Goal: Task Accomplishment & Management: Use online tool/utility

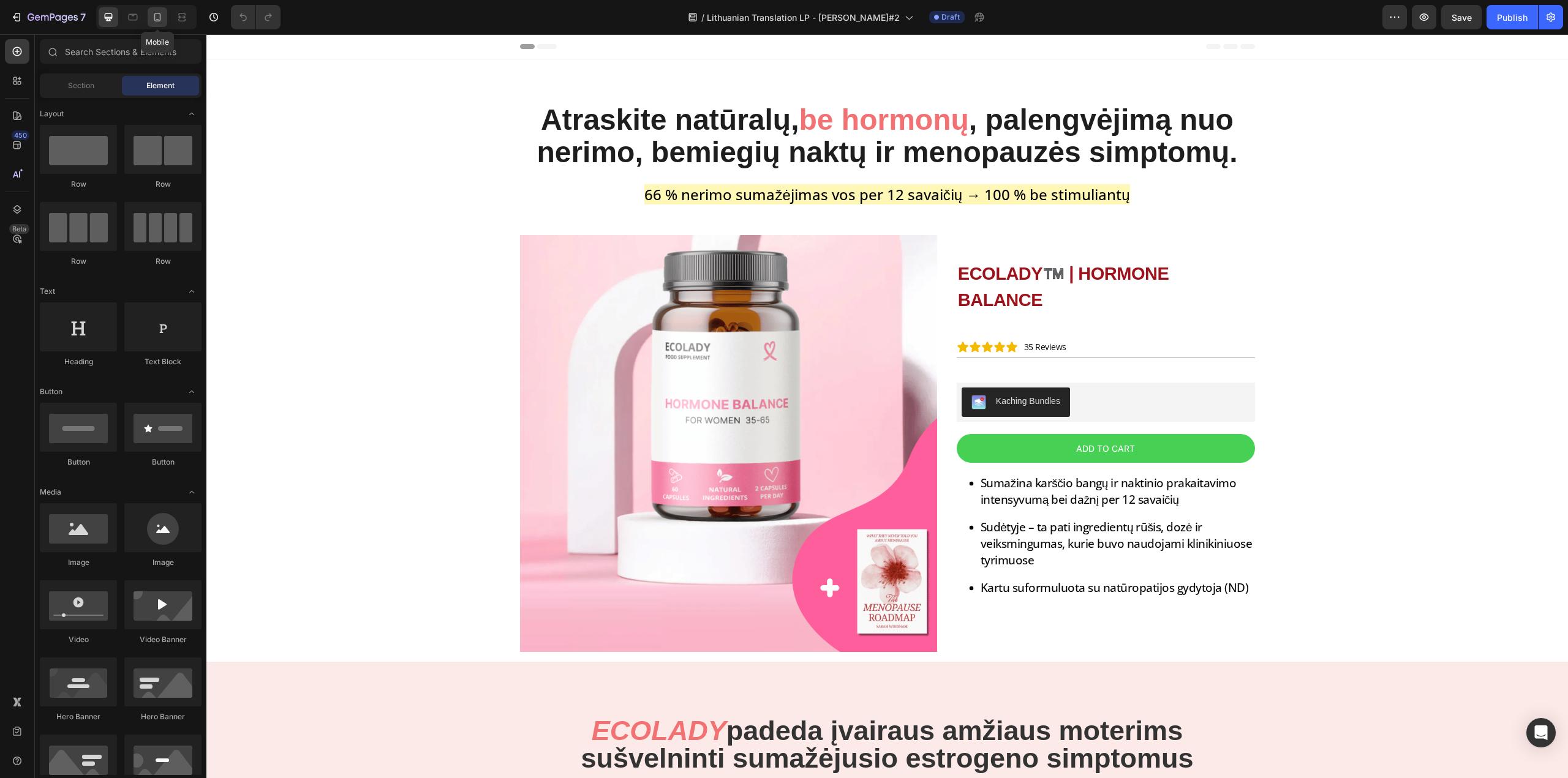
click at [152, 14] on icon at bounding box center [158, 17] width 13 height 12
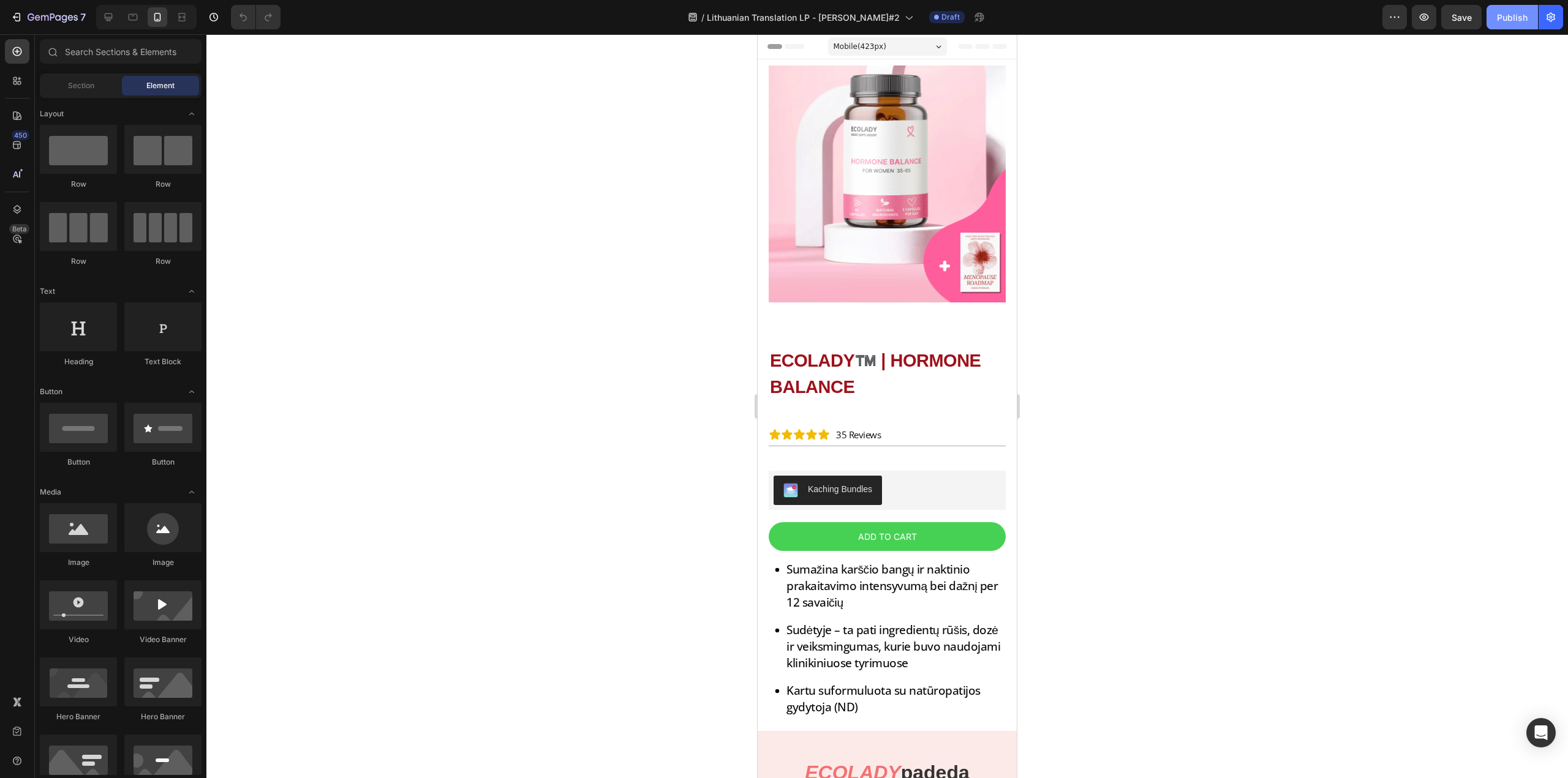
click at [1517, 13] on div "Publish" at bounding box center [1512, 17] width 30 height 12
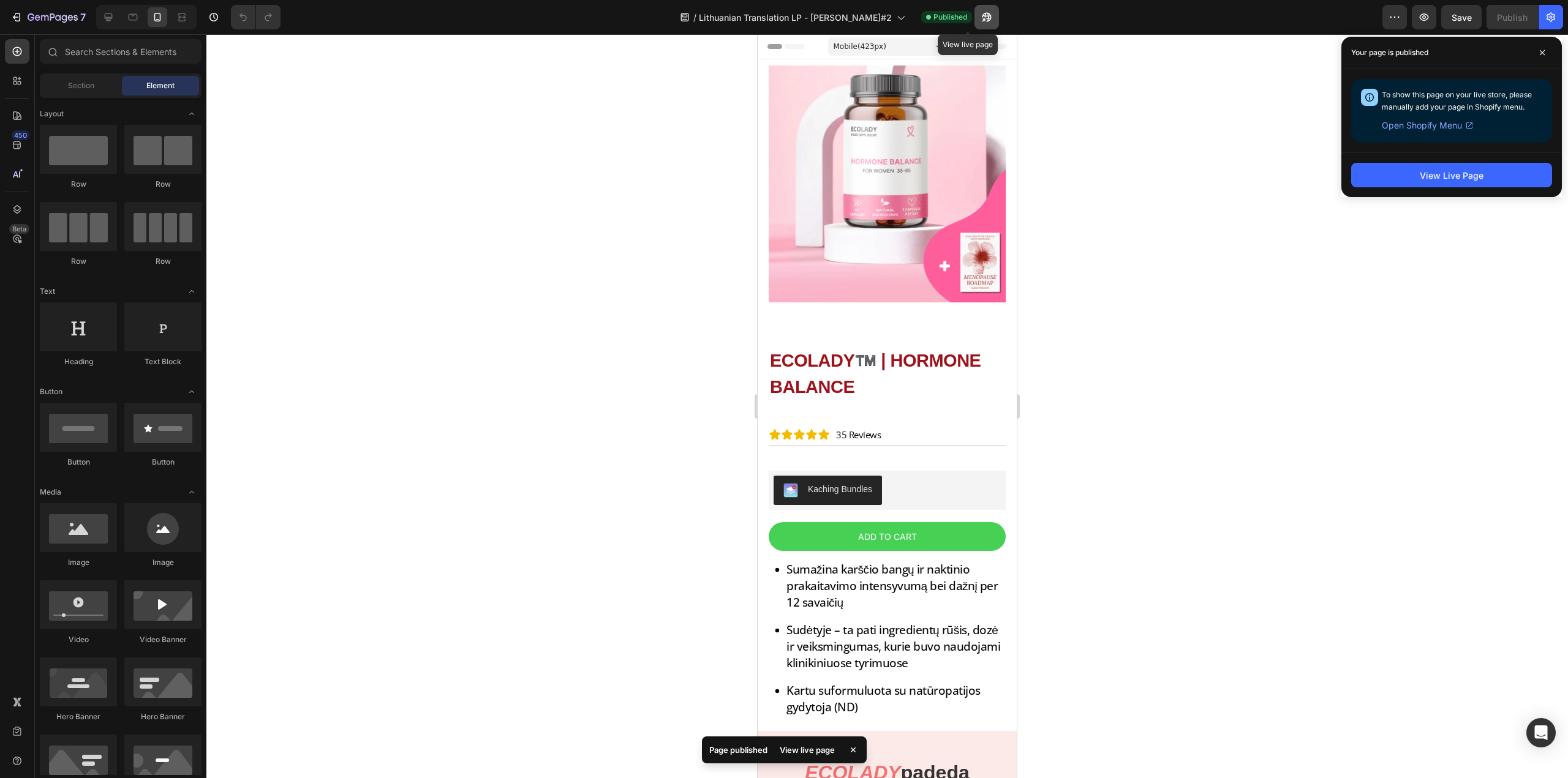
click at [982, 15] on icon "button" at bounding box center [987, 17] width 9 height 9
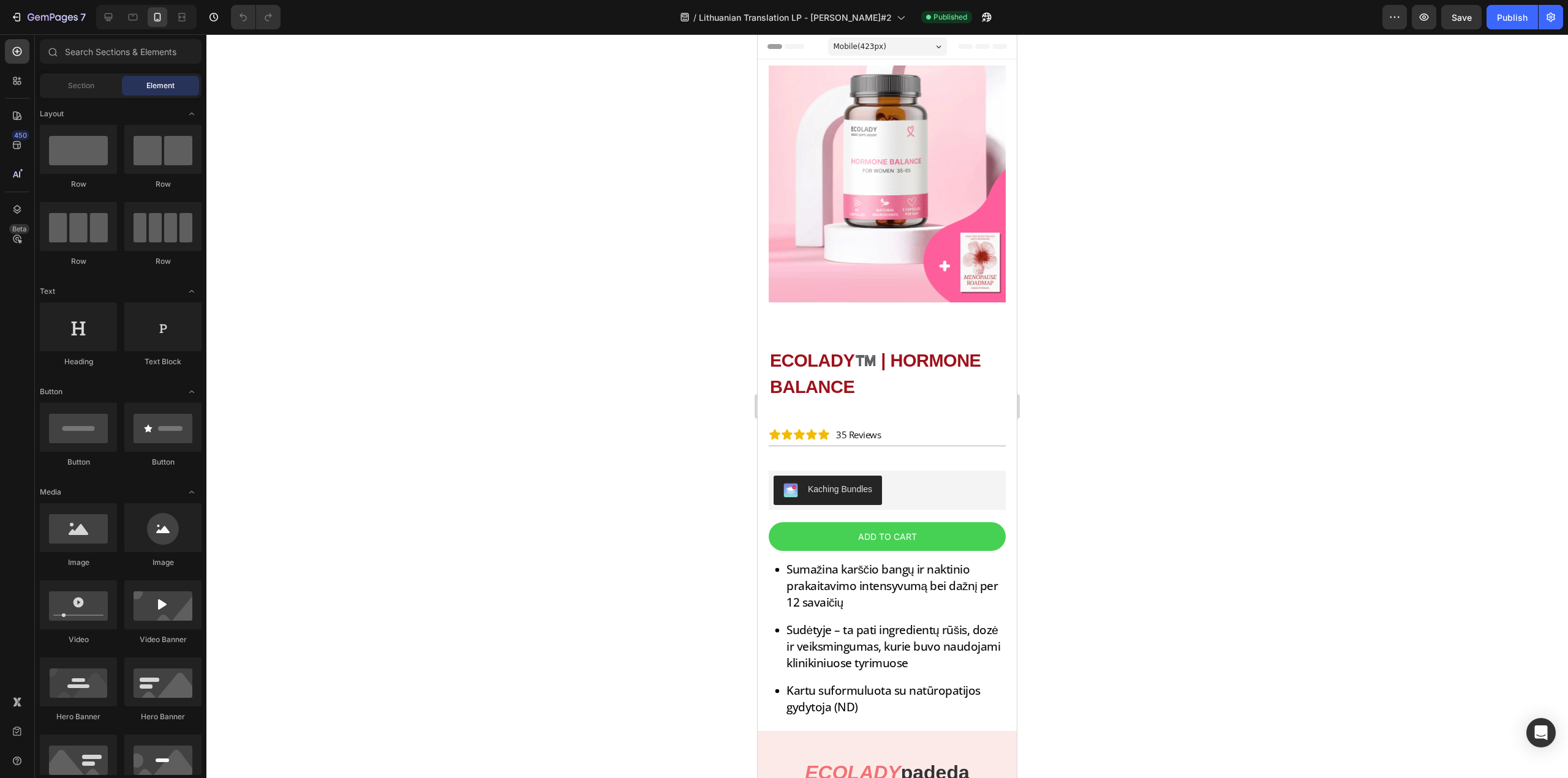
click at [802, 44] on span "Header" at bounding box center [794, 47] width 27 height 12
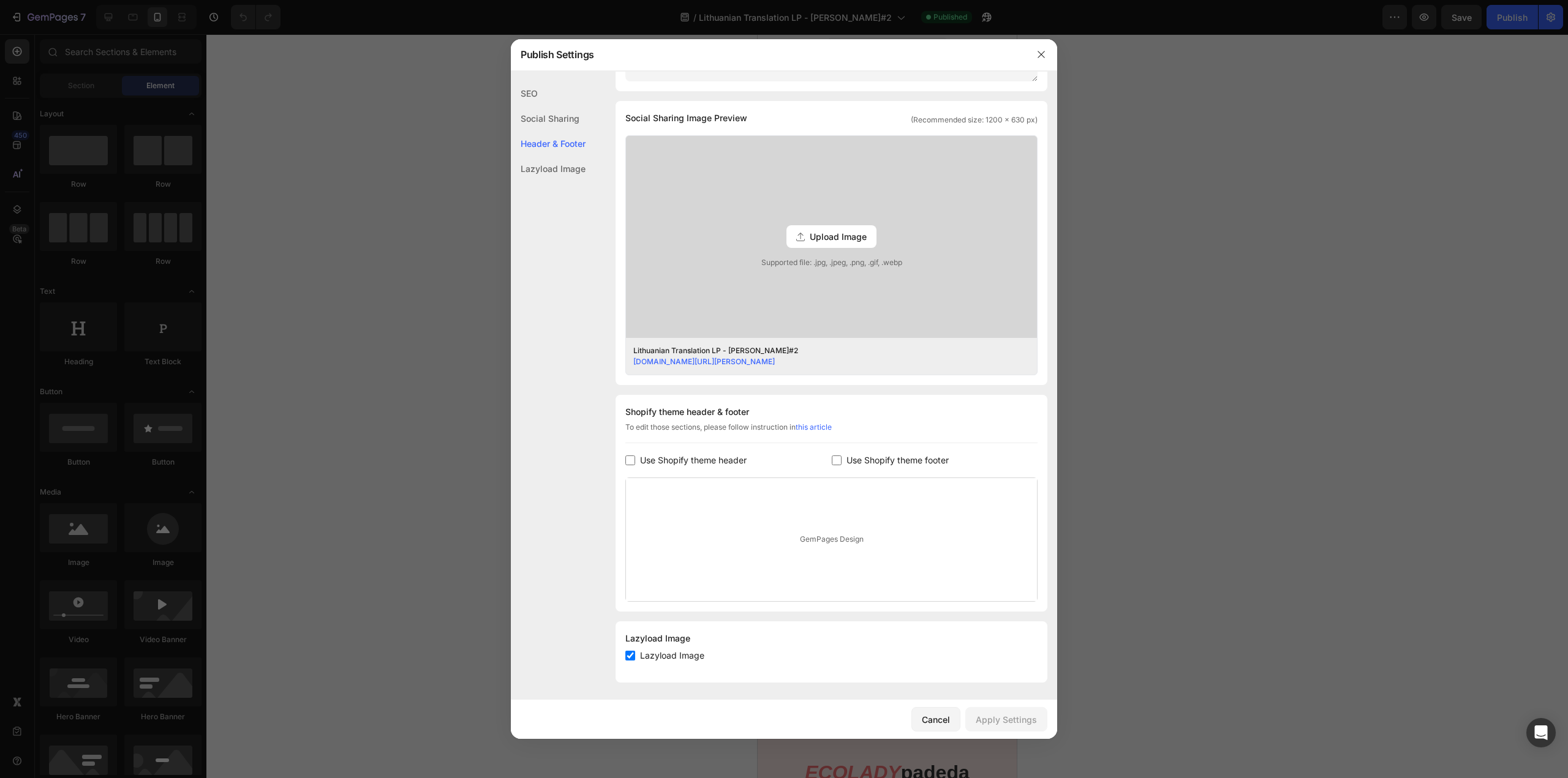
scroll to position [264, 0]
click at [639, 460] on label "Use Shopify theme header" at bounding box center [691, 459] width 112 height 15
checkbox input "true"
click at [831, 456] on input "checkbox" at bounding box center [836, 459] width 10 height 10
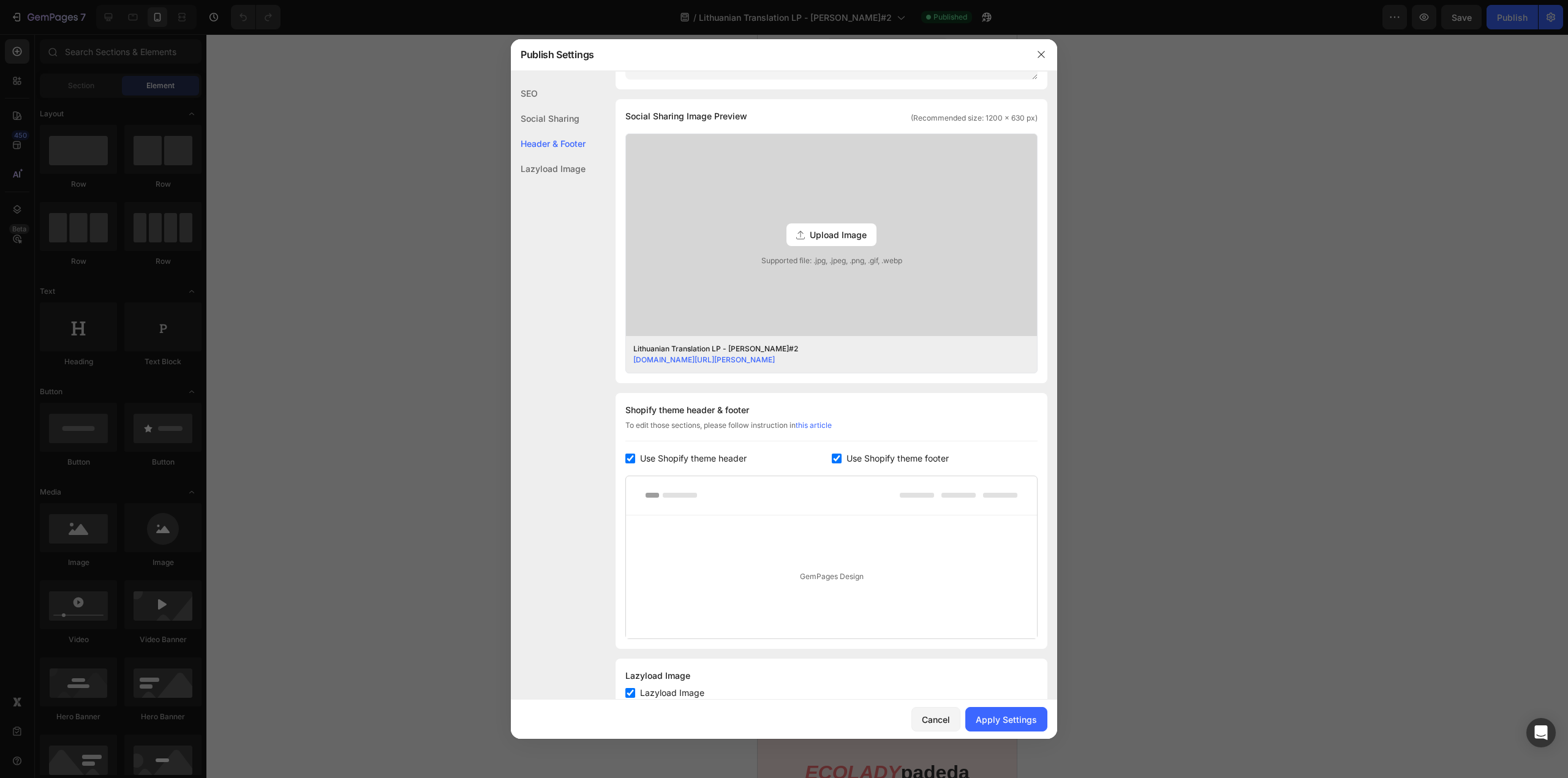
checkbox input "true"
click at [1007, 727] on button "Apply Settings" at bounding box center [1005, 719] width 82 height 24
click at [630, 459] on input "checkbox" at bounding box center [630, 459] width 10 height 10
checkbox input "false"
click at [862, 462] on span "Use Shopify theme footer" at bounding box center [897, 459] width 102 height 15
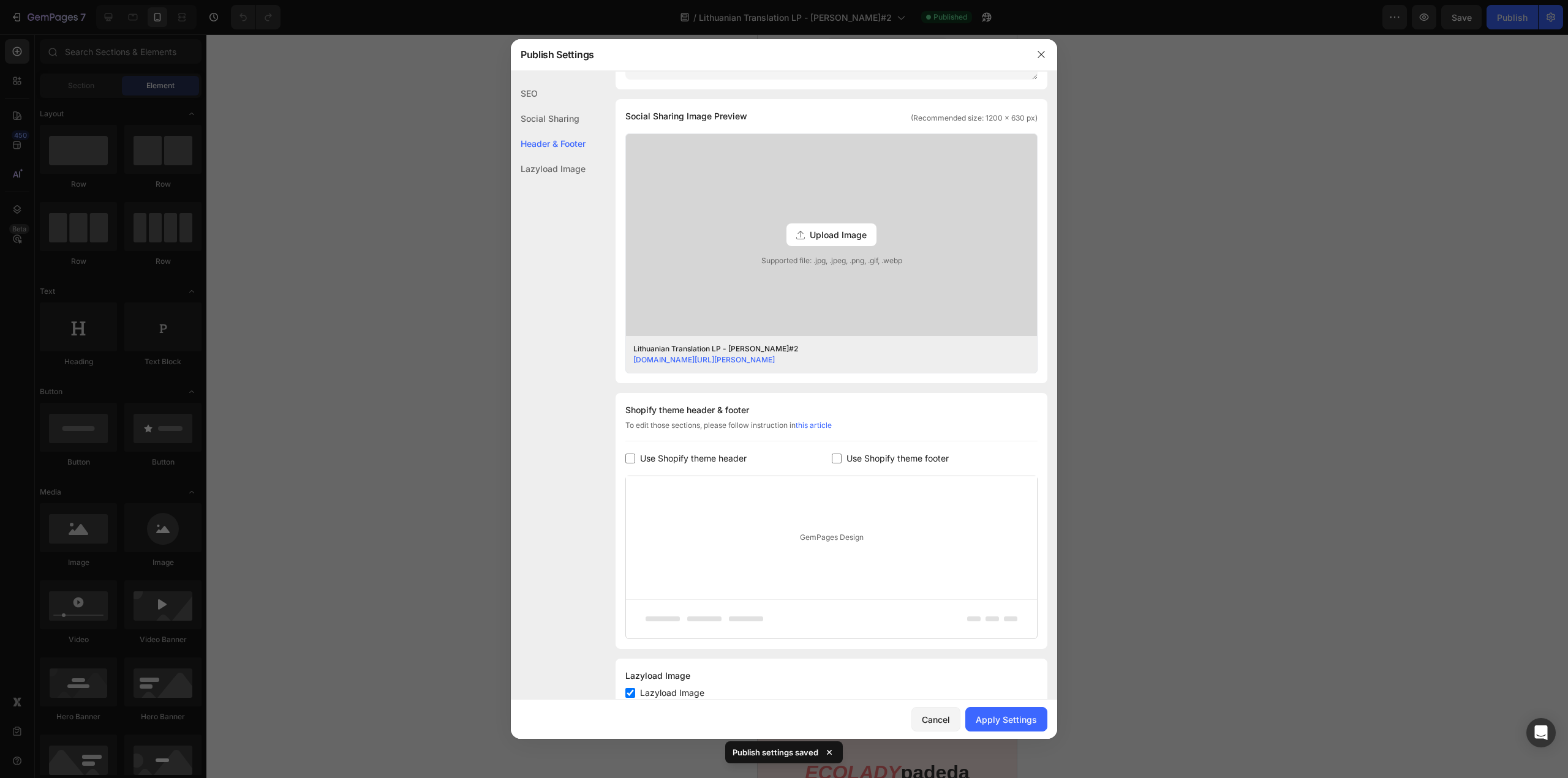
checkbox input "false"
click at [1005, 718] on div "Apply Settings" at bounding box center [1006, 719] width 61 height 12
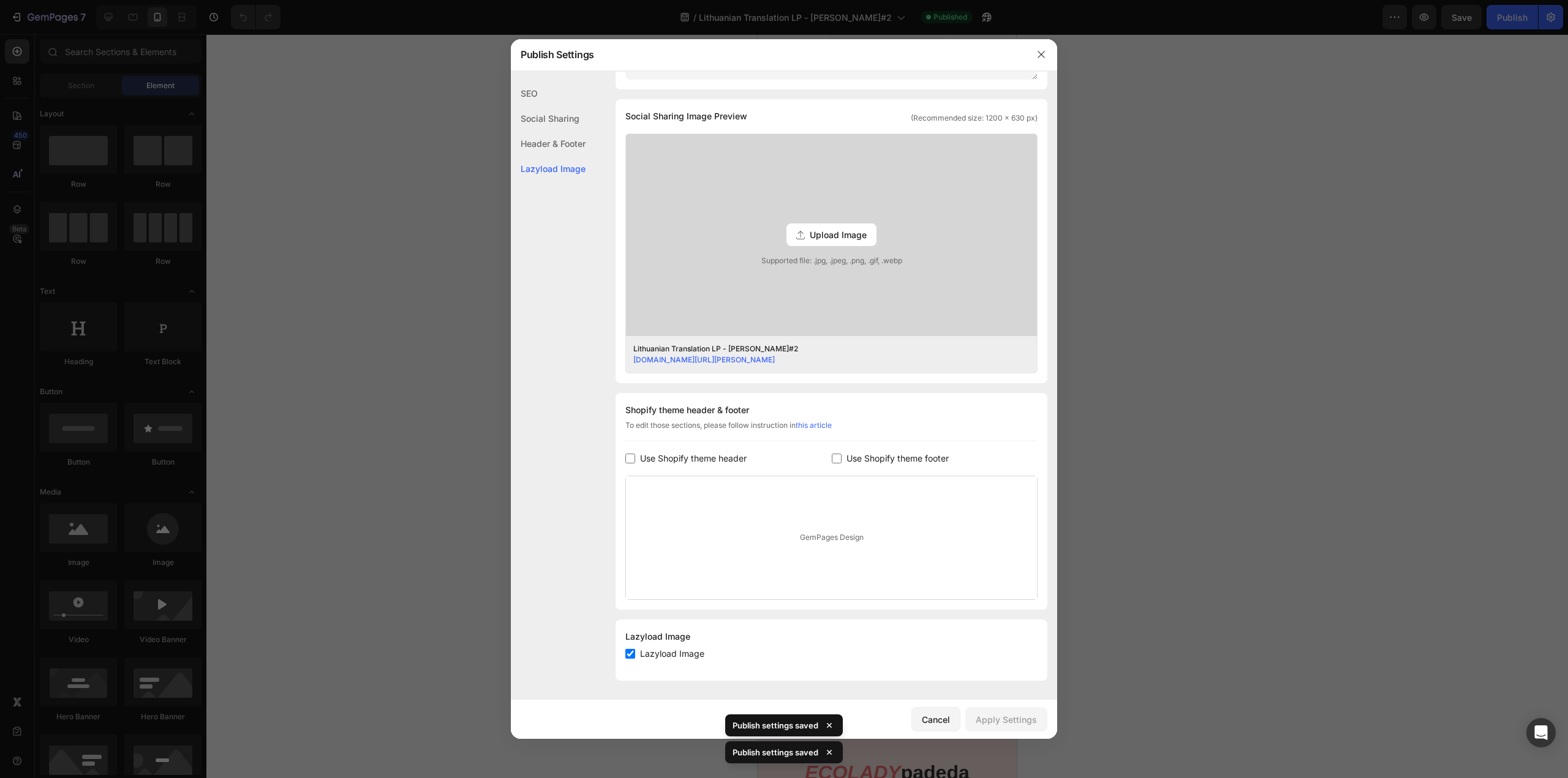
click at [1298, 348] on div at bounding box center [784, 389] width 1568 height 778
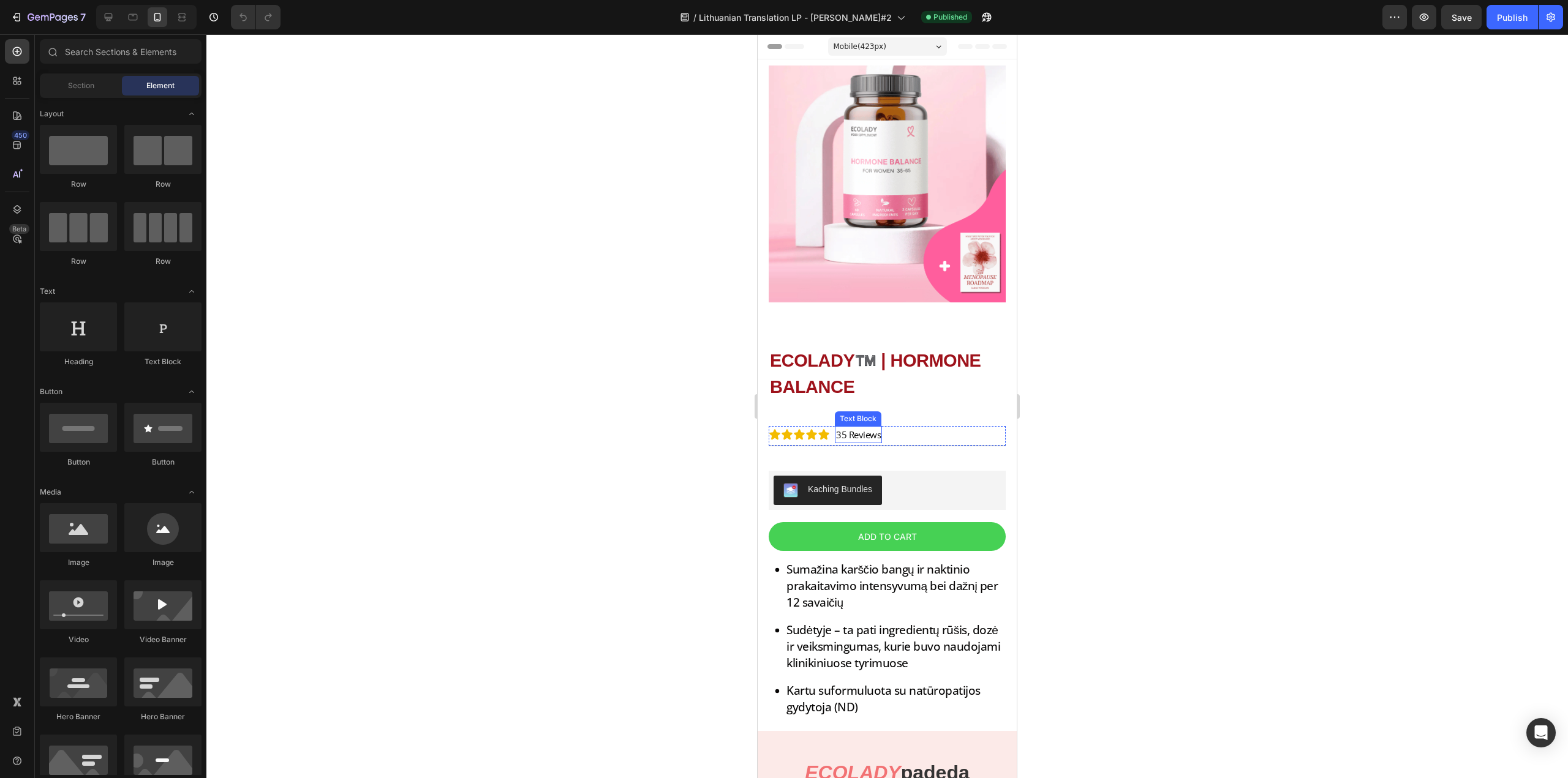
click at [857, 427] on p "35 Reviews" at bounding box center [858, 434] width 45 height 15
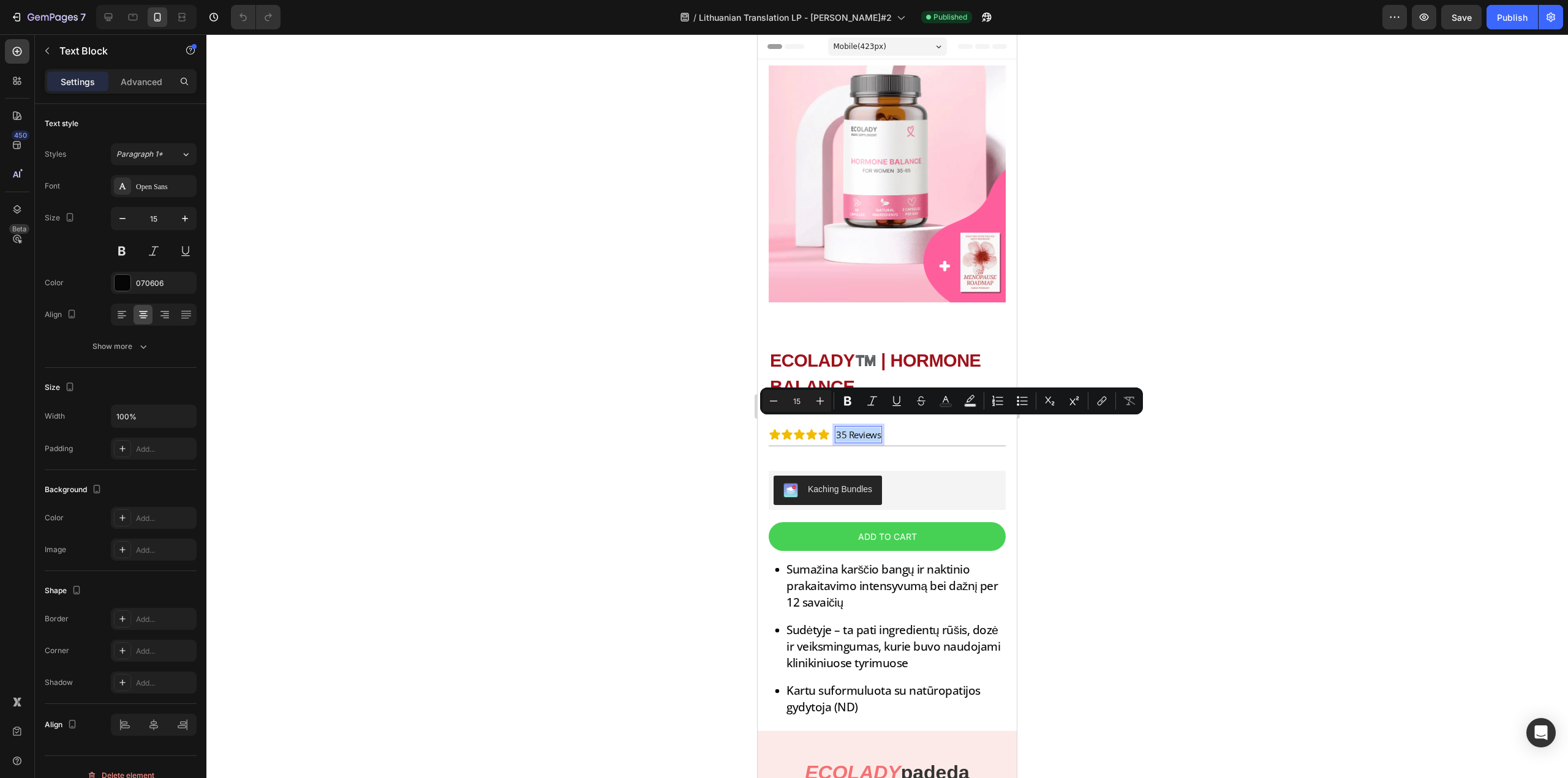
copy p "35 Reviews"
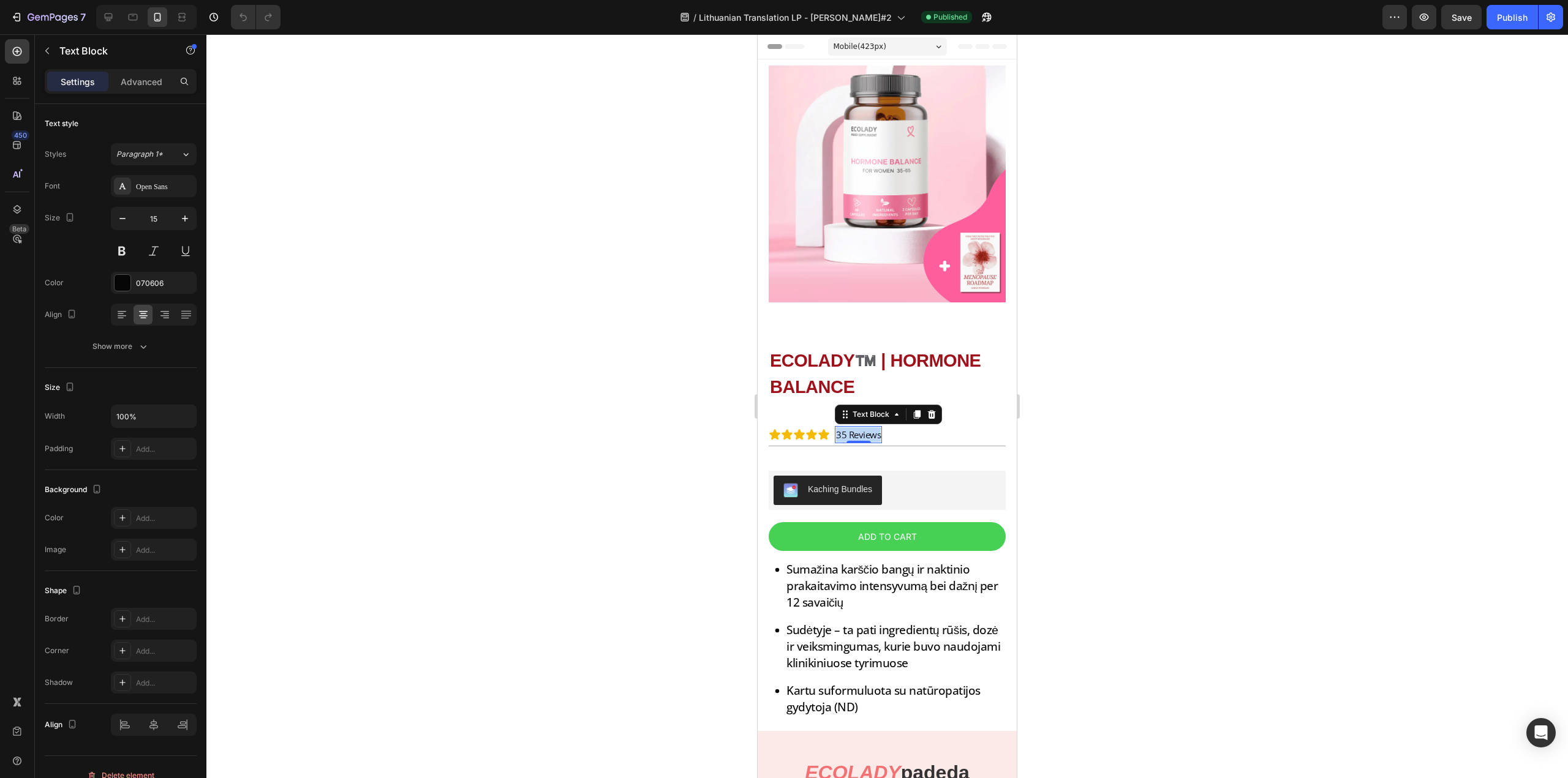
click at [861, 427] on p "35 Reviews" at bounding box center [858, 434] width 45 height 15
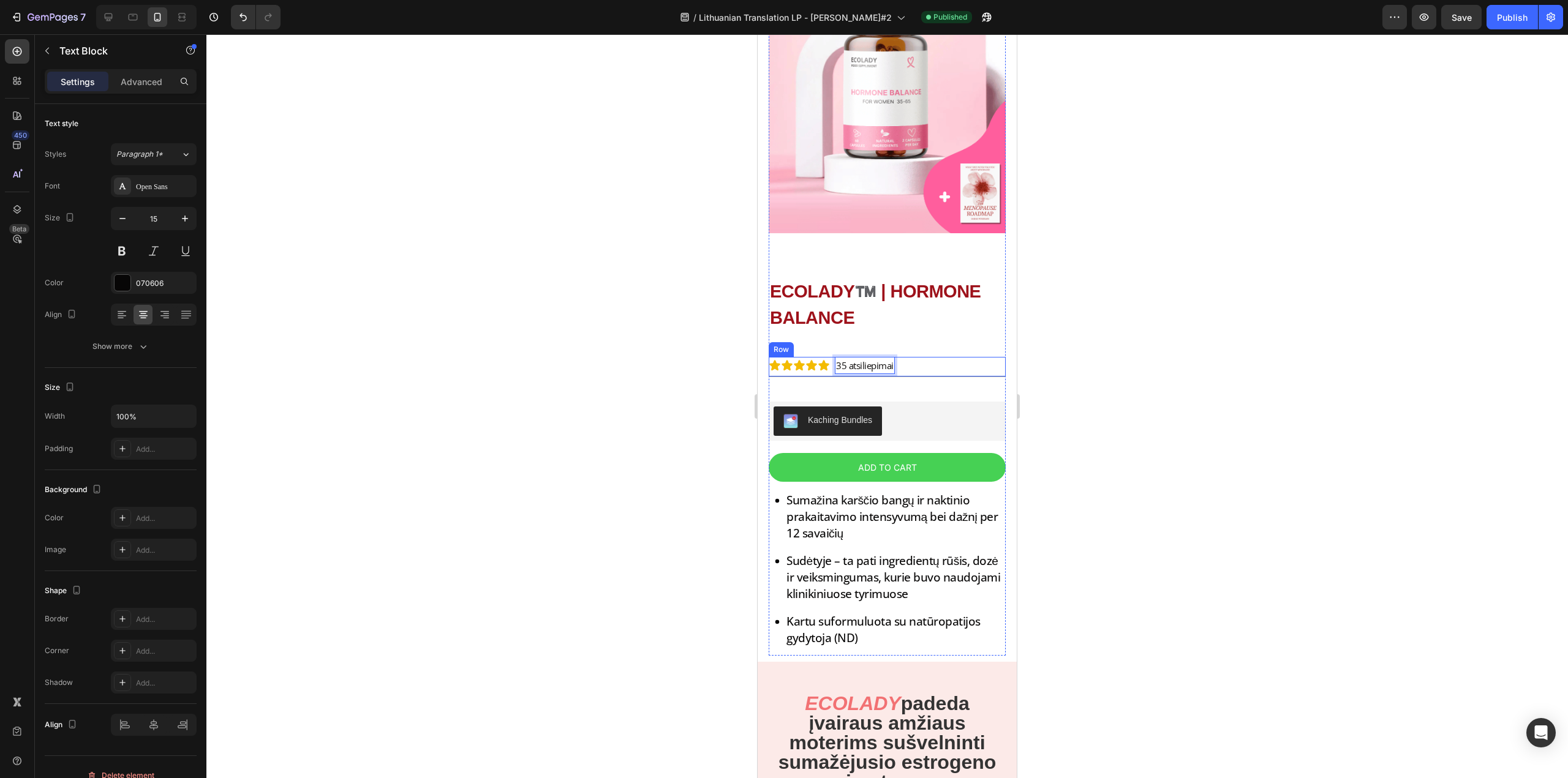
scroll to position [123, 0]
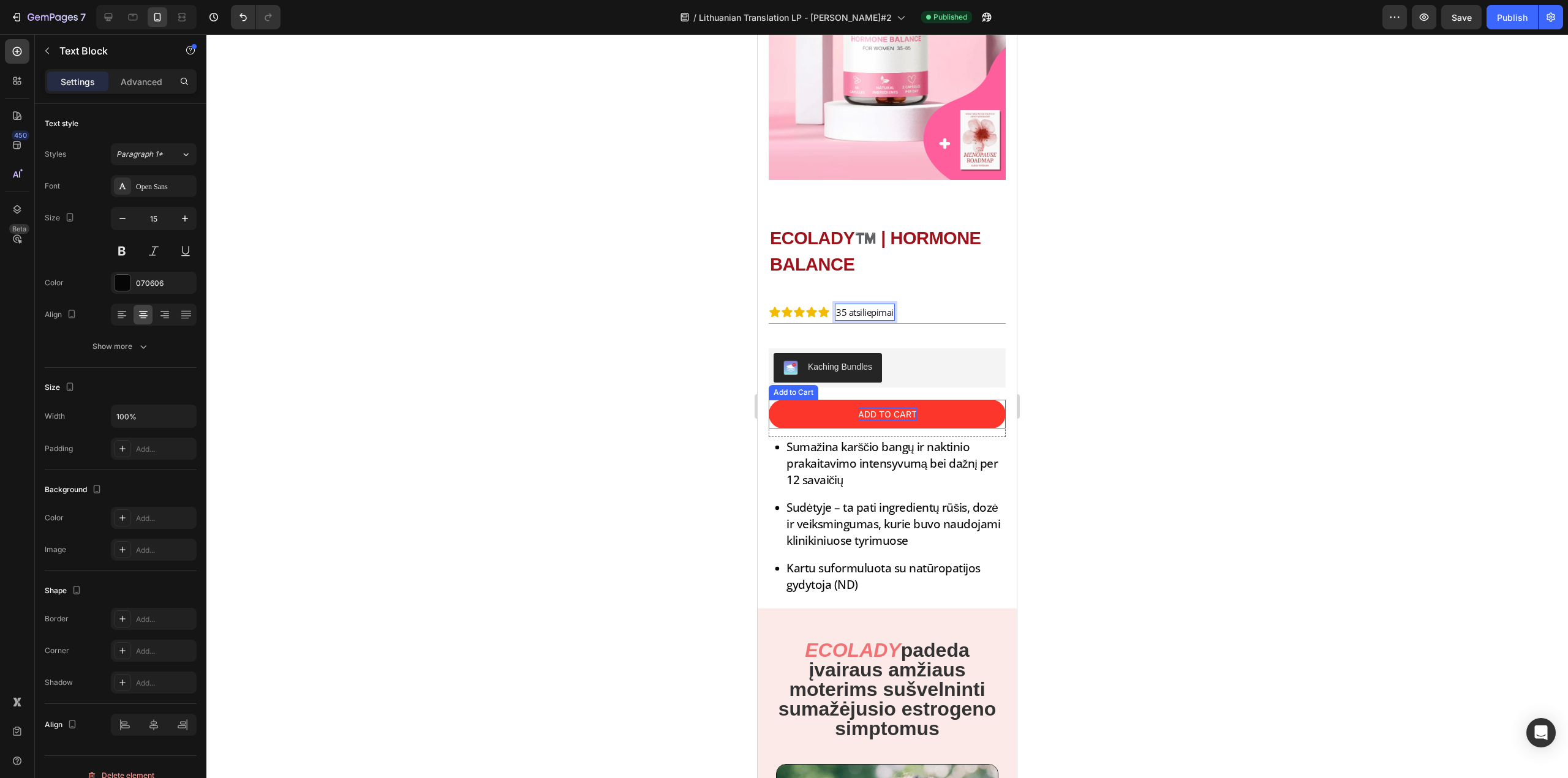
click at [894, 408] on div "Add to cart" at bounding box center [887, 414] width 59 height 12
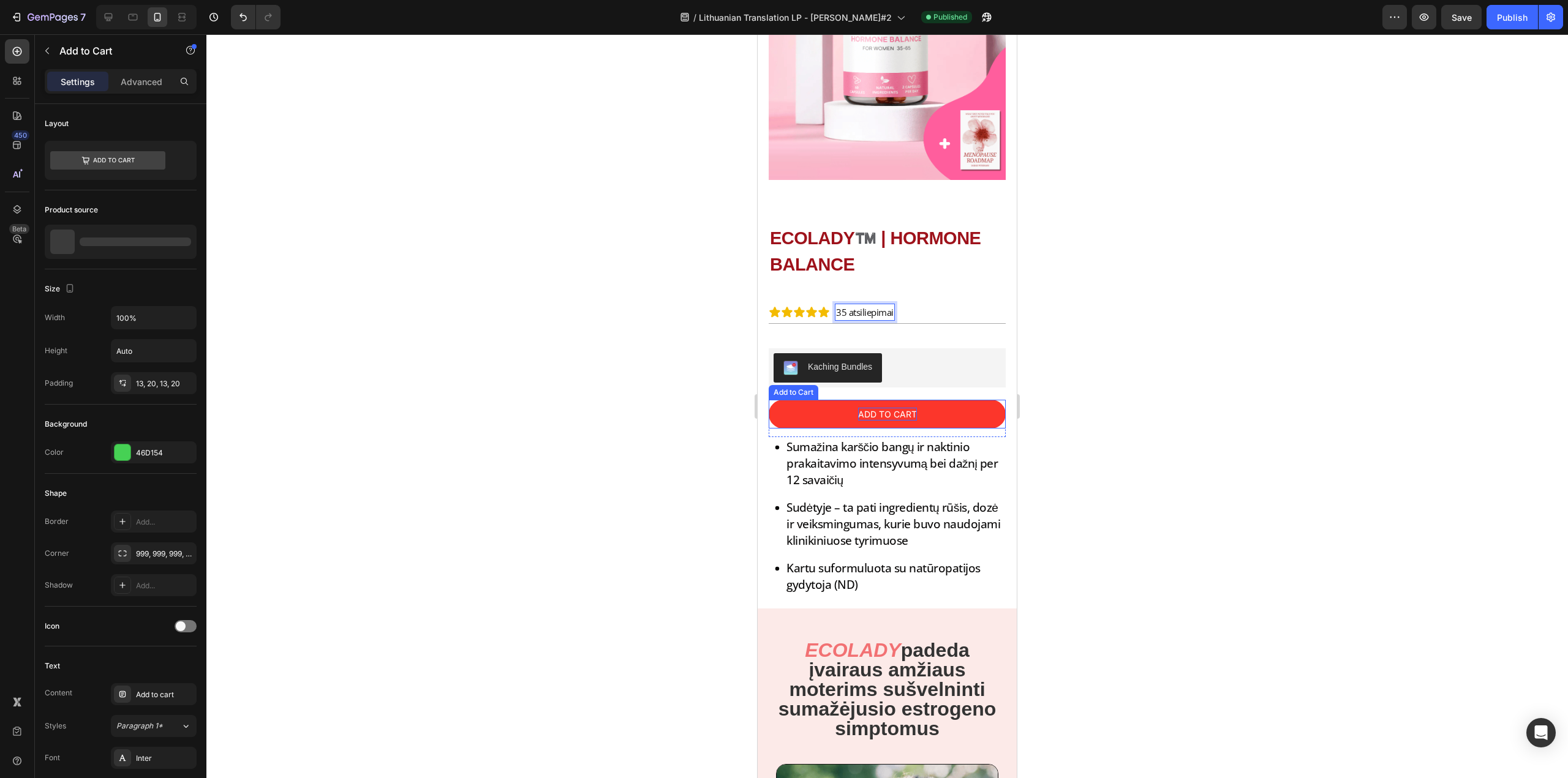
click at [894, 408] on div "Add to cart" at bounding box center [887, 414] width 59 height 12
copy p "Add to cart"
click at [875, 408] on p "Add to cart" at bounding box center [887, 414] width 59 height 12
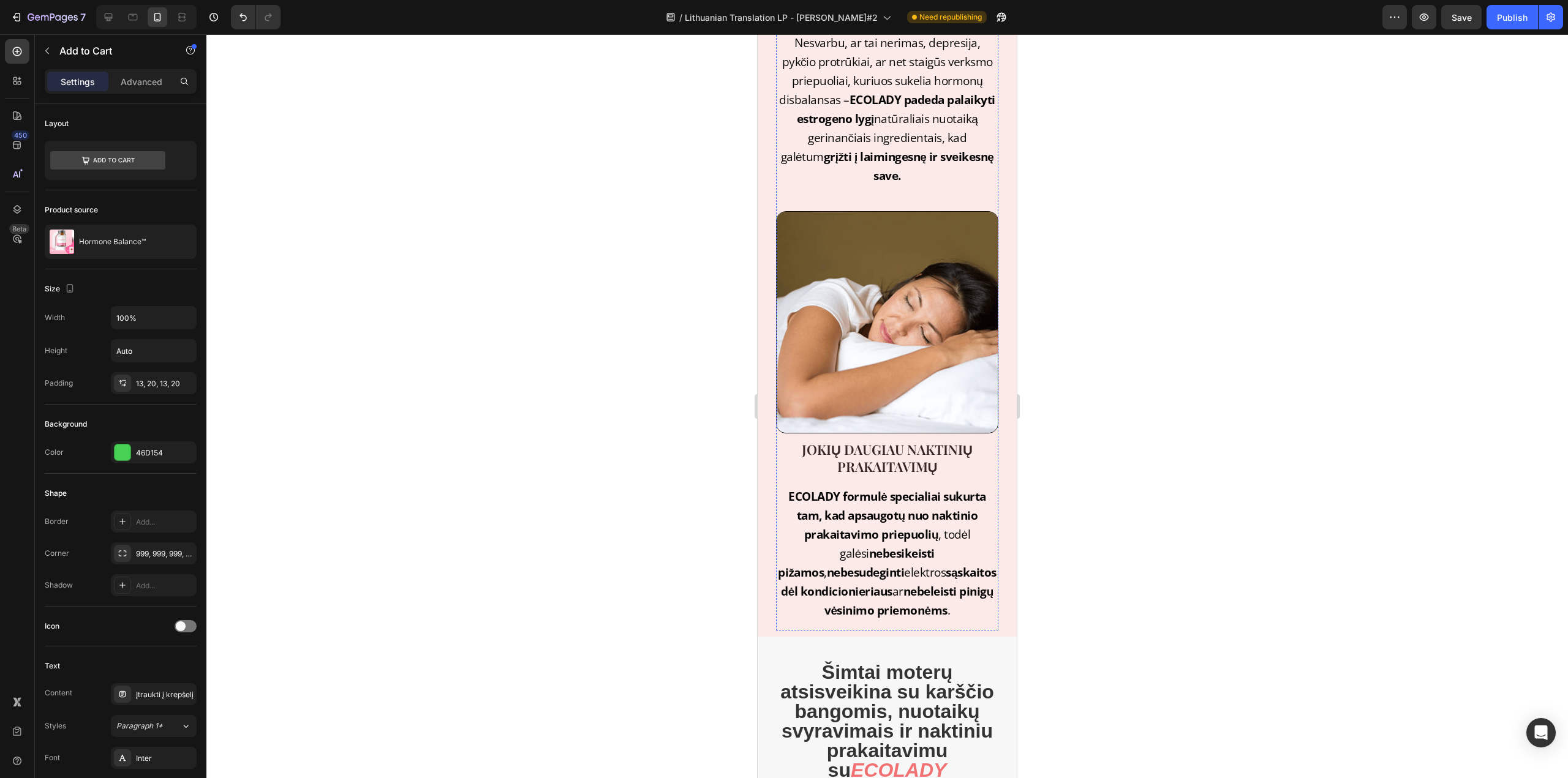
scroll to position [1592, 0]
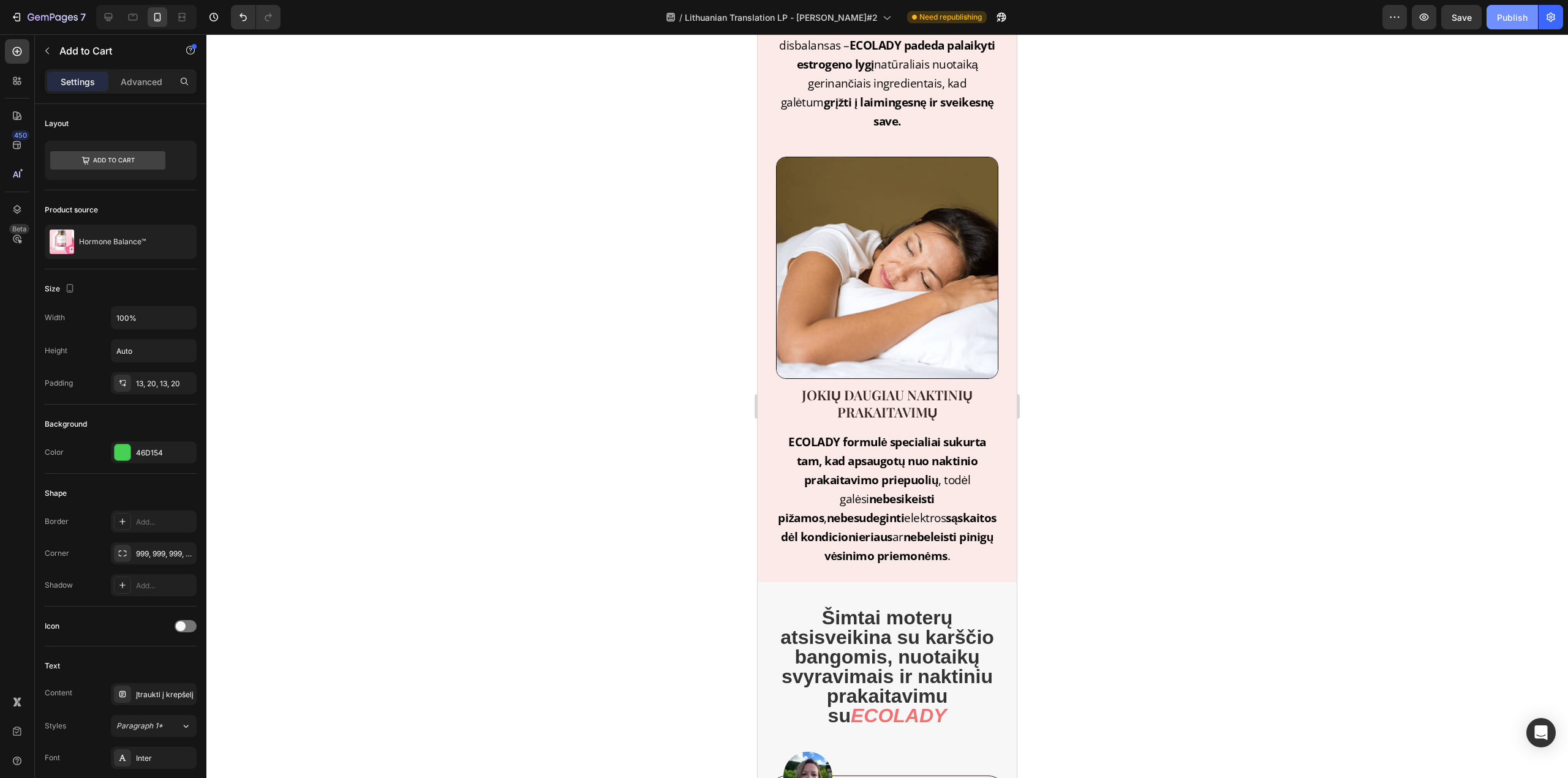
click at [1505, 16] on div "Publish" at bounding box center [1512, 17] width 30 height 12
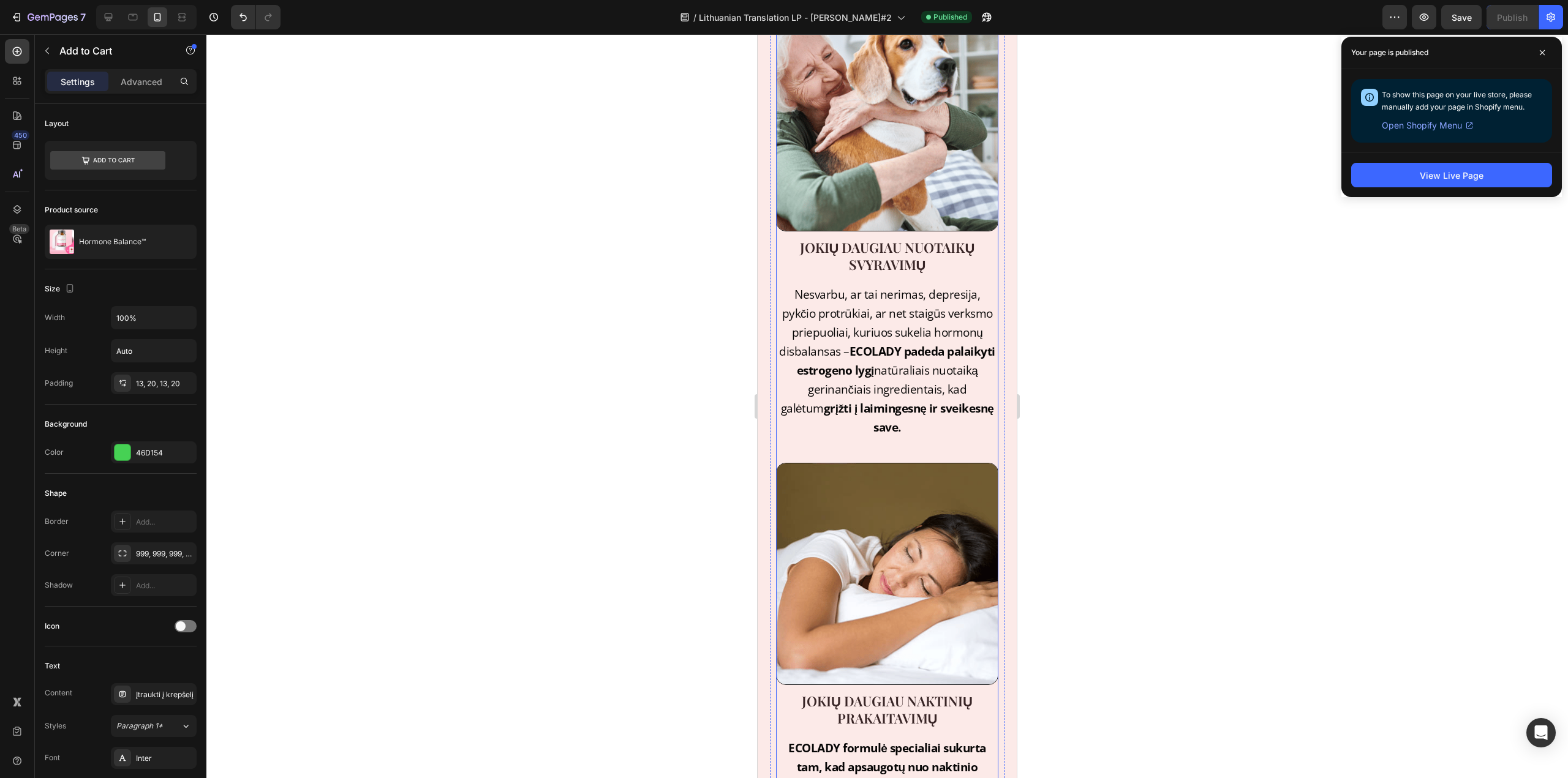
scroll to position [0, 0]
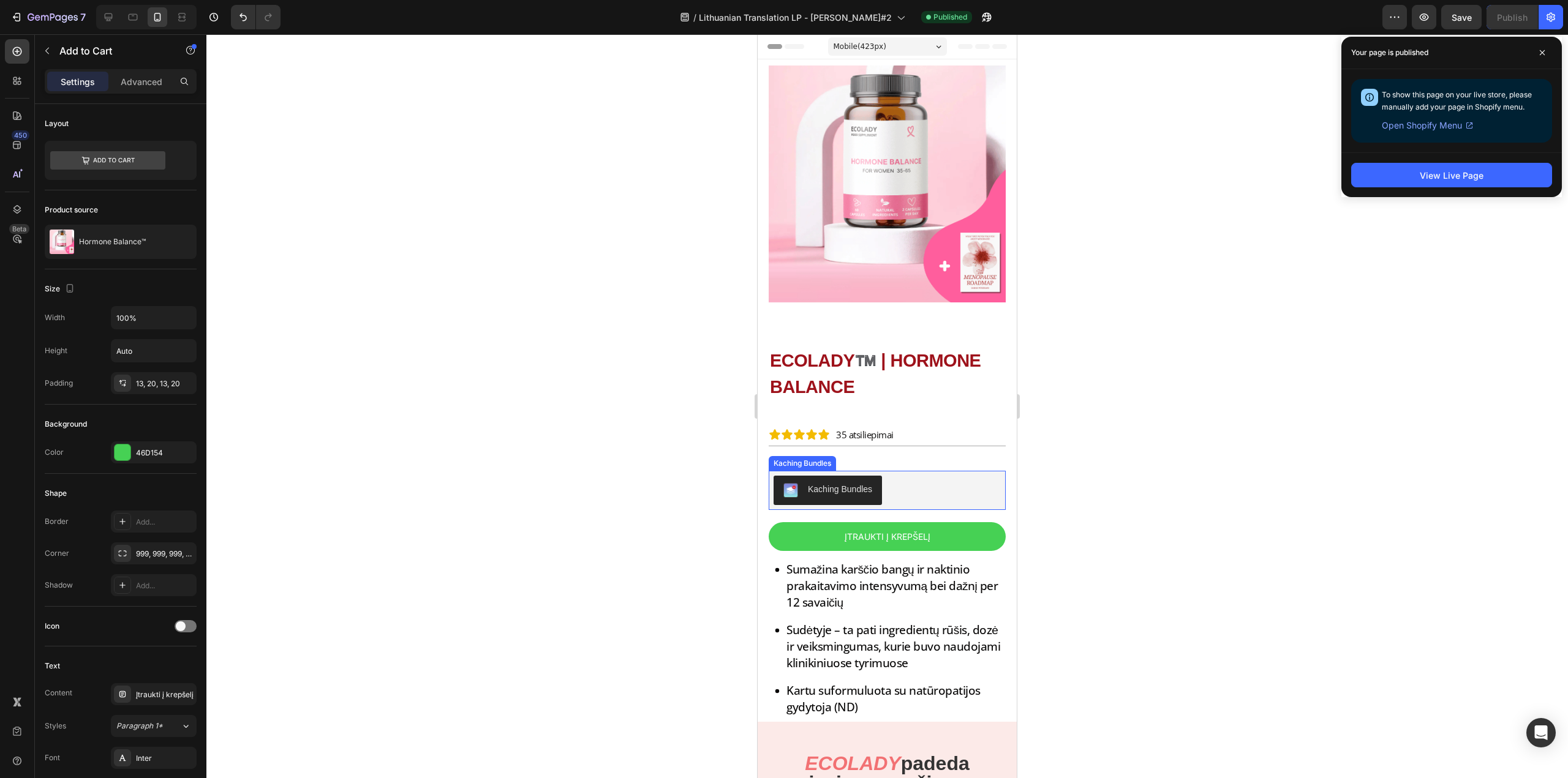
click at [909, 482] on div "Kaching Bundles" at bounding box center [887, 491] width 227 height 30
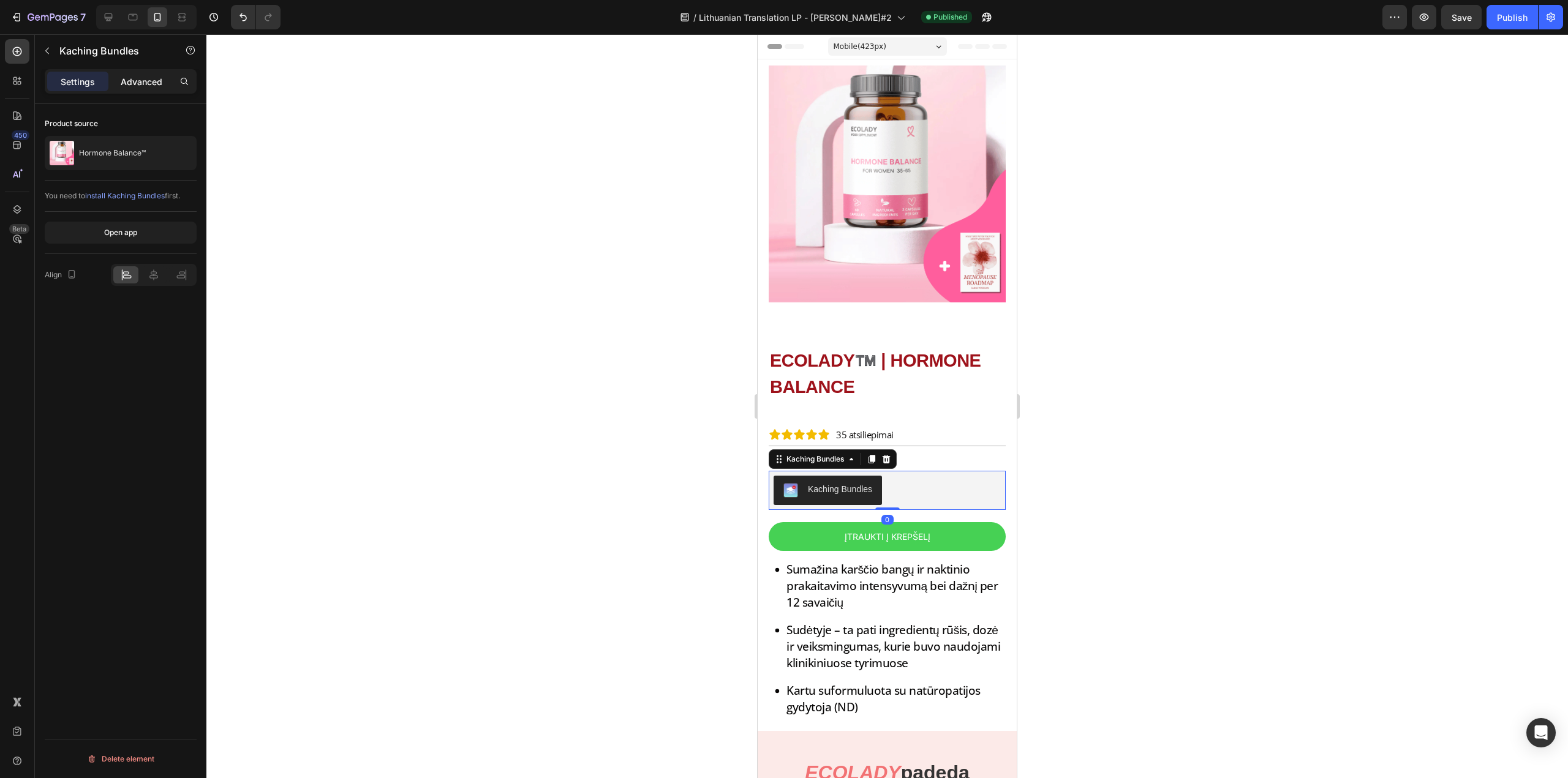
click at [141, 80] on p "Advanced" at bounding box center [141, 81] width 41 height 12
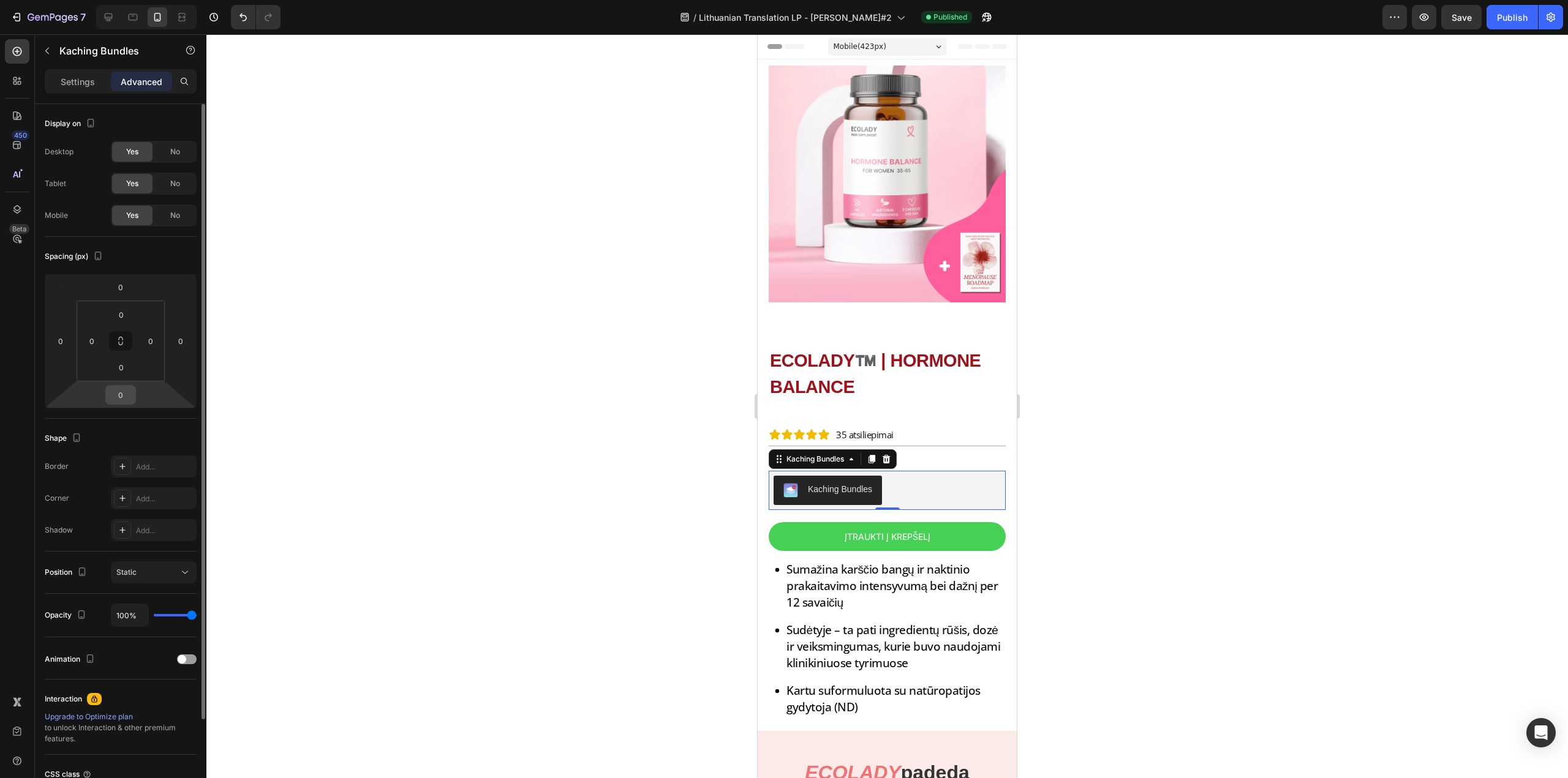
click at [123, 398] on input "0" at bounding box center [120, 395] width 24 height 19
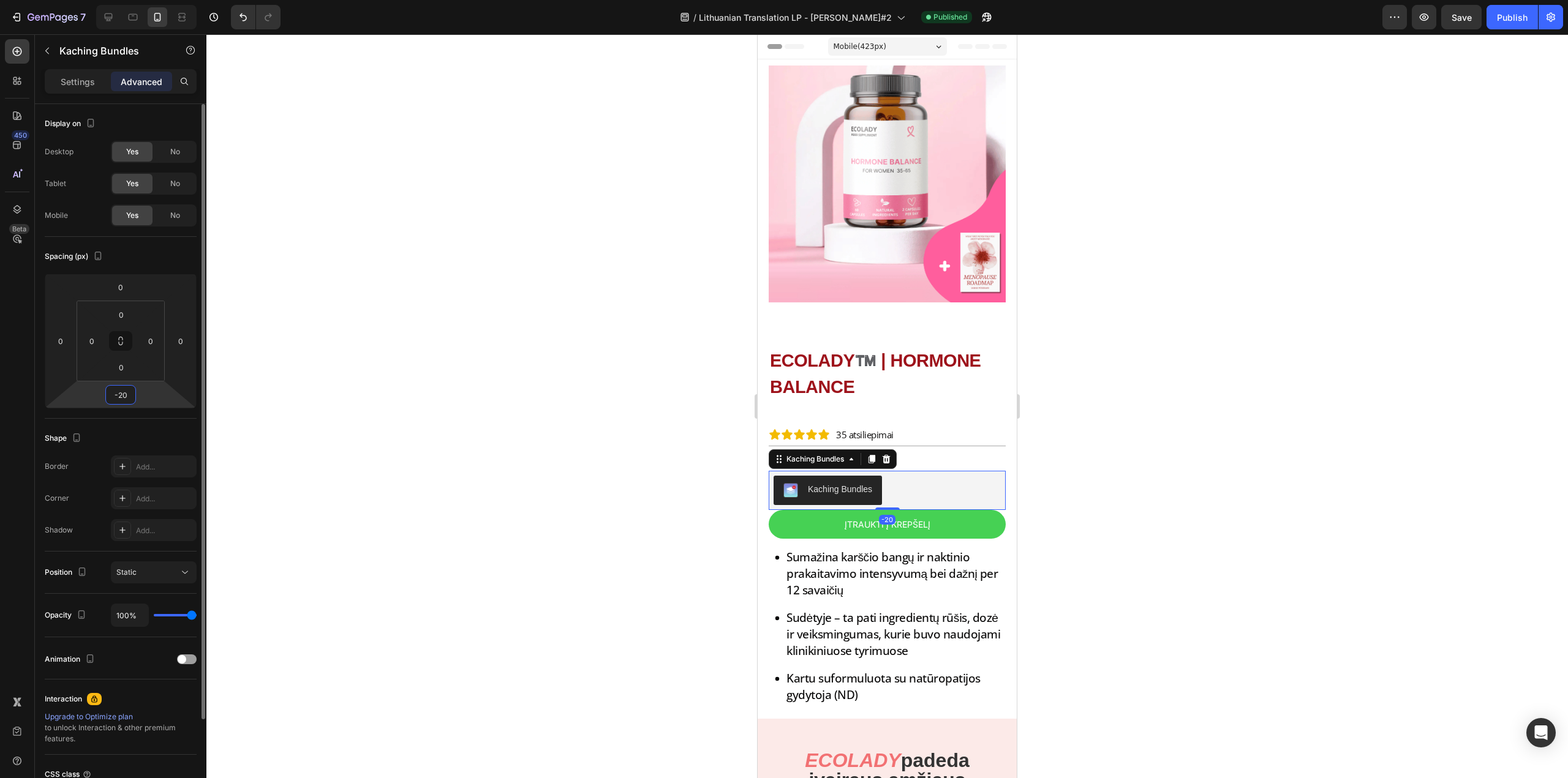
type input "-2"
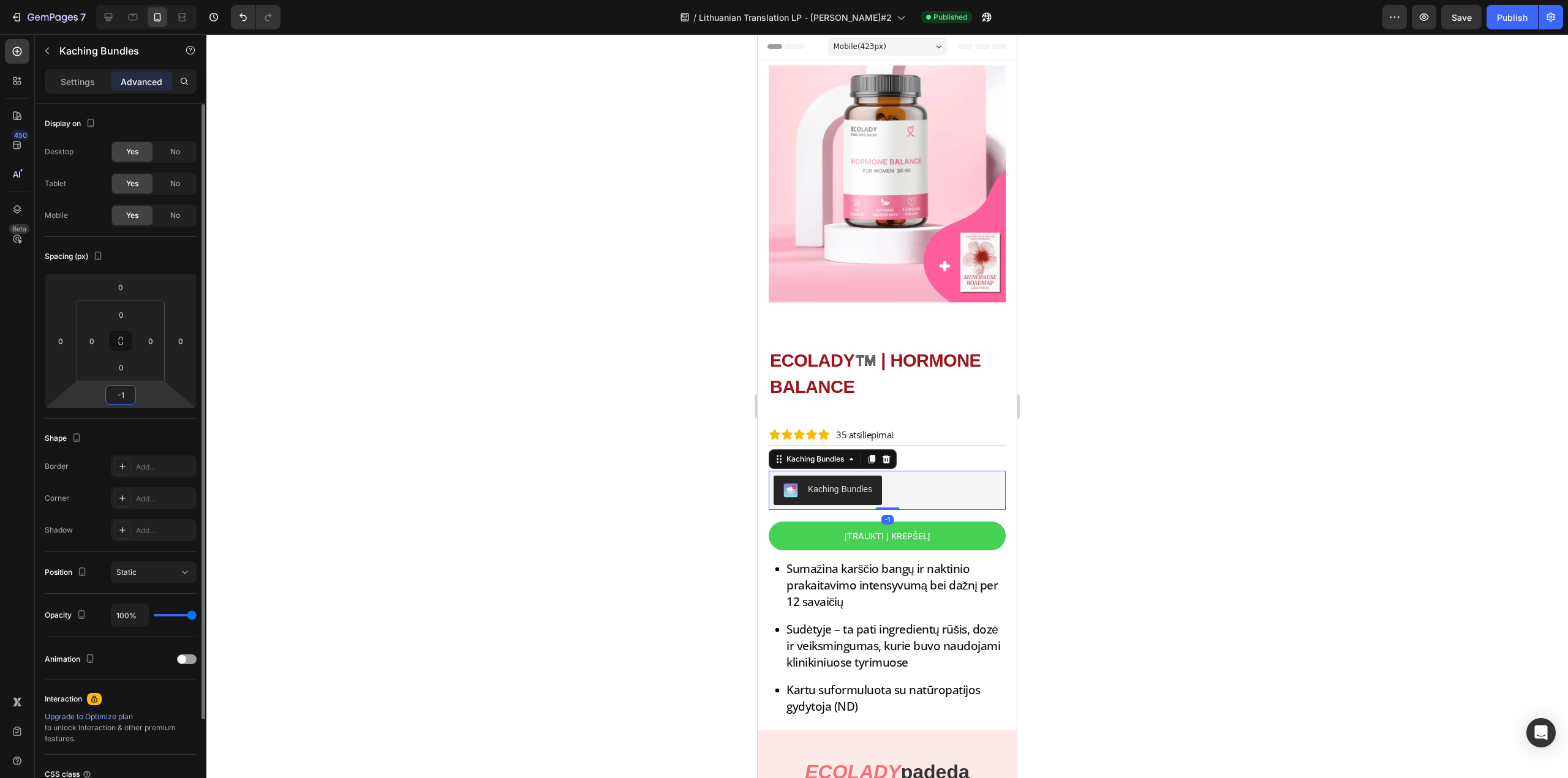
type input "-10"
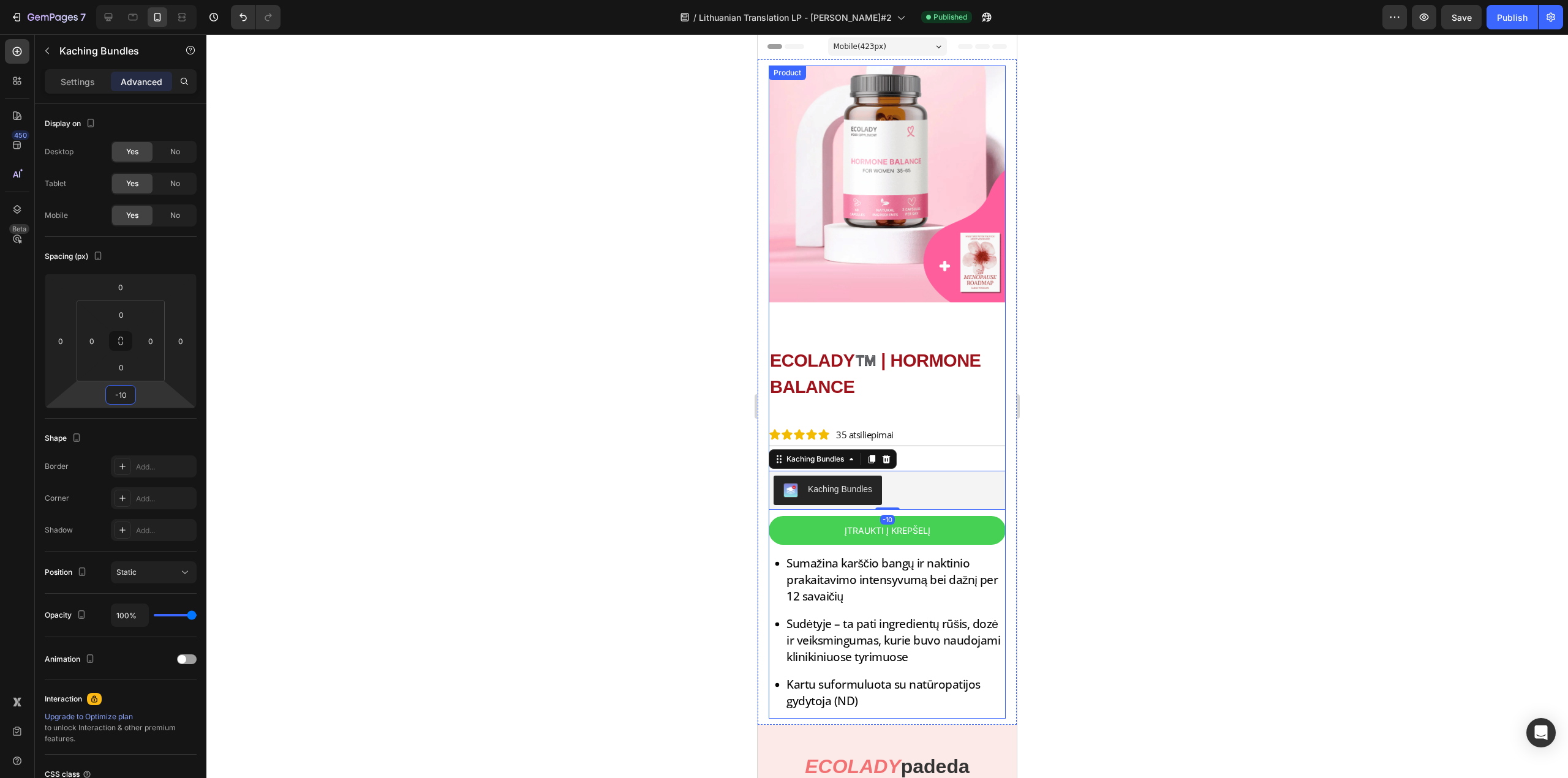
click at [866, 322] on div "ECOLADY™️ | HORMONE BALANCE Heading Icon Icon Icon Icon Icon Icon List 35 atsil…" at bounding box center [887, 520] width 237 height 397
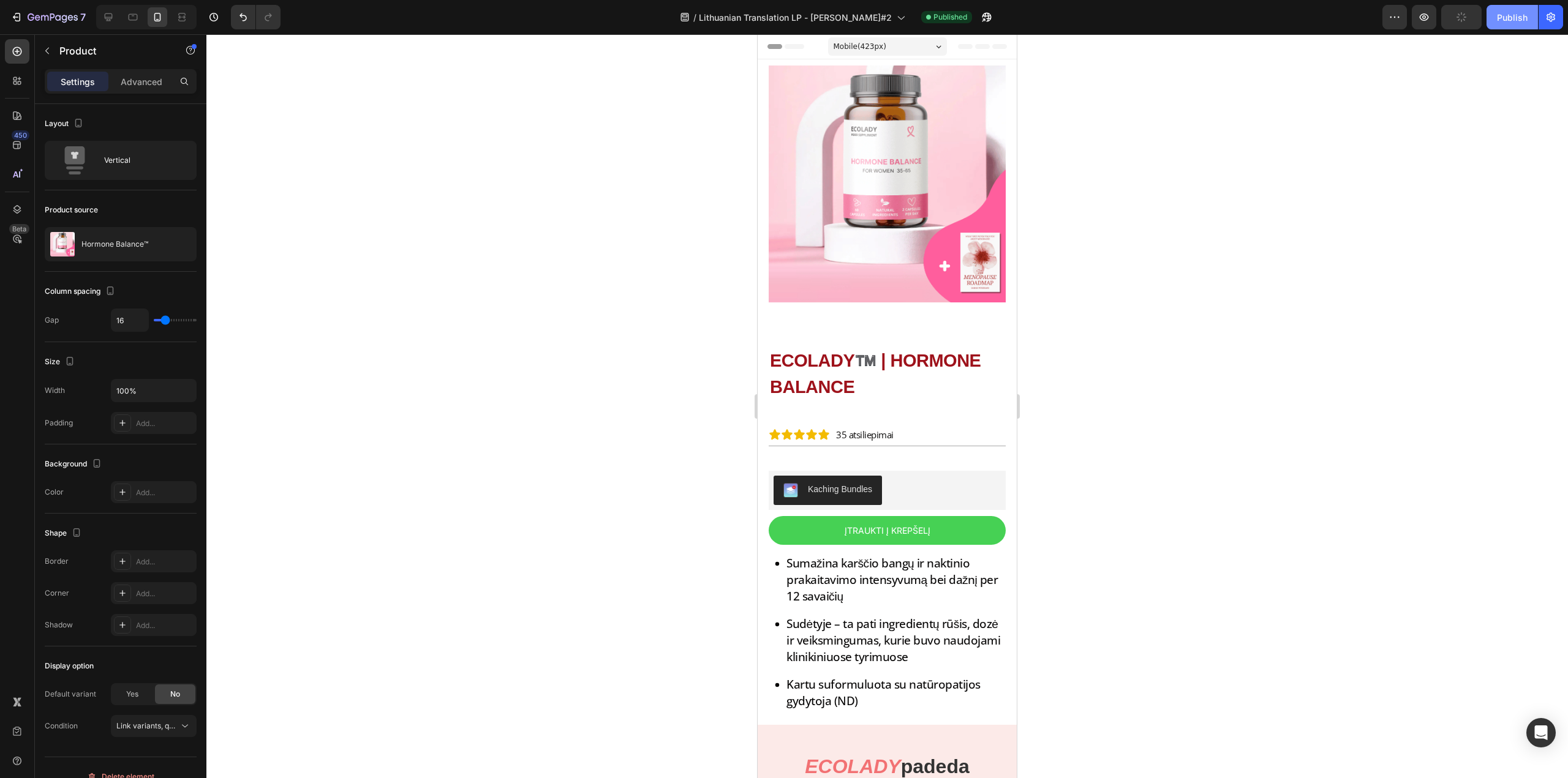
click at [1515, 12] on div "Publish" at bounding box center [1512, 17] width 30 height 12
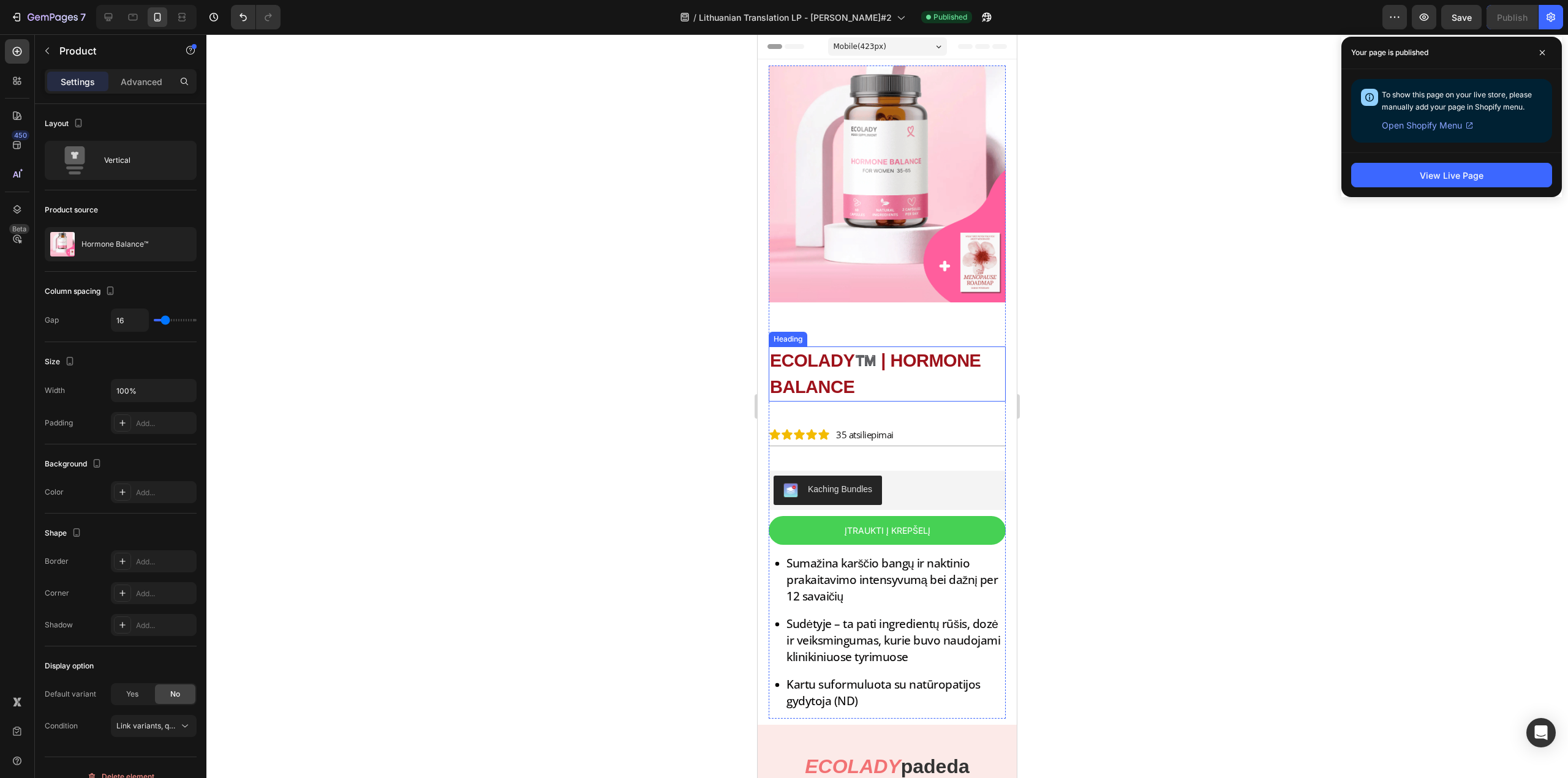
click at [840, 350] on h2 "ECOLADY™️ | HORMONE BALANCE" at bounding box center [887, 374] width 237 height 55
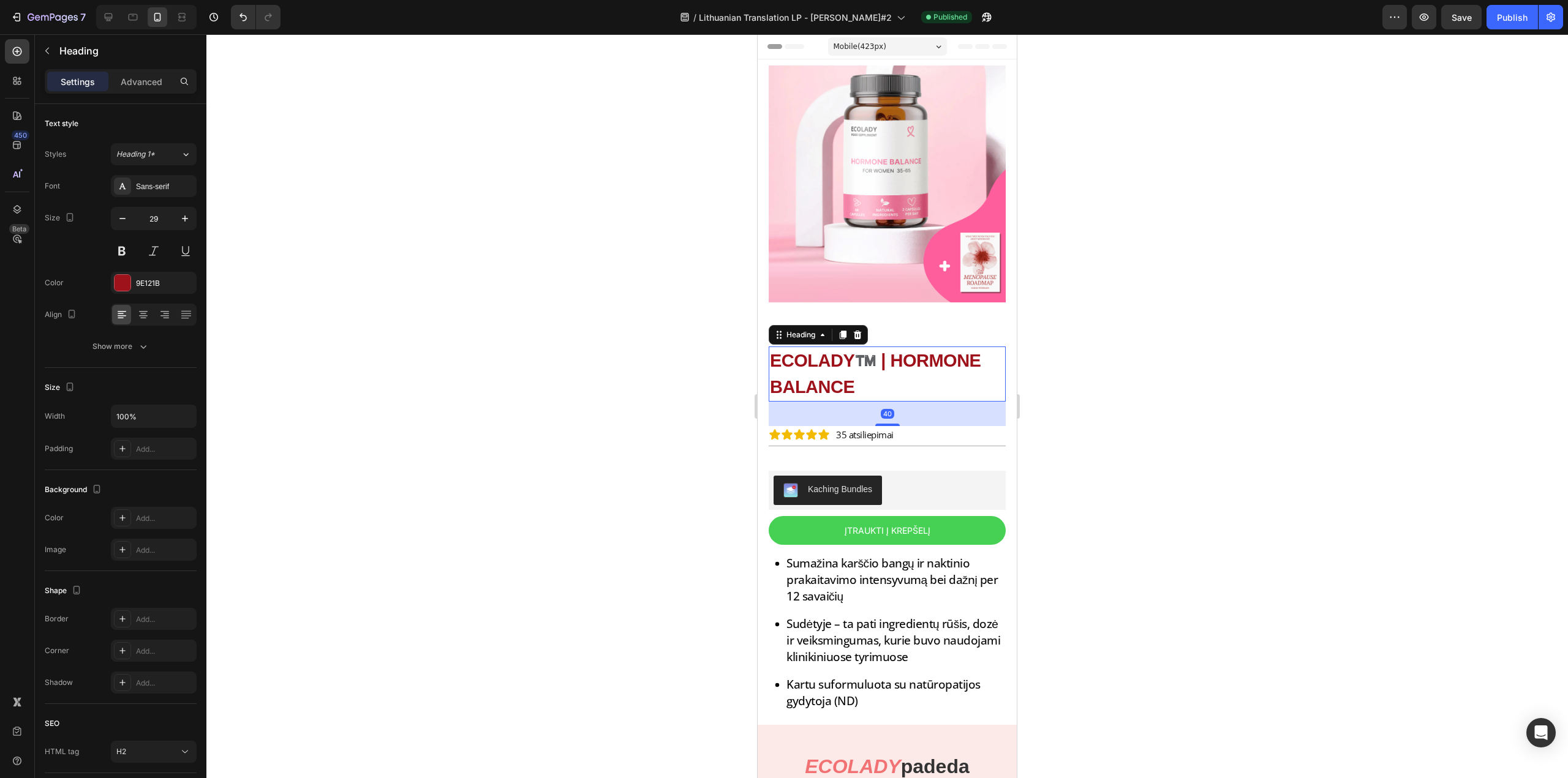
click at [863, 355] on h2 "ECOLADY™️ | HORMONE BALANCE" at bounding box center [887, 374] width 237 height 55
click at [883, 348] on p "ECOLADY™️ | HORMONE BALANCE" at bounding box center [887, 373] width 234 height 52
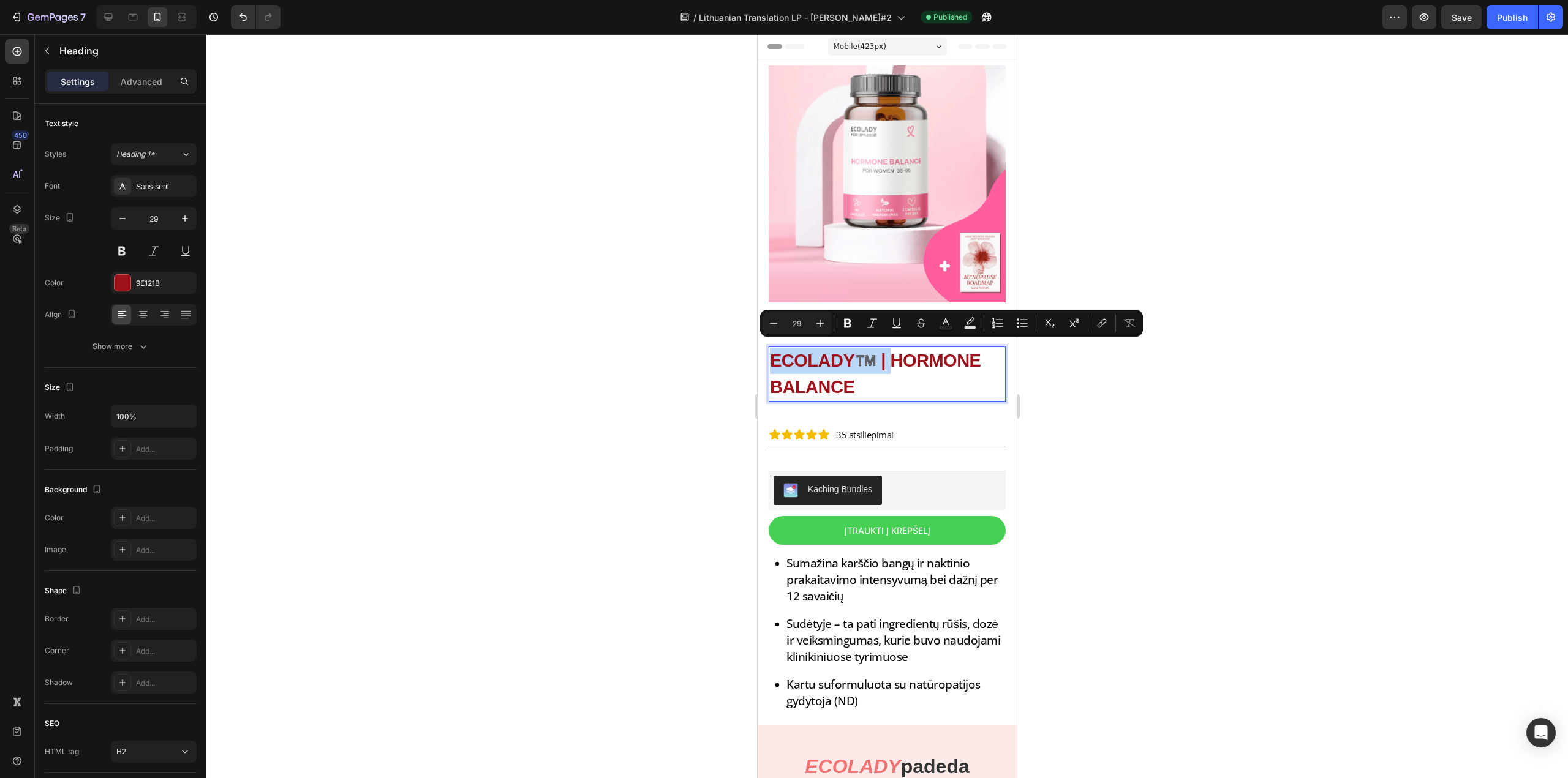
drag, startPoint x: 895, startPoint y: 350, endPoint x: 1509, endPoint y: 382, distance: 614.8
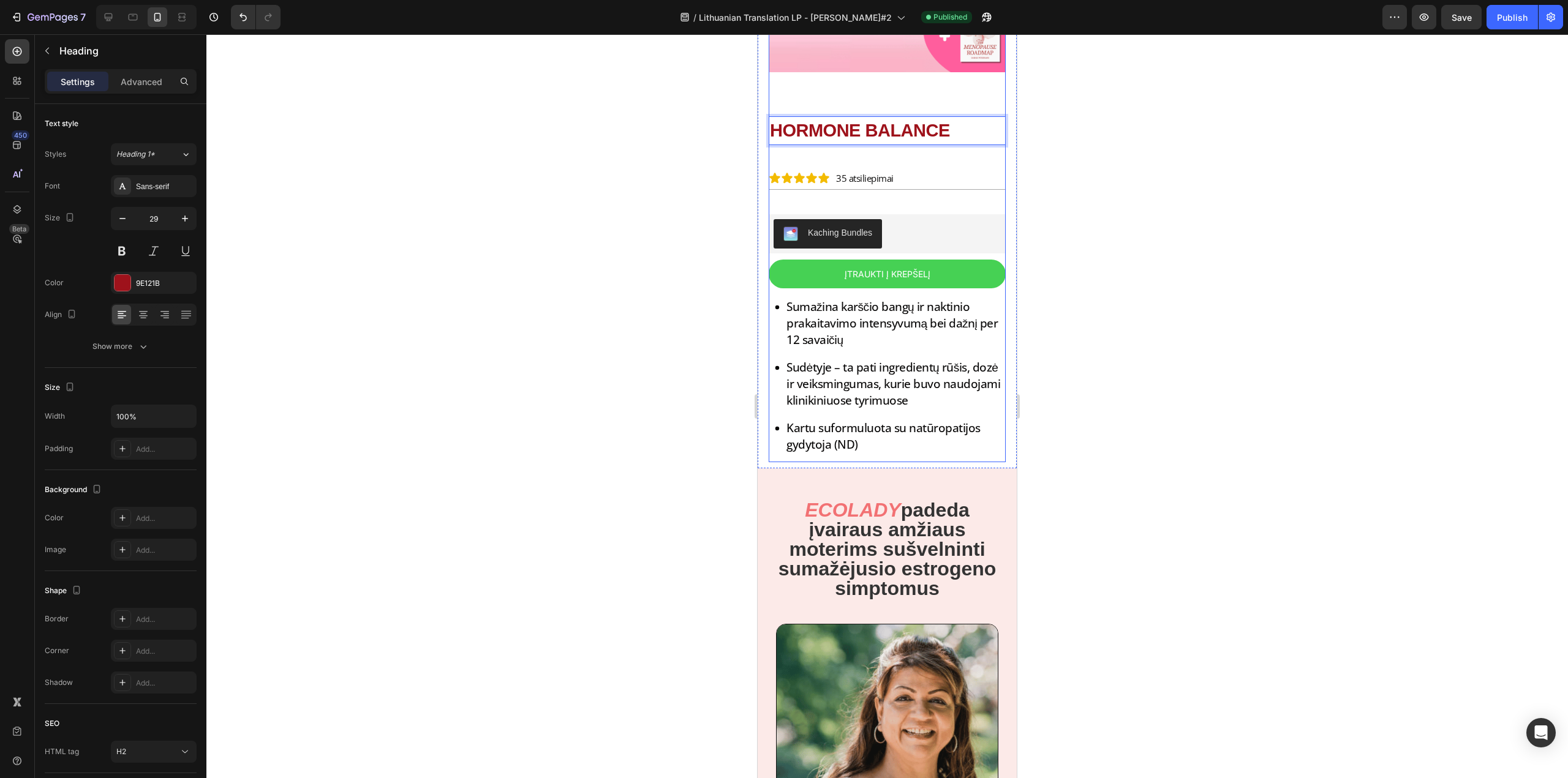
scroll to position [245, 0]
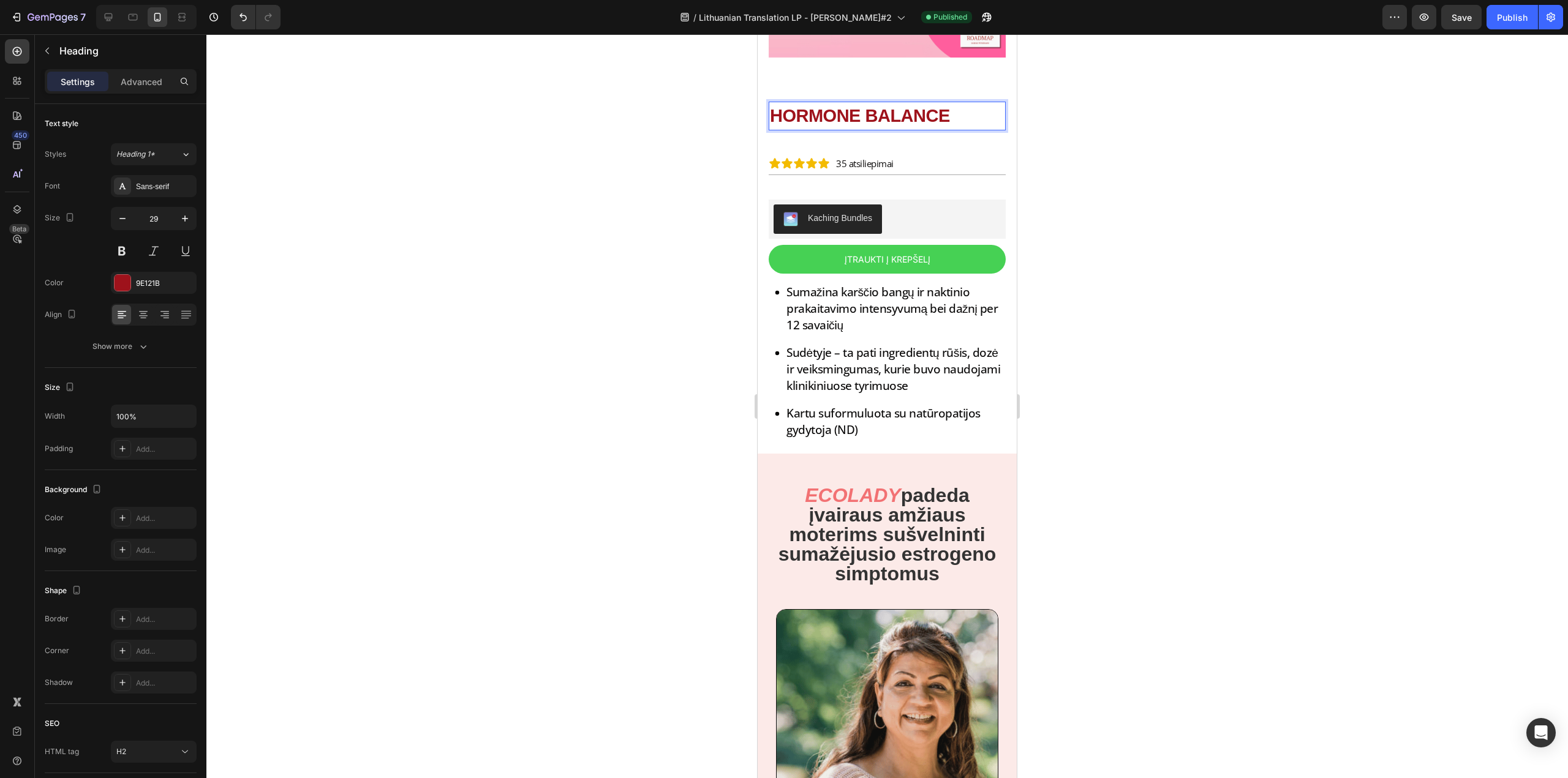
click at [913, 111] on p "HORMONE BALANCE" at bounding box center [887, 116] width 234 height 27
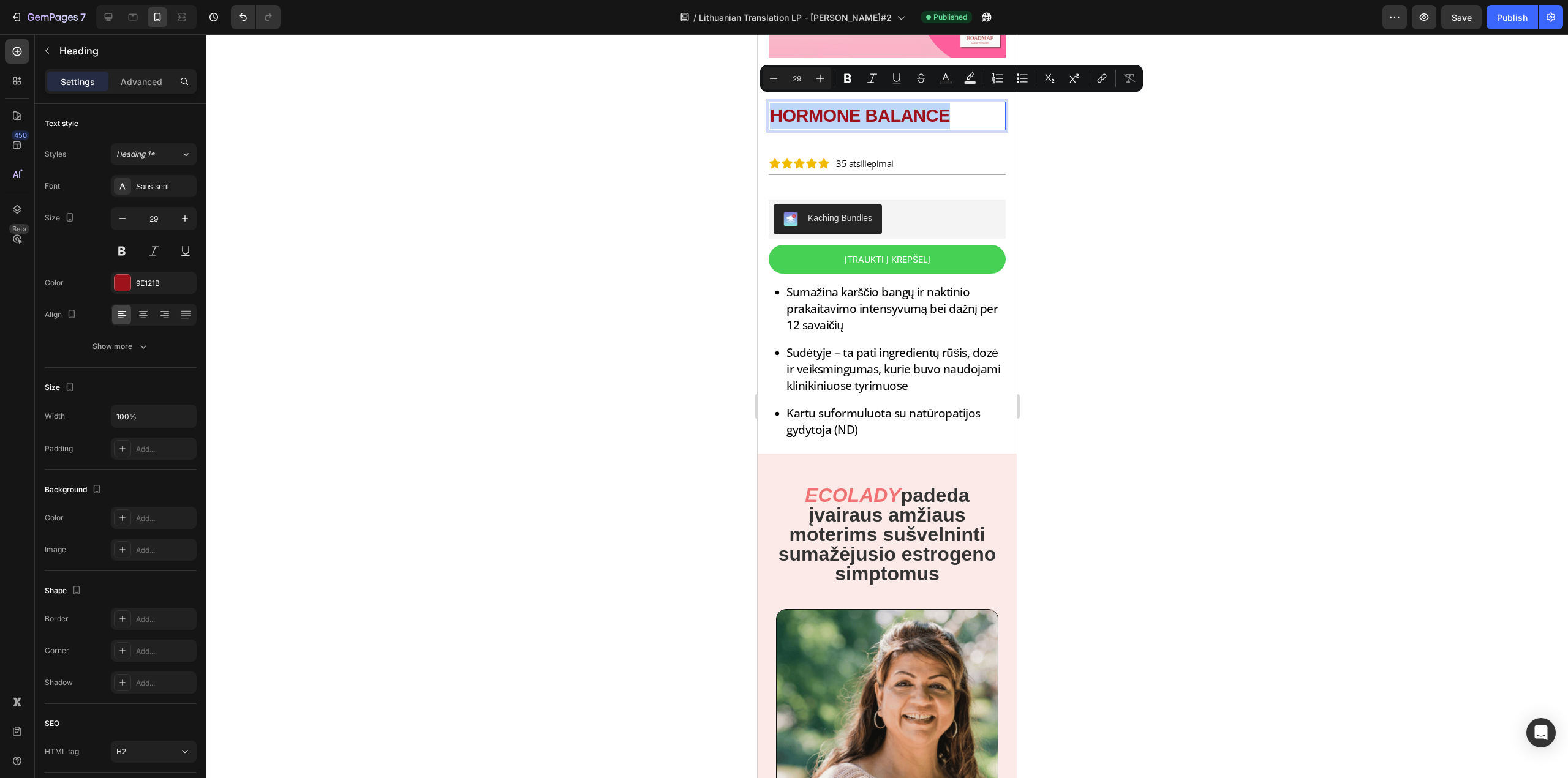
copy p "HORMONE BALANCE"
click at [877, 505] on h2 "ECOLADY padeda įvairaus amžiaus moterims sušvelninti sumažėjusio estrogeno simp…" at bounding box center [887, 534] width 223 height 101
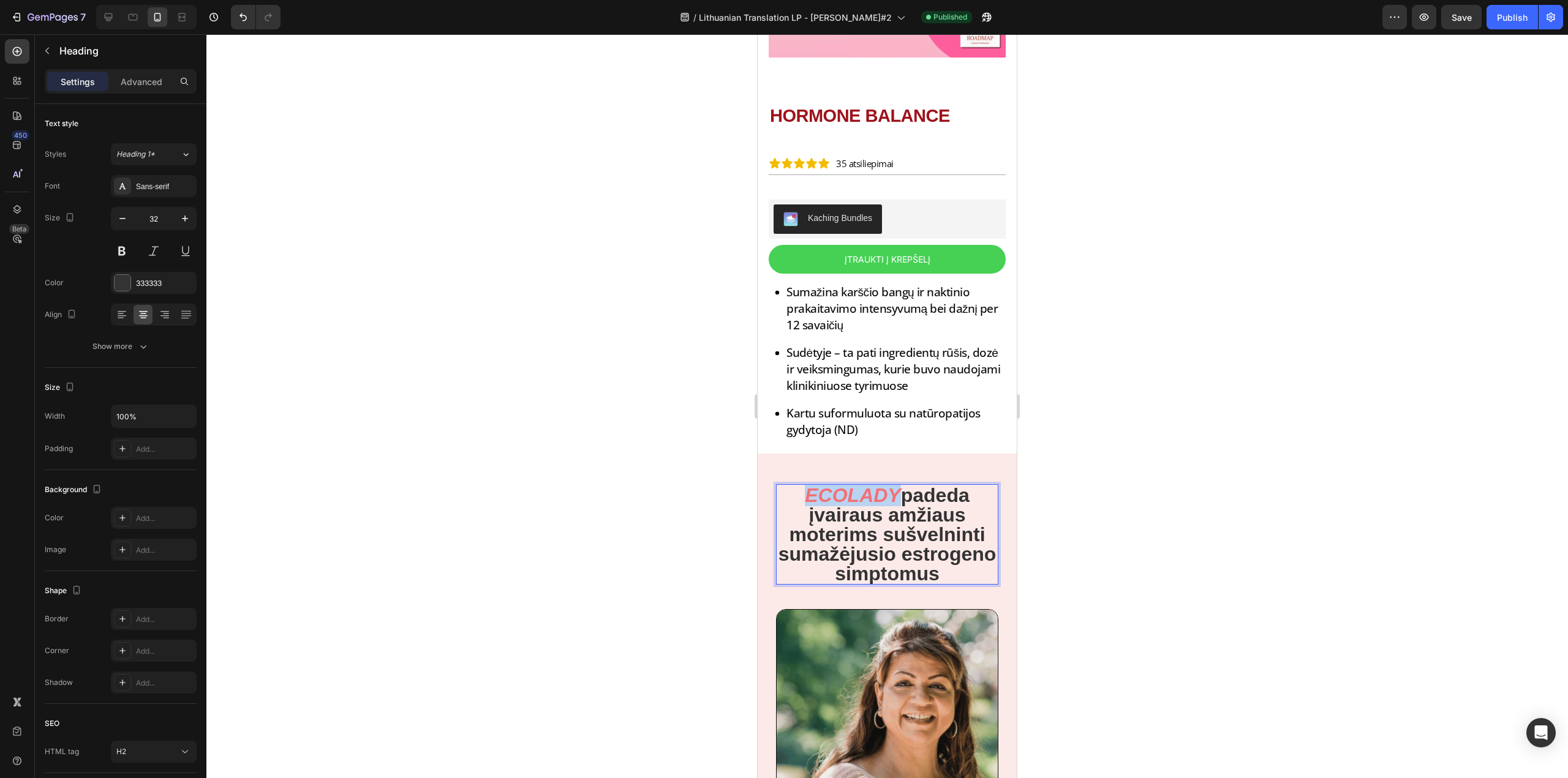
drag, startPoint x: 890, startPoint y: 487, endPoint x: 783, endPoint y: 490, distance: 107.0
click at [783, 490] on p "ECOLADY padeda įvairaus amžiaus moterims sušvelninti sumažėjusio estrogeno simp…" at bounding box center [887, 534] width 220 height 98
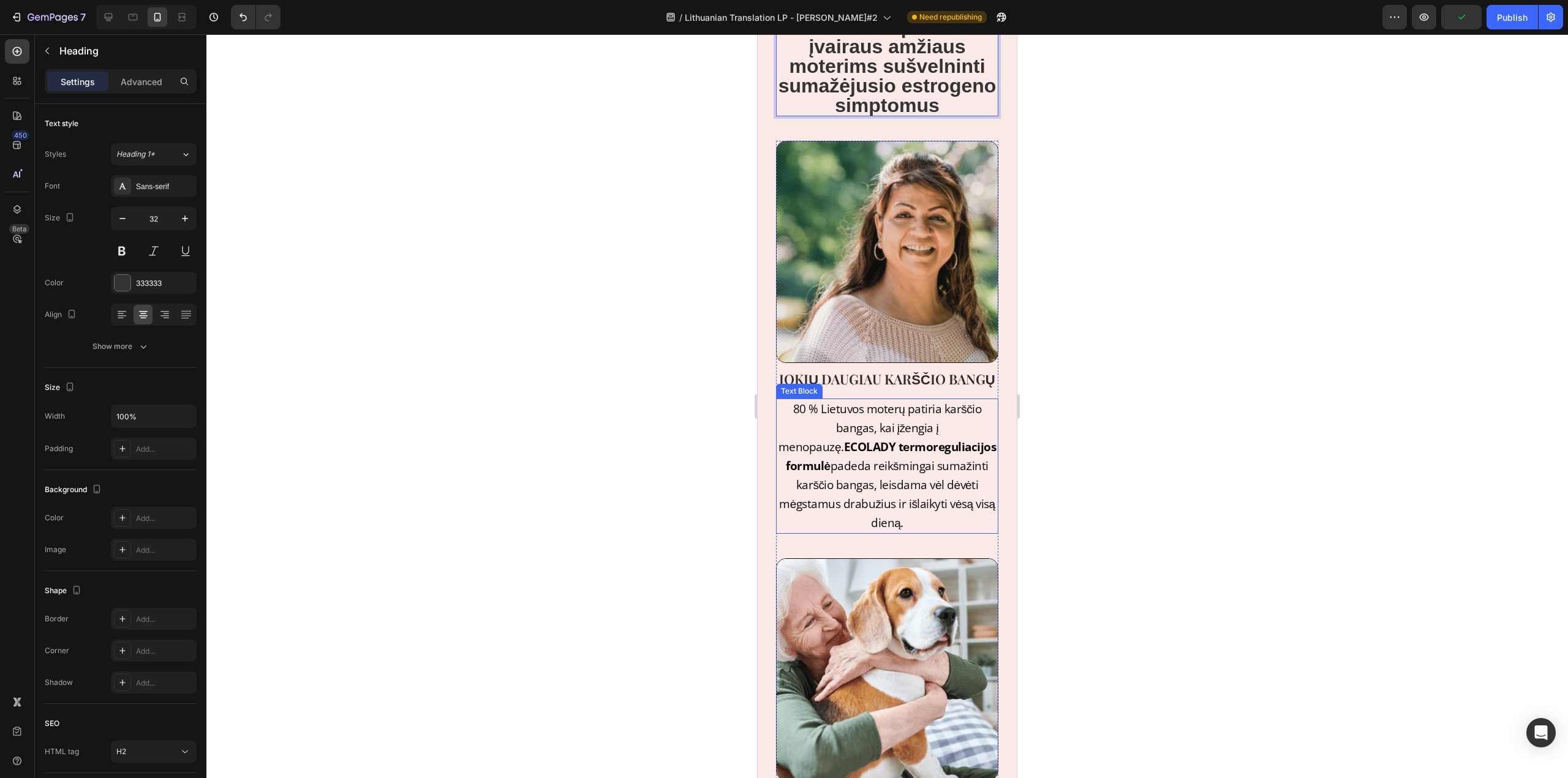
scroll to position [735, 0]
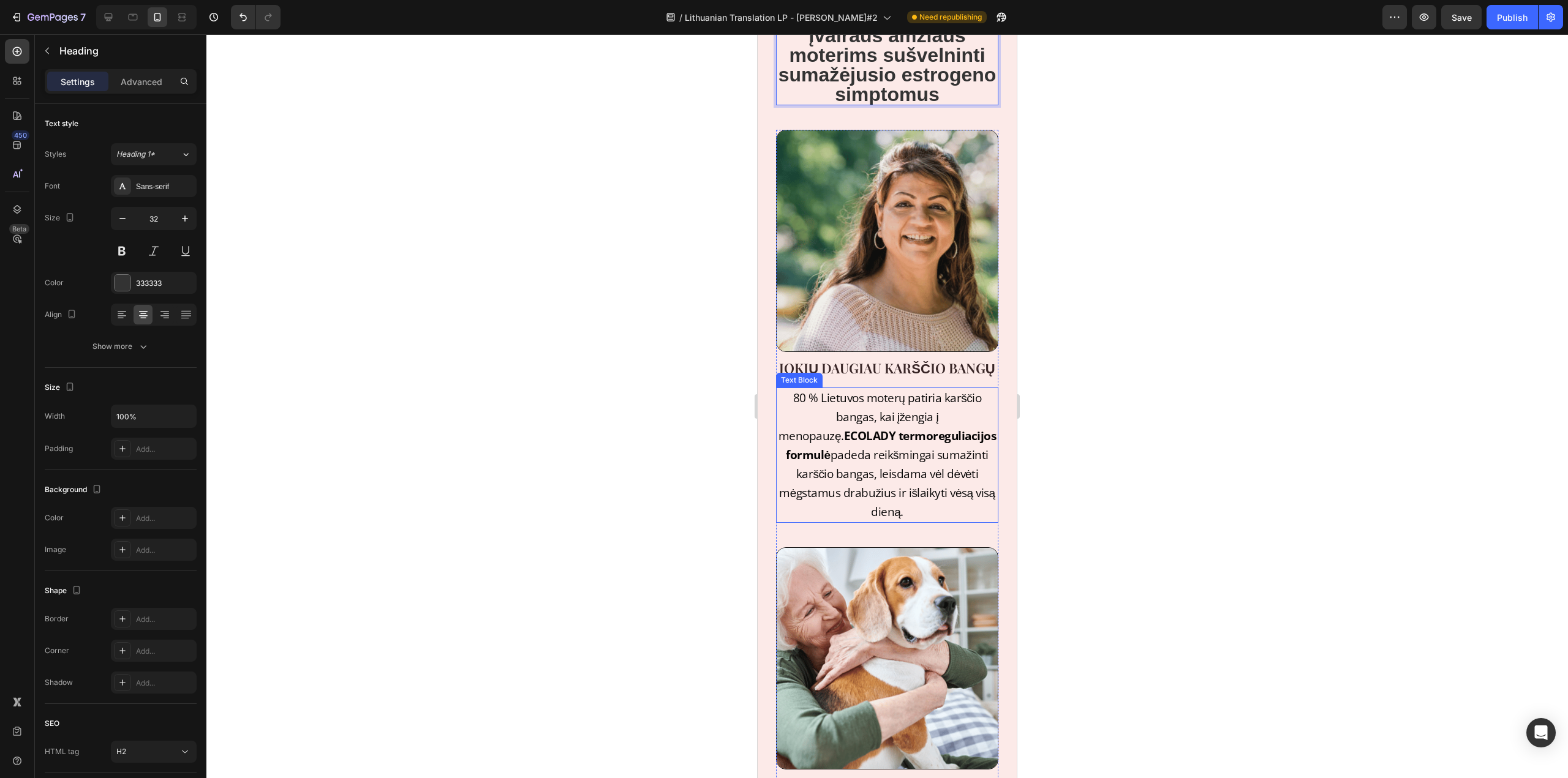
click at [834, 446] on strong "ECOLADY termoreguliacijos formulė" at bounding box center [891, 445] width 210 height 35
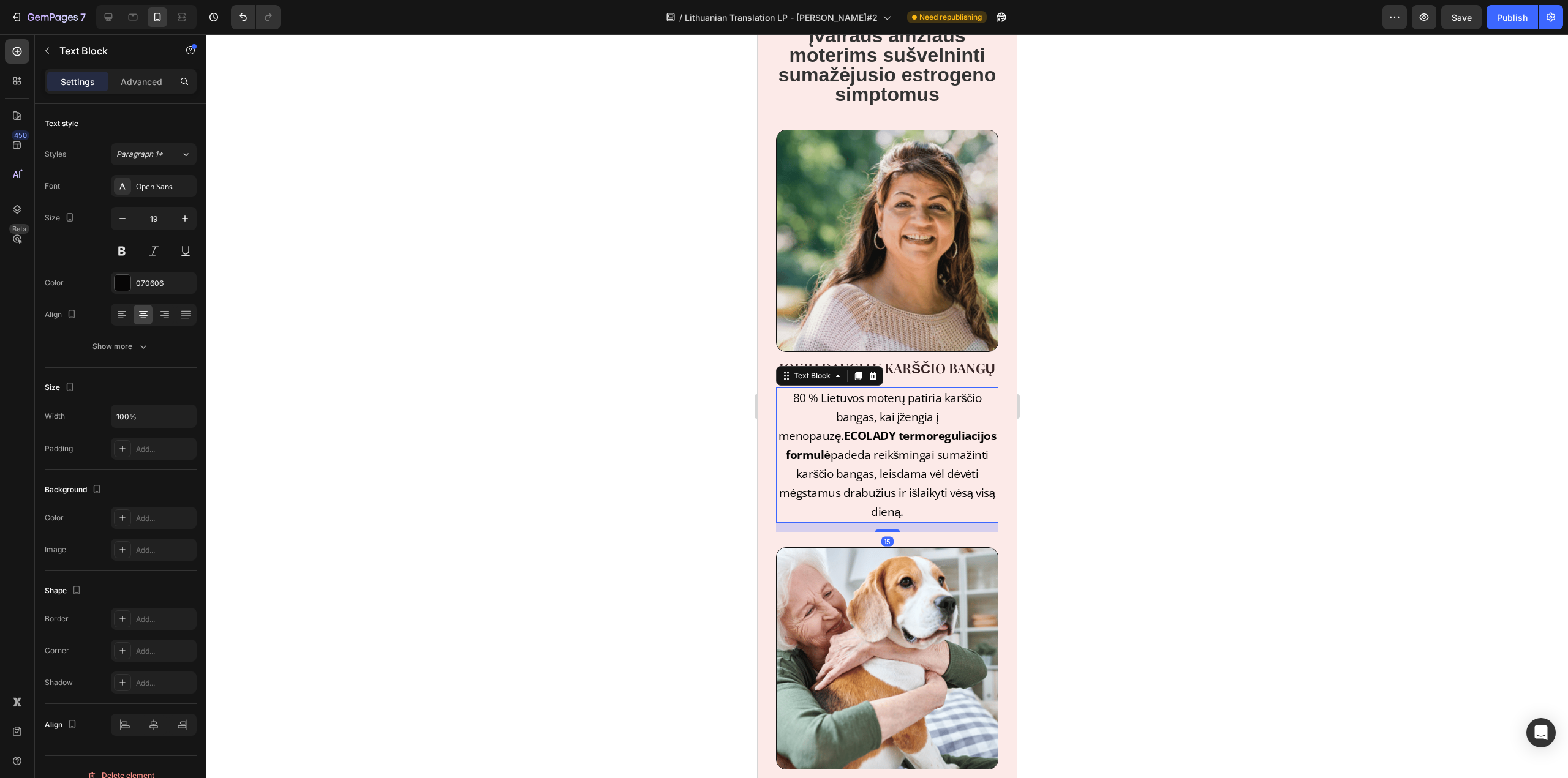
click at [835, 444] on strong "ECOLADY termoreguliacijos formulė" at bounding box center [891, 445] width 210 height 35
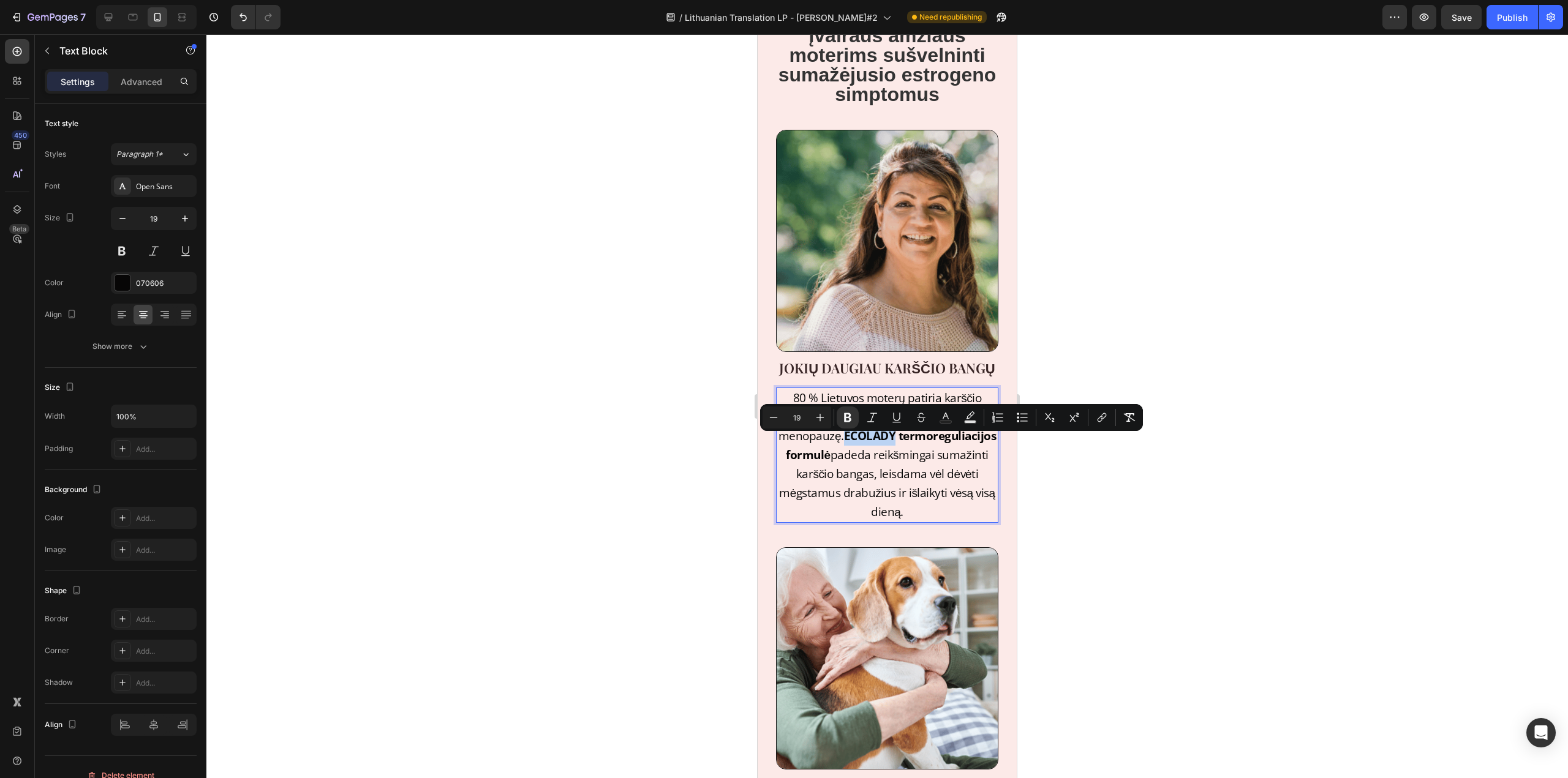
drag, startPoint x: 835, startPoint y: 444, endPoint x: 781, endPoint y: 444, distance: 54.0
click at [781, 444] on p "80 % Lietuvos moterų patiria karščio bangas, kai įžengia į menopauzę. ECOLADY t…" at bounding box center [887, 455] width 220 height 133
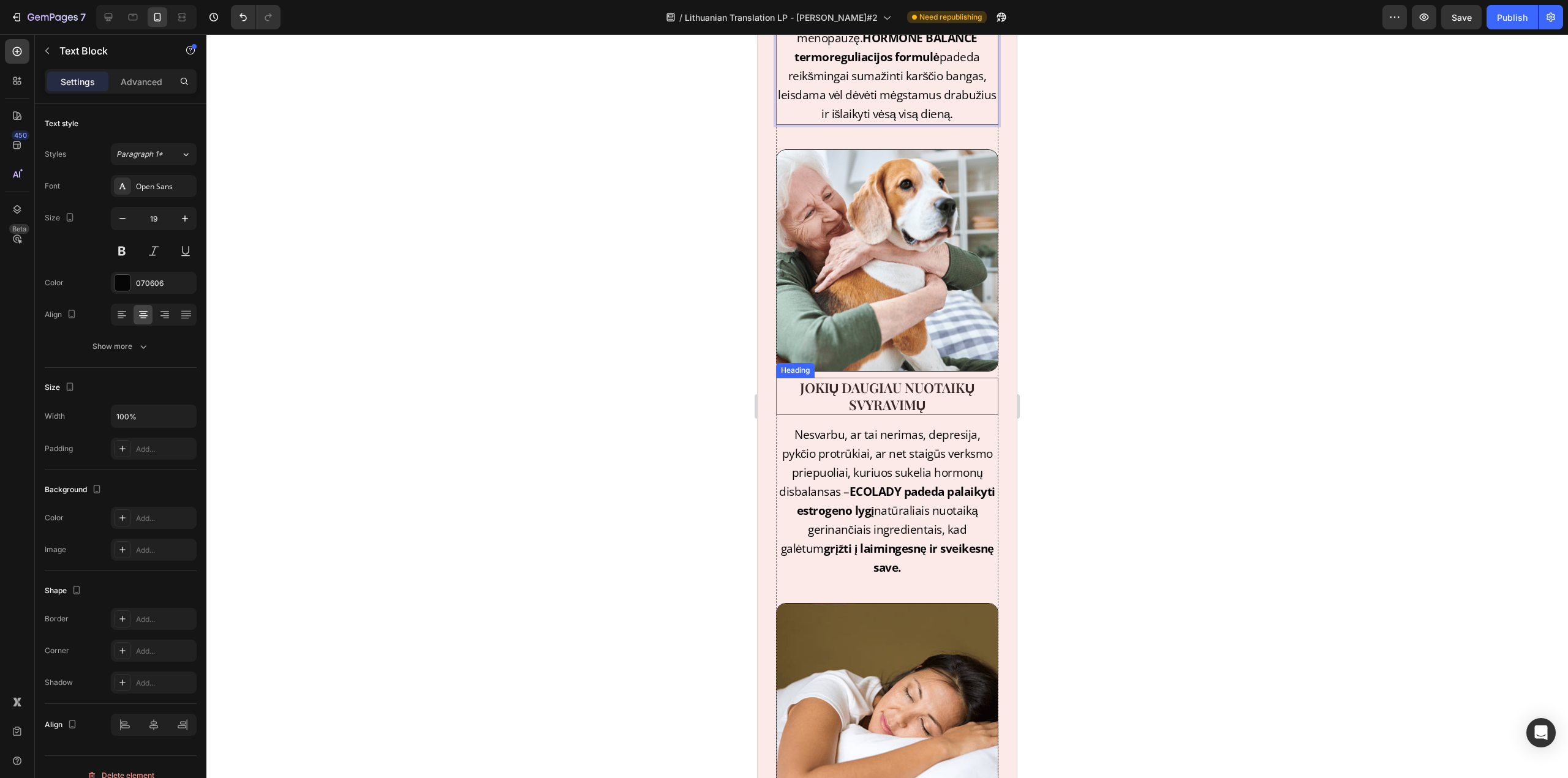
scroll to position [1163, 0]
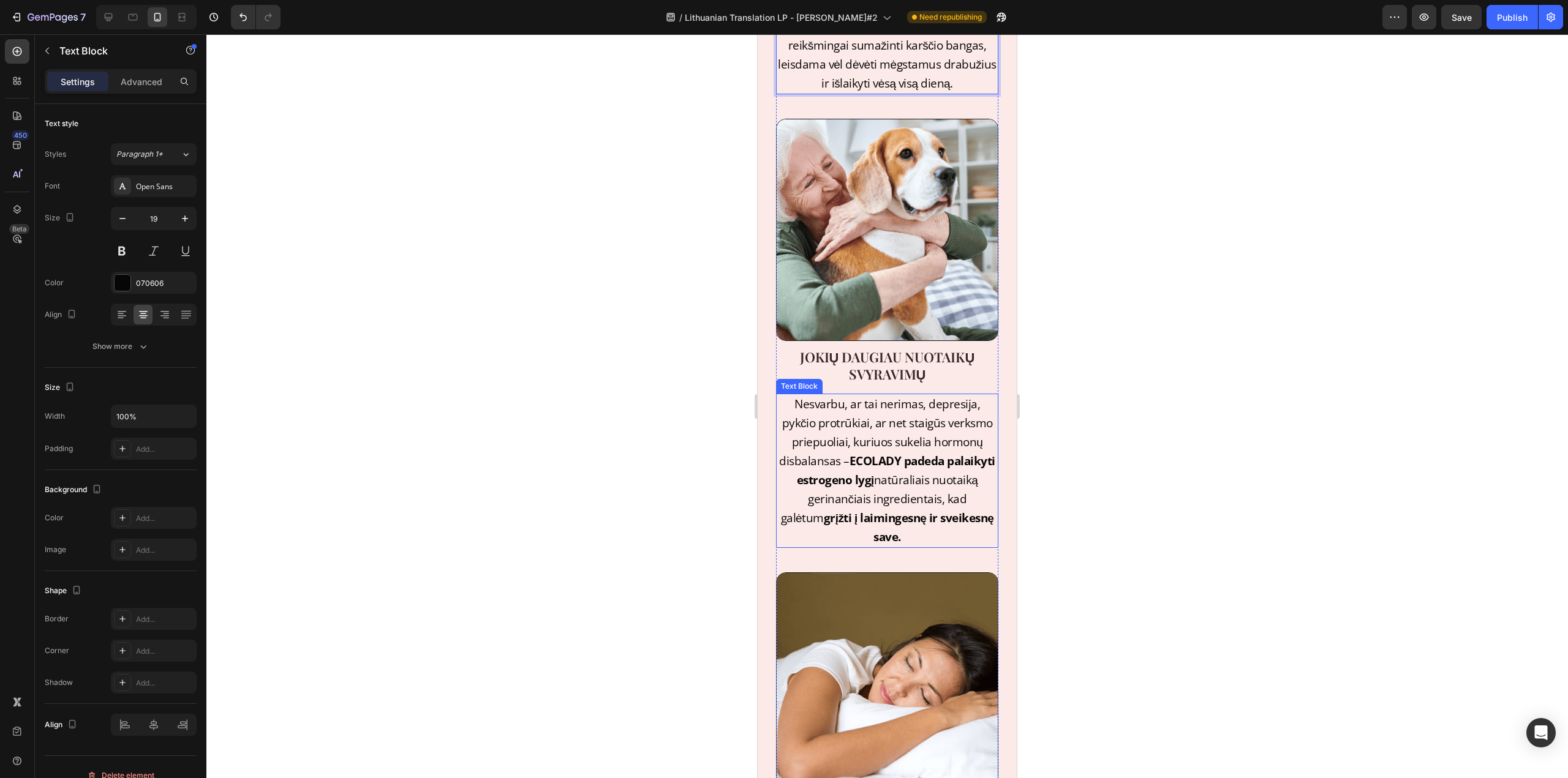
click at [906, 463] on strong "ECOLADY padeda palaikyti estrogeno lygį" at bounding box center [896, 470] width 198 height 35
click at [916, 464] on strong "ECOLADY padeda palaikyti estrogeno lygį" at bounding box center [896, 470] width 198 height 35
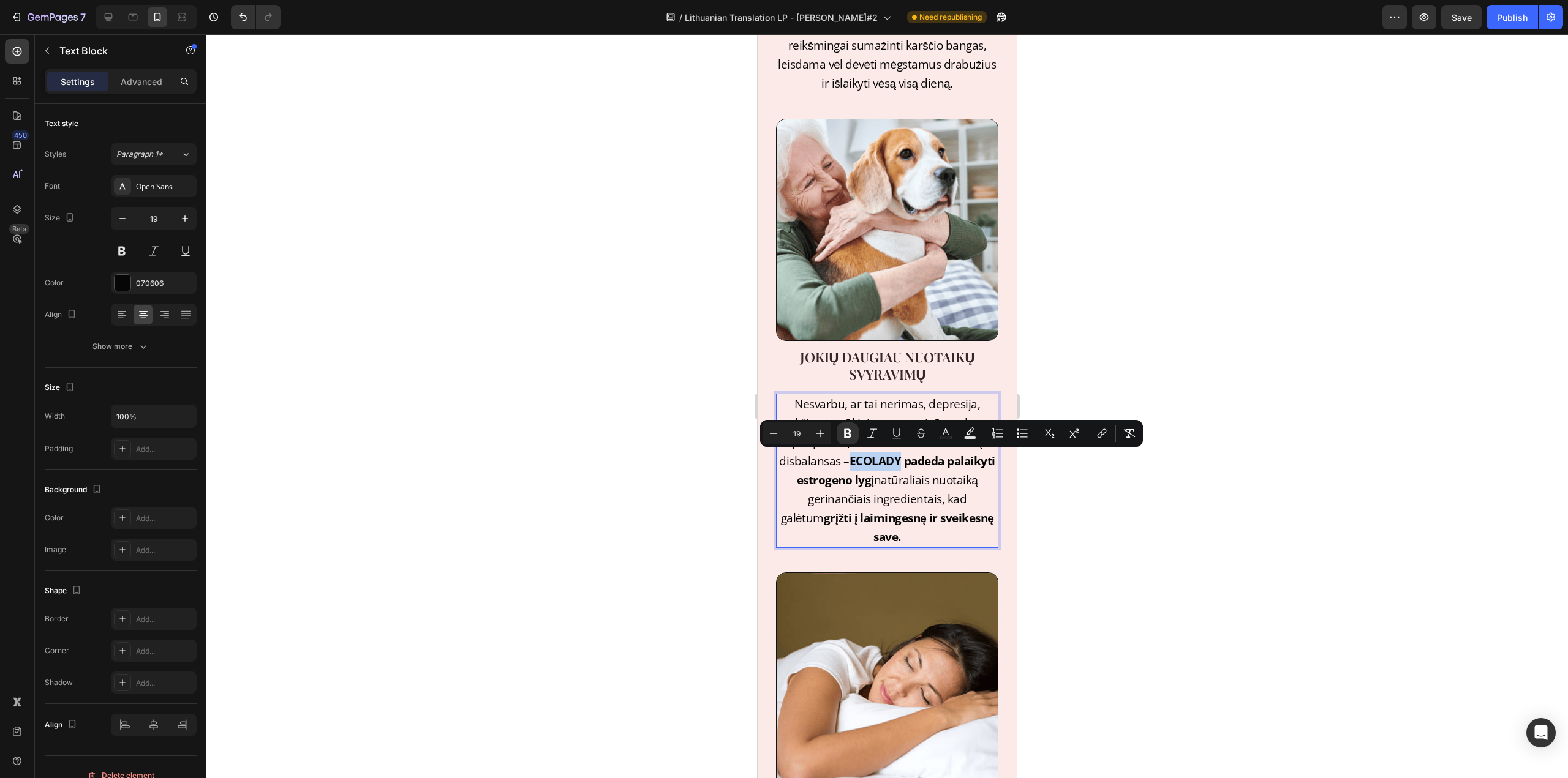
drag, startPoint x: 920, startPoint y: 465, endPoint x: 873, endPoint y: 462, distance: 47.1
click at [873, 462] on strong "ECOLADY padeda palaikyti estrogeno lygį" at bounding box center [896, 470] width 198 height 35
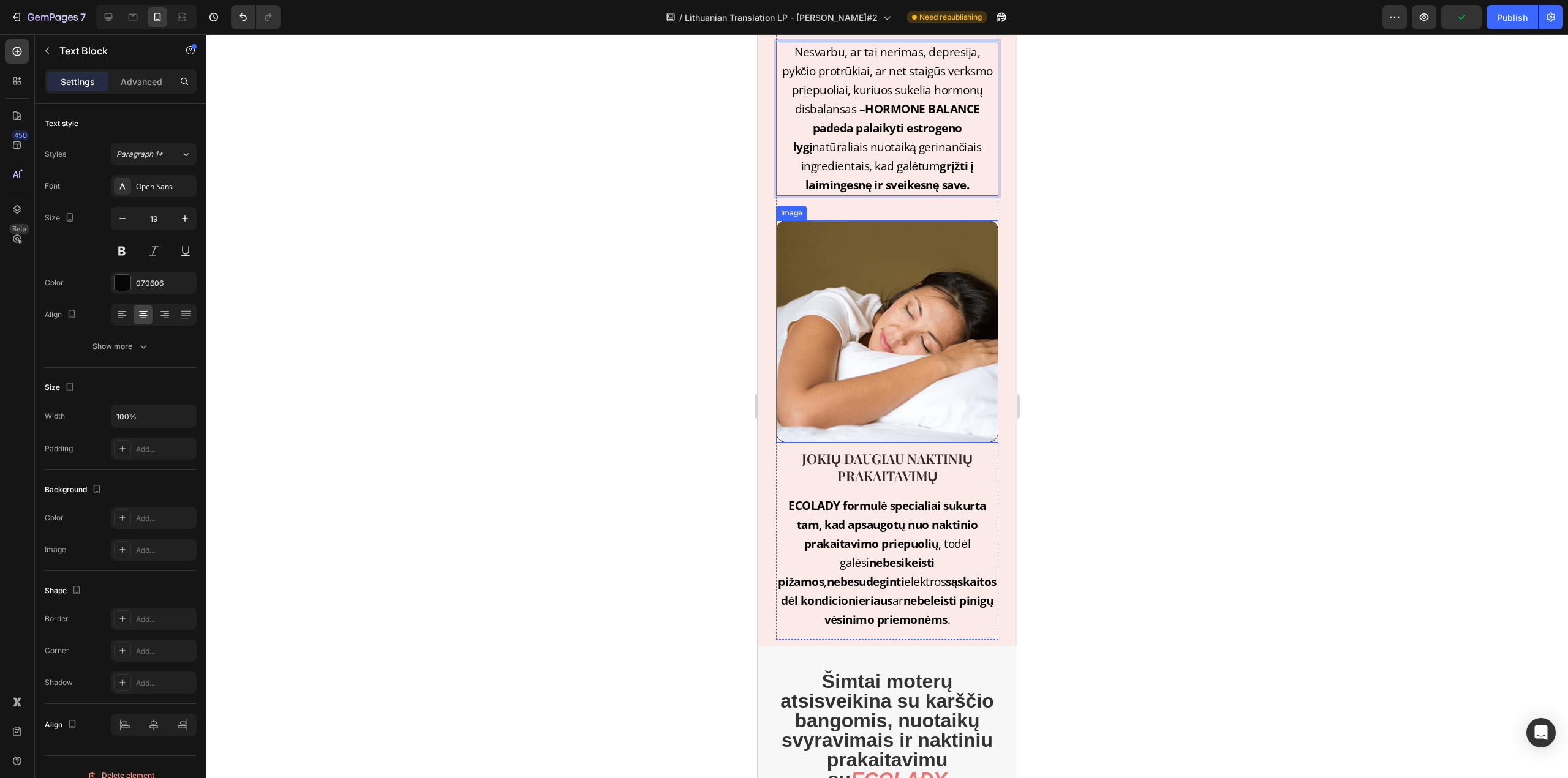
scroll to position [1531, 0]
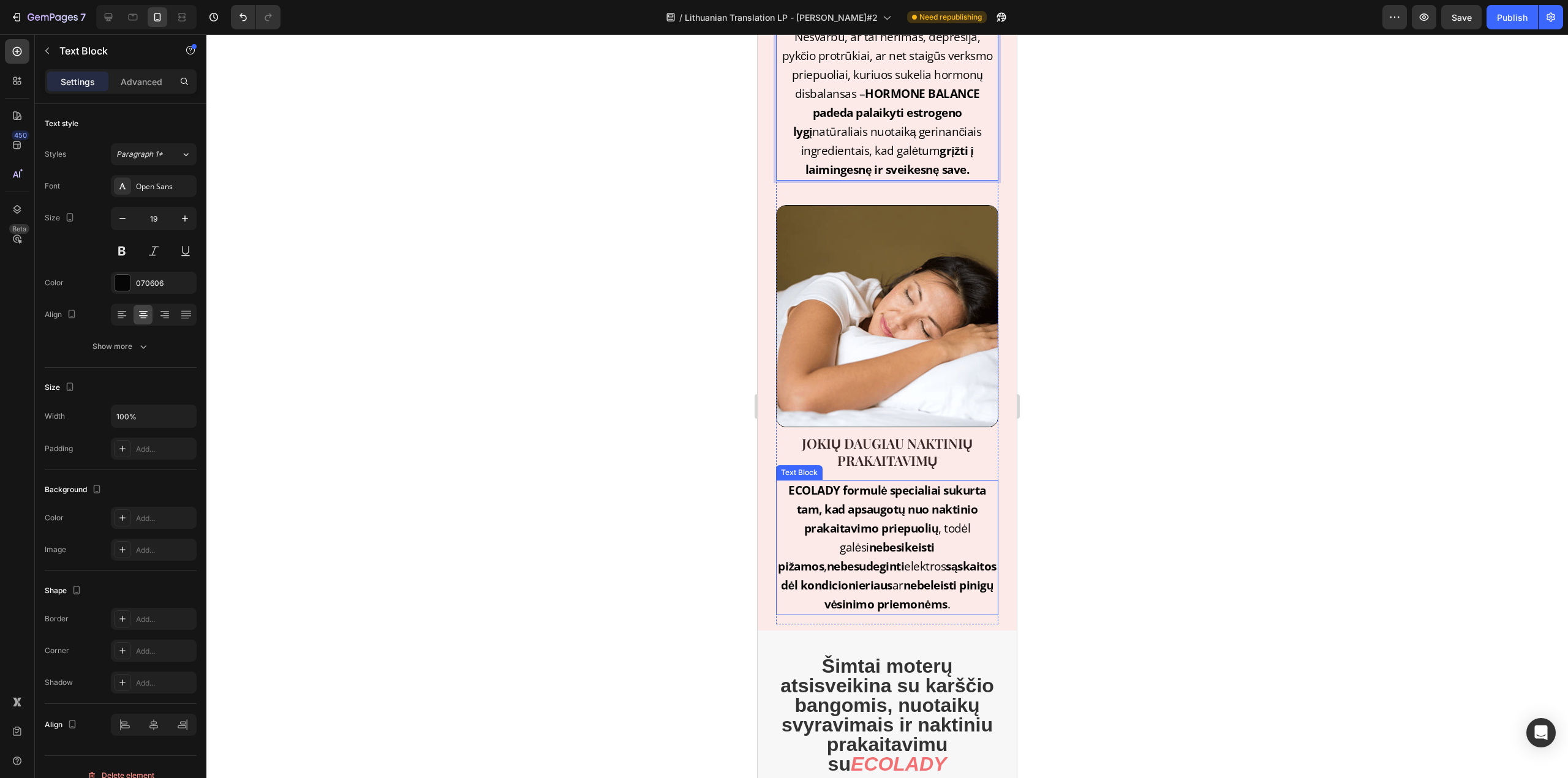
click at [831, 483] on strong "ECOLADY formulė" at bounding box center [838, 491] width 98 height 16
click at [830, 483] on strong "ECOLADY formulė" at bounding box center [838, 491] width 98 height 16
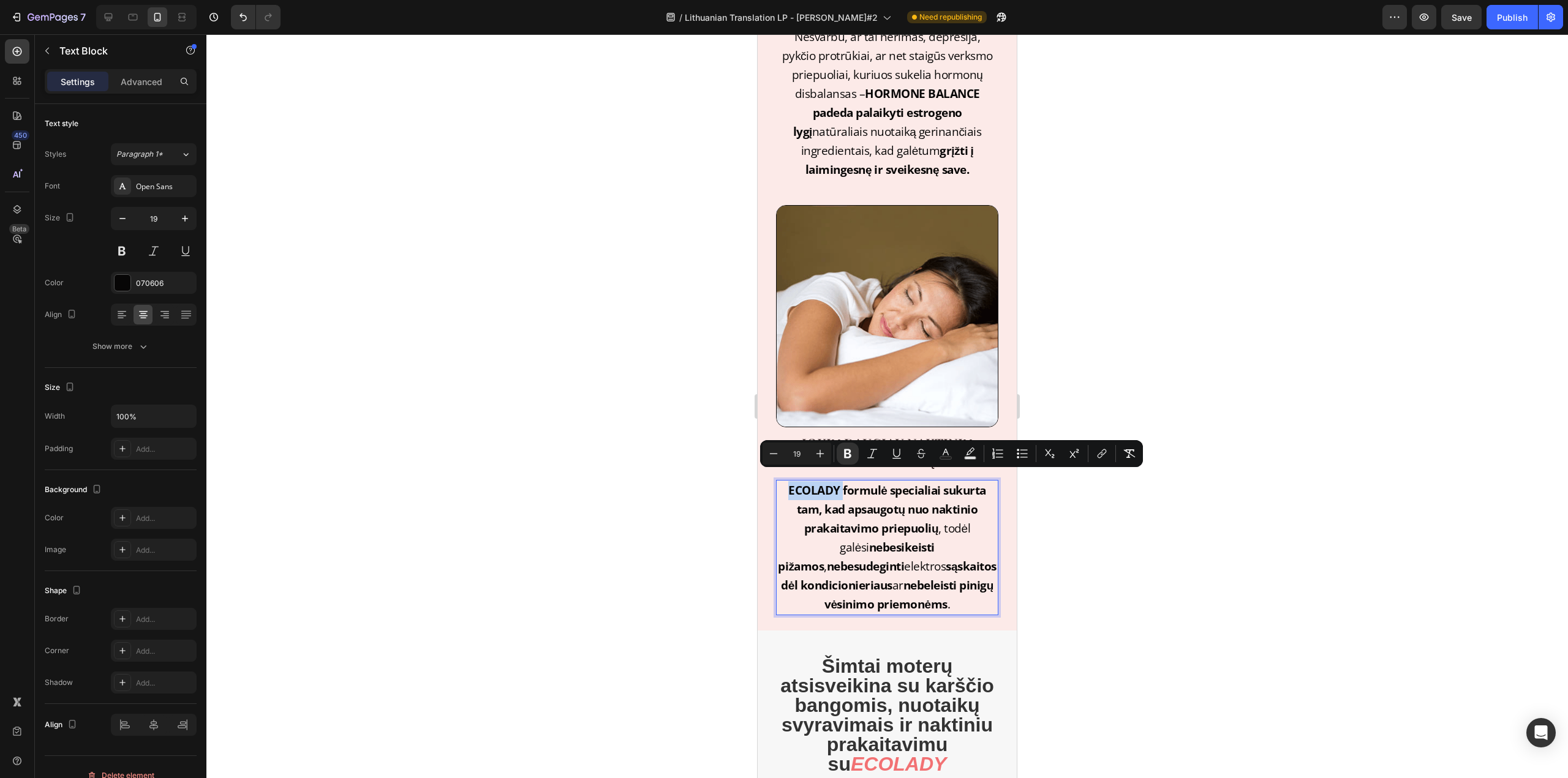
click at [833, 483] on strong "ECOLADY formulė" at bounding box center [838, 491] width 98 height 16
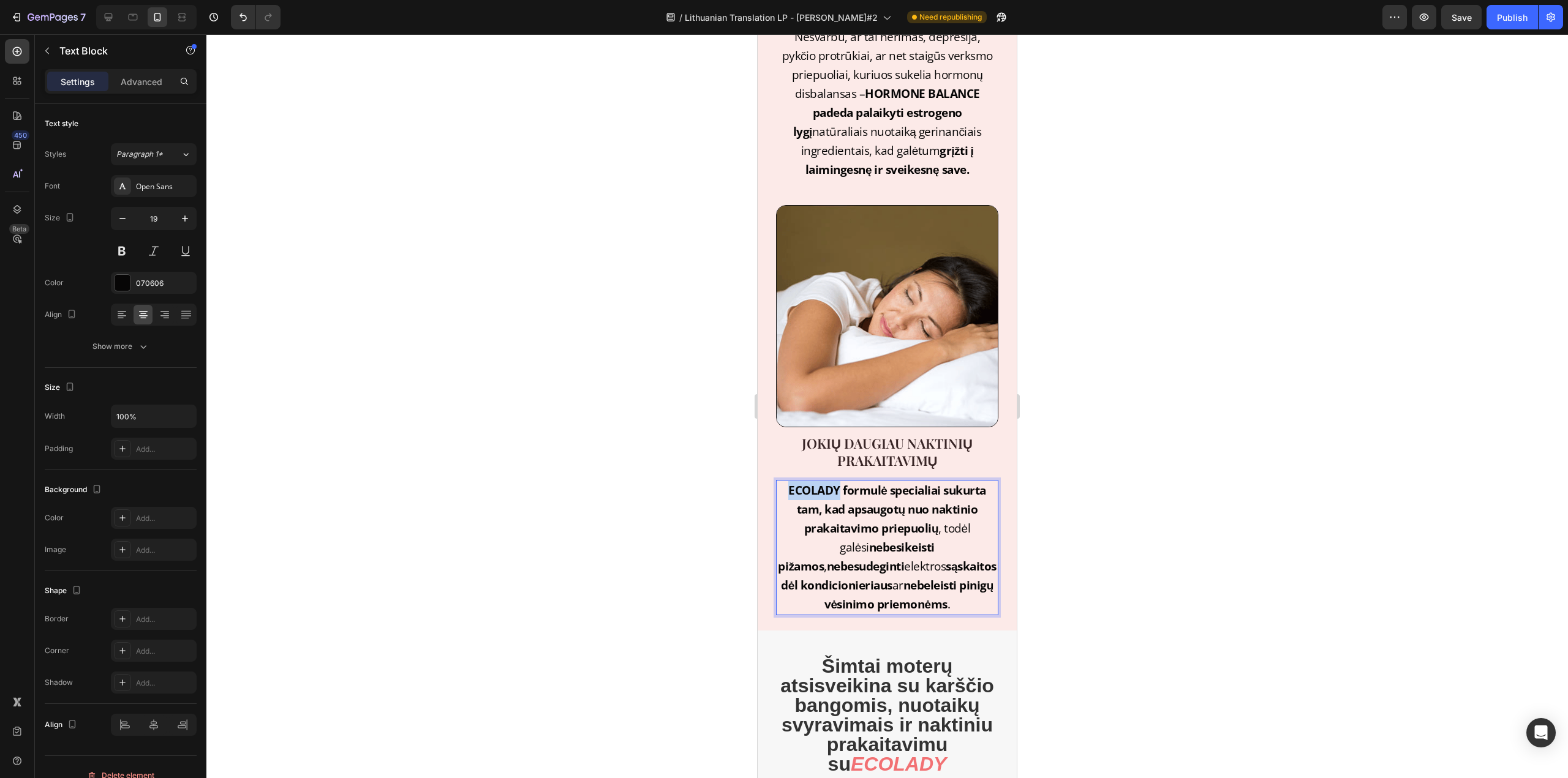
drag, startPoint x: 834, startPoint y: 481, endPoint x: 783, endPoint y: 480, distance: 51.0
click at [788, 483] on strong "ECOLADY formulė" at bounding box center [838, 491] width 98 height 16
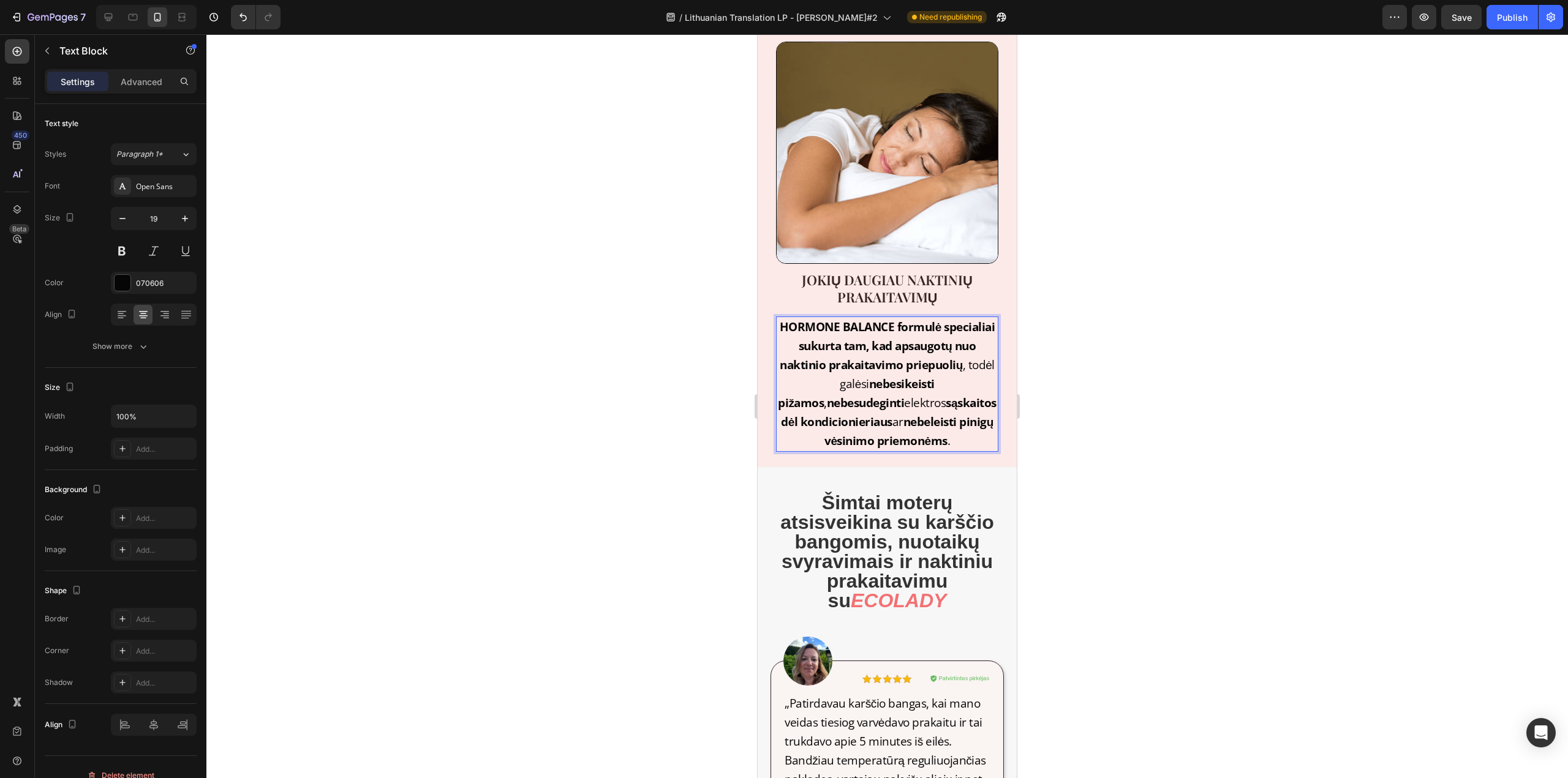
scroll to position [1775, 0]
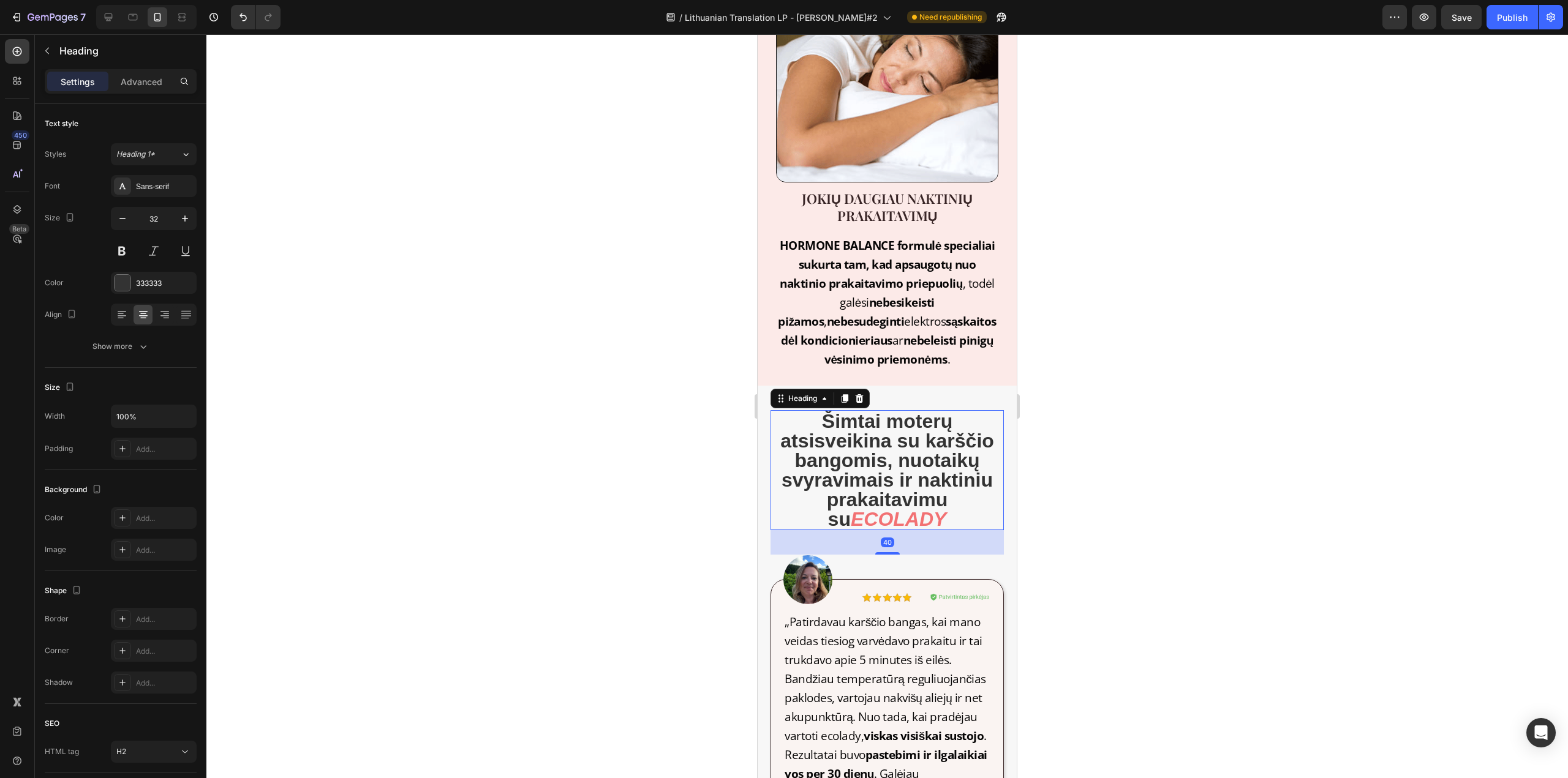
click at [911, 509] on icon "ECOLADY" at bounding box center [898, 519] width 95 height 22
click at [930, 509] on icon "ECOLADY" at bounding box center [898, 519] width 95 height 22
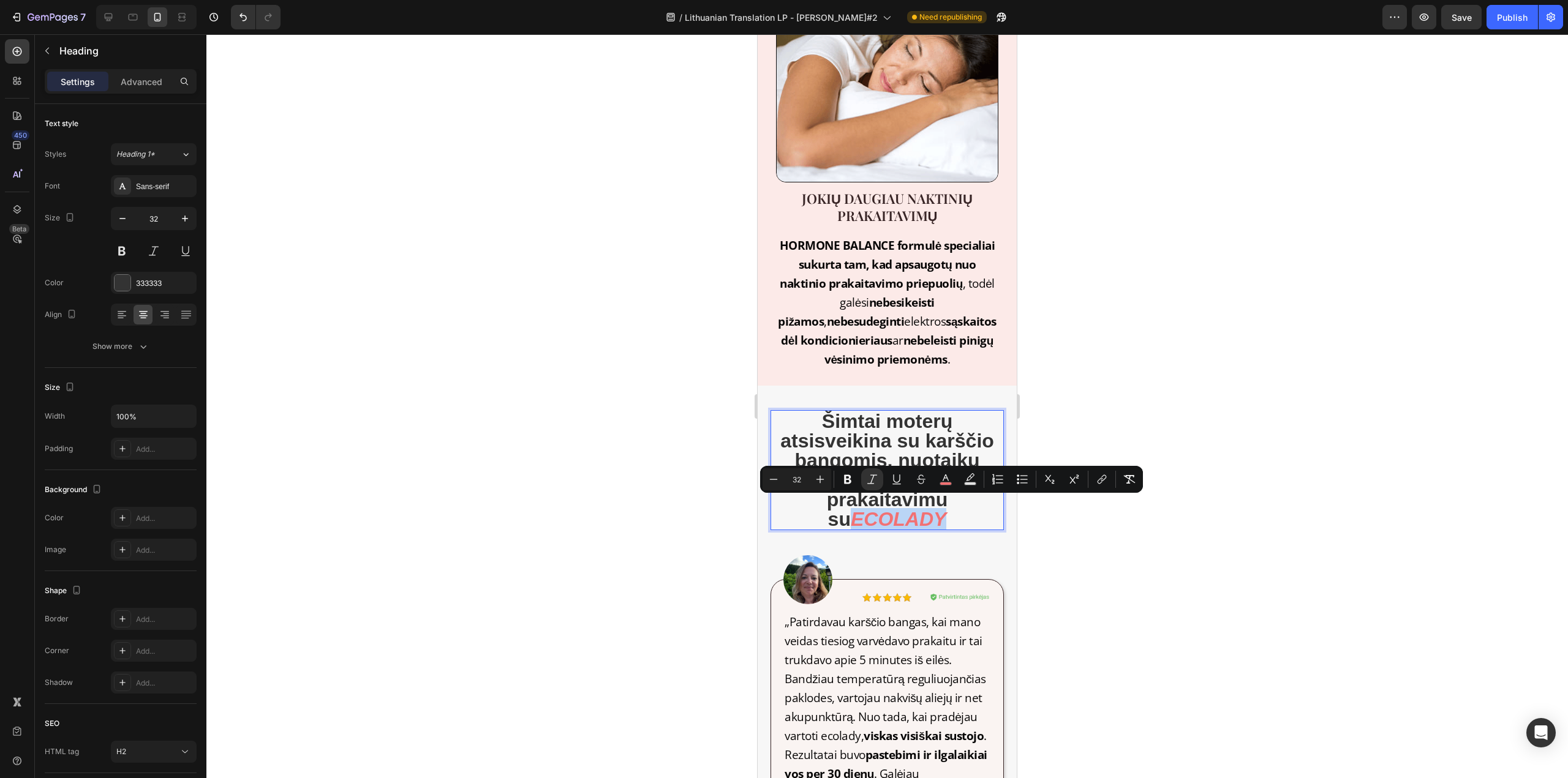
drag, startPoint x: 933, startPoint y: 509, endPoint x: 834, endPoint y: 516, distance: 99.2
click at [834, 516] on p "Šimtai moterų atsisveikina su karščio bangomis, nuotaikų svyravimais ir naktini…" at bounding box center [888, 470] width 231 height 117
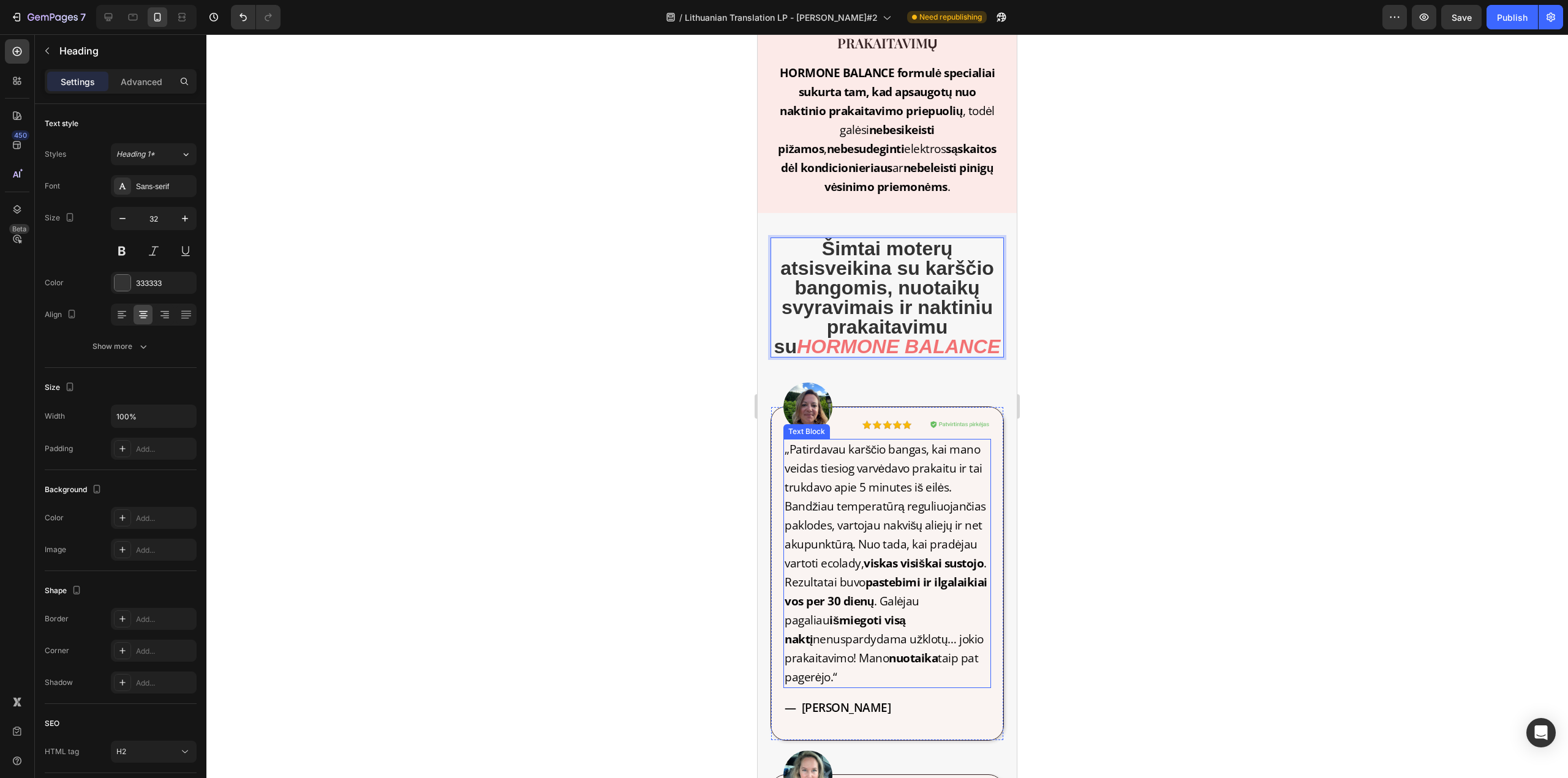
scroll to position [1959, 0]
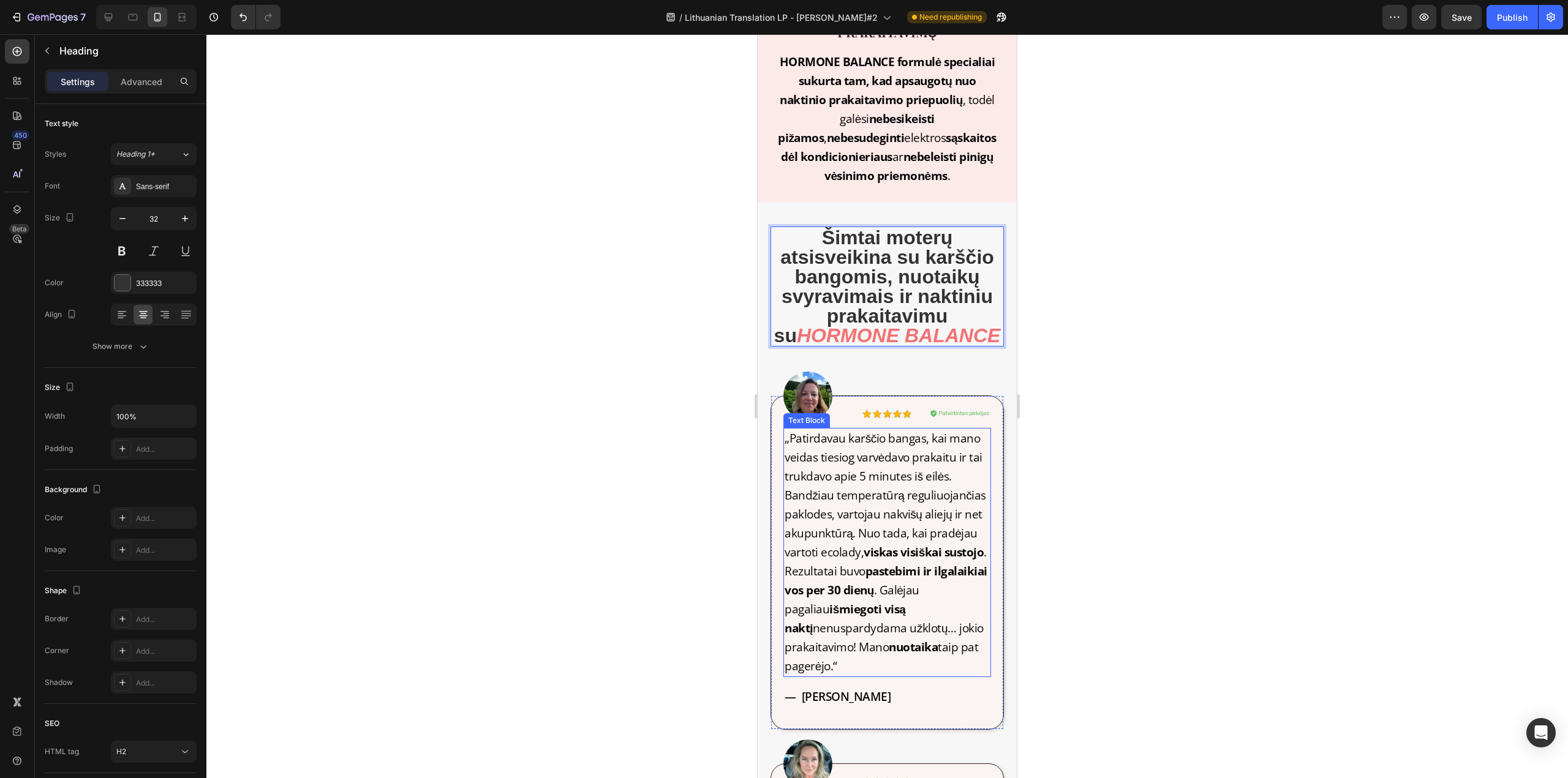
click at [833, 547] on p "„Patirdavau karščio bangas, kai mano veidas tiesiog varvėdavo prakaitu ir tai t…" at bounding box center [887, 552] width 205 height 247
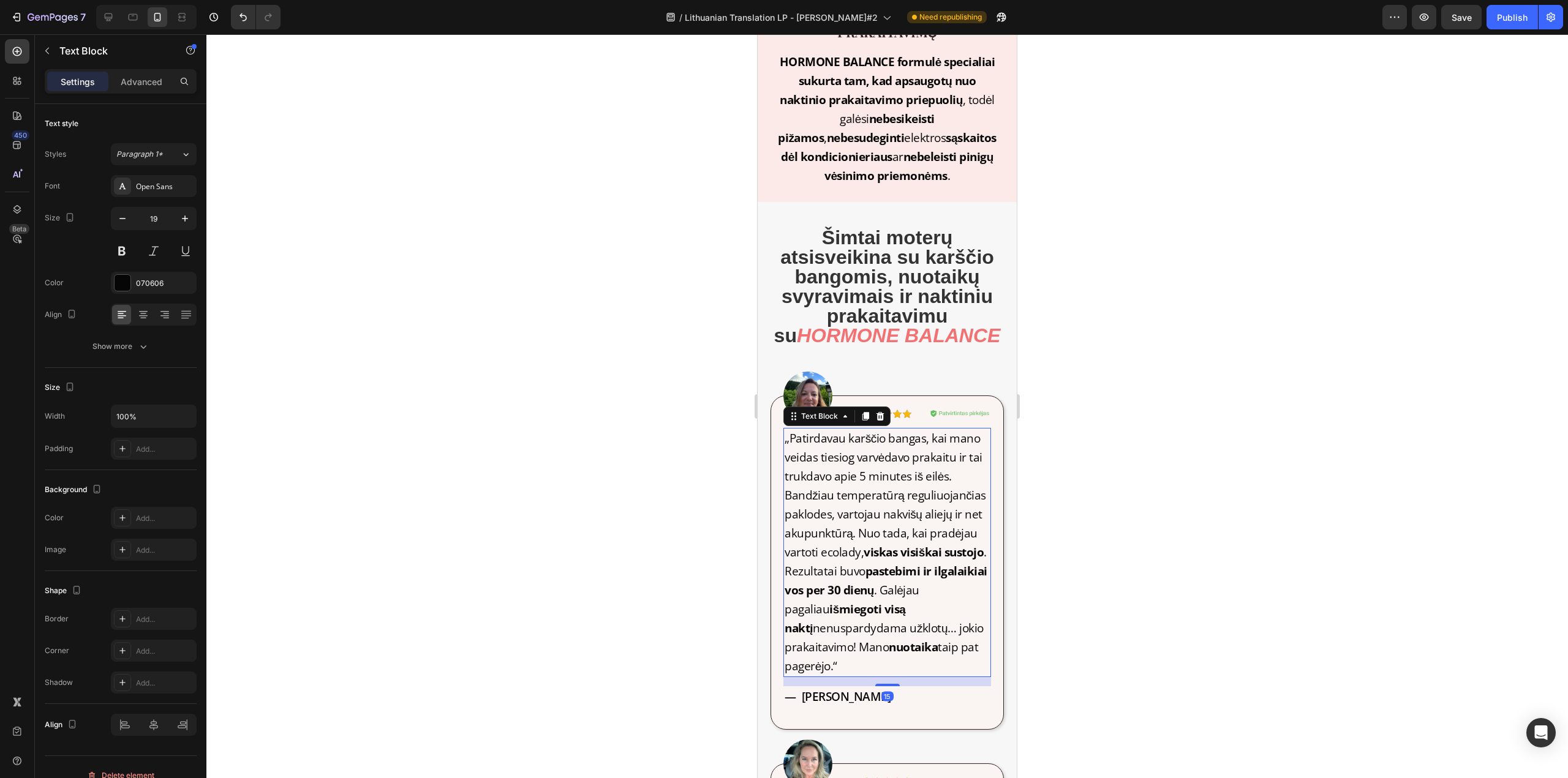
click at [825, 544] on p "„Patirdavau karščio bangas, kai mano veidas tiesiog varvėdavo prakaitu ir tai t…" at bounding box center [887, 552] width 205 height 247
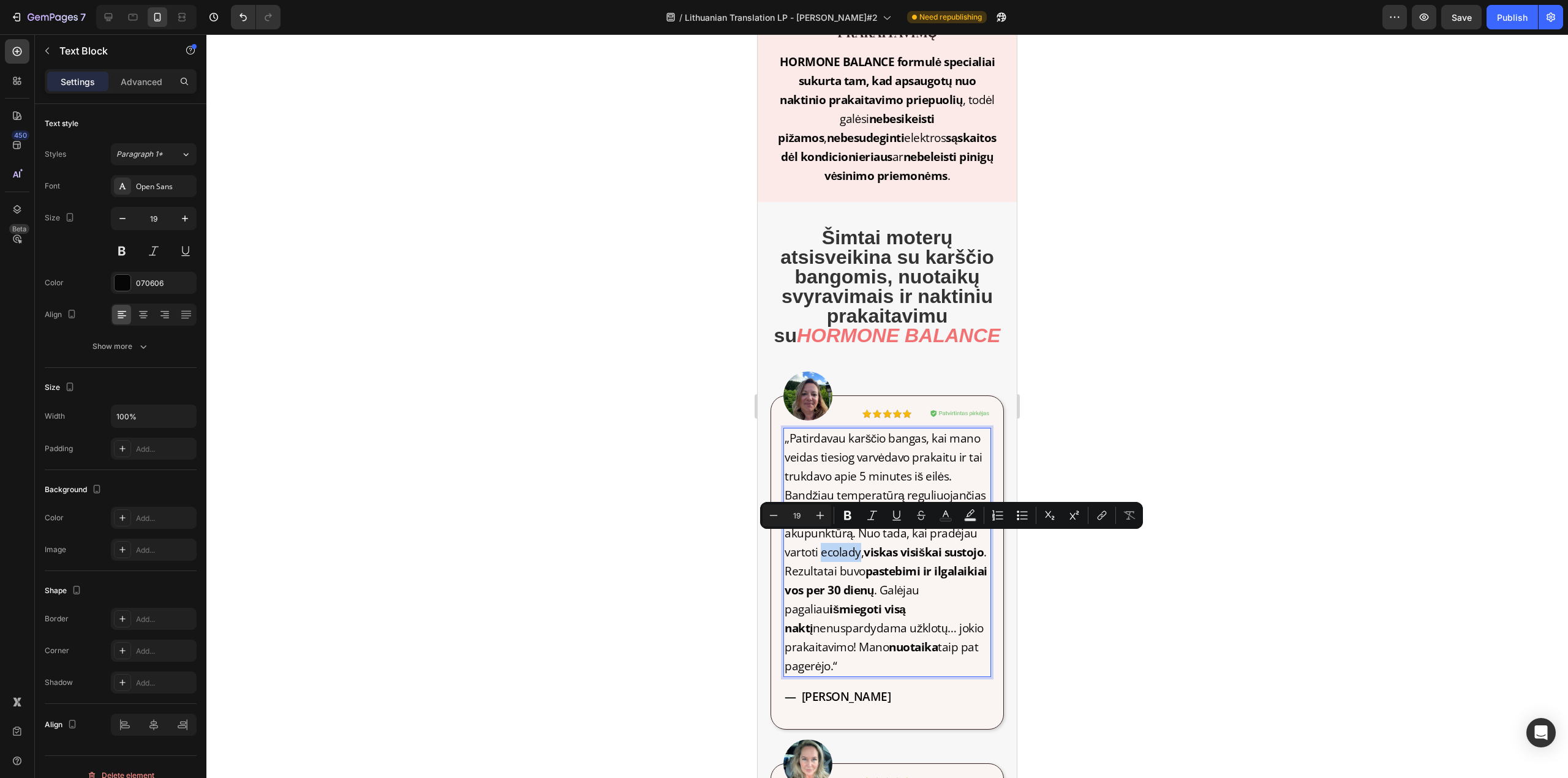
drag, startPoint x: 821, startPoint y: 544, endPoint x: 857, endPoint y: 544, distance: 36.0
click at [857, 544] on p "„Patirdavau karščio bangas, kai mano veidas tiesiog varvėdavo prakaitu ir tai t…" at bounding box center [887, 552] width 205 height 247
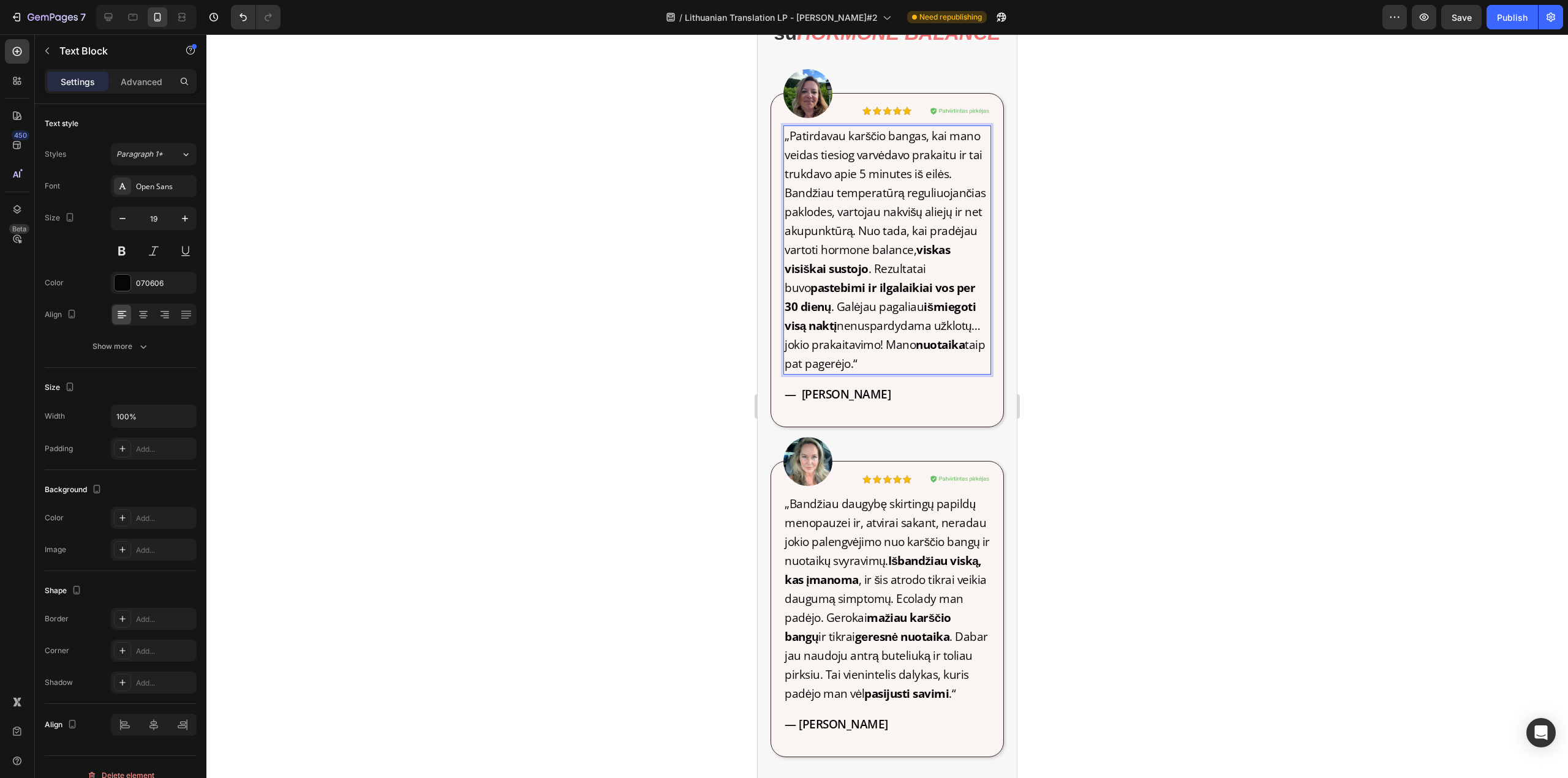
scroll to position [2265, 0]
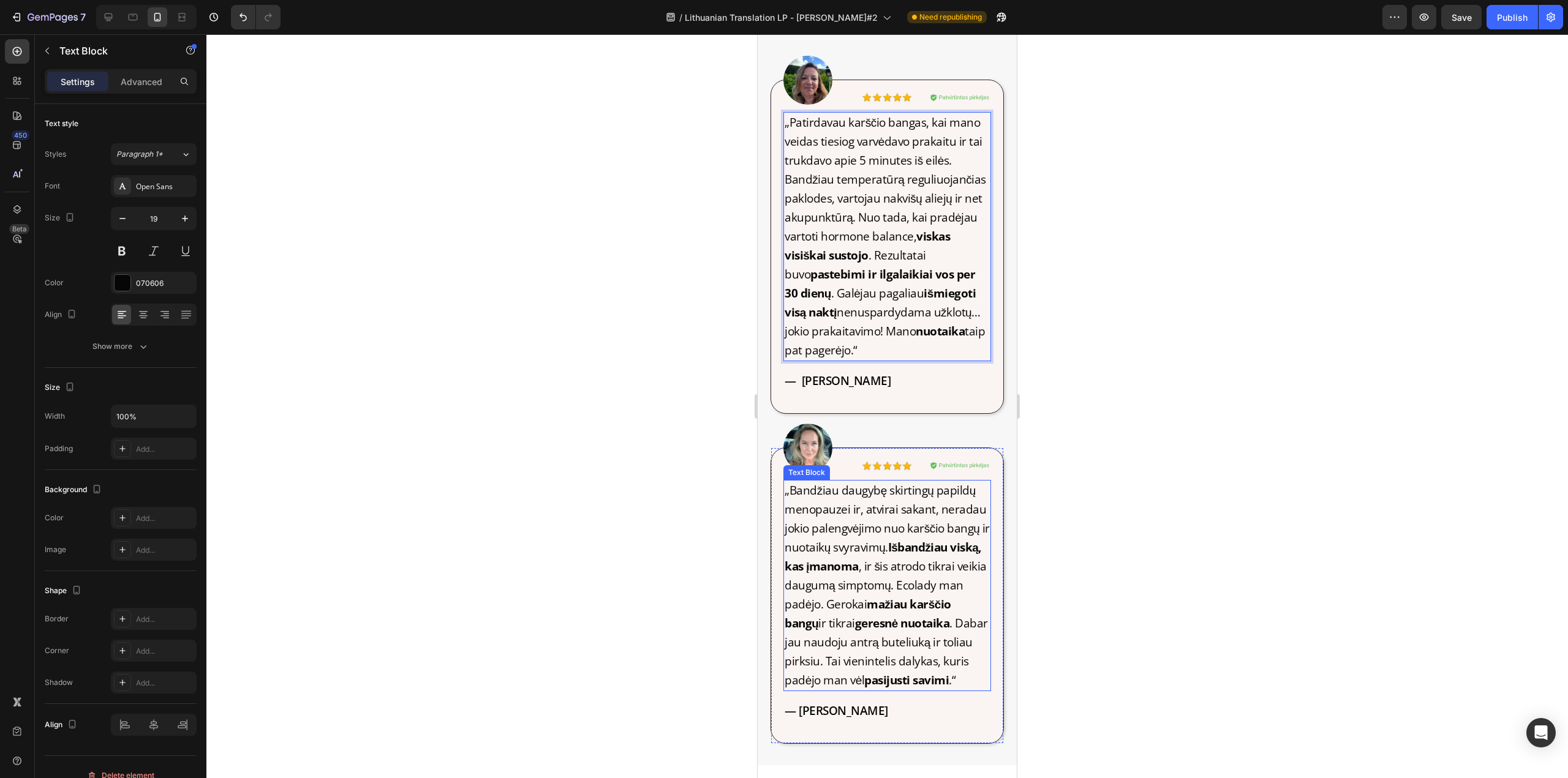
click at [813, 594] on p "„Bandžiau daugybę skirtingų papildų menopauzei ir, atvirai sakant, neradau joki…" at bounding box center [887, 585] width 205 height 209
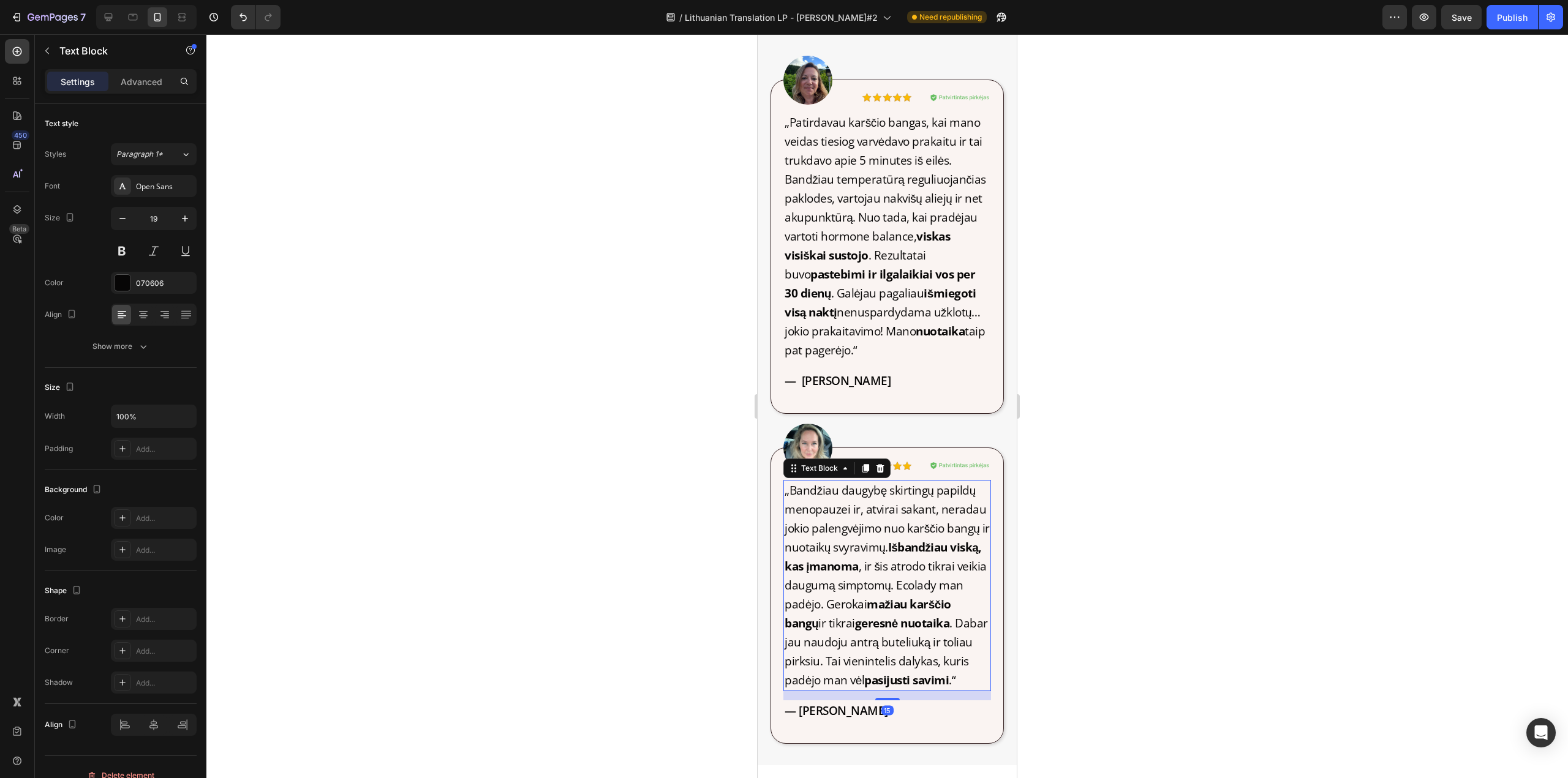
click at [818, 603] on p "„Bandžiau daugybę skirtingų papildų menopauzei ir, atvirai sakant, neradau joki…" at bounding box center [887, 585] width 205 height 209
drag, startPoint x: 823, startPoint y: 605, endPoint x: 787, endPoint y: 608, distance: 36.1
click at [787, 608] on p "„Bandžiau daugybę skirtingų papildų menopauzei ir, atvirai sakant, neradau joki…" at bounding box center [887, 585] width 205 height 209
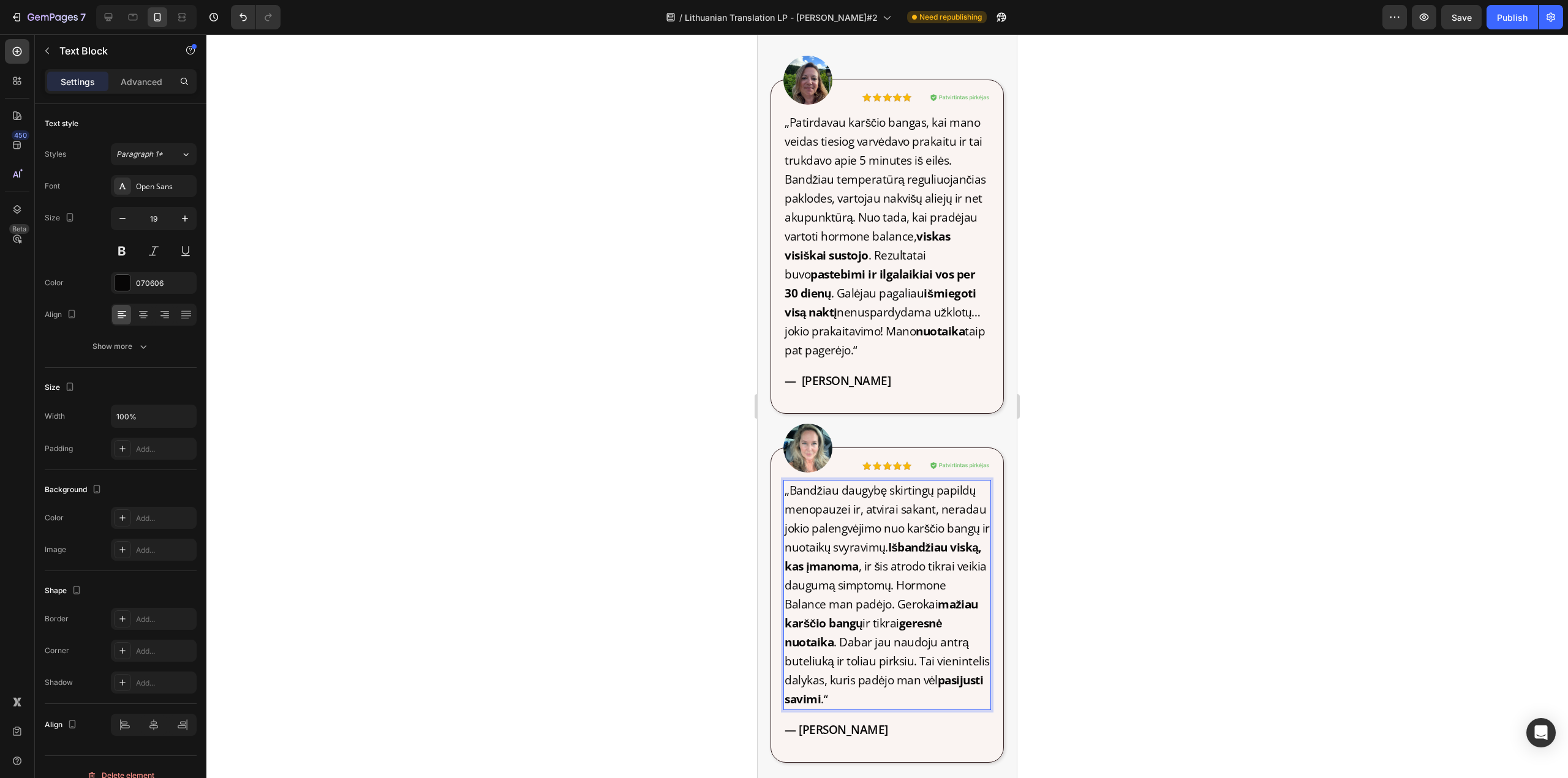
scroll to position [2327, 0]
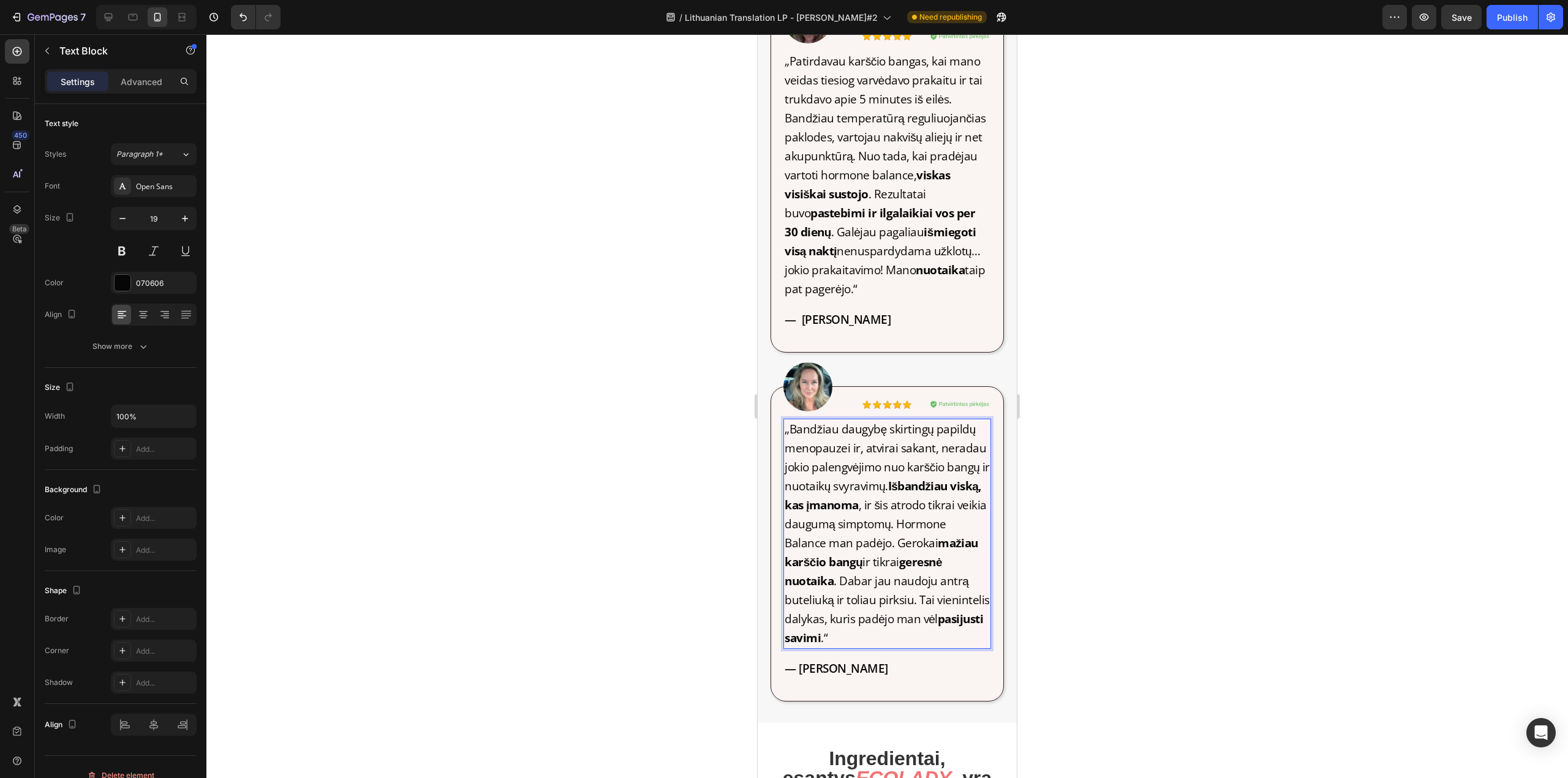
click at [880, 596] on p "„Bandžiau daugybę skirtingų papildų menopauzei ir, atvirai sakant, neradau joki…" at bounding box center [887, 534] width 205 height 228
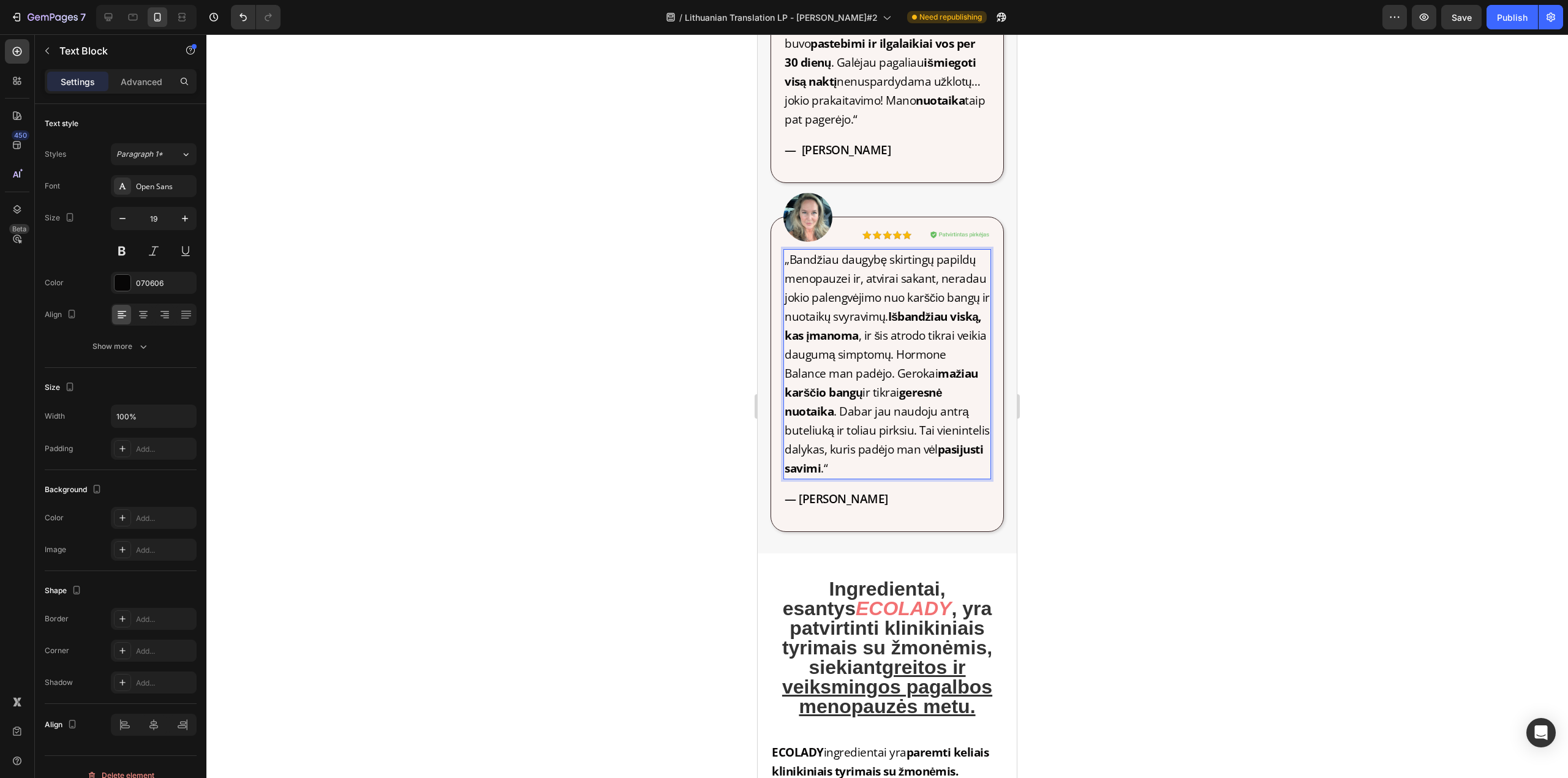
scroll to position [2511, 0]
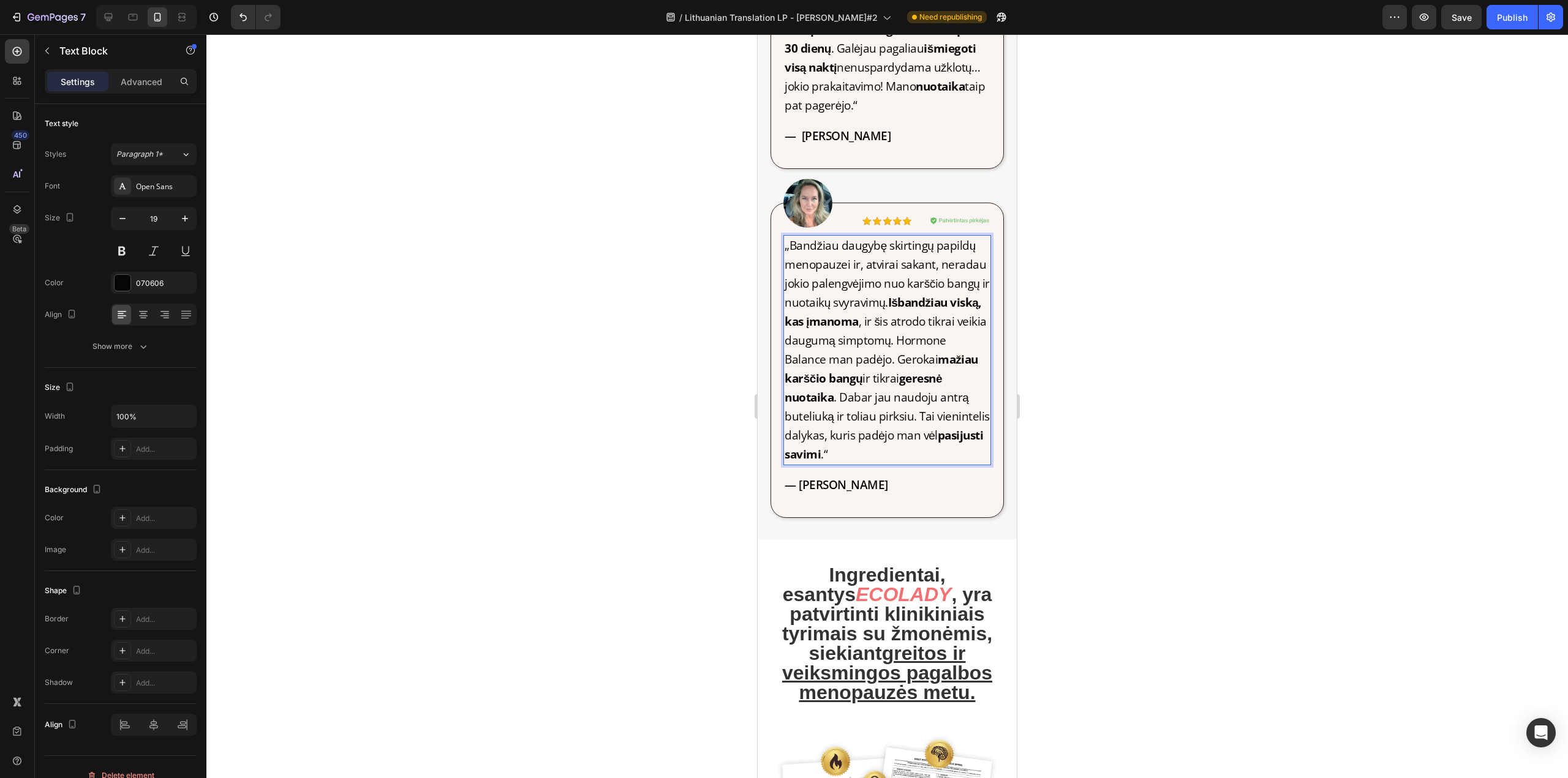
click at [877, 616] on h2 "Ingredientai, esantys ECOLADY , yra patvirtinti klinikiniais tyrimais su žmonėm…" at bounding box center [887, 633] width 234 height 140
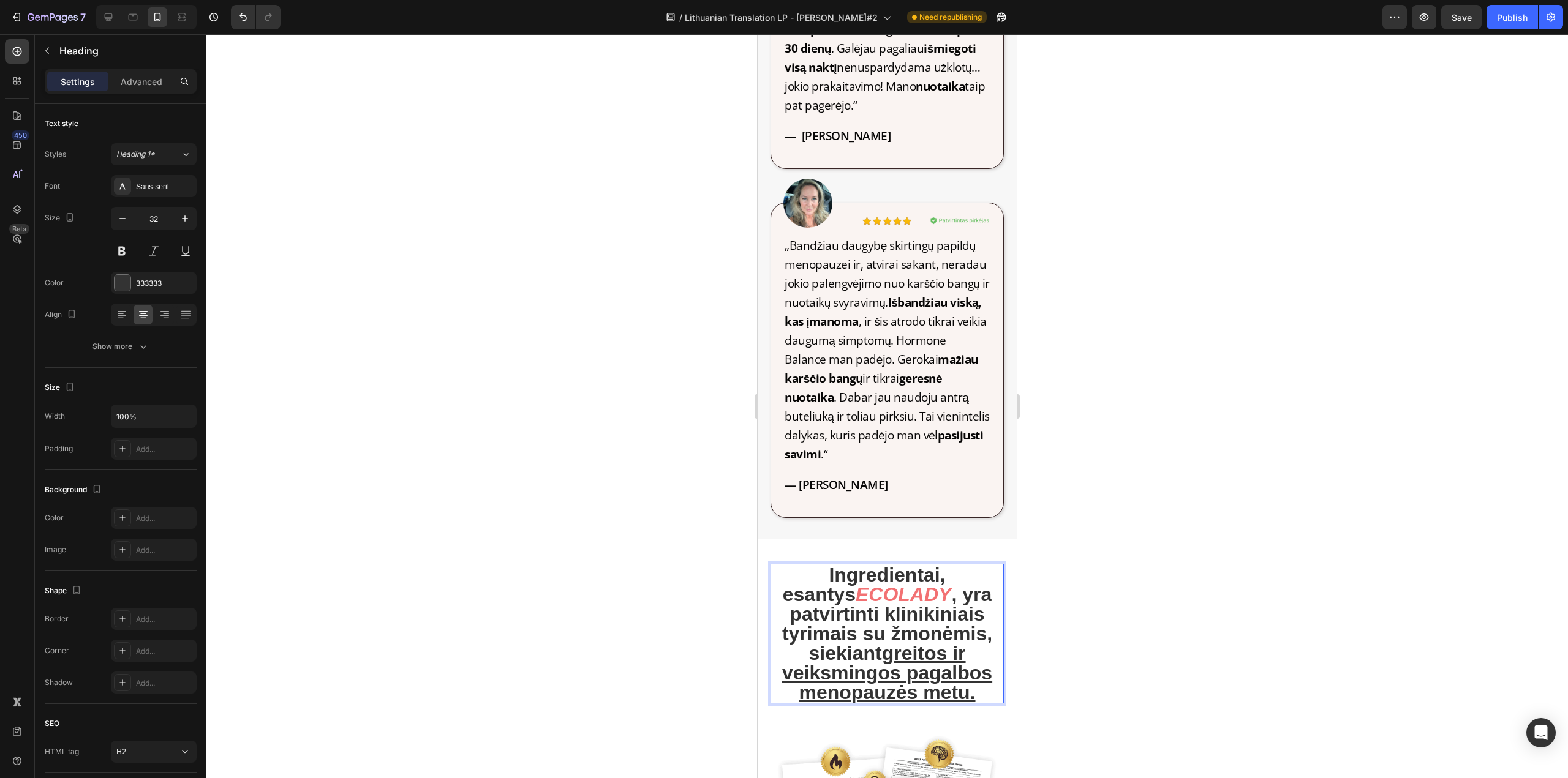
click at [915, 594] on p "Ingredientai, esantys ECOLADY , yra patvirtinti klinikiniais tyrimais su žmonėm…" at bounding box center [888, 633] width 231 height 137
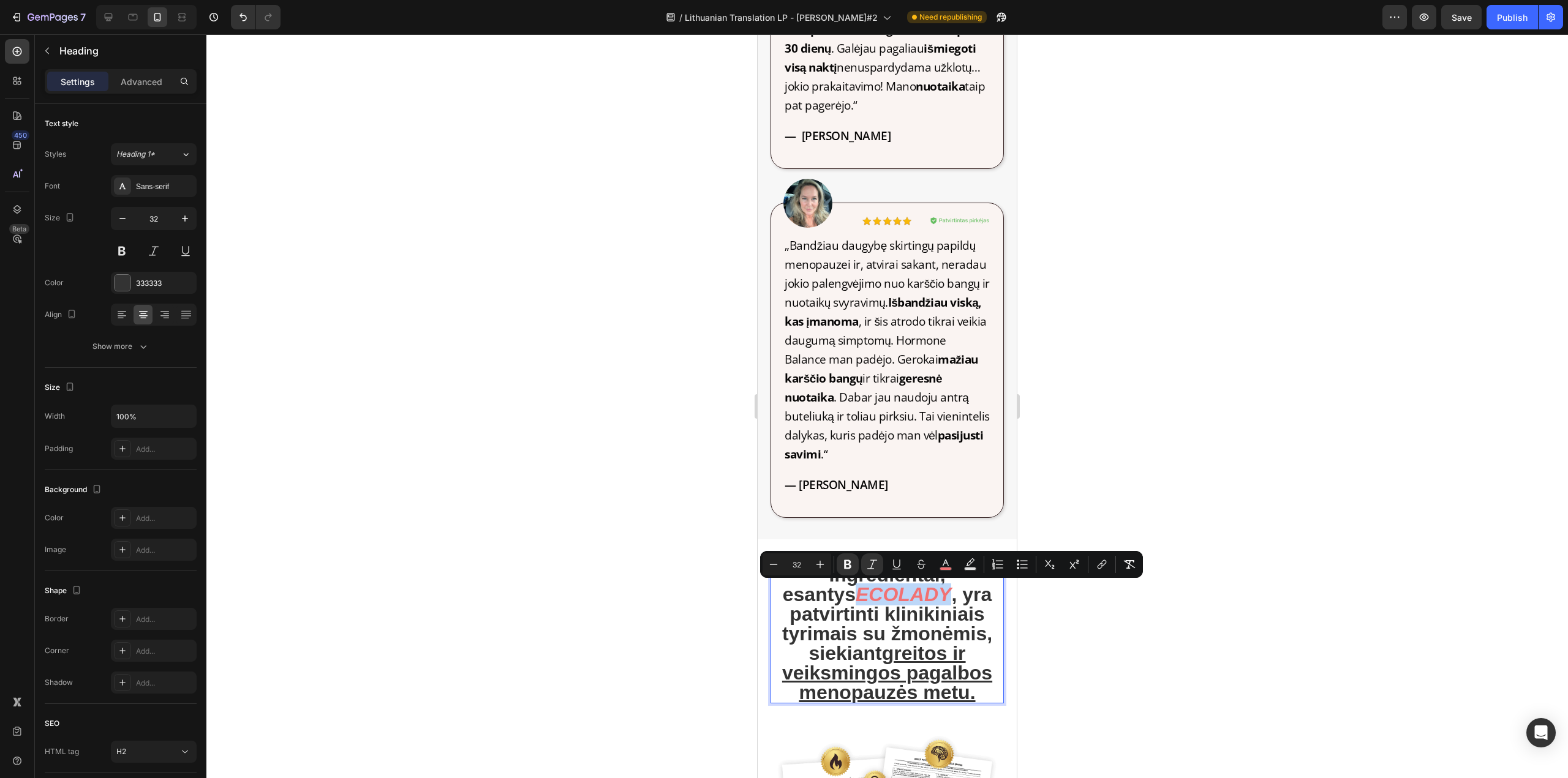
drag, startPoint x: 909, startPoint y: 594, endPoint x: 820, endPoint y: 594, distance: 89.0
click at [855, 594] on strong "ECOLADY" at bounding box center [903, 594] width 95 height 22
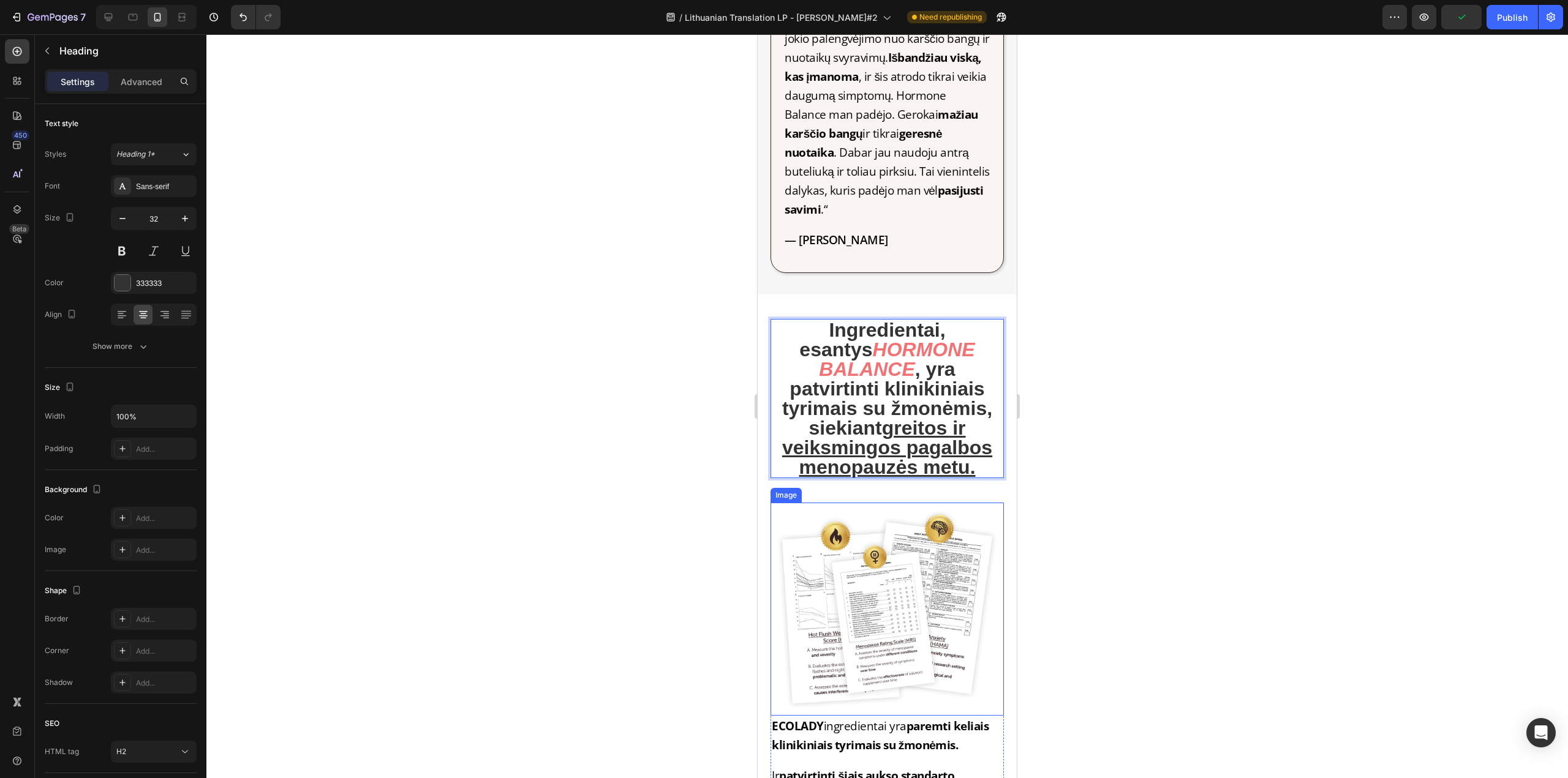
scroll to position [2939, 0]
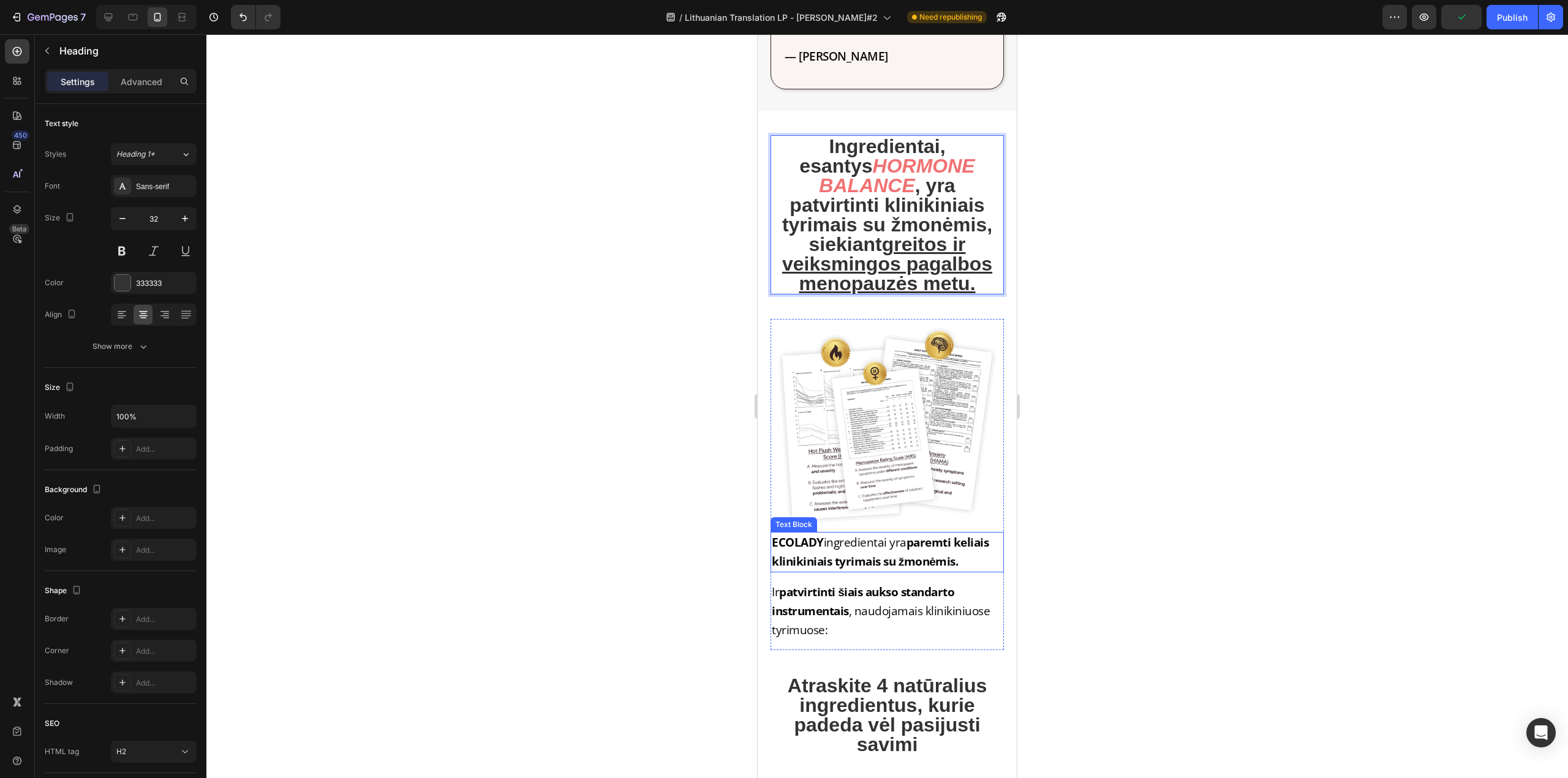
click at [816, 534] on strong "ECOLADY" at bounding box center [798, 542] width 52 height 16
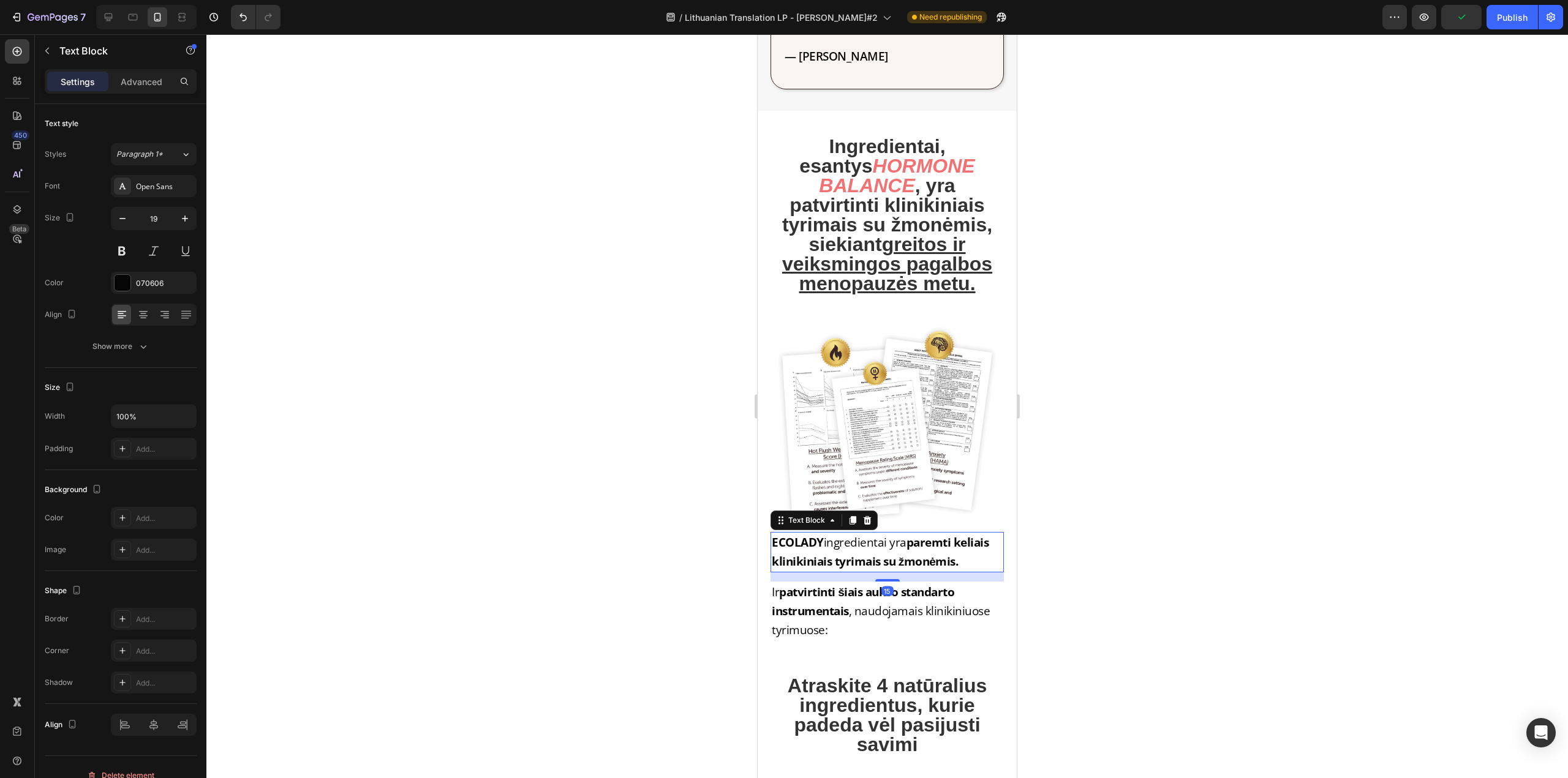
click at [822, 534] on strong "ECOLADY" at bounding box center [798, 542] width 52 height 16
drag, startPoint x: 822, startPoint y: 534, endPoint x: 760, endPoint y: 536, distance: 62.0
click at [760, 536] on div "Ingredientai, esantys HORMONE BALANCE , yra patvirtinti klinikiniais tyrimais s…" at bounding box center [888, 380] width 259 height 539
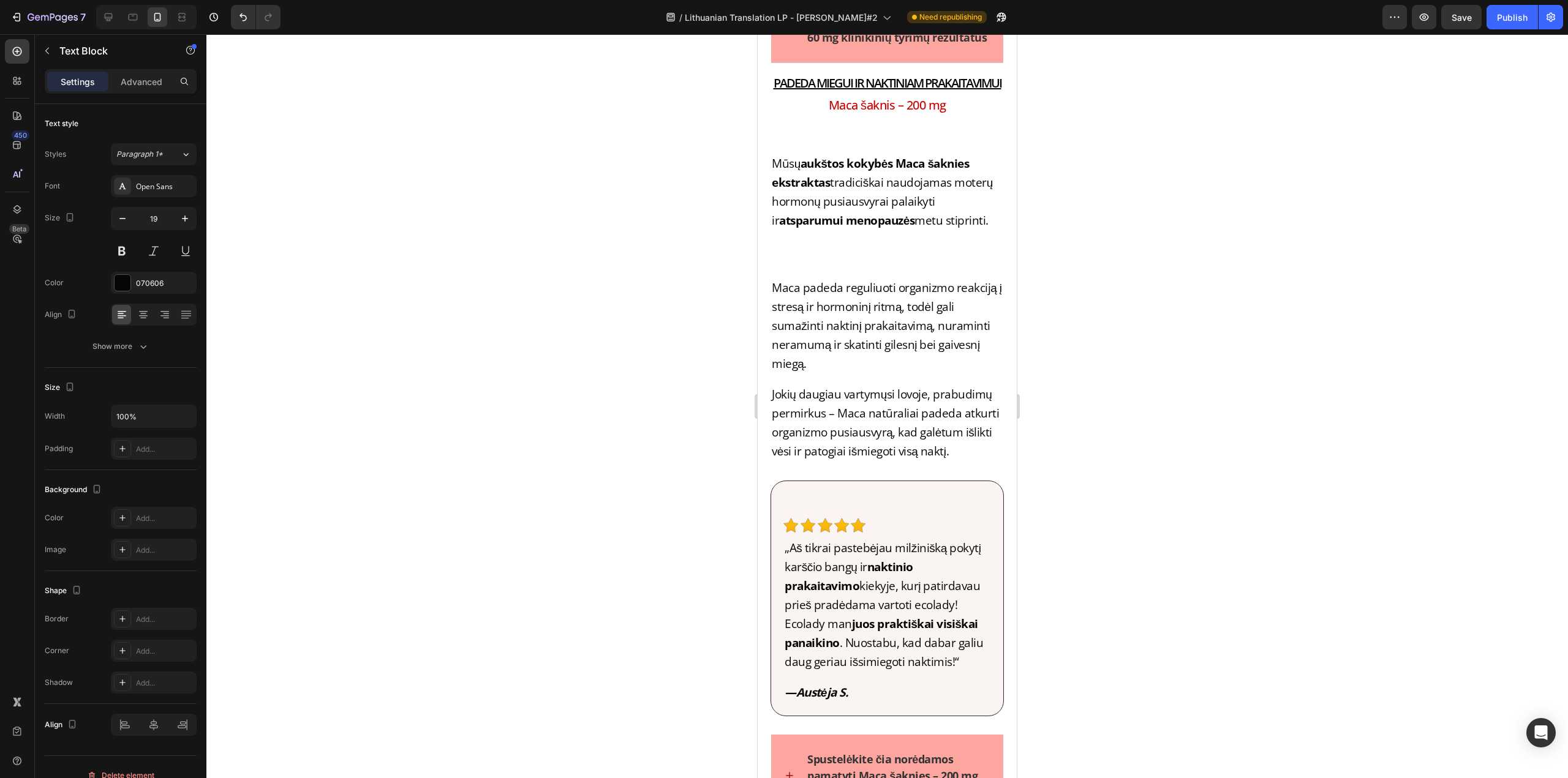
scroll to position [4898, 0]
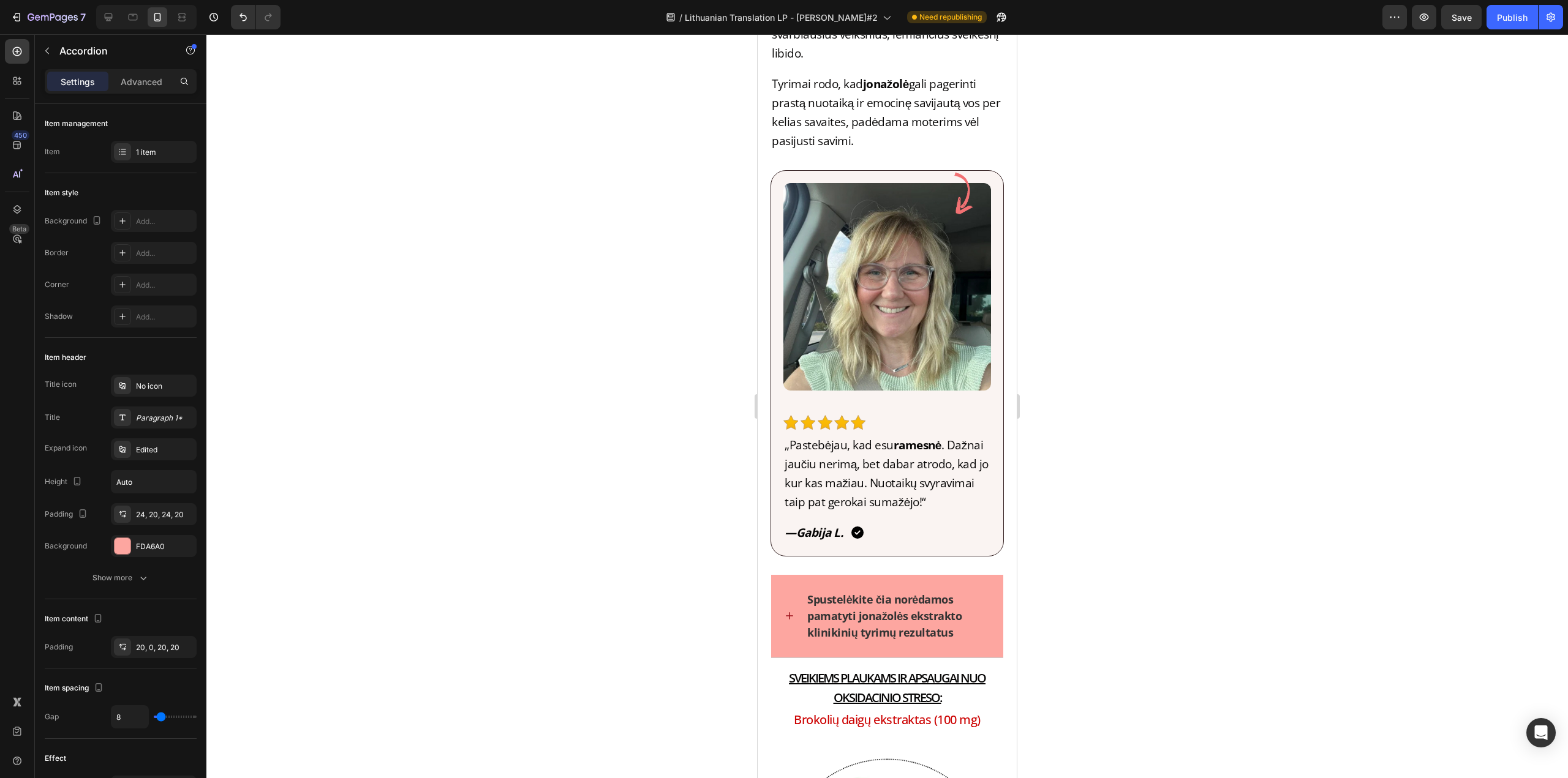
scroll to position [7041, 0]
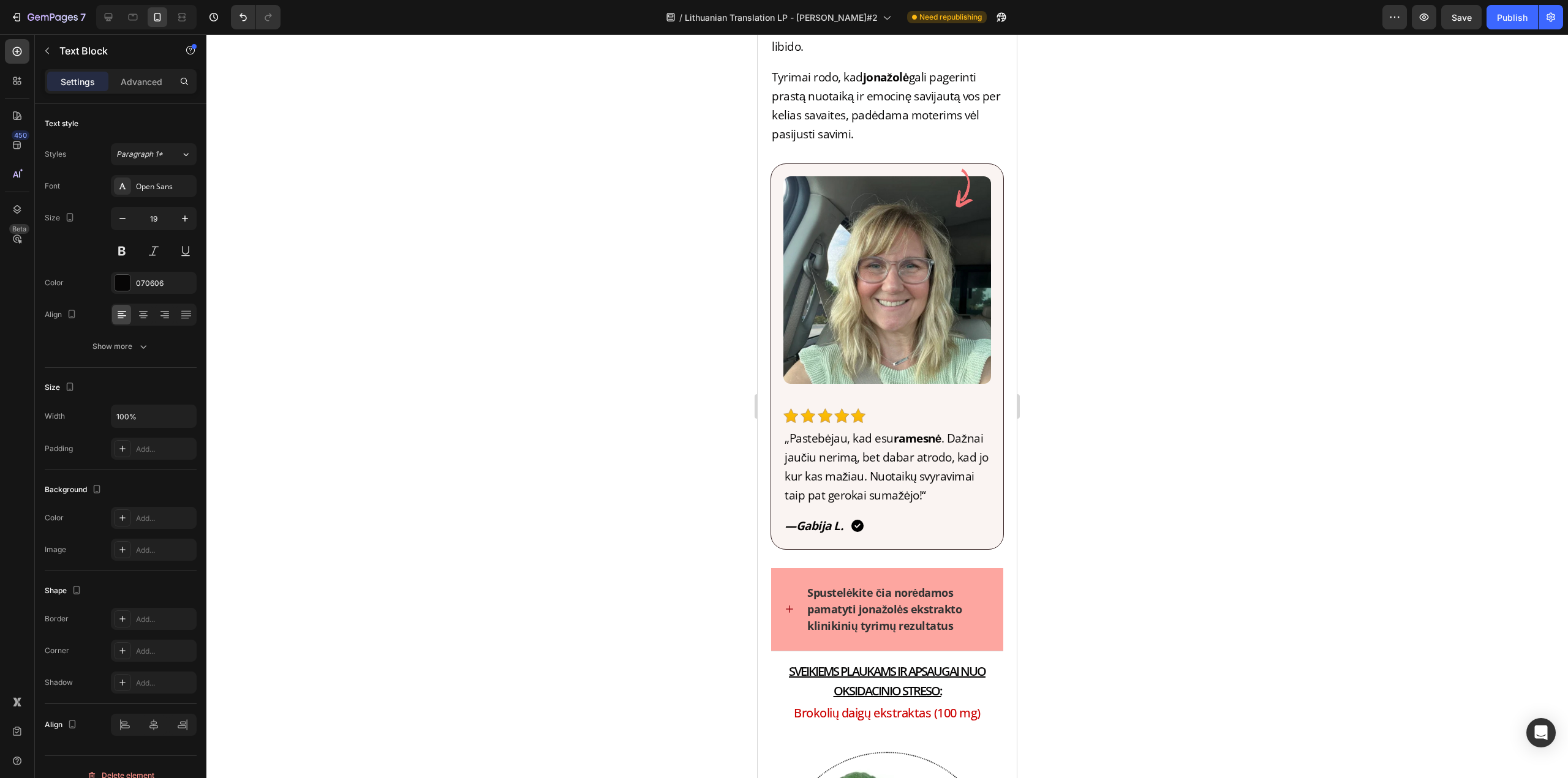
drag, startPoint x: 823, startPoint y: 569, endPoint x: 780, endPoint y: 568, distance: 43.0
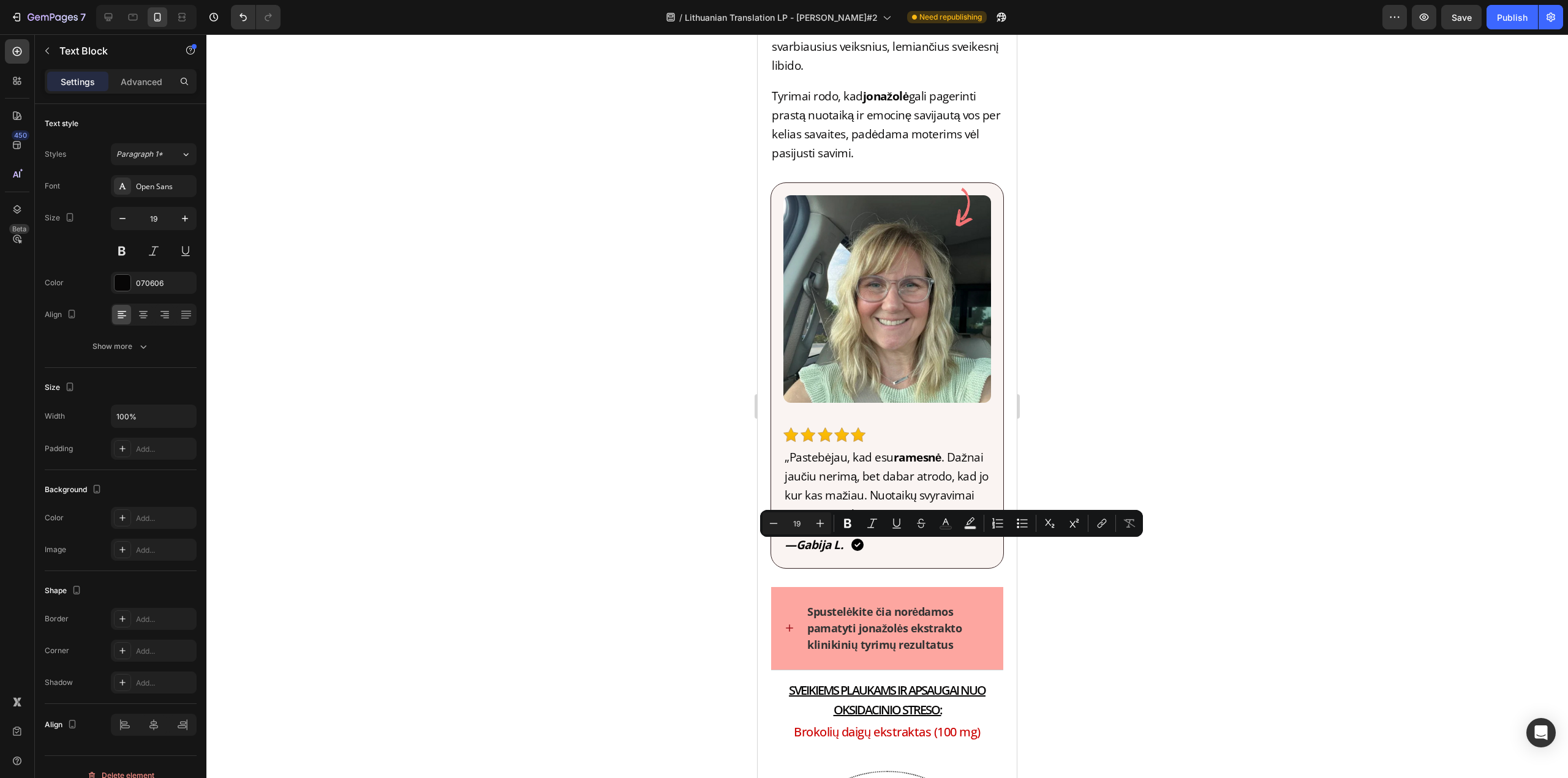
drag, startPoint x: 911, startPoint y: 555, endPoint x: 951, endPoint y: 557, distance: 40.0
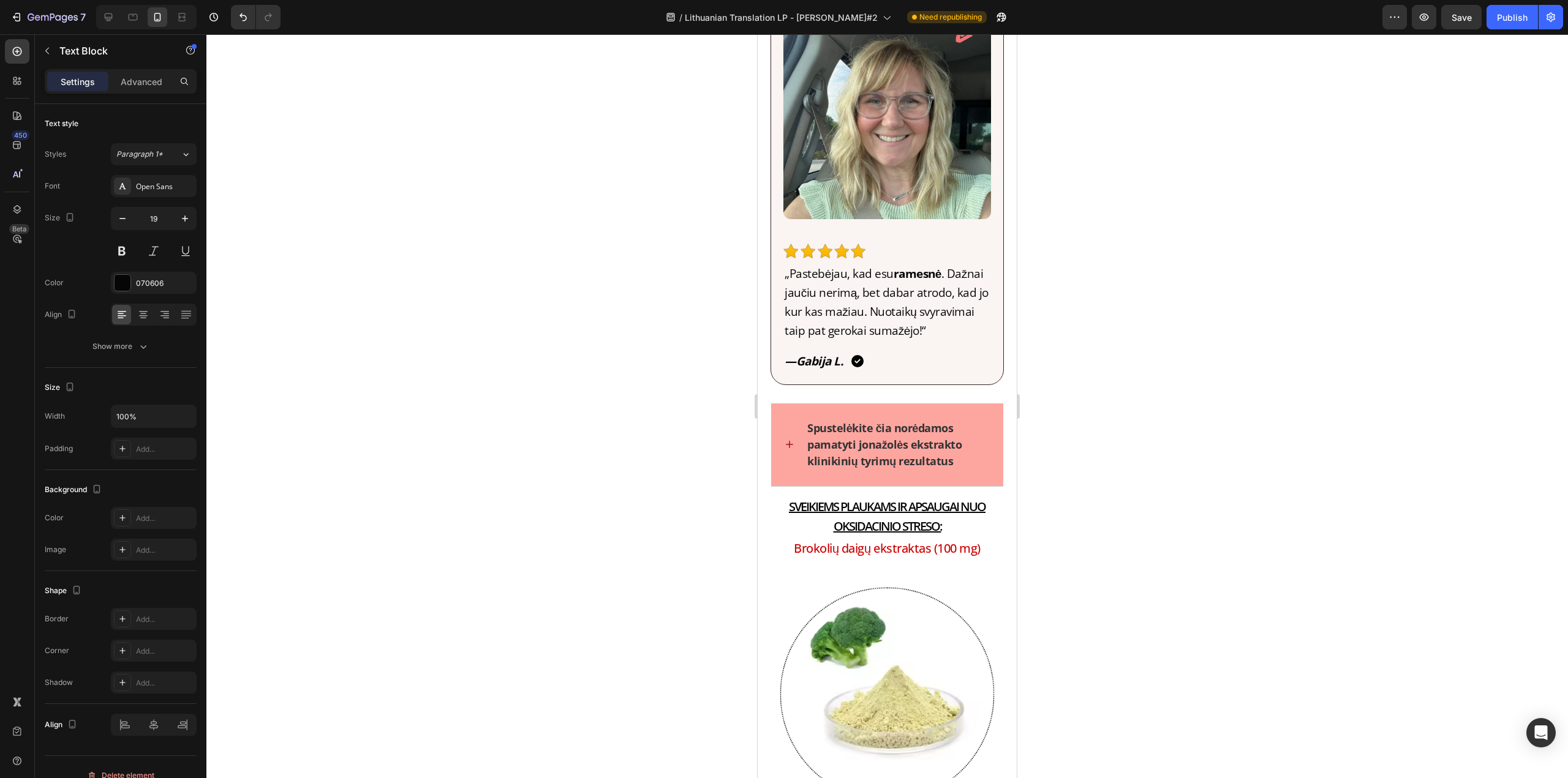
scroll to position [7409, 0]
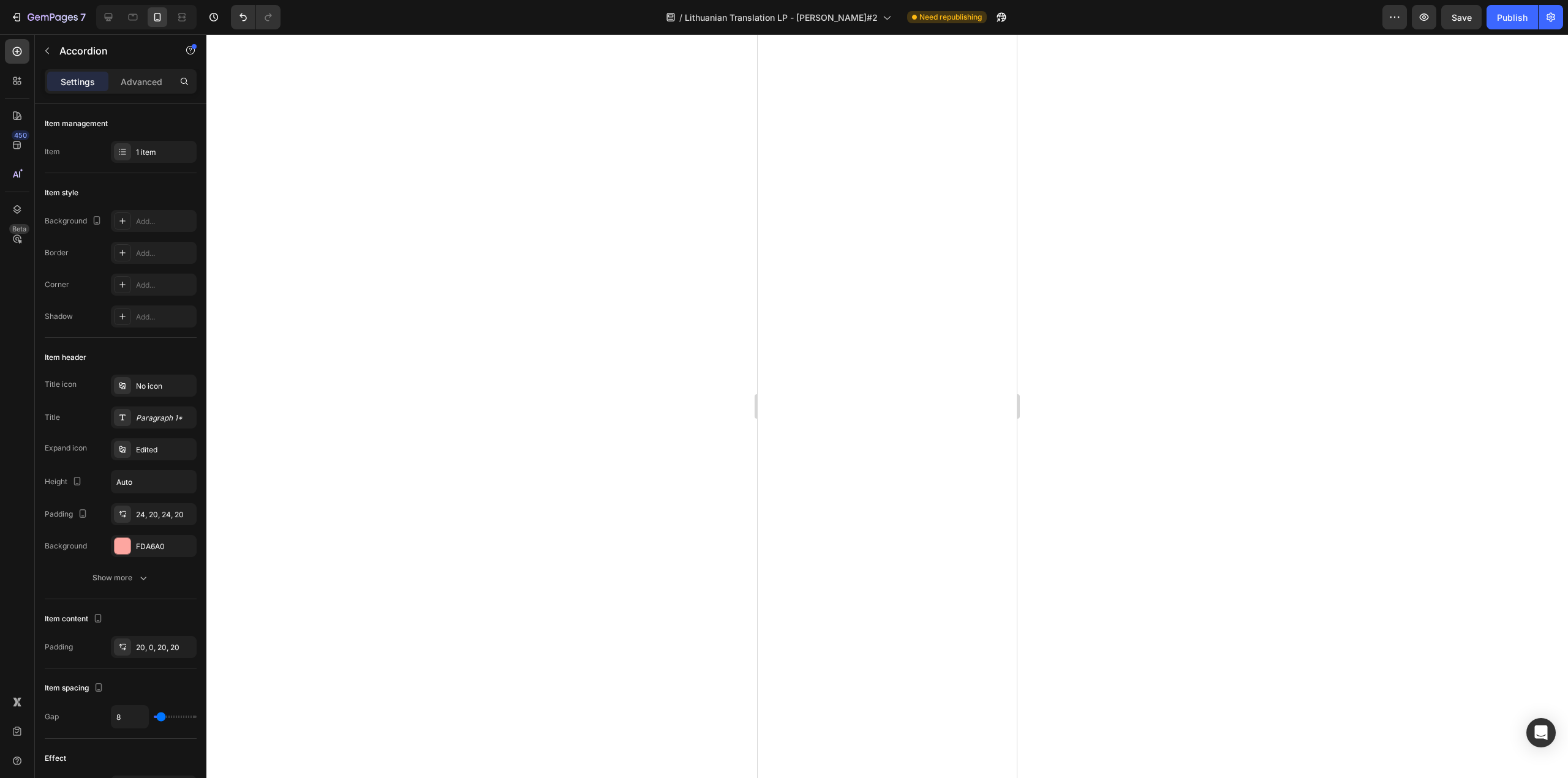
scroll to position [9797, 0]
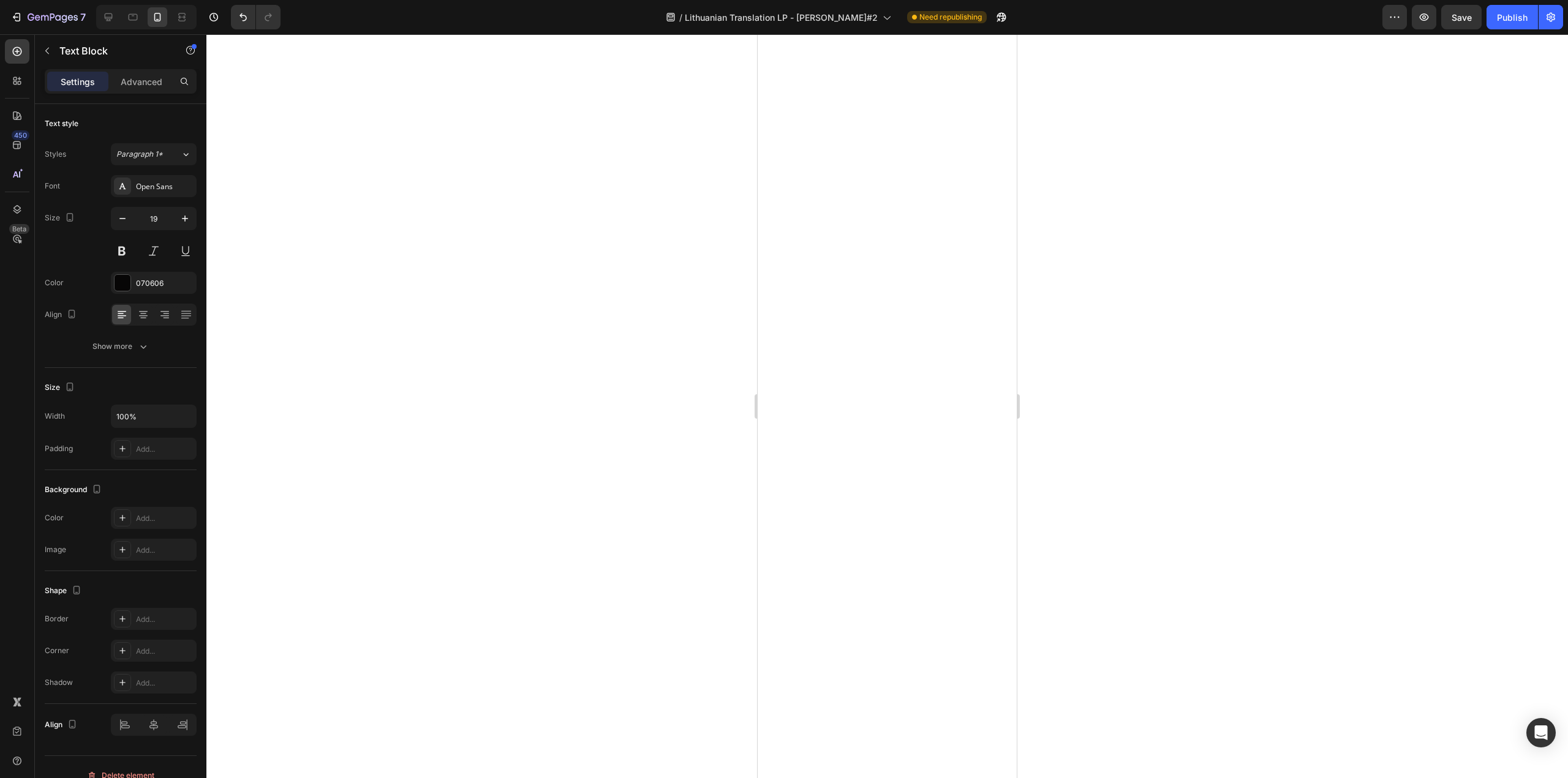
drag, startPoint x: 841, startPoint y: 474, endPoint x: 795, endPoint y: 471, distance: 46.1
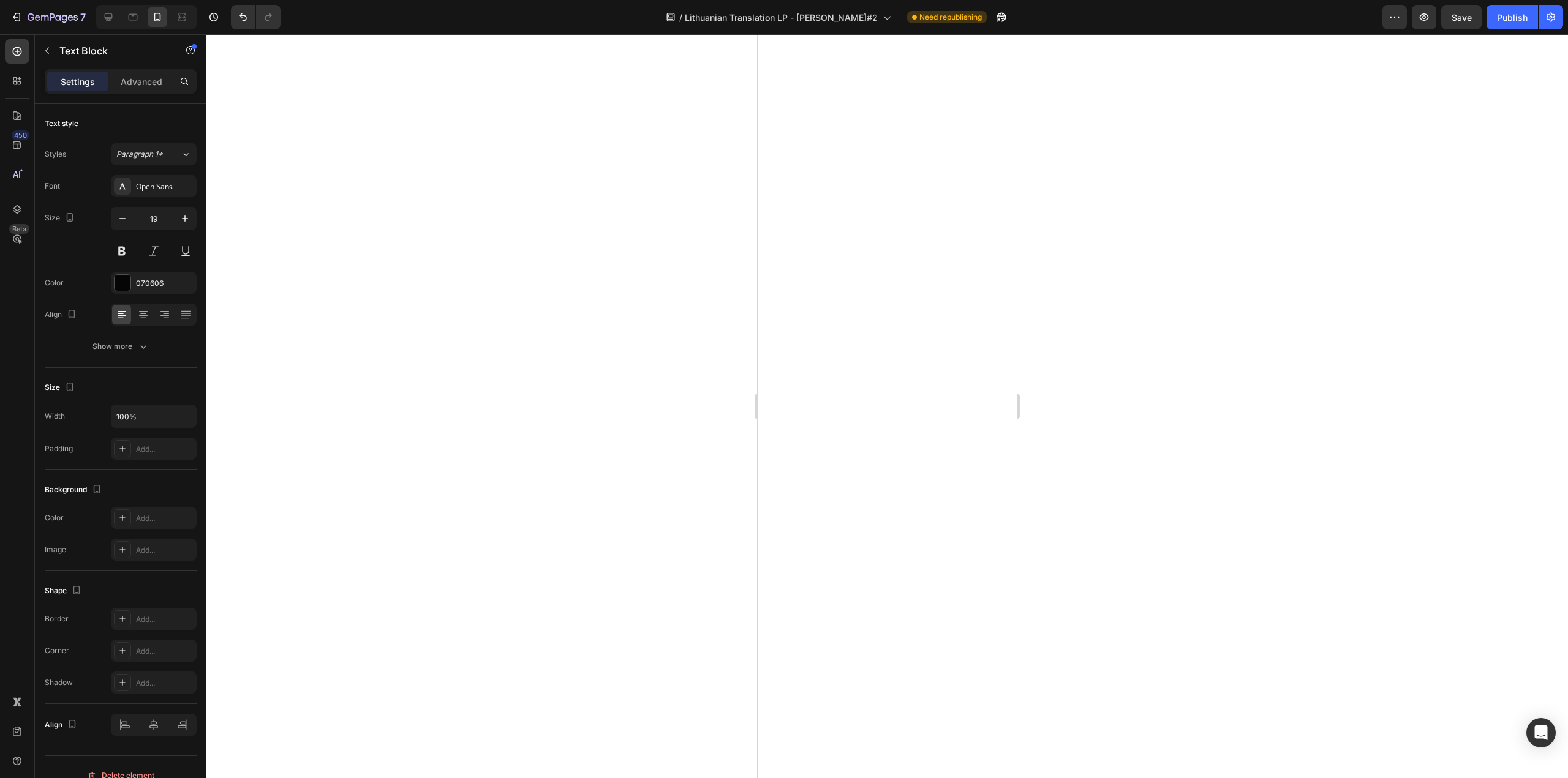
drag, startPoint x: 824, startPoint y: 416, endPoint x: 777, endPoint y: 414, distance: 47.0
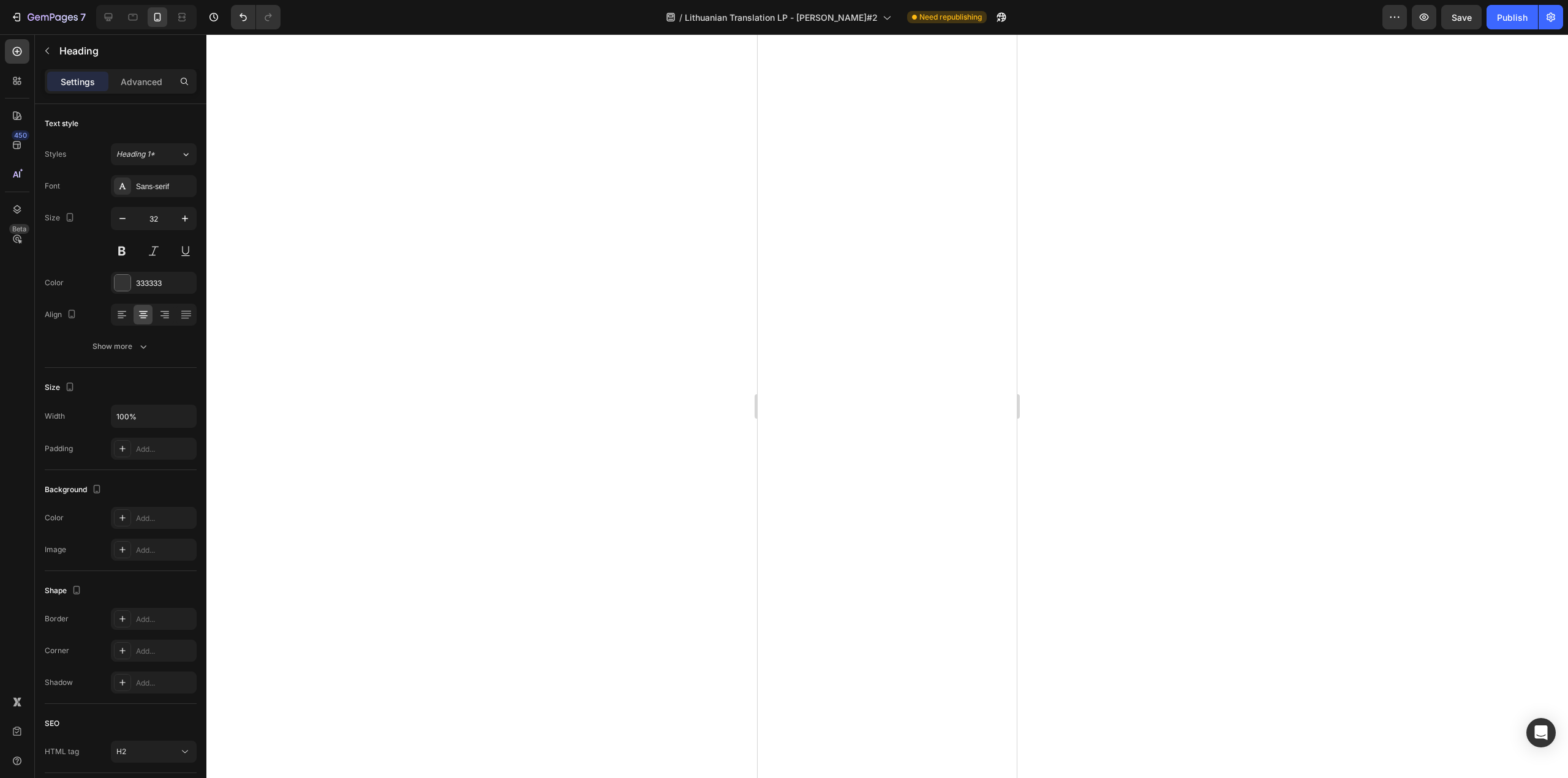
drag, startPoint x: 880, startPoint y: 383, endPoint x: 755, endPoint y: 388, distance: 125.1
click at [758, 388] on html "Mobile ( 423 px) iPhone 13 Mini iPhone 13 Pro iPhone 11 Pro Max iPhone 15 Pro M…" at bounding box center [888, 568] width 259 height 22253
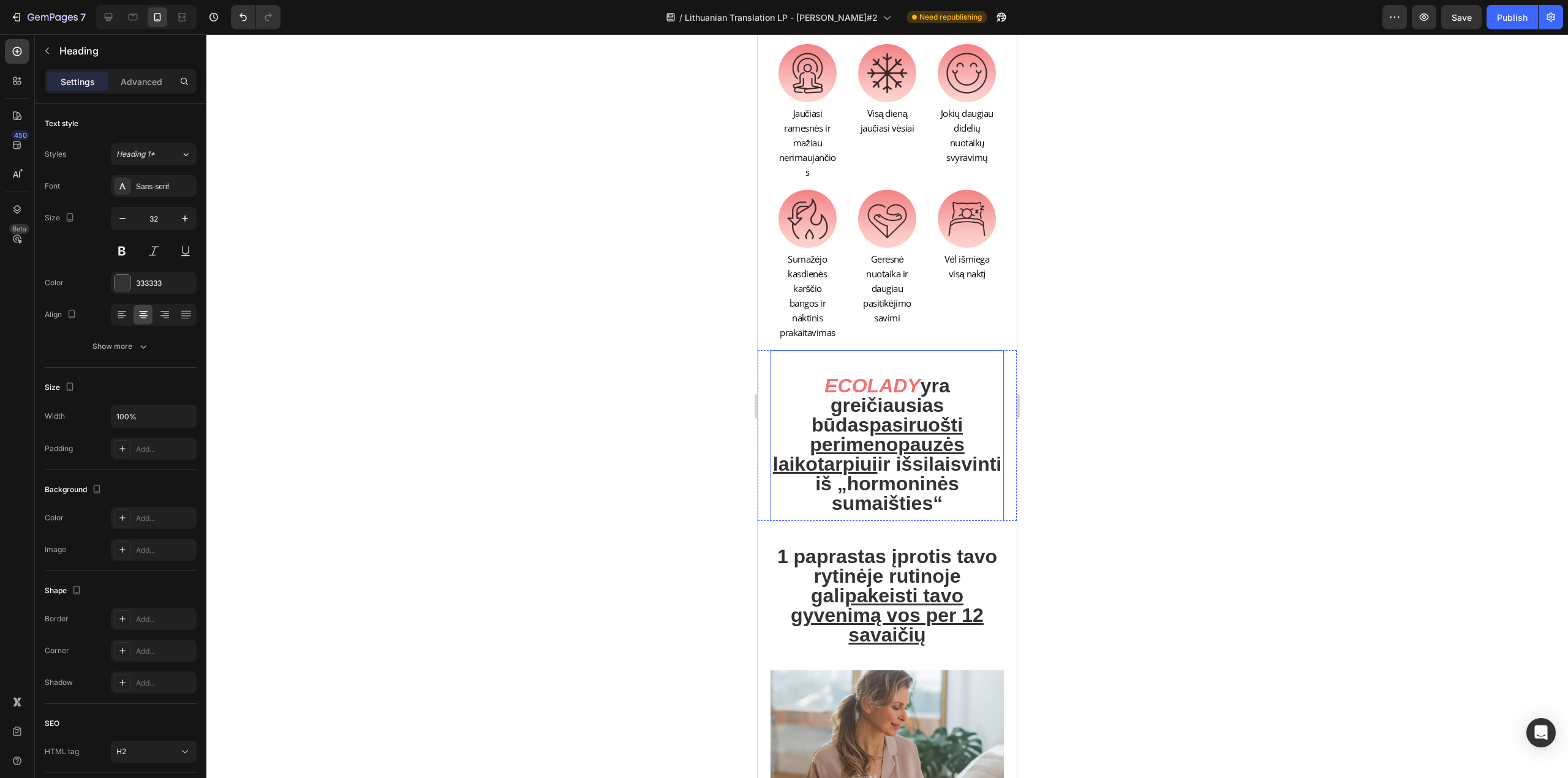
scroll to position [11083, 0]
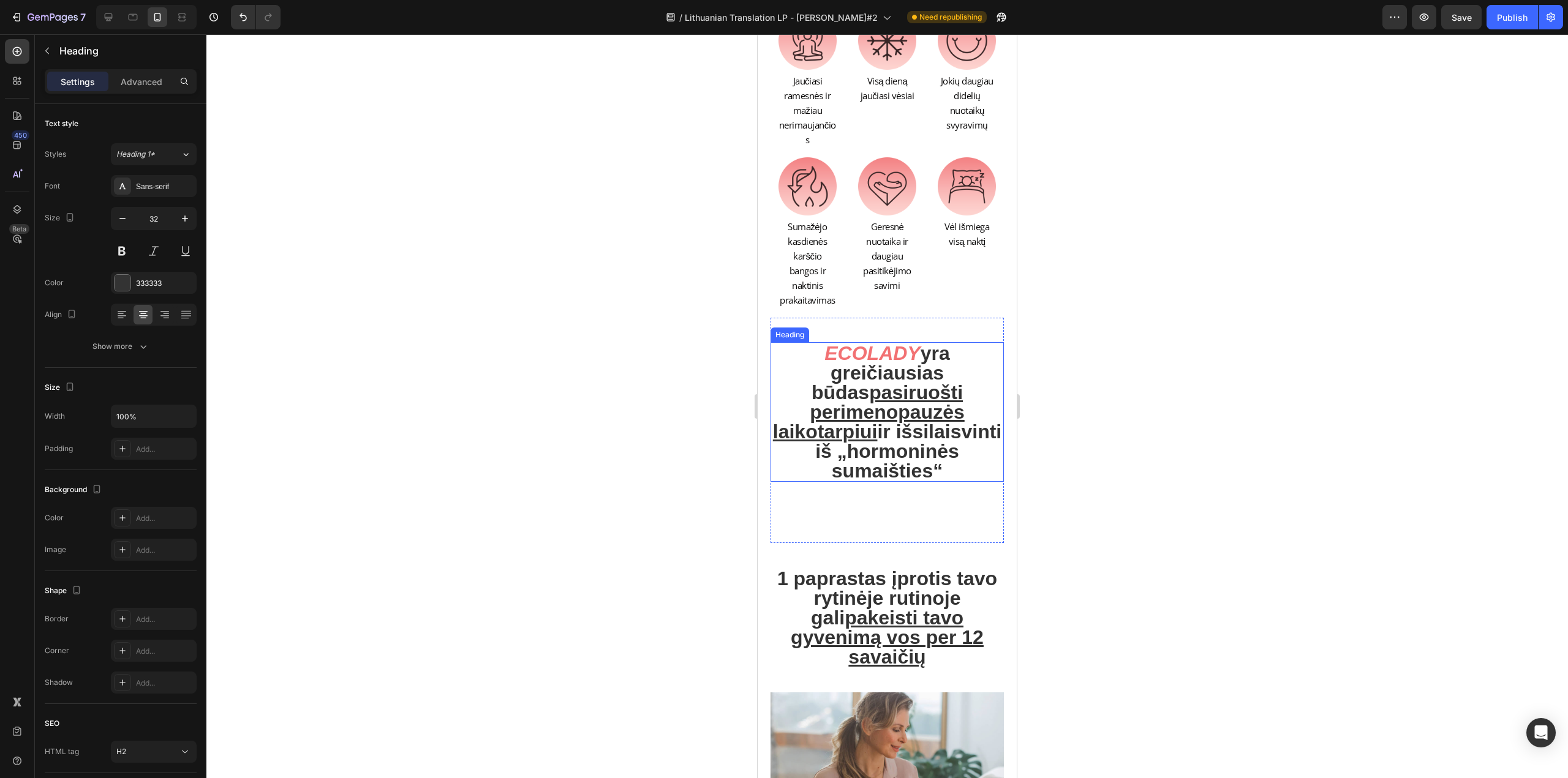
click at [871, 357] on icon "ECOLADY" at bounding box center [872, 353] width 95 height 22
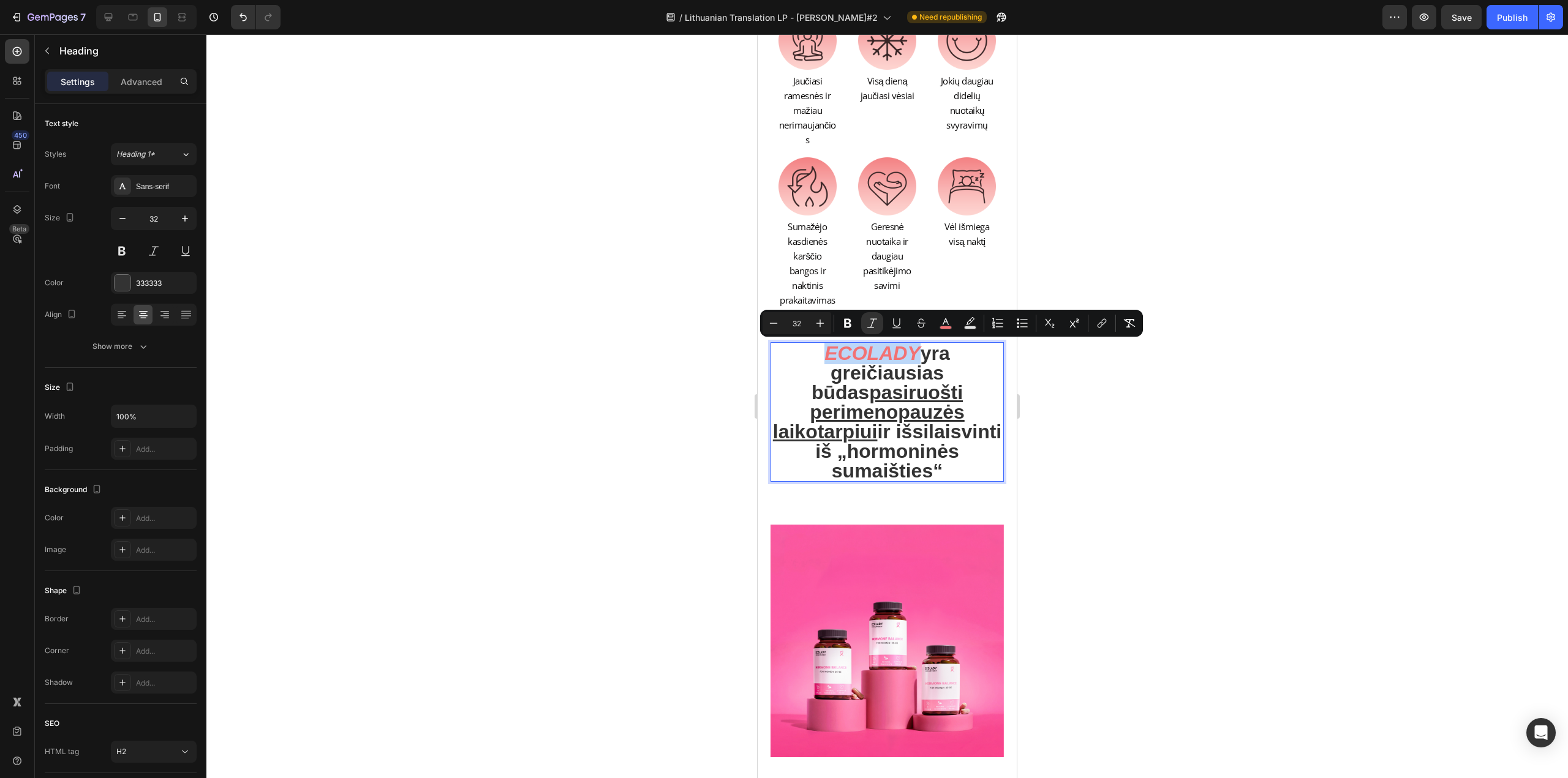
drag, startPoint x: 914, startPoint y: 357, endPoint x: 780, endPoint y: 361, distance: 134.1
click at [780, 361] on p "ECOLADY yra greičiausias būdas pasiruošti perimenopauzės laikotarpiui ir išsila…" at bounding box center [888, 412] width 231 height 137
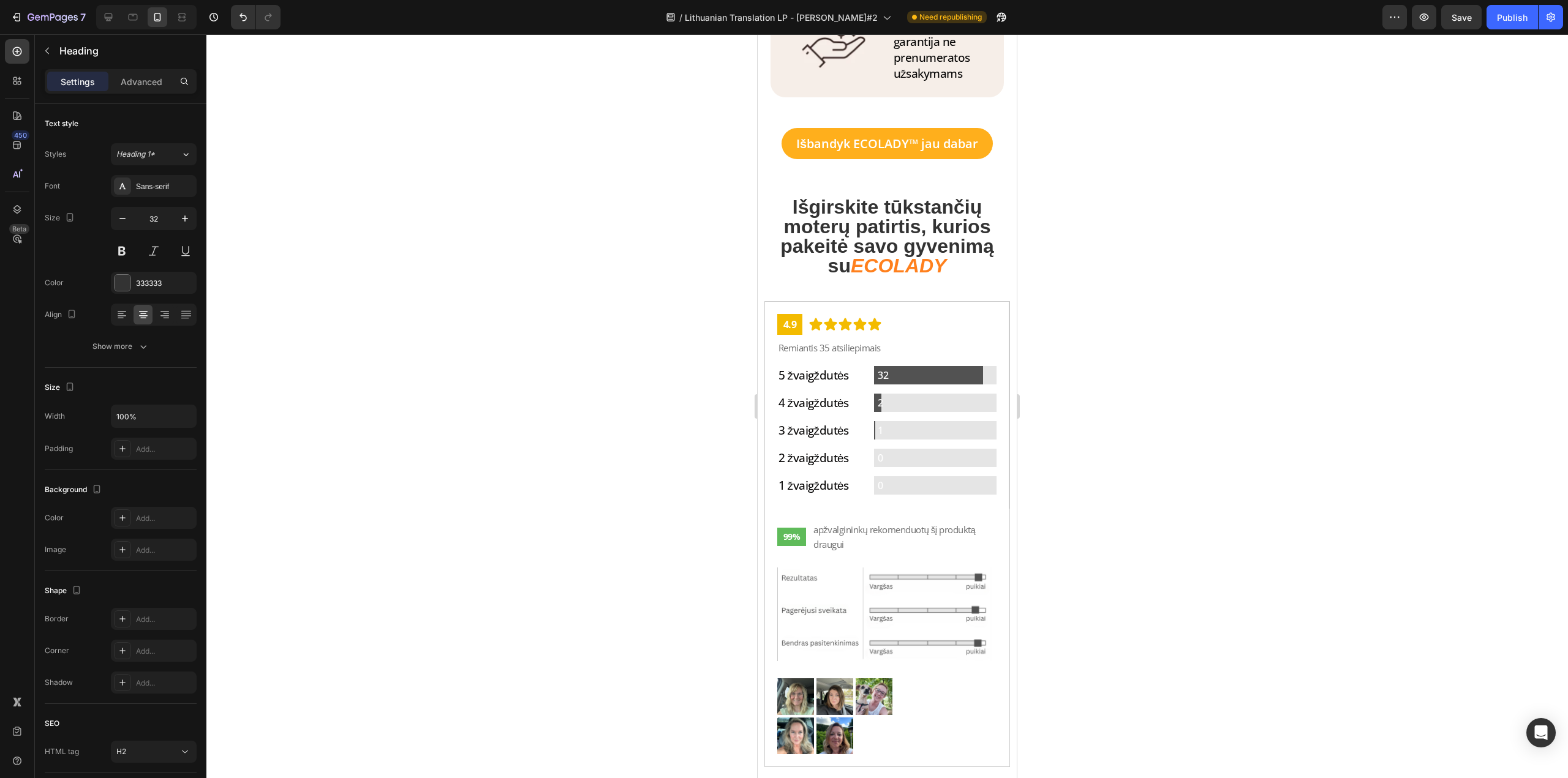
scroll to position [13287, 0]
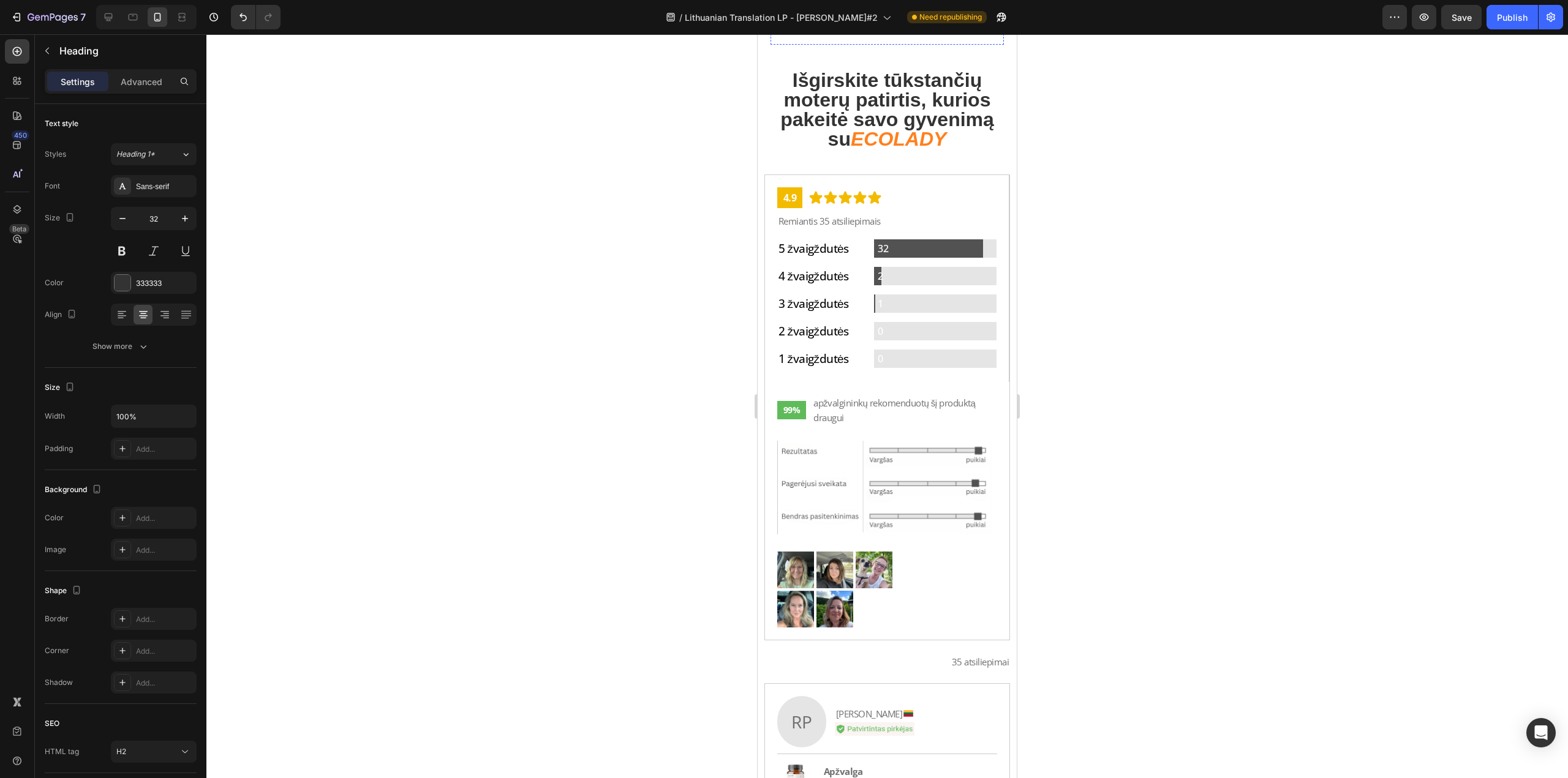
click at [883, 25] on p "Išbandyk ECOLADY™ jau dabar" at bounding box center [887, 16] width 182 height 16
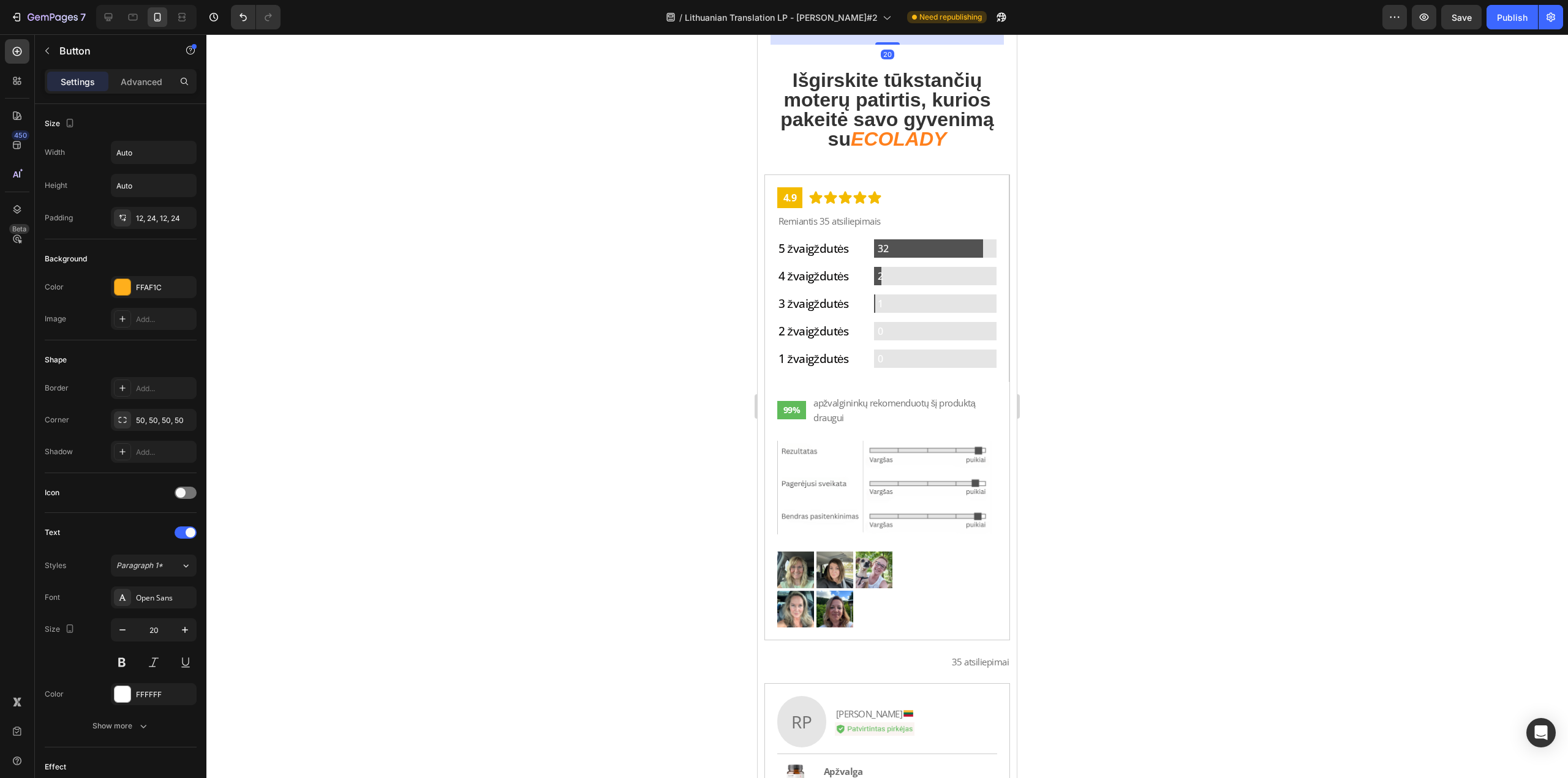
click at [873, 25] on p "Išbandyk ECOLADY™ jau dabar" at bounding box center [887, 16] width 182 height 16
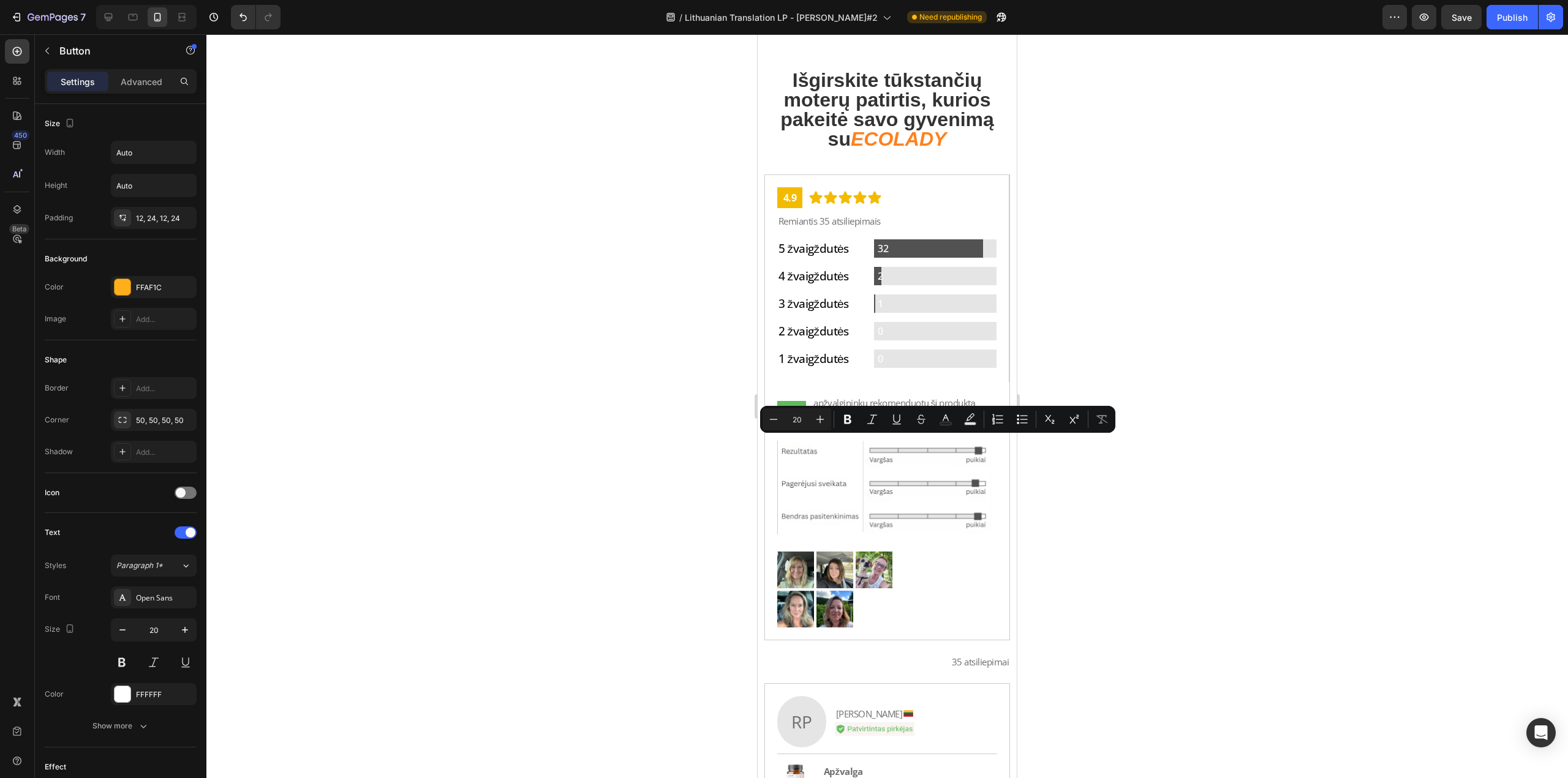
drag, startPoint x: 912, startPoint y: 449, endPoint x: 849, endPoint y: 446, distance: 63.1
click at [849, 25] on p "Išbandyk ECOLADY™ jau dabar" at bounding box center [887, 16] width 182 height 16
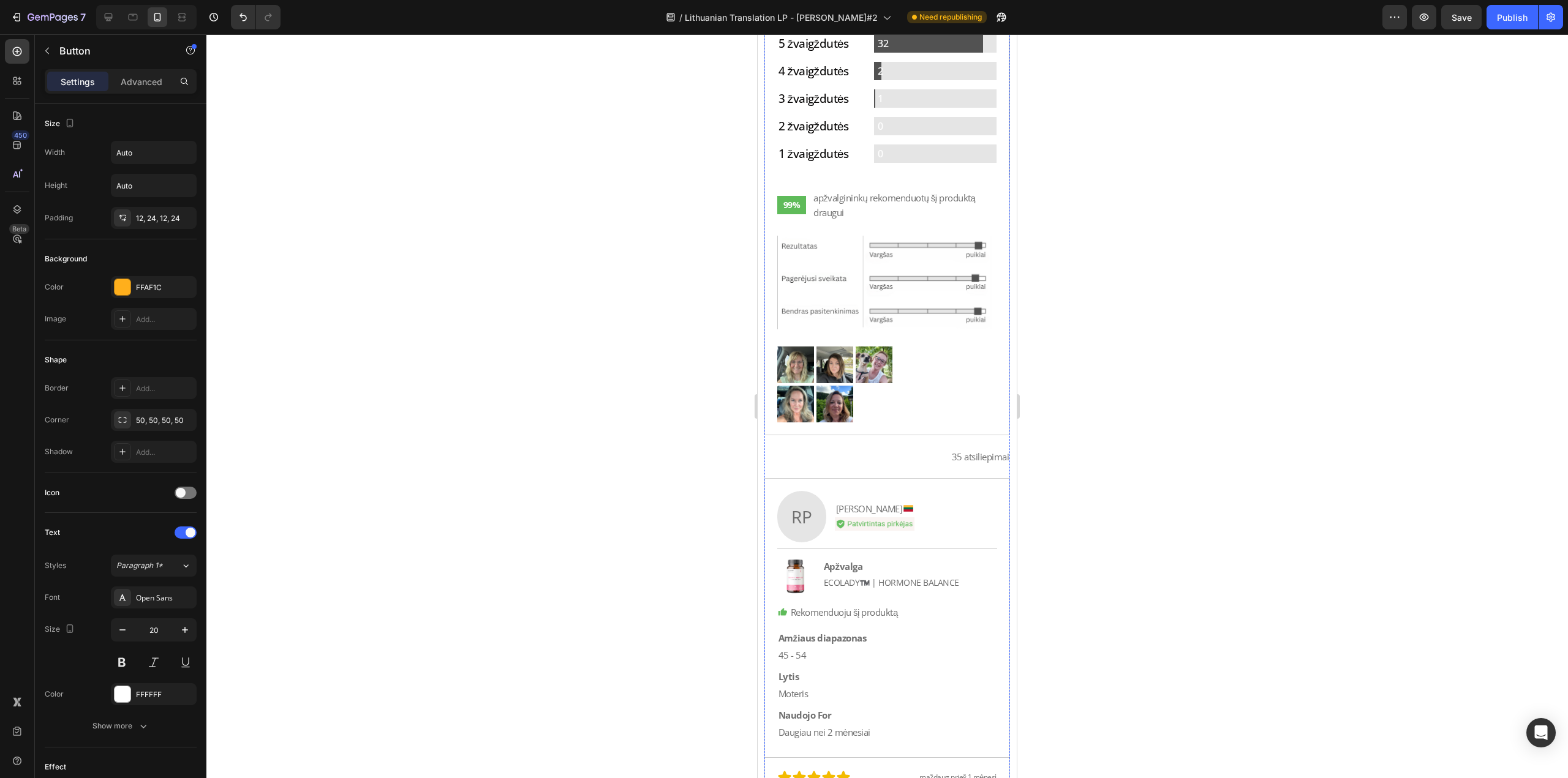
scroll to position [13531, 0]
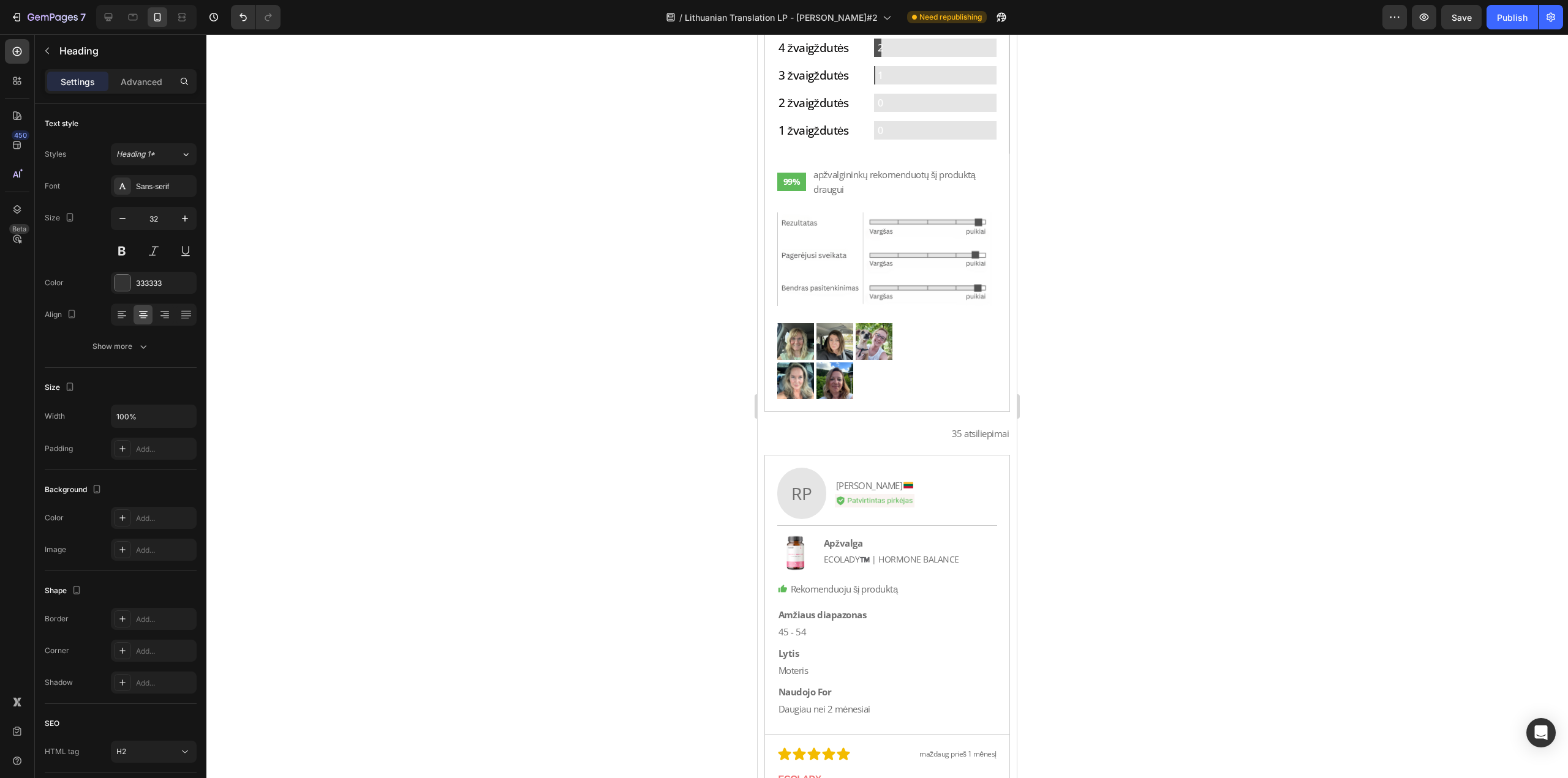
drag, startPoint x: 964, startPoint y: 337, endPoint x: 850, endPoint y: 345, distance: 114.3
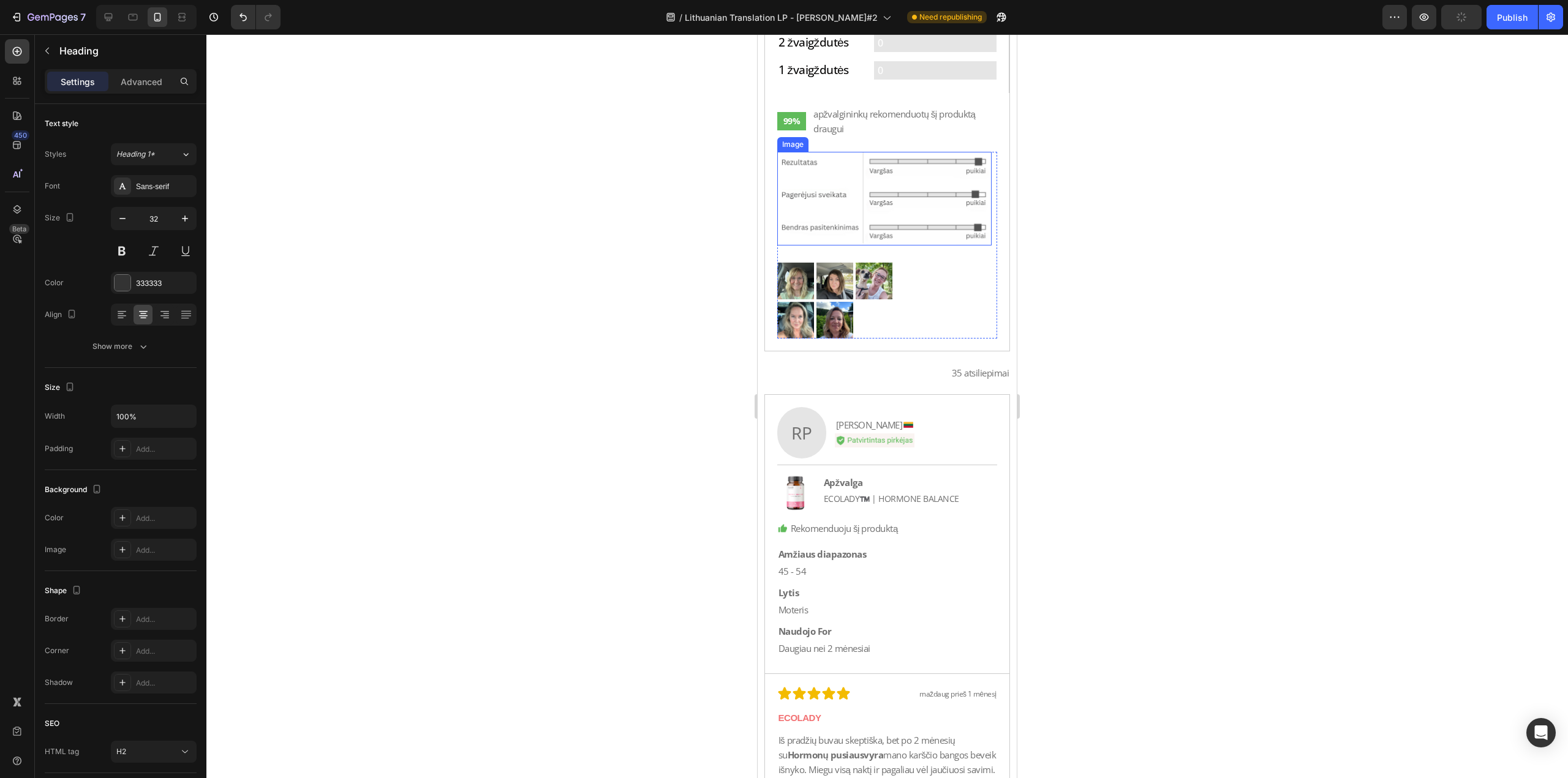
scroll to position [14144, 0]
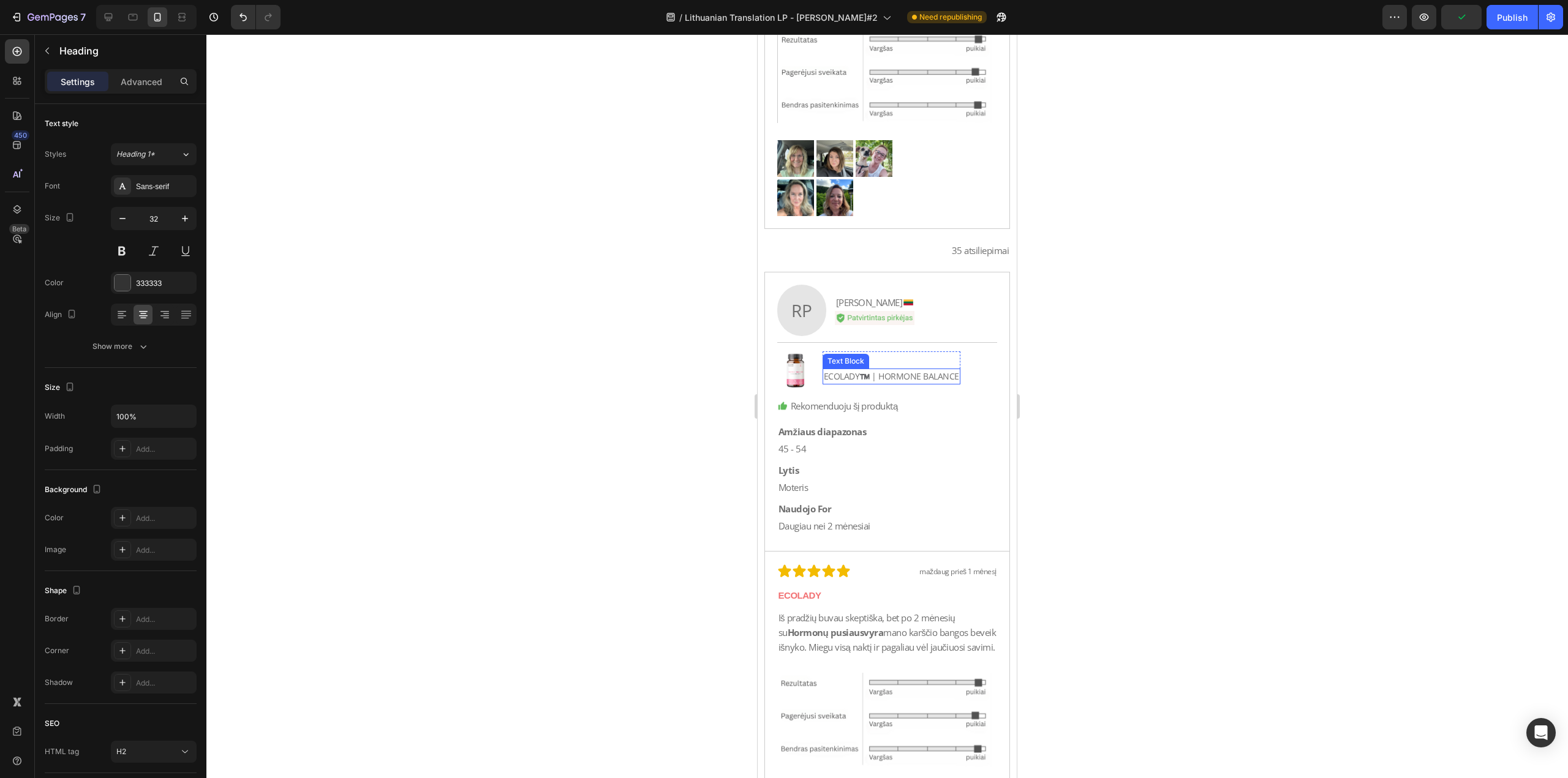
click at [869, 373] on p "ECOLADY™️ | HORMONE BALANCE" at bounding box center [891, 376] width 135 height 13
click at [871, 377] on p "ECOLADY™️ | HORMONE BALANCE" at bounding box center [891, 376] width 135 height 13
drag, startPoint x: 880, startPoint y: 378, endPoint x: 813, endPoint y: 381, distance: 67.1
click at [813, 381] on div "Image Apžvalga Text Block ECOLADY™️ | HORMONE [STREET_ADDRESS]" at bounding box center [888, 370] width 220 height 37
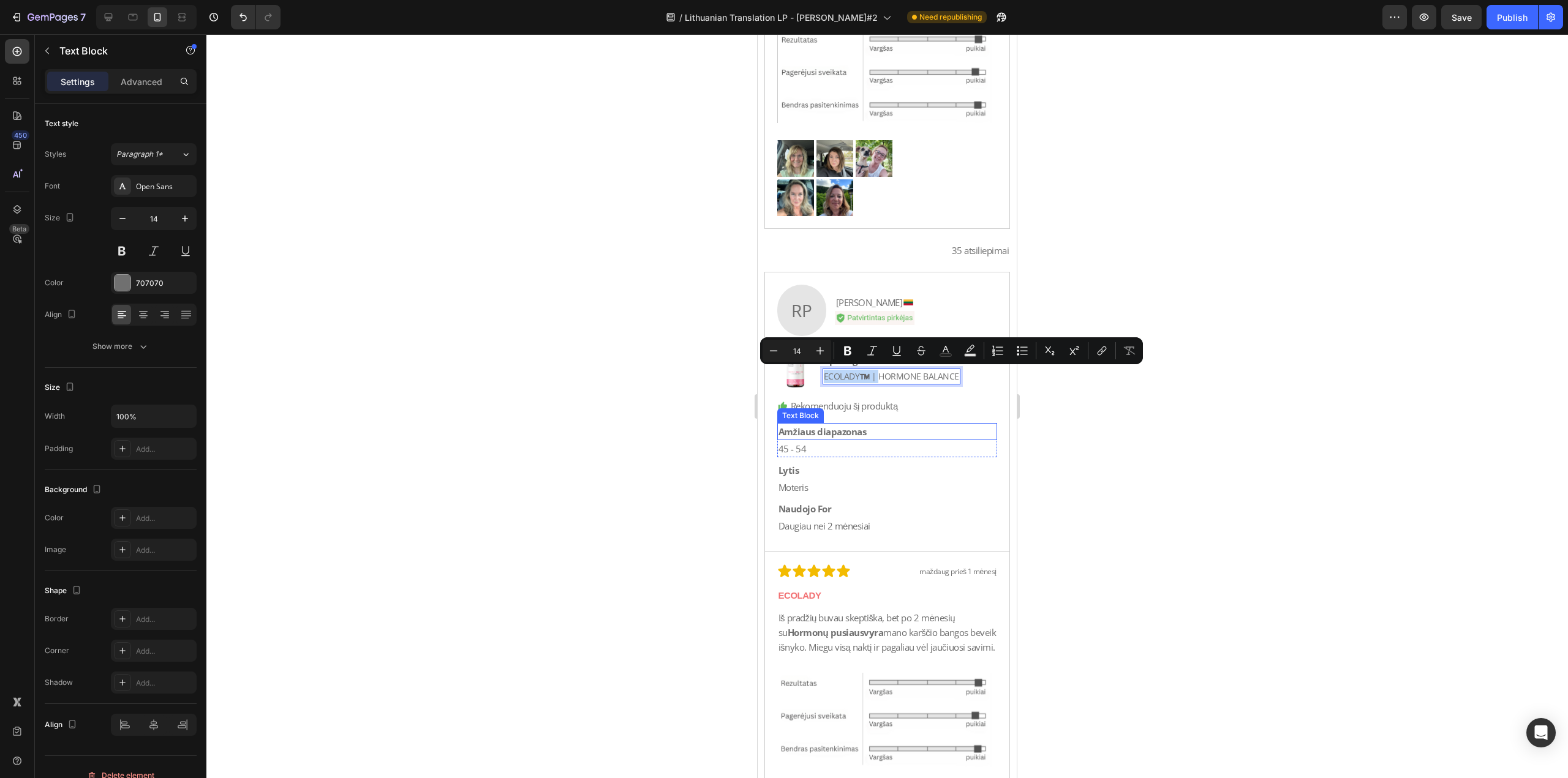
click at [887, 441] on p "45 - 54" at bounding box center [887, 448] width 218 height 15
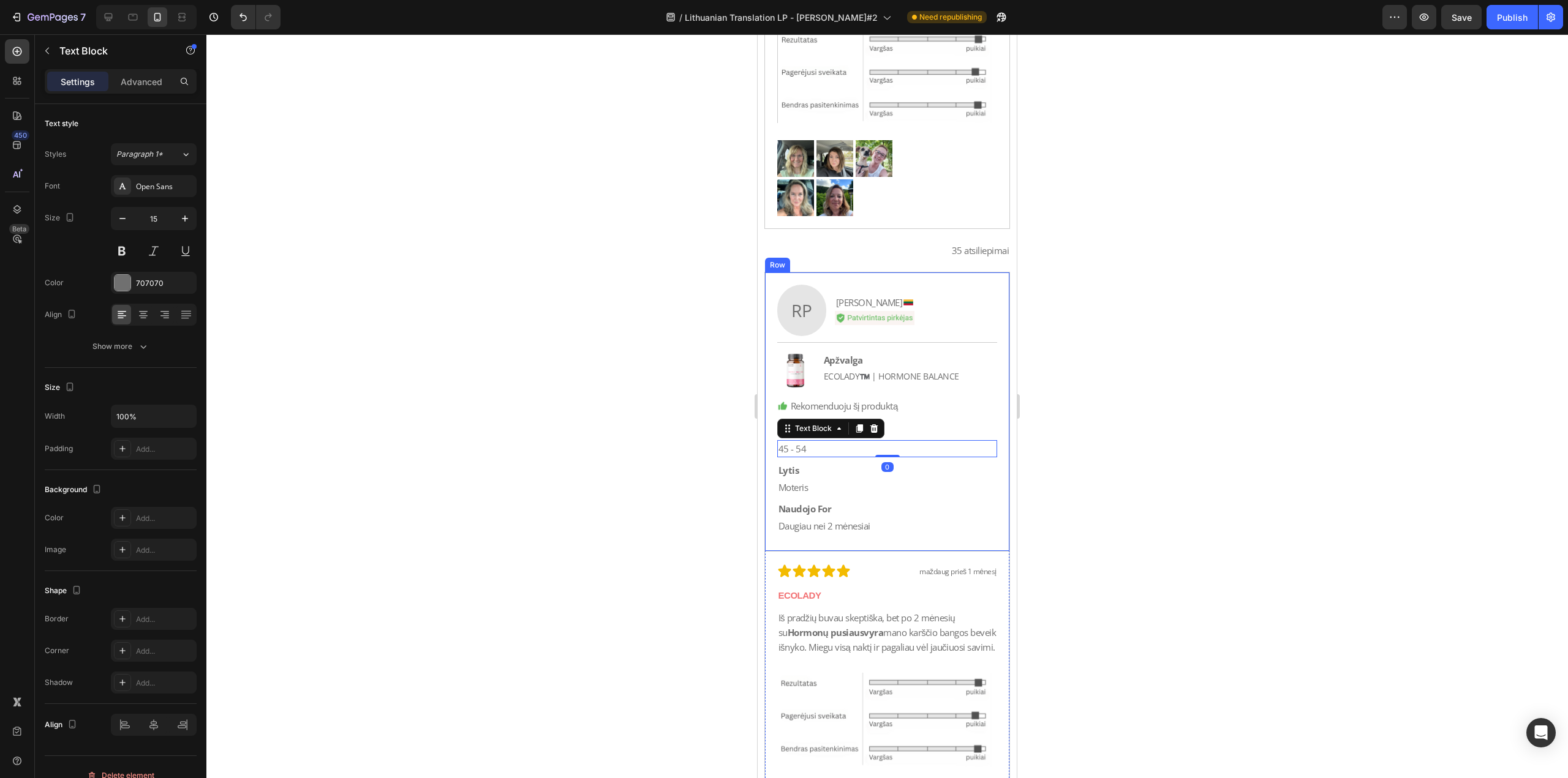
click at [937, 385] on div "Apžvalga Text Block ECOLADY™️ | HORMONE BALANCE Text Block Row" at bounding box center [891, 370] width 138 height 37
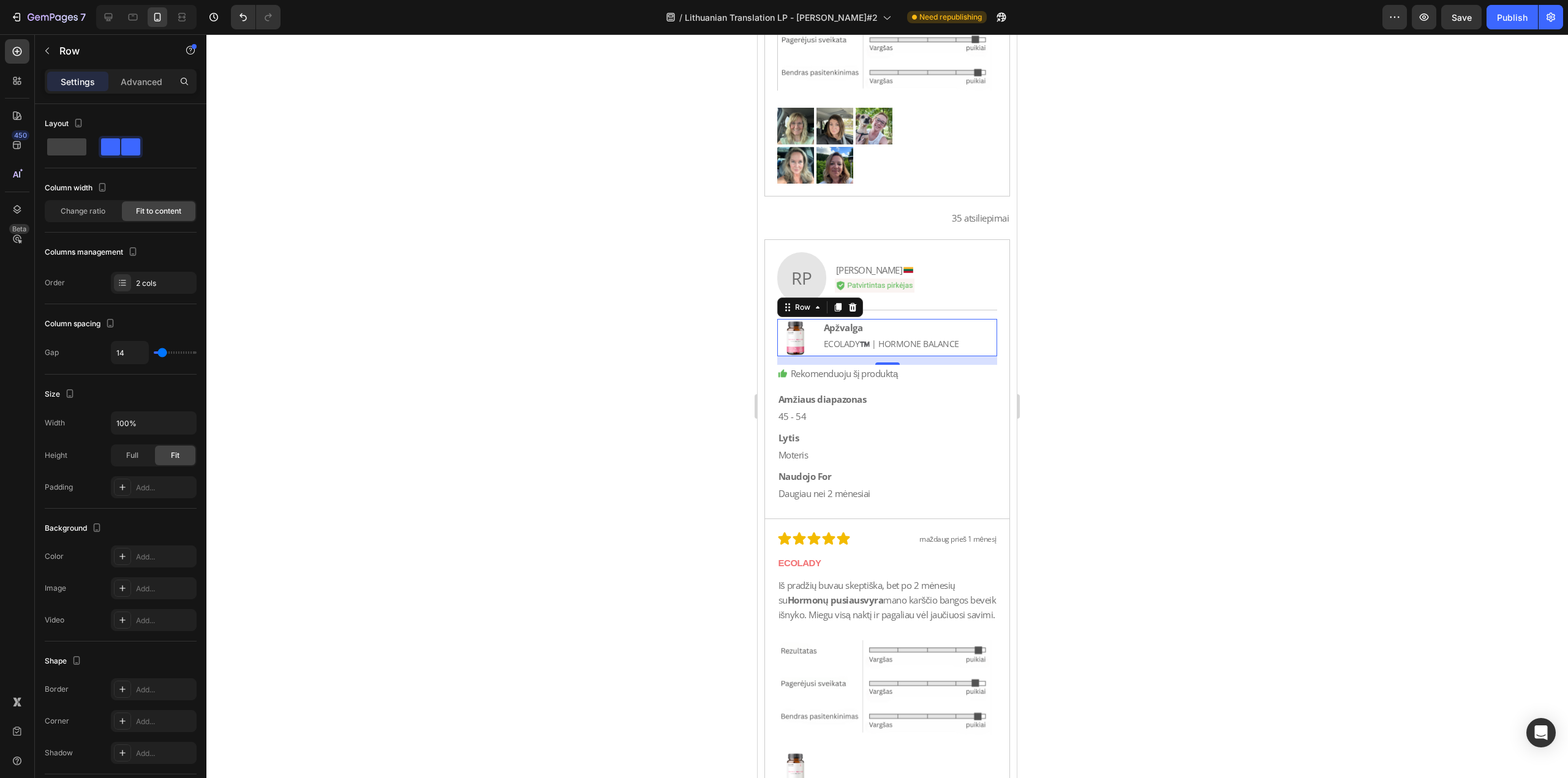
scroll to position [14205, 0]
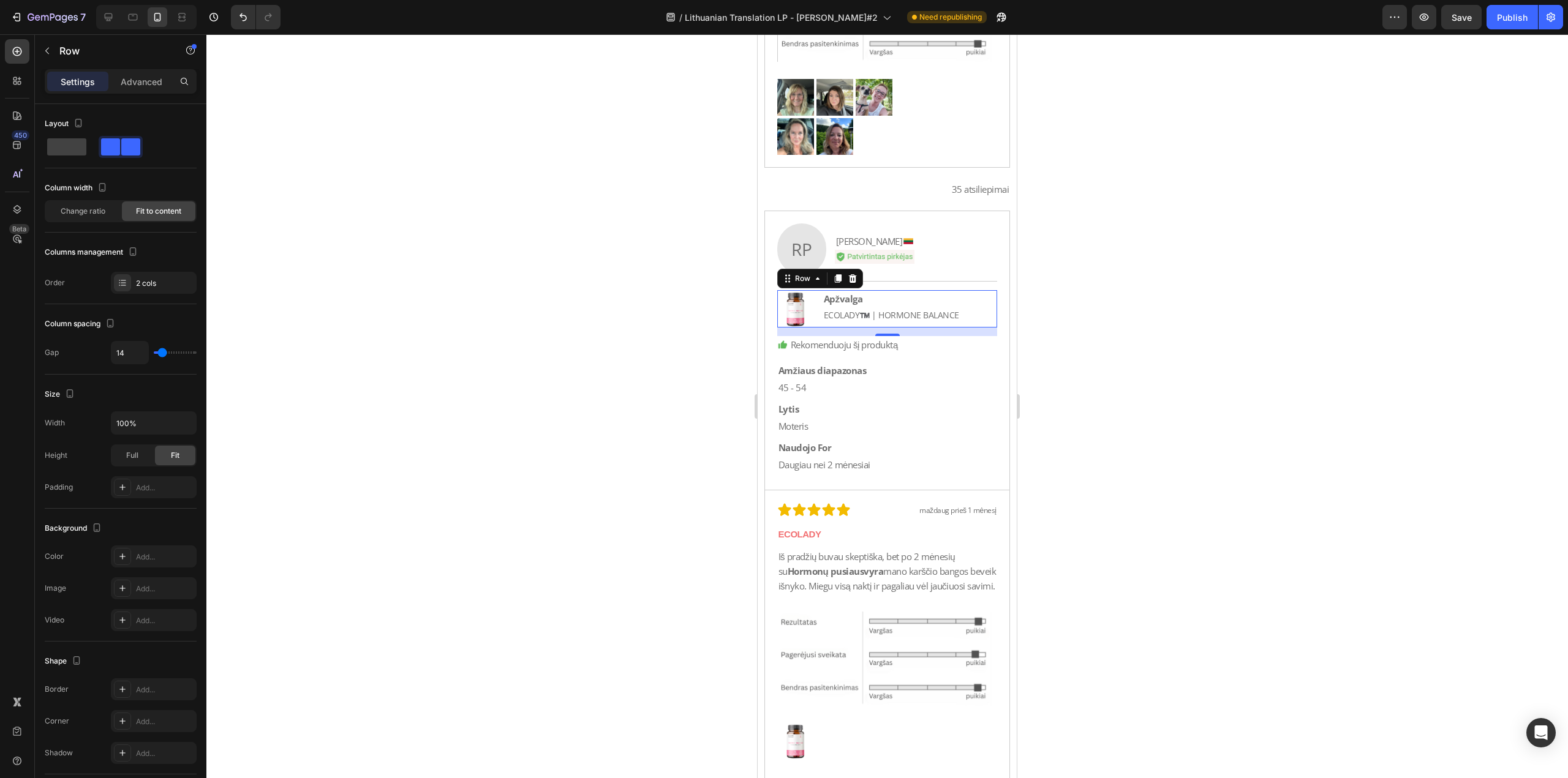
click at [937, 385] on p "45 - 54" at bounding box center [887, 387] width 218 height 15
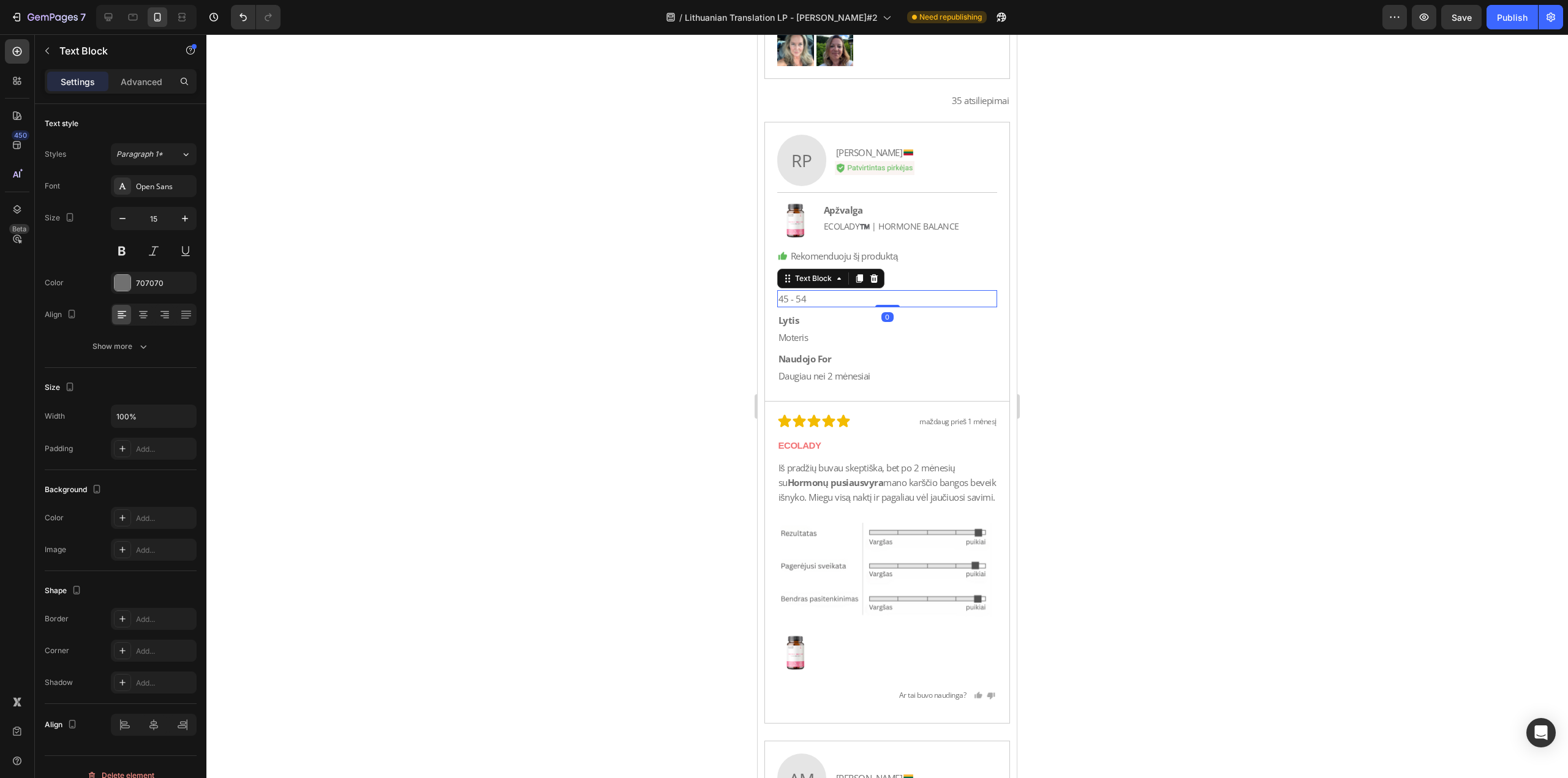
scroll to position [14327, 0]
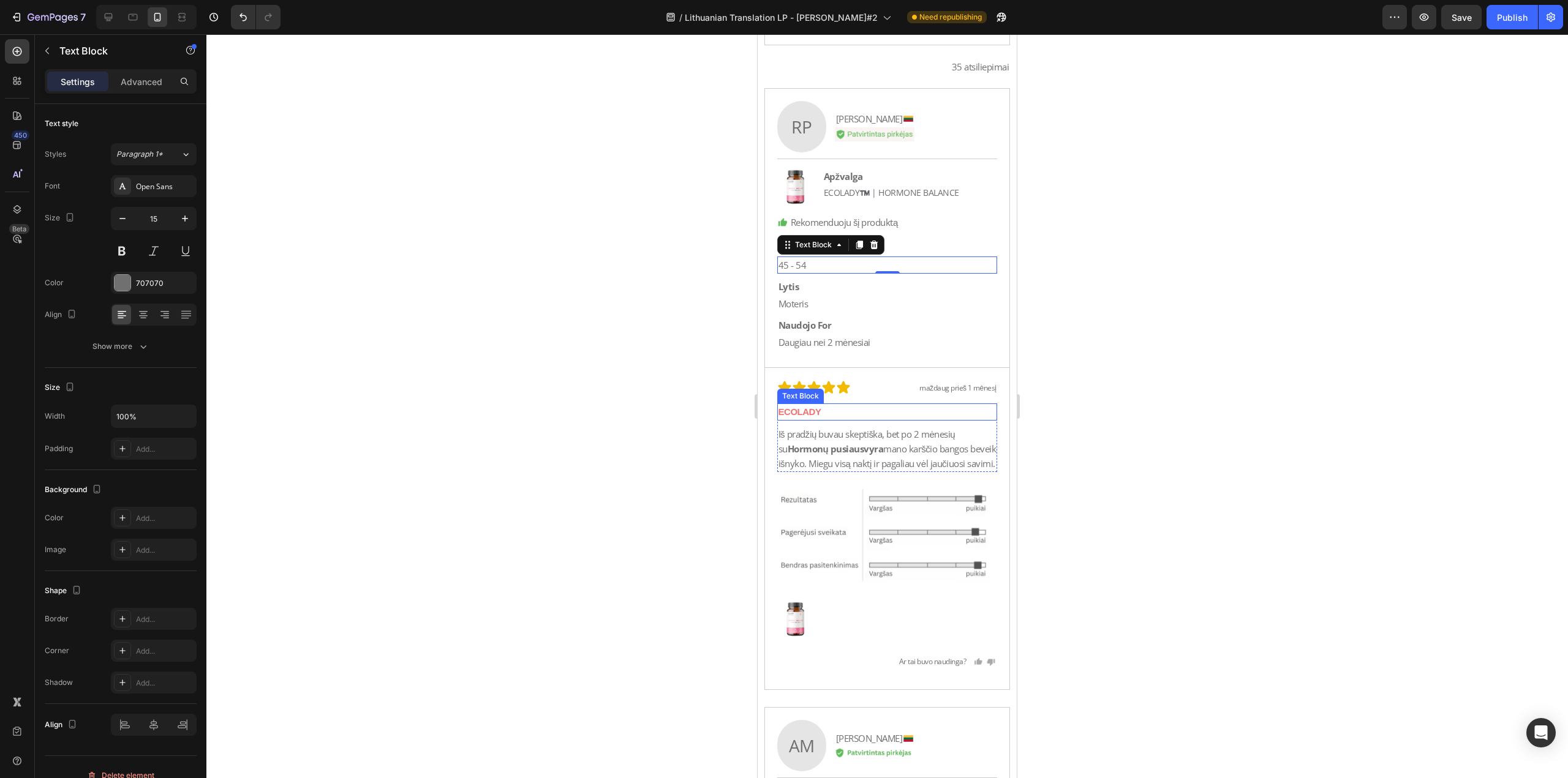
click at [849, 410] on p "ECOLADY" at bounding box center [887, 412] width 218 height 15
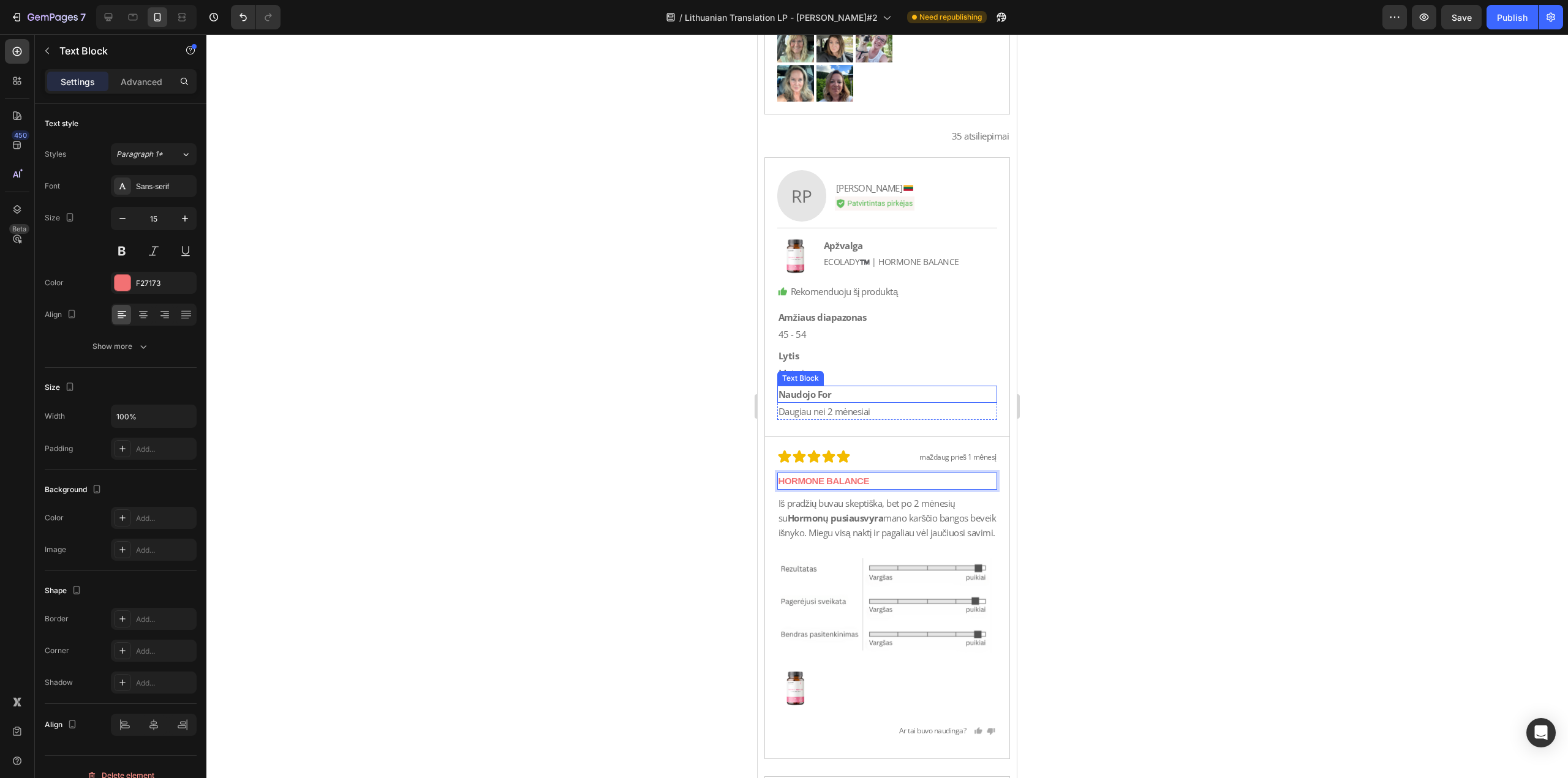
scroll to position [14205, 0]
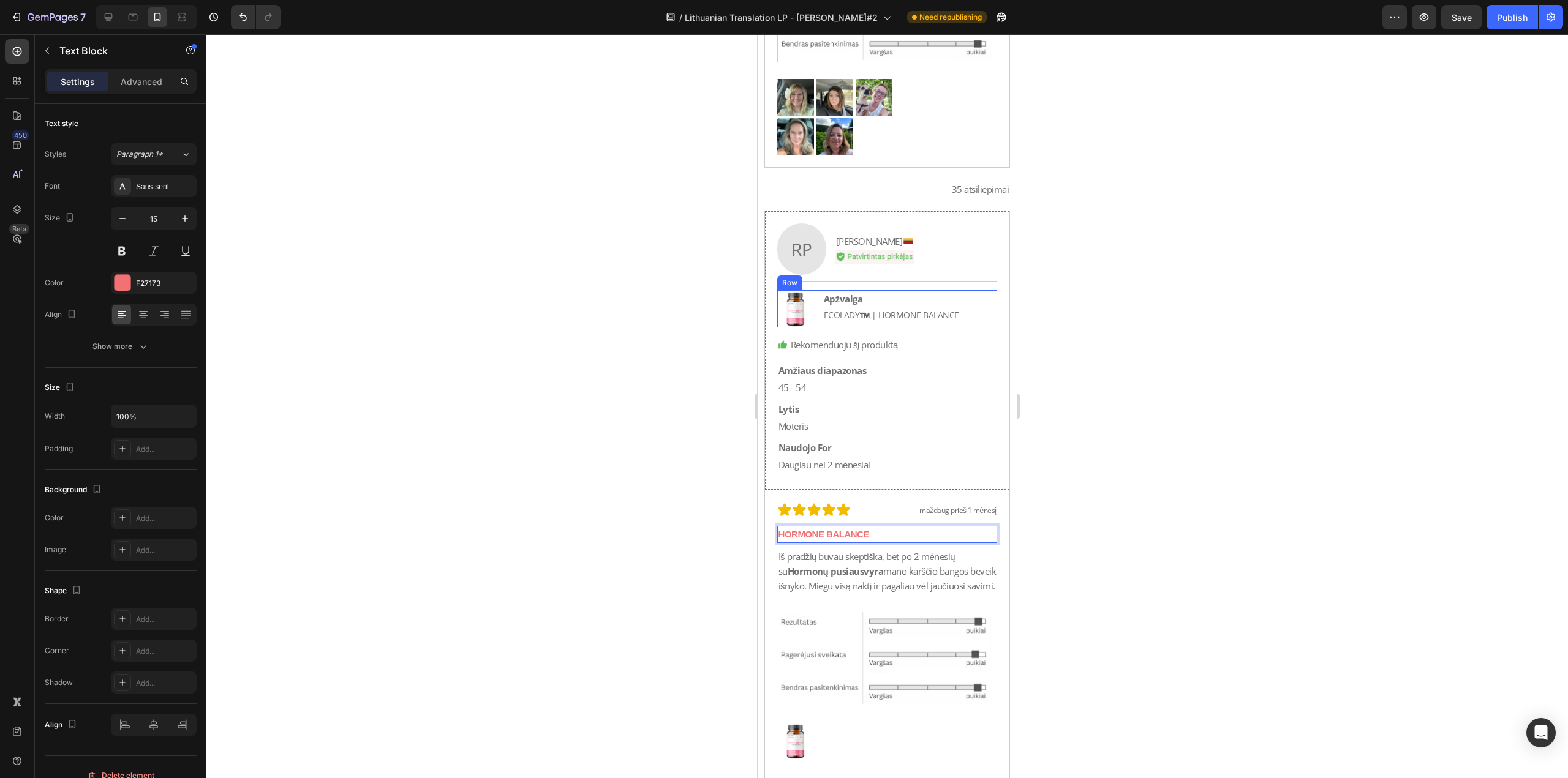
click at [869, 320] on p "ECOLADY™️ | HORMONE BALANCE" at bounding box center [891, 315] width 135 height 13
click at [878, 317] on p "ECOLADY™️ | HORMONE BALANCE" at bounding box center [891, 315] width 135 height 13
drag, startPoint x: 880, startPoint y: 317, endPoint x: 809, endPoint y: 324, distance: 71.3
click at [809, 324] on div "Image Apžvalga Text Block ECOLADY™️ | HORMONE [STREET_ADDRESS]" at bounding box center [888, 309] width 220 height 37
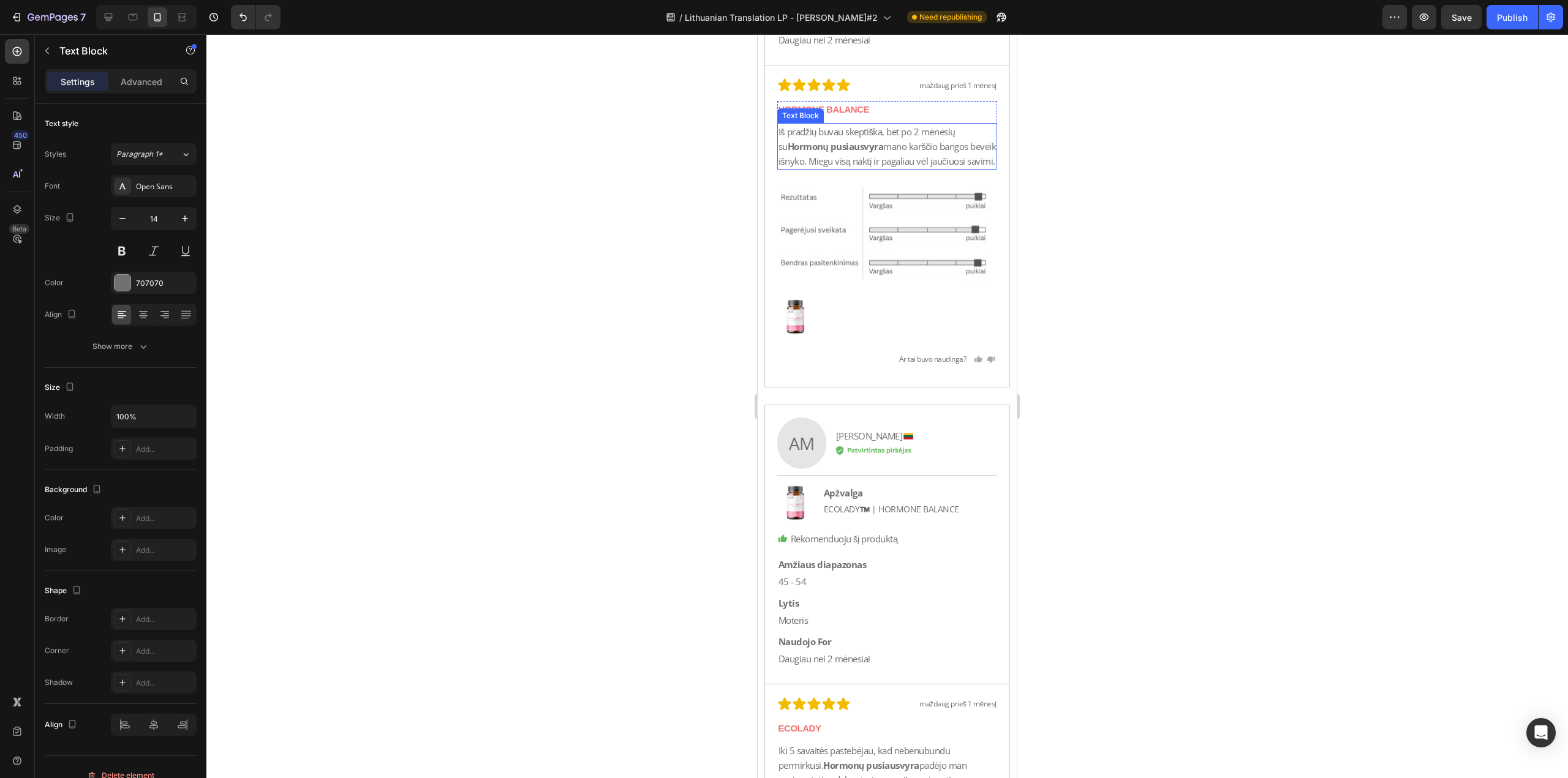
scroll to position [14695, 0]
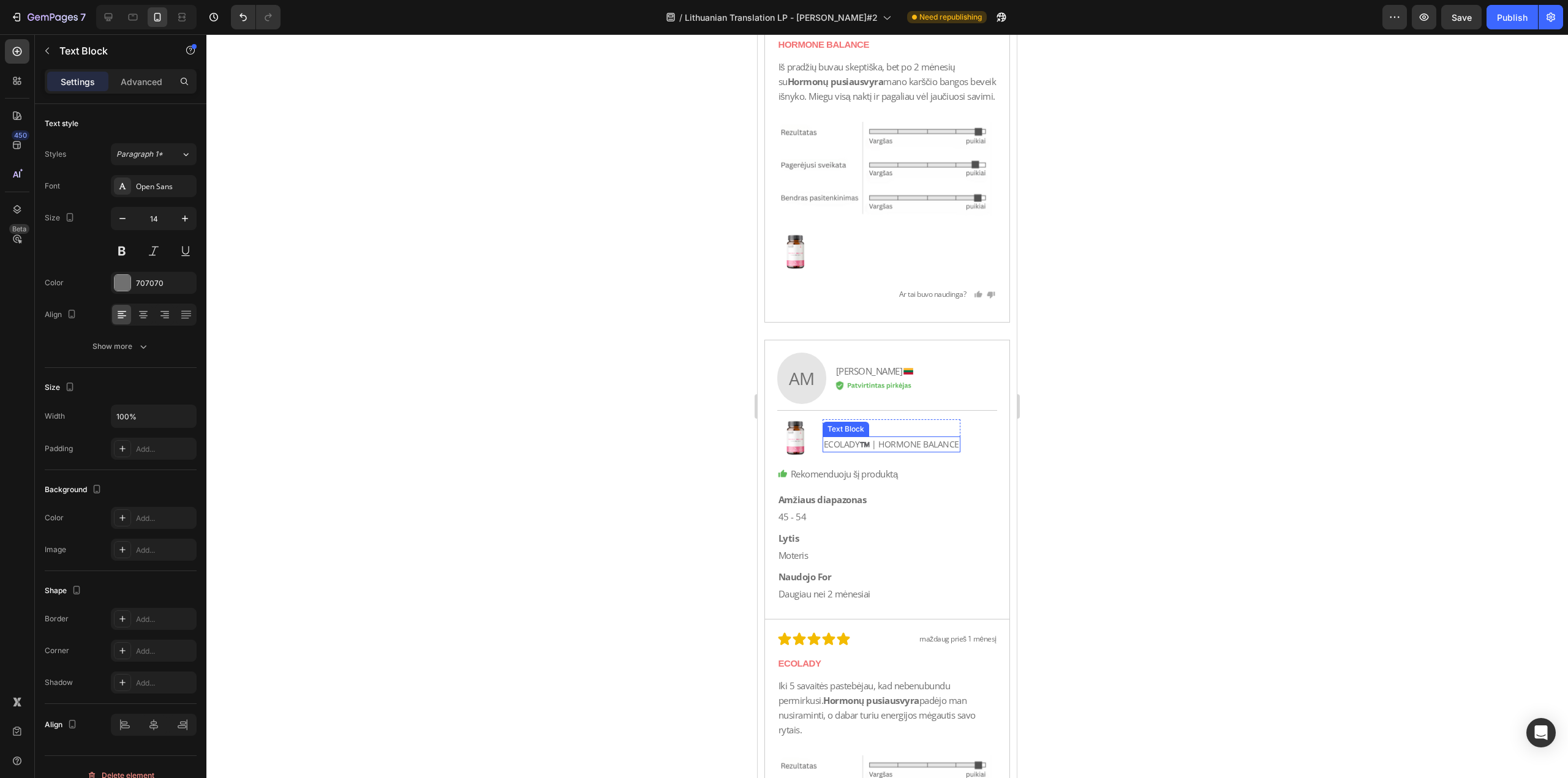
click at [874, 451] on p "ECOLADY™️ | HORMONE BALANCE" at bounding box center [891, 444] width 135 height 13
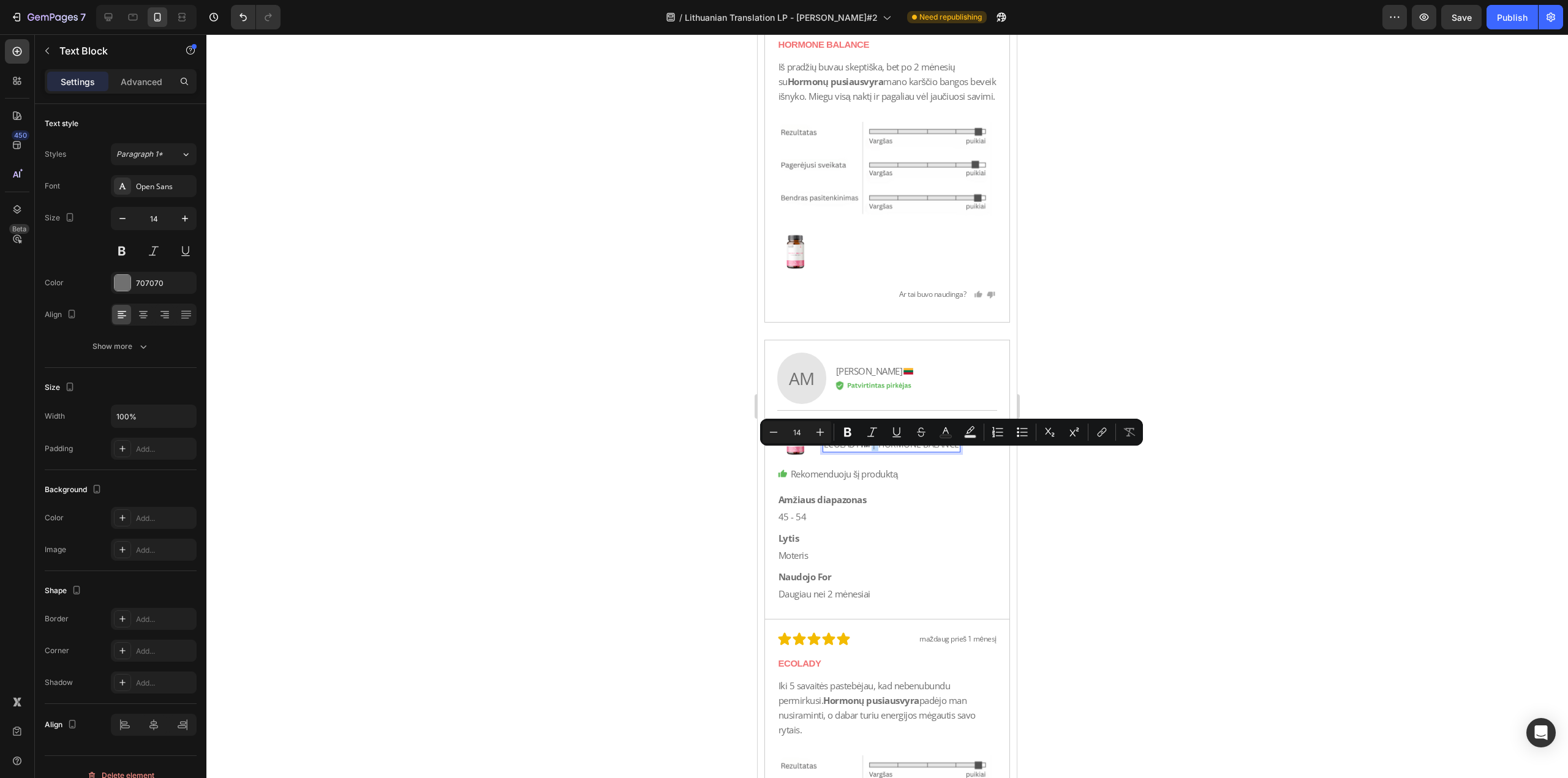
click at [879, 451] on p "ECOLADY™️ | HORMONE BALANCE" at bounding box center [891, 444] width 135 height 13
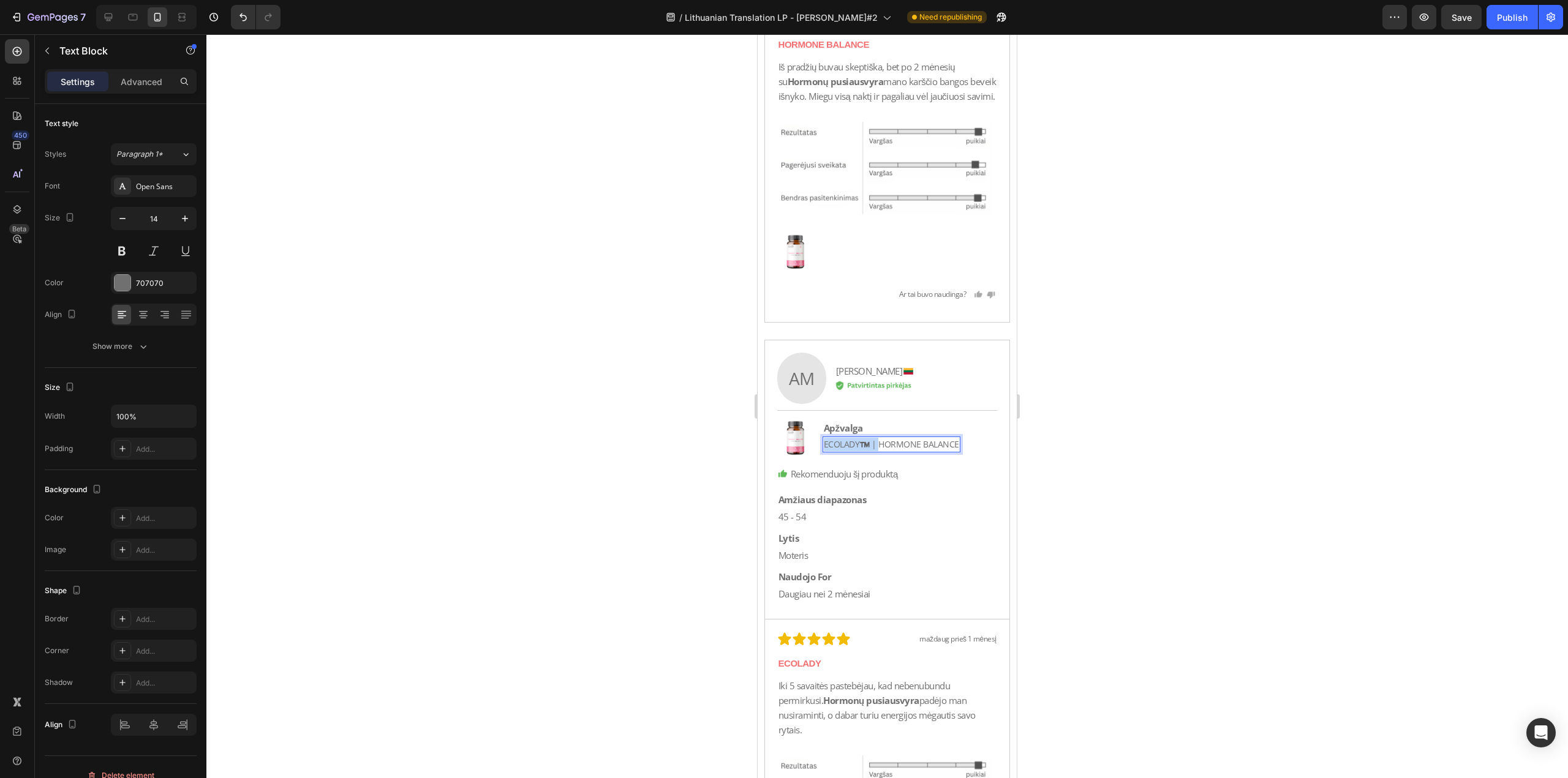
drag, startPoint x: 879, startPoint y: 455, endPoint x: 808, endPoint y: 458, distance: 71.1
click at [808, 457] on div "Image Apžvalga Text Block ECOLADY™️ | HORMONE [STREET_ADDRESS]" at bounding box center [888, 438] width 220 height 37
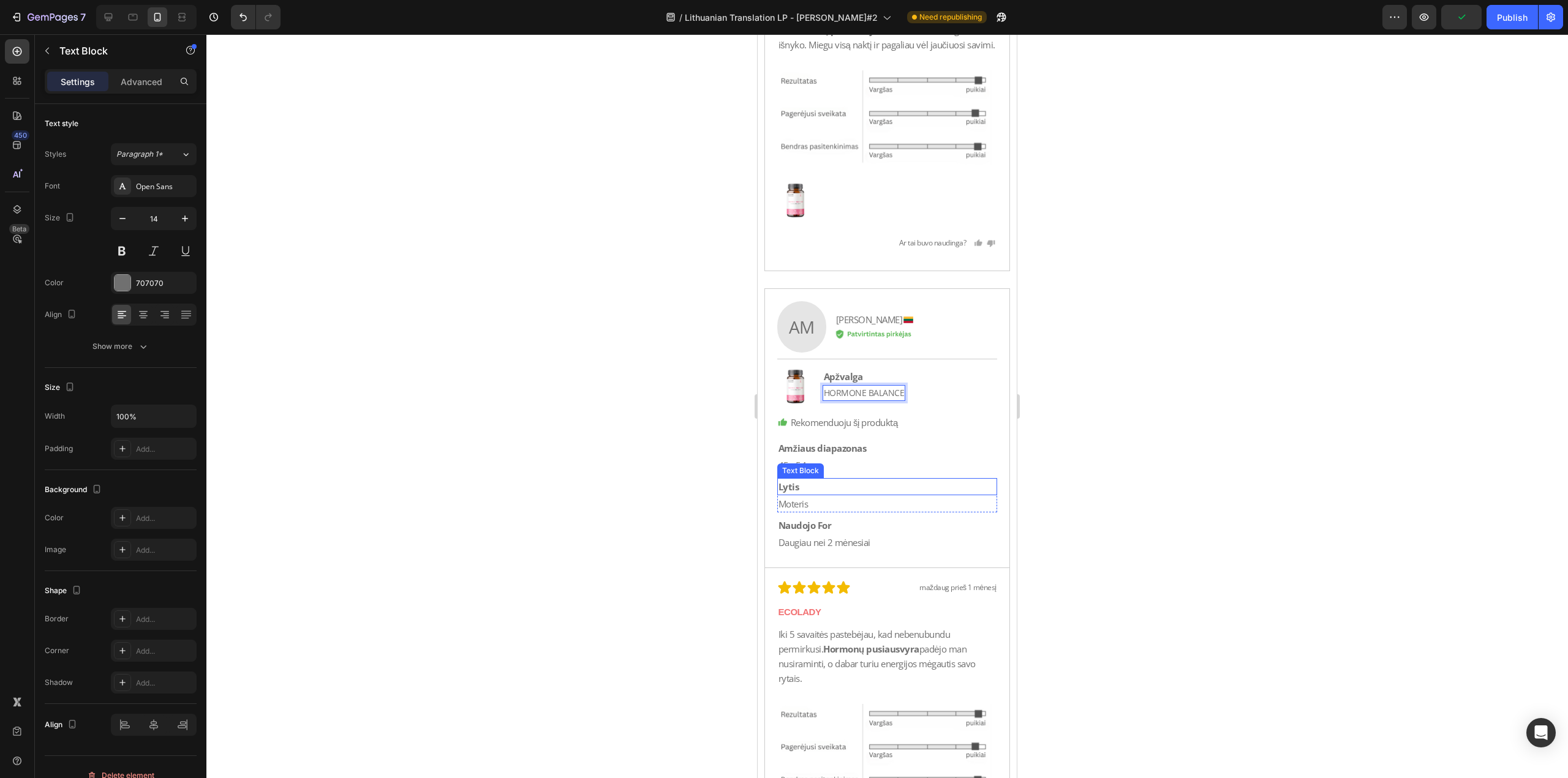
scroll to position [14817, 0]
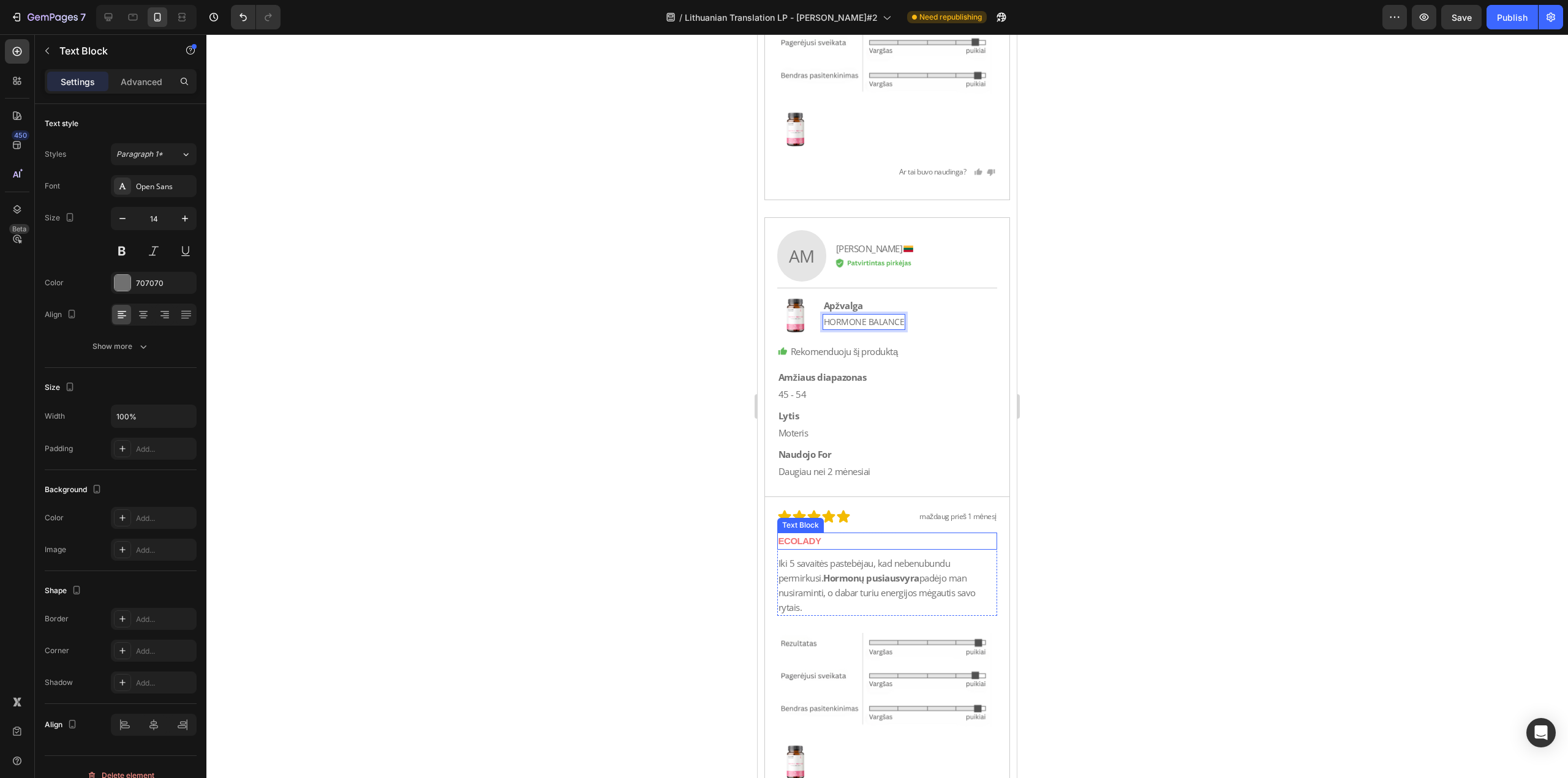
click at [820, 548] on p "ECOLADY" at bounding box center [887, 541] width 218 height 15
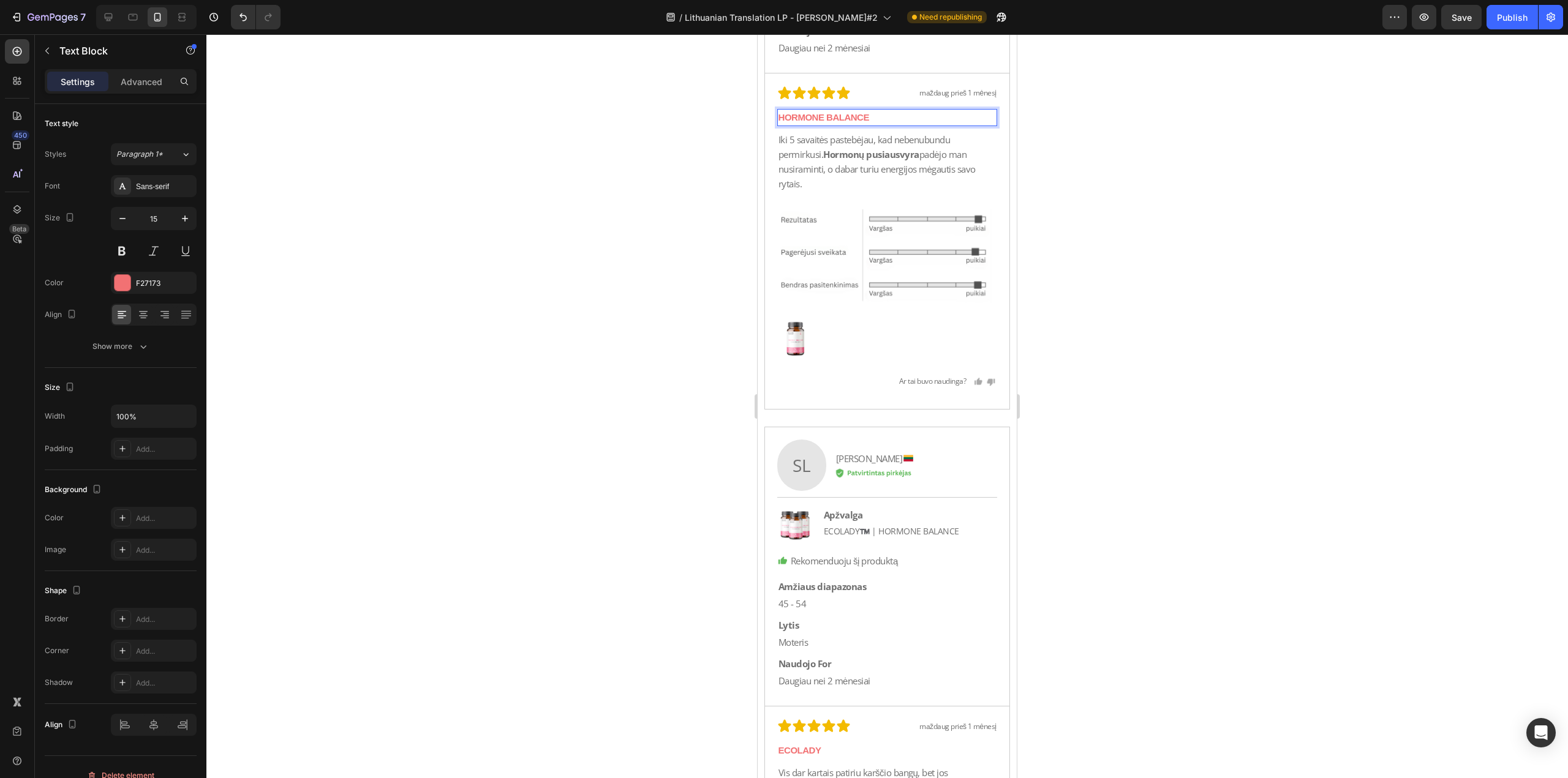
scroll to position [15307, 0]
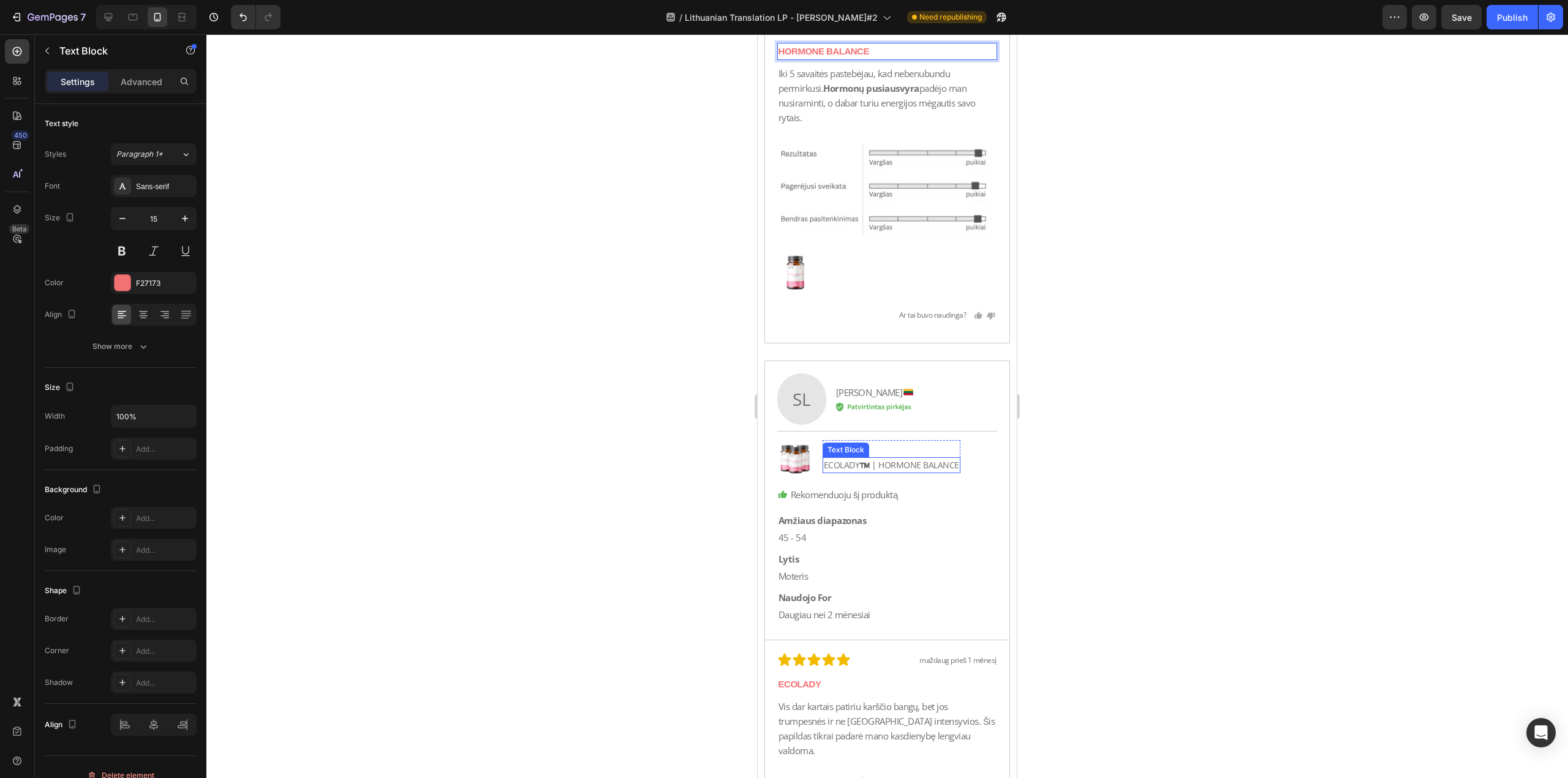
click at [860, 472] on p "ECOLADY™️ | HORMONE BALANCE" at bounding box center [891, 465] width 135 height 13
click at [866, 472] on p "ECOLADY™️ | HORMONE BALANCE" at bounding box center [891, 465] width 135 height 13
drag, startPoint x: 882, startPoint y: 478, endPoint x: 813, endPoint y: 487, distance: 69.6
click at [813, 477] on div "Image Apžvalga Text Block ECOLADY™️ | HORMONE [STREET_ADDRESS]" at bounding box center [888, 459] width 220 height 37
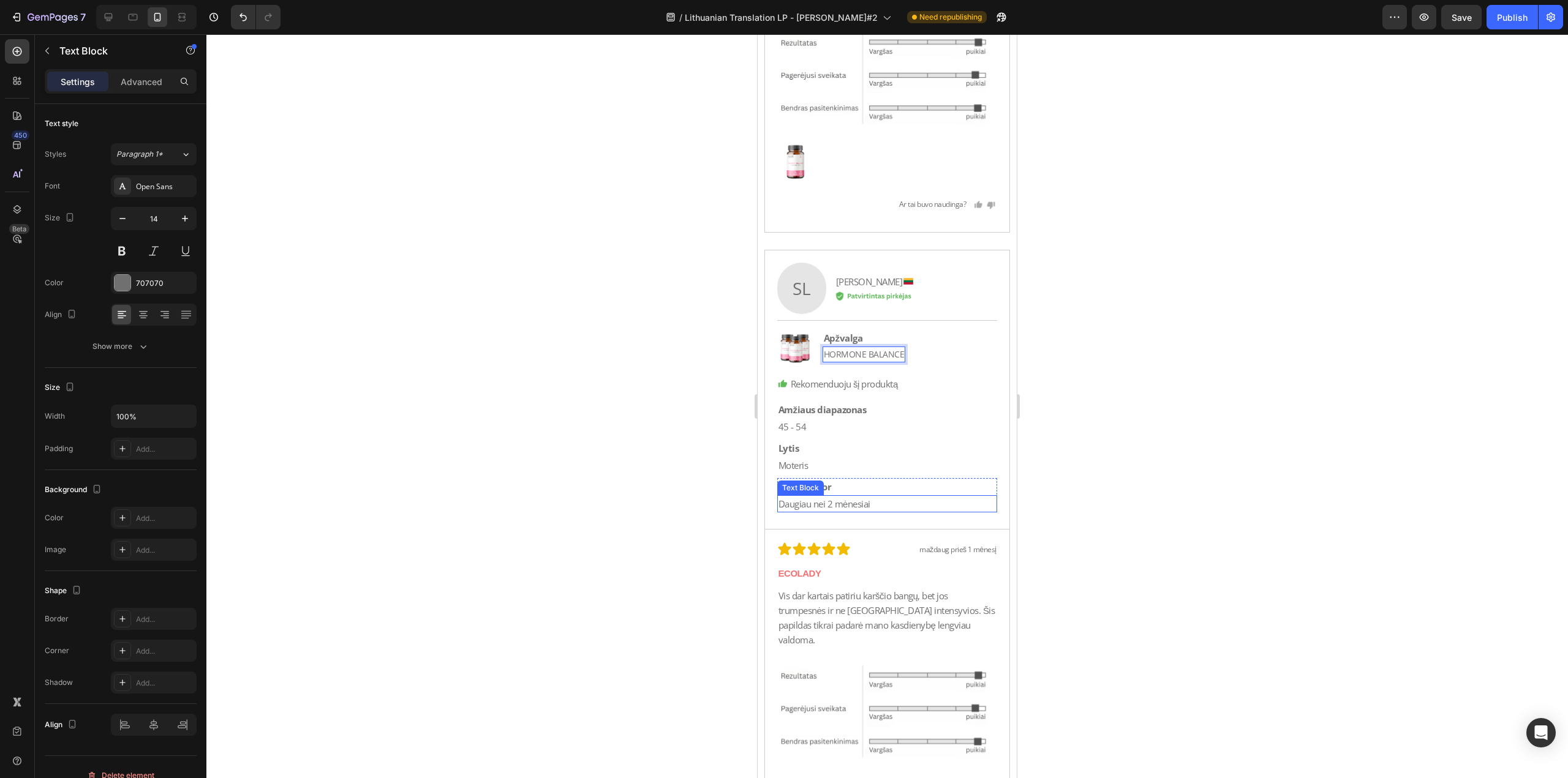
scroll to position [15430, 0]
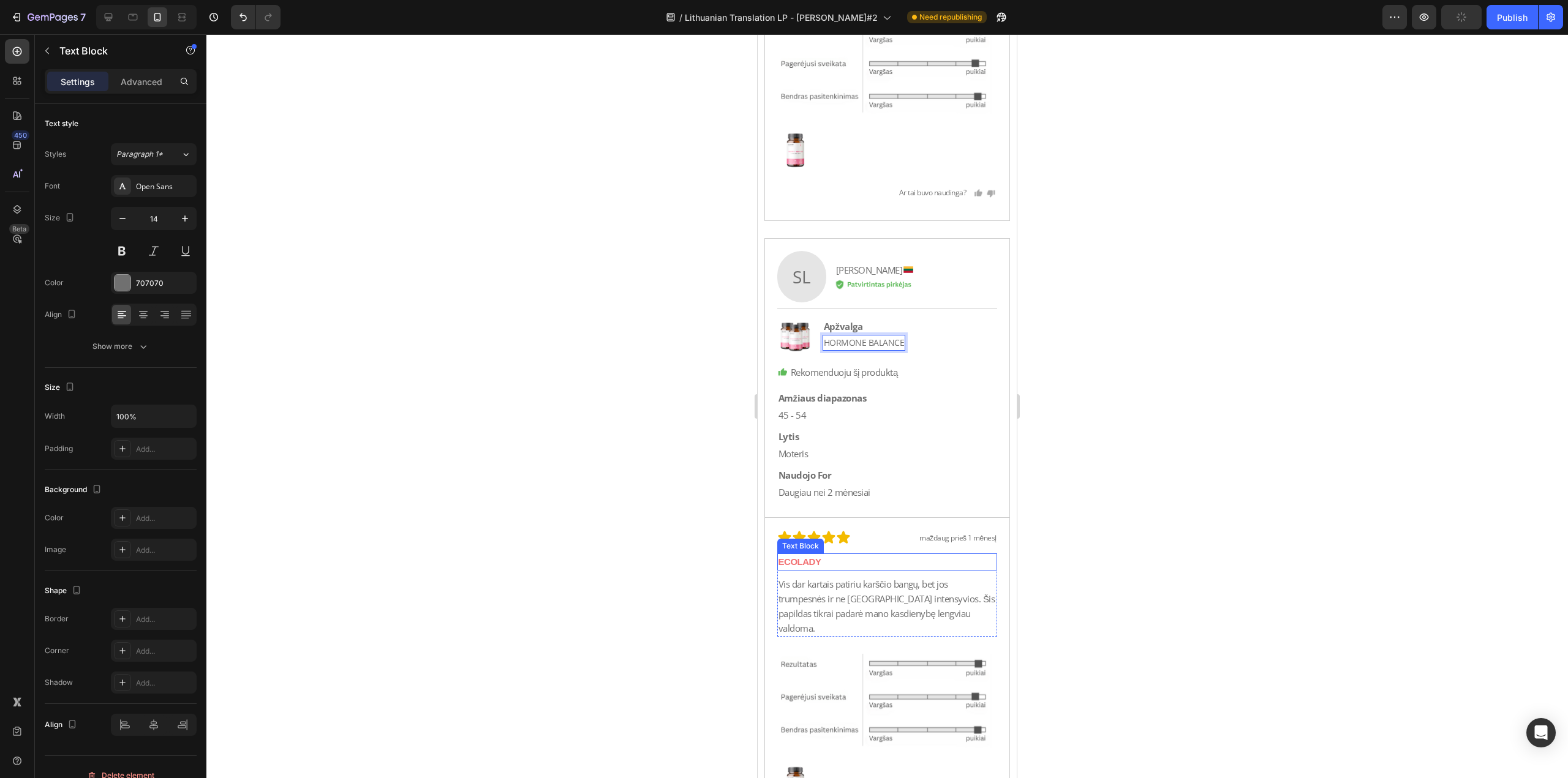
click at [854, 569] on p "ECOLADY" at bounding box center [887, 562] width 218 height 15
click at [852, 569] on p "ECOLADY" at bounding box center [887, 562] width 218 height 15
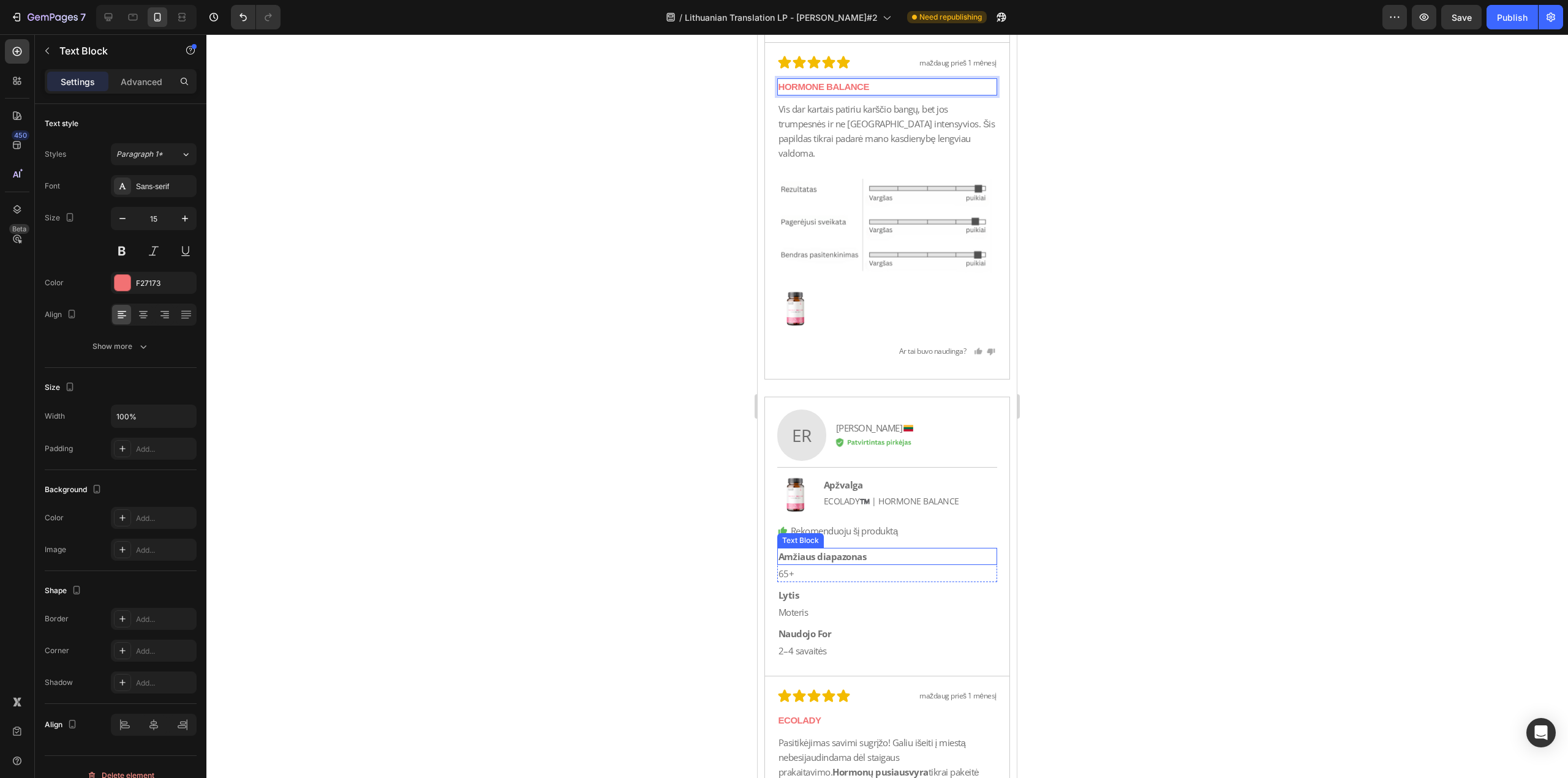
scroll to position [15919, 0]
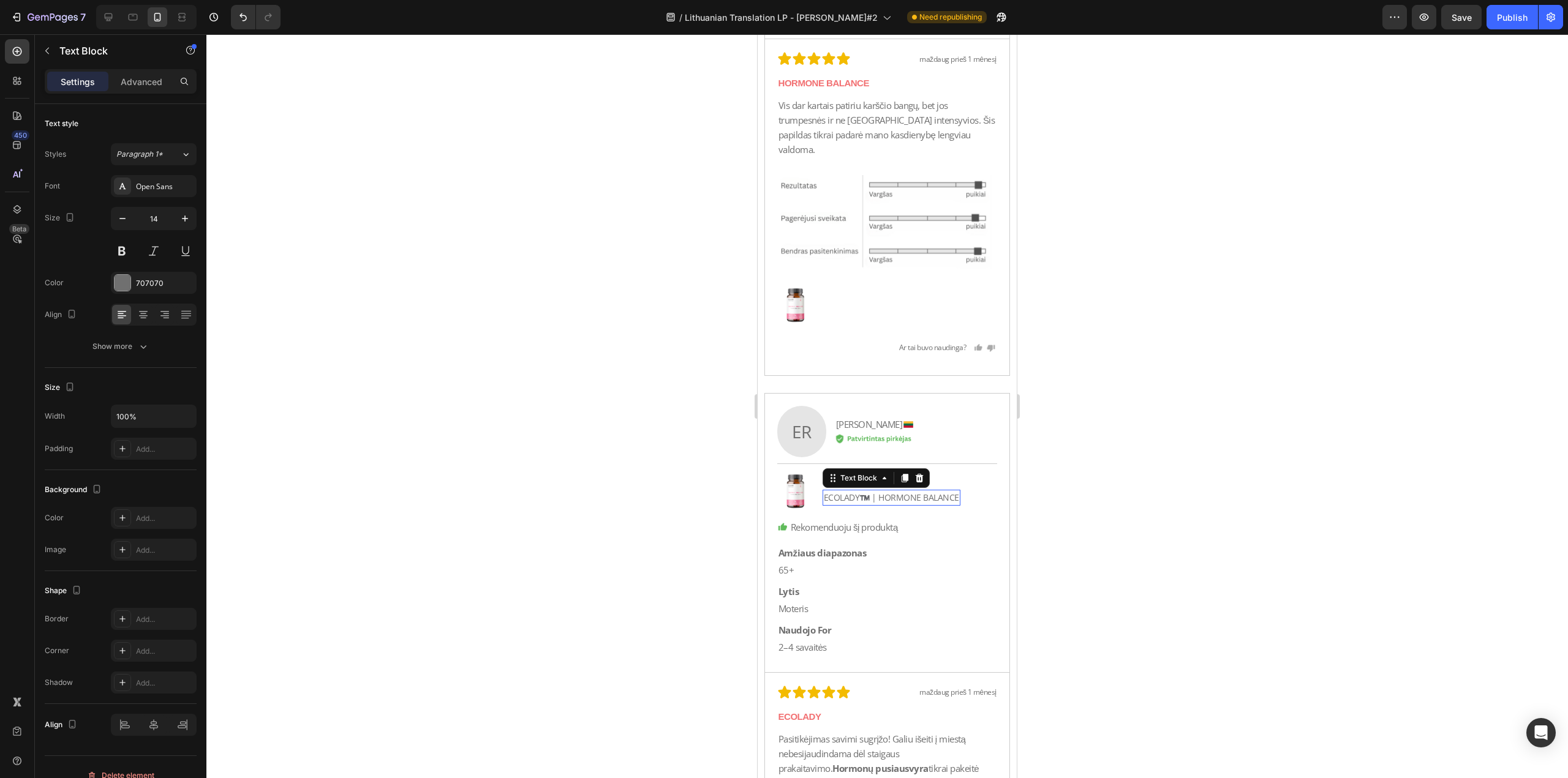
click at [854, 490] on div "ECOLADY™️ | HORMONE BALANCE" at bounding box center [891, 498] width 138 height 16
click at [863, 491] on p "ECOLADY™️ | HORMONE BALANCE" at bounding box center [891, 498] width 135 height 13
drag, startPoint x: 880, startPoint y: 483, endPoint x: 800, endPoint y: 489, distance: 80.2
click at [800, 489] on div "Image Apžvalga Text Block ECOLADY™️ | HORMONE [STREET_ADDRESS]" at bounding box center [888, 491] width 220 height 37
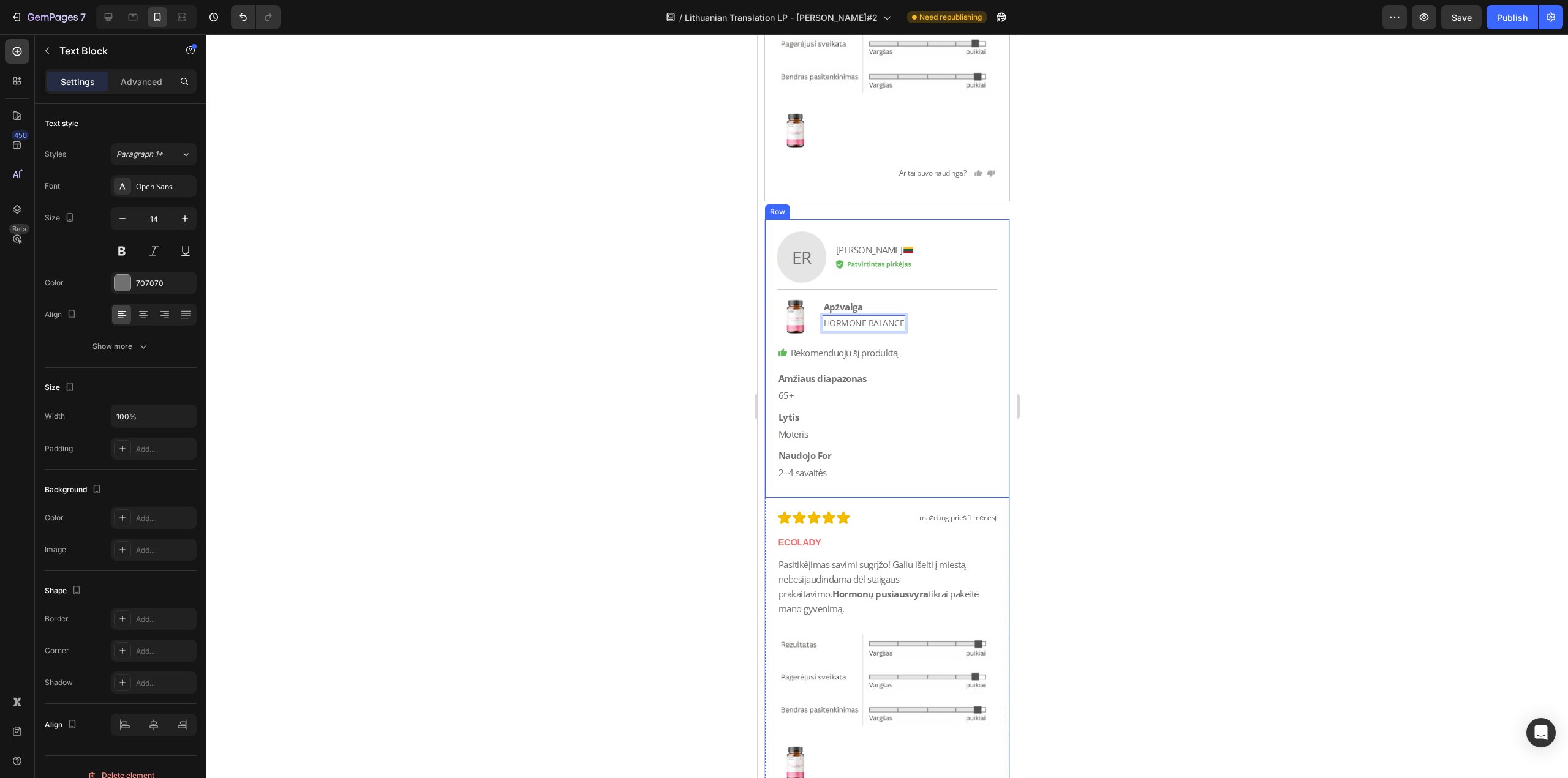
scroll to position [16103, 0]
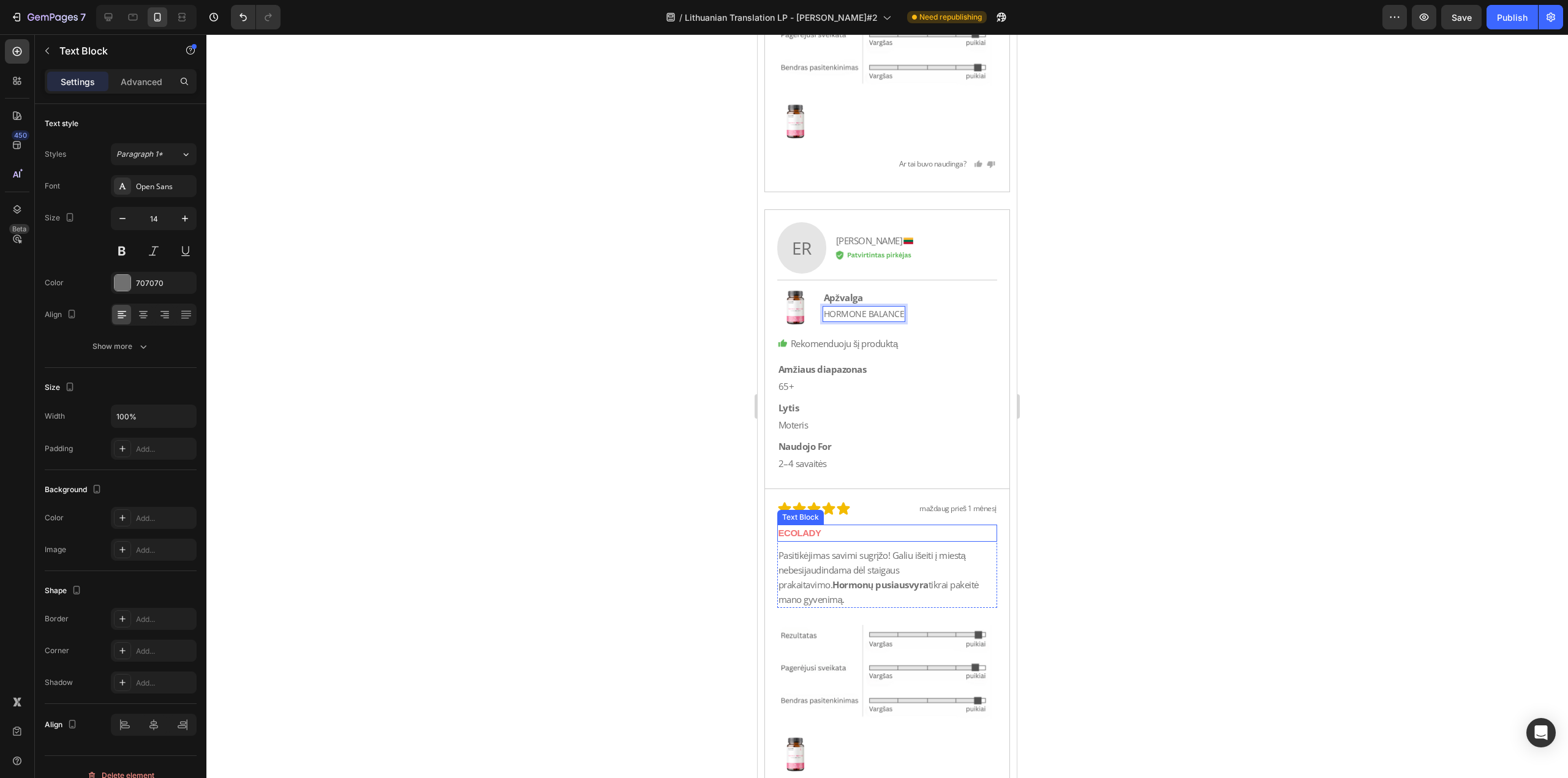
click at [840, 526] on p "ECOLADY" at bounding box center [887, 533] width 218 height 15
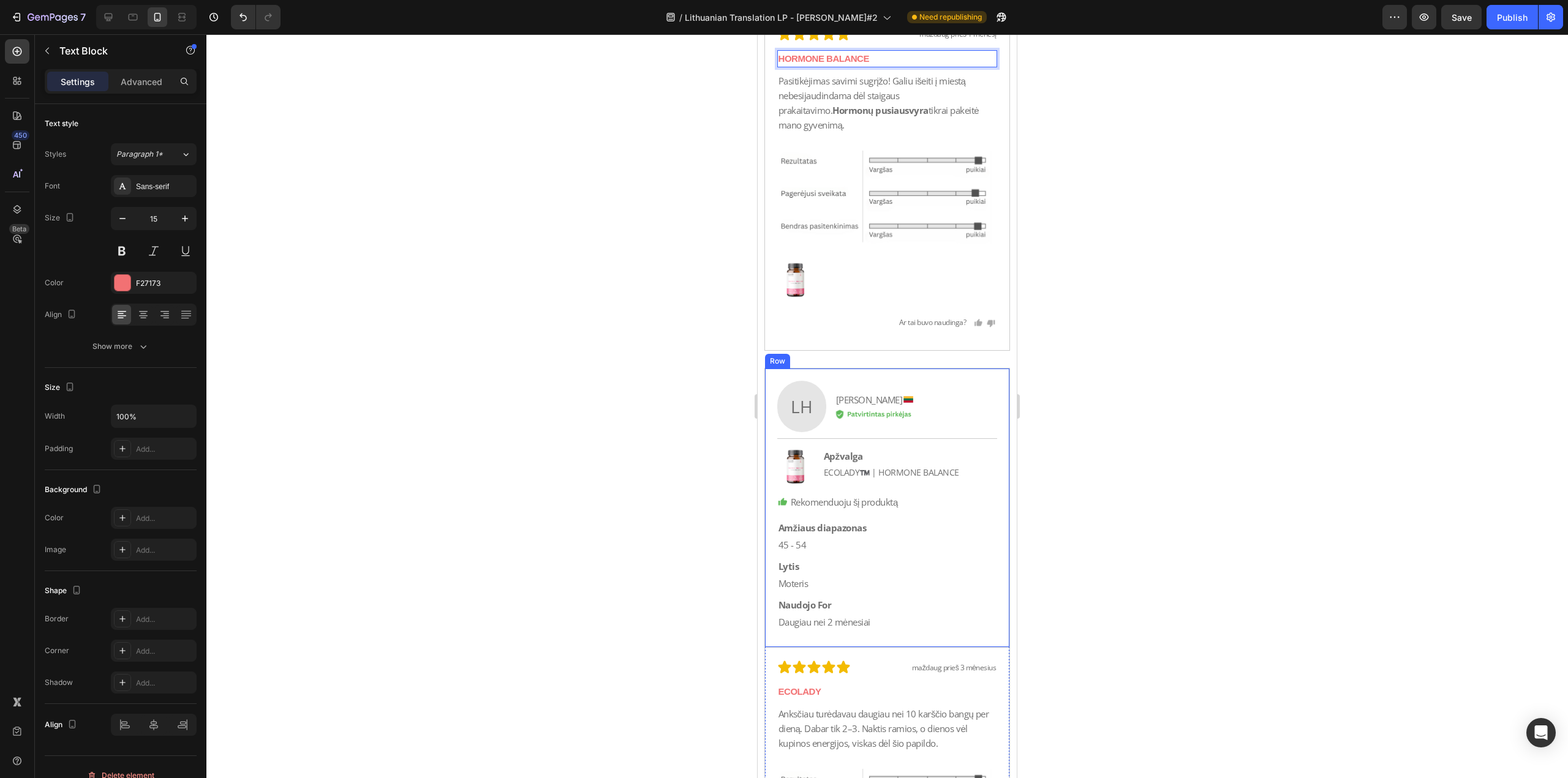
scroll to position [16654, 0]
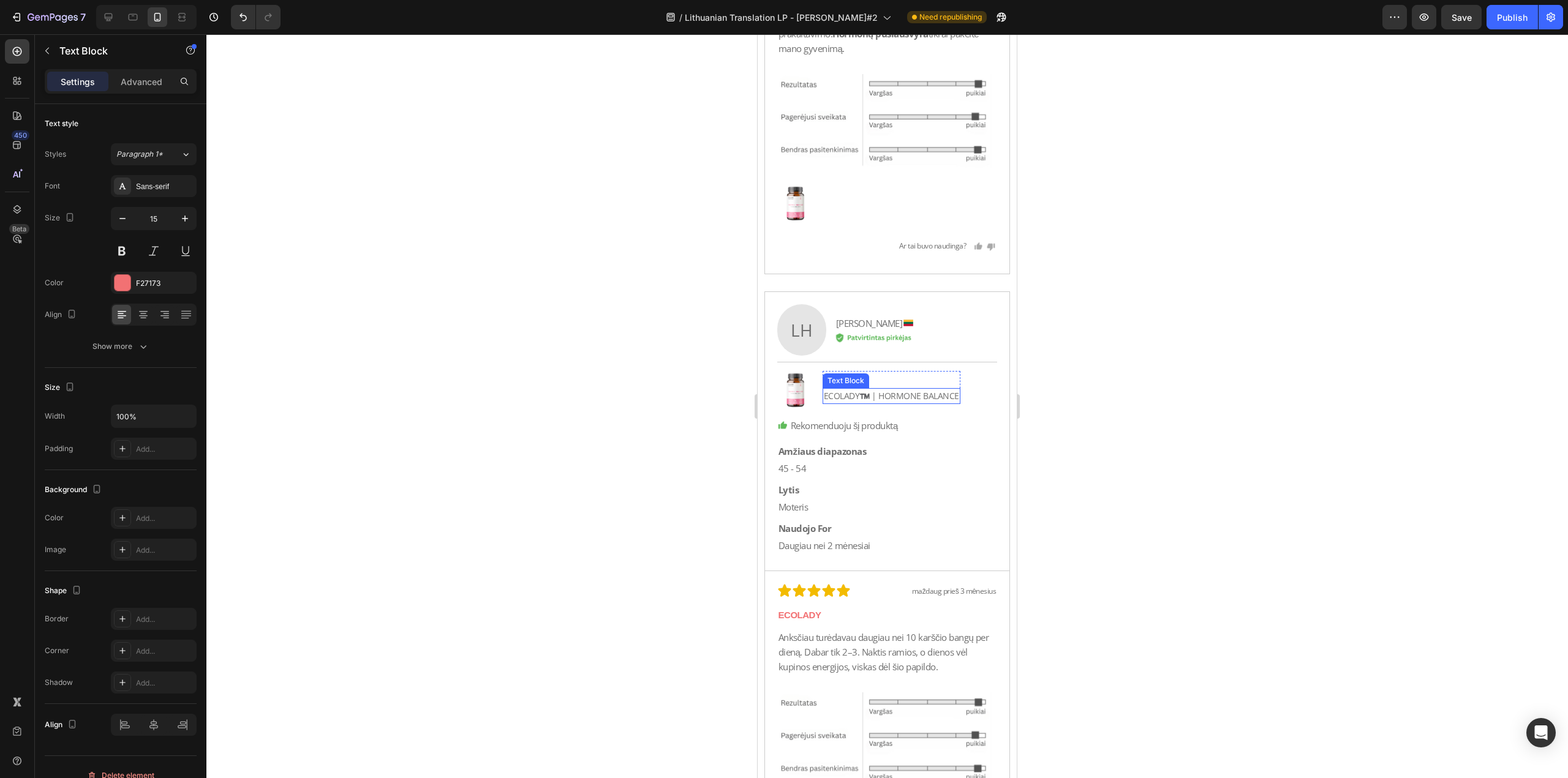
click at [862, 390] on p "ECOLADY™️ | HORMONE BALANCE" at bounding box center [891, 396] width 135 height 13
click at [878, 390] on p "ECOLADY™️ | HORMONE BALANCE" at bounding box center [891, 396] width 135 height 13
drag, startPoint x: 880, startPoint y: 378, endPoint x: 806, endPoint y: 389, distance: 74.8
click at [806, 389] on div "Image Apžvalga Text Block ECOLADY™️ | HORMONE [STREET_ADDRESS]" at bounding box center [888, 390] width 220 height 37
click at [829, 608] on p "ECOLADY" at bounding box center [887, 615] width 218 height 15
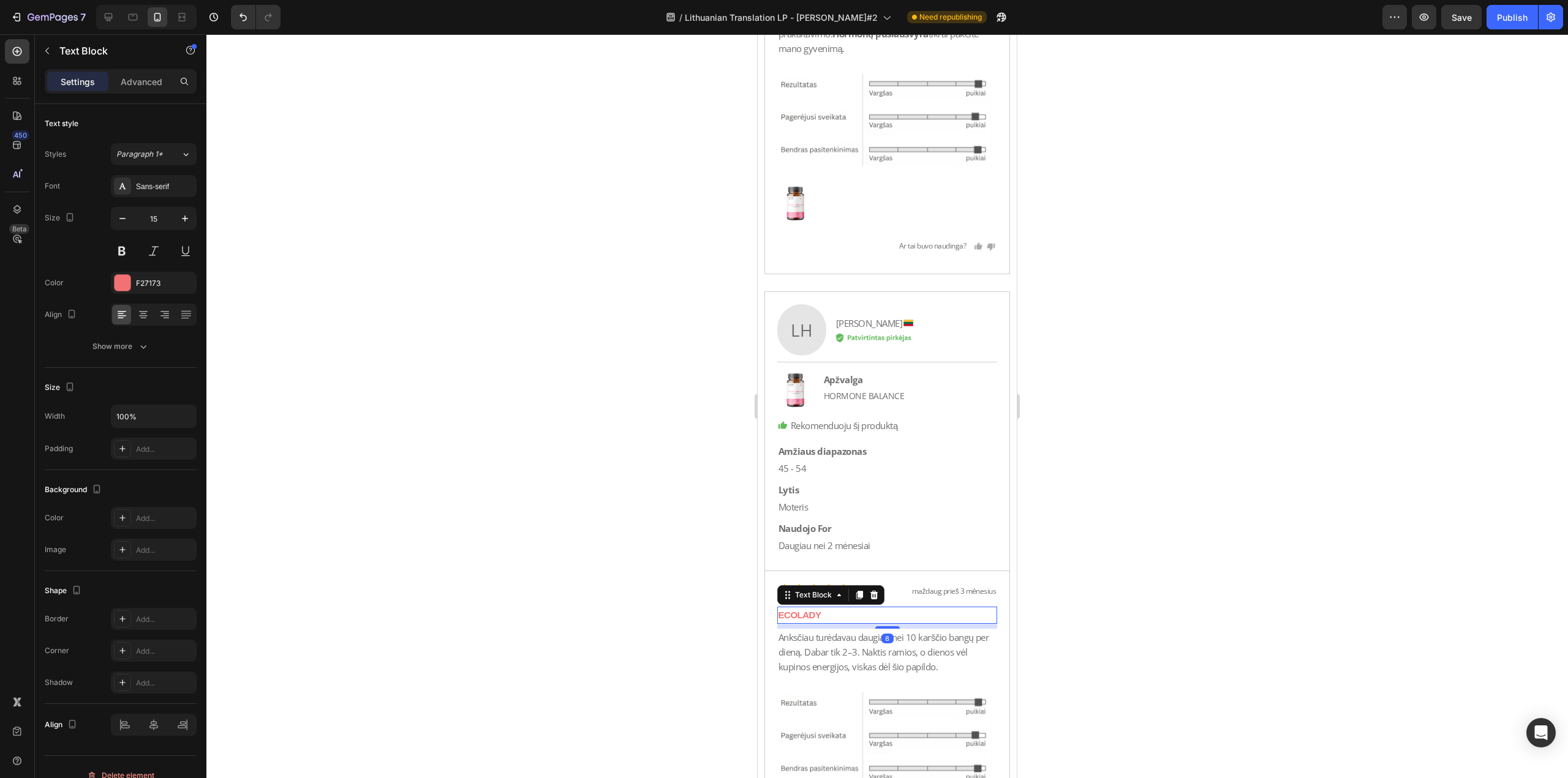
click at [829, 608] on p "ECOLADY" at bounding box center [887, 615] width 218 height 15
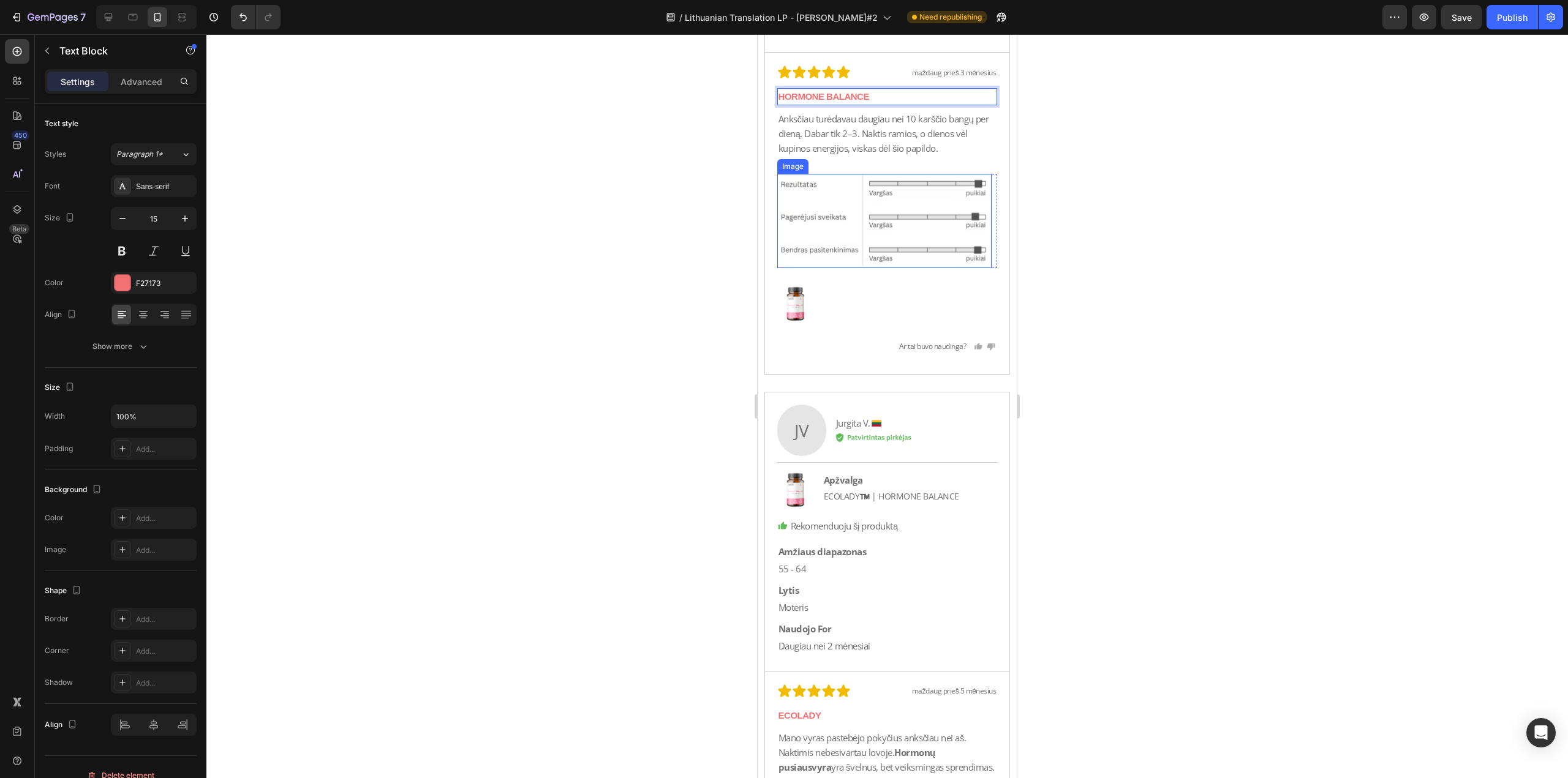
scroll to position [17267, 0]
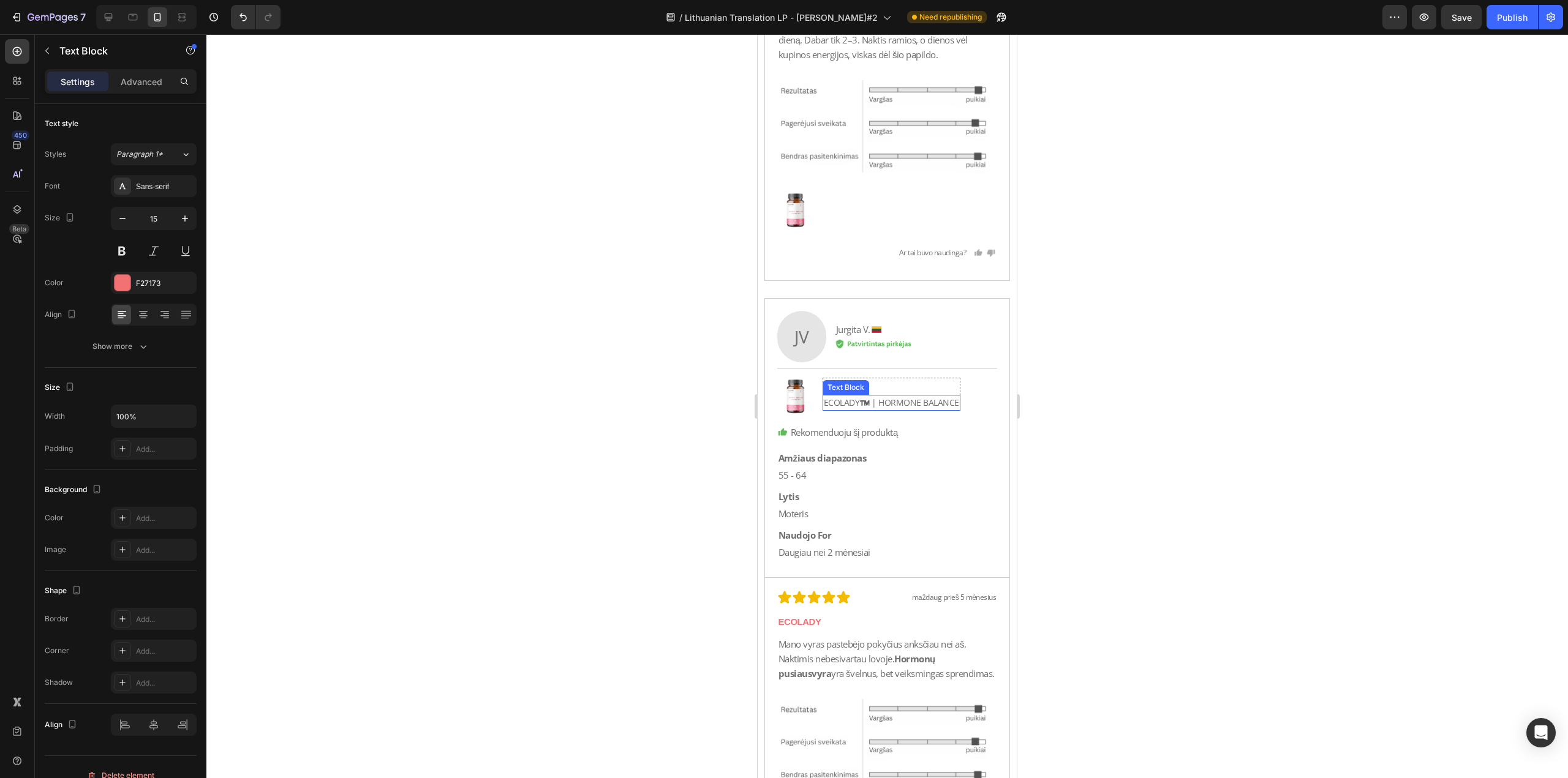
click at [880, 396] on p "ECOLADY™️ | HORMONE BALANCE" at bounding box center [891, 402] width 135 height 13
drag, startPoint x: 880, startPoint y: 387, endPoint x: 790, endPoint y: 390, distance: 90.0
click at [790, 390] on div "Image Apžvalga Text Block ECOLADY™️ | HORMONE [STREET_ADDRESS]" at bounding box center [888, 397] width 220 height 37
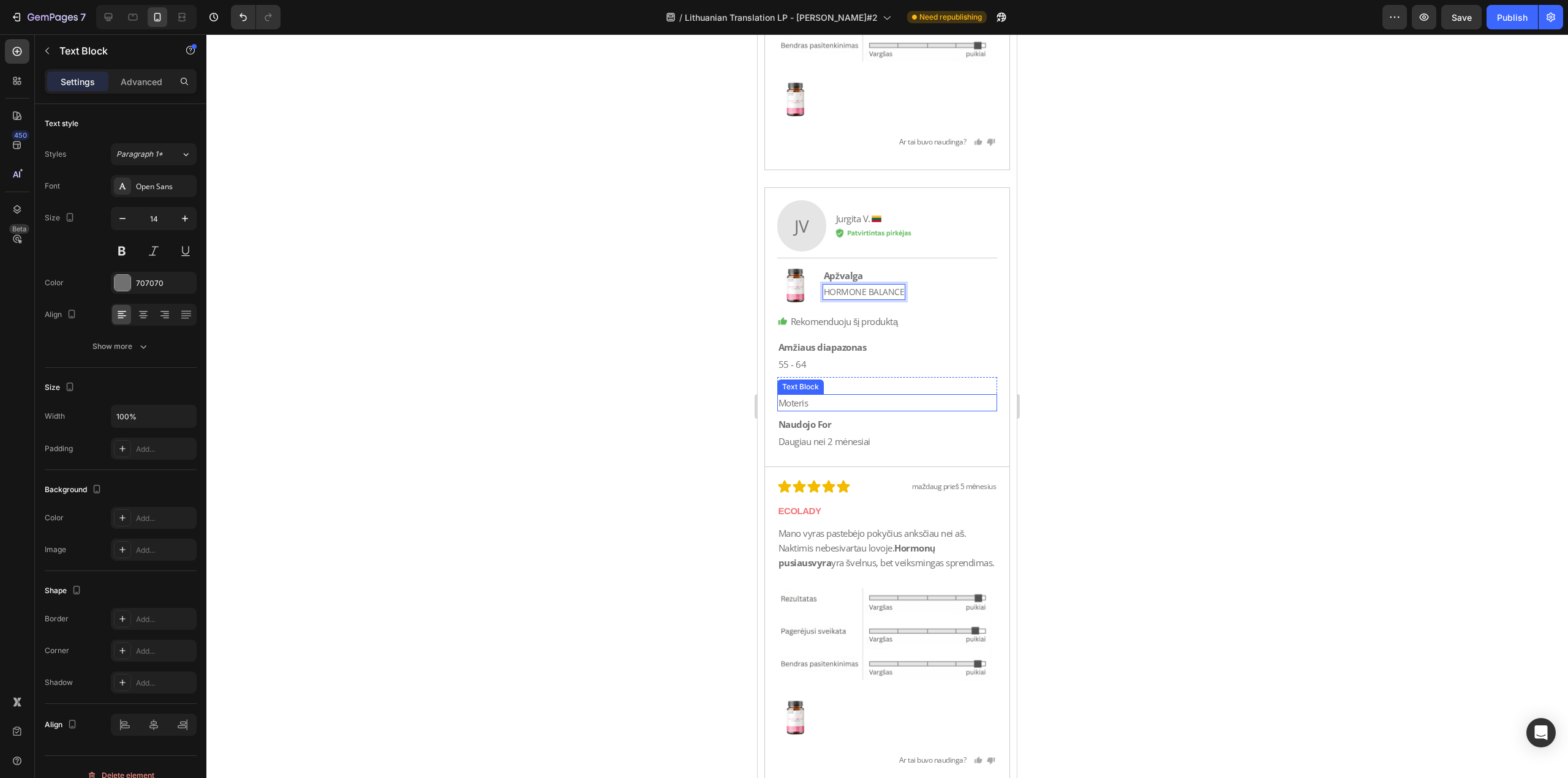
scroll to position [17389, 0]
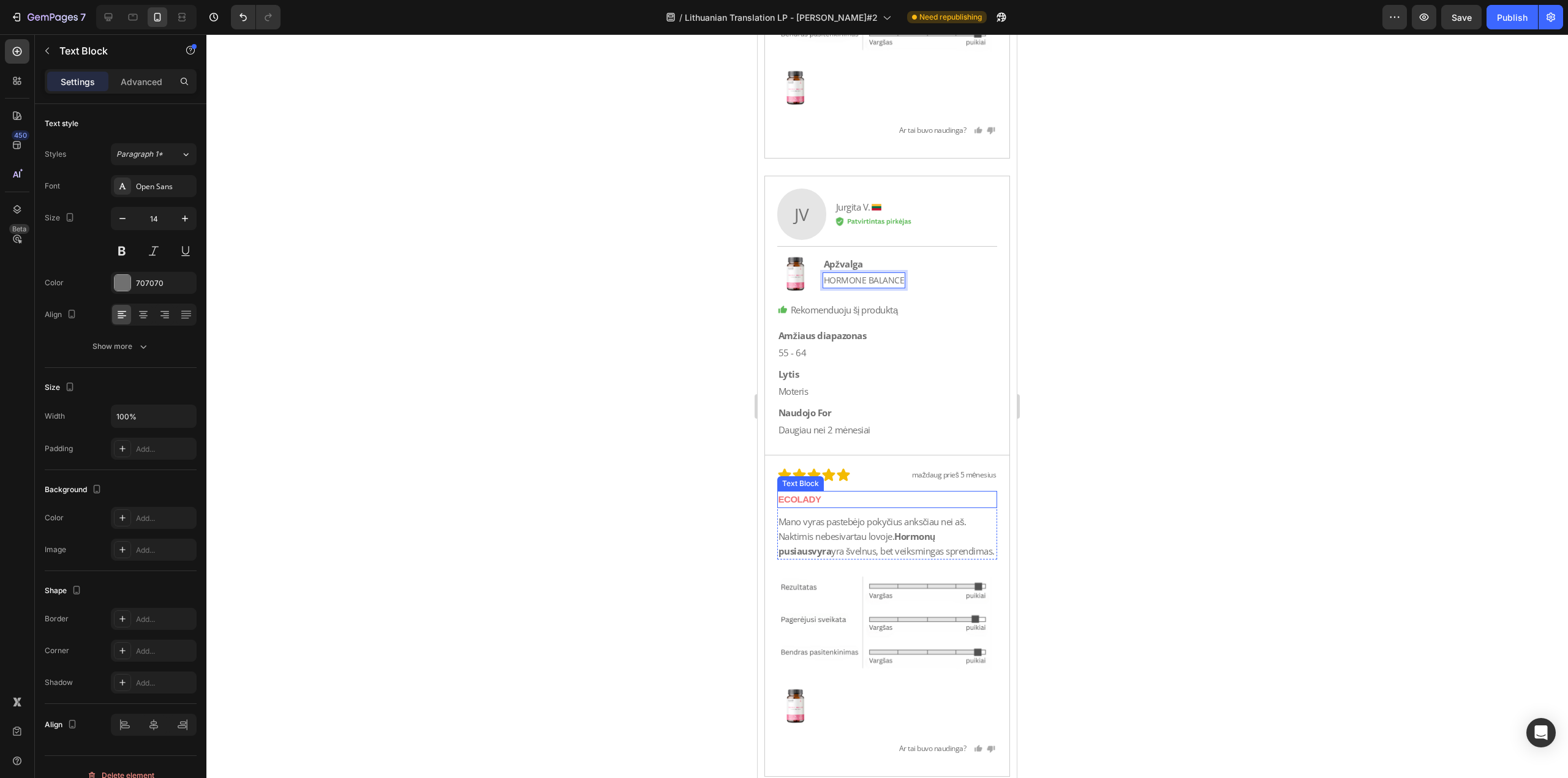
click at [845, 492] on p "ECOLADY" at bounding box center [887, 499] width 218 height 15
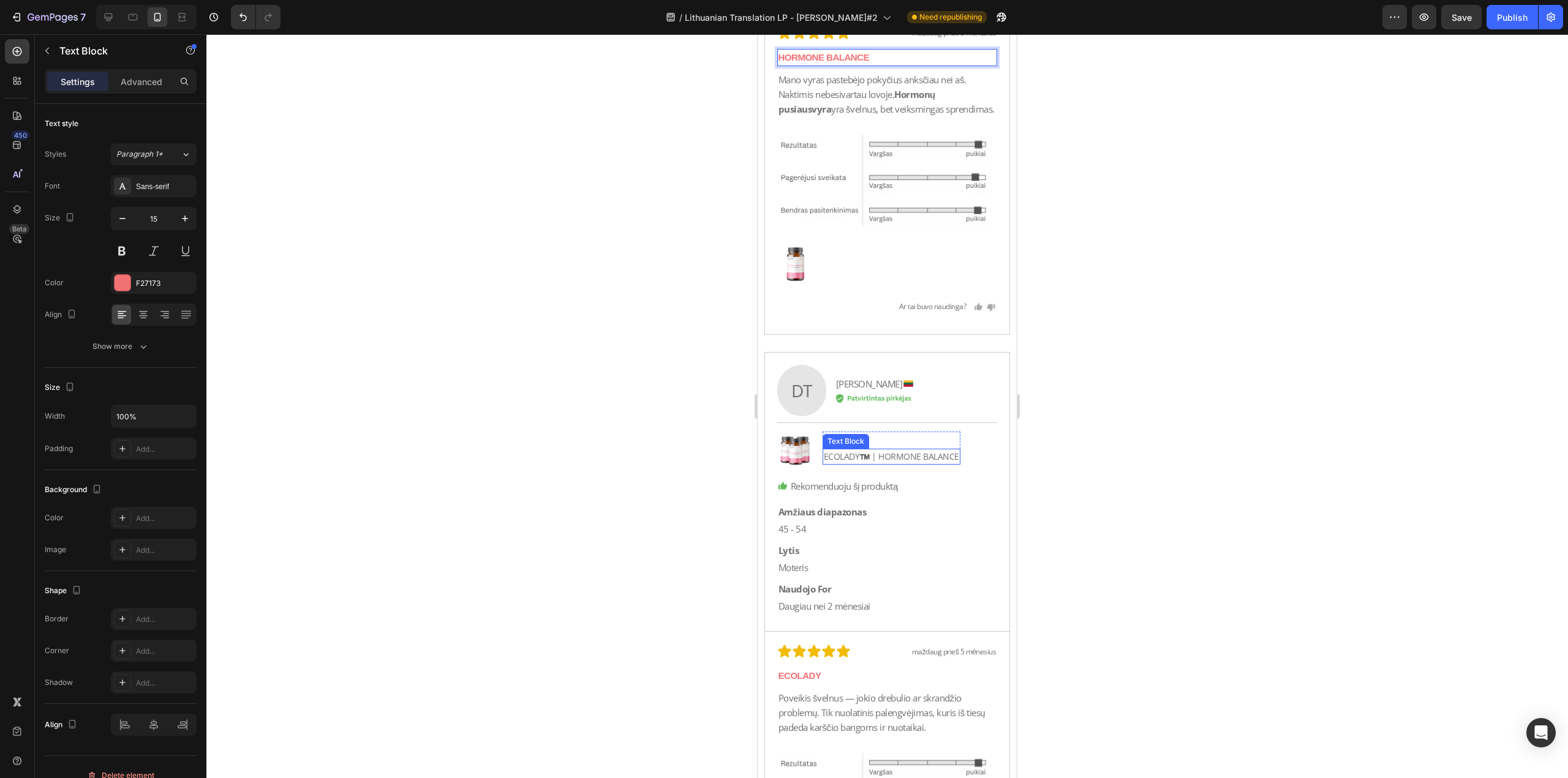
scroll to position [17817, 0]
click at [866, 459] on p "ECOLADY™️ | HORMONE BALANCE" at bounding box center [891, 451] width 135 height 13
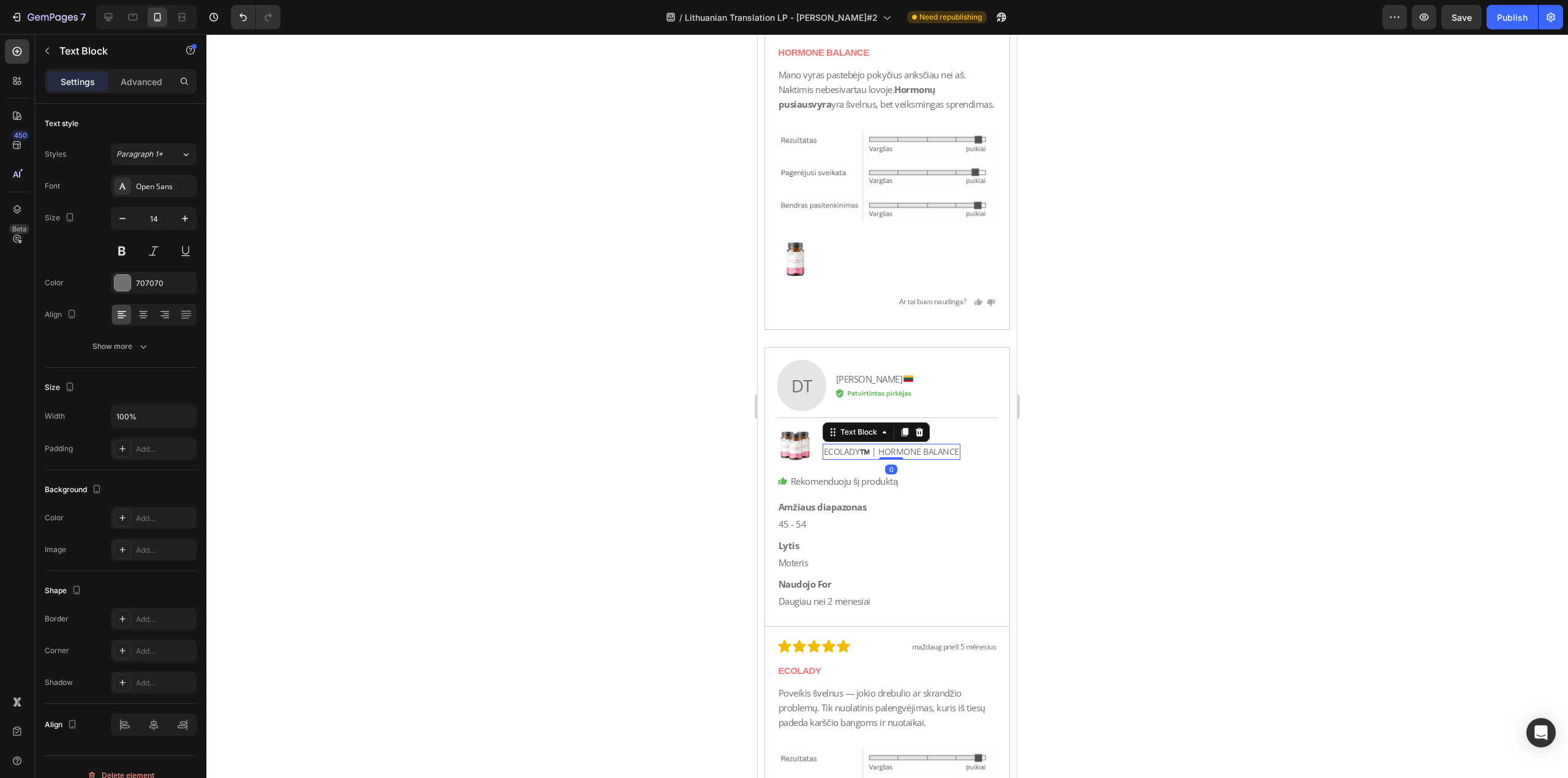
click at [879, 459] on p "ECOLADY™️ | HORMONE BALANCE" at bounding box center [891, 451] width 135 height 13
drag, startPoint x: 880, startPoint y: 468, endPoint x: 789, endPoint y: 472, distance: 91.1
click at [789, 464] on div "Image Apžvalga Text Block ECOLADY™️ | HORMONE [STREET_ADDRESS]" at bounding box center [888, 445] width 220 height 37
click at [843, 679] on p "ECOLADY" at bounding box center [887, 671] width 218 height 15
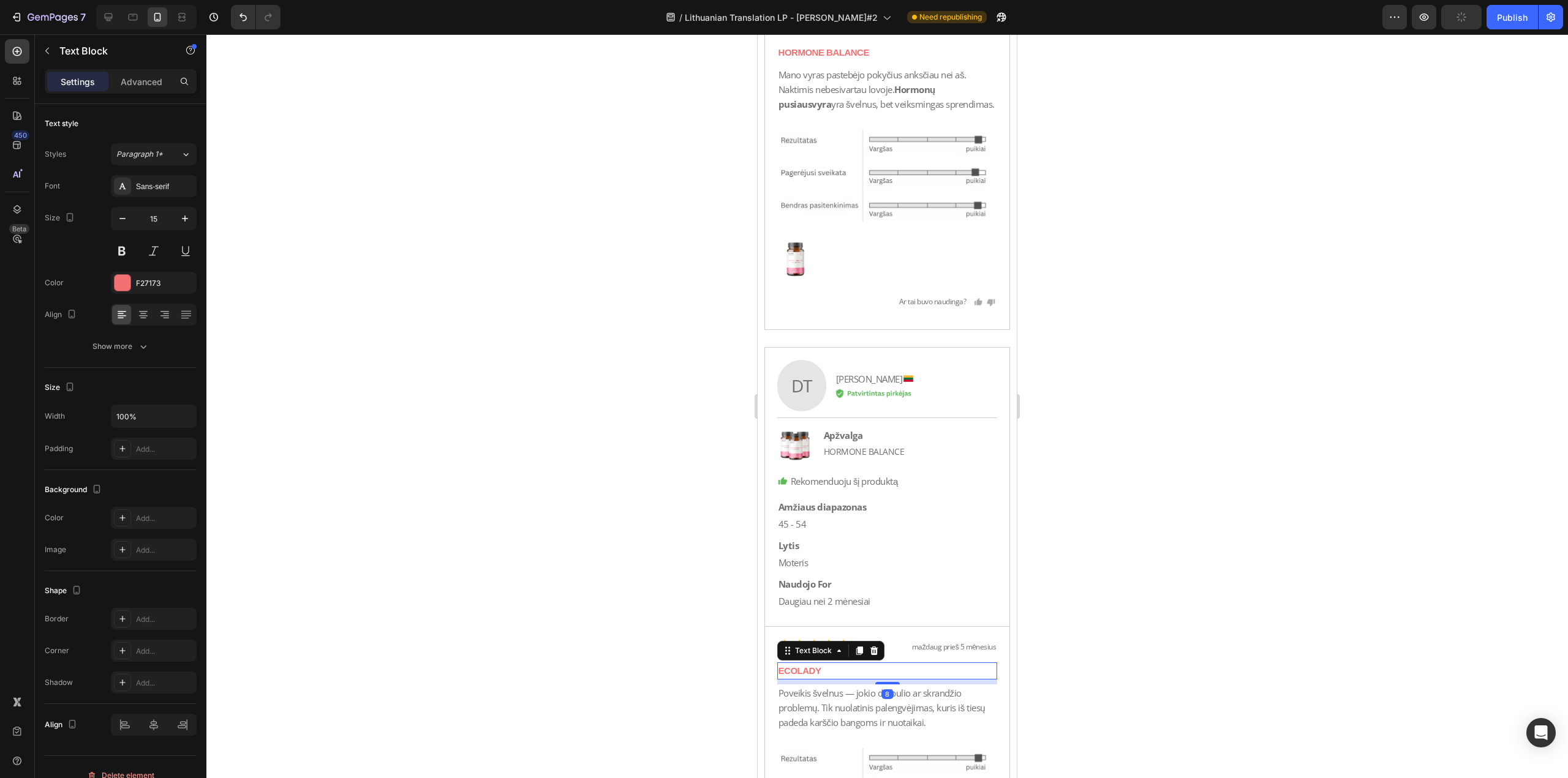
click at [843, 679] on p "ECOLADY" at bounding box center [887, 671] width 218 height 15
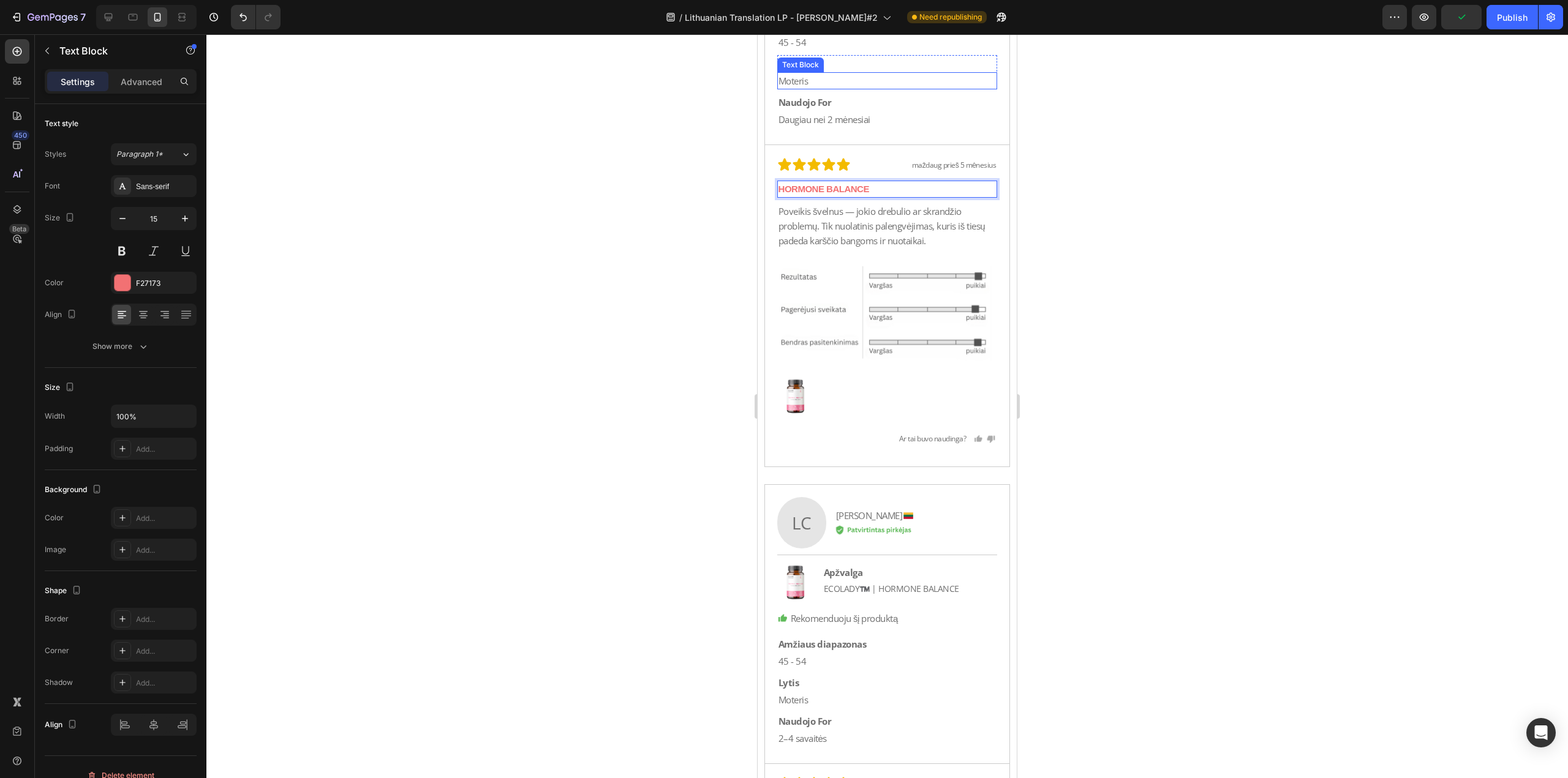
scroll to position [18307, 0]
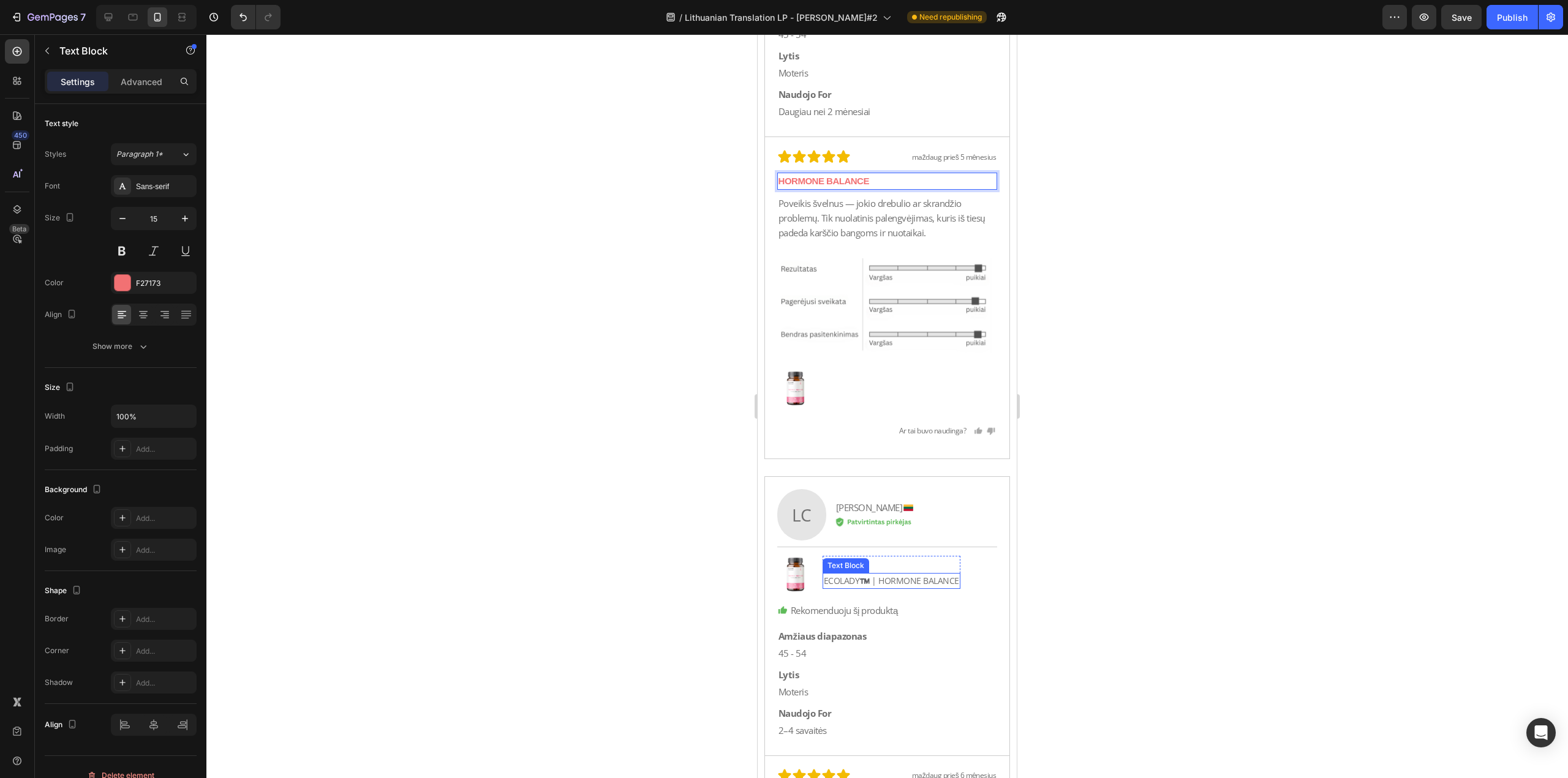
click at [866, 587] on p "ECOLADY™️ | HORMONE BALANCE" at bounding box center [891, 580] width 135 height 13
click at [879, 587] on p "ECOLADY™️ | HORMONE BALANCE" at bounding box center [891, 580] width 135 height 13
drag, startPoint x: 880, startPoint y: 595, endPoint x: 766, endPoint y: 604, distance: 114.4
click at [766, 603] on div "LC Text Block Image Ieva C. Text Block Row Image Row Row Image Apžvalga Text Bl…" at bounding box center [888, 616] width 245 height 279
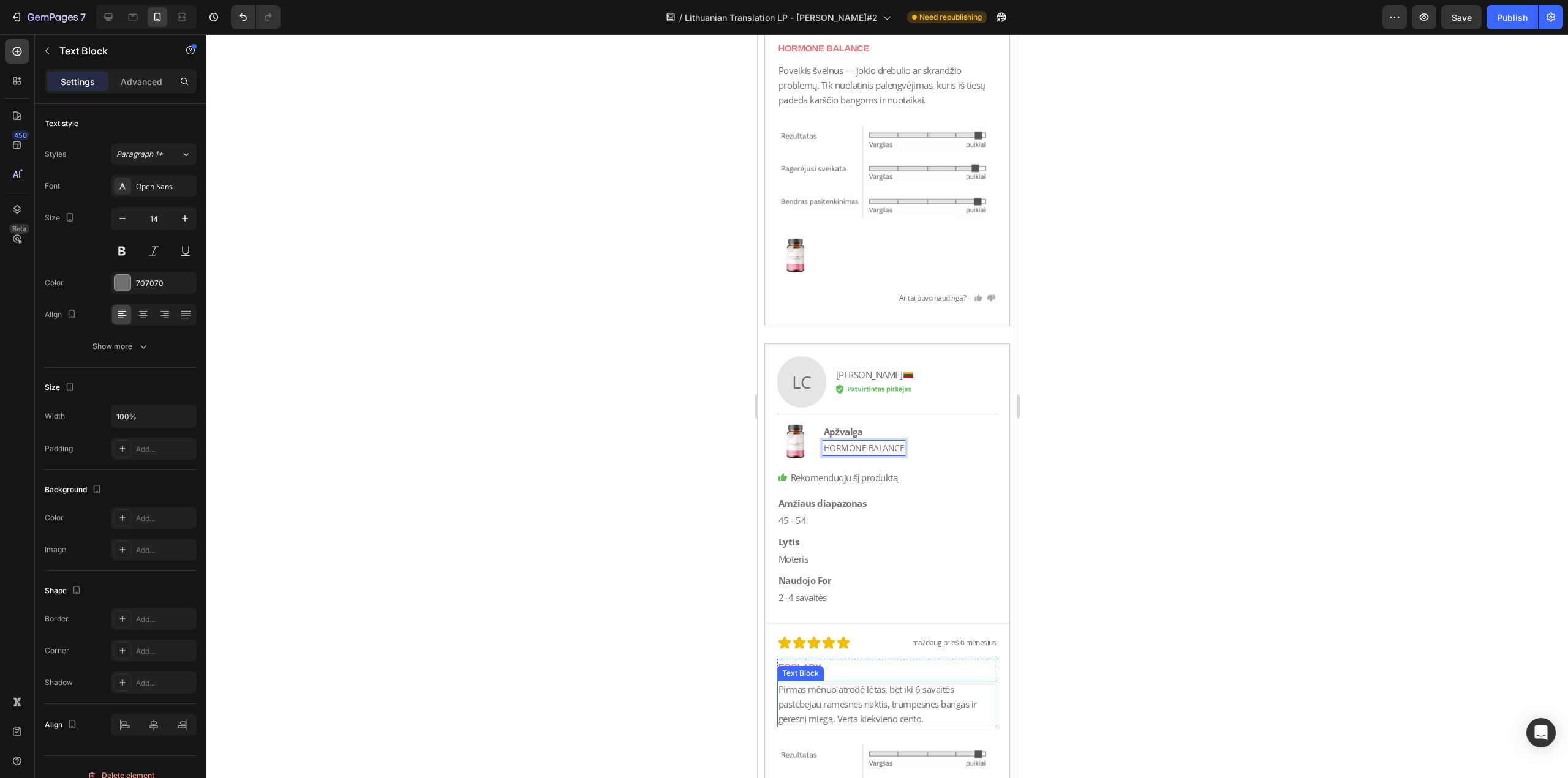
scroll to position [18491, 0]
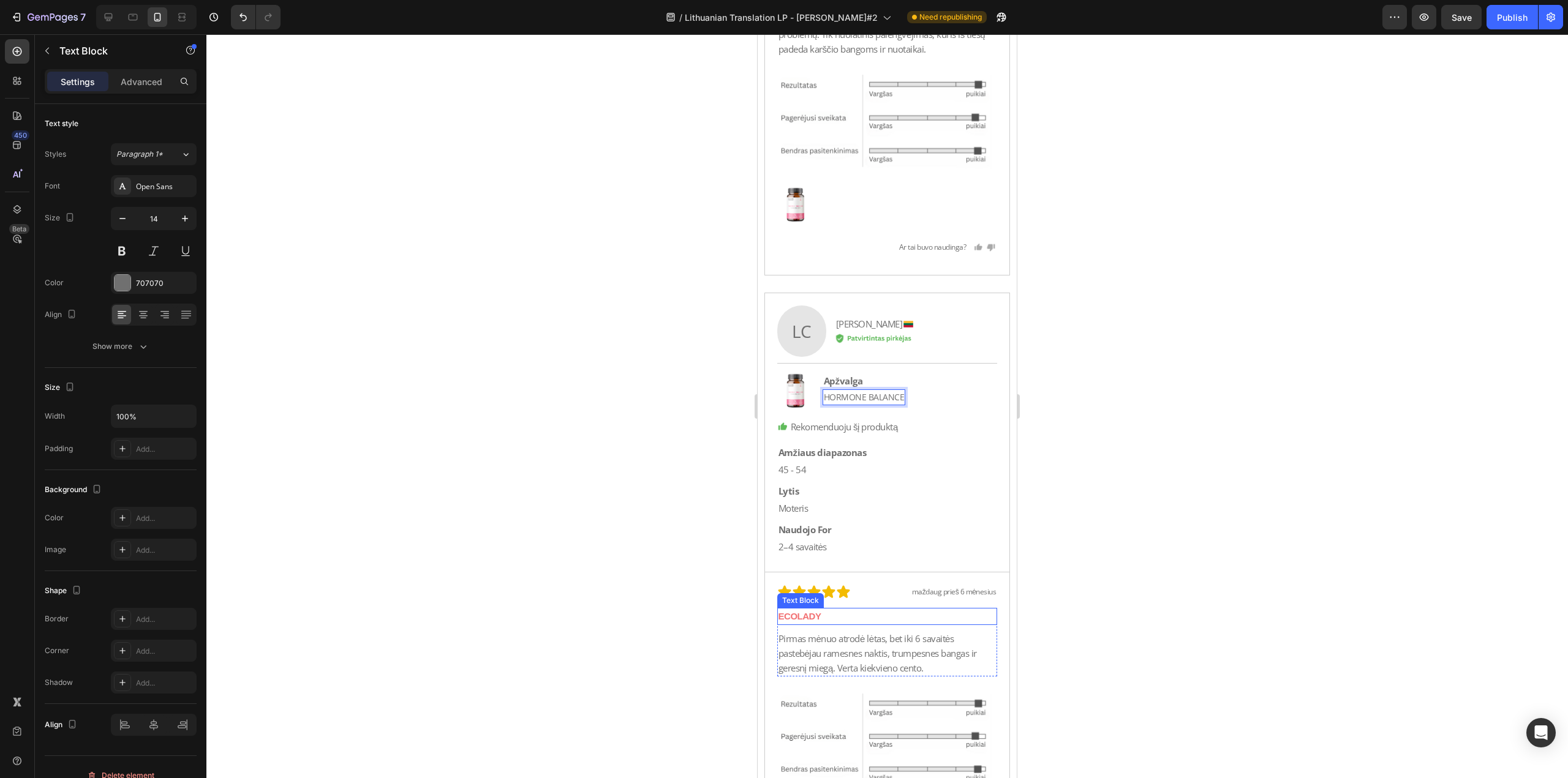
click at [852, 624] on p "ECOLADY" at bounding box center [887, 616] width 218 height 15
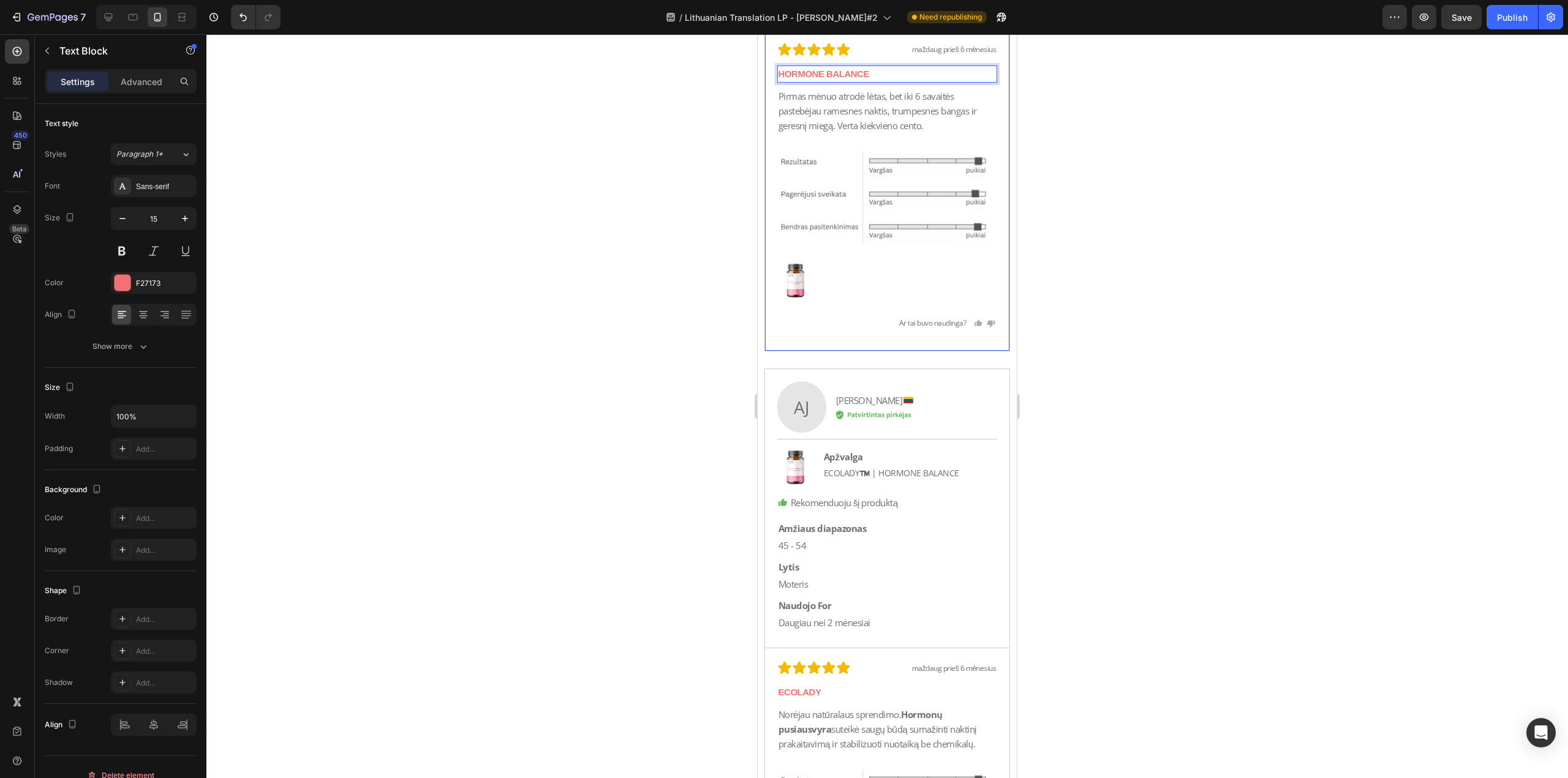
scroll to position [19042, 0]
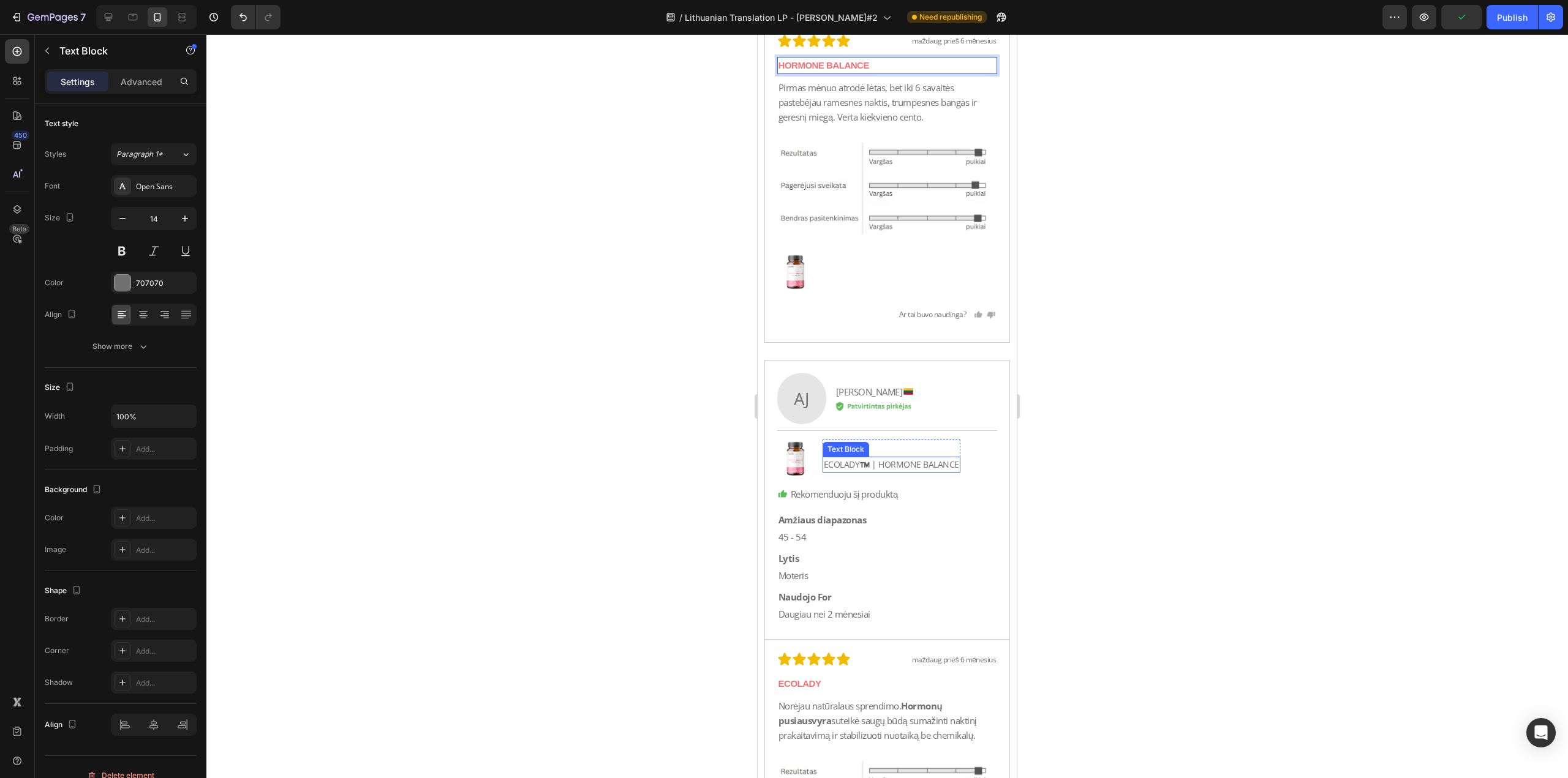
click at [872, 472] on p "ECOLADY™️ | HORMONE BALANCE" at bounding box center [891, 464] width 135 height 13
click at [880, 472] on p "ECOLADY™️ | HORMONE BALANCE" at bounding box center [891, 464] width 135 height 13
drag, startPoint x: 880, startPoint y: 476, endPoint x: 819, endPoint y: 483, distance: 61.4
click at [819, 477] on div "Image Apžvalga Text Block ECOLADY™️ | HORMONE [STREET_ADDRESS]" at bounding box center [888, 459] width 220 height 37
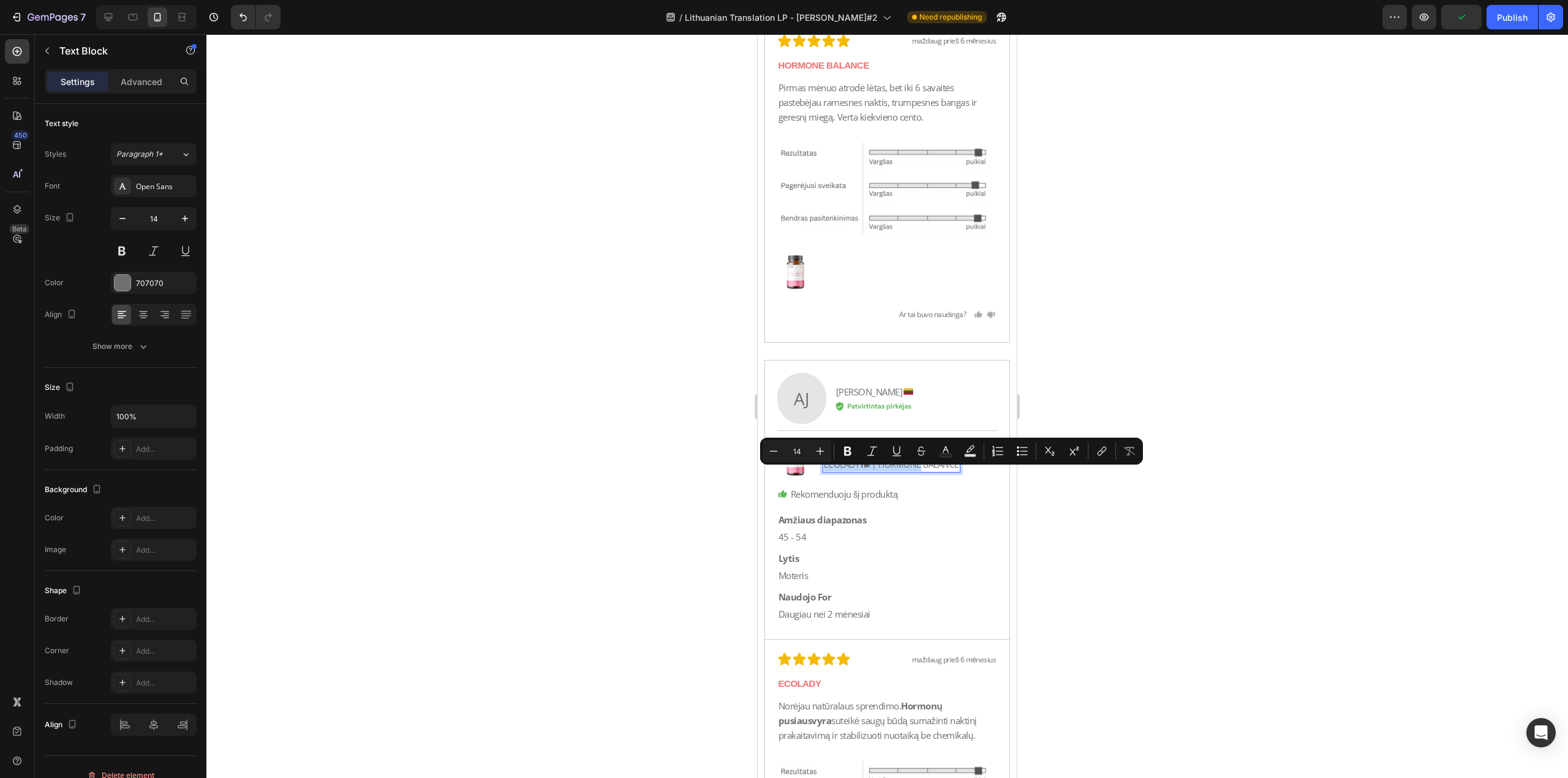
click at [848, 473] on div "ECOLADY™️ | HORMONE BALANCE" at bounding box center [891, 465] width 138 height 16
click at [874, 472] on p "ECOLADY™️ | HORMONE BALANCE" at bounding box center [891, 464] width 135 height 13
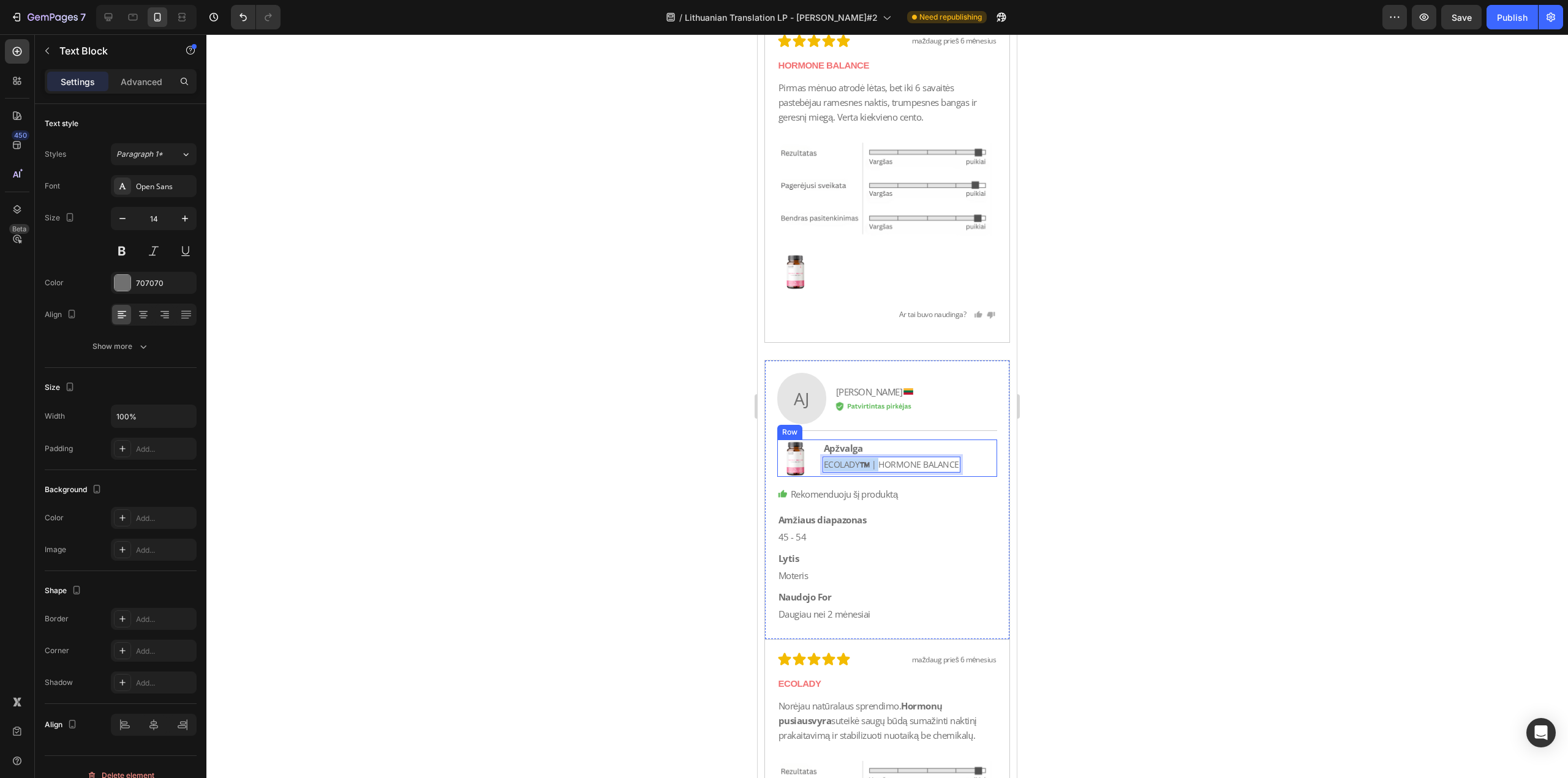
drag, startPoint x: 877, startPoint y: 477, endPoint x: 817, endPoint y: 486, distance: 60.7
click at [817, 477] on div "Image Apžvalga Text Block ECOLADY™️ | HORMONE [STREET_ADDRESS]" at bounding box center [888, 459] width 220 height 37
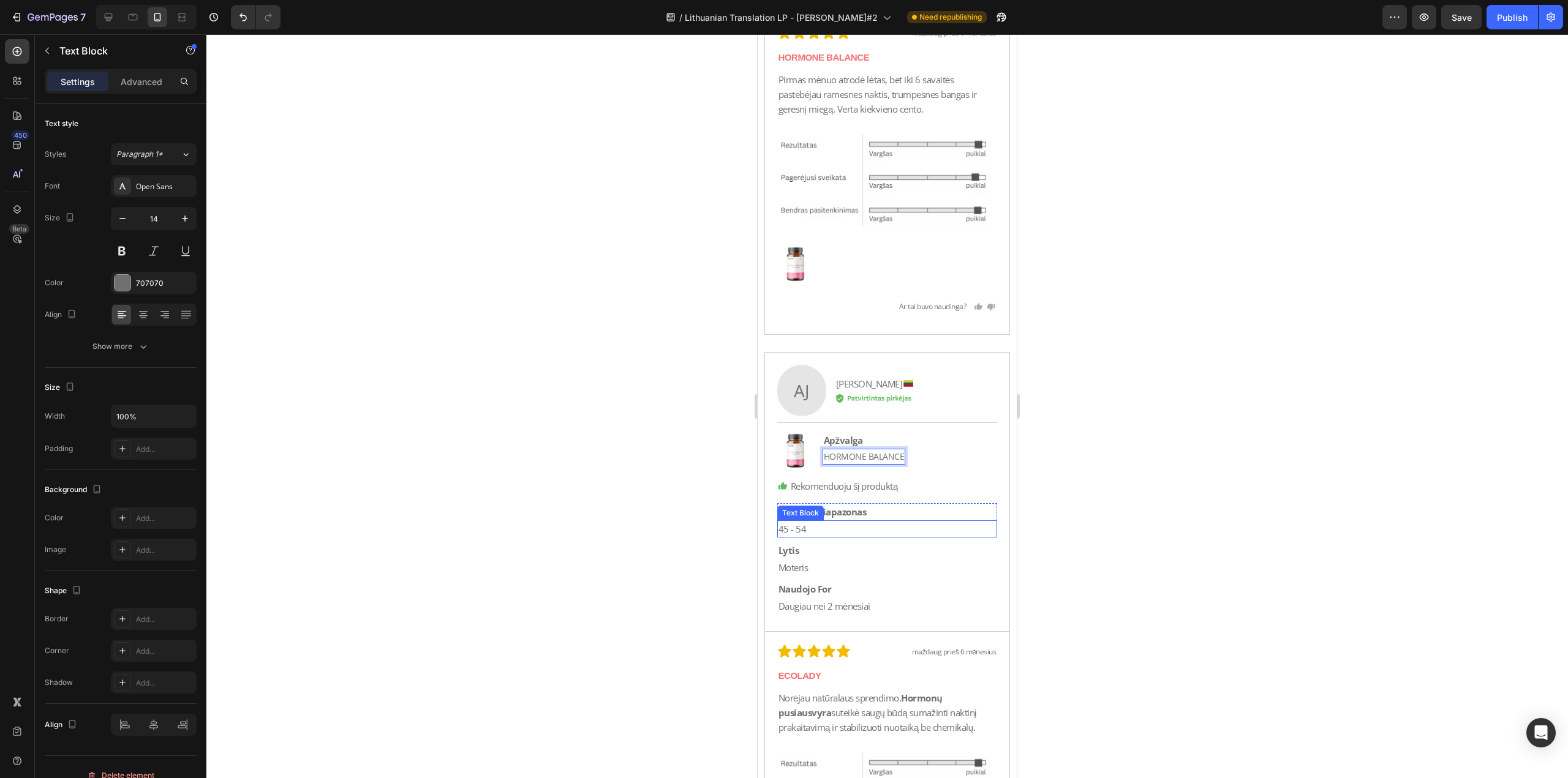
scroll to position [19226, 0]
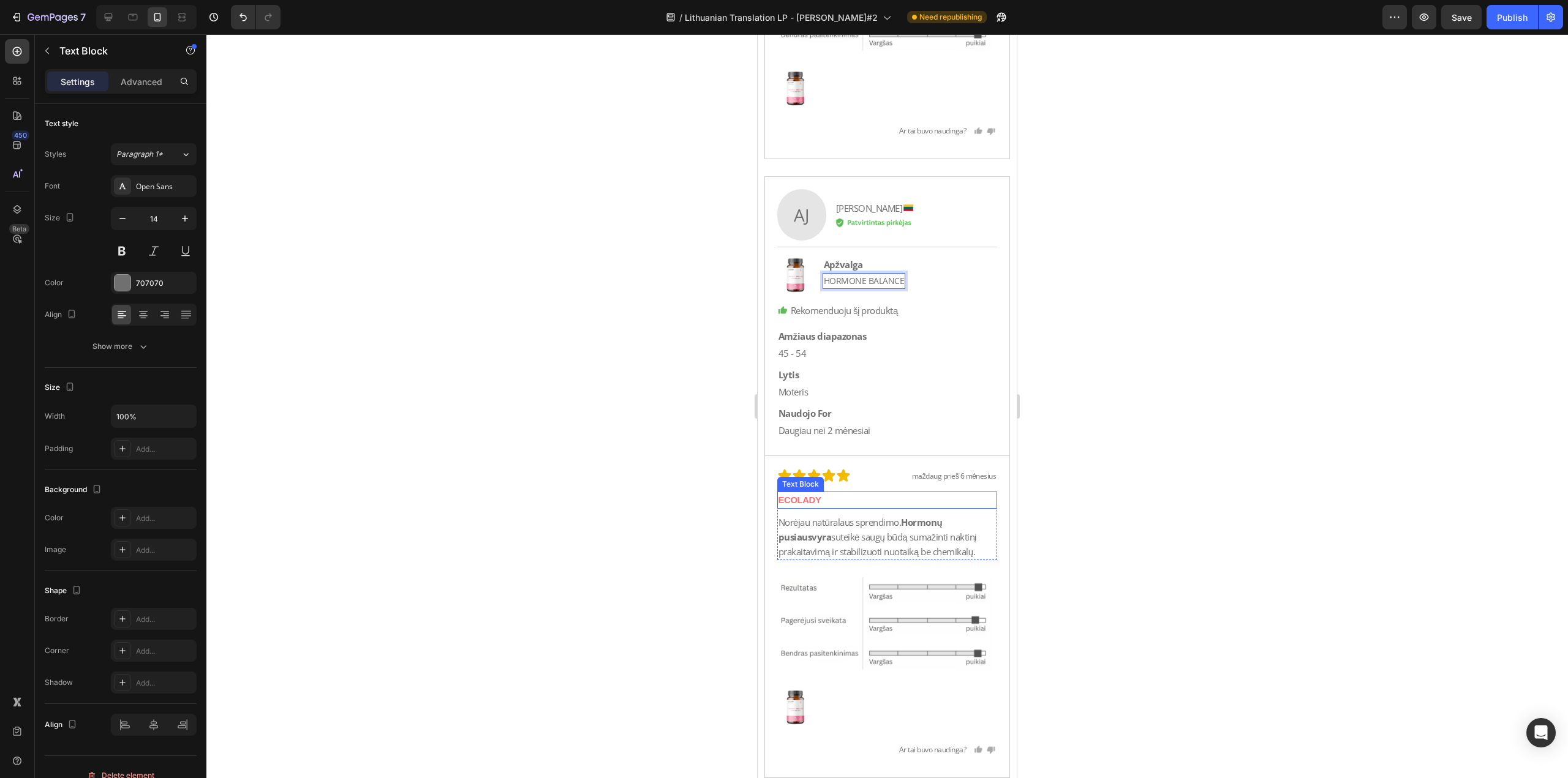
click at [856, 507] on p "ECOLADY" at bounding box center [887, 500] width 218 height 15
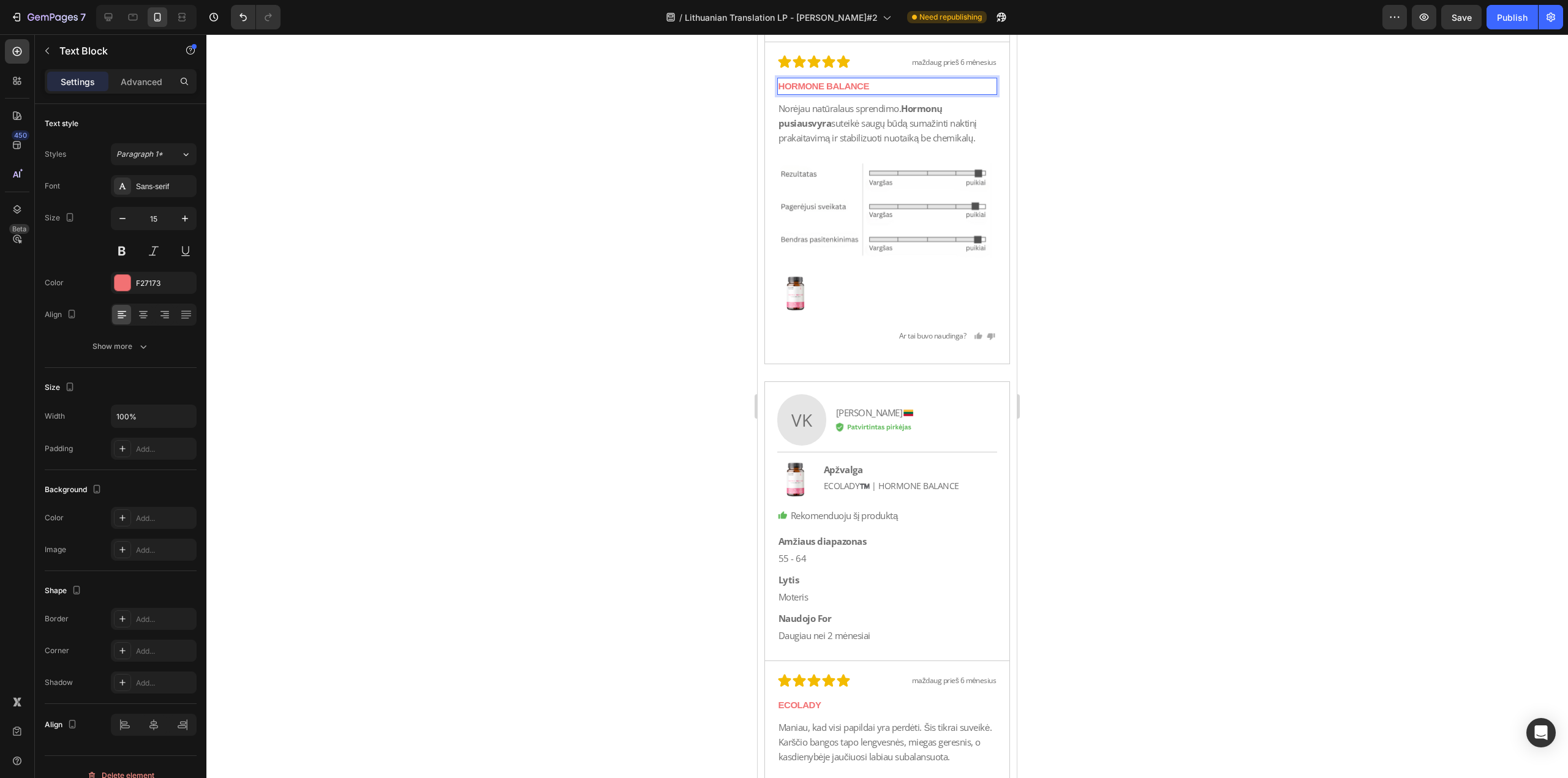
scroll to position [19655, 0]
click at [860, 482] on p "ECOLADY™️ | HORMONE BALANCE" at bounding box center [891, 482] width 135 height 13
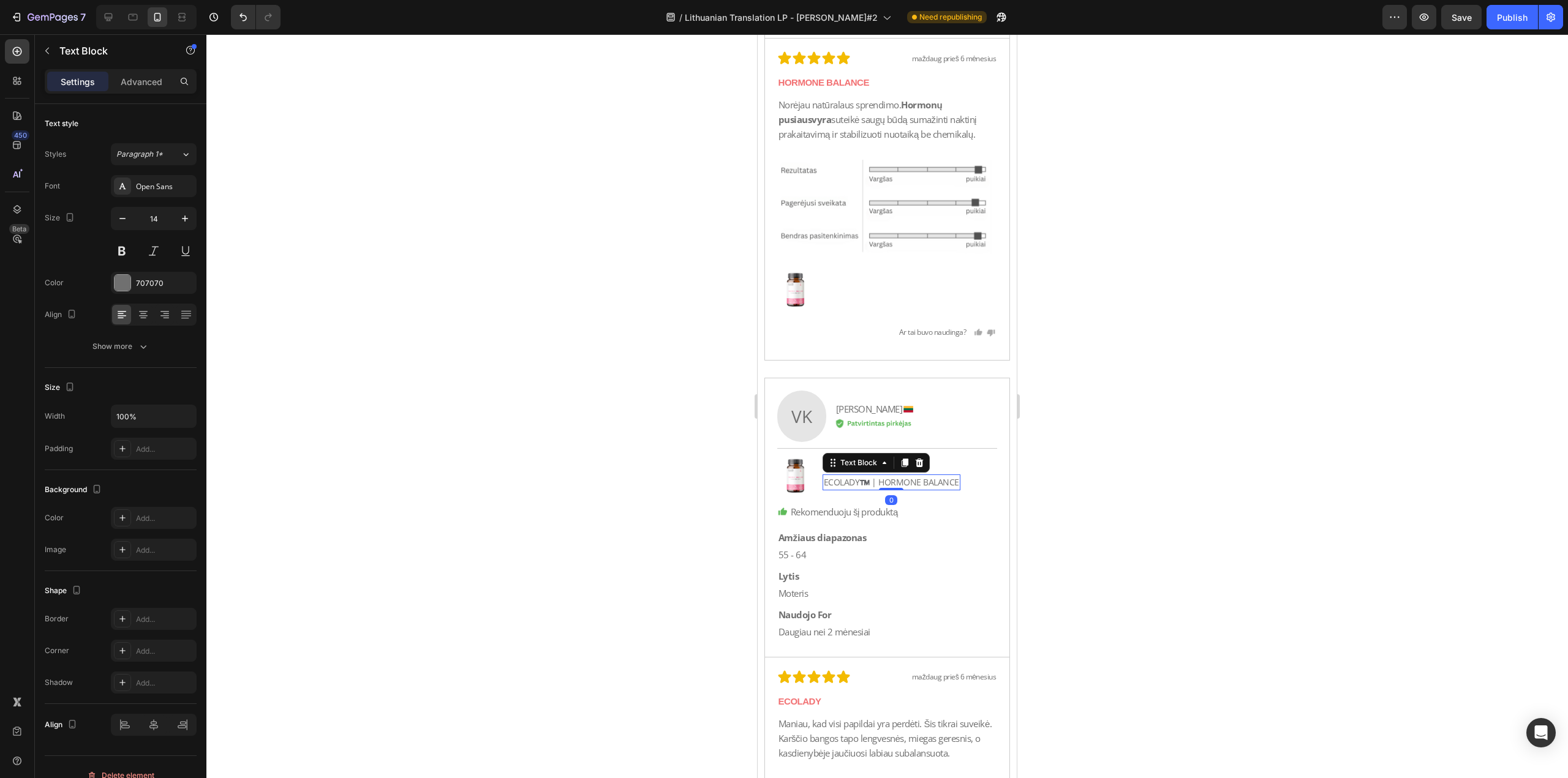
click at [883, 479] on p "ECOLADY™️ | HORMONE BALANCE" at bounding box center [891, 482] width 135 height 13
drag, startPoint x: 880, startPoint y: 478, endPoint x: 784, endPoint y: 480, distance: 96.0
click at [784, 480] on div "Image Apžvalga Text Block ECOLADY™️ | HORMONE [STREET_ADDRESS]" at bounding box center [888, 476] width 220 height 37
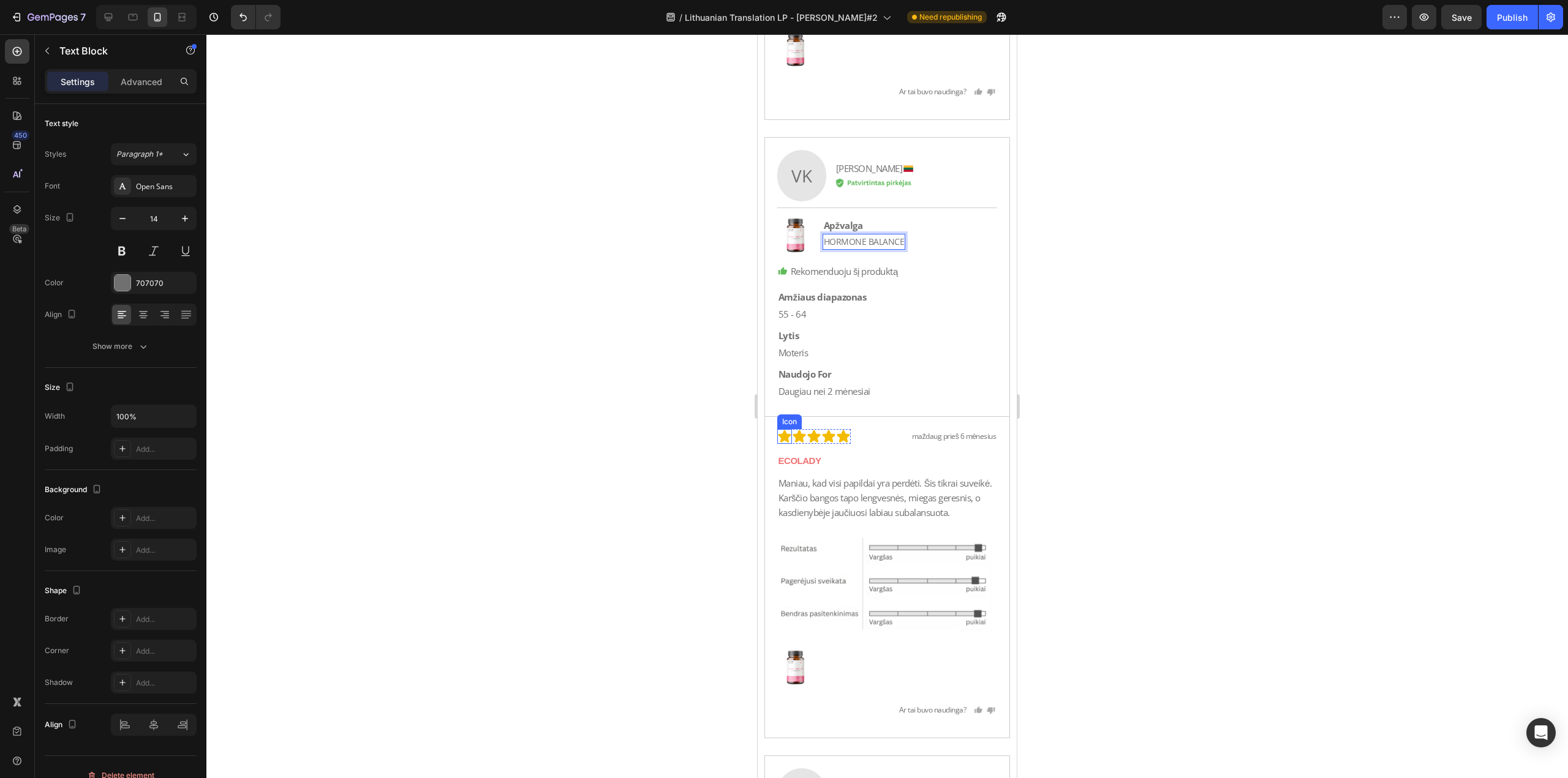
scroll to position [19899, 0]
click at [876, 458] on p "ECOLADY" at bounding box center [887, 456] width 218 height 15
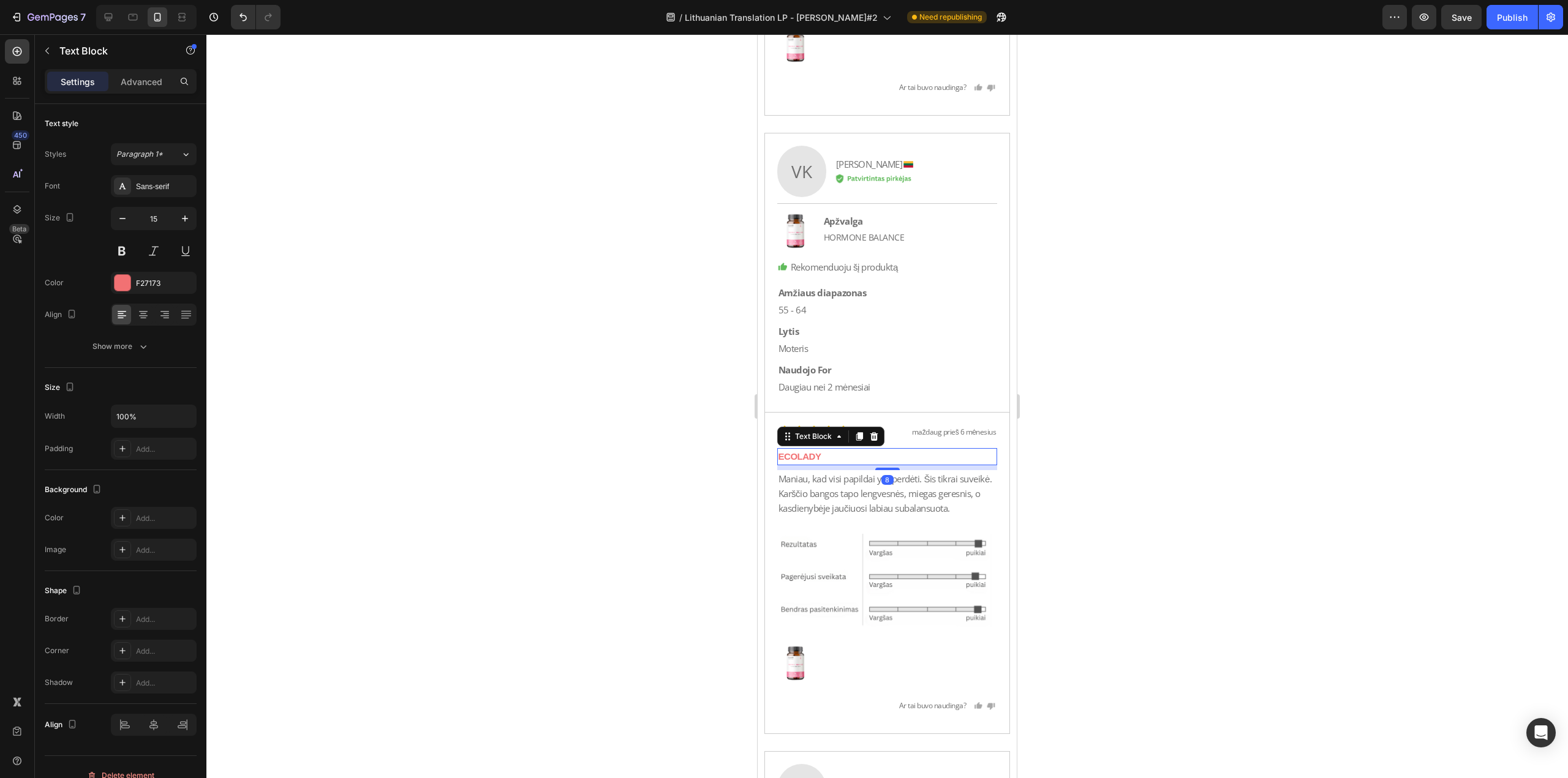
click at [876, 458] on p "ECOLADY" at bounding box center [887, 456] width 218 height 15
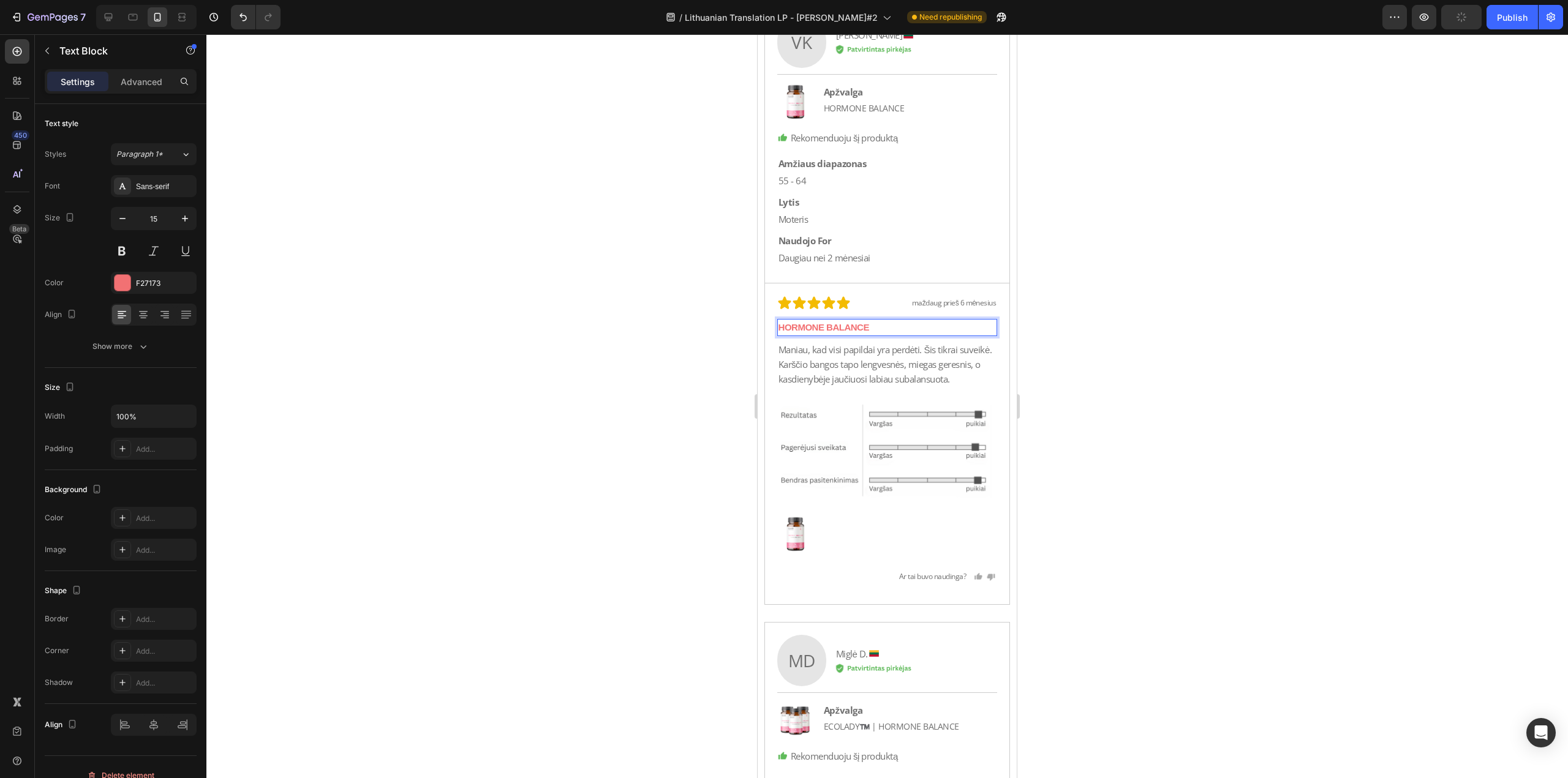
scroll to position [20266, 0]
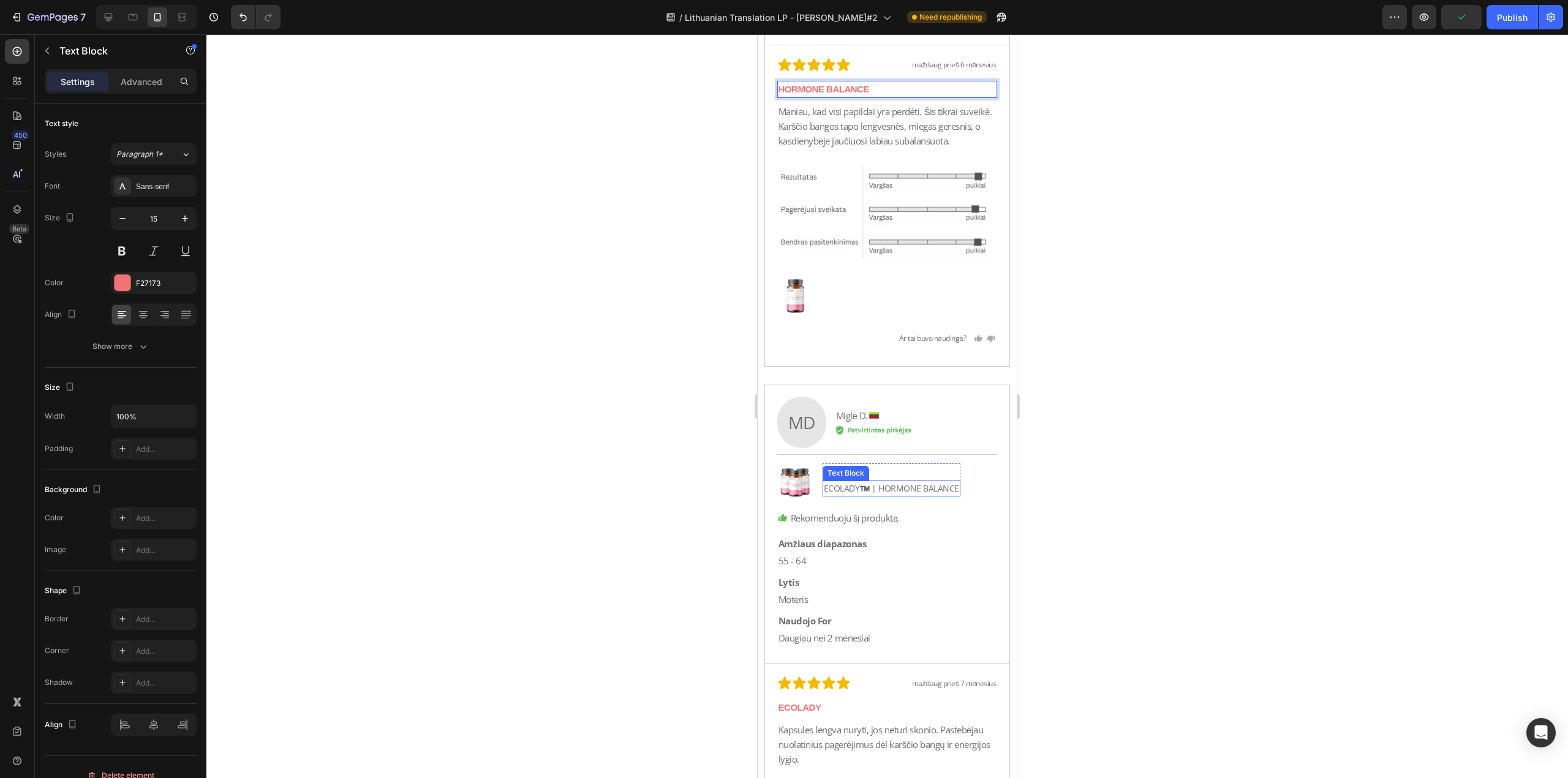
click at [880, 495] on p "ECOLADY™️ | HORMONE BALANCE" at bounding box center [891, 488] width 135 height 13
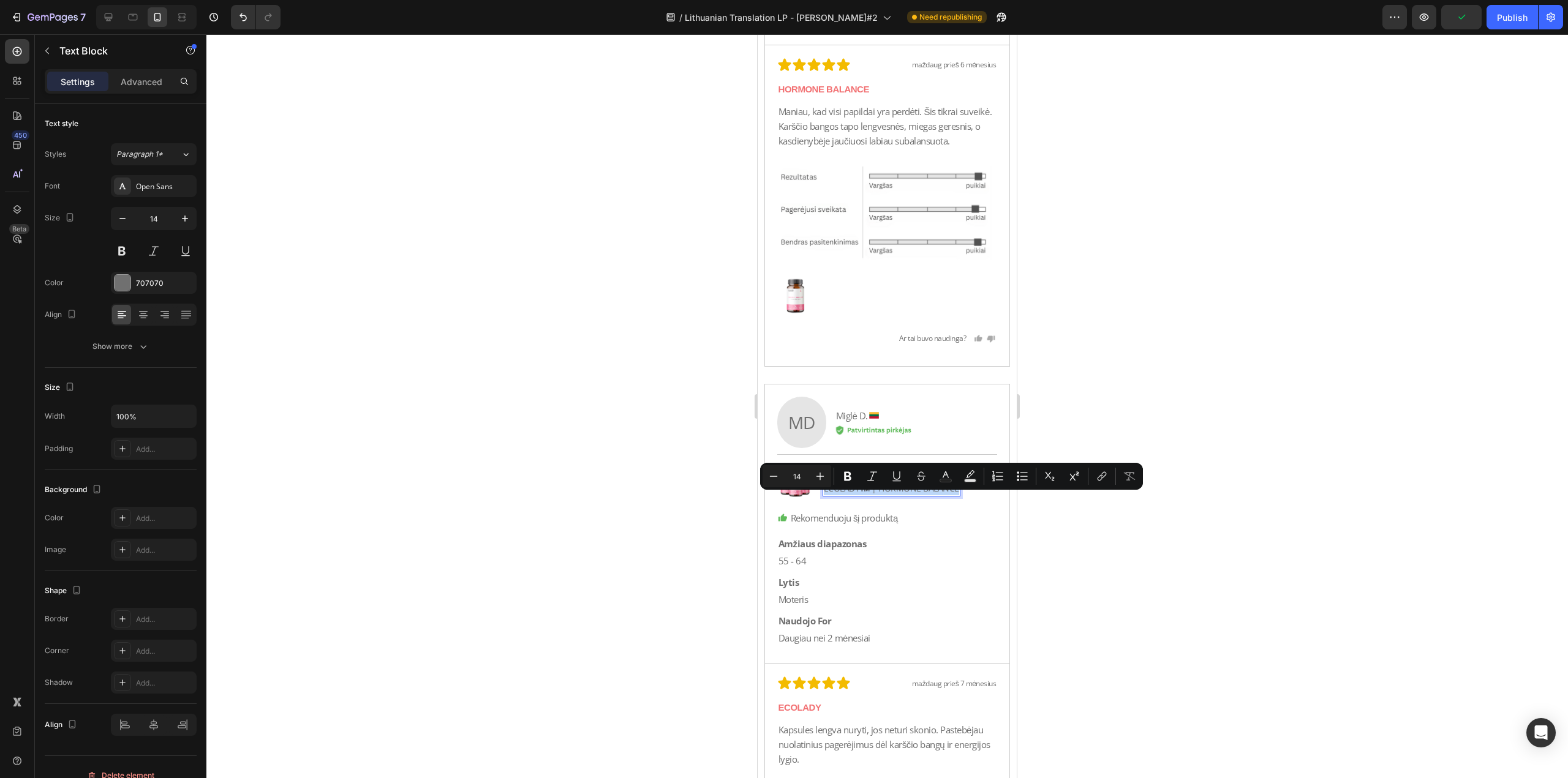
click at [880, 495] on p "ECOLADY™️ | HORMONE BALANCE" at bounding box center [891, 488] width 135 height 13
click at [877, 495] on p "ECOLADY™️ | HORMONE BALANCE" at bounding box center [891, 488] width 135 height 13
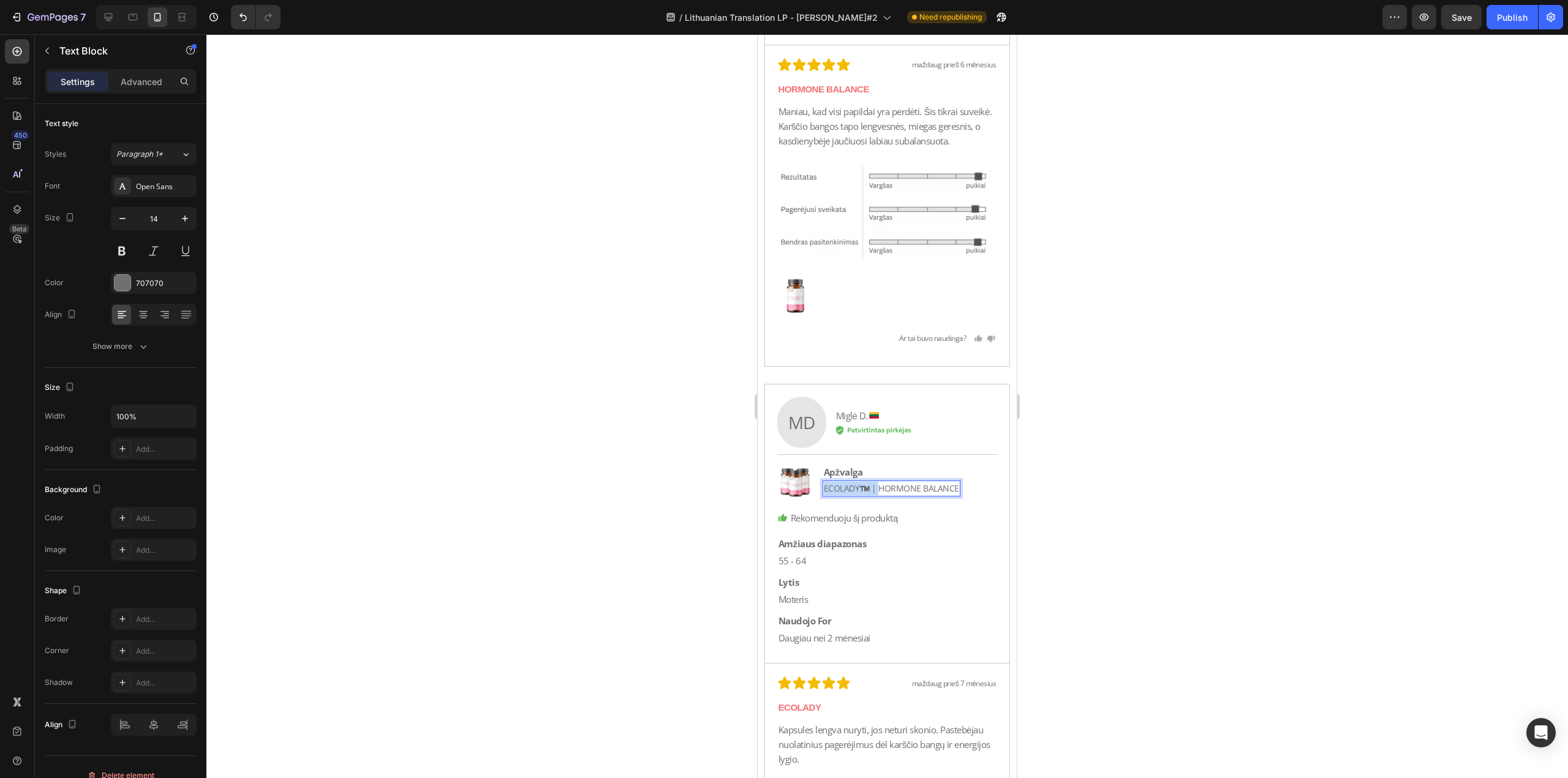
drag, startPoint x: 879, startPoint y: 500, endPoint x: 815, endPoint y: 501, distance: 64.0
click at [815, 501] on div "Image Apžvalga Text Block ECOLADY™️ | HORMONE [STREET_ADDRESS]" at bounding box center [888, 482] width 220 height 37
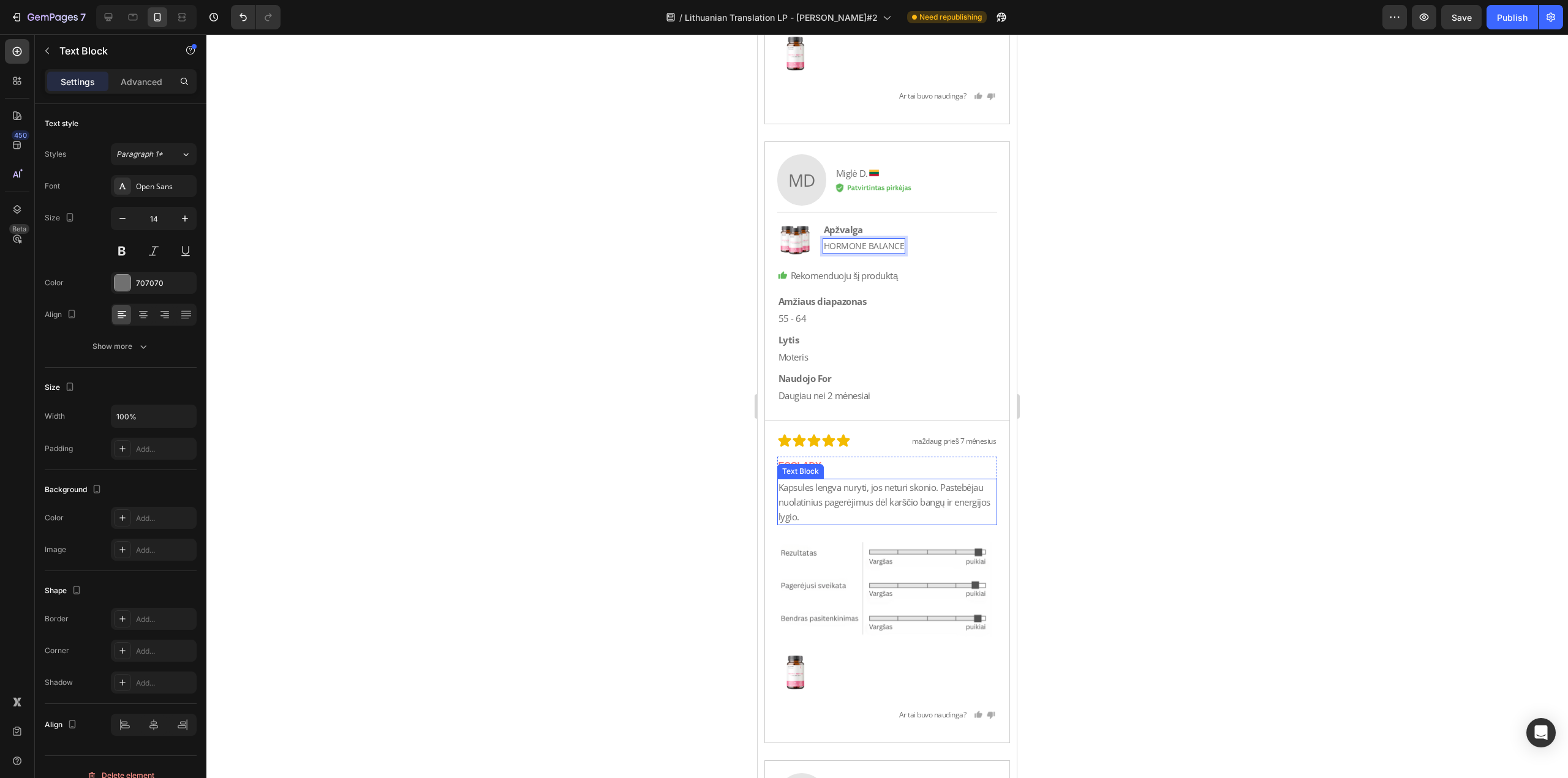
scroll to position [20512, 0]
click at [858, 469] on p "ECOLADY" at bounding box center [887, 462] width 218 height 15
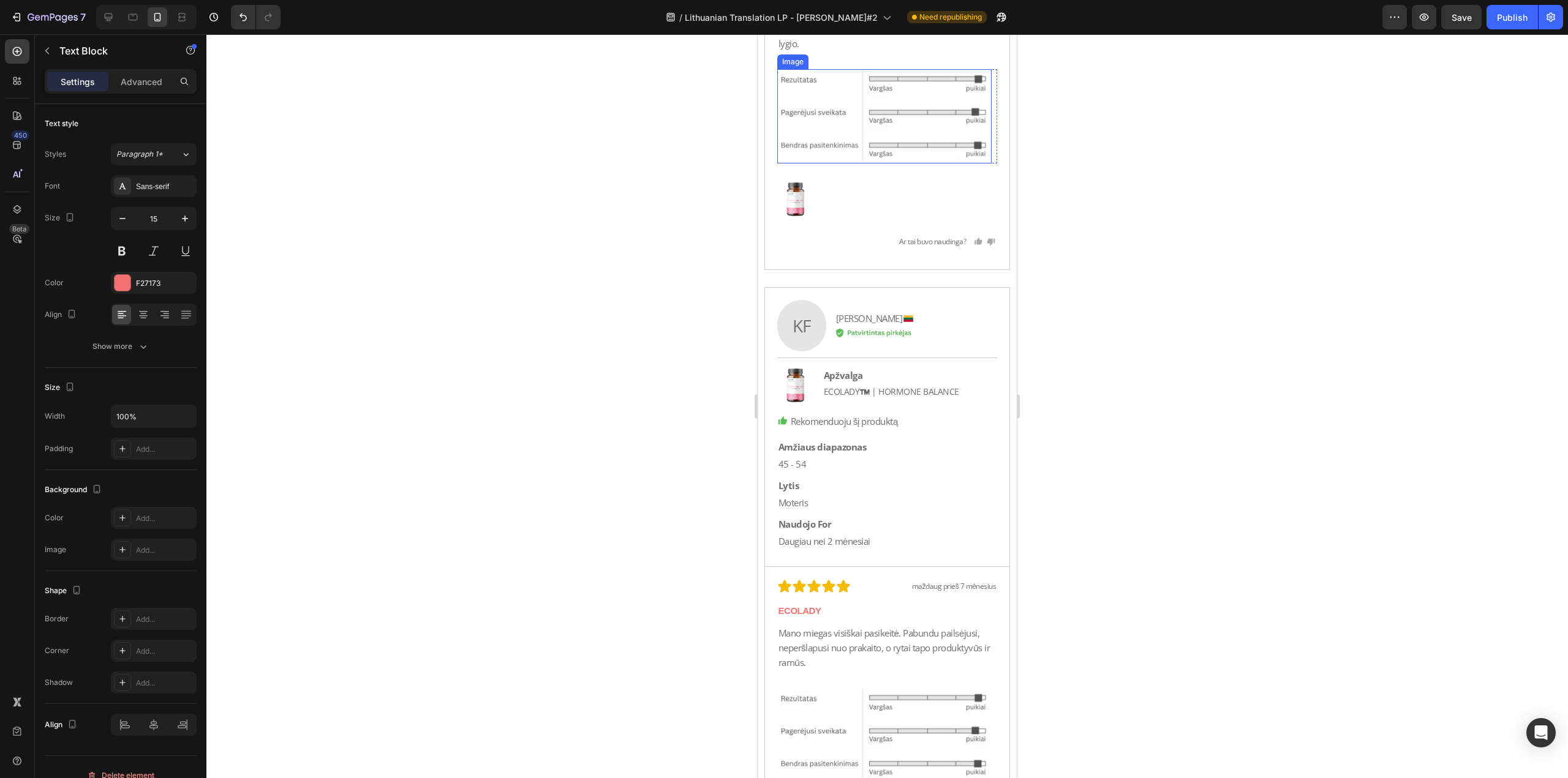
scroll to position [21001, 0]
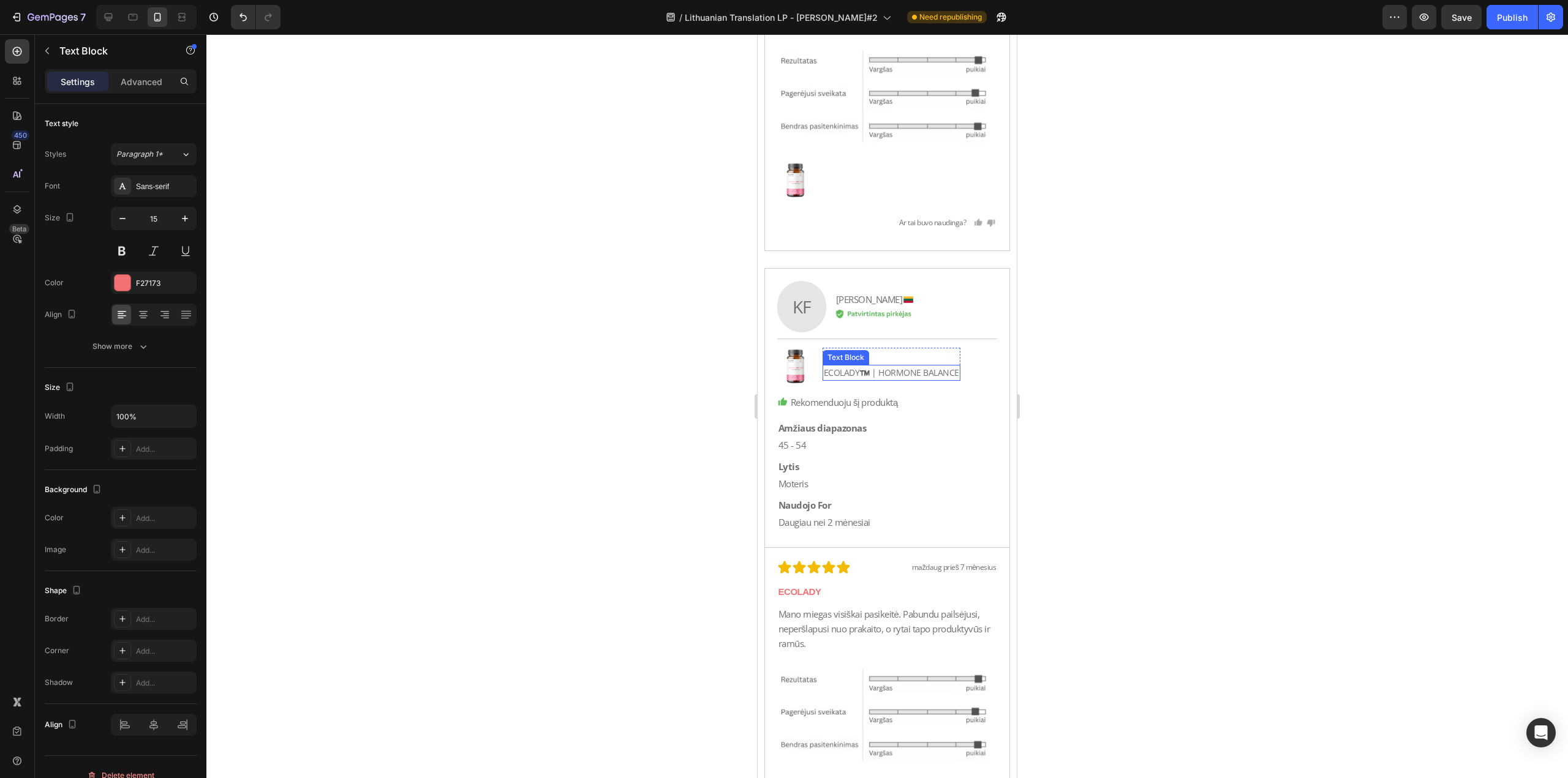
click at [865, 380] on p "ECOLADY™️ | HORMONE BALANCE" at bounding box center [891, 373] width 135 height 13
click at [878, 380] on p "ECOLADY™️ | HORMONE BALANCE" at bounding box center [891, 373] width 135 height 13
drag, startPoint x: 879, startPoint y: 384, endPoint x: 773, endPoint y: 392, distance: 106.3
click at [773, 392] on div "KF Text Block Image [PERSON_NAME] Text Block Row Image Row Row Image Apžvalga T…" at bounding box center [888, 408] width 245 height 279
click at [867, 596] on p "ECOLADY" at bounding box center [887, 592] width 218 height 15
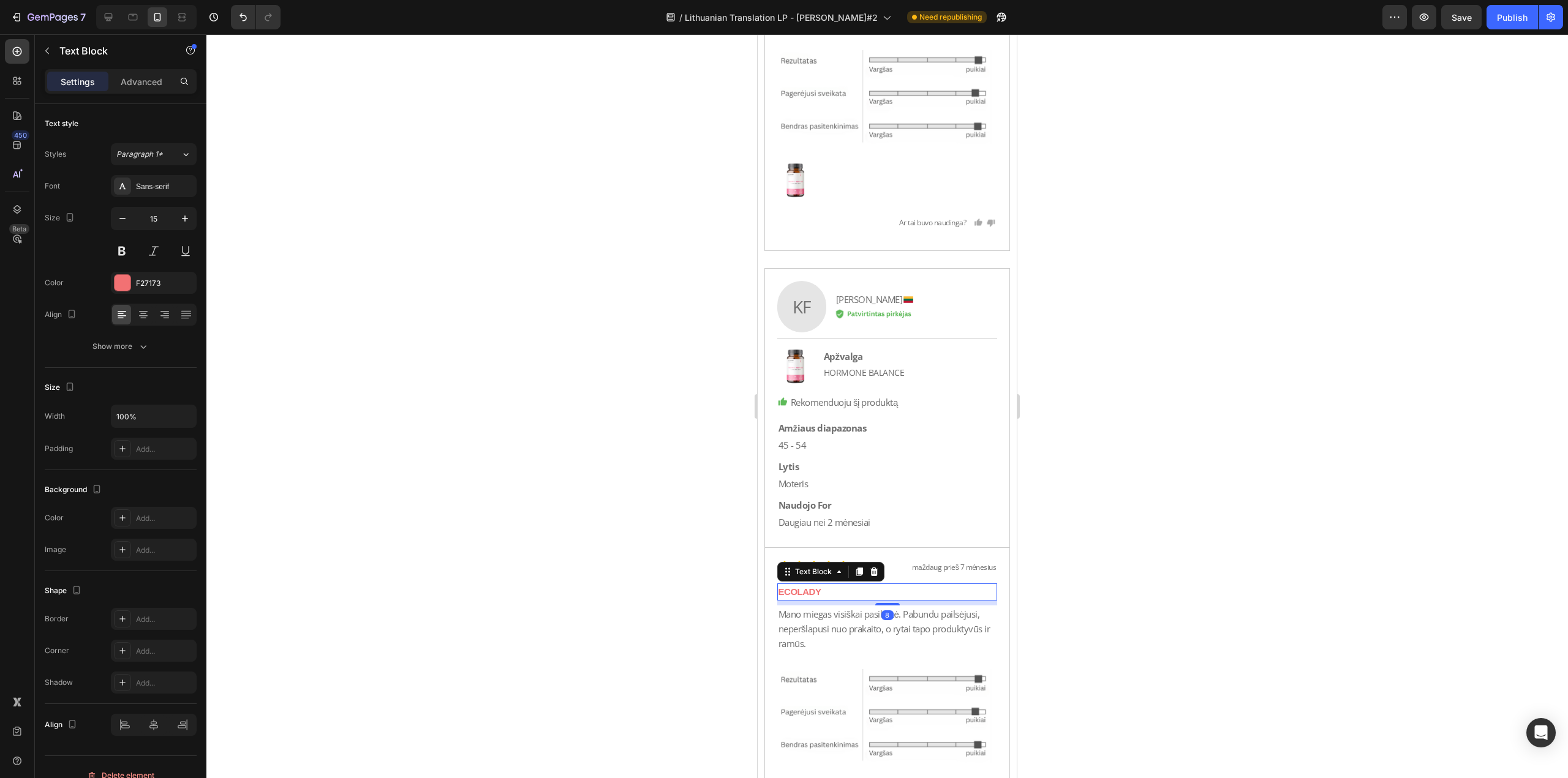
click at [867, 596] on p "ECOLADY" at bounding box center [887, 592] width 218 height 15
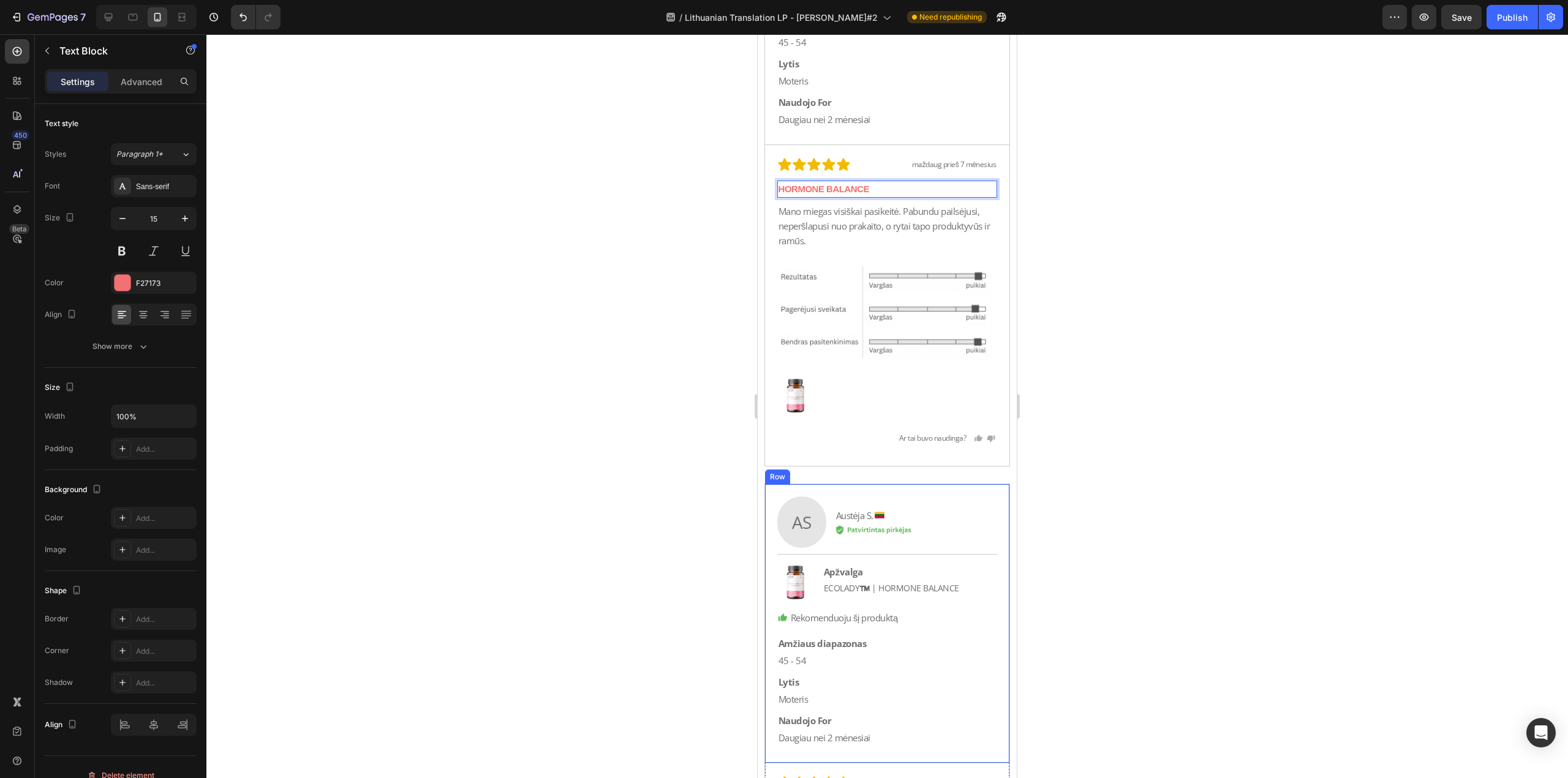
scroll to position [21430, 0]
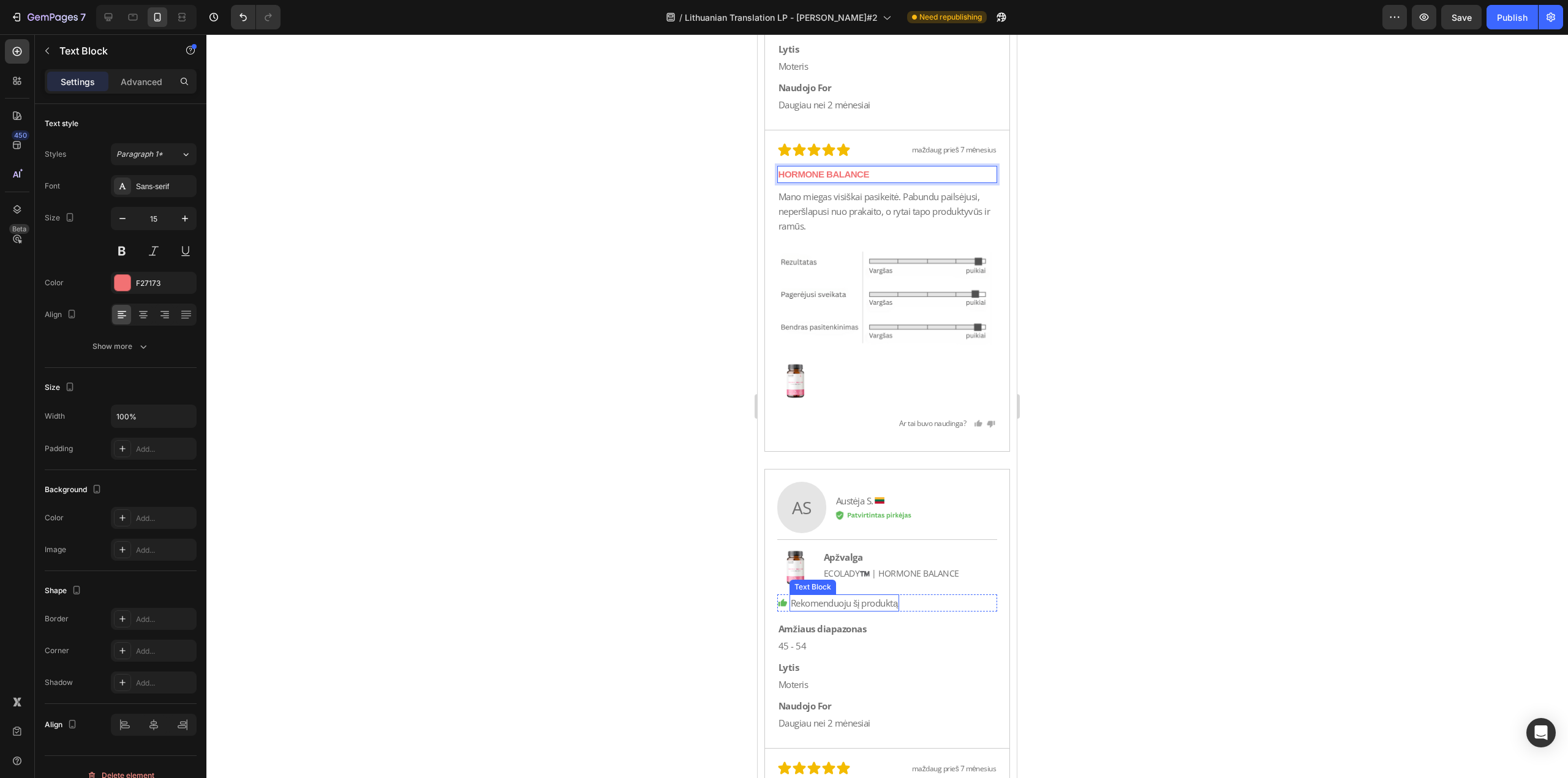
click at [869, 572] on p "ECOLADY™️ | HORMONE BALANCE" at bounding box center [891, 573] width 135 height 13
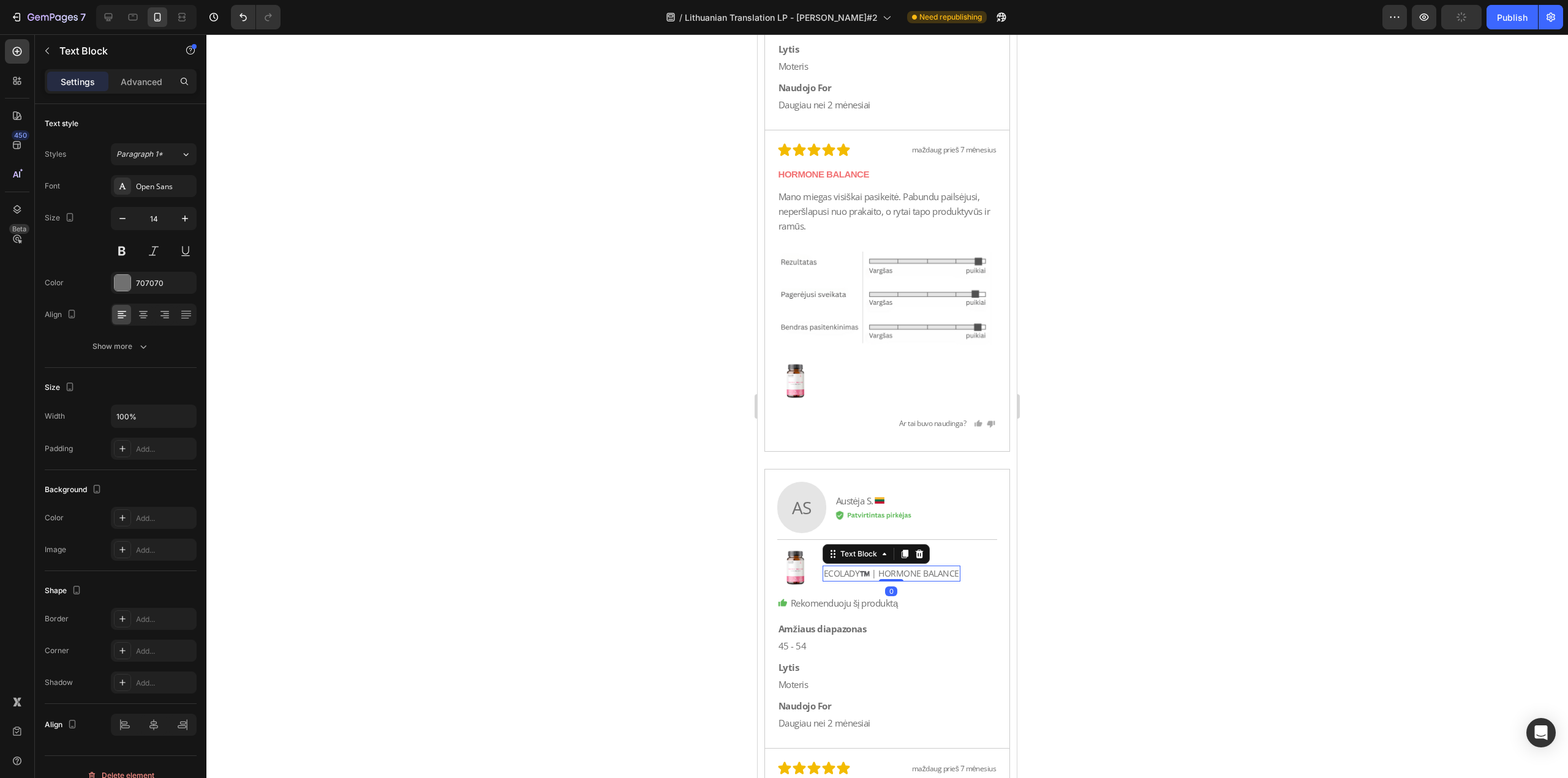
click at [877, 573] on p "ECOLADY™️ | HORMONE BALANCE" at bounding box center [891, 573] width 135 height 13
drag, startPoint x: 878, startPoint y: 573, endPoint x: 823, endPoint y: 580, distance: 55.4
click at [823, 580] on p "ECOLADY™️ | HORMONE BALANCE" at bounding box center [891, 573] width 135 height 13
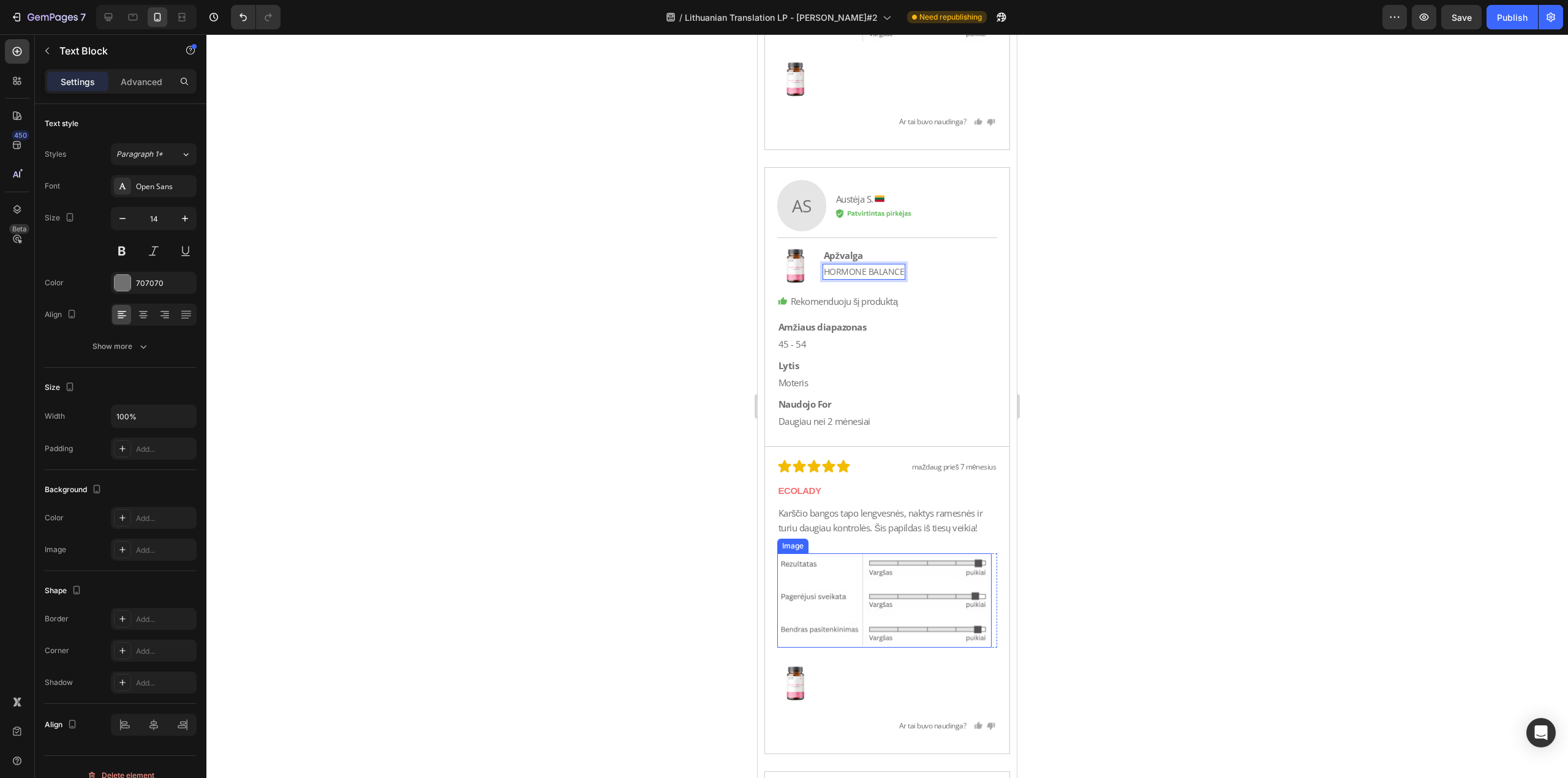
scroll to position [21797, 0]
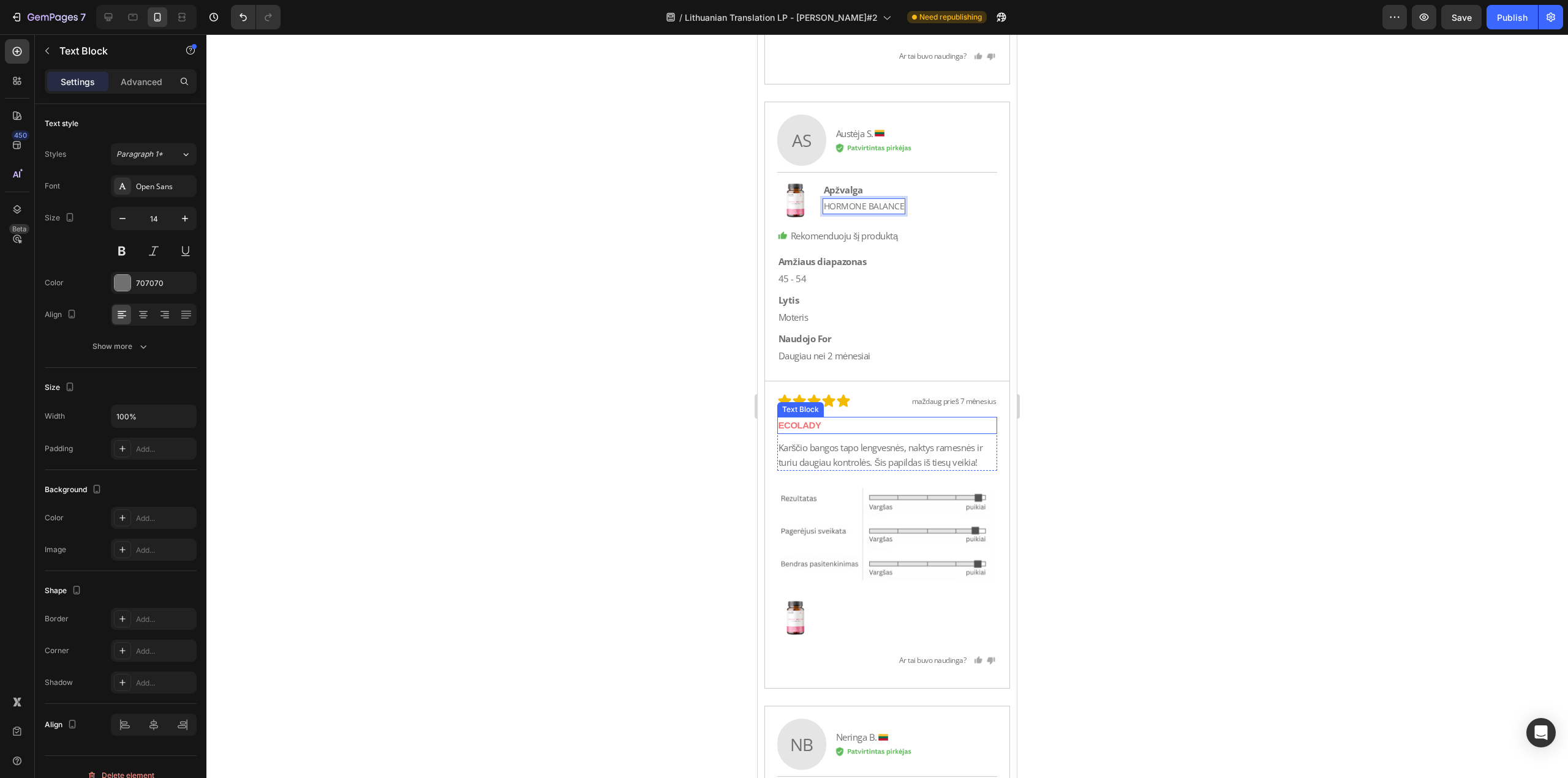
click at [851, 423] on p "ECOLADY" at bounding box center [887, 425] width 218 height 15
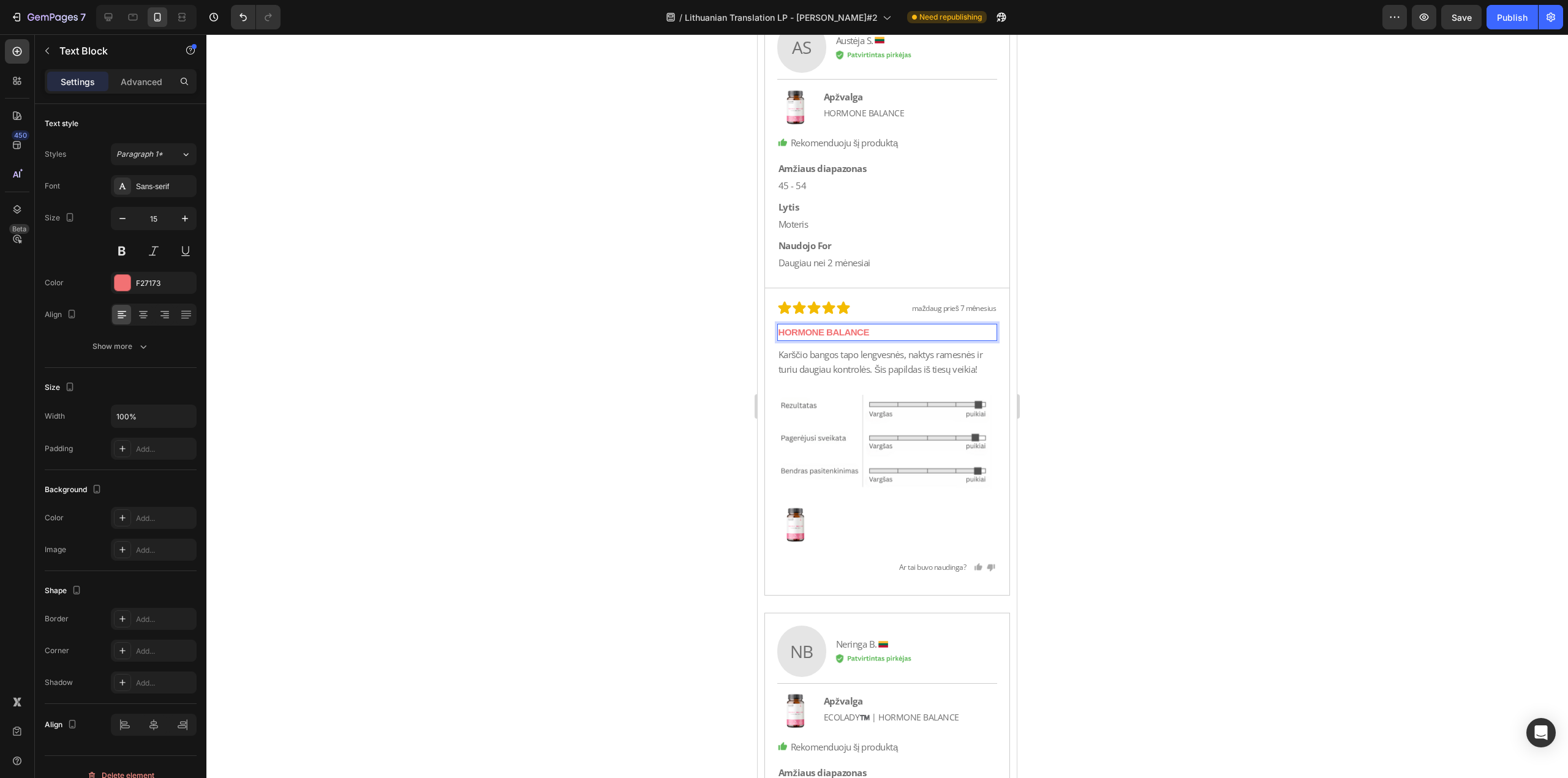
scroll to position [22164, 0]
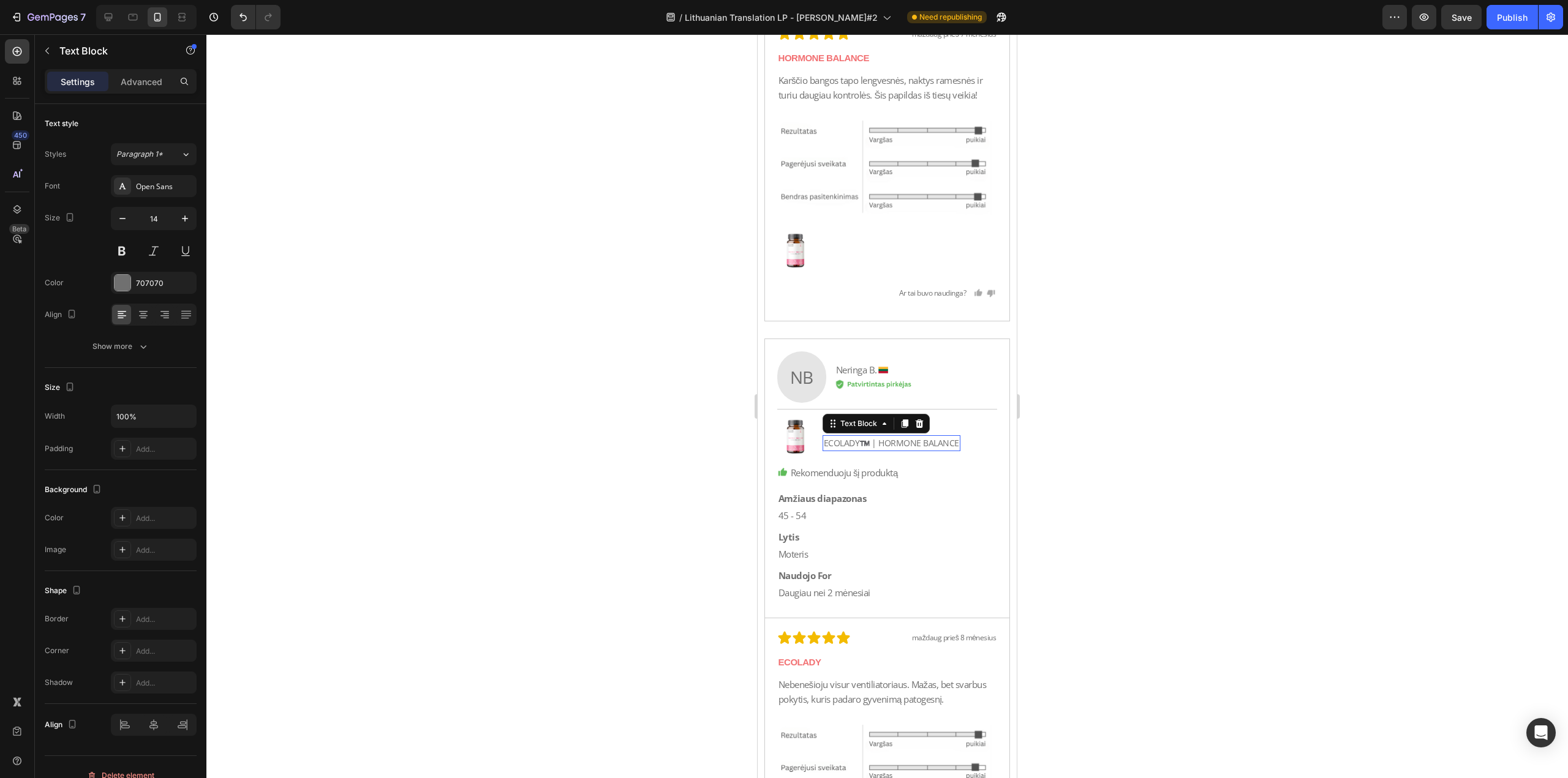
click at [869, 442] on p "ECOLADY™️ | HORMONE BALANCE" at bounding box center [891, 443] width 135 height 13
click at [881, 441] on p "ECOLADY™️ | HORMONE BALANCE" at bounding box center [891, 443] width 135 height 13
drag, startPoint x: 859, startPoint y: 441, endPoint x: 827, endPoint y: 442, distance: 32.0
click at [827, 442] on p "ECOLADY™️ | HORMONE BALANCE" at bounding box center [891, 443] width 135 height 13
click at [829, 661] on p "ECOLADY" at bounding box center [887, 662] width 218 height 15
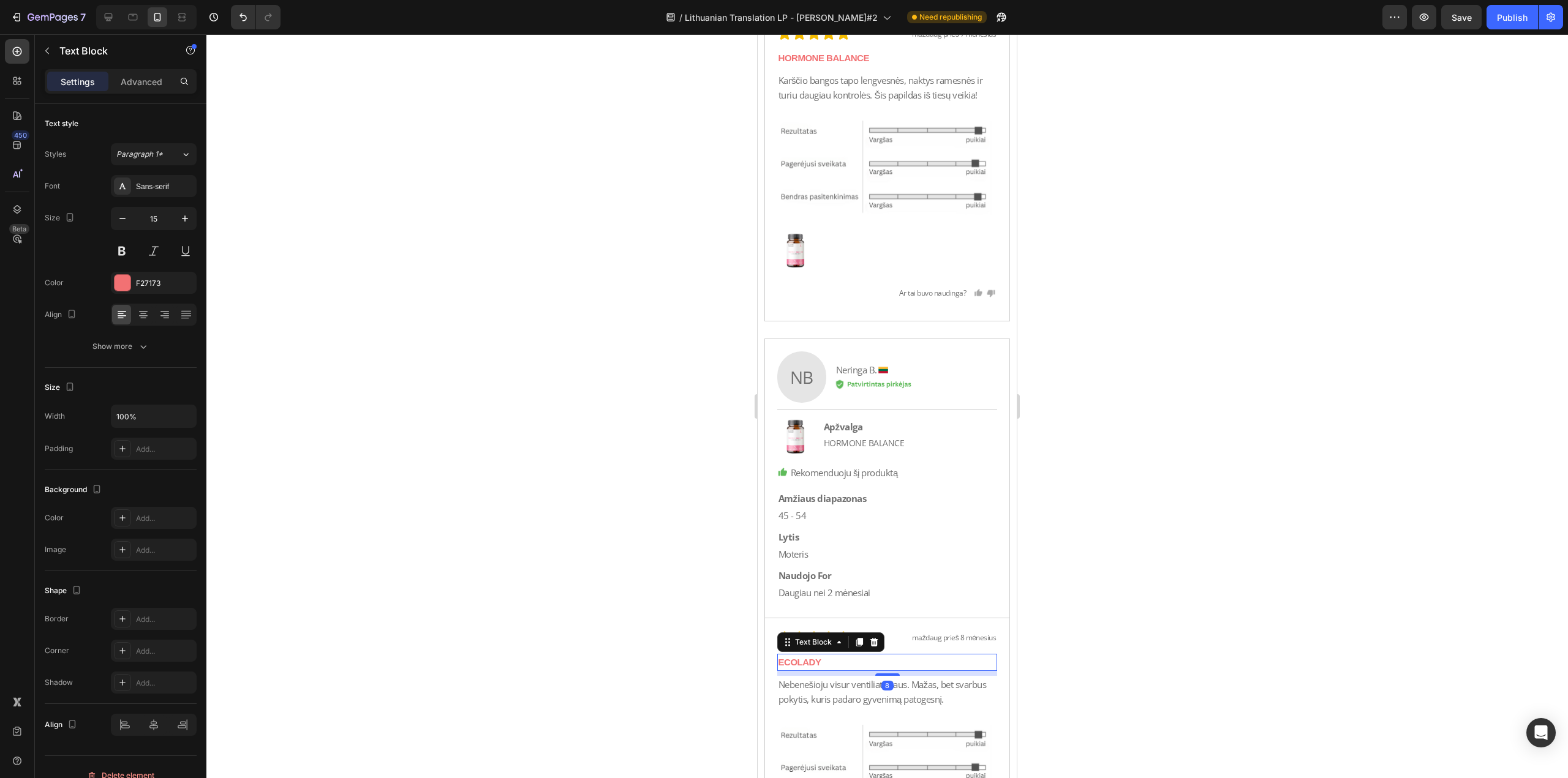
click at [829, 661] on p "ECOLADY" at bounding box center [887, 662] width 218 height 15
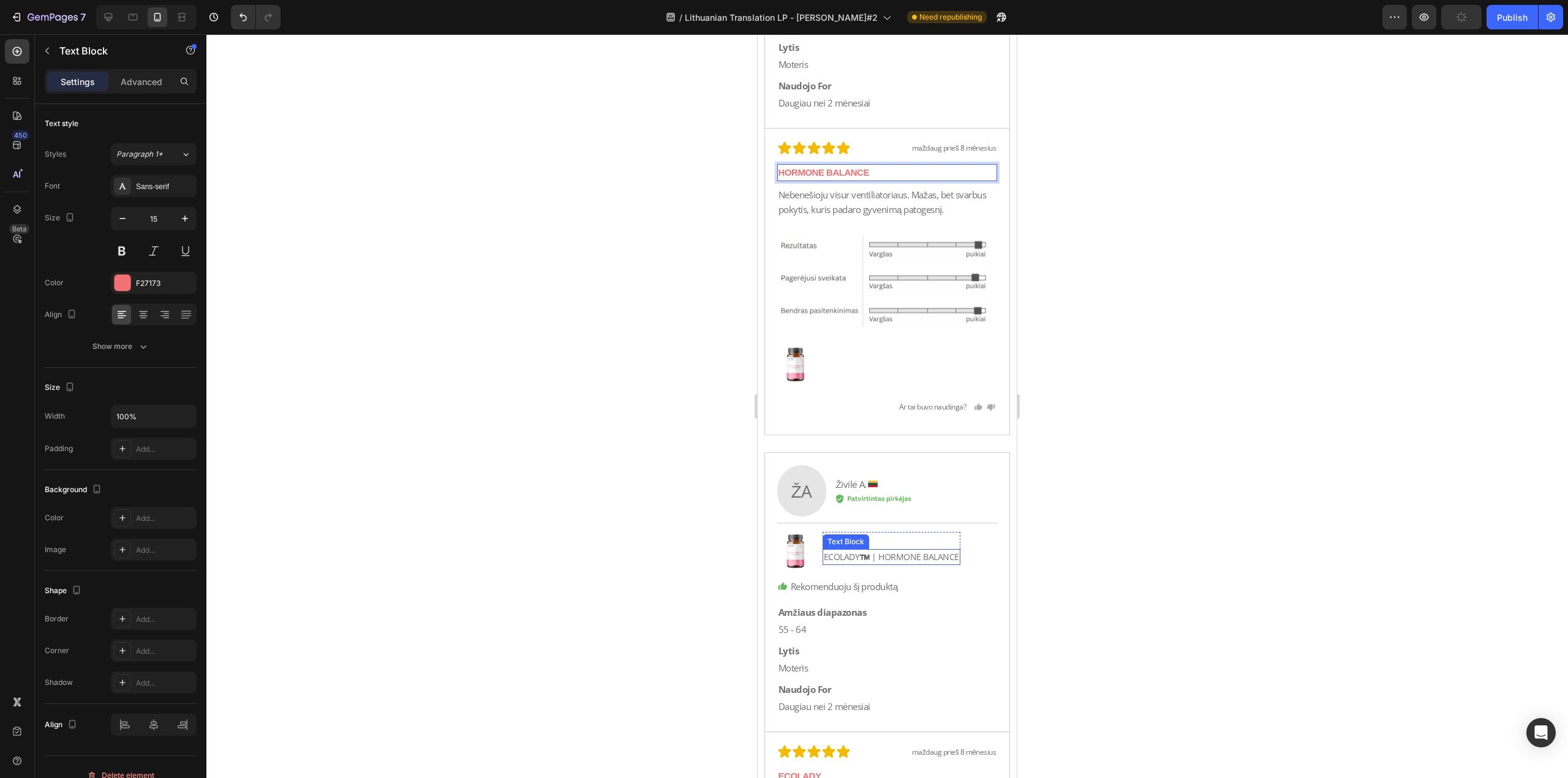
click at [866, 551] on p "ECOLADY™️ | HORMONE BALANCE" at bounding box center [891, 557] width 135 height 13
click at [877, 551] on p "ECOLADY™️ | HORMONE BALANCE" at bounding box center [891, 557] width 135 height 13
drag, startPoint x: 879, startPoint y: 552, endPoint x: 797, endPoint y: 554, distance: 82.0
click at [797, 554] on div "Image Apžvalga Text Block ECOLADY™️ | HORMONE [STREET_ADDRESS]" at bounding box center [888, 551] width 220 height 37
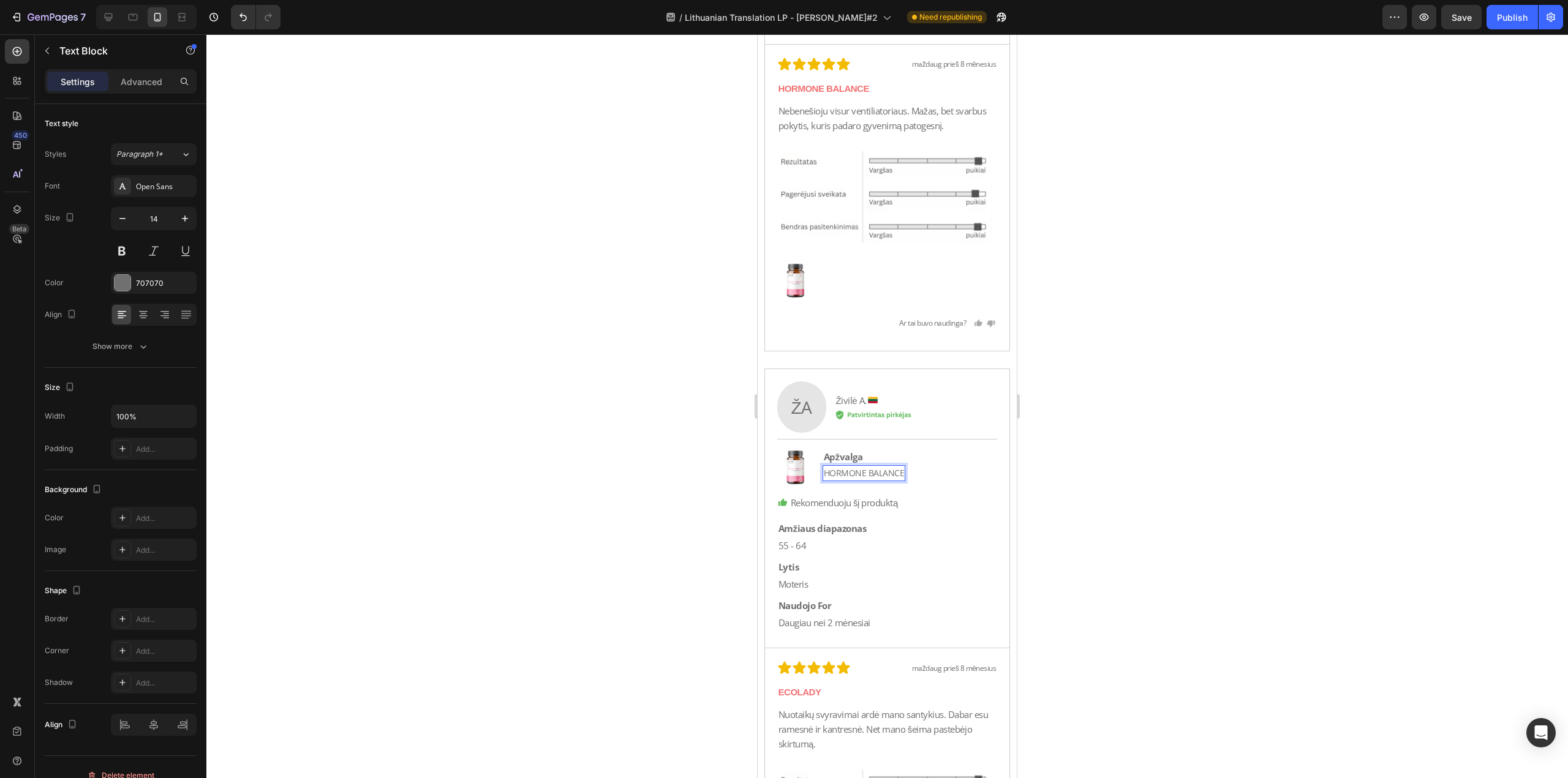
scroll to position [22839, 0]
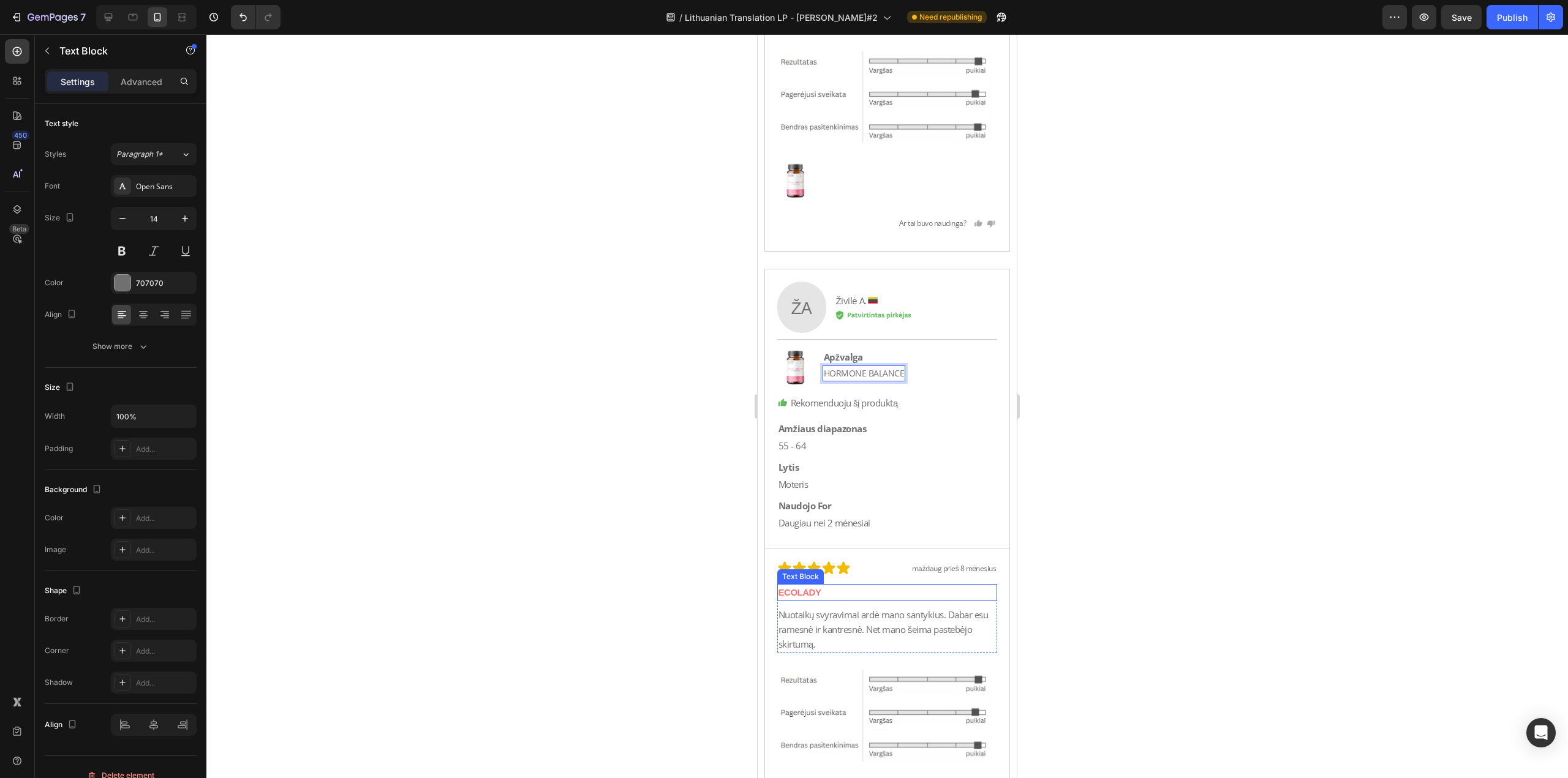
click at [893, 586] on p "ECOLADY" at bounding box center [887, 592] width 218 height 15
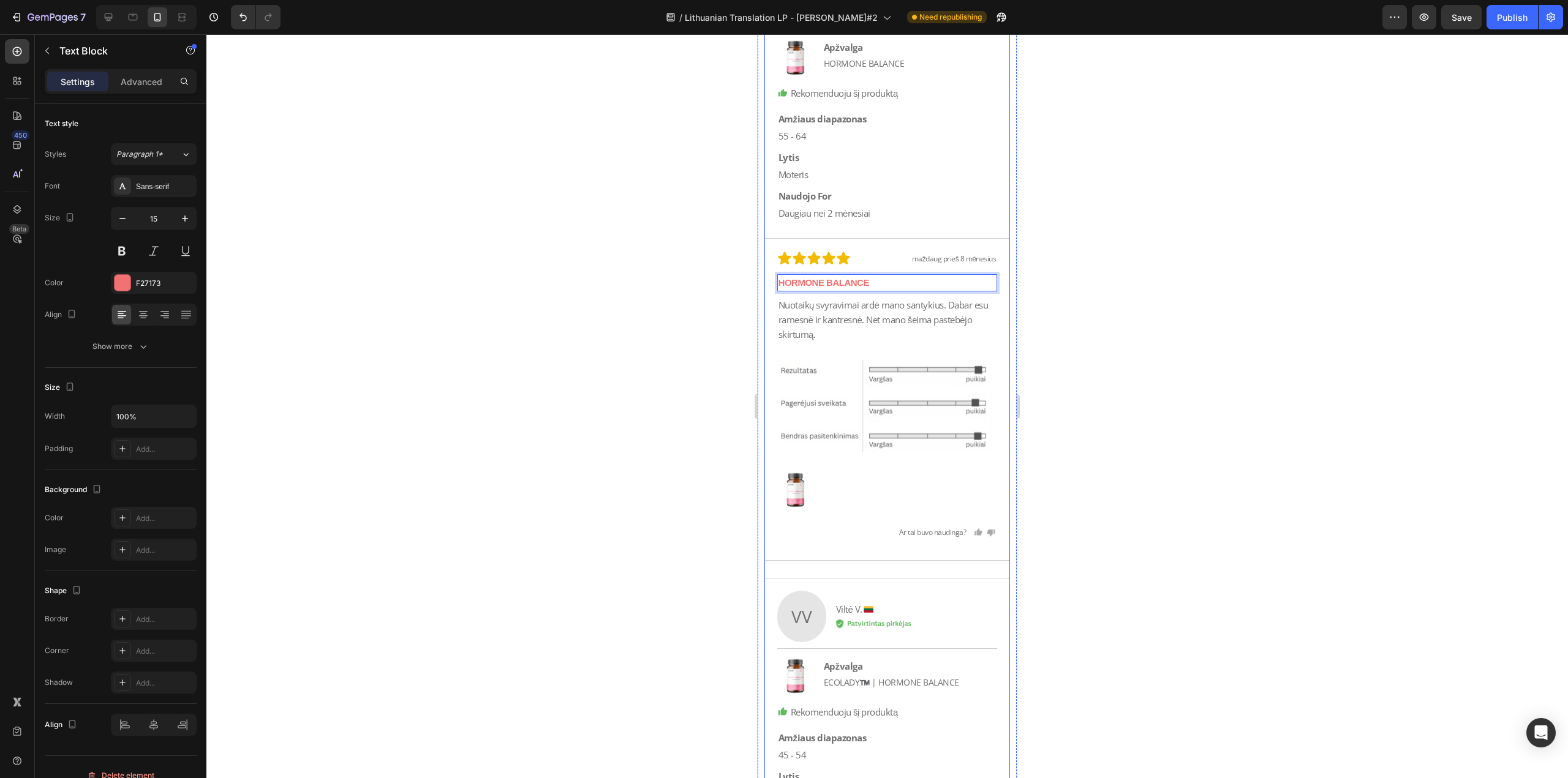
scroll to position [23328, 0]
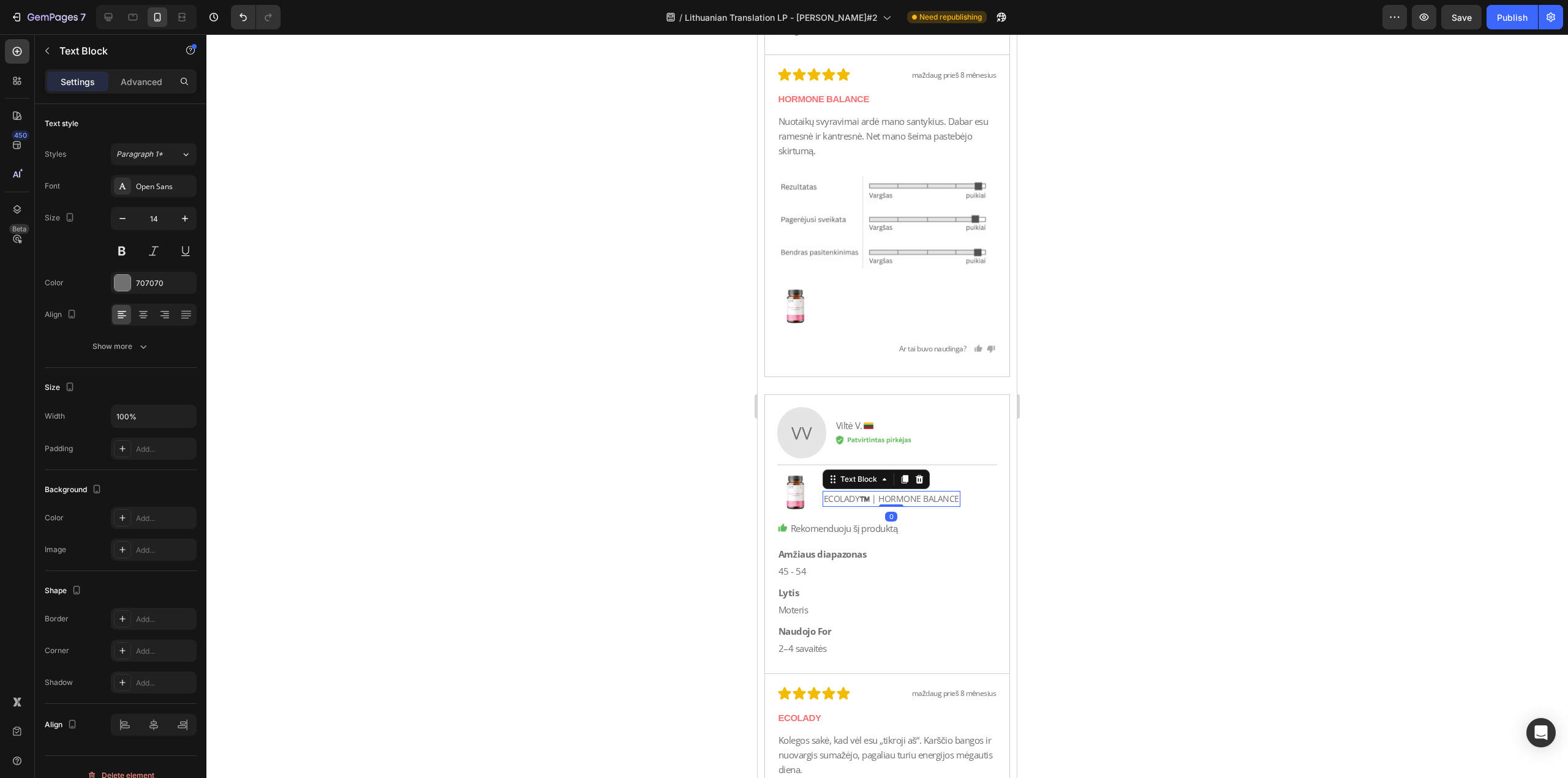
click at [880, 500] on p "ECOLADY™️ | HORMONE BALANCE" at bounding box center [891, 498] width 135 height 13
click at [880, 498] on p "ECOLADY™️ | HORMONE BALANCE" at bounding box center [891, 498] width 135 height 13
drag, startPoint x: 880, startPoint y: 498, endPoint x: 793, endPoint y: 502, distance: 87.1
click at [793, 502] on div "Image Apžvalga Text Block ECOLADY™️ | HORMONE [STREET_ADDRESS]" at bounding box center [888, 493] width 220 height 37
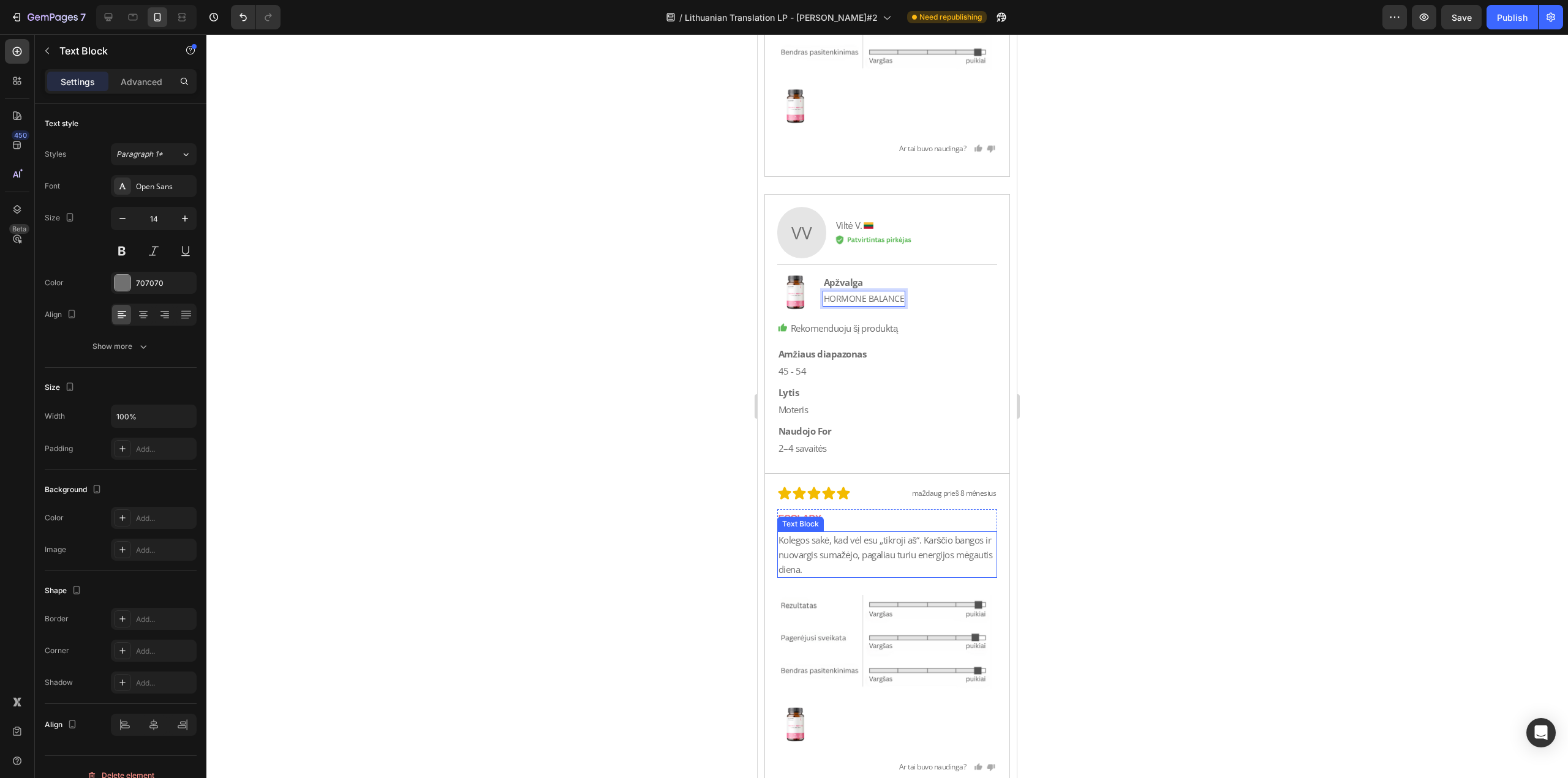
scroll to position [23573, 0]
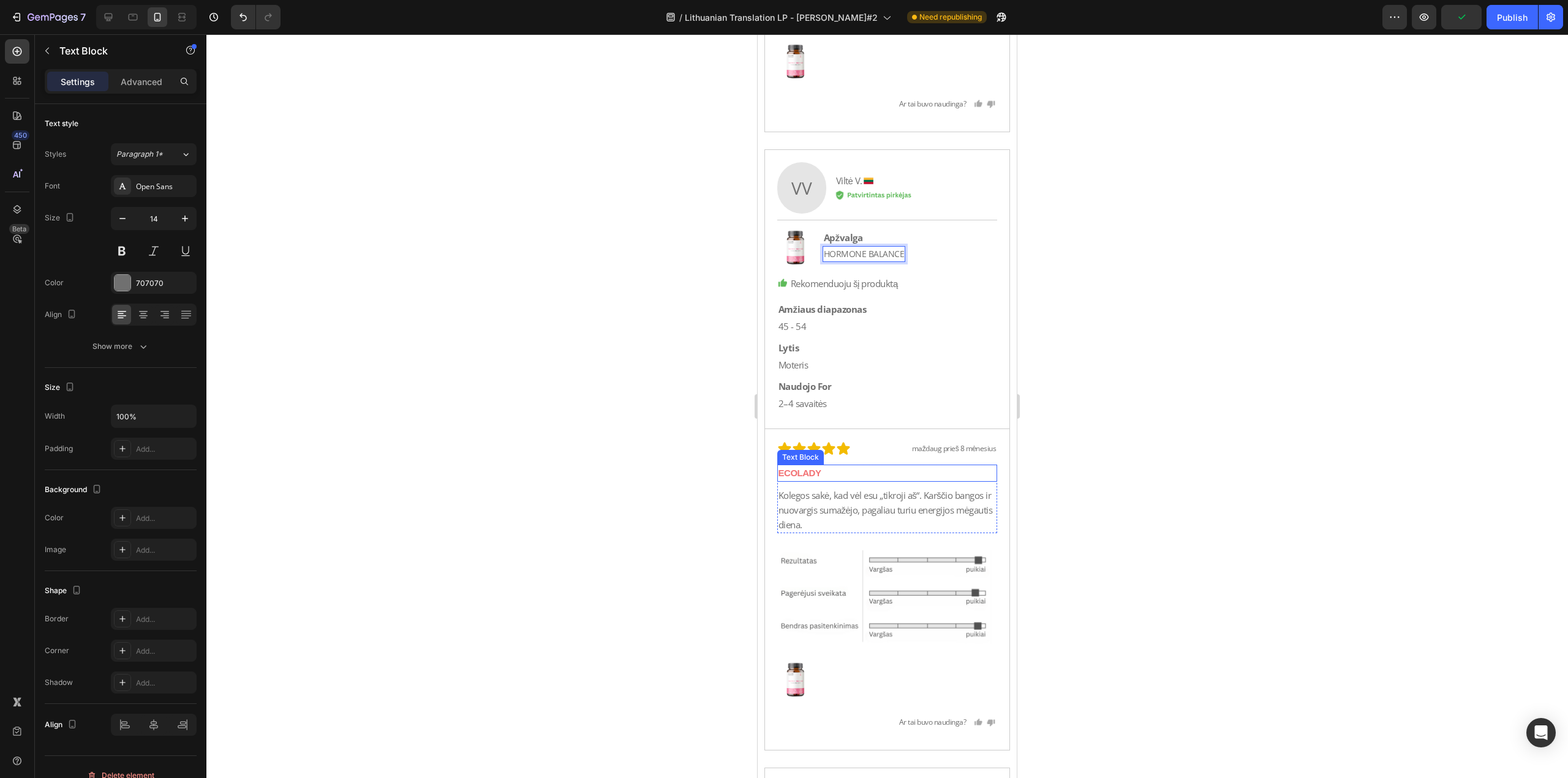
click at [867, 468] on p "ECOLADY" at bounding box center [887, 473] width 218 height 15
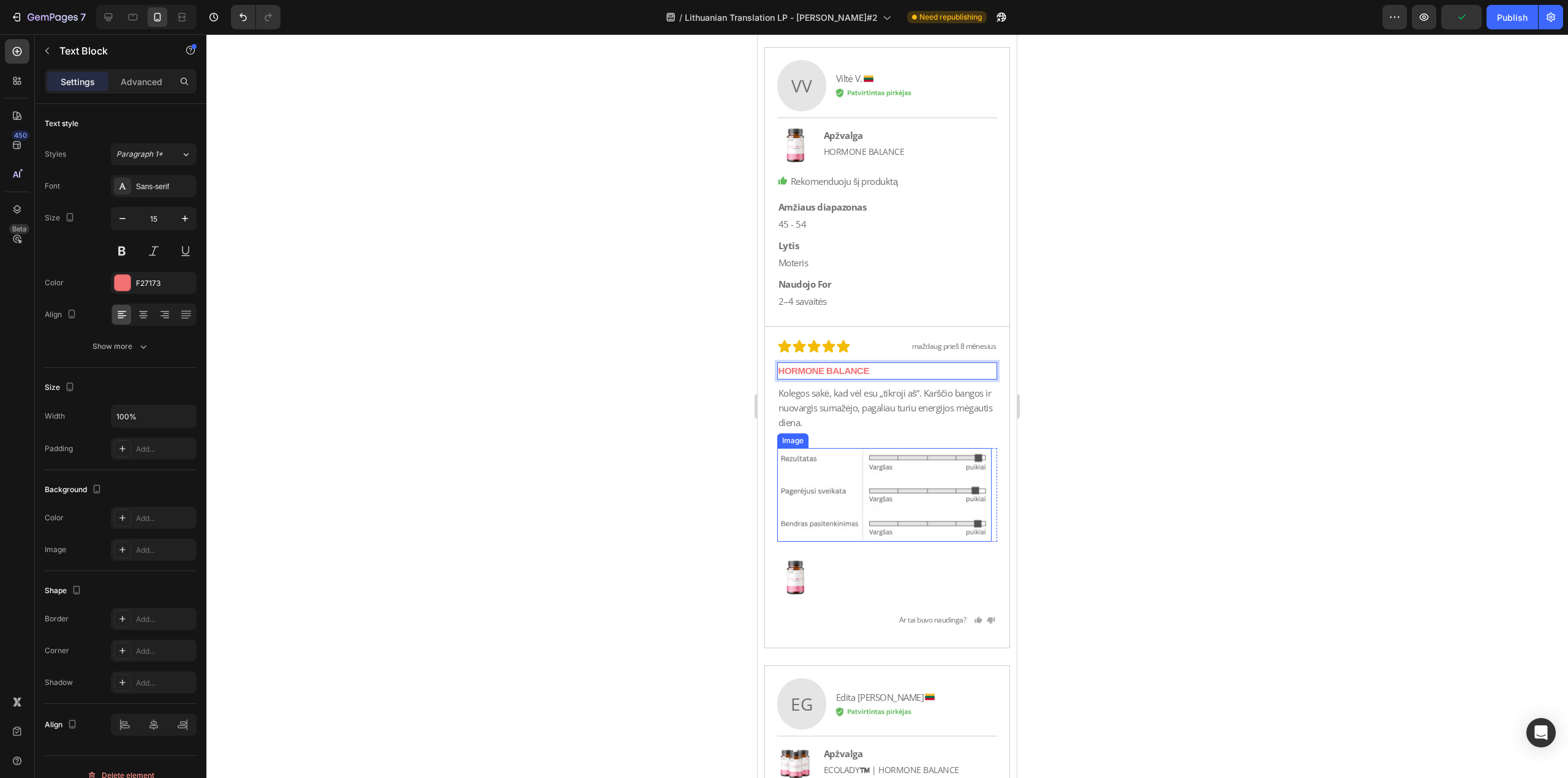
scroll to position [23879, 0]
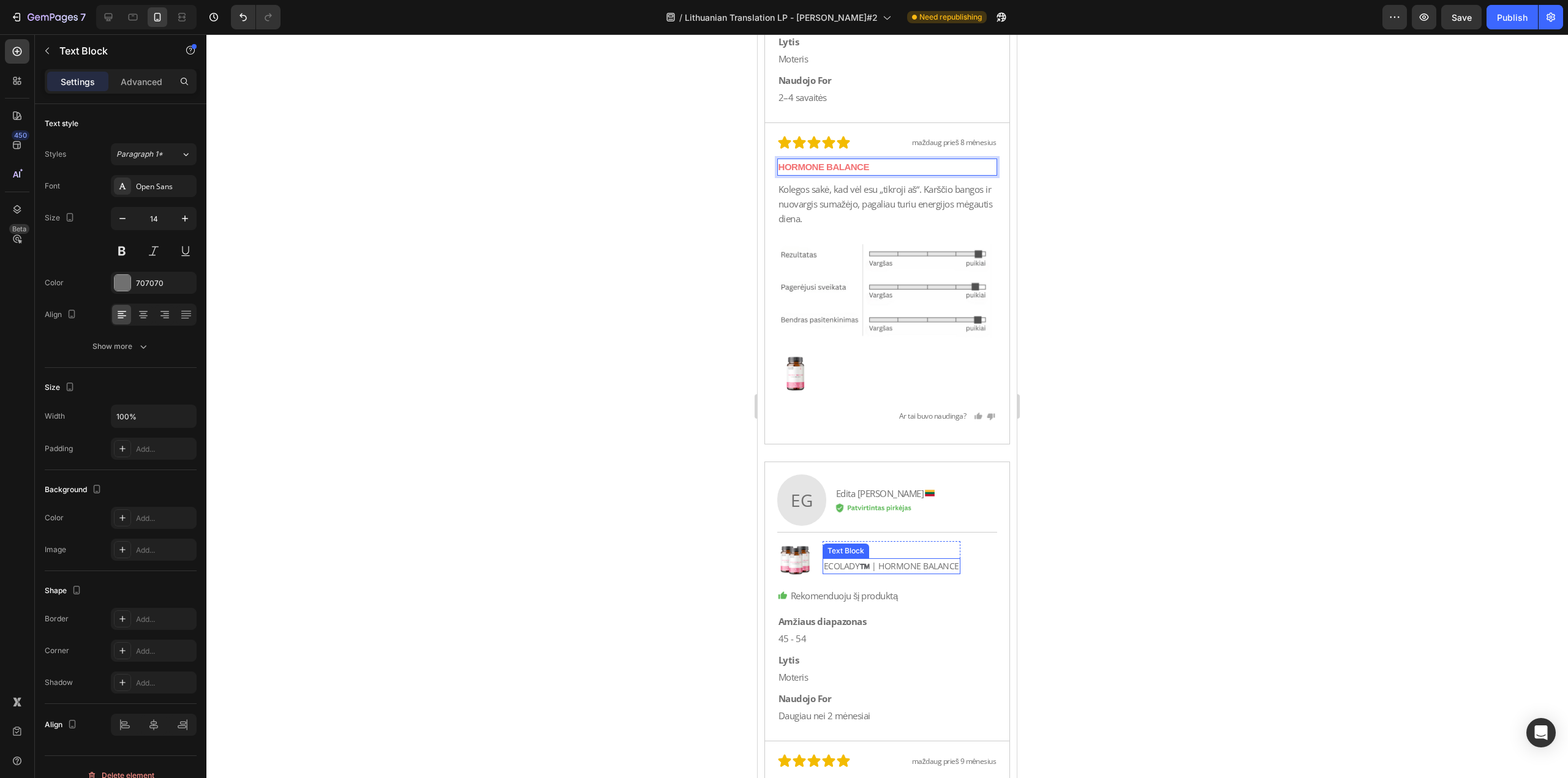
click at [883, 561] on p "ECOLADY™️ | HORMONE BALANCE" at bounding box center [891, 566] width 135 height 13
click at [878, 561] on p "ECOLADY™️ | HORMONE BALANCE" at bounding box center [891, 566] width 135 height 13
drag, startPoint x: 873, startPoint y: 565, endPoint x: 792, endPoint y: 573, distance: 81.4
click at [792, 573] on div "Image Apžvalga Text Block ECOLADY™️ | HORMONE [STREET_ADDRESS]" at bounding box center [888, 560] width 220 height 37
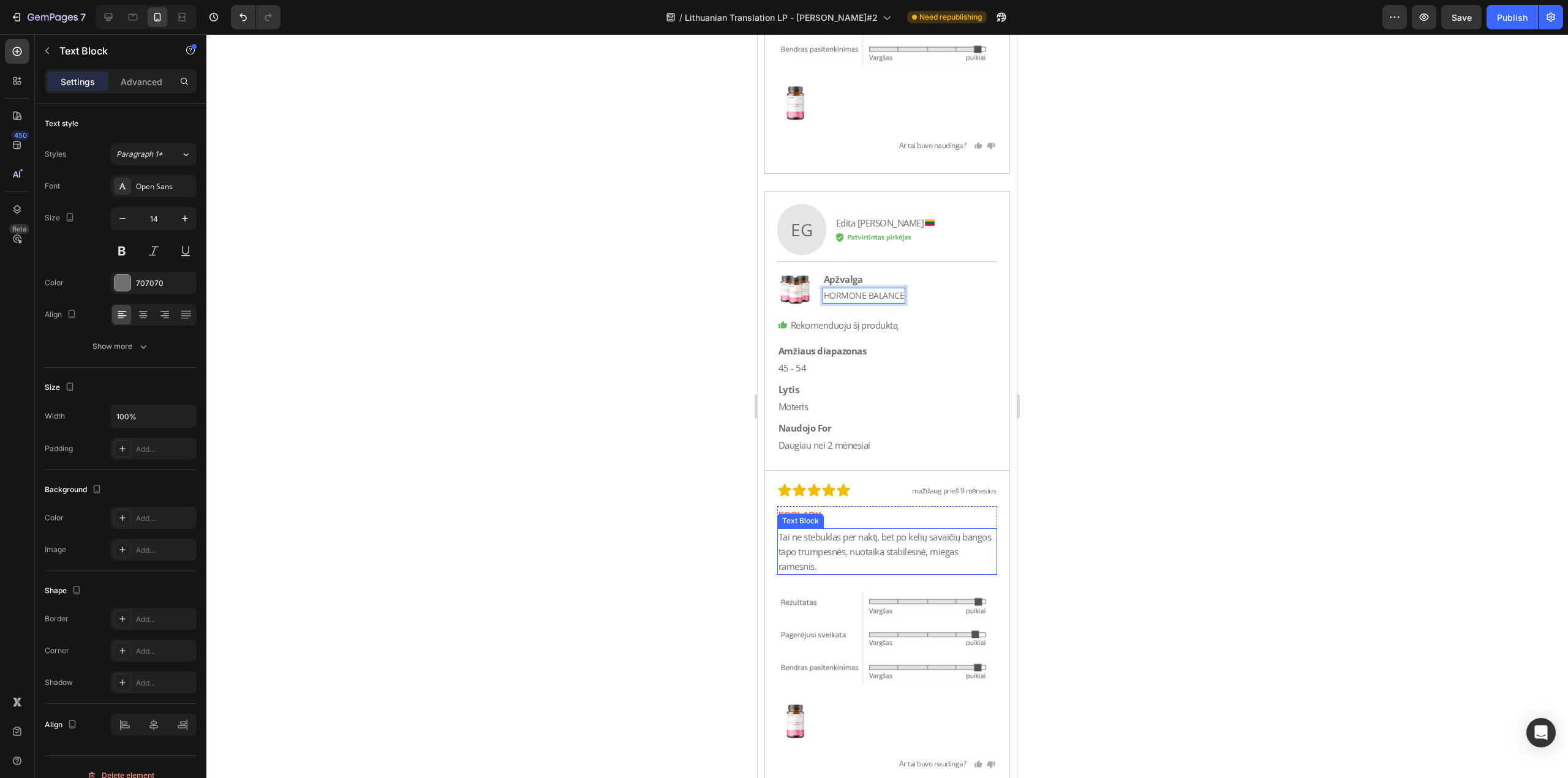
scroll to position [24185, 0]
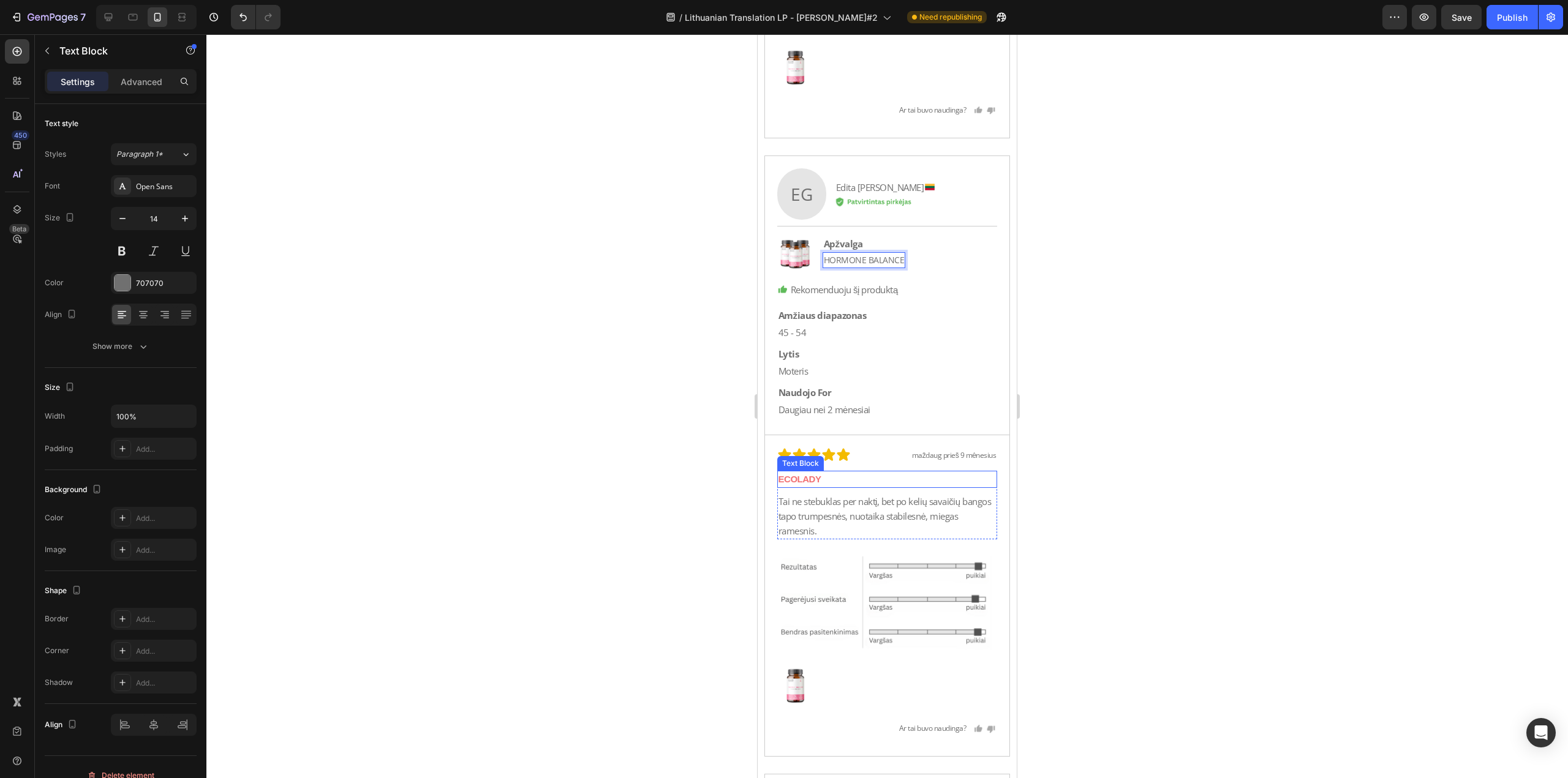
click at [860, 477] on p "ECOLADY" at bounding box center [887, 479] width 218 height 15
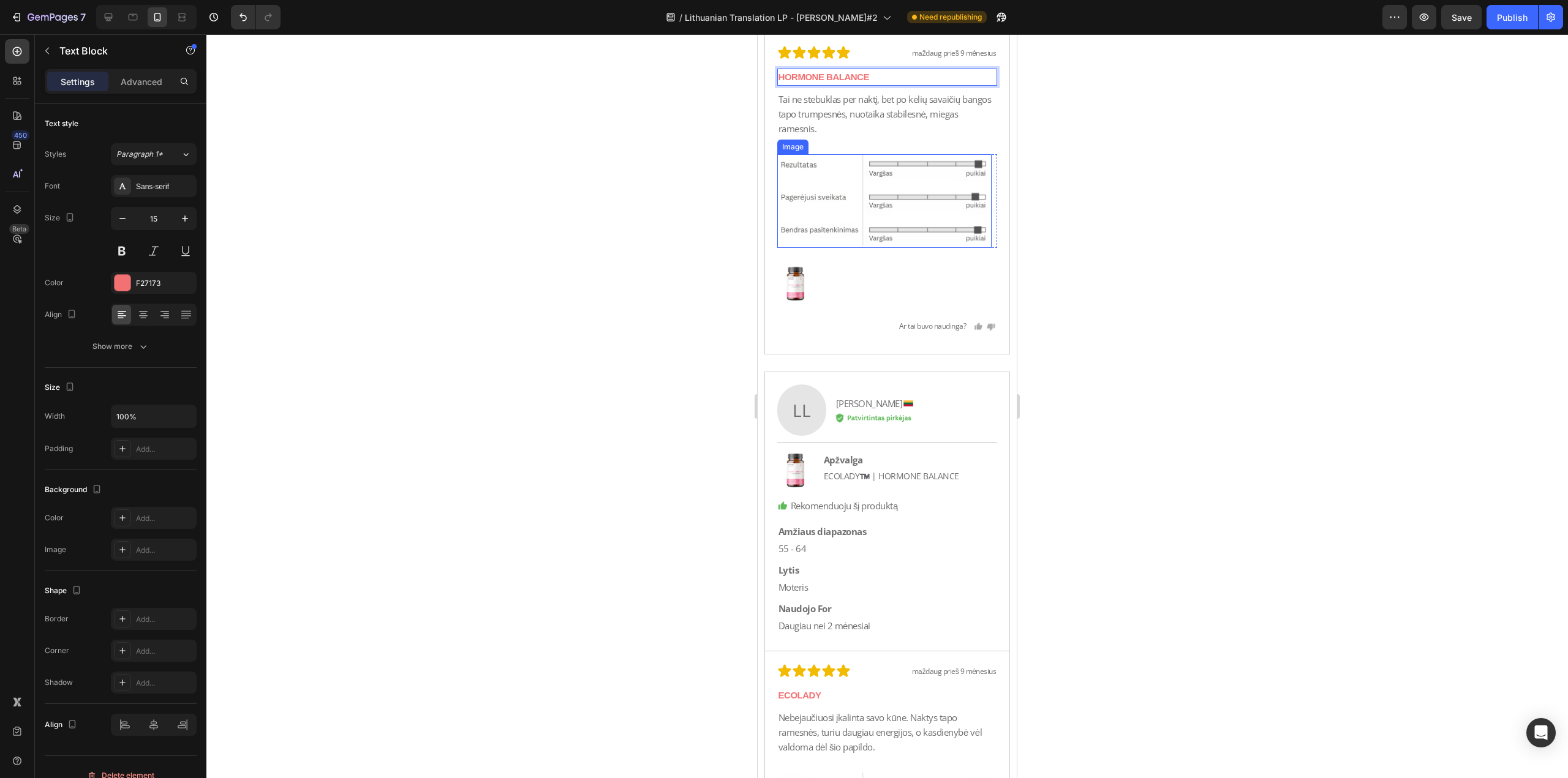
scroll to position [24675, 0]
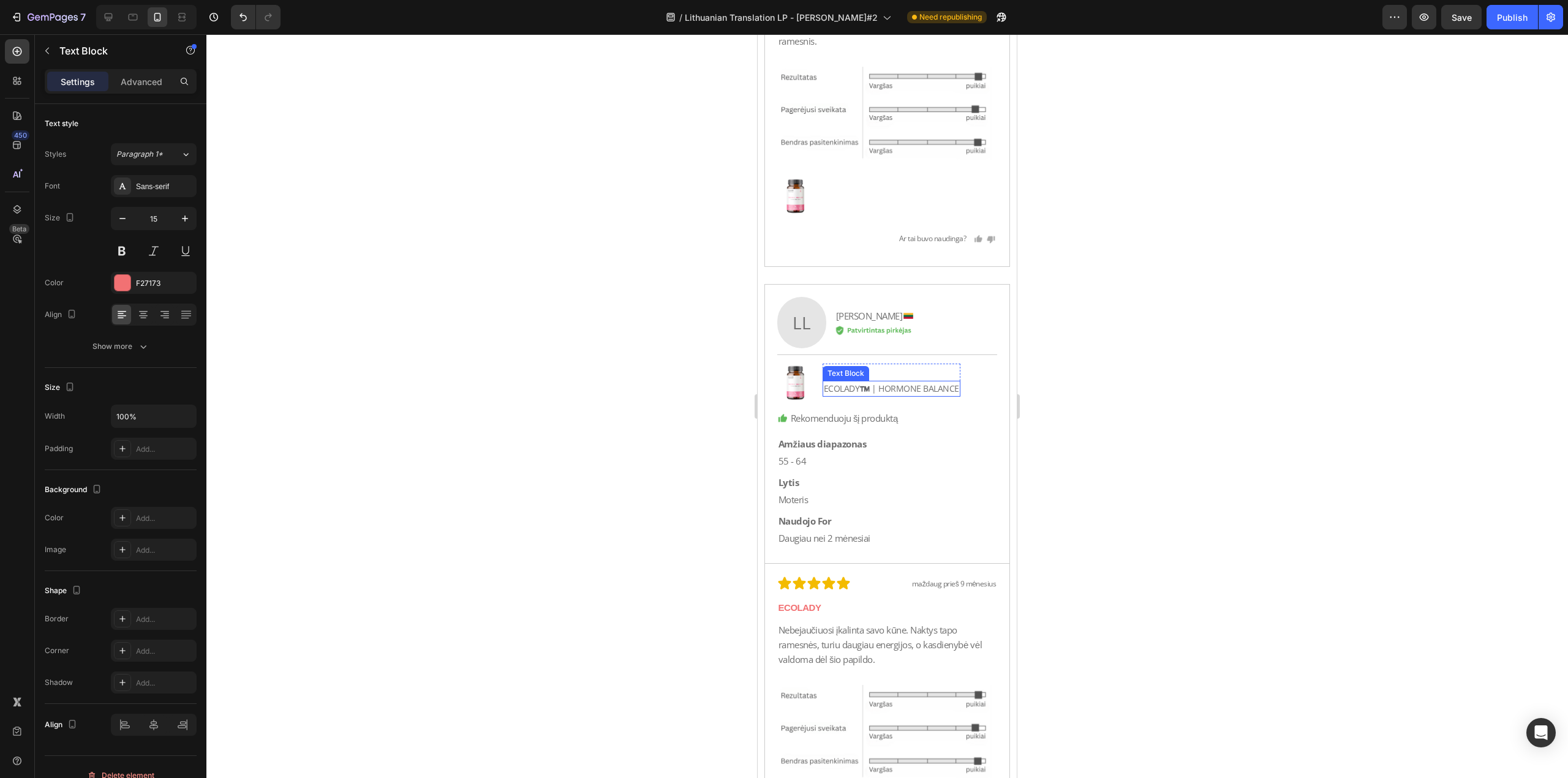
click at [872, 387] on p "ECOLADY™️ | HORMONE BALANCE" at bounding box center [891, 388] width 135 height 13
click at [878, 387] on p "ECOLADY™️ | HORMONE BALANCE" at bounding box center [891, 388] width 135 height 13
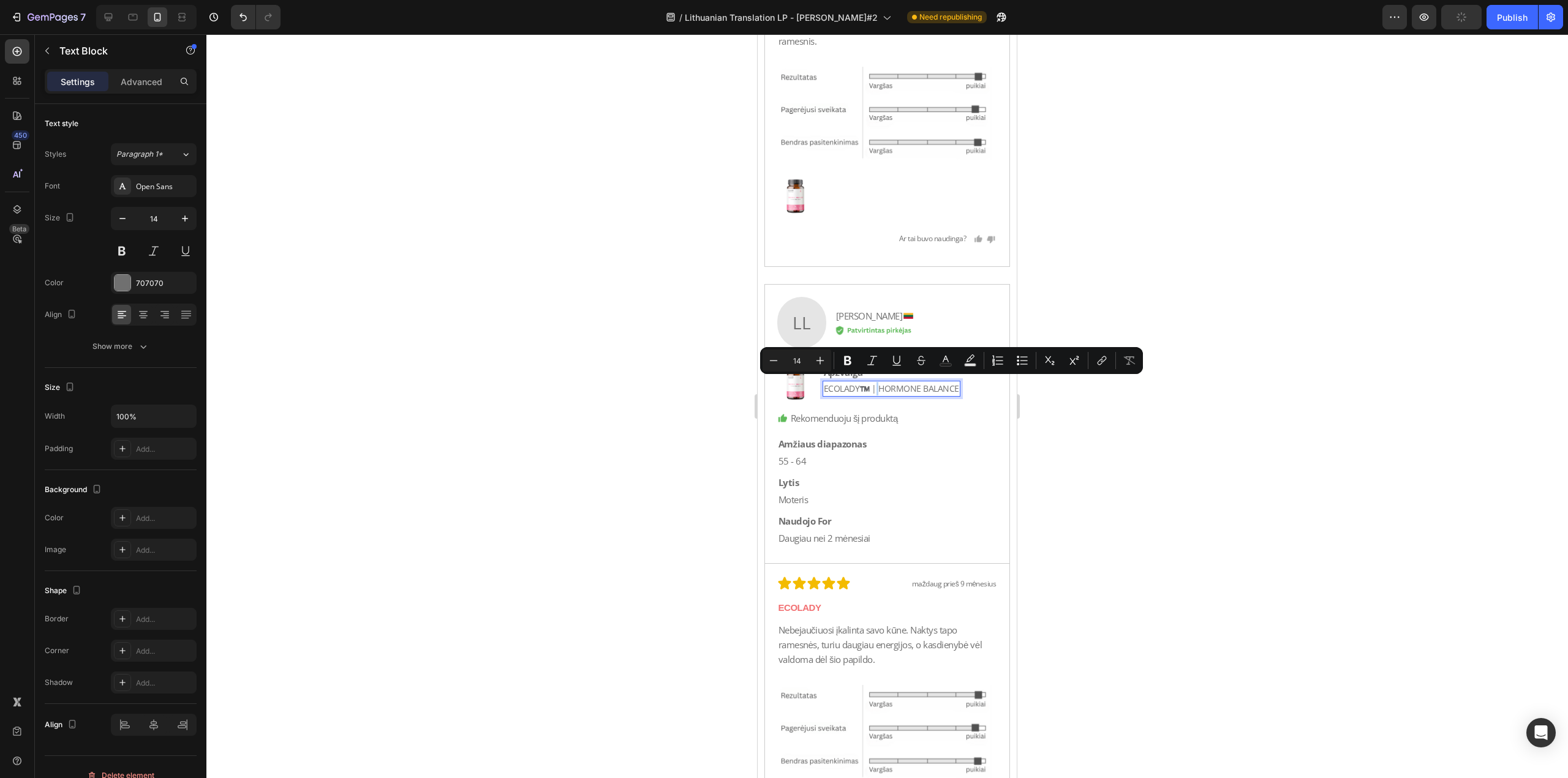
click at [878, 387] on p "ECOLADY™️ | HORMONE BALANCE" at bounding box center [891, 388] width 135 height 13
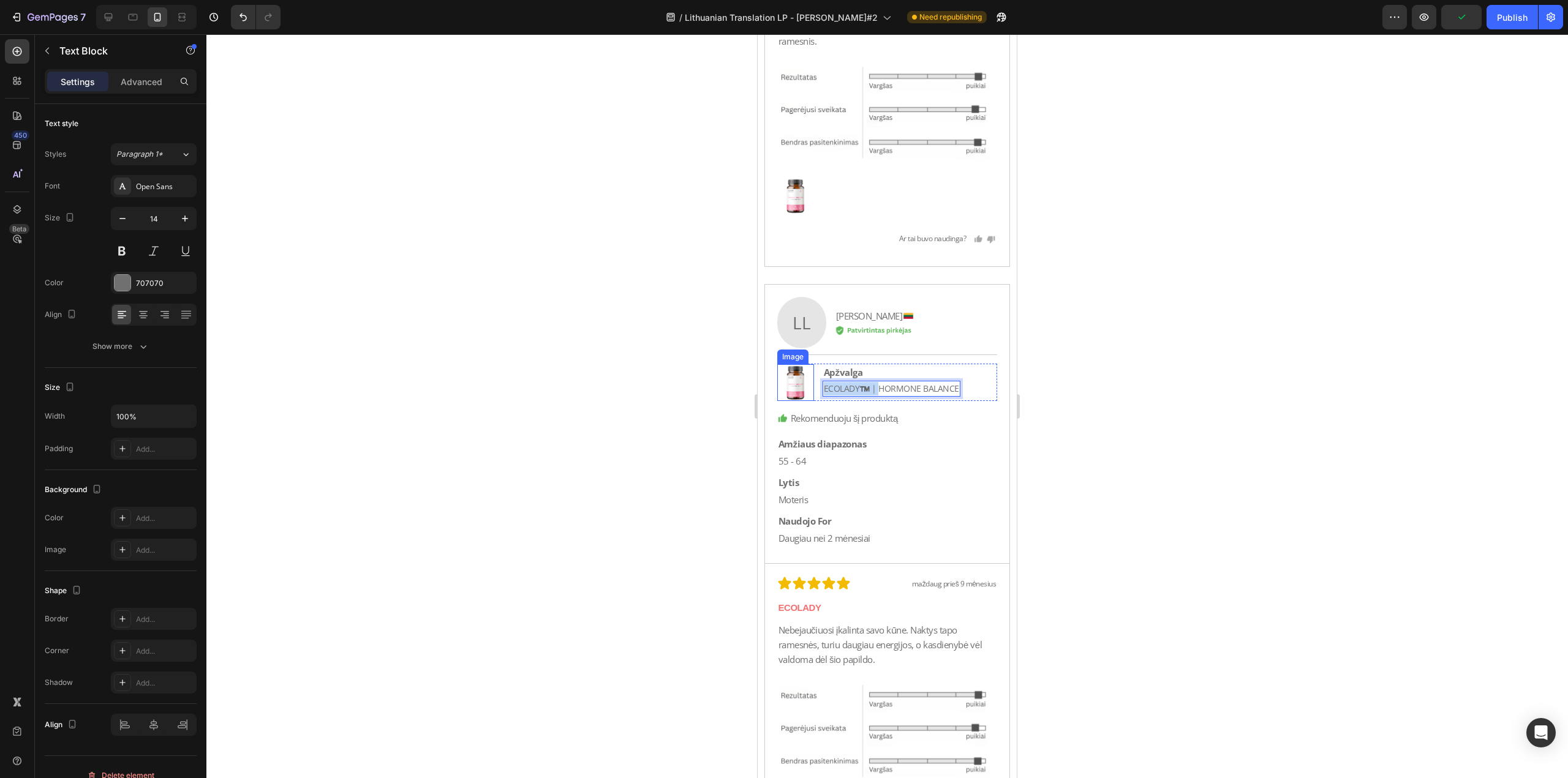
drag, startPoint x: 878, startPoint y: 387, endPoint x: 747, endPoint y: 416, distance: 134.2
click at [868, 608] on p "ECOLADY" at bounding box center [887, 608] width 218 height 15
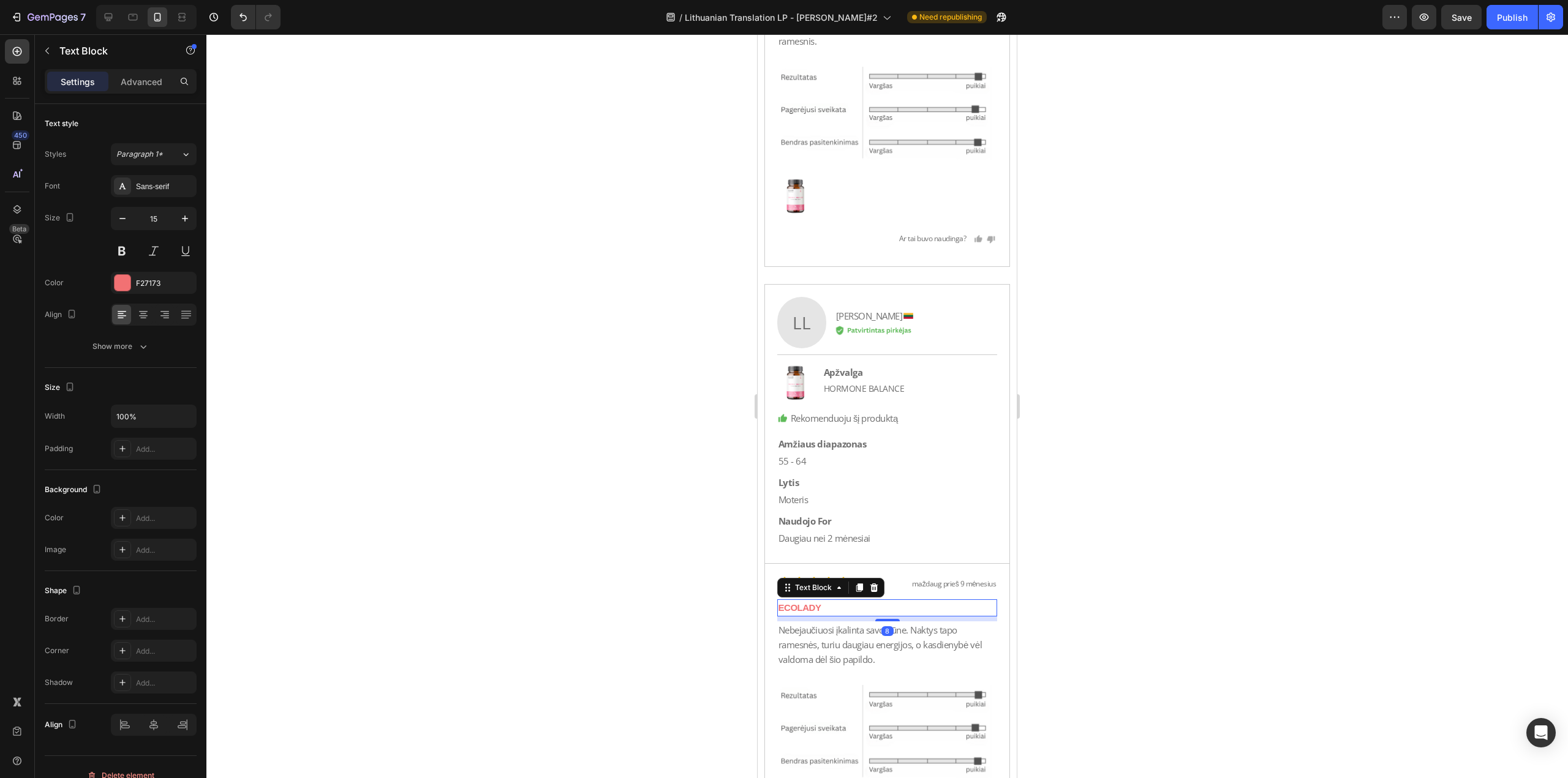
click at [868, 608] on p "ECOLADY" at bounding box center [887, 608] width 218 height 15
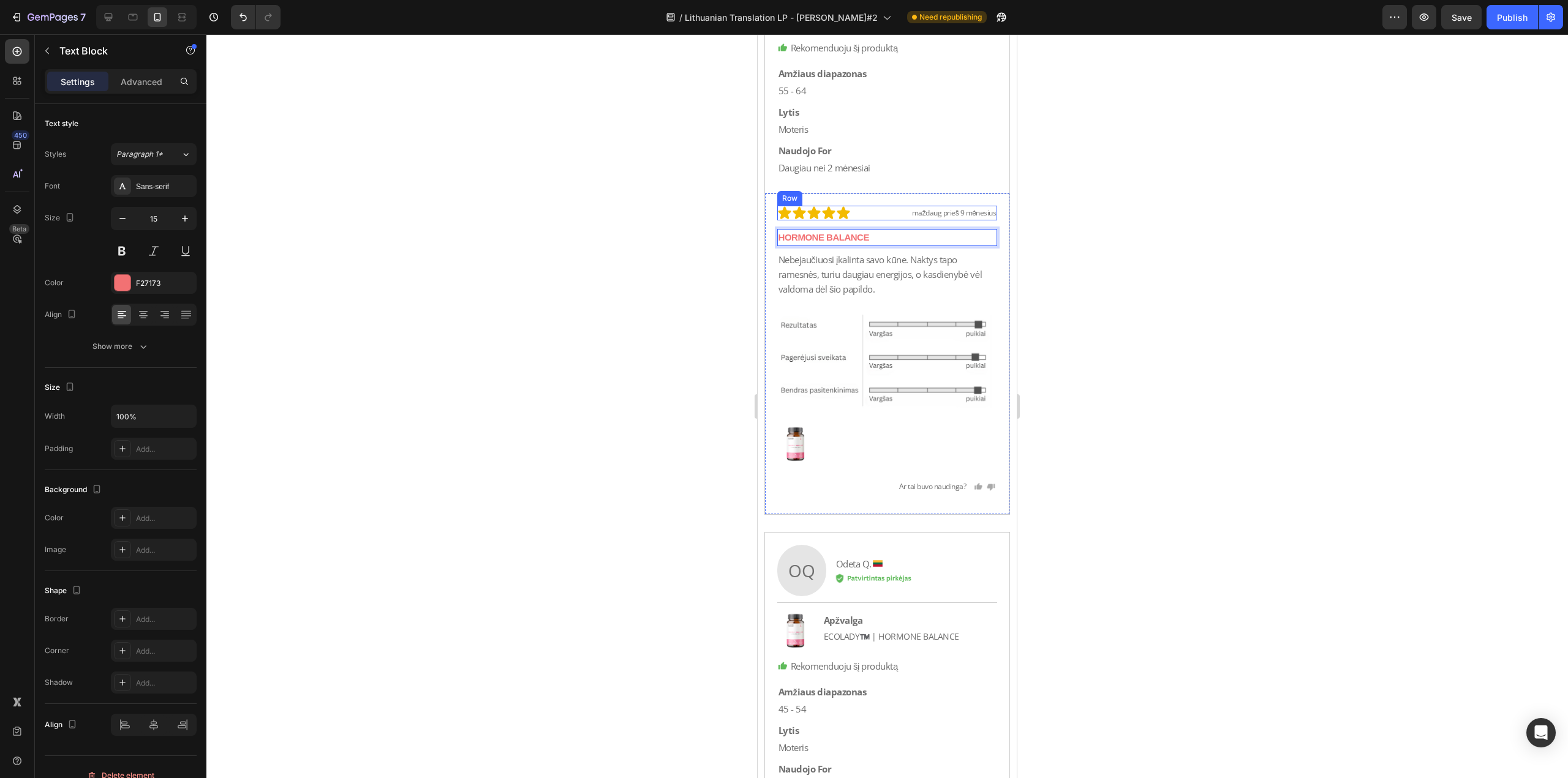
scroll to position [25104, 0]
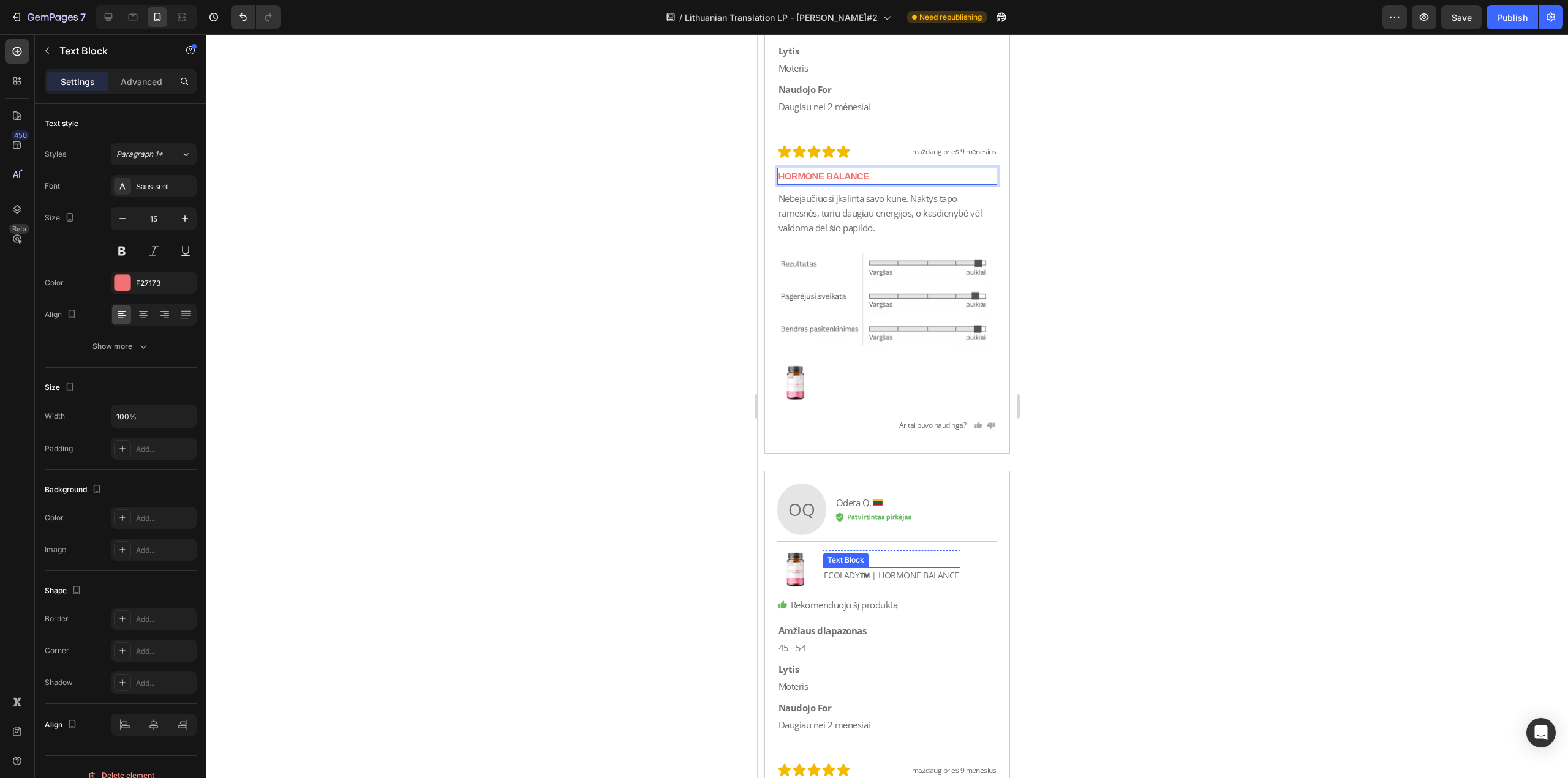
click at [877, 574] on p "ECOLADY™️ | HORMONE BALANCE" at bounding box center [891, 575] width 135 height 13
click at [878, 576] on p "ECOLADY™️ | HORMONE BALANCE" at bounding box center [891, 575] width 135 height 13
drag, startPoint x: 879, startPoint y: 576, endPoint x: 775, endPoint y: 584, distance: 104.3
click at [775, 584] on div "OQ Text Block Image Odeta Q. Text Block Row Image Row Row Image Apžvalga Text B…" at bounding box center [888, 611] width 245 height 279
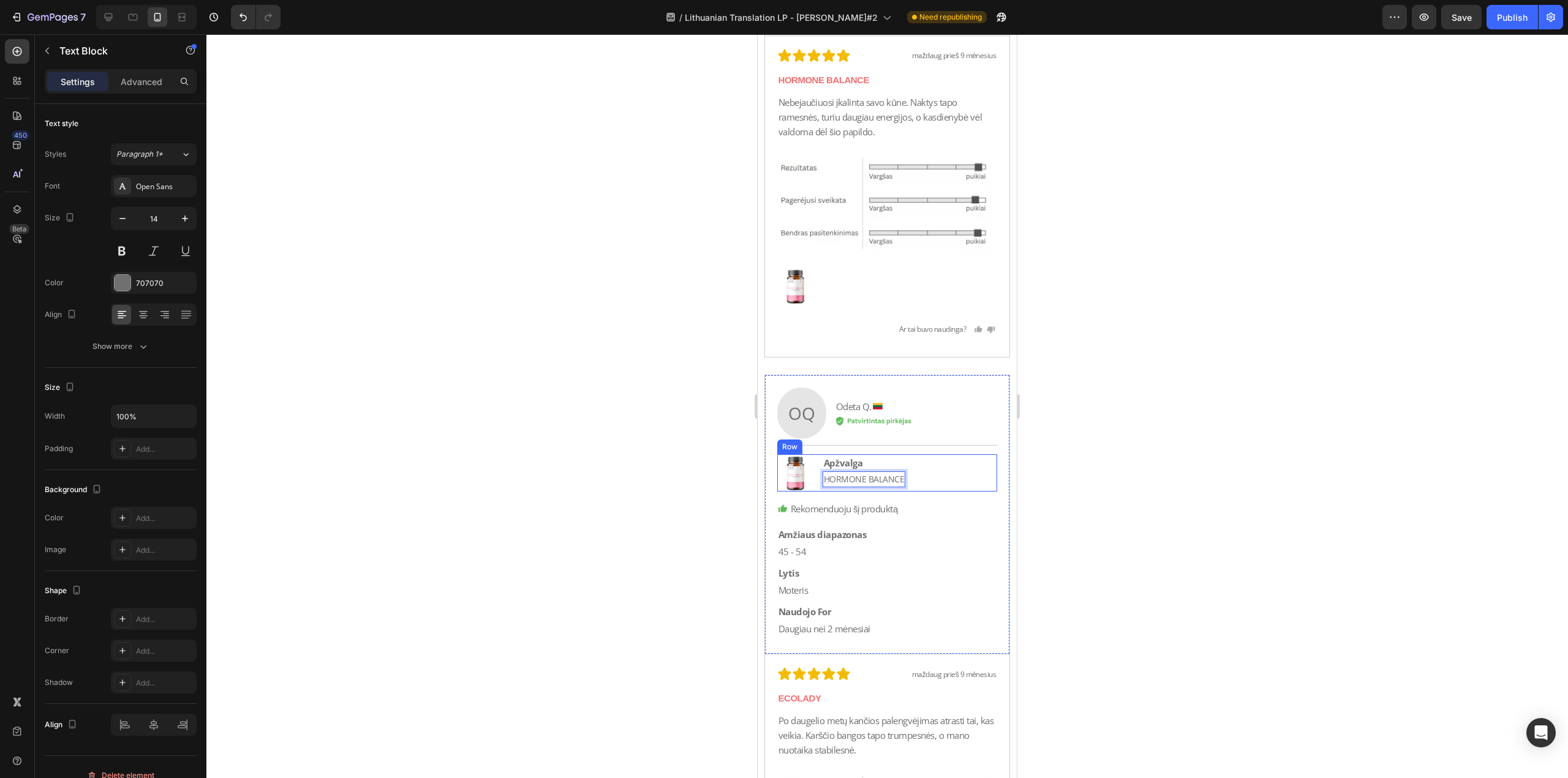
scroll to position [25287, 0]
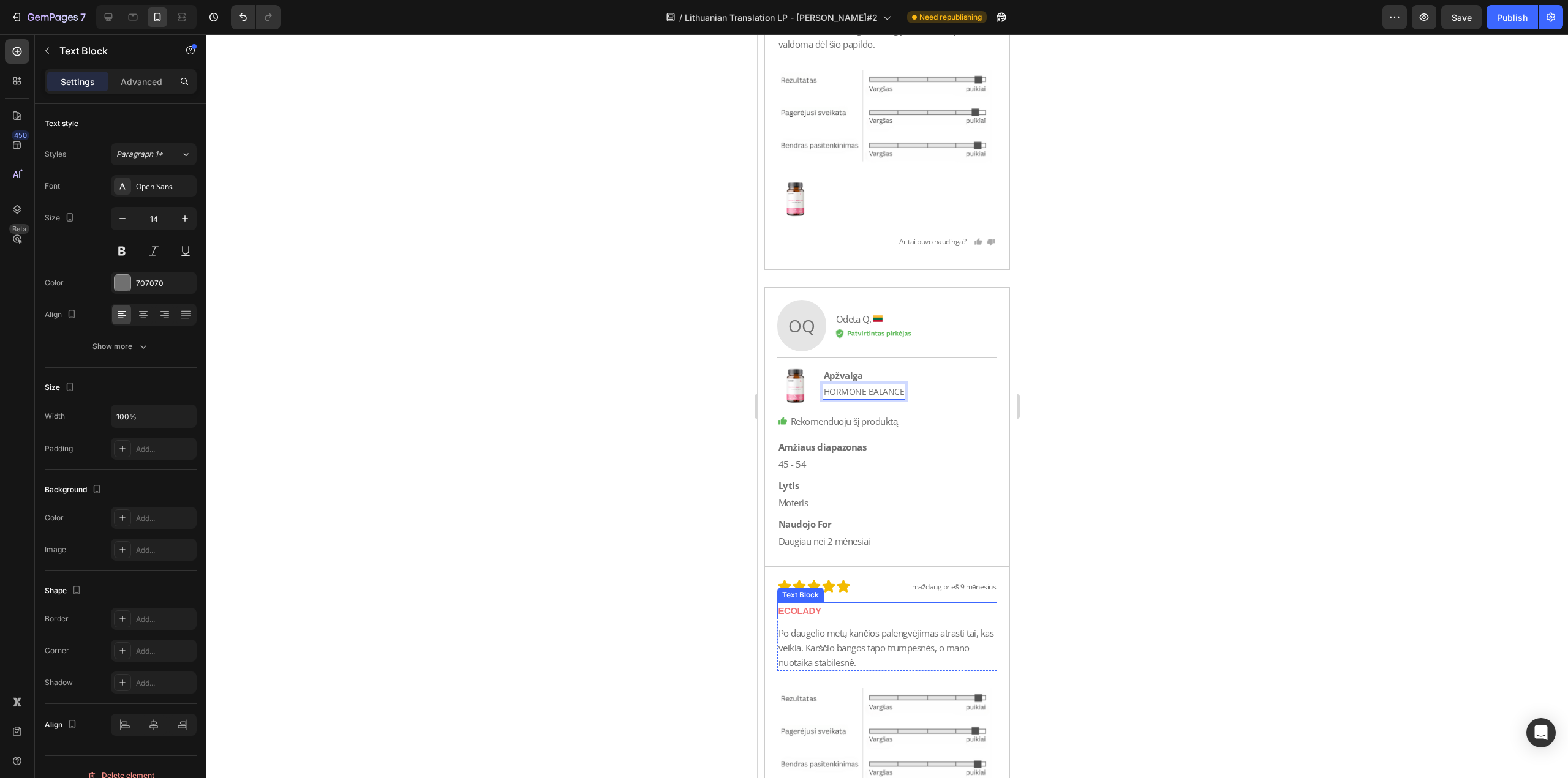
click at [889, 610] on p "ECOLADY" at bounding box center [887, 611] width 218 height 15
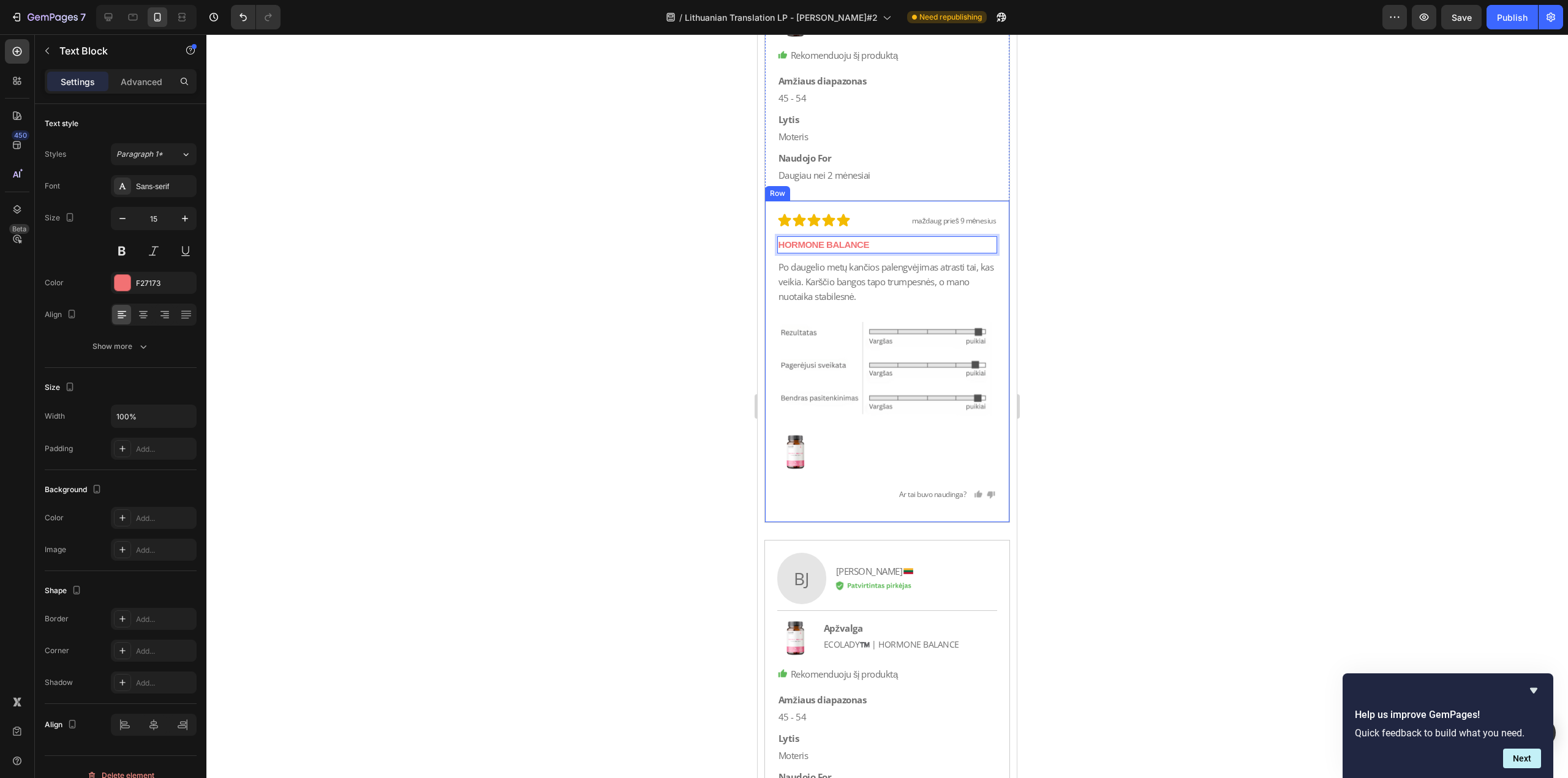
scroll to position [25654, 0]
click at [875, 653] on div "Apžvalga Text Block ECOLADY™️ | HORMONE BALANCE Text Block Row" at bounding box center [891, 637] width 138 height 37
click at [880, 641] on p "ECOLADY™️ | HORMONE BALANCE" at bounding box center [891, 643] width 135 height 13
drag, startPoint x: 880, startPoint y: 641, endPoint x: 772, endPoint y: 651, distance: 108.5
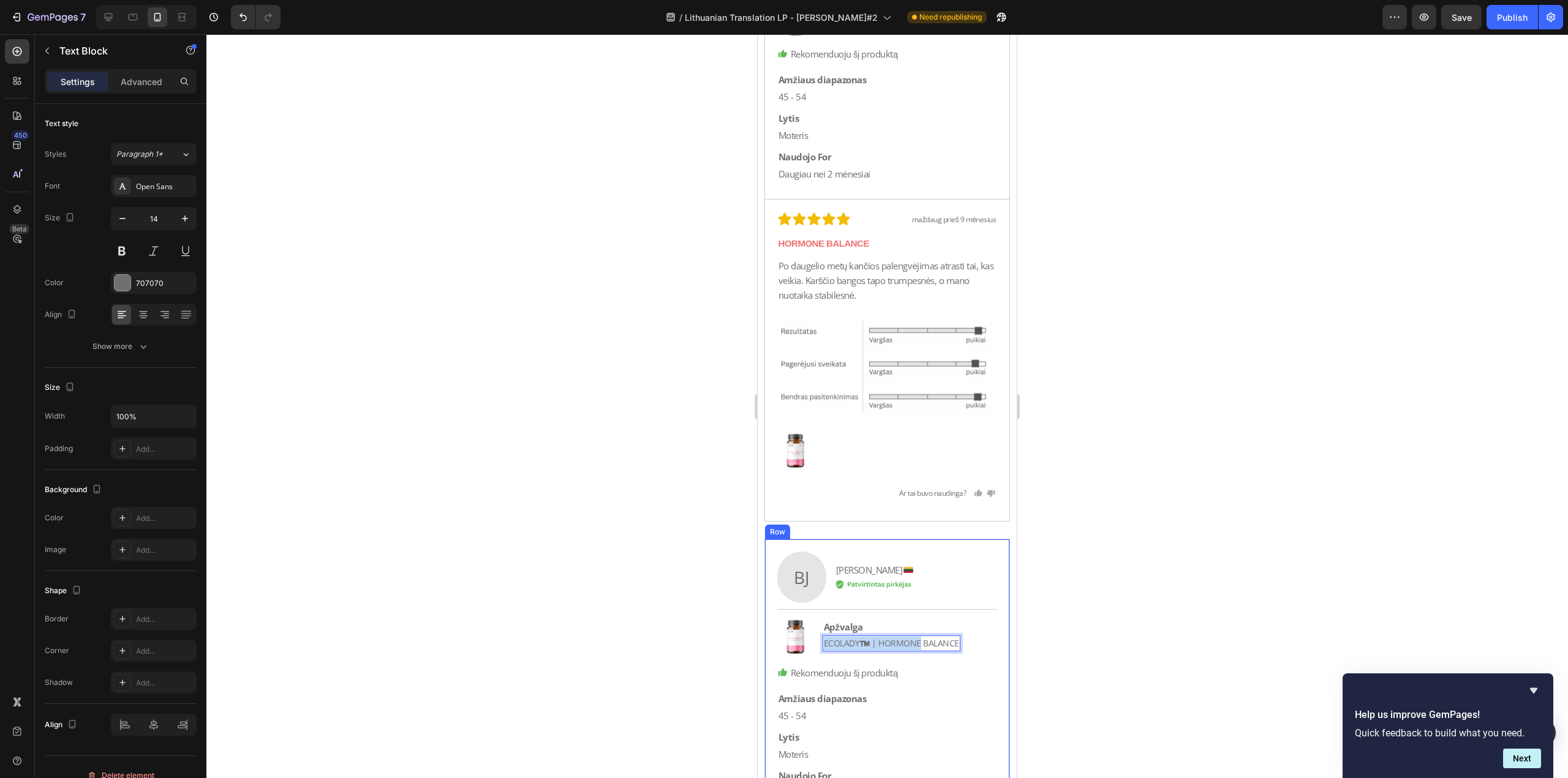
click at [772, 651] on div "BJ Text Block Image [PERSON_NAME] Text Block Row Image Row Row Image Apžvalga T…" at bounding box center [888, 679] width 245 height 279
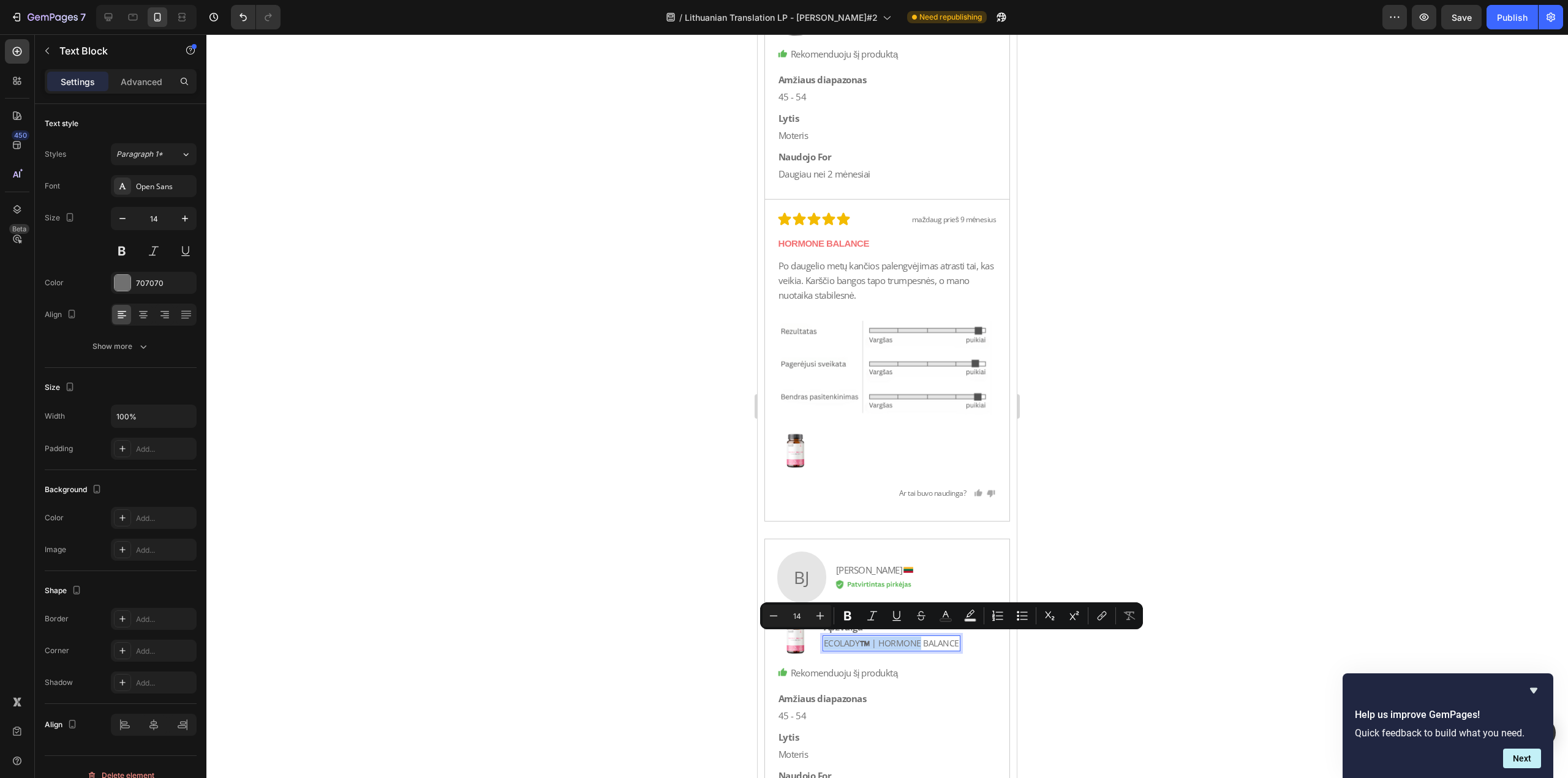
click at [887, 644] on p "ECOLADY™️ | HORMONE BALANCE" at bounding box center [891, 643] width 135 height 13
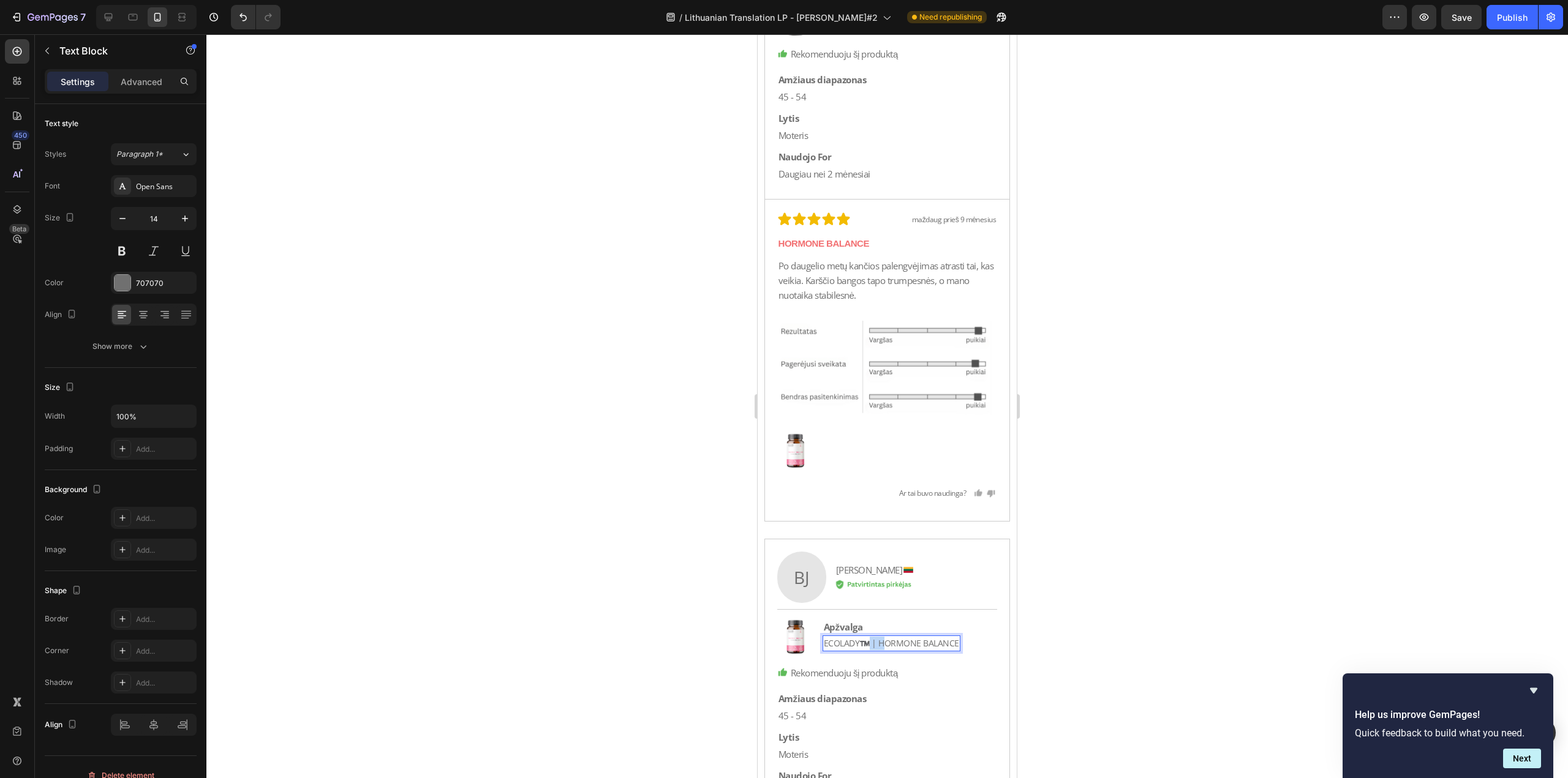
drag, startPoint x: 882, startPoint y: 641, endPoint x: 866, endPoint y: 641, distance: 16.0
click at [866, 641] on p "ECOLADY™️ | HORMONE BALANCE" at bounding box center [891, 643] width 135 height 13
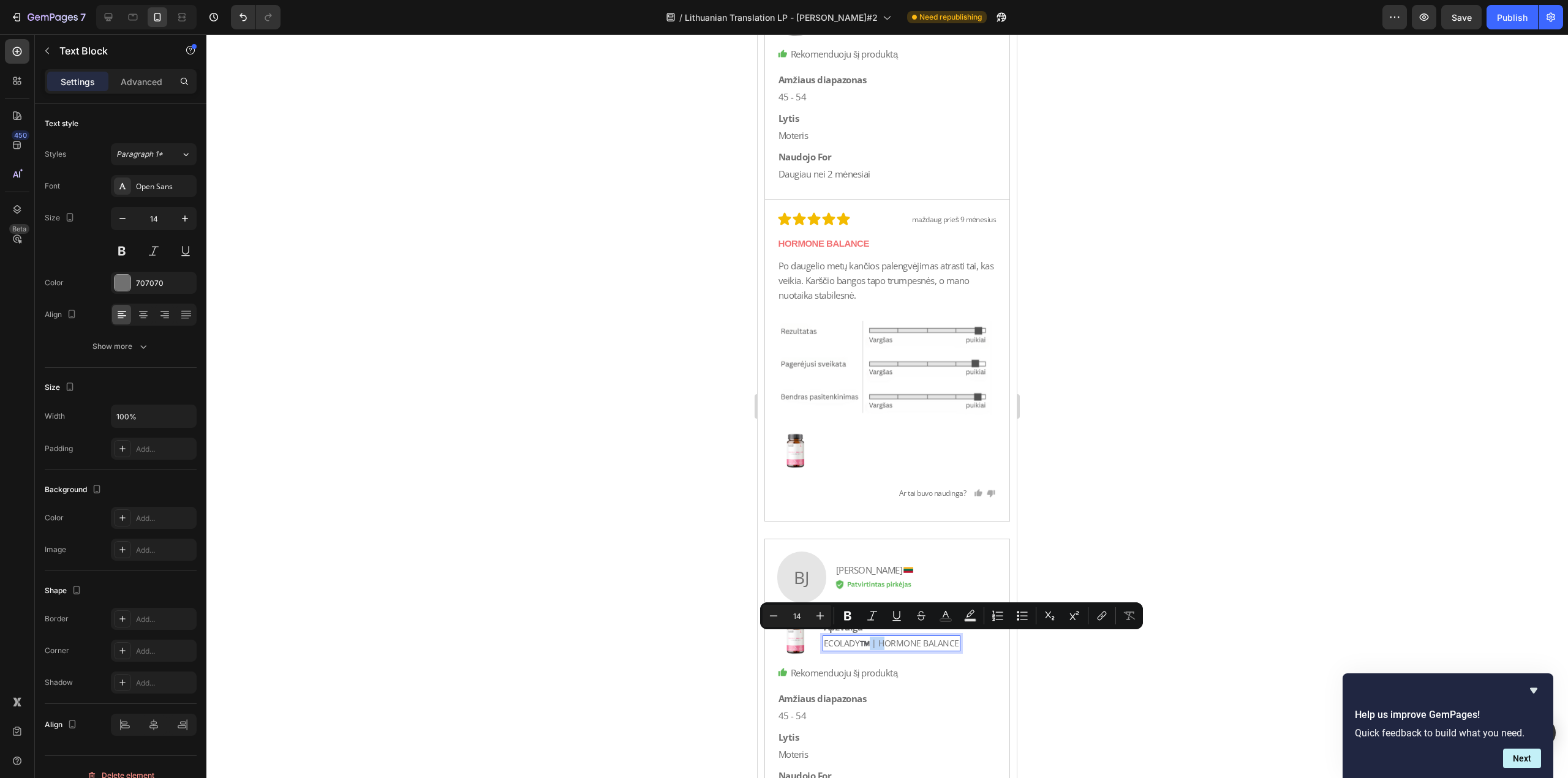
click at [877, 641] on p "ECOLADY™️ | HORMONE BALANCE" at bounding box center [891, 643] width 135 height 13
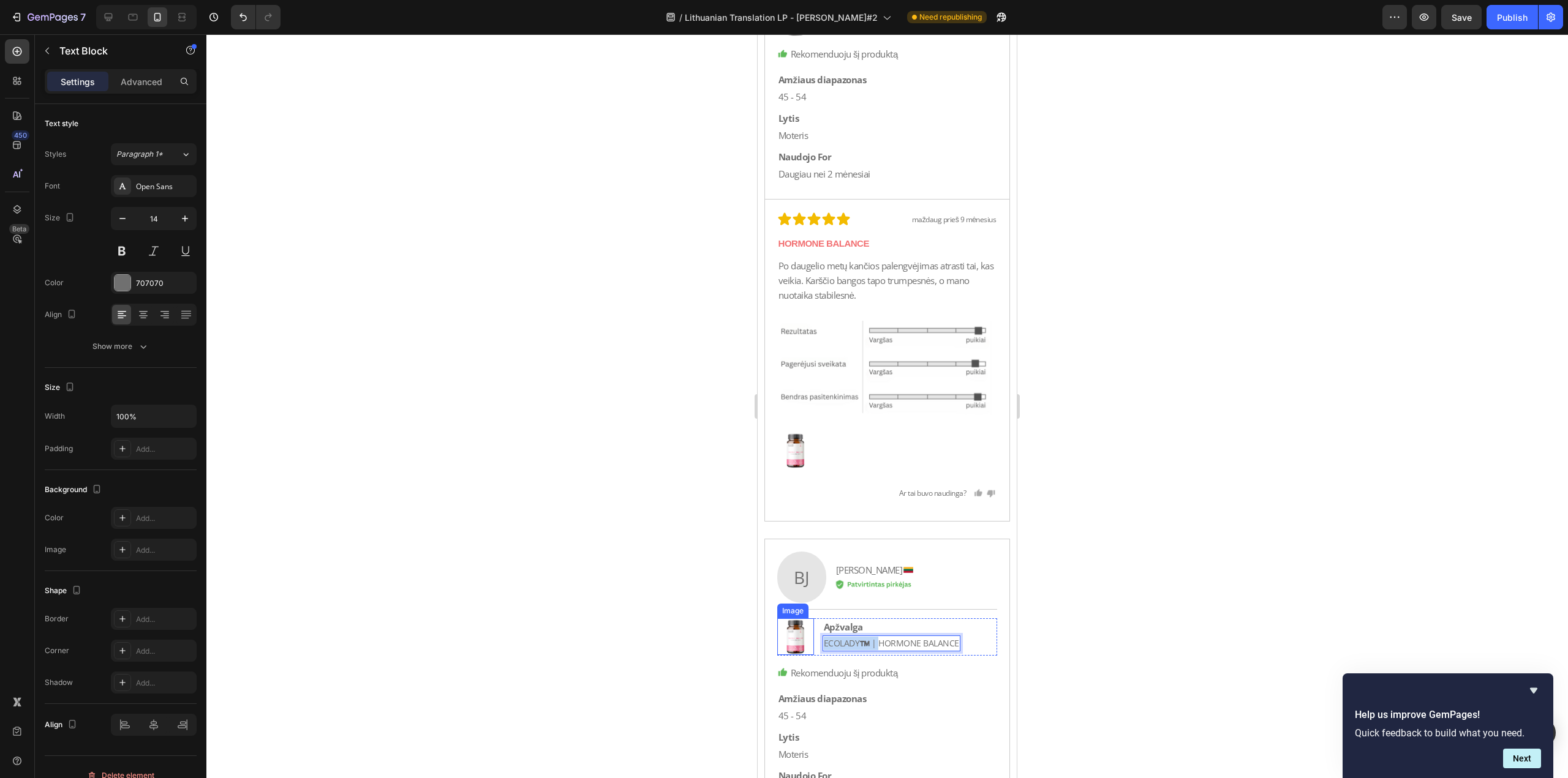
drag, startPoint x: 879, startPoint y: 642, endPoint x: 809, endPoint y: 644, distance: 70.0
click at [809, 644] on div "Image Apžvalga Text Block ECOLADY™️ | HORMONE [STREET_ADDRESS]" at bounding box center [888, 637] width 220 height 37
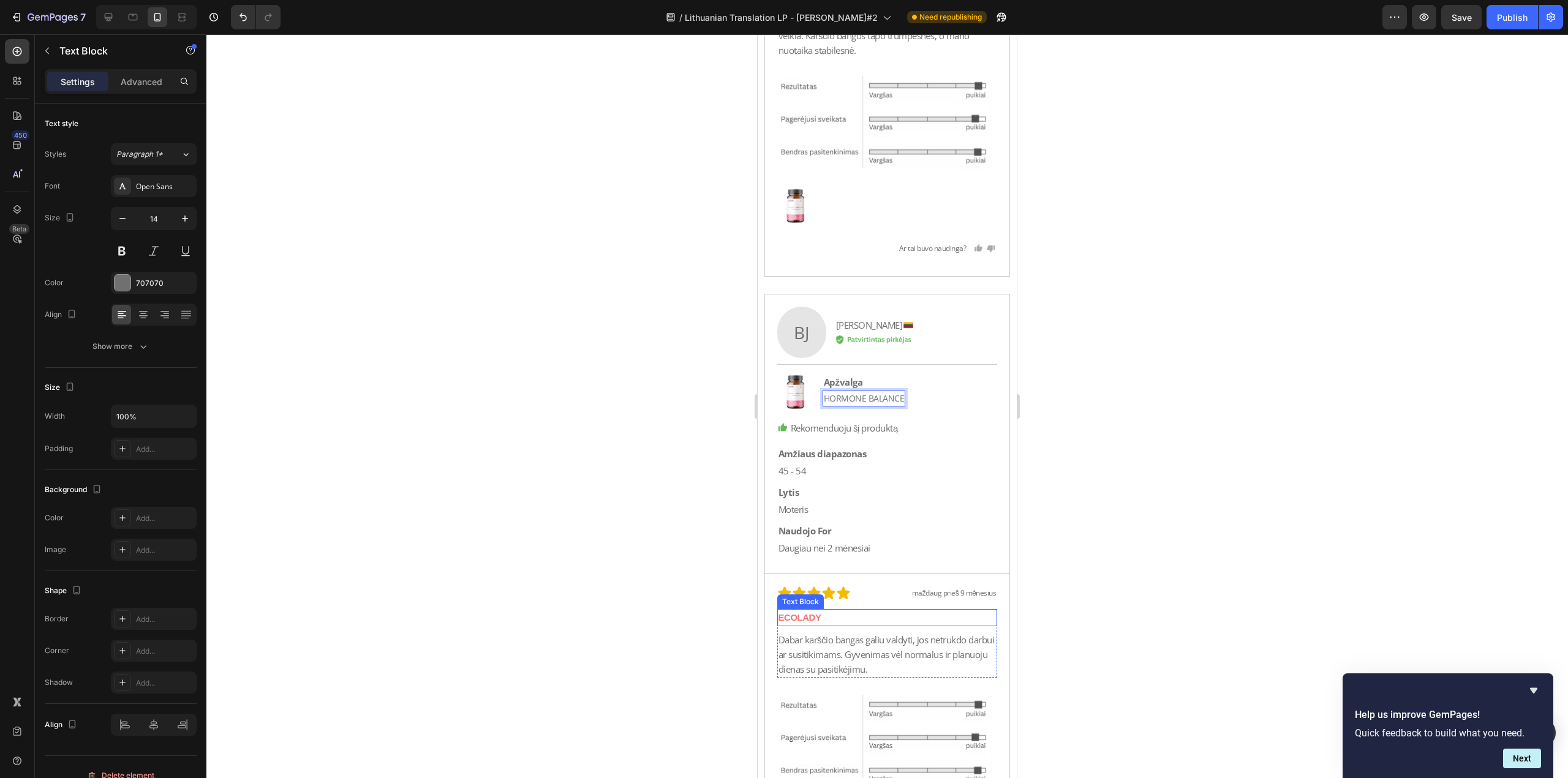
click at [877, 615] on p "ECOLADY" at bounding box center [887, 617] width 218 height 15
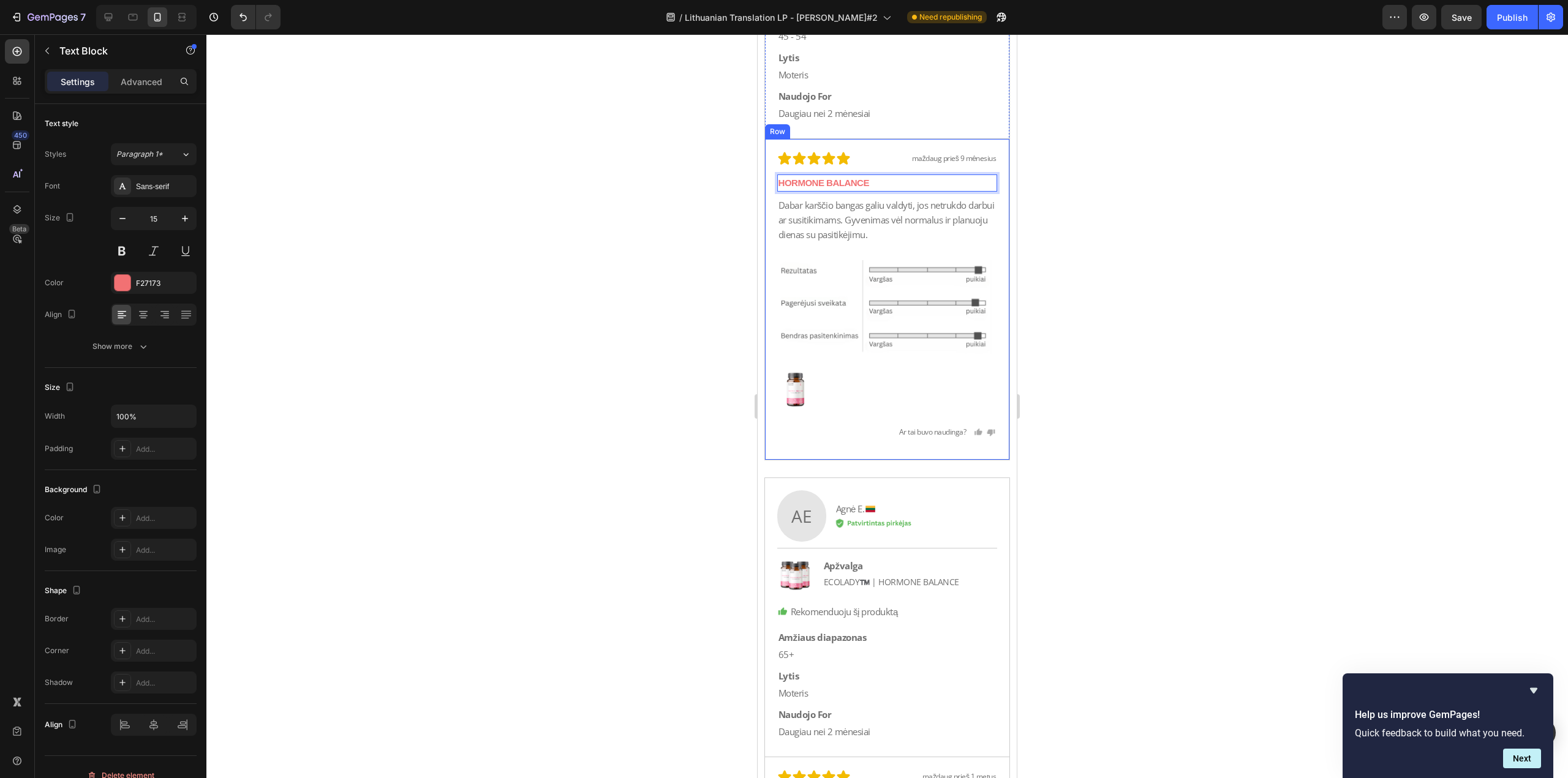
scroll to position [26390, 0]
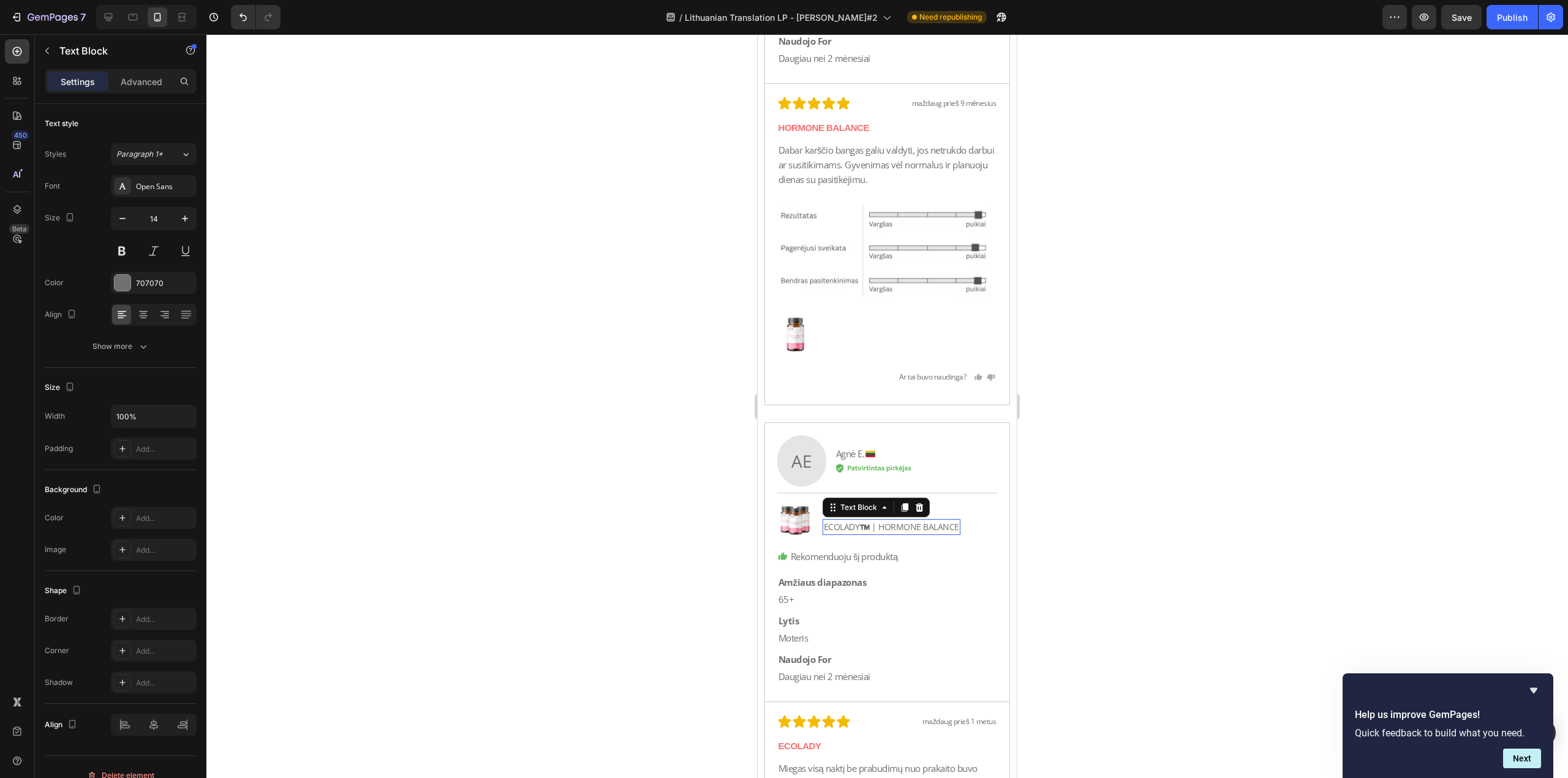
click at [879, 526] on p "ECOLADY™️ | HORMONE BALANCE" at bounding box center [891, 526] width 135 height 13
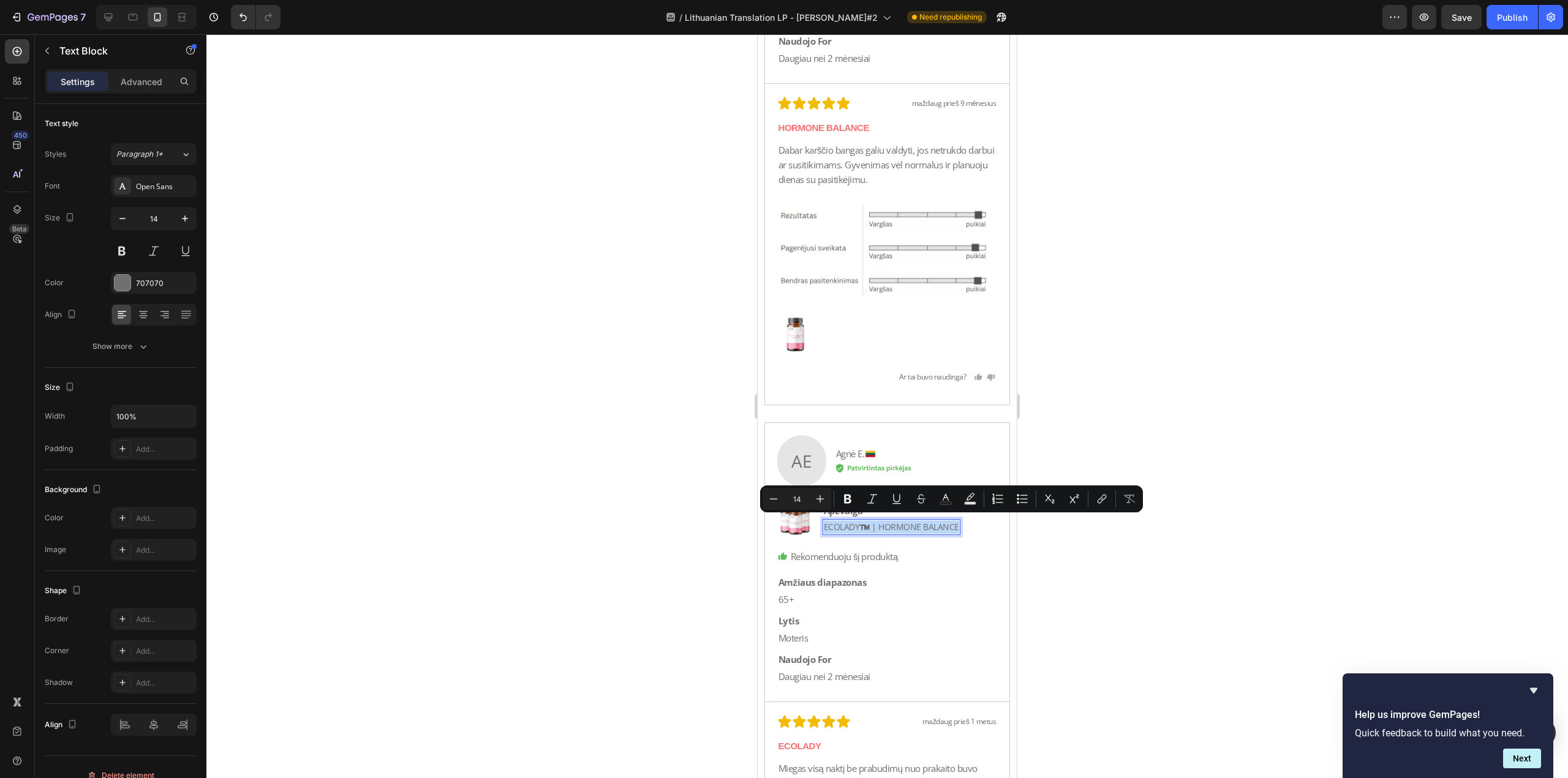
click at [879, 525] on p "ECOLADY™️ | HORMONE BALANCE" at bounding box center [891, 526] width 135 height 13
click at [878, 524] on p "ECOLADY™️ | HORMONE BALANCE" at bounding box center [891, 526] width 135 height 13
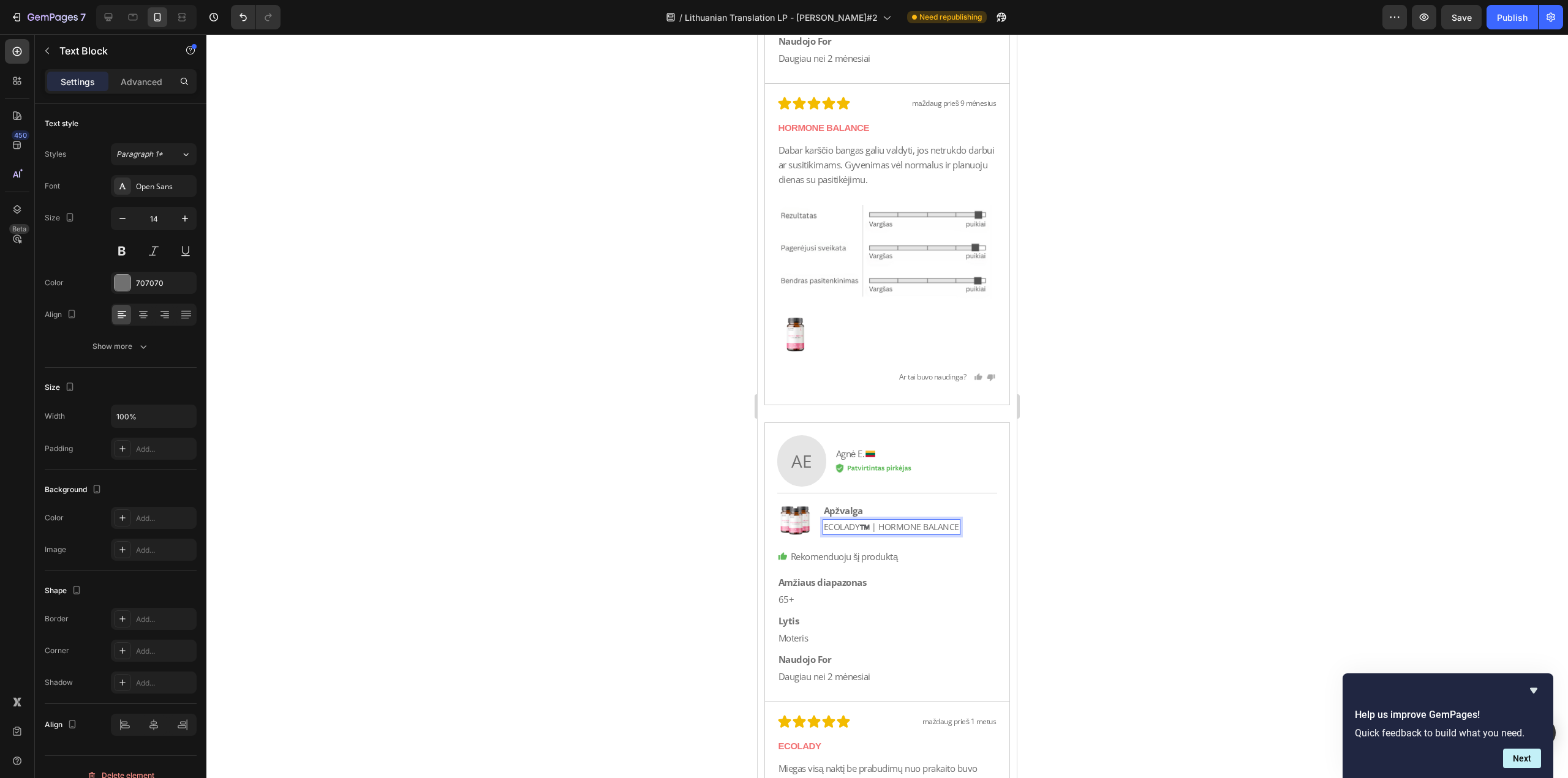
drag, startPoint x: 878, startPoint y: 524, endPoint x: 791, endPoint y: 526, distance: 87.0
click at [791, 526] on div "Image Apžvalga Text Block ECOLADY™️ | HORMONE [STREET_ADDRESS]" at bounding box center [888, 521] width 220 height 37
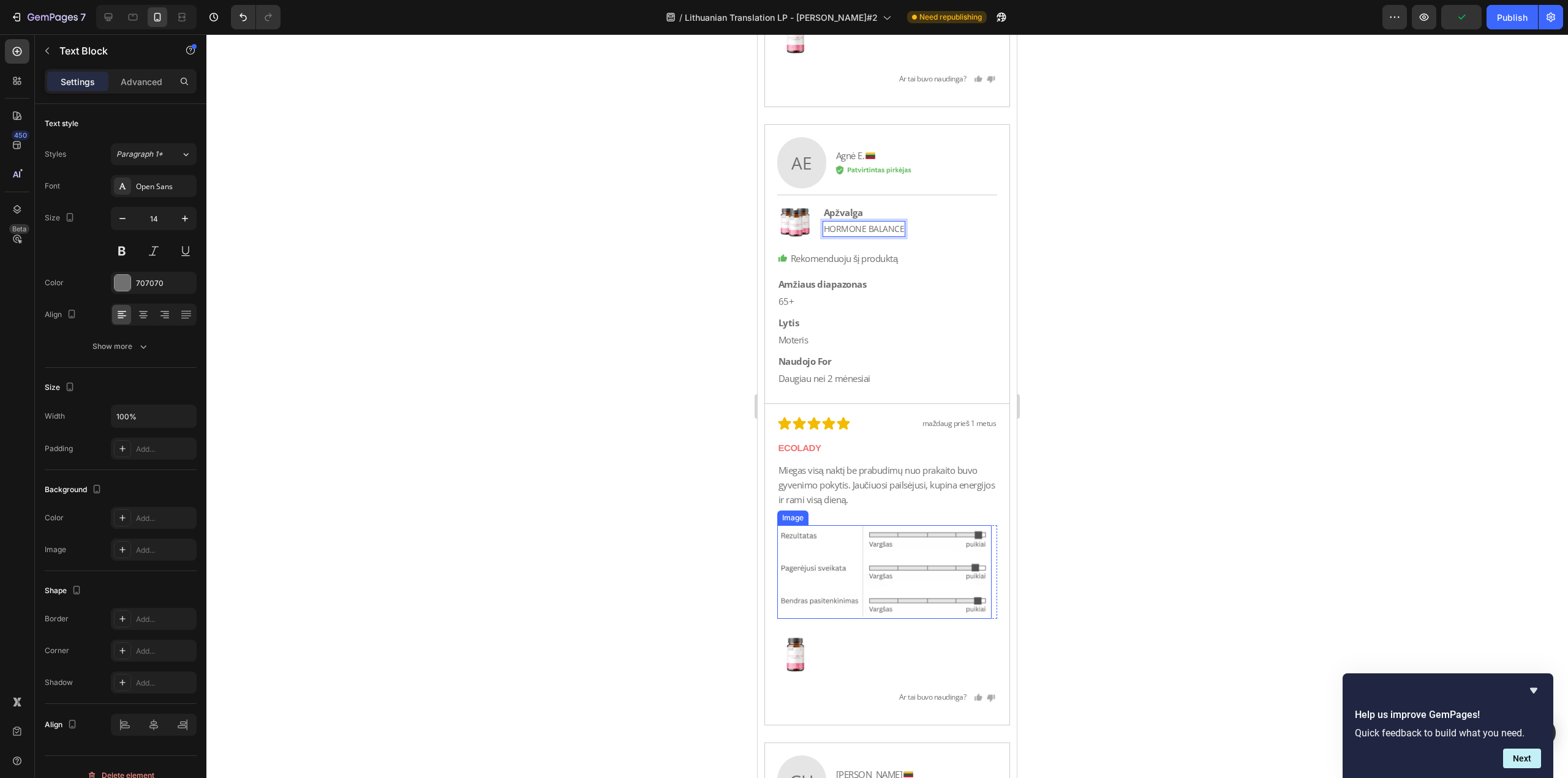
scroll to position [26696, 0]
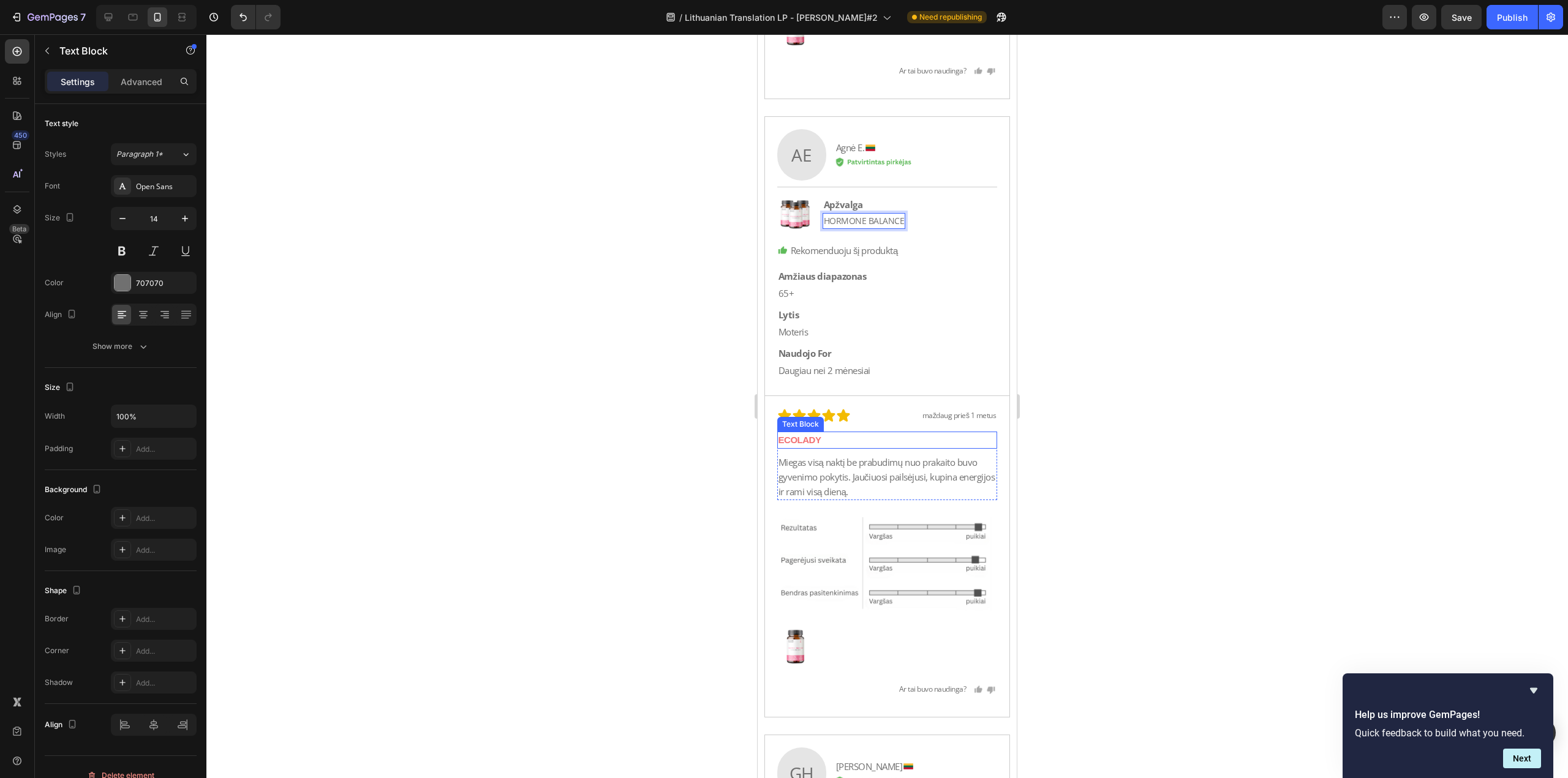
click at [898, 433] on p "ECOLADY" at bounding box center [887, 440] width 218 height 15
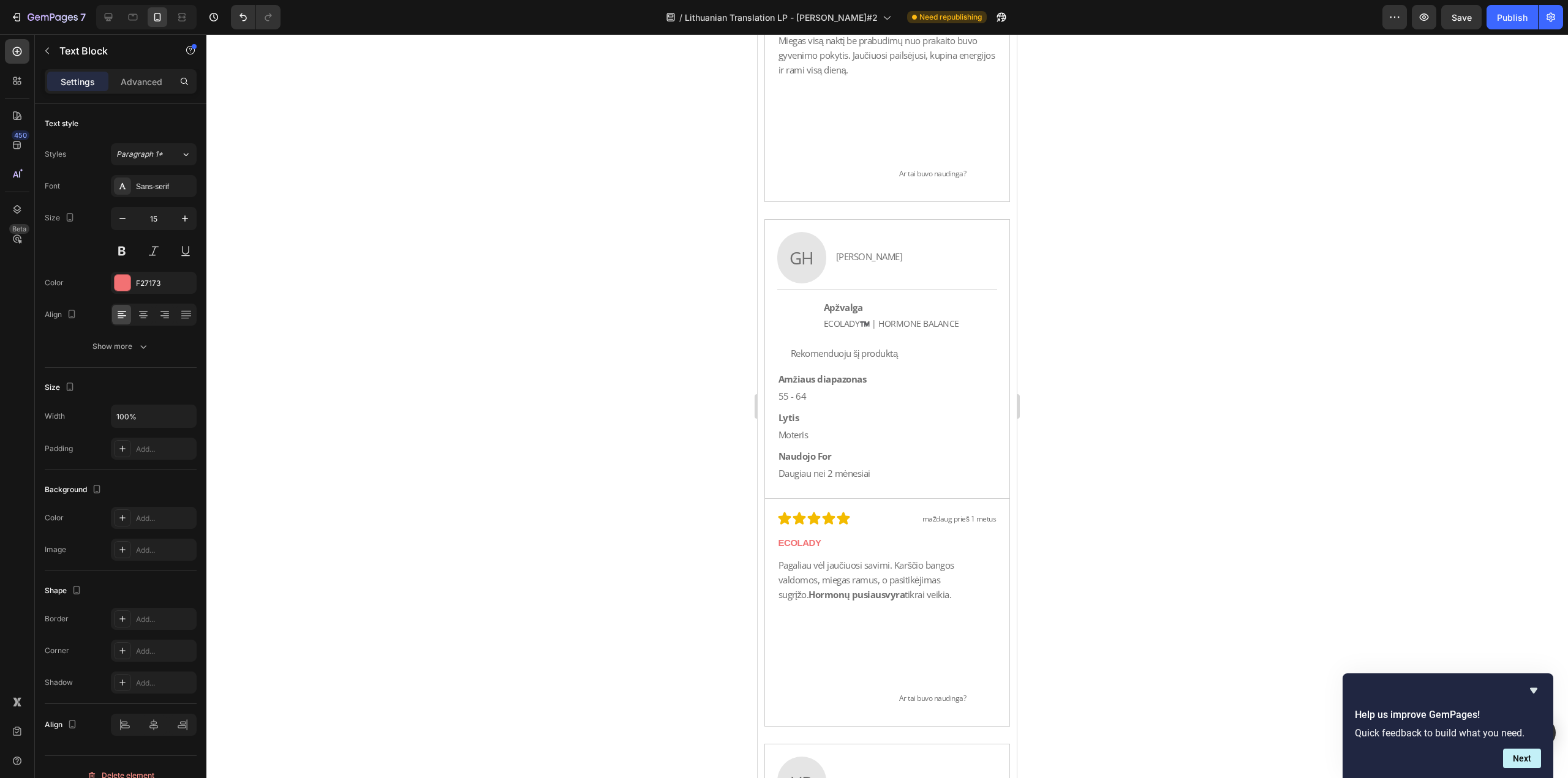
scroll to position [27125, 0]
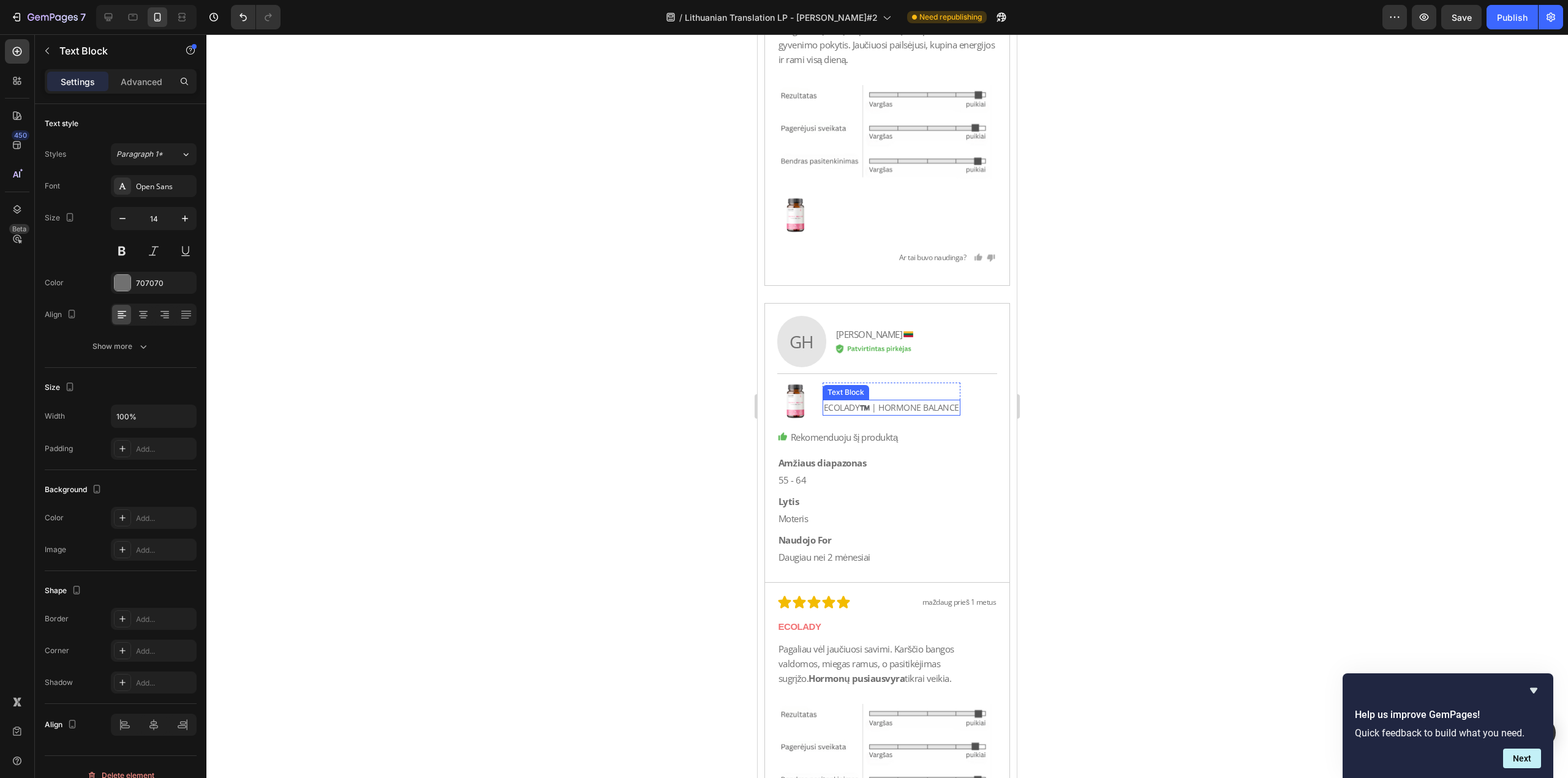
click at [877, 409] on p "ECOLADY™️ | HORMONE BALANCE" at bounding box center [891, 407] width 135 height 13
click at [883, 409] on p "ECOLADY™️ | HORMONE BALANCE" at bounding box center [891, 407] width 135 height 13
click at [878, 409] on p "ECOLADY™️ | HORMONE BALANCE" at bounding box center [891, 407] width 135 height 13
drag, startPoint x: 879, startPoint y: 409, endPoint x: 798, endPoint y: 414, distance: 81.2
click at [798, 414] on div "Image Apžvalga Text Block ECOLADY™️ | HORMONE [STREET_ADDRESS]" at bounding box center [888, 401] width 220 height 37
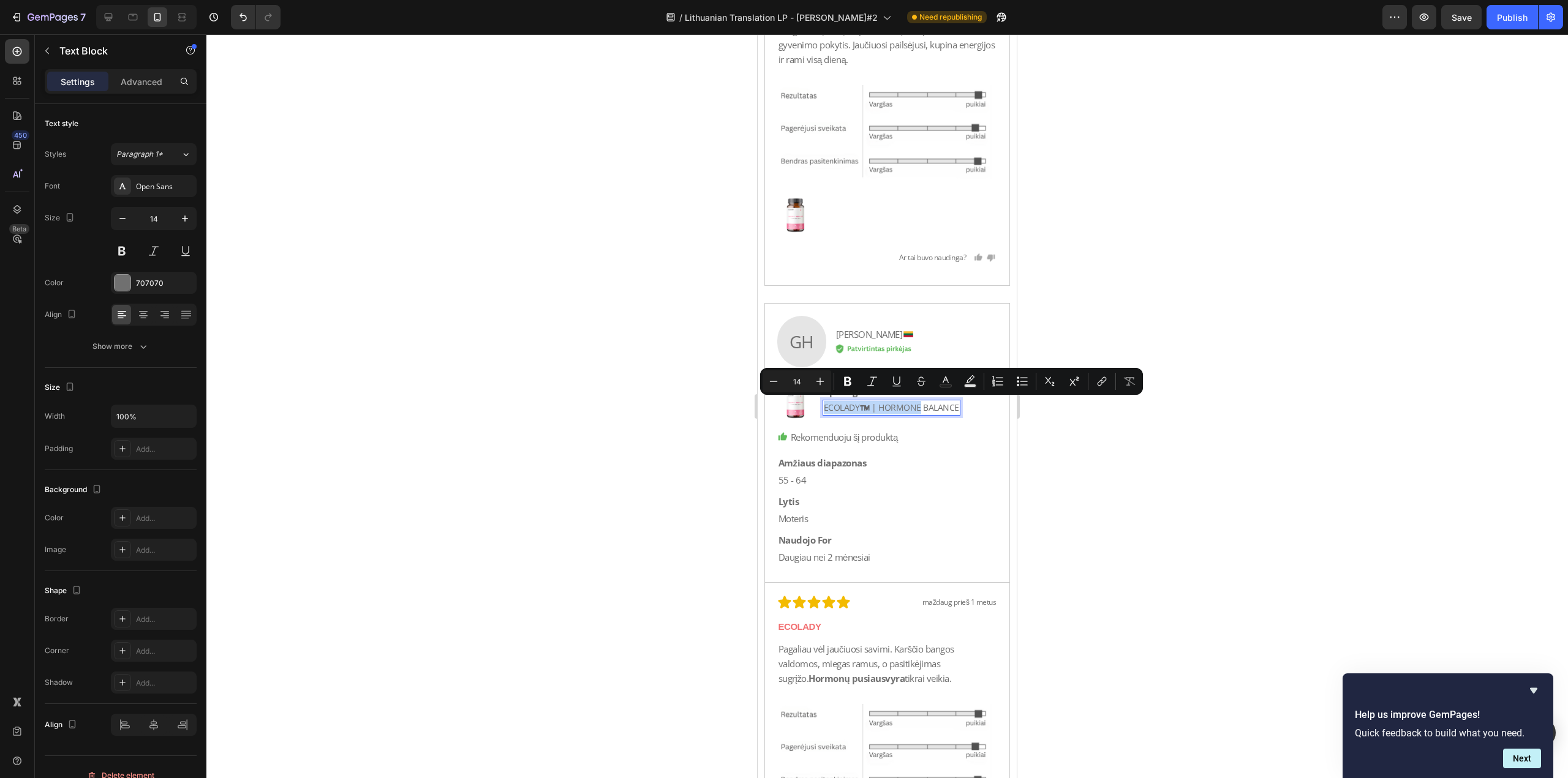
click at [878, 407] on p "ECOLADY™️ | HORMONE BALANCE" at bounding box center [891, 407] width 135 height 13
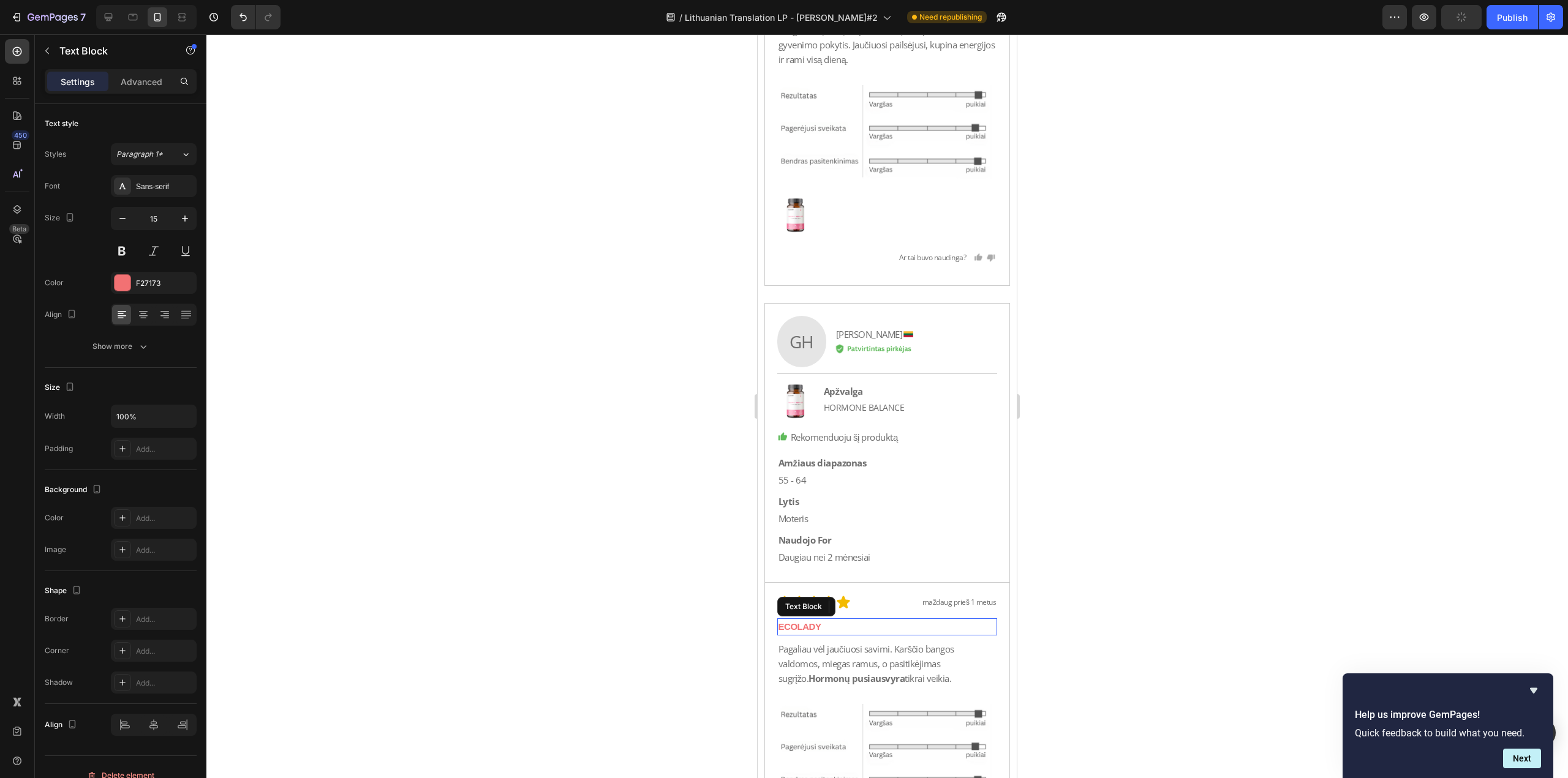
click at [857, 619] on div "ECOLADY" at bounding box center [888, 627] width 220 height 17
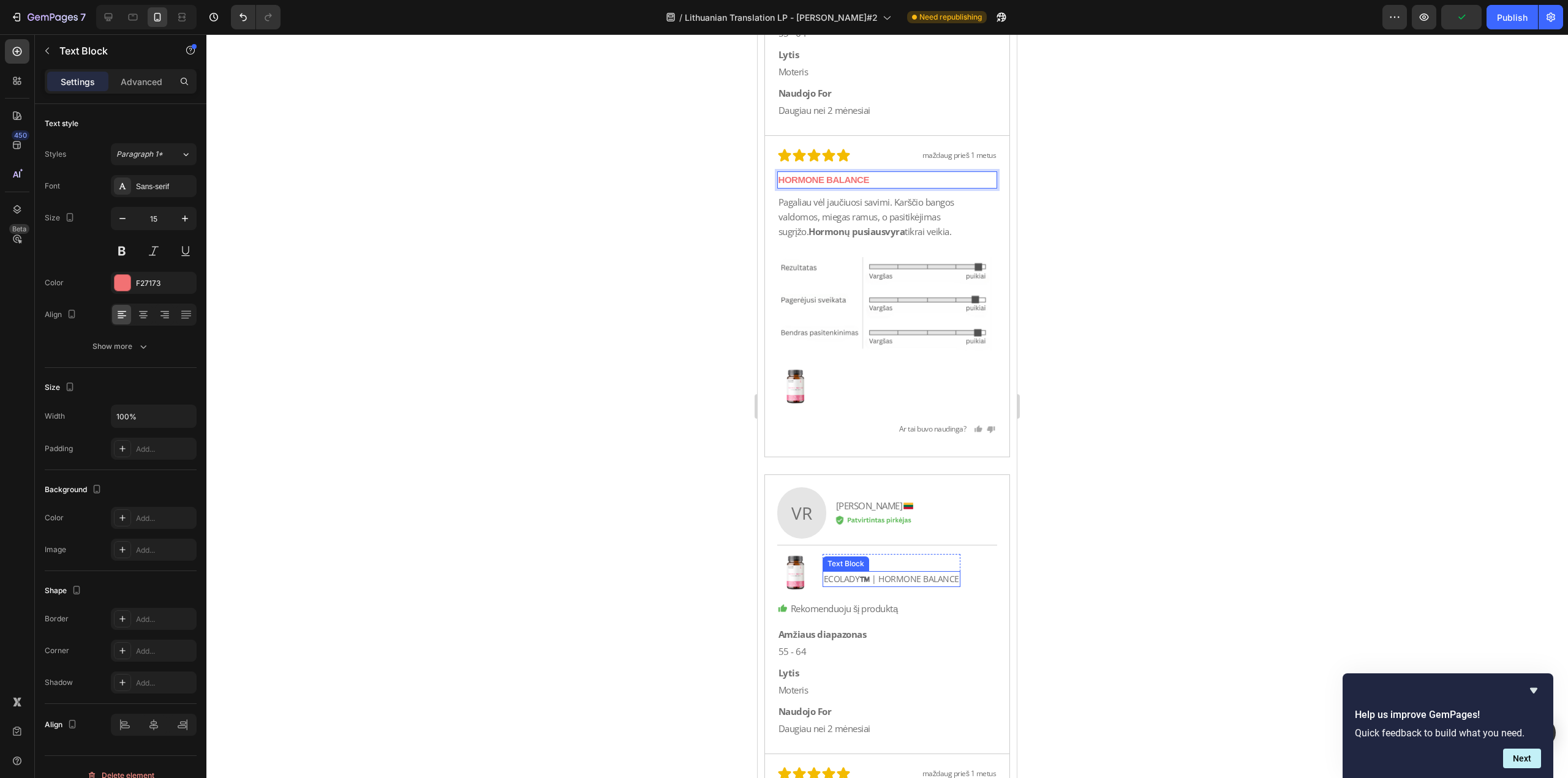
scroll to position [27675, 0]
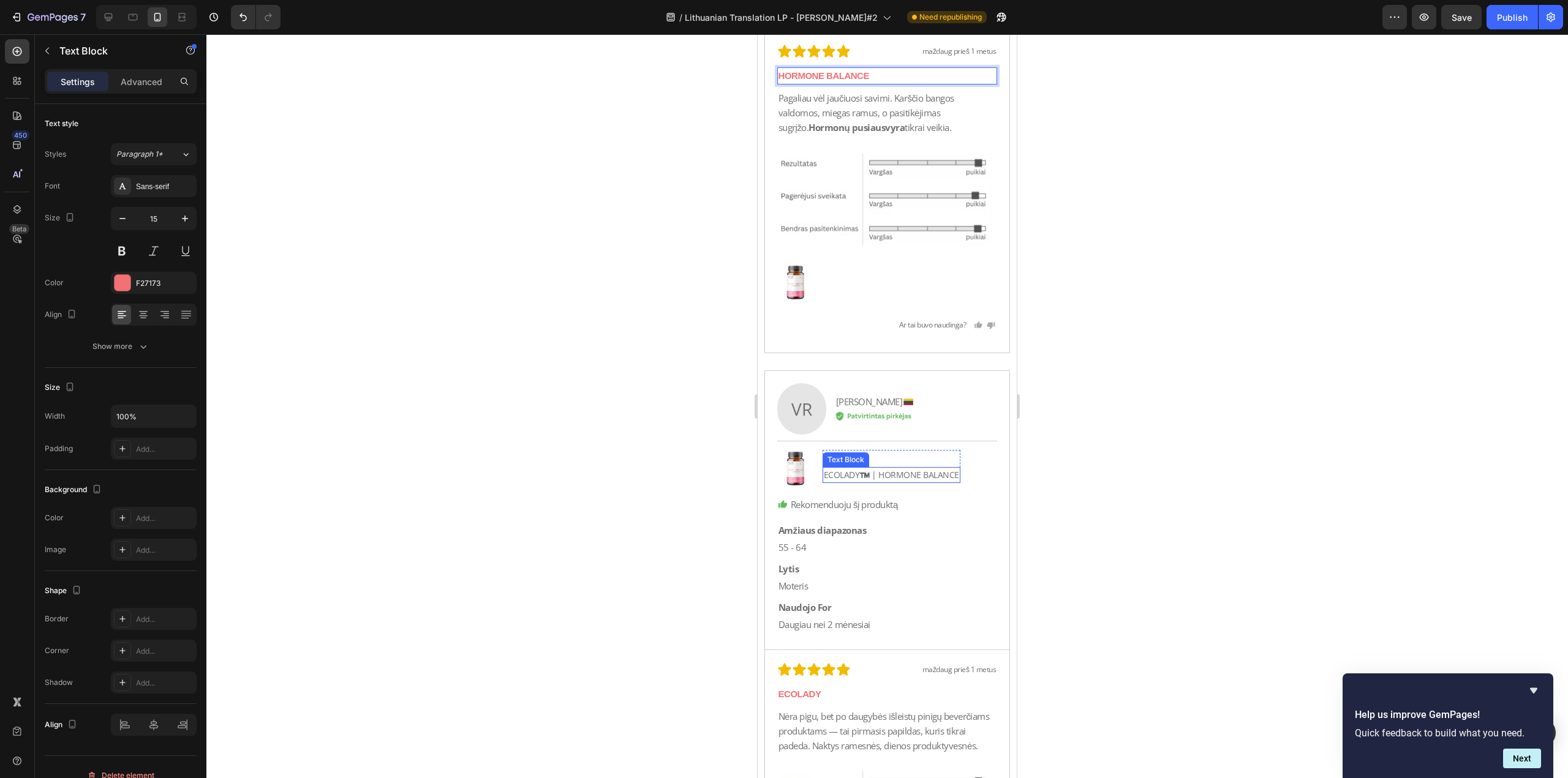
click at [874, 475] on p "ECOLADY™️ | HORMONE BALANCE" at bounding box center [891, 475] width 135 height 13
click at [884, 475] on p "ECOLADY™️ | HORMONE BALANCE" at bounding box center [891, 475] width 135 height 13
drag, startPoint x: 881, startPoint y: 473, endPoint x: 814, endPoint y: 480, distance: 67.4
click at [814, 480] on div "Image Apžvalga Text Block ECOLADY™️ | HORMONE [STREET_ADDRESS]" at bounding box center [888, 469] width 220 height 37
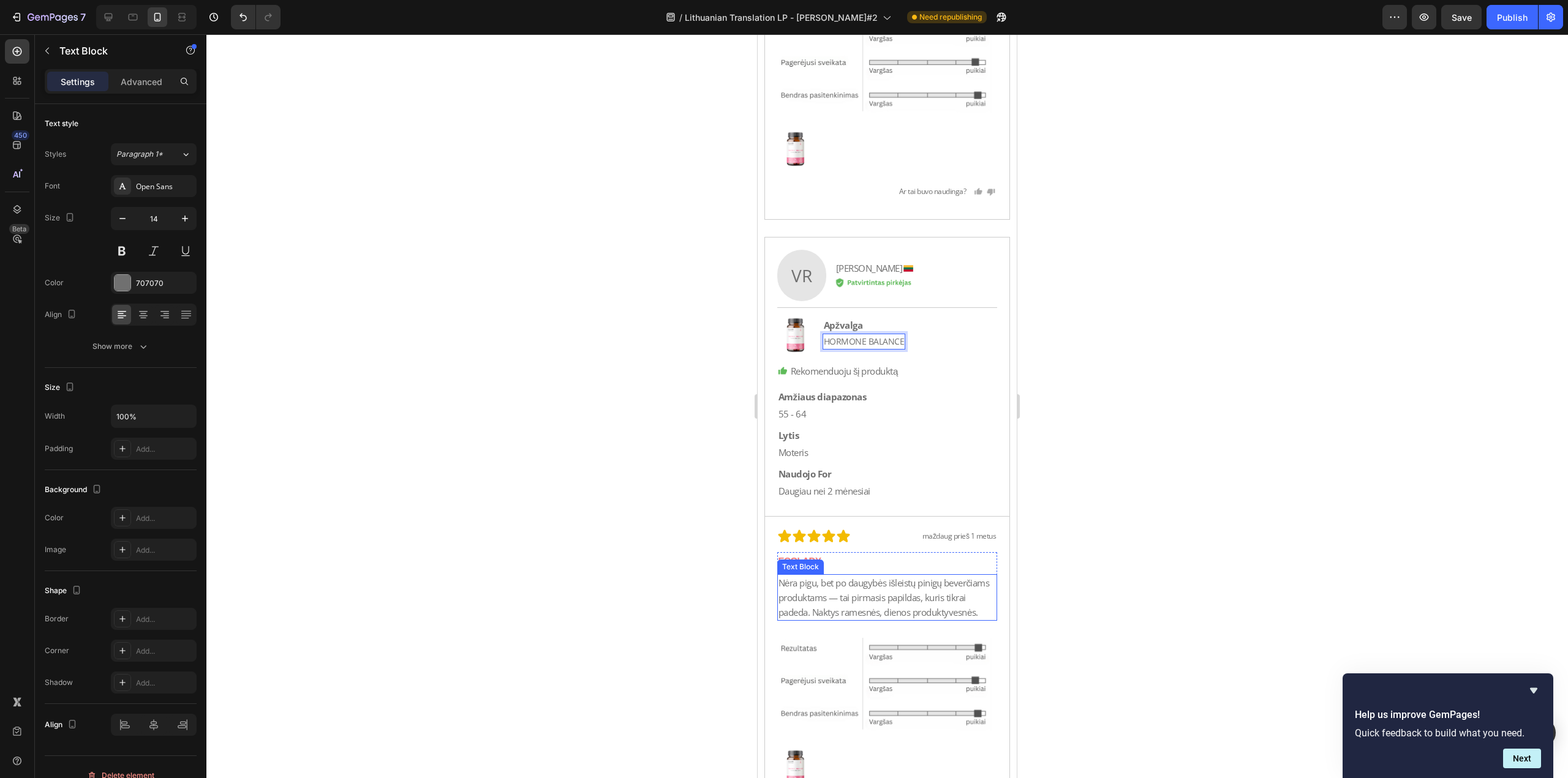
scroll to position [27921, 0]
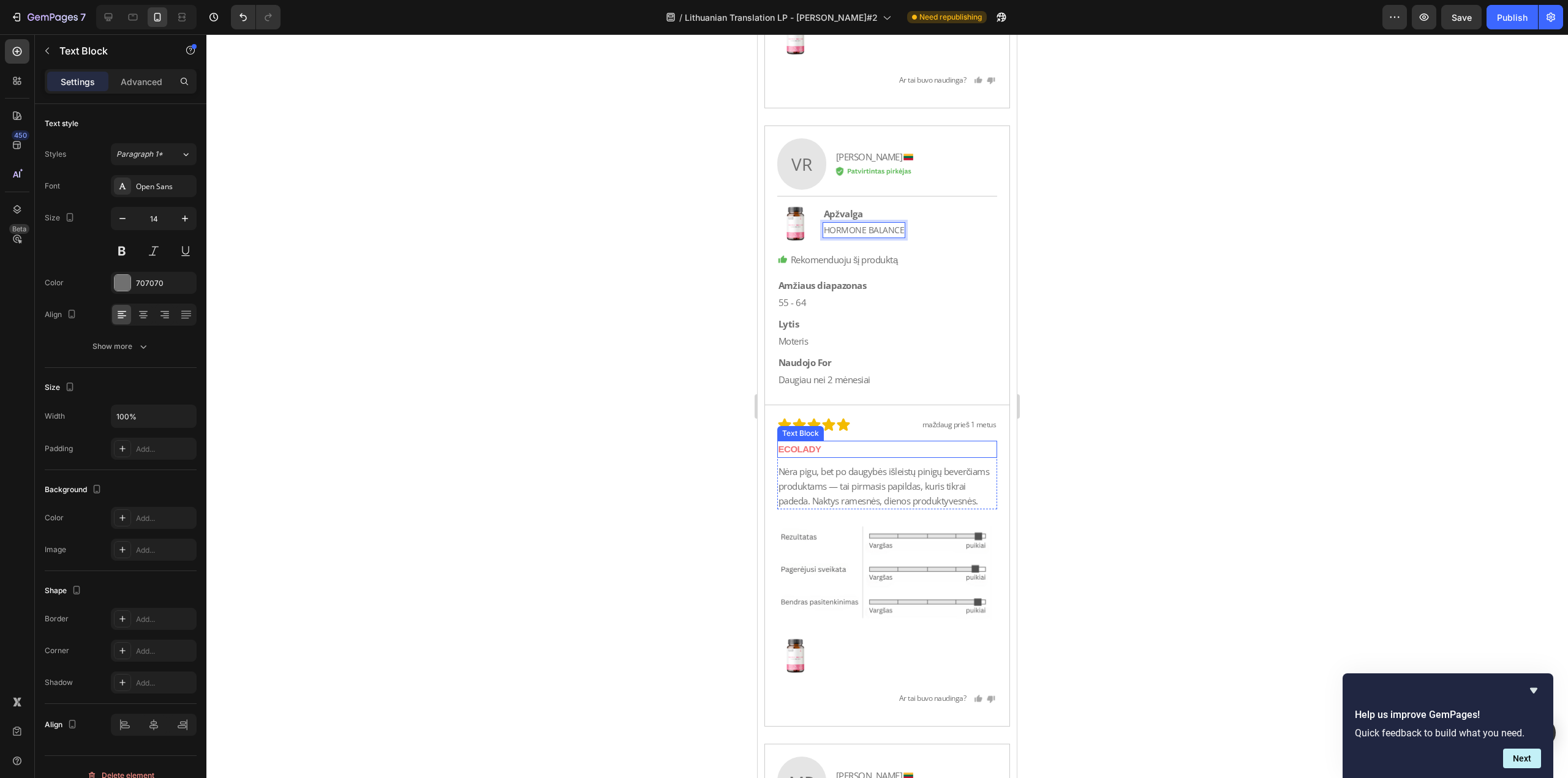
click at [864, 449] on p "ECOLADY" at bounding box center [887, 449] width 218 height 15
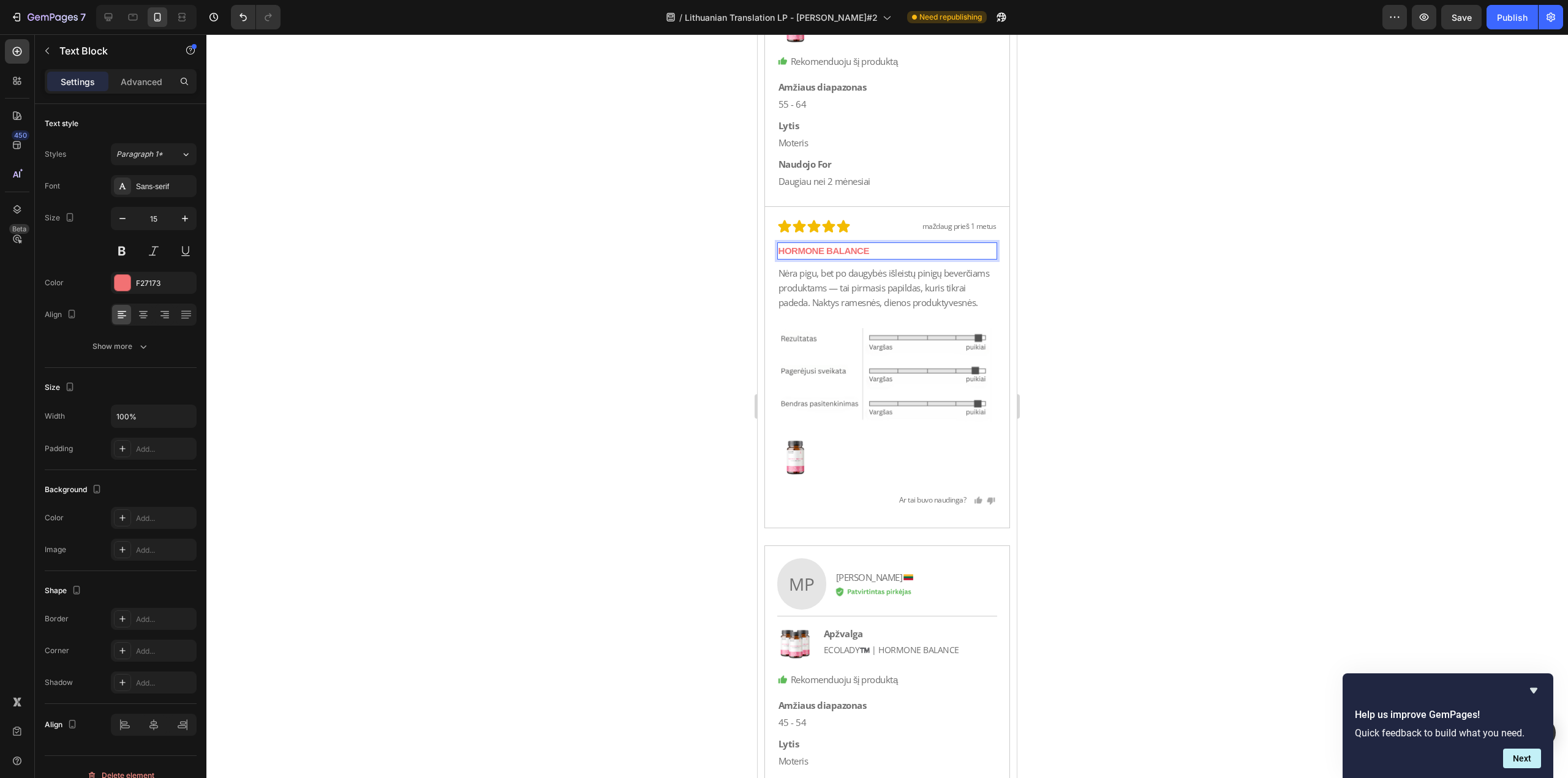
scroll to position [28410, 0]
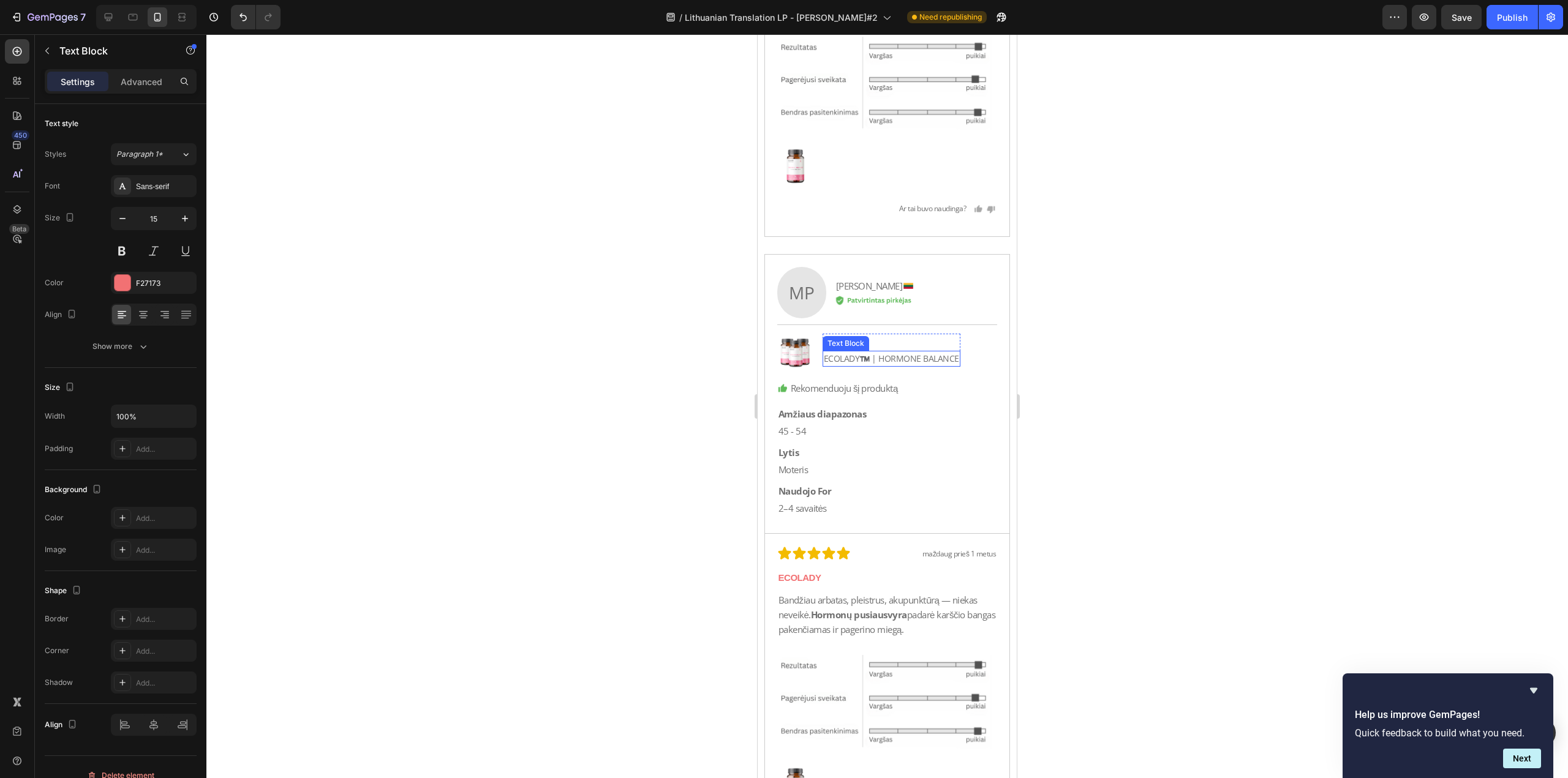
click at [872, 366] on p "ECOLADY™️ | HORMONE BALANCE" at bounding box center [891, 359] width 135 height 13
click at [881, 366] on p "ECOLADY™️ | HORMONE BALANCE" at bounding box center [891, 359] width 135 height 13
drag, startPoint x: 877, startPoint y: 369, endPoint x: 812, endPoint y: 378, distance: 65.6
click at [812, 371] on div "Image Apžvalga Text Block ECOLADY™️ | HORMONE [STREET_ADDRESS]" at bounding box center [888, 352] width 220 height 37
click at [893, 584] on p "ECOLADY" at bounding box center [887, 578] width 218 height 15
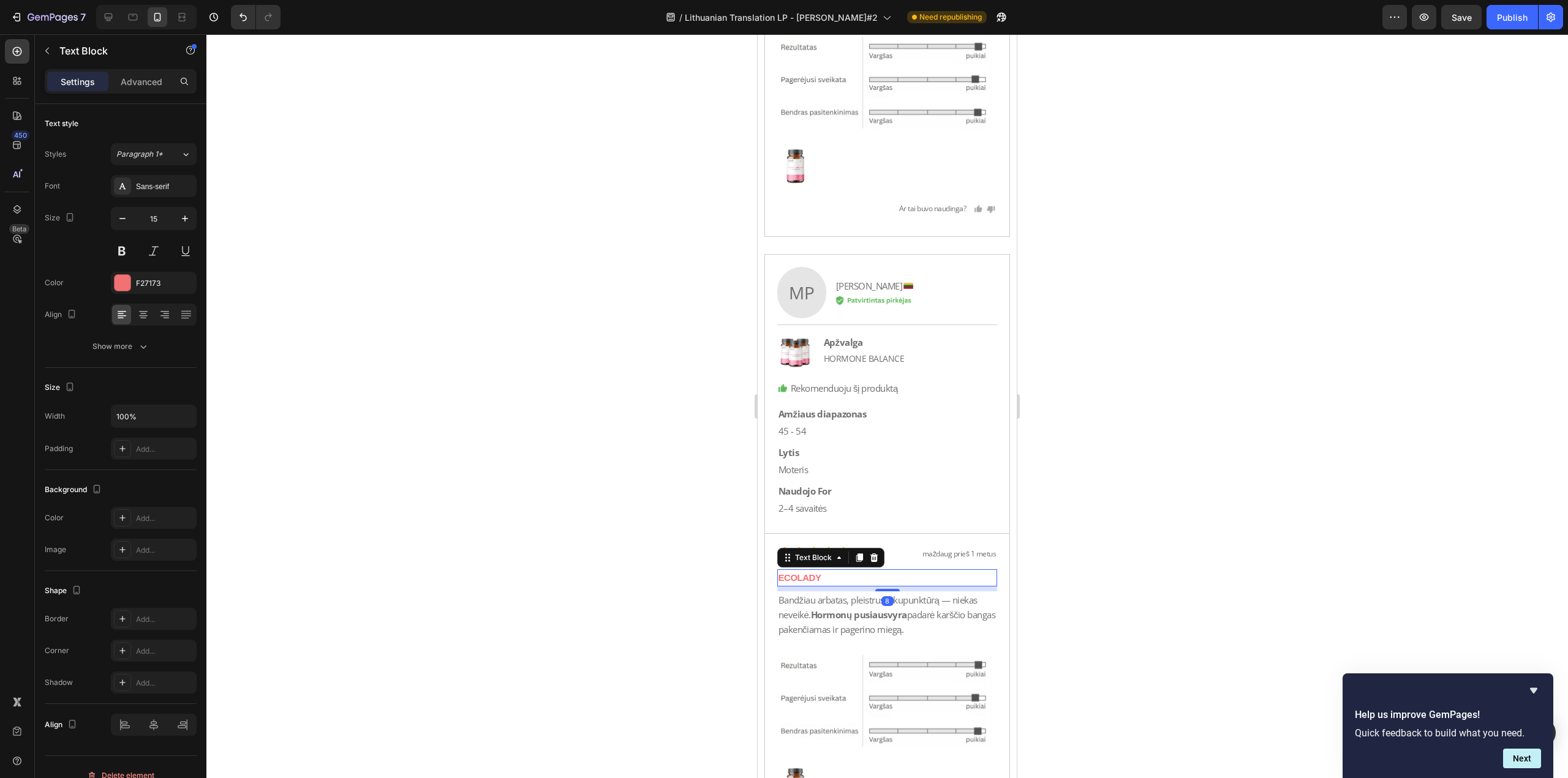
click at [893, 584] on p "ECOLADY" at bounding box center [887, 578] width 218 height 15
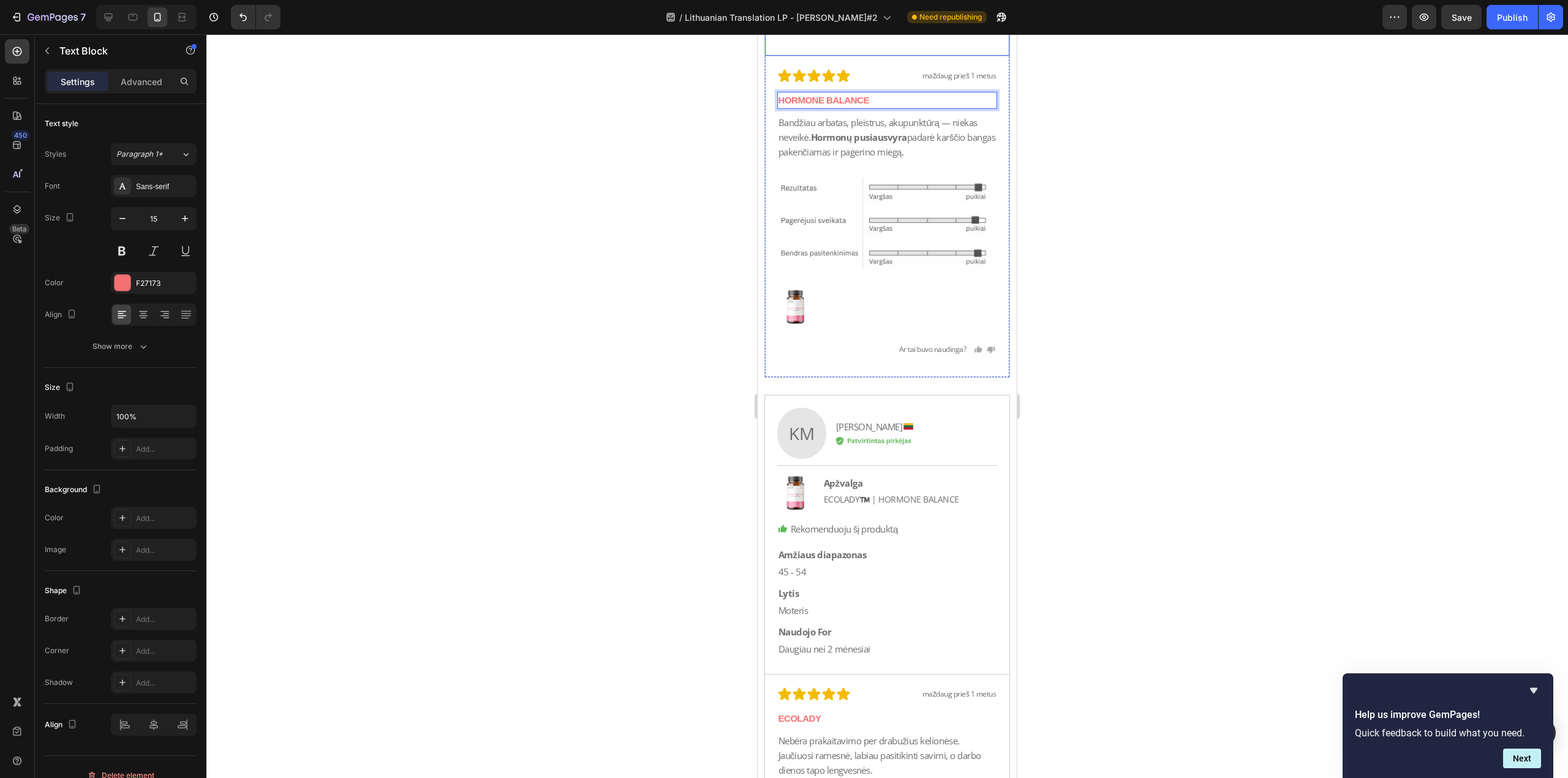
scroll to position [28900, 0]
click at [870, 494] on p "ECOLADY™️ | HORMONE BALANCE" at bounding box center [891, 498] width 135 height 13
click at [871, 494] on p "ECOLADY™️ | HORMONE BALANCE" at bounding box center [891, 498] width 135 height 13
drag, startPoint x: 878, startPoint y: 497, endPoint x: 795, endPoint y: 503, distance: 83.2
click at [795, 503] on div "Image Apžvalga Text Block ECOLADY™️ | HORMONE [STREET_ADDRESS]" at bounding box center [888, 493] width 220 height 37
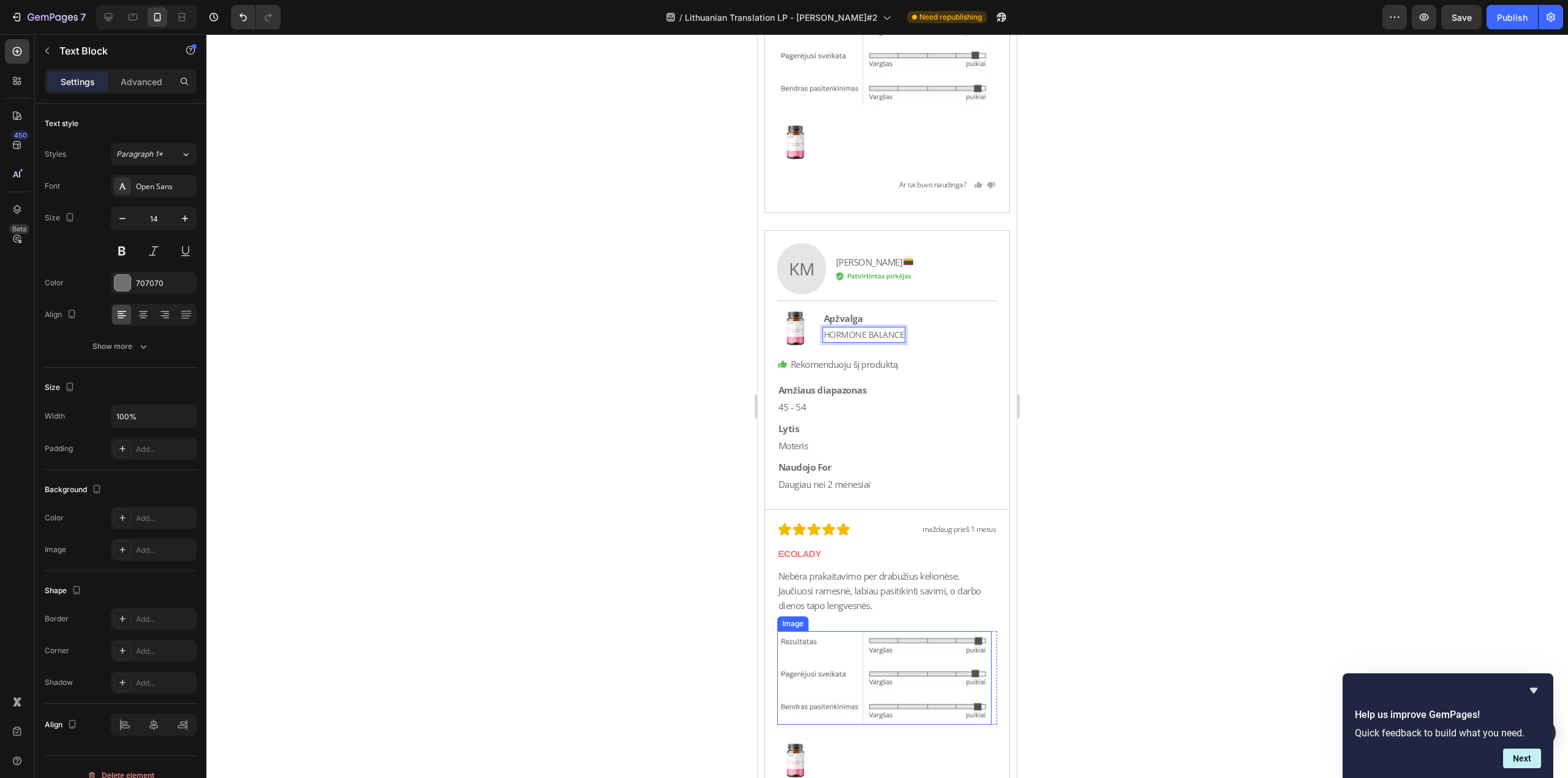
scroll to position [29206, 0]
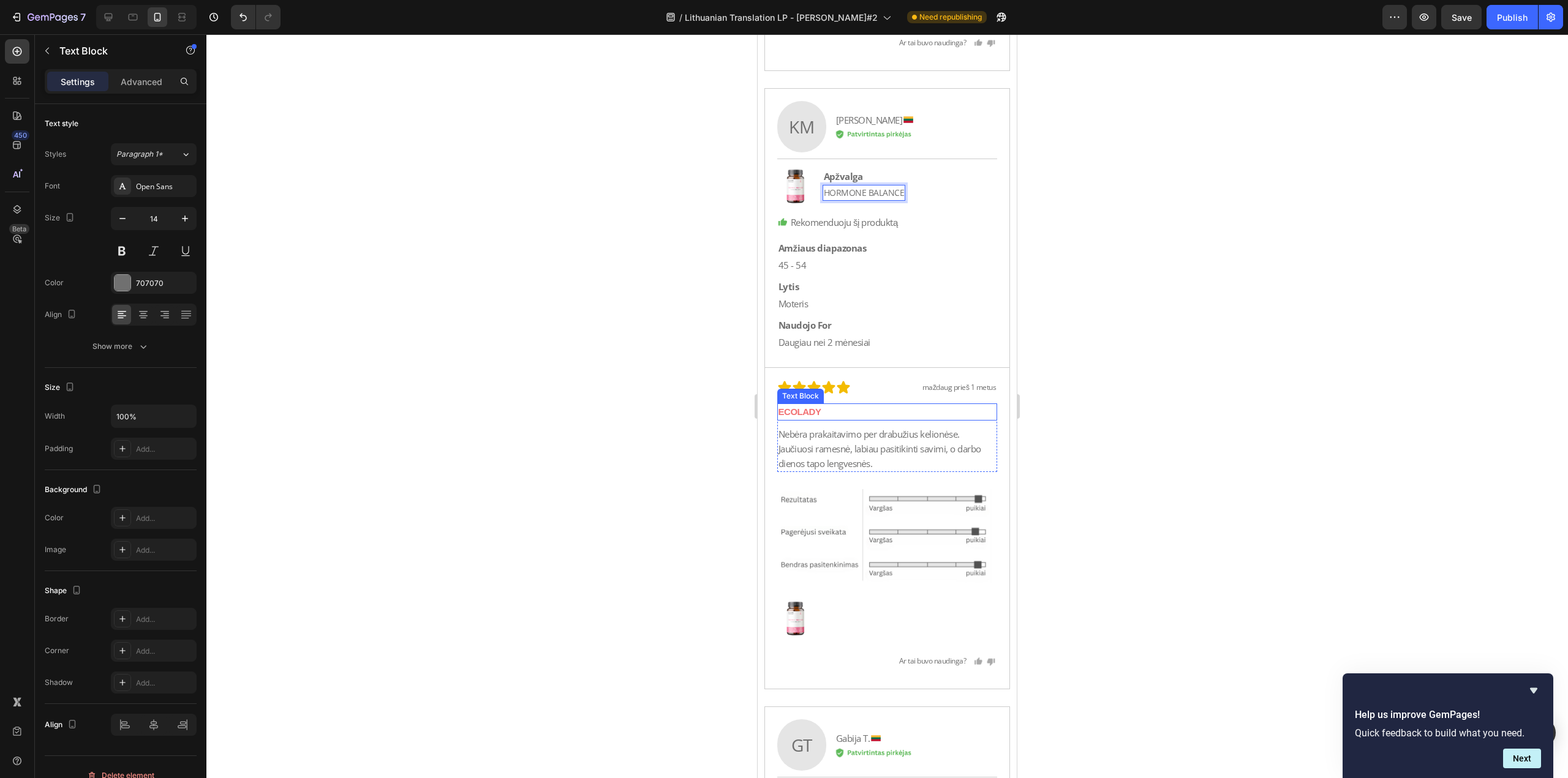
click at [870, 409] on p "ECOLADY" at bounding box center [887, 412] width 218 height 15
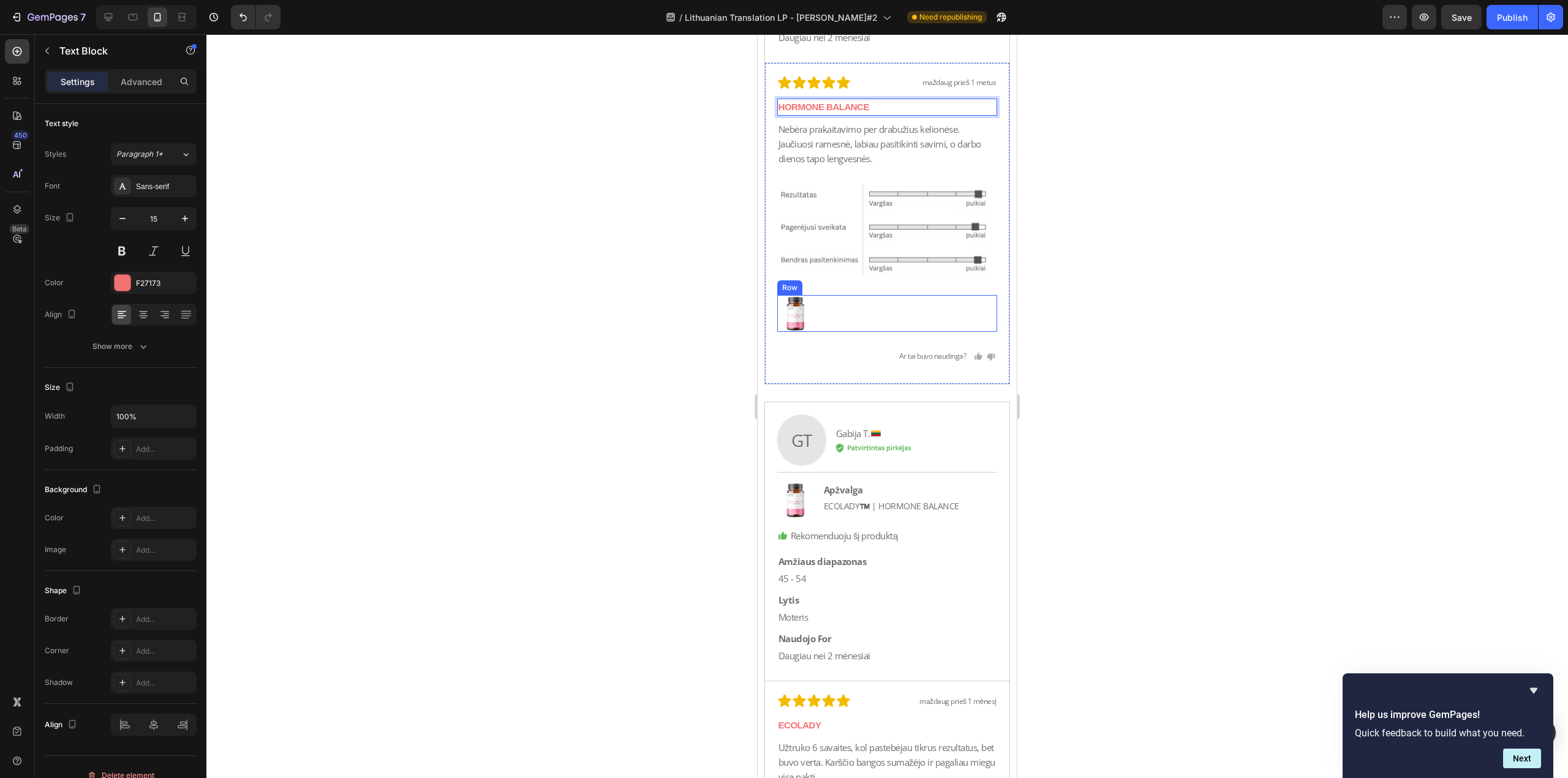
scroll to position [29512, 0]
click at [873, 503] on p "ECOLADY™️ | HORMONE BALANCE" at bounding box center [891, 505] width 135 height 13
click at [880, 503] on p "ECOLADY™️ | HORMONE BALANCE" at bounding box center [891, 505] width 135 height 13
drag, startPoint x: 880, startPoint y: 503, endPoint x: 823, endPoint y: 506, distance: 57.1
click at [823, 506] on div "ECOLADY™️ | HORMONE BALANCE" at bounding box center [891, 505] width 138 height 16
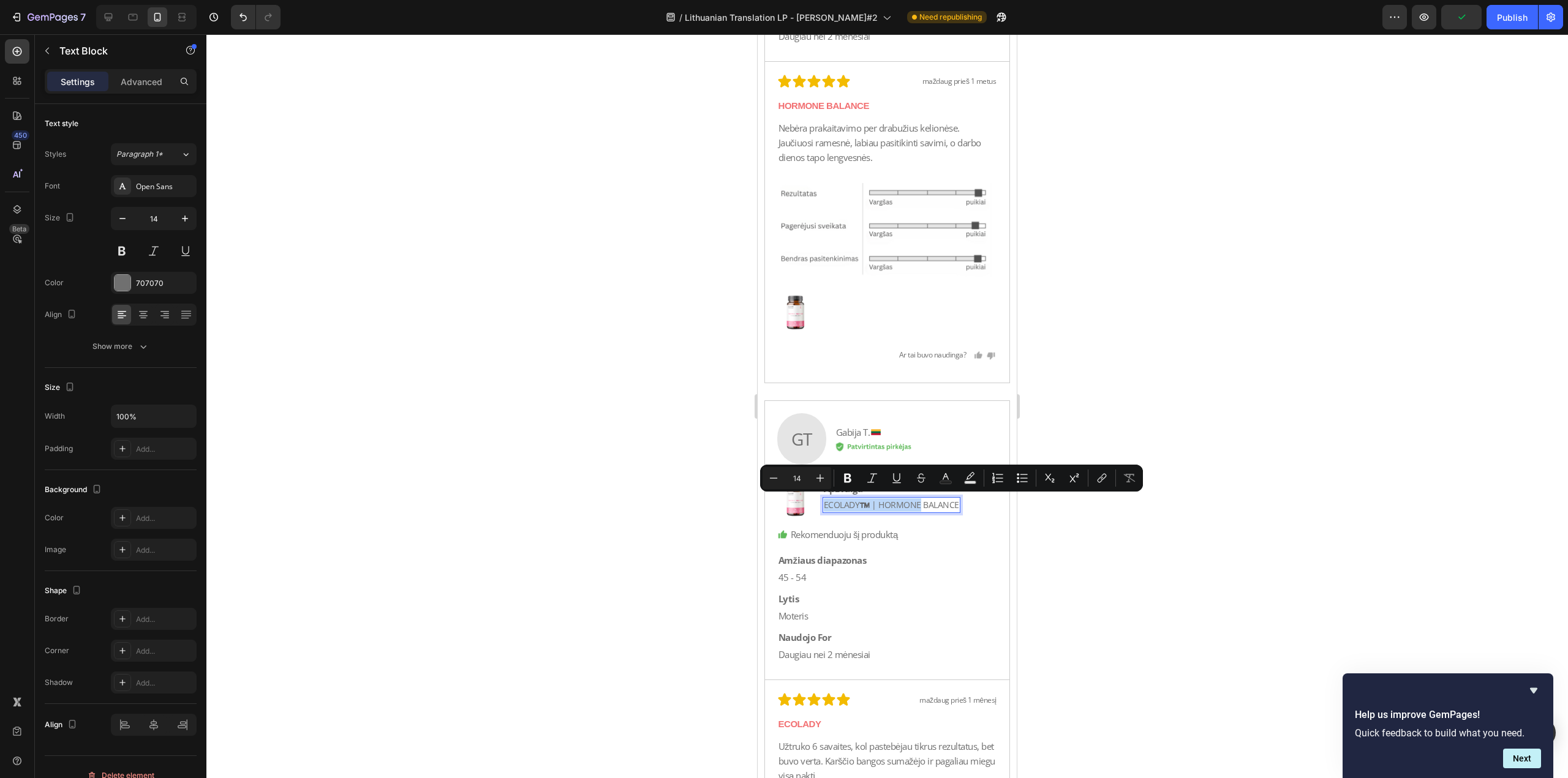
click at [840, 506] on p "ECOLADY™️ | HORMONE BALANCE" at bounding box center [891, 505] width 135 height 13
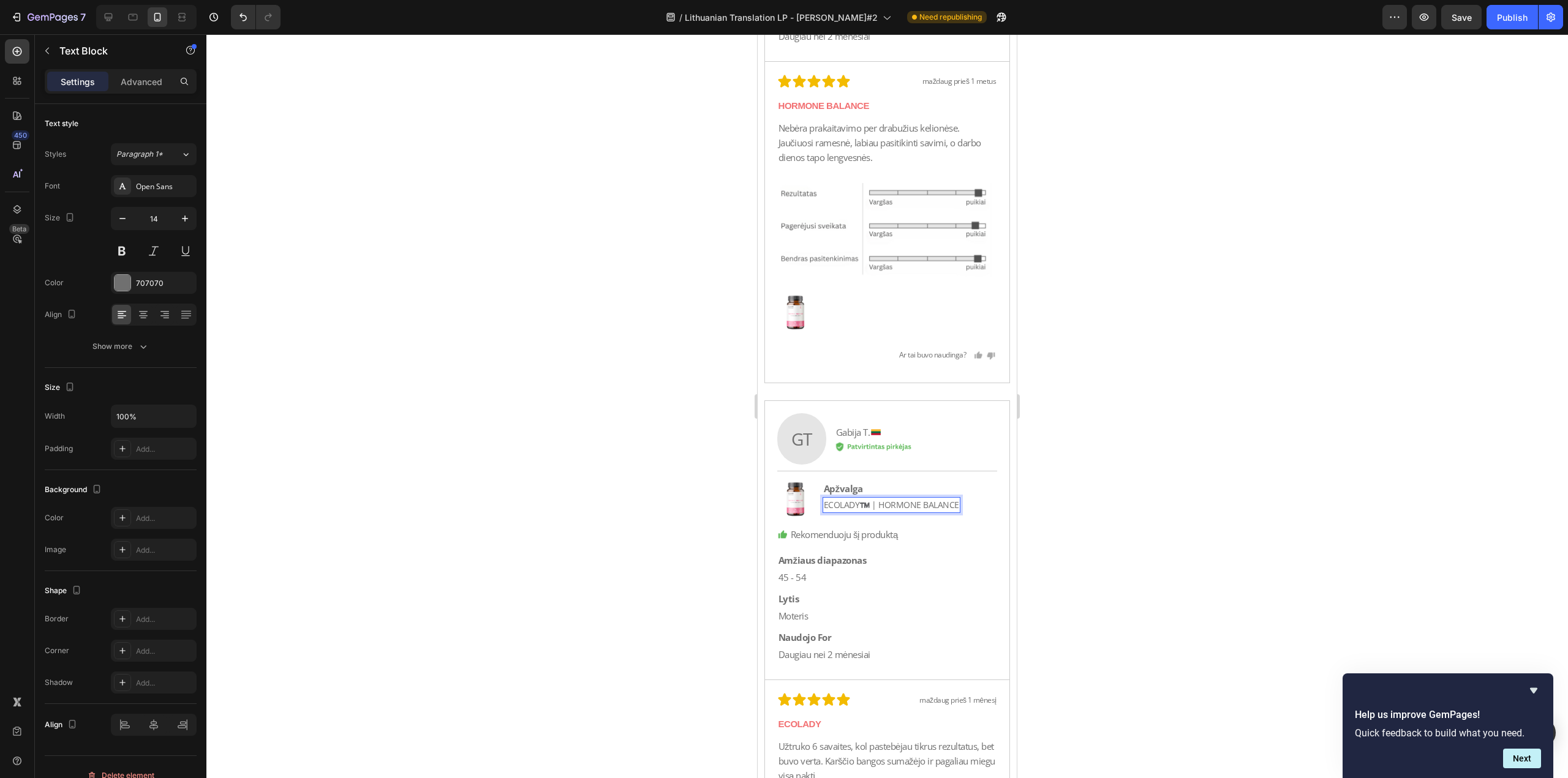
click at [880, 503] on p "ECOLADY™️ | HORMONE BALANCE" at bounding box center [891, 505] width 135 height 13
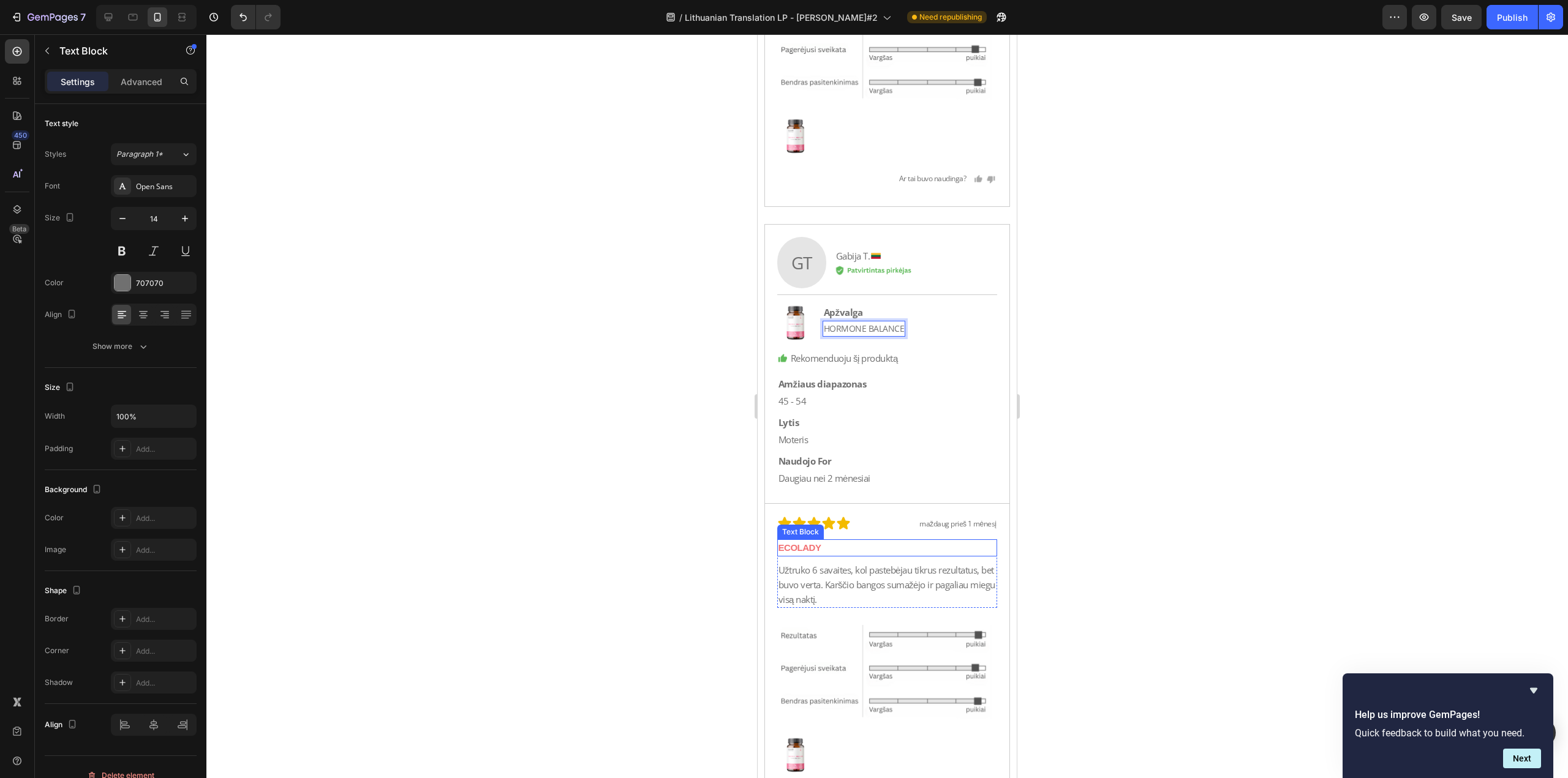
scroll to position [29757, 0]
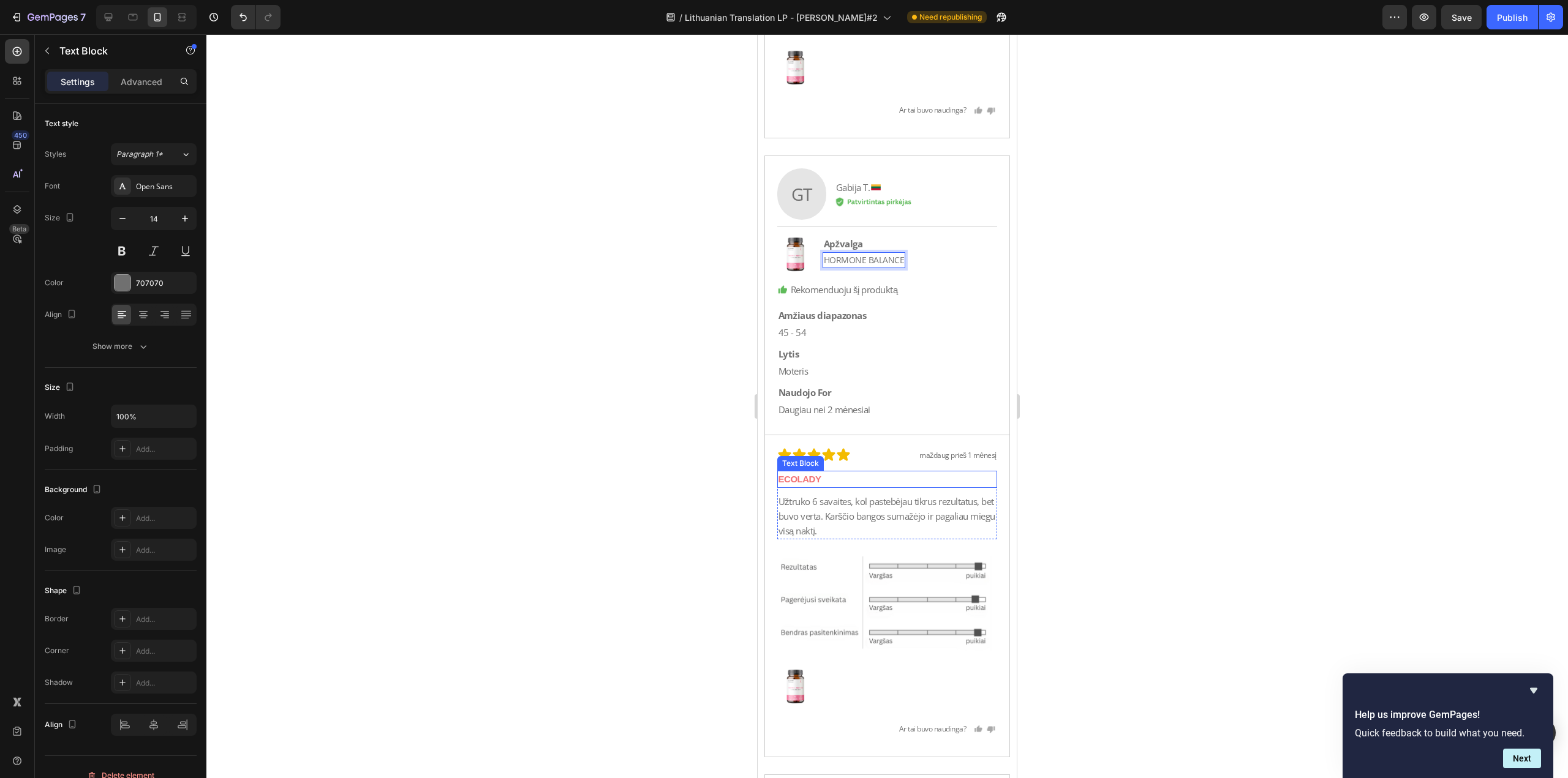
click at [889, 474] on p "ECOLADY" at bounding box center [887, 479] width 218 height 15
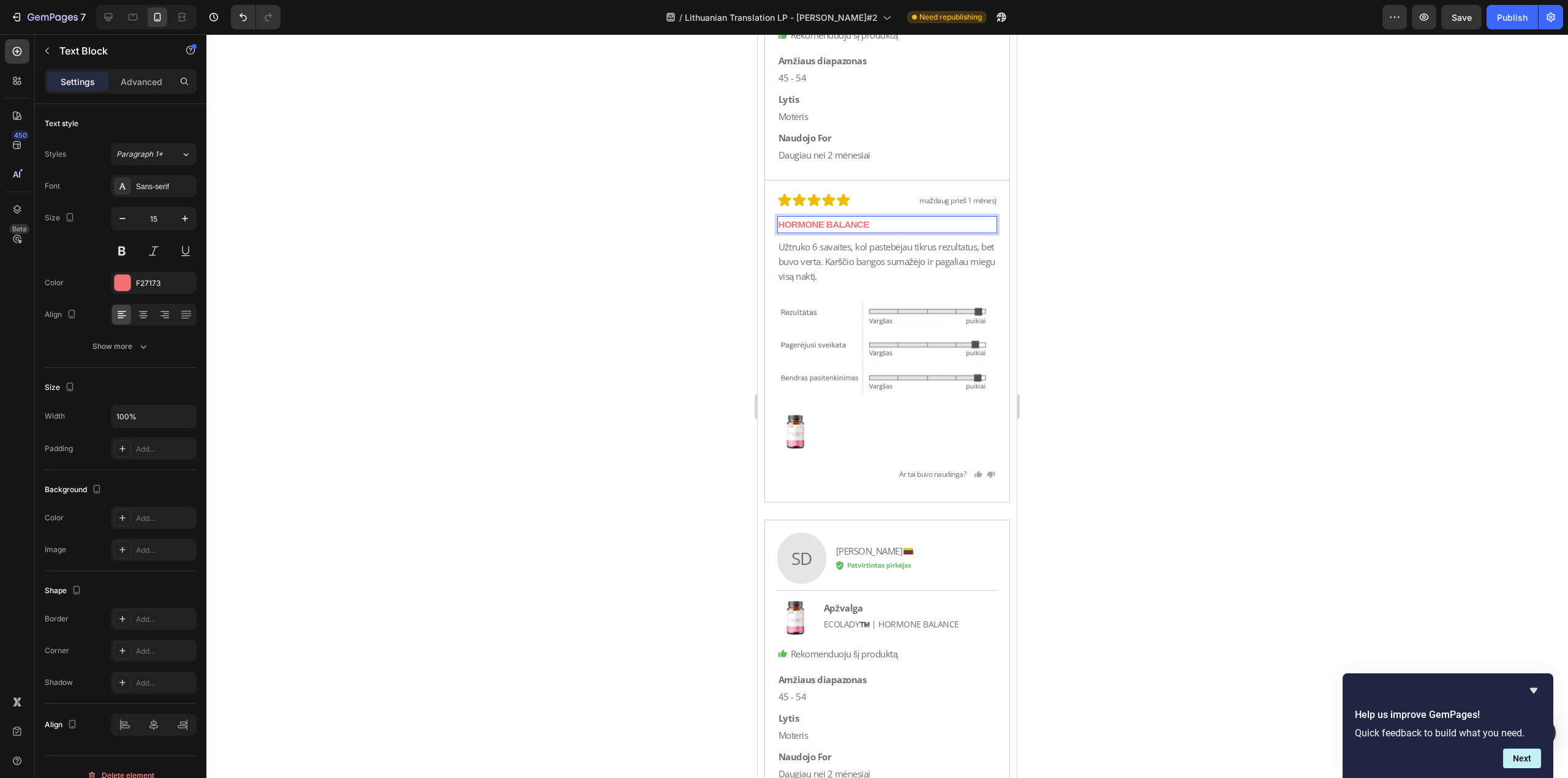
scroll to position [30124, 0]
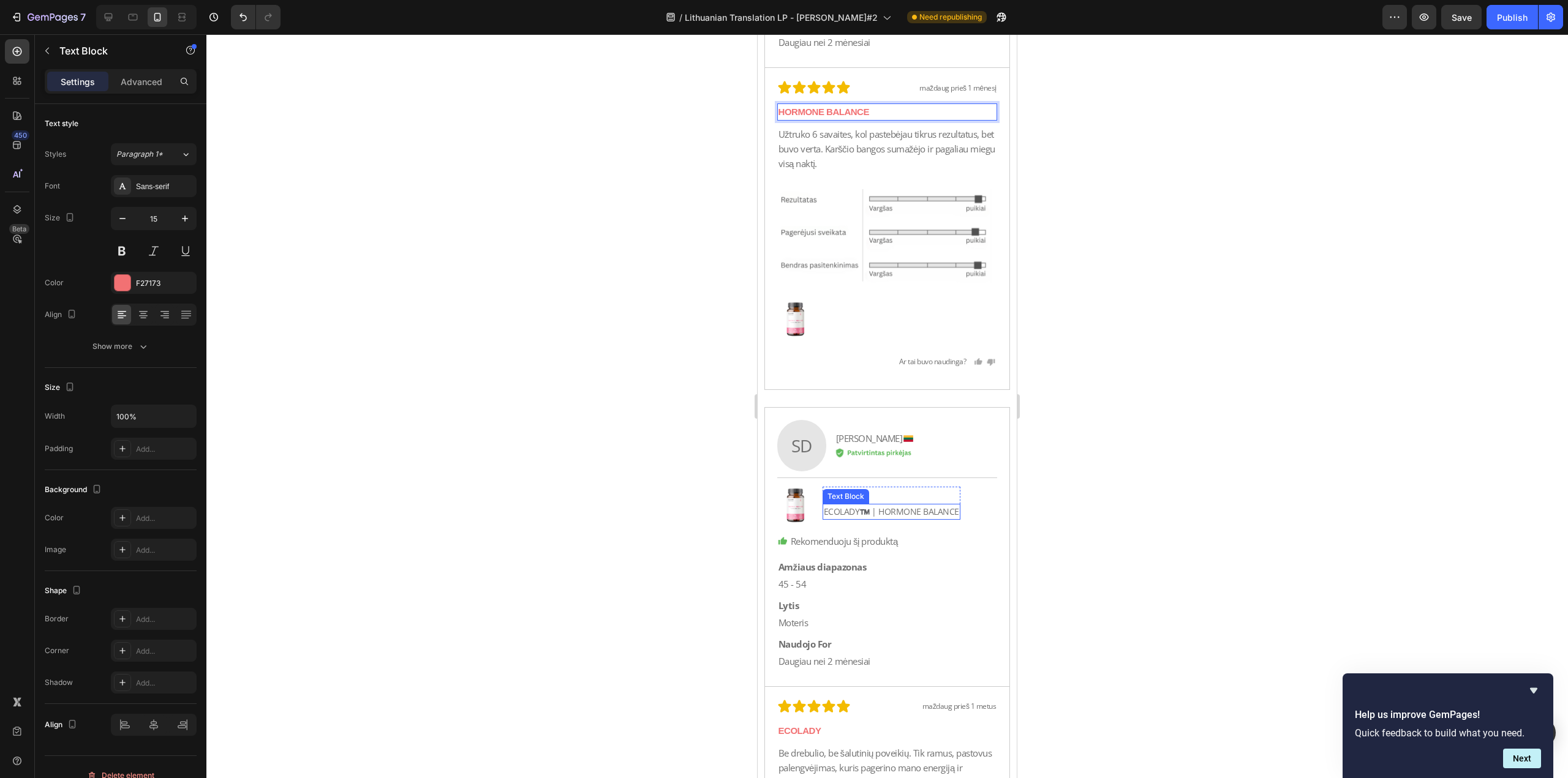
click at [872, 505] on p "ECOLADY™️ | HORMONE BALANCE" at bounding box center [891, 512] width 135 height 13
click at [880, 507] on p "ECOLADY™️ | HORMONE BALANCE" at bounding box center [891, 512] width 135 height 13
drag, startPoint x: 880, startPoint y: 507, endPoint x: 818, endPoint y: 509, distance: 62.0
click at [818, 509] on div "Image Apžvalga Text Block ECOLADY™️ | HORMONE [STREET_ADDRESS]" at bounding box center [888, 505] width 220 height 37
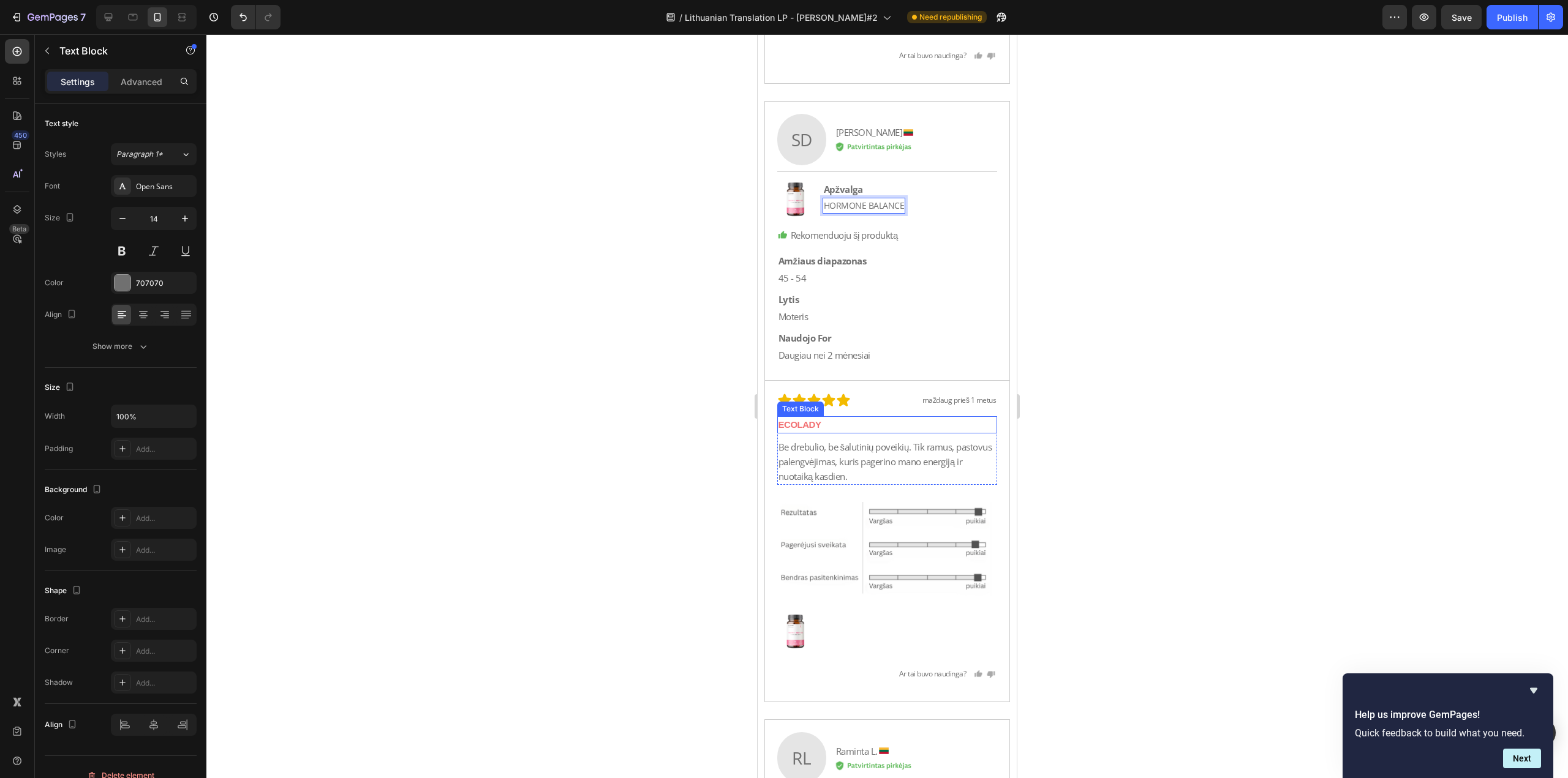
click at [878, 425] on p "ECOLADY" at bounding box center [887, 425] width 218 height 15
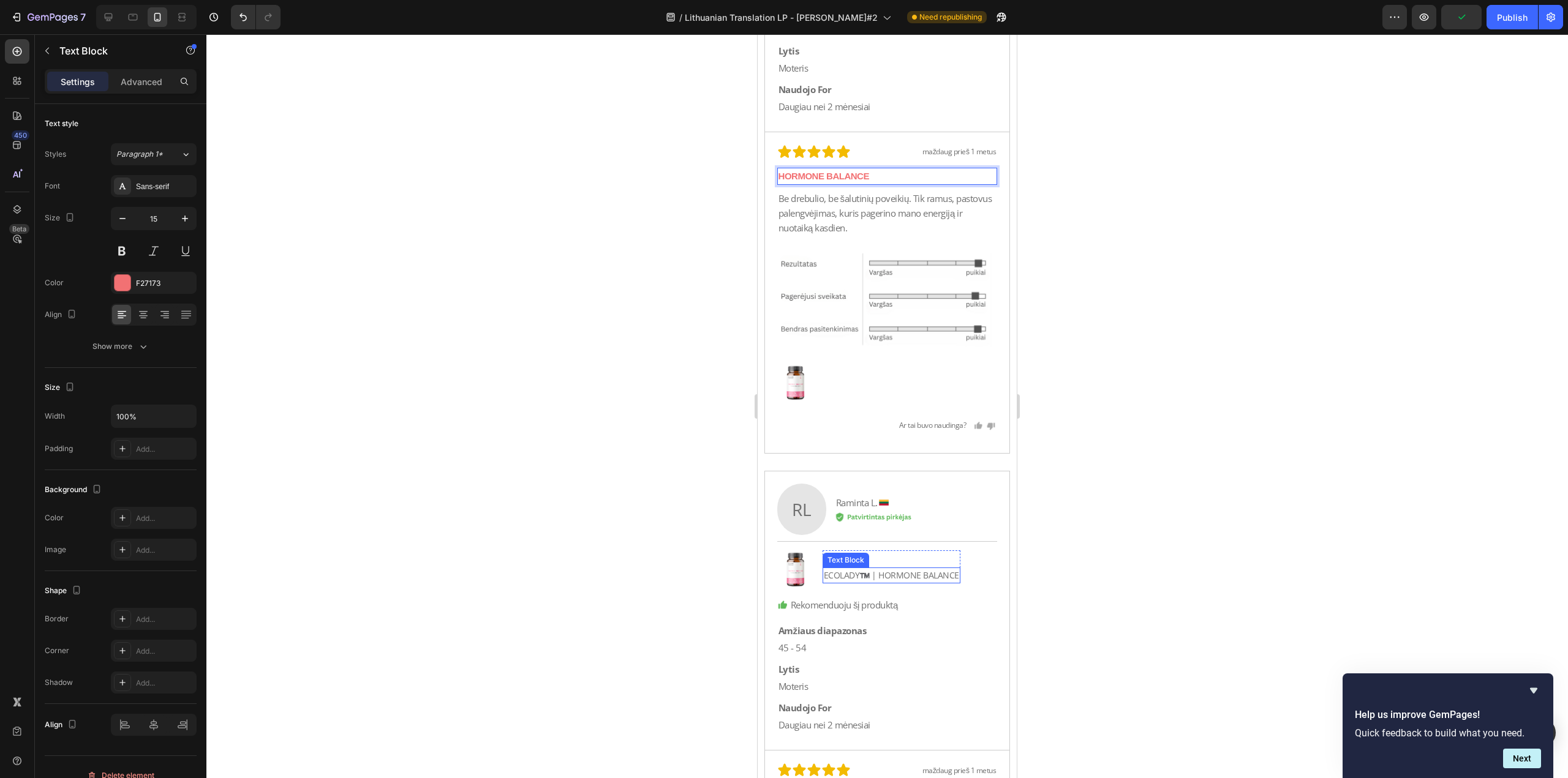
click at [874, 577] on p "ECOLADY™️ | HORMONE BALANCE" at bounding box center [891, 575] width 135 height 13
click at [877, 577] on p "ECOLADY™️ | HORMONE BALANCE" at bounding box center [891, 575] width 135 height 13
drag, startPoint x: 880, startPoint y: 577, endPoint x: 824, endPoint y: 585, distance: 56.6
click at [824, 585] on div "Apžvalga Text Block ECOLADY™️ | HORMONE BALANCE Text Block 0 Row" at bounding box center [891, 569] width 138 height 37
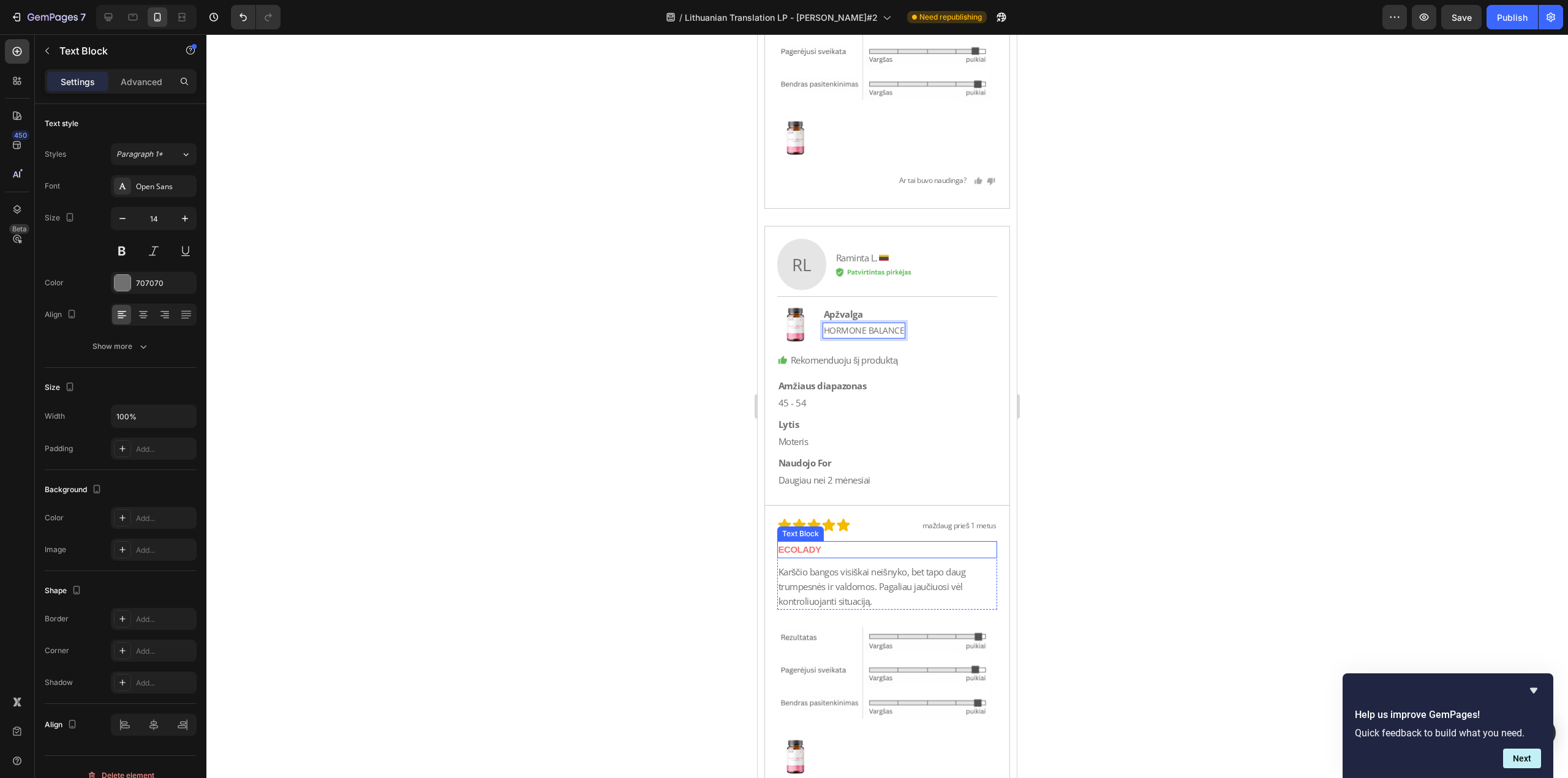
click at [877, 547] on p "ECOLADY" at bounding box center [887, 549] width 218 height 15
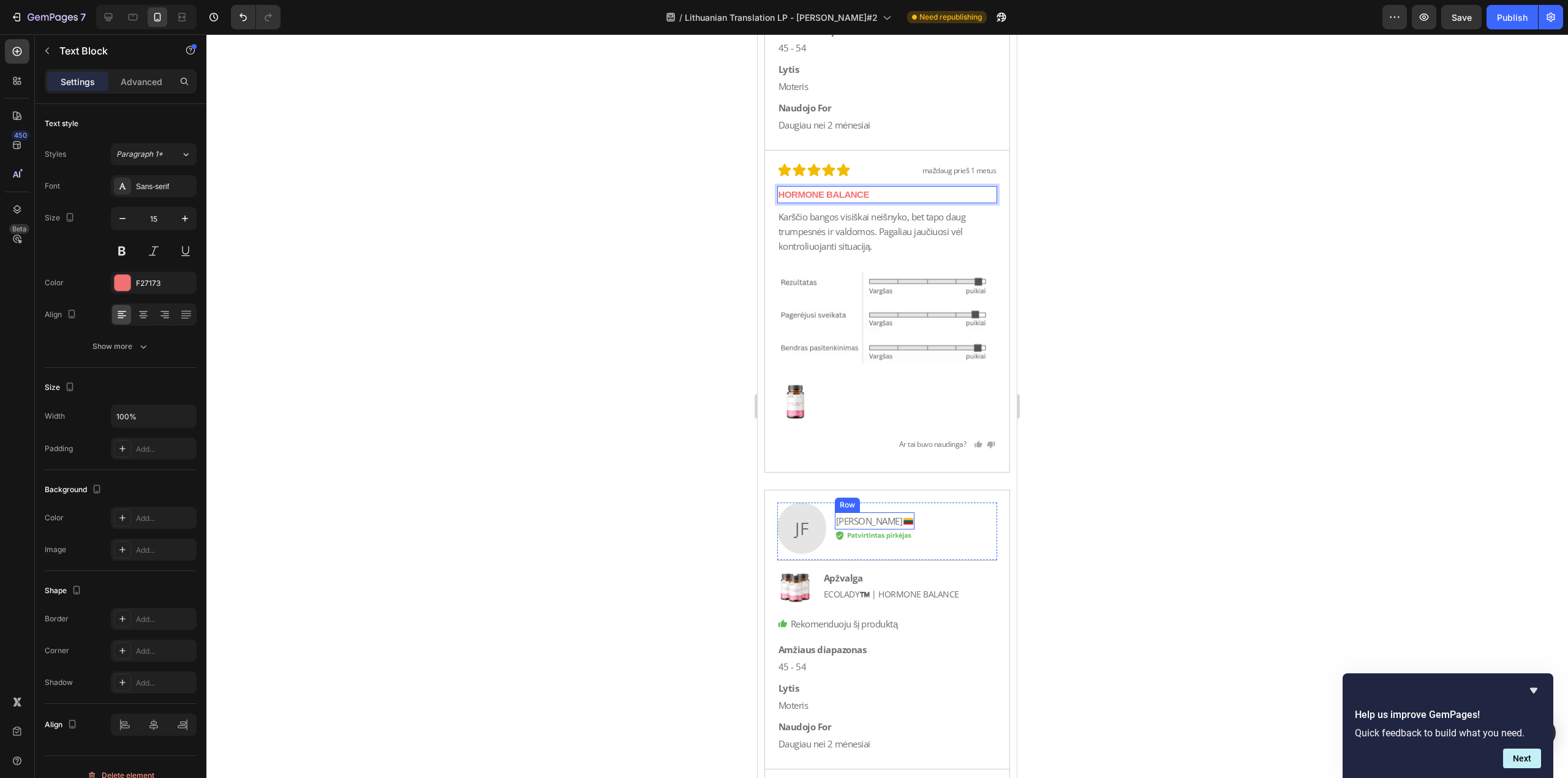
scroll to position [31349, 0]
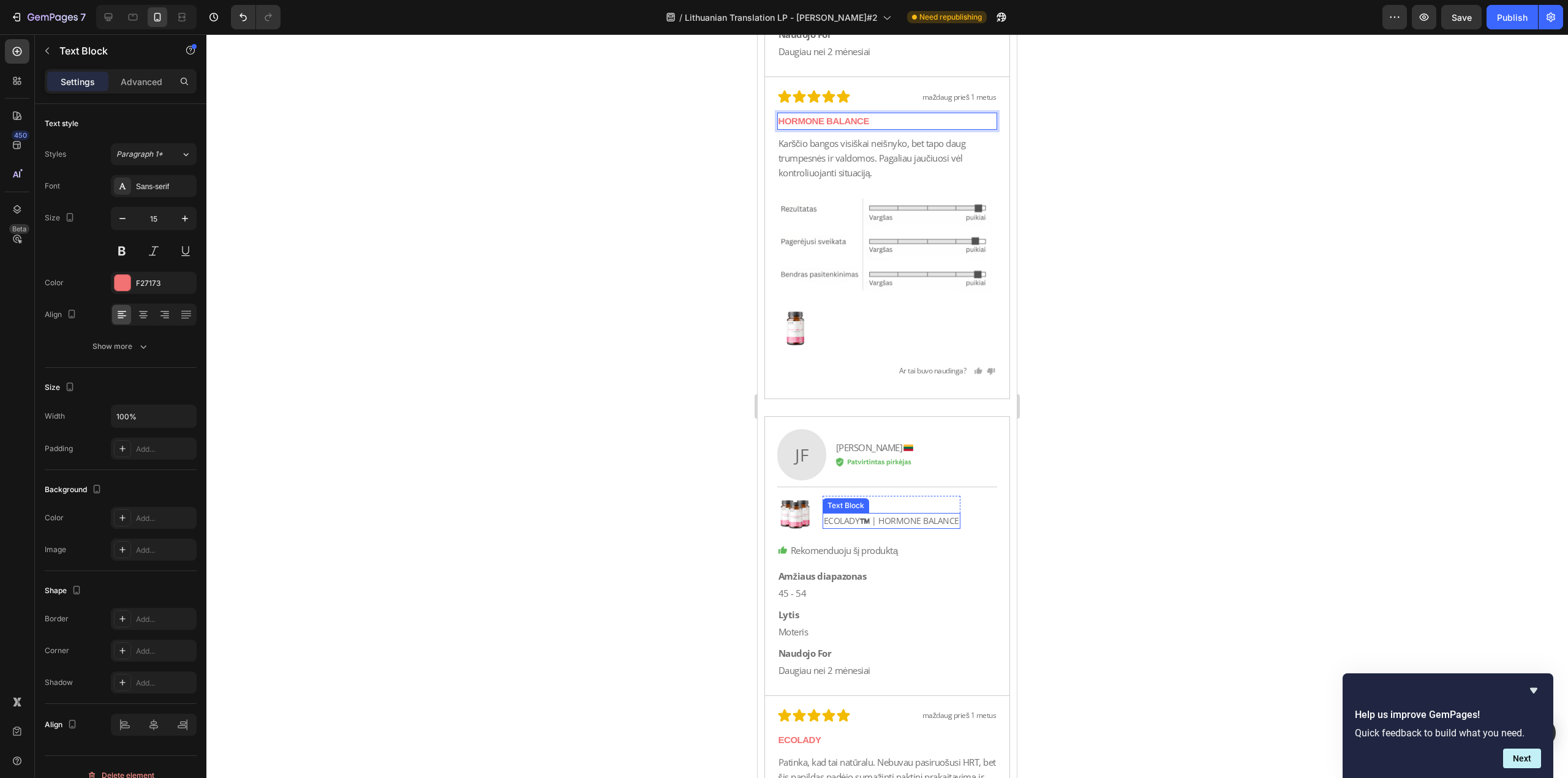
click at [876, 513] on div "ECOLADY™️ | HORMONE BALANCE" at bounding box center [891, 521] width 138 height 16
click at [877, 518] on p "ECOLADY™️ | HORMONE BALANCE" at bounding box center [891, 520] width 135 height 13
drag, startPoint x: 879, startPoint y: 519, endPoint x: 792, endPoint y: 525, distance: 87.2
click at [796, 527] on div "Image Apžvalga Text Block ECOLADY™️ | HORMONE [STREET_ADDRESS]" at bounding box center [888, 515] width 220 height 37
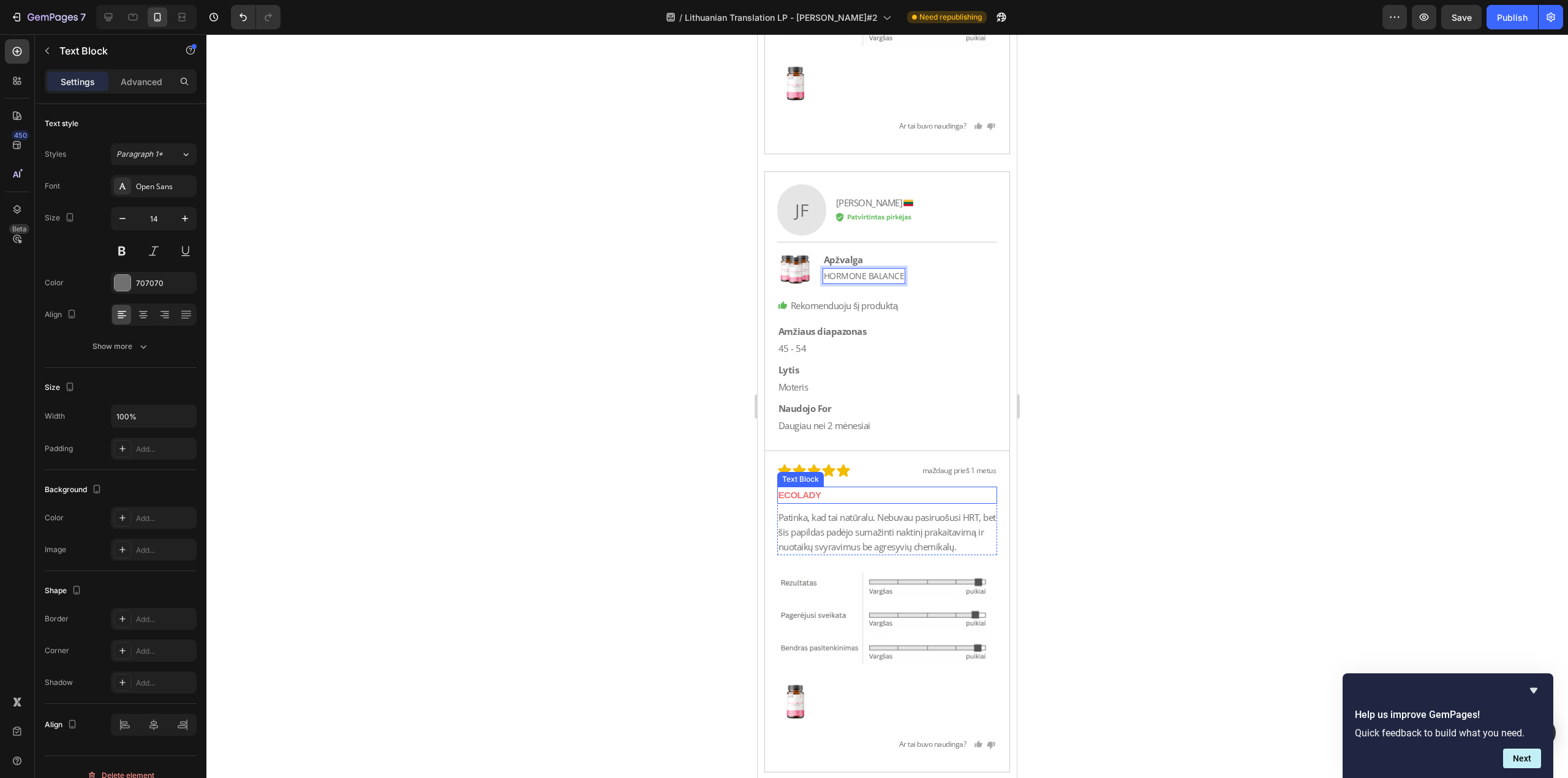
click at [884, 499] on p "ECOLADY" at bounding box center [887, 495] width 218 height 15
click at [884, 494] on p "ECOLADY" at bounding box center [887, 495] width 218 height 15
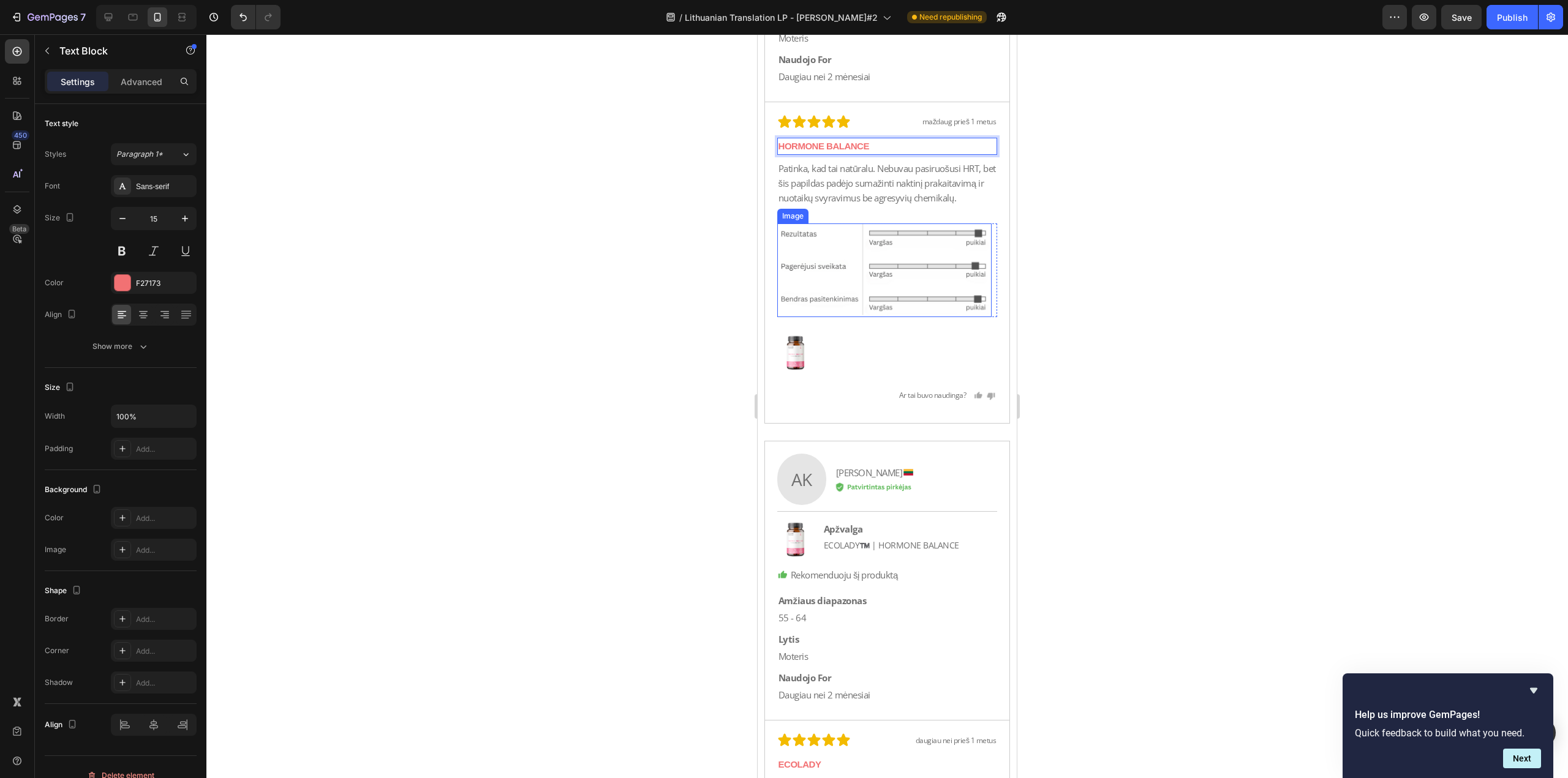
scroll to position [32022, 0]
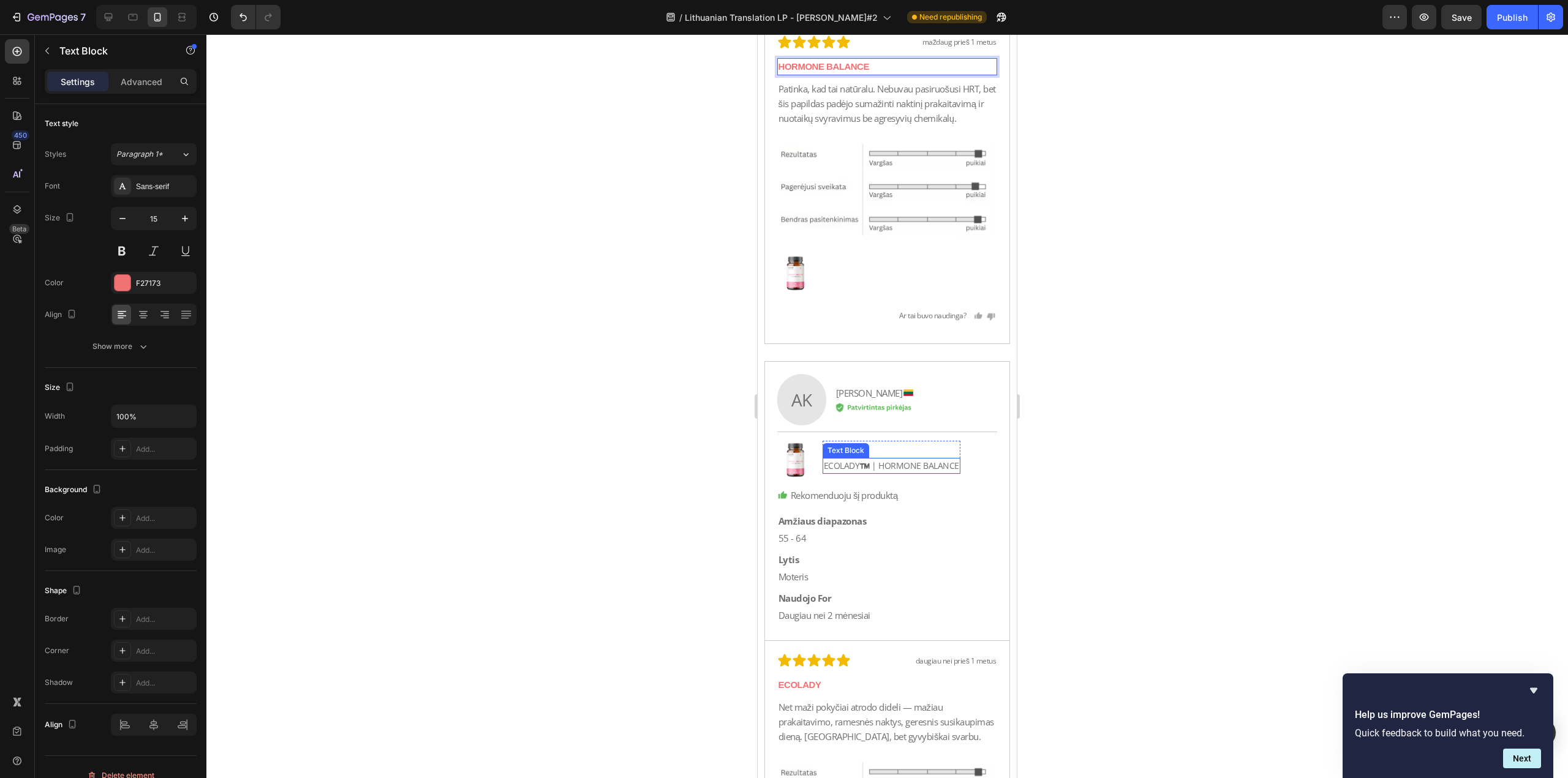
click at [884, 473] on p "ECOLADY™️ | HORMONE BALANCE" at bounding box center [891, 466] width 135 height 13
click at [880, 473] on p "ECOLADY™️ | HORMONE BALANCE" at bounding box center [891, 466] width 135 height 13
drag, startPoint x: 878, startPoint y: 476, endPoint x: 806, endPoint y: 473, distance: 72.1
click at [806, 473] on div "Image Apžvalga Text Block ECOLADY™️ | HORMONE [STREET_ADDRESS]" at bounding box center [888, 459] width 220 height 37
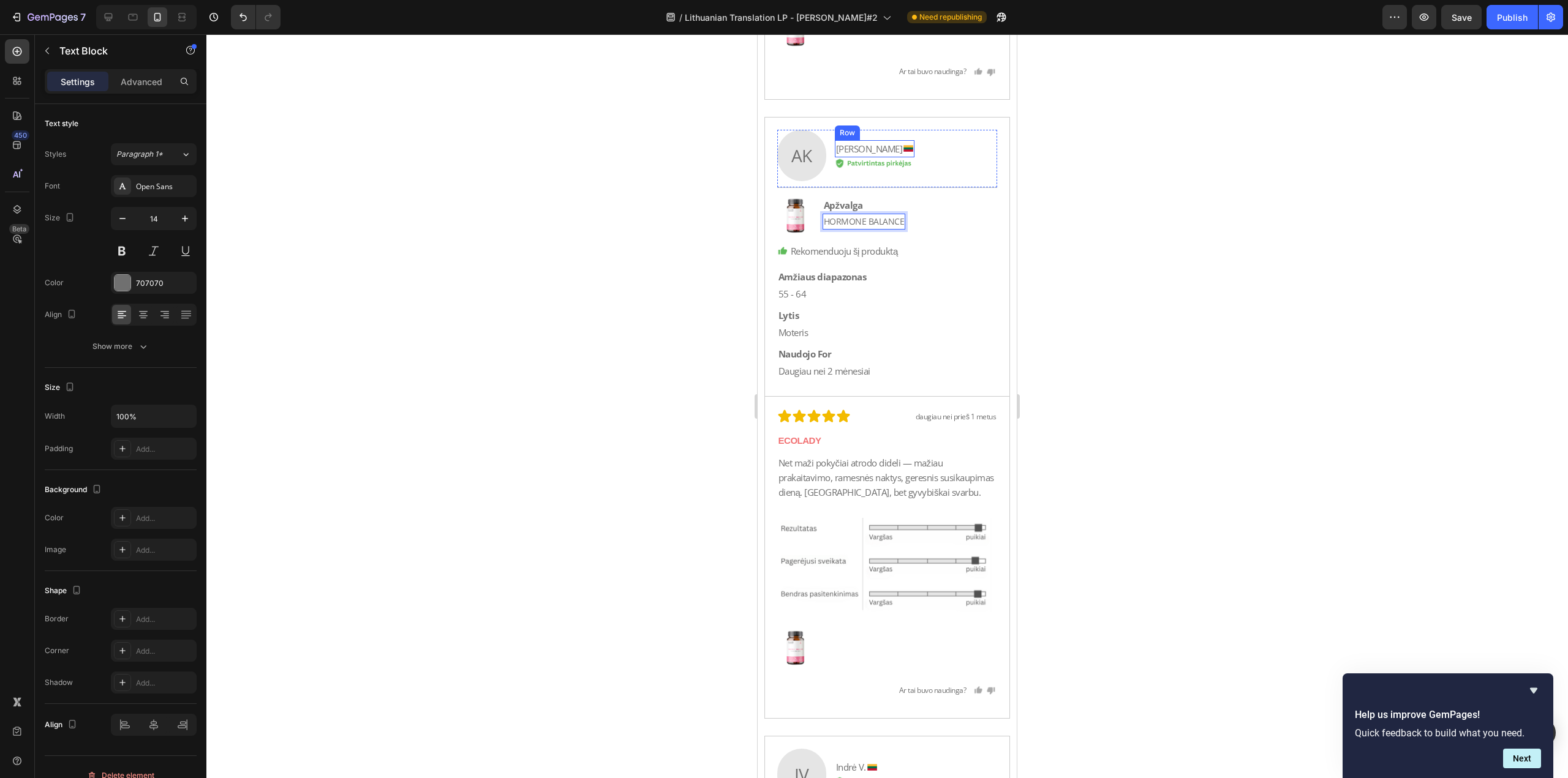
scroll to position [32267, 0]
click at [852, 448] on p "ECOLADY" at bounding box center [887, 440] width 218 height 15
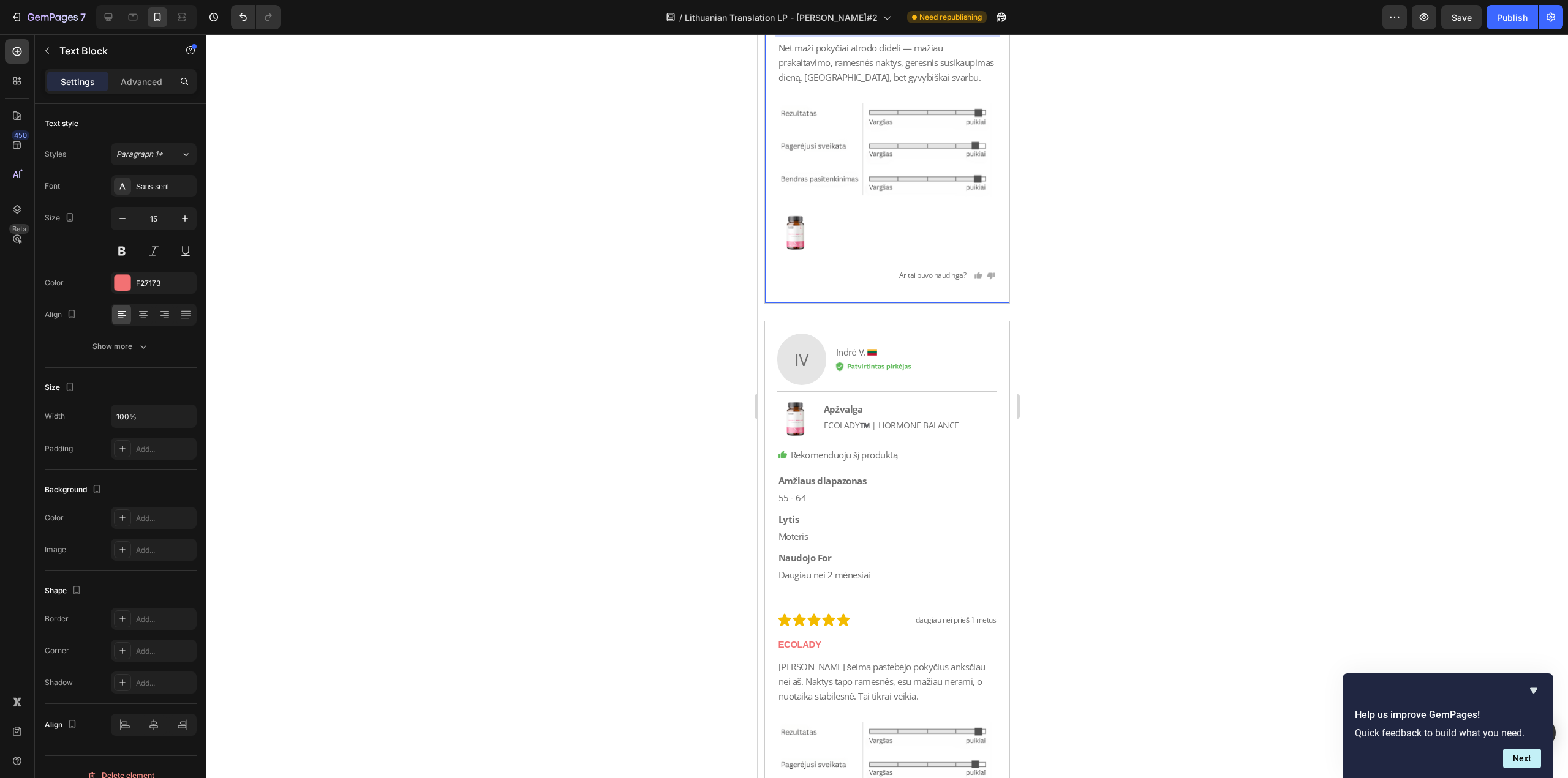
scroll to position [32757, 0]
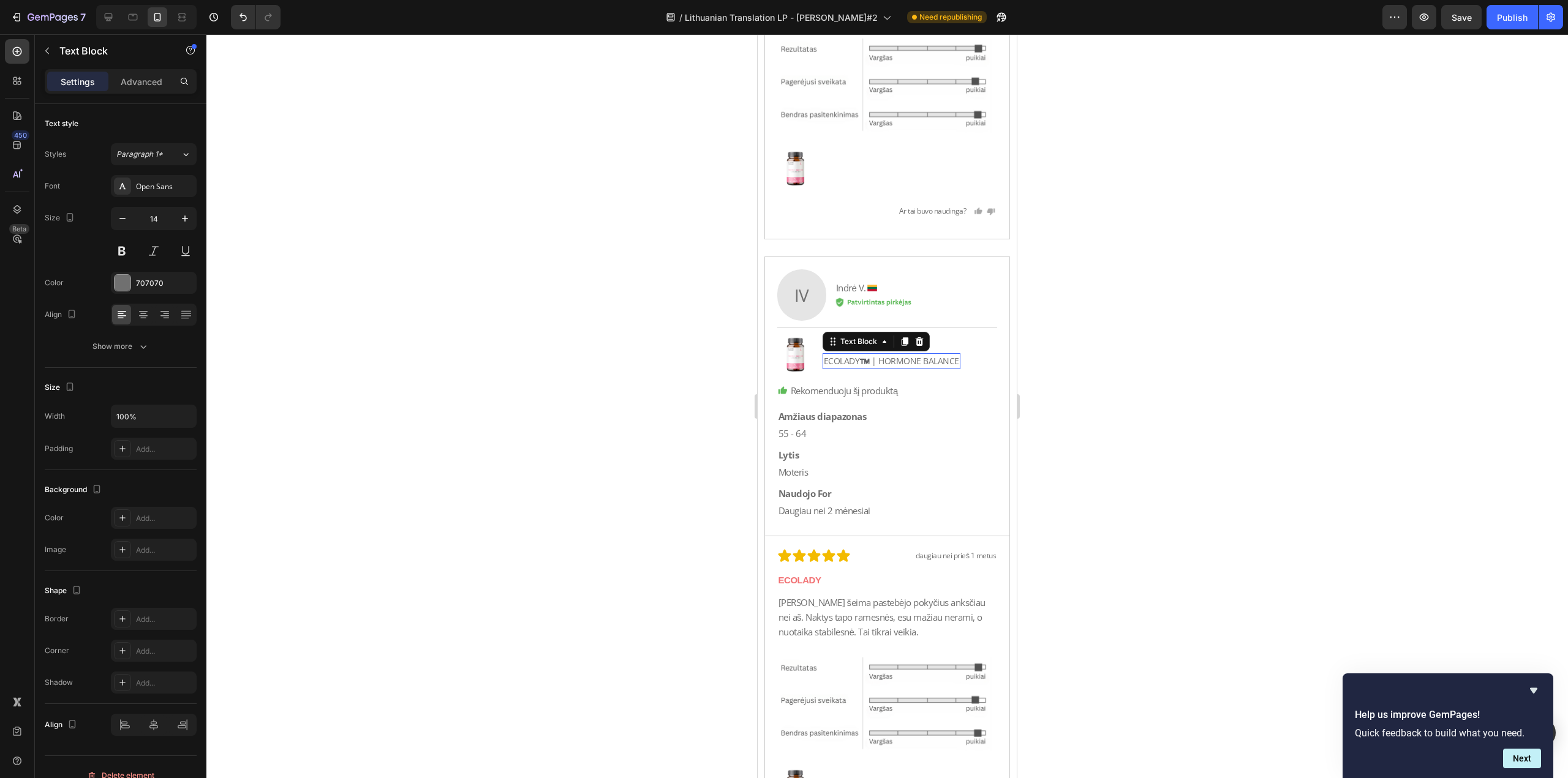
click at [862, 359] on p "ECOLADY™️ | HORMONE BALANCE" at bounding box center [891, 361] width 135 height 13
click at [877, 362] on p "ECOLADY™️ | HORMONE BALANCE" at bounding box center [891, 361] width 135 height 13
drag, startPoint x: 880, startPoint y: 361, endPoint x: 770, endPoint y: 367, distance: 110.2
click at [784, 366] on div "Image Apžvalga Text Block ECOLADY™️ | HORMONE [STREET_ADDRESS]" at bounding box center [888, 355] width 220 height 37
click at [838, 572] on div "ECOLADY" at bounding box center [888, 580] width 220 height 17
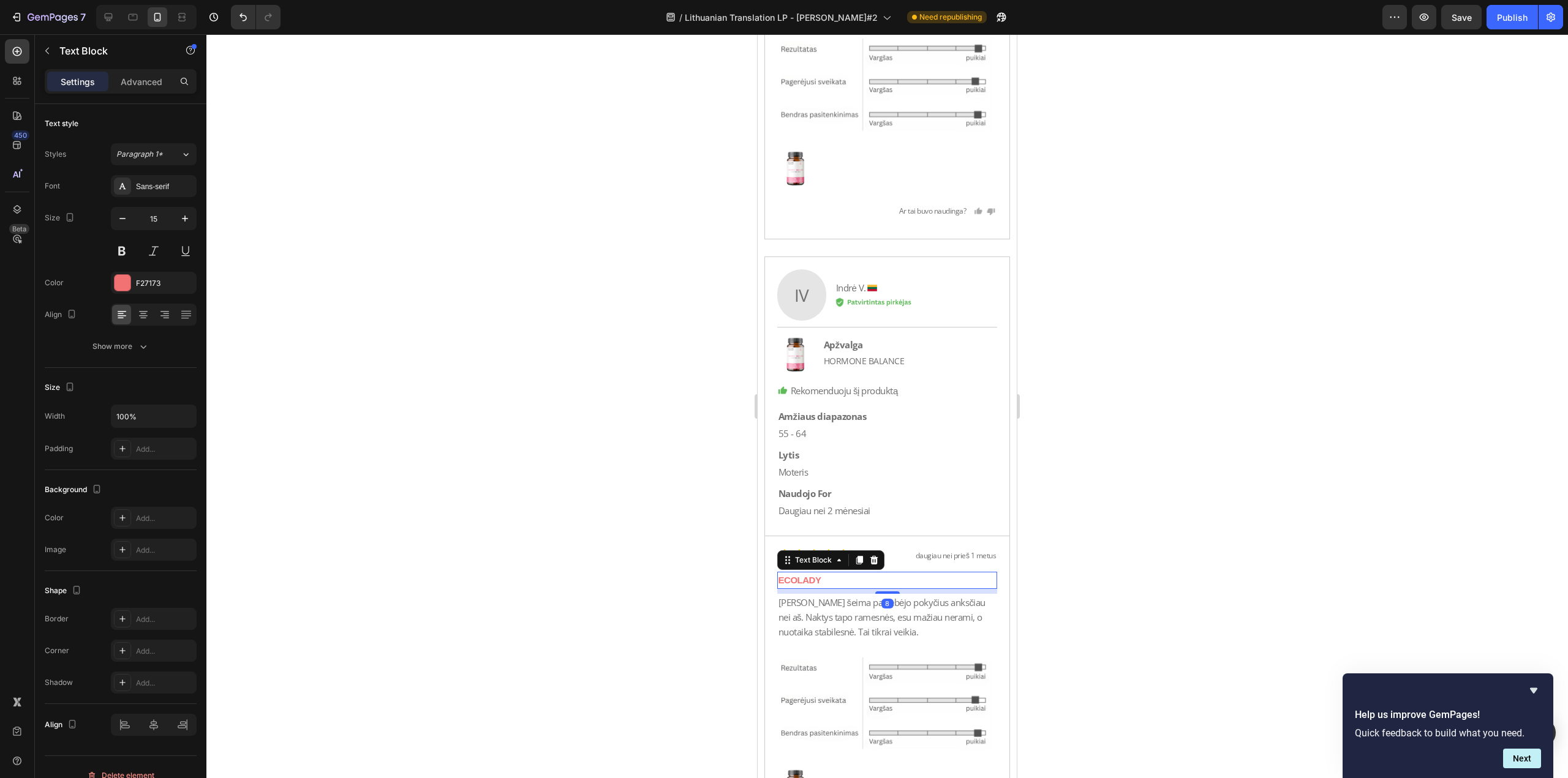
click at [838, 572] on div "ECOLADY" at bounding box center [888, 580] width 220 height 17
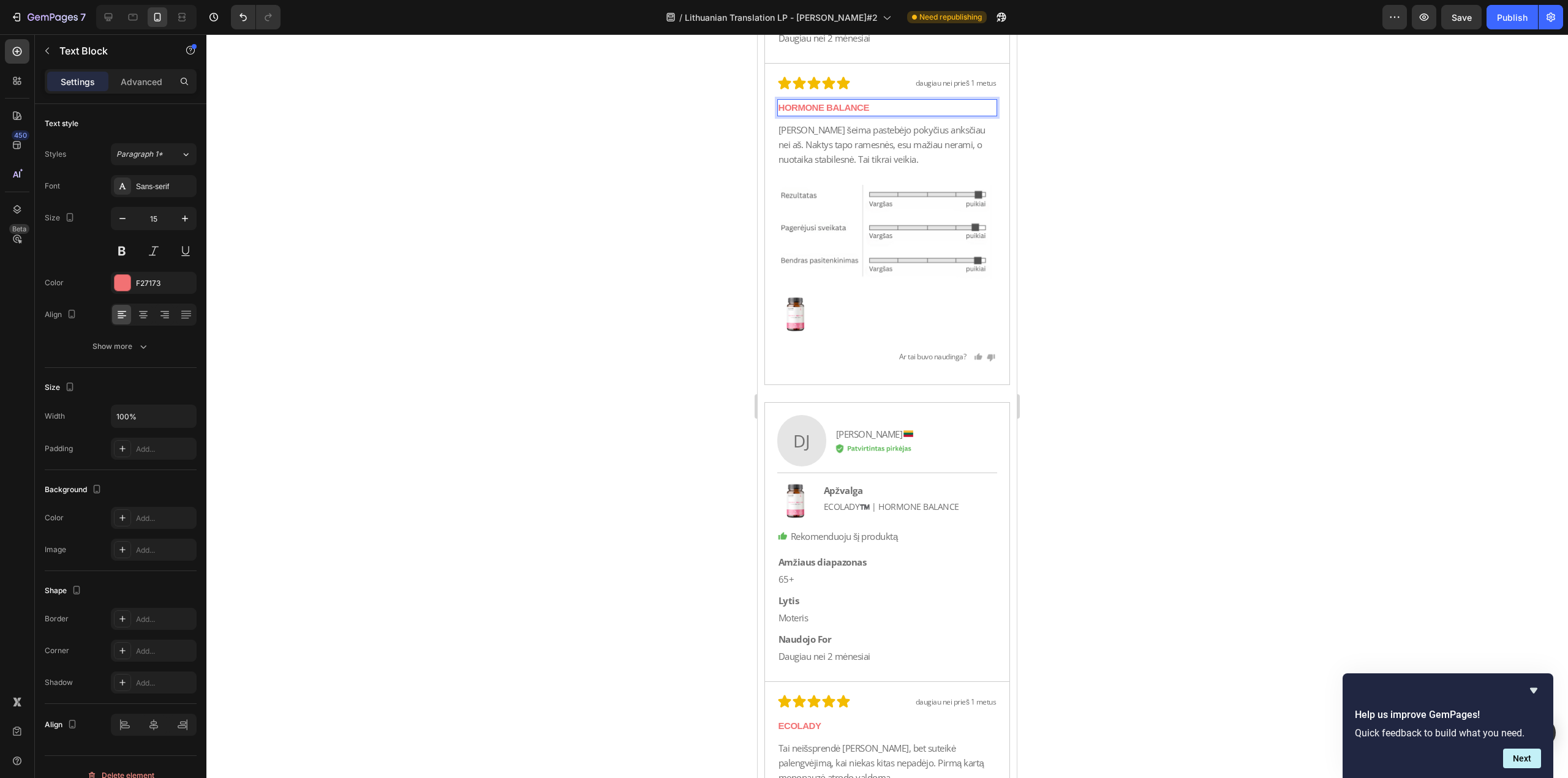
scroll to position [33247, 0]
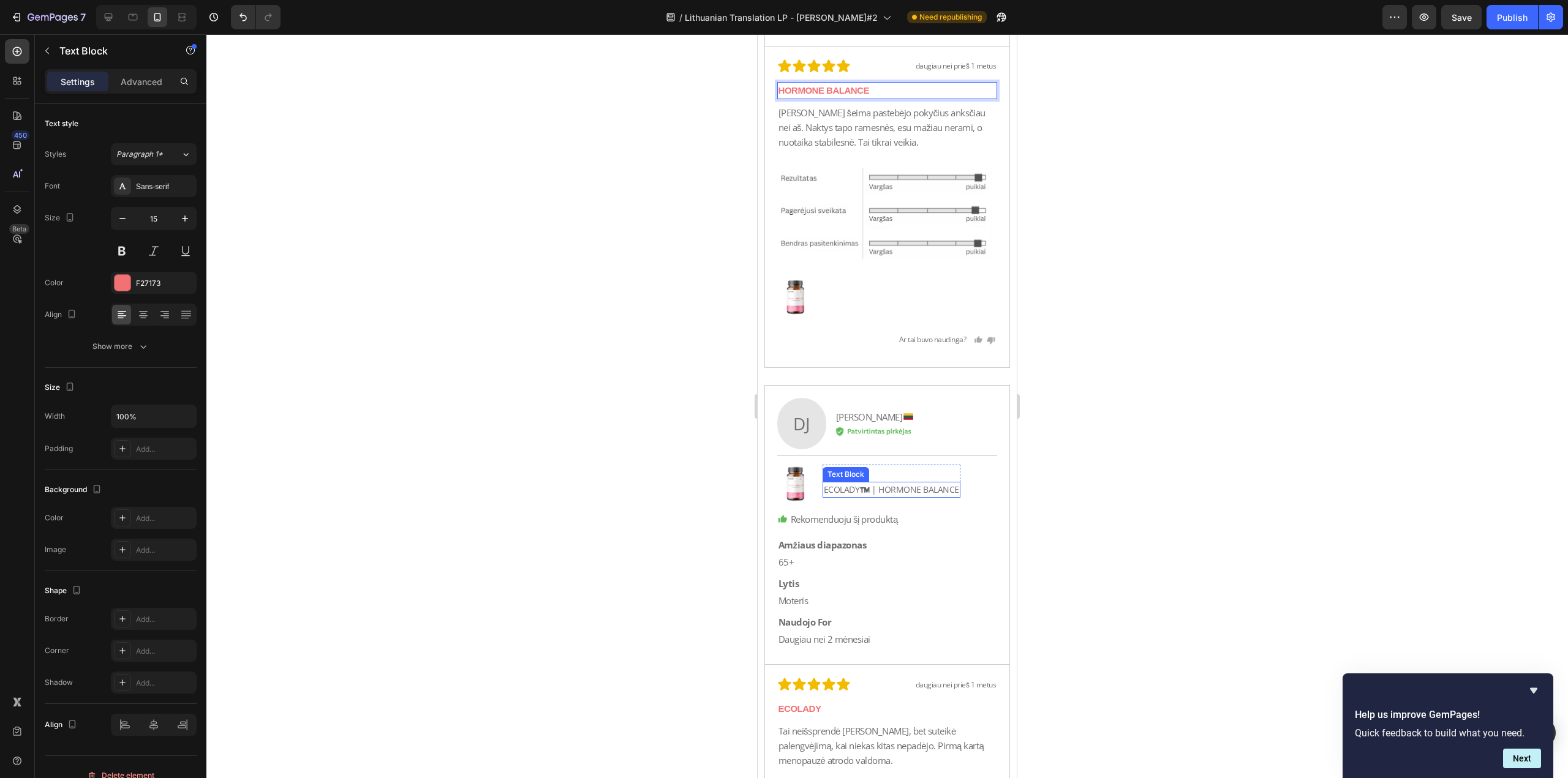
click at [873, 485] on p "ECOLADY™️ | HORMONE BALANCE" at bounding box center [891, 489] width 135 height 13
click at [877, 489] on p "ECOLADY™️ | HORMONE BALANCE" at bounding box center [891, 489] width 135 height 13
click at [841, 708] on p "ECOLADY" at bounding box center [887, 708] width 218 height 15
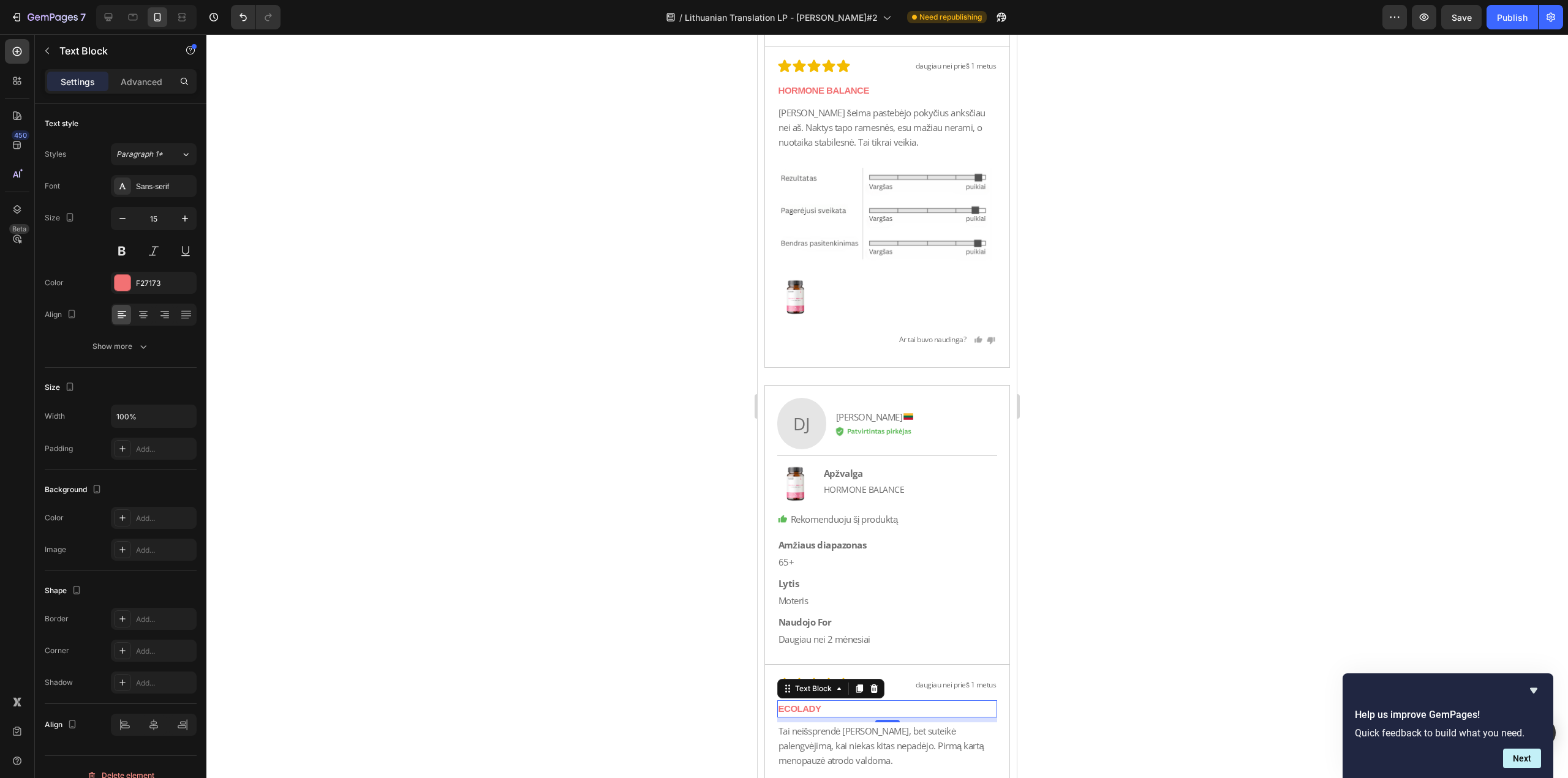
click at [841, 708] on p "ECOLADY" at bounding box center [887, 708] width 218 height 15
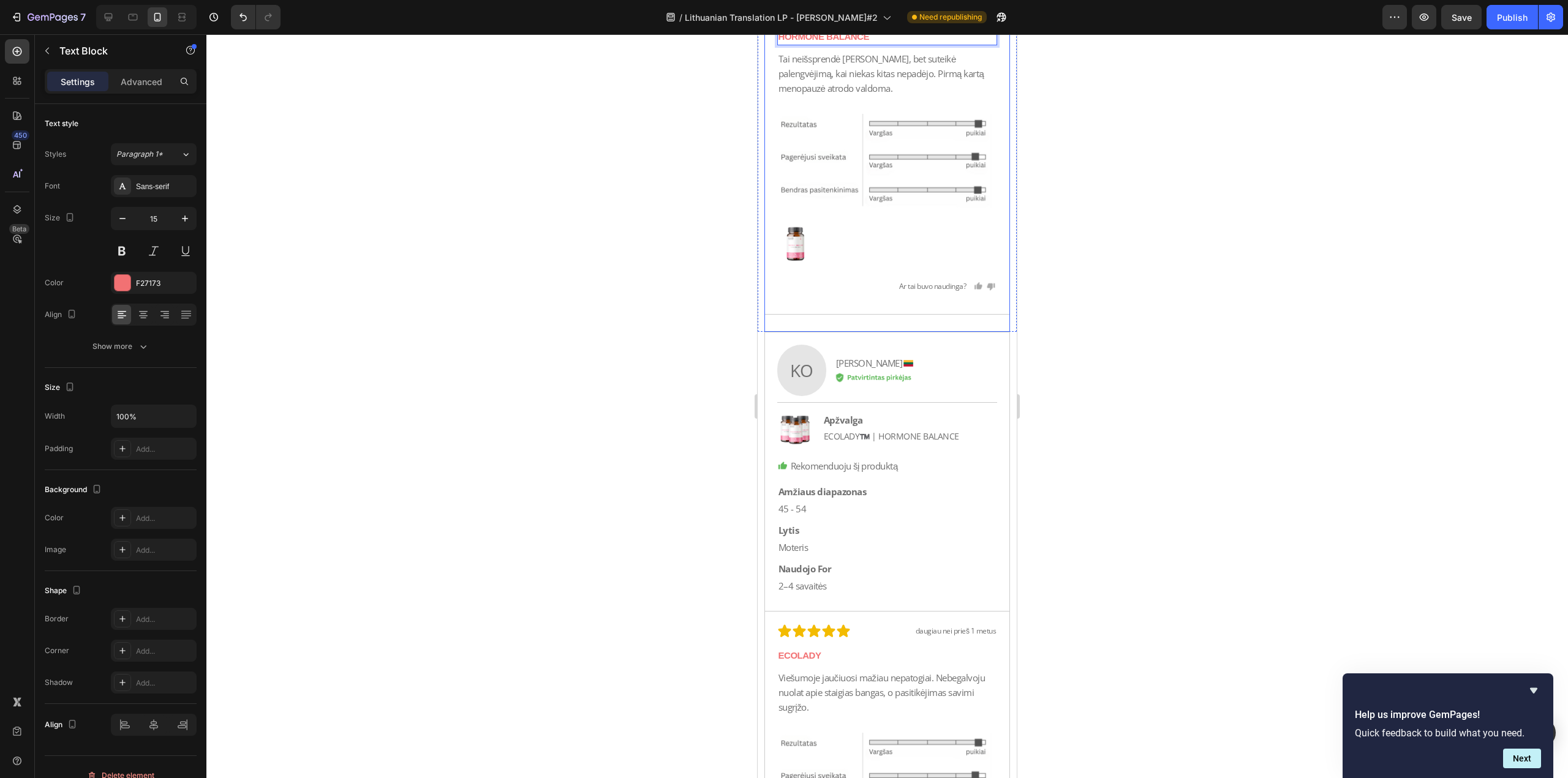
scroll to position [33920, 0]
click at [880, 423] on div "Apžvalga" at bounding box center [891, 419] width 138 height 17
click at [882, 435] on p "ECOLADY™️ | HORMONE BALANCE" at bounding box center [891, 435] width 135 height 13
click at [881, 433] on p "ECOLADY™️ | HORMONE BALANCE" at bounding box center [891, 435] width 135 height 13
drag, startPoint x: 880, startPoint y: 430, endPoint x: 811, endPoint y: 433, distance: 69.1
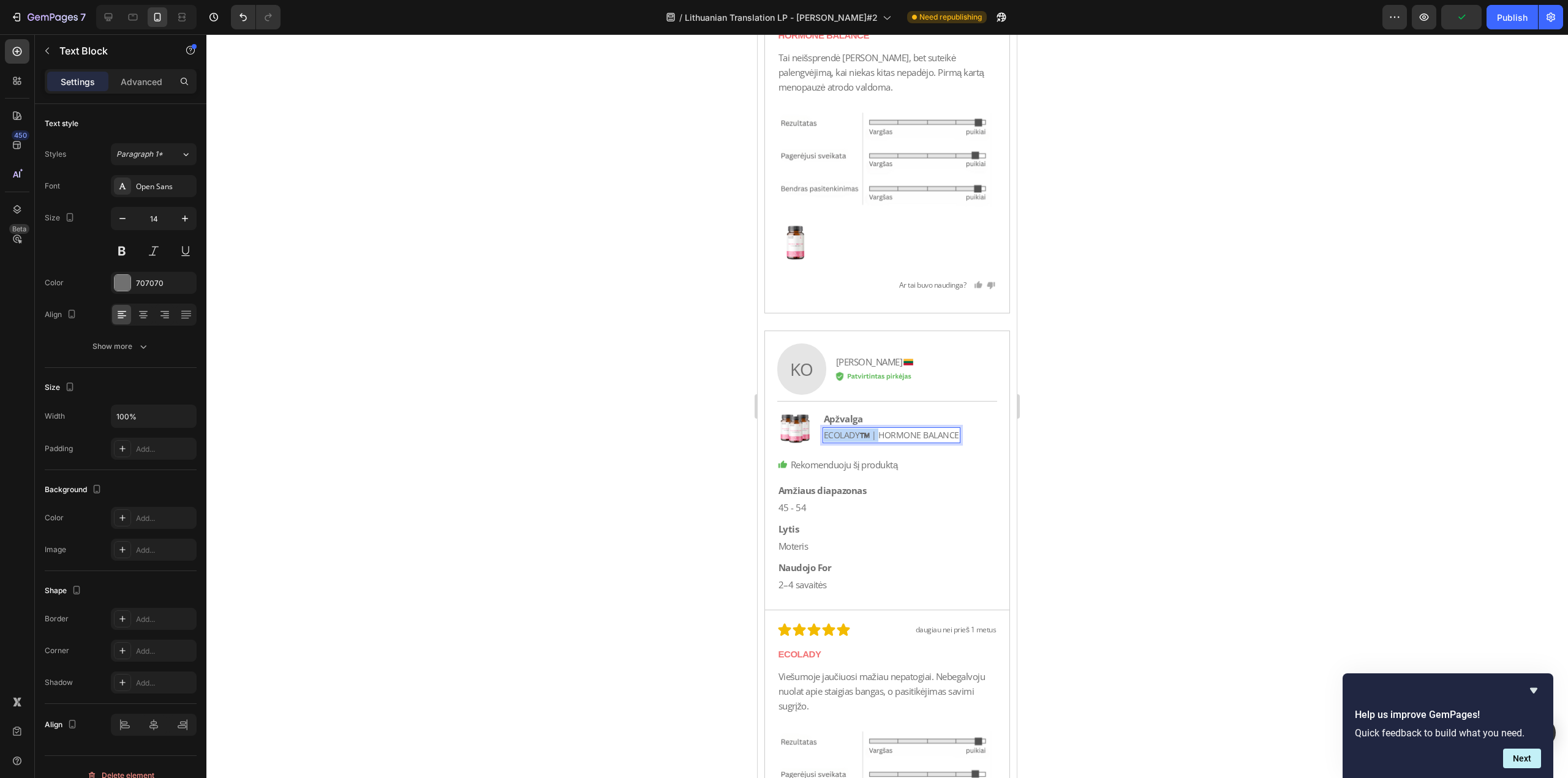
click at [811, 433] on div "Image Apžvalga Text Block ECOLADY™️ | HORMONE [STREET_ADDRESS]" at bounding box center [888, 429] width 220 height 37
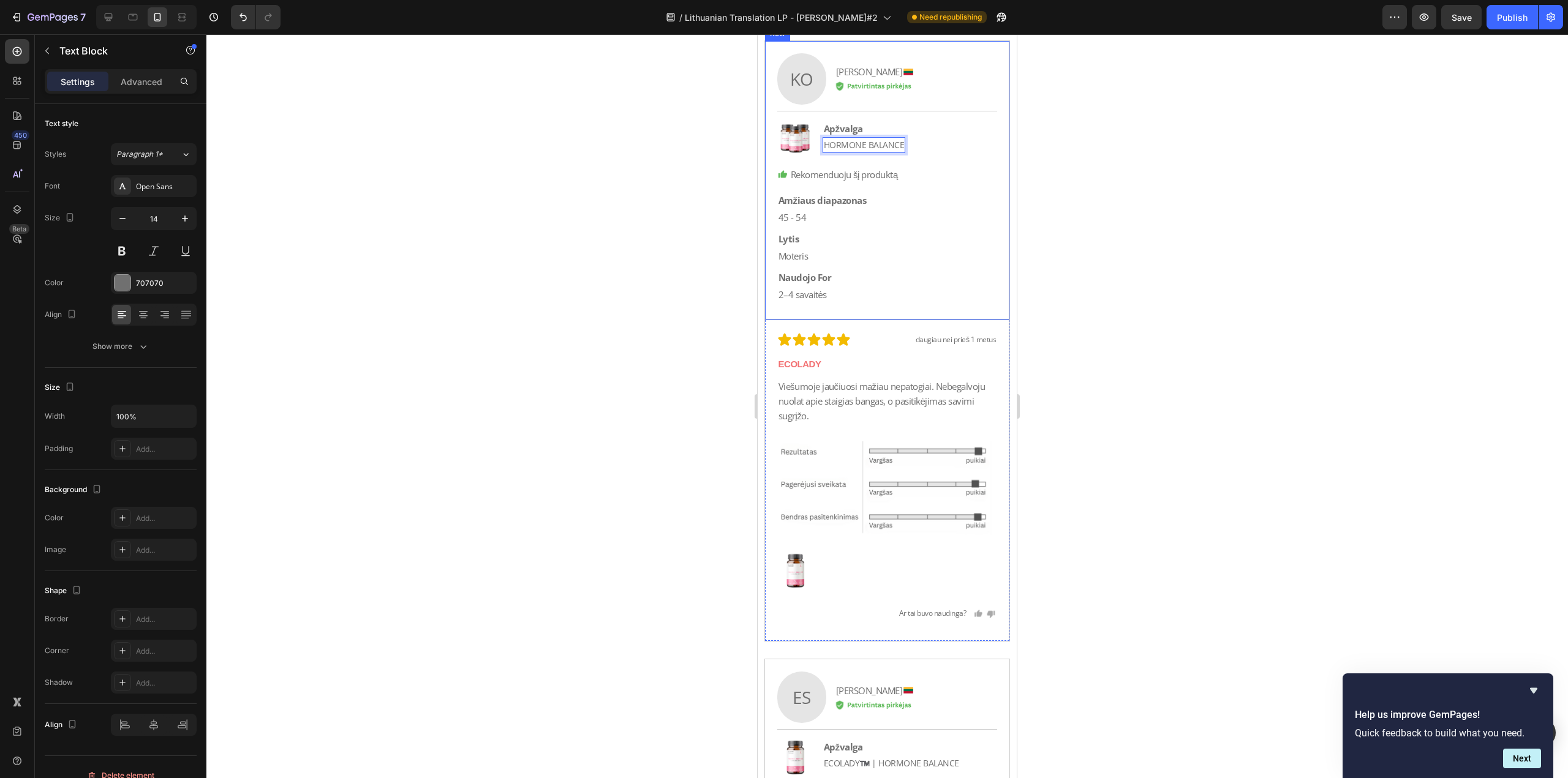
scroll to position [34227, 0]
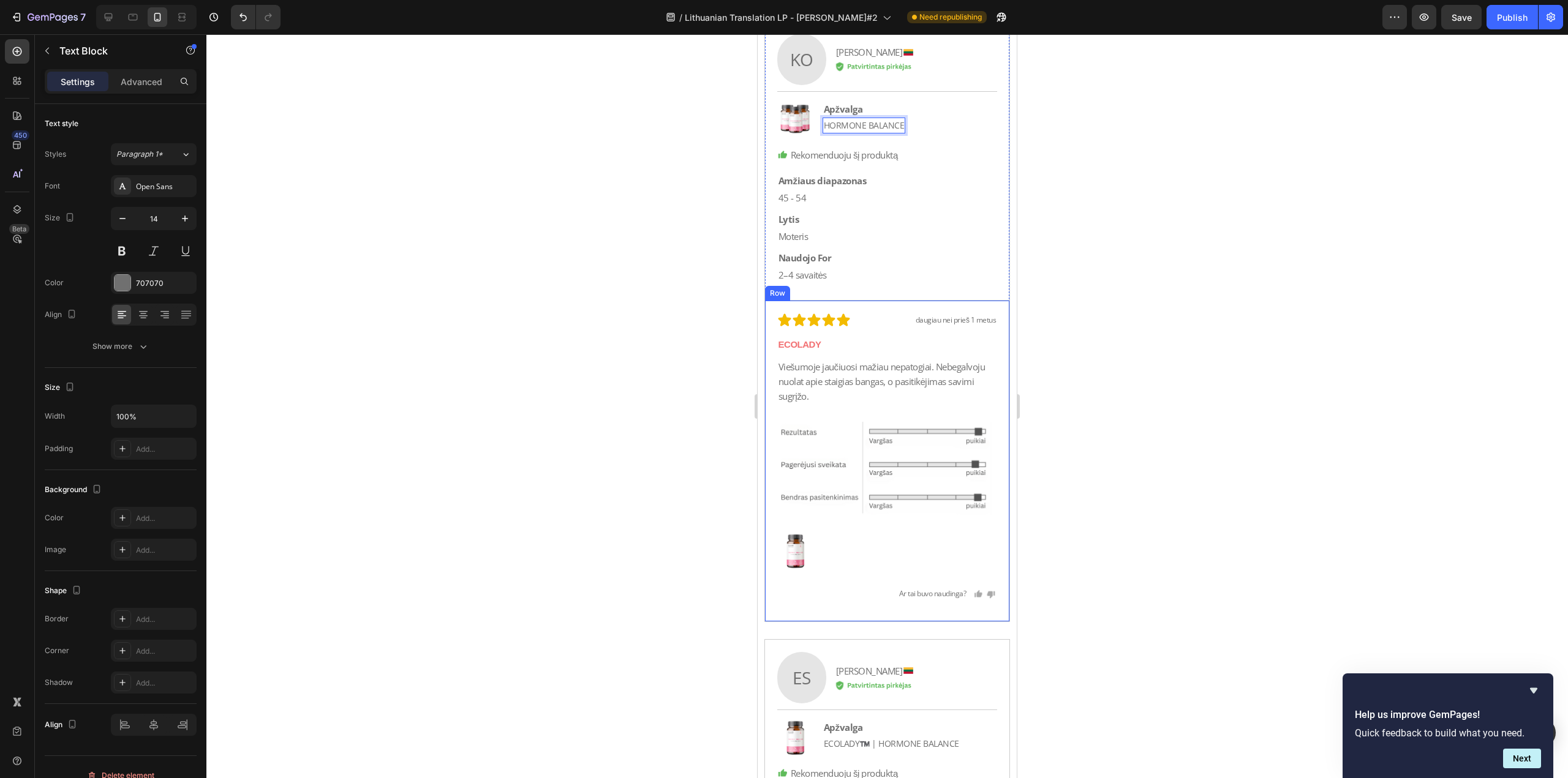
click at [872, 341] on p "ECOLADY" at bounding box center [887, 344] width 218 height 15
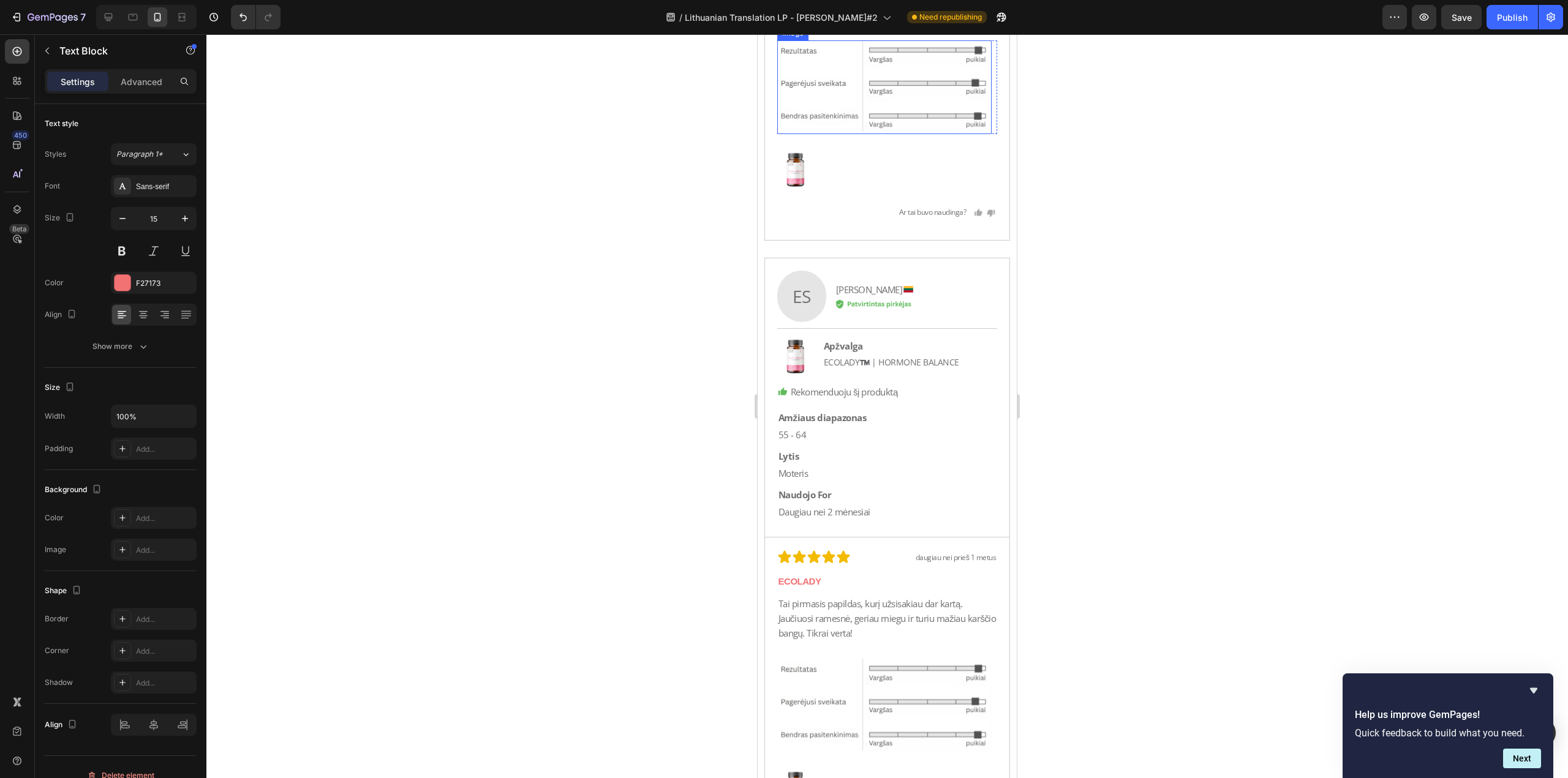
scroll to position [34655, 0]
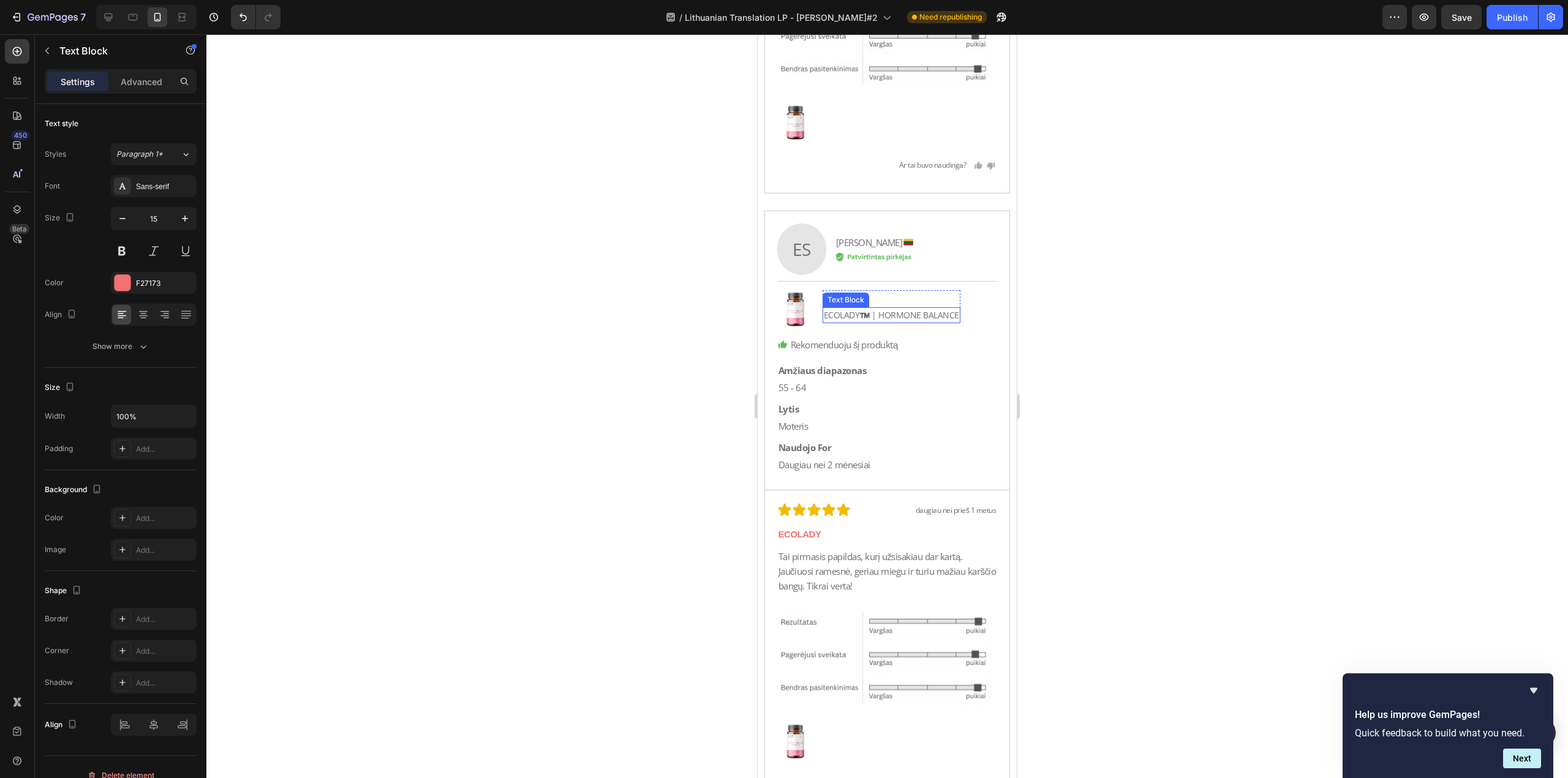
click at [880, 313] on p "ECOLADY™️ | HORMONE BALANCE" at bounding box center [891, 315] width 135 height 13
click at [874, 313] on p "ECOLADY™️ | HORMONE BALANCE" at bounding box center [891, 315] width 135 height 13
drag, startPoint x: 880, startPoint y: 313, endPoint x: 791, endPoint y: 319, distance: 89.2
click at [791, 319] on div "Image Apžvalga Text Block ECOLADY™️ | HORMONE [STREET_ADDRESS]" at bounding box center [888, 309] width 220 height 37
click at [858, 527] on p "ECOLADY" at bounding box center [887, 534] width 218 height 15
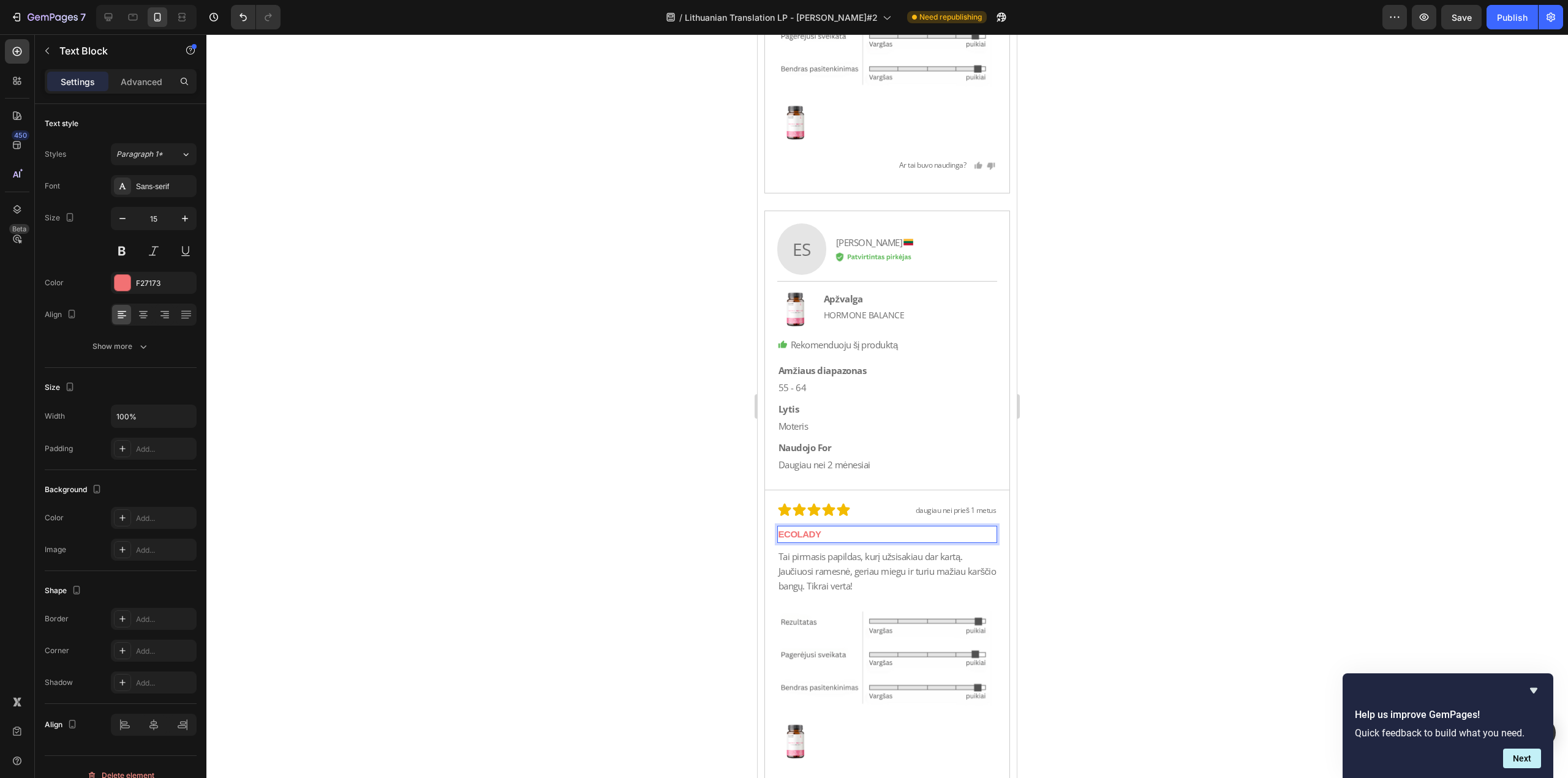
click at [858, 527] on p "ECOLADY" at bounding box center [887, 534] width 218 height 15
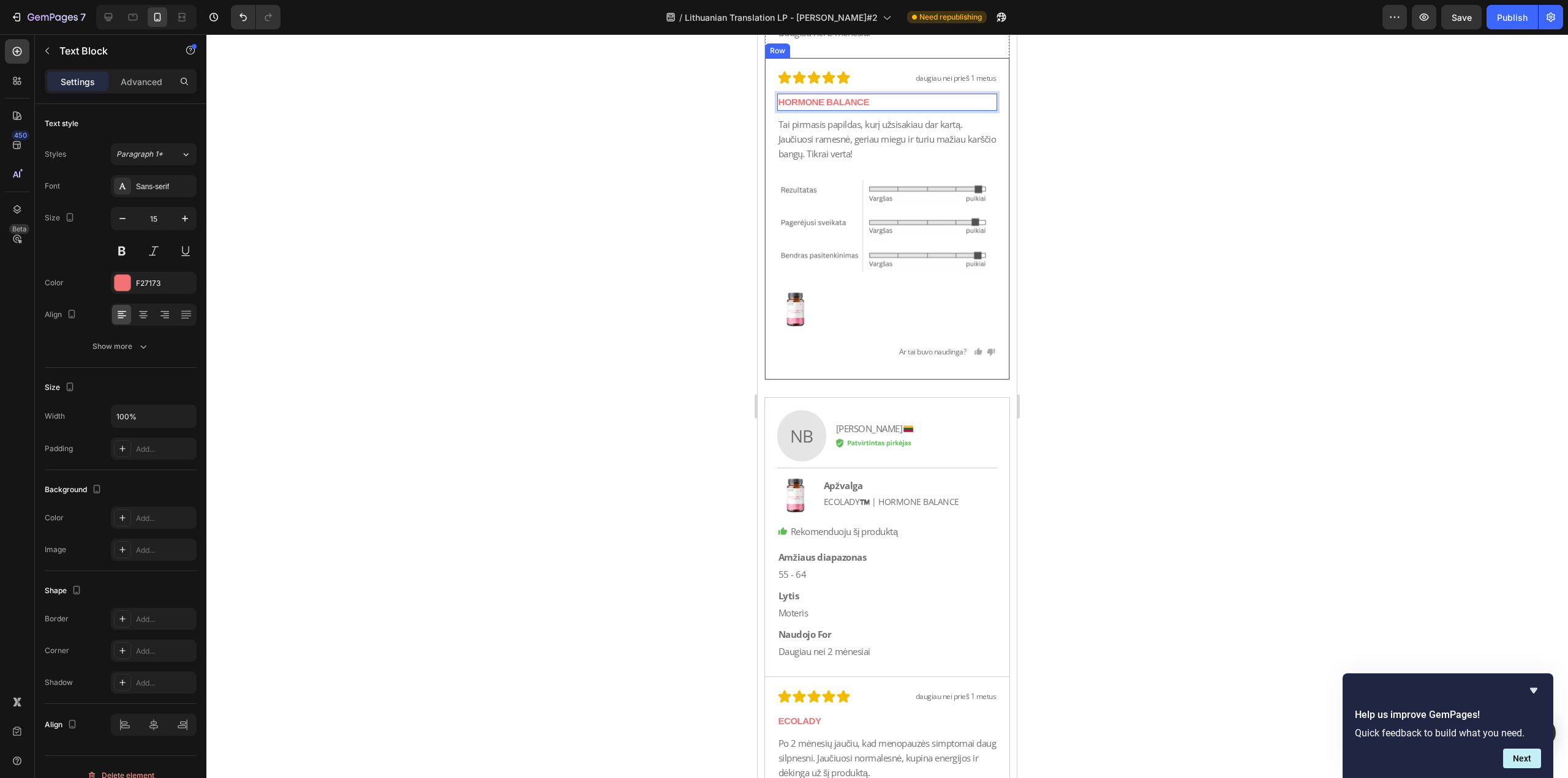
scroll to position [35145, 0]
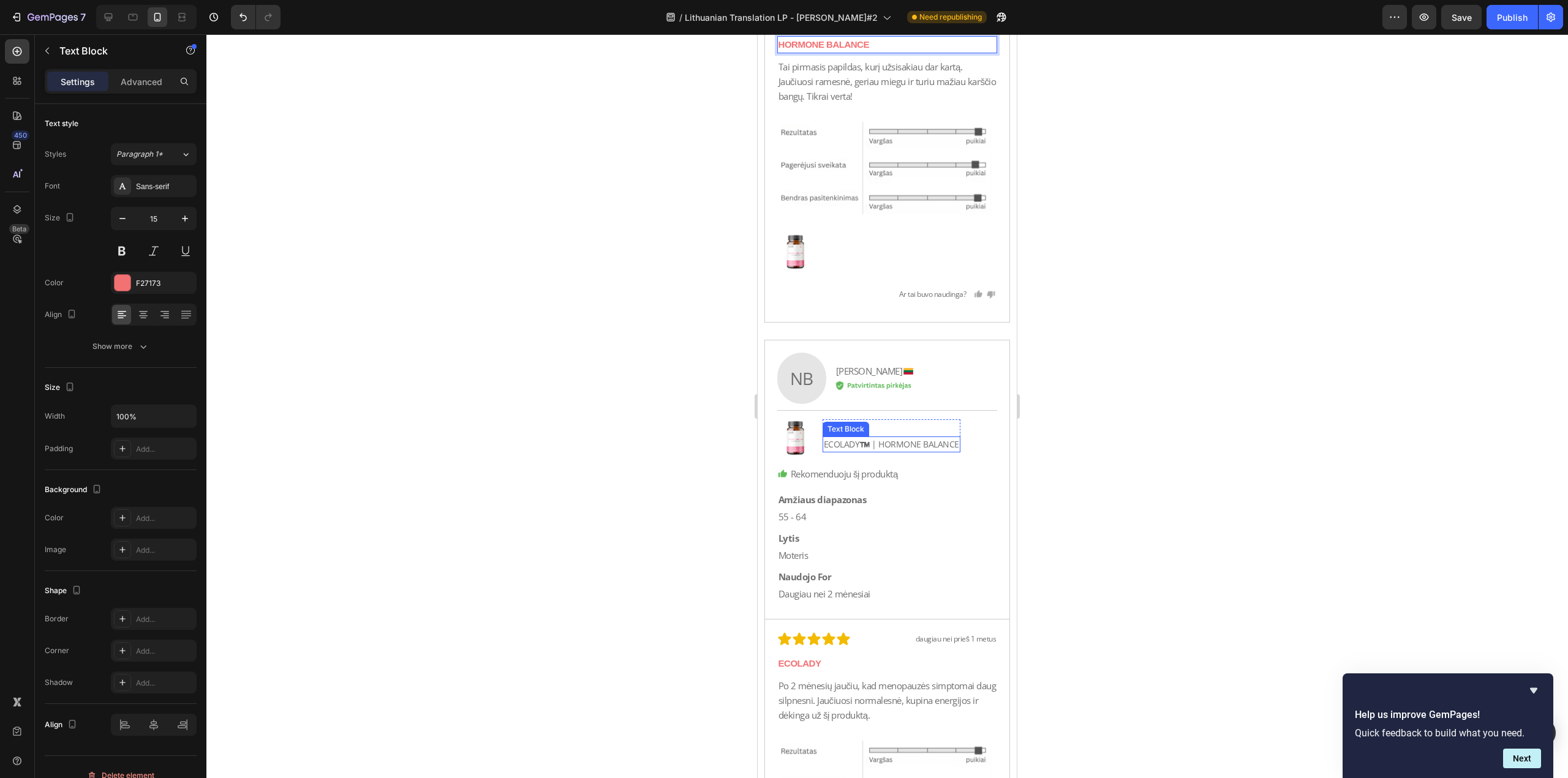
click at [874, 444] on p "ECOLADY™️ | HORMONE BALANCE" at bounding box center [891, 444] width 135 height 13
click at [880, 444] on p "ECOLADY™️ | HORMONE BALANCE" at bounding box center [891, 444] width 135 height 13
drag, startPoint x: 880, startPoint y: 442, endPoint x: 770, endPoint y: 451, distance: 110.4
click at [773, 453] on div "NB Text Block Image Natalija B. Text Block Row Image Row Row Image Apžvalga Tex…" at bounding box center [888, 480] width 245 height 279
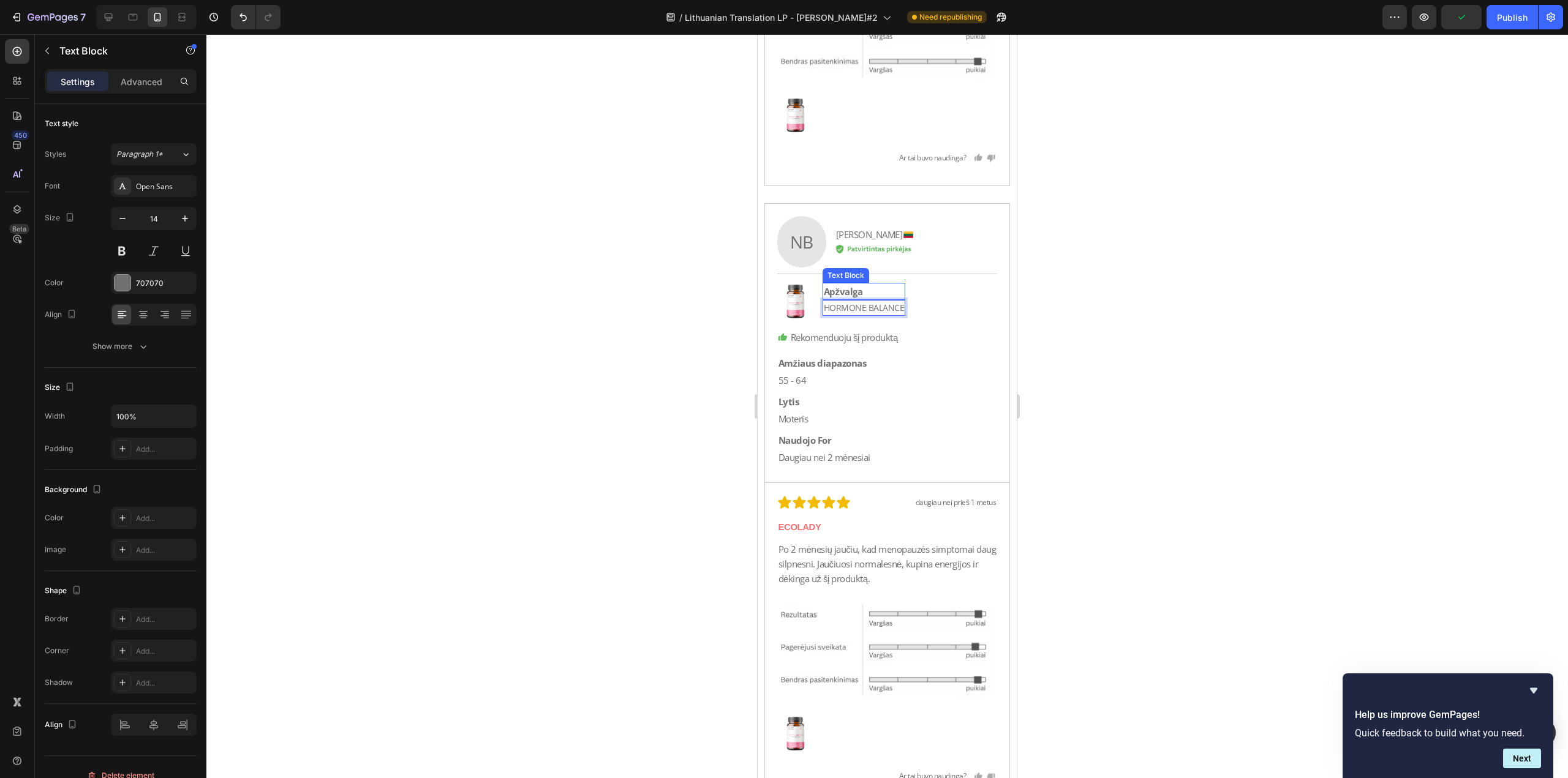
scroll to position [35451, 0]
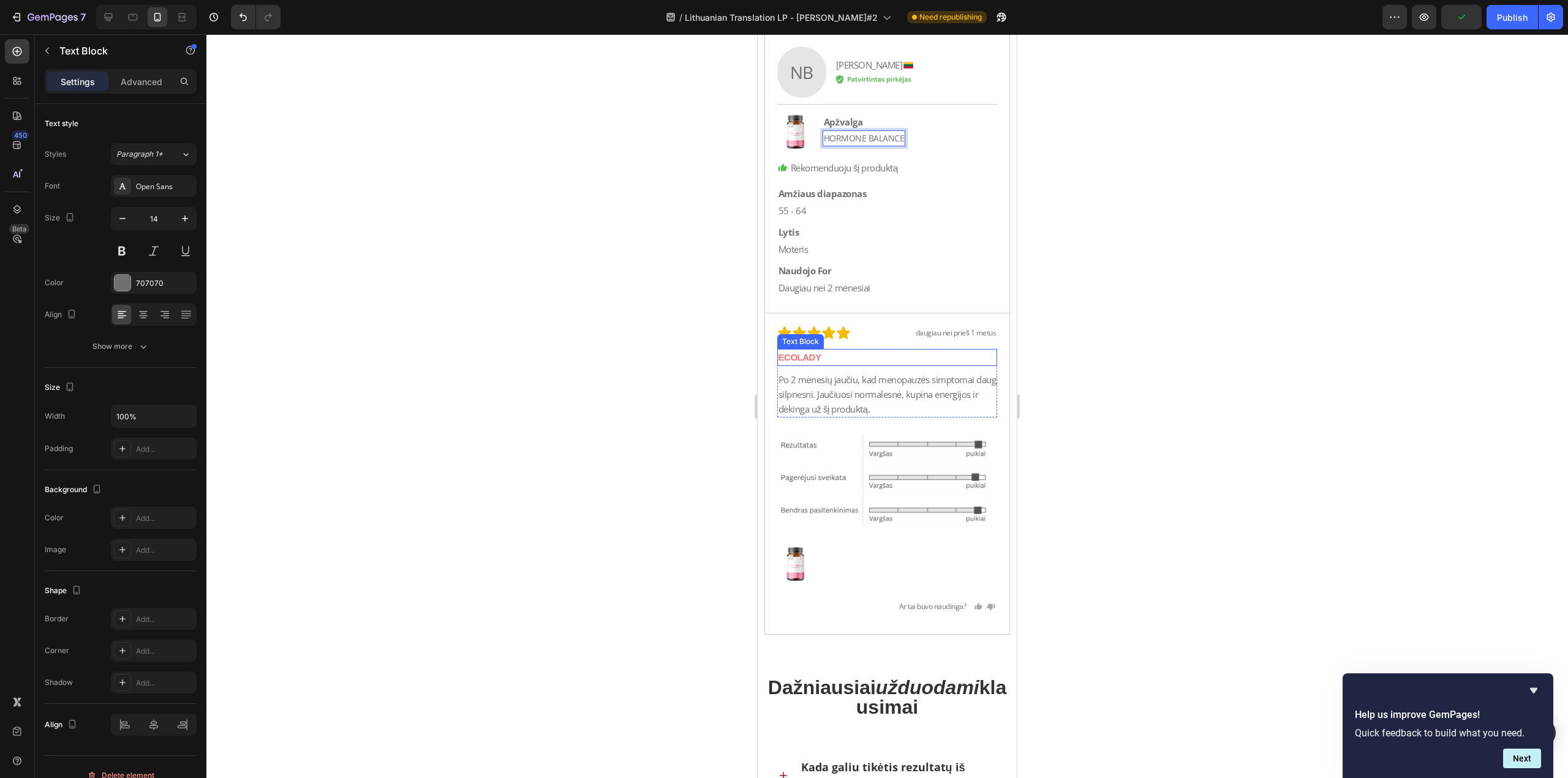
click at [832, 353] on p "ECOLADY" at bounding box center [887, 357] width 218 height 15
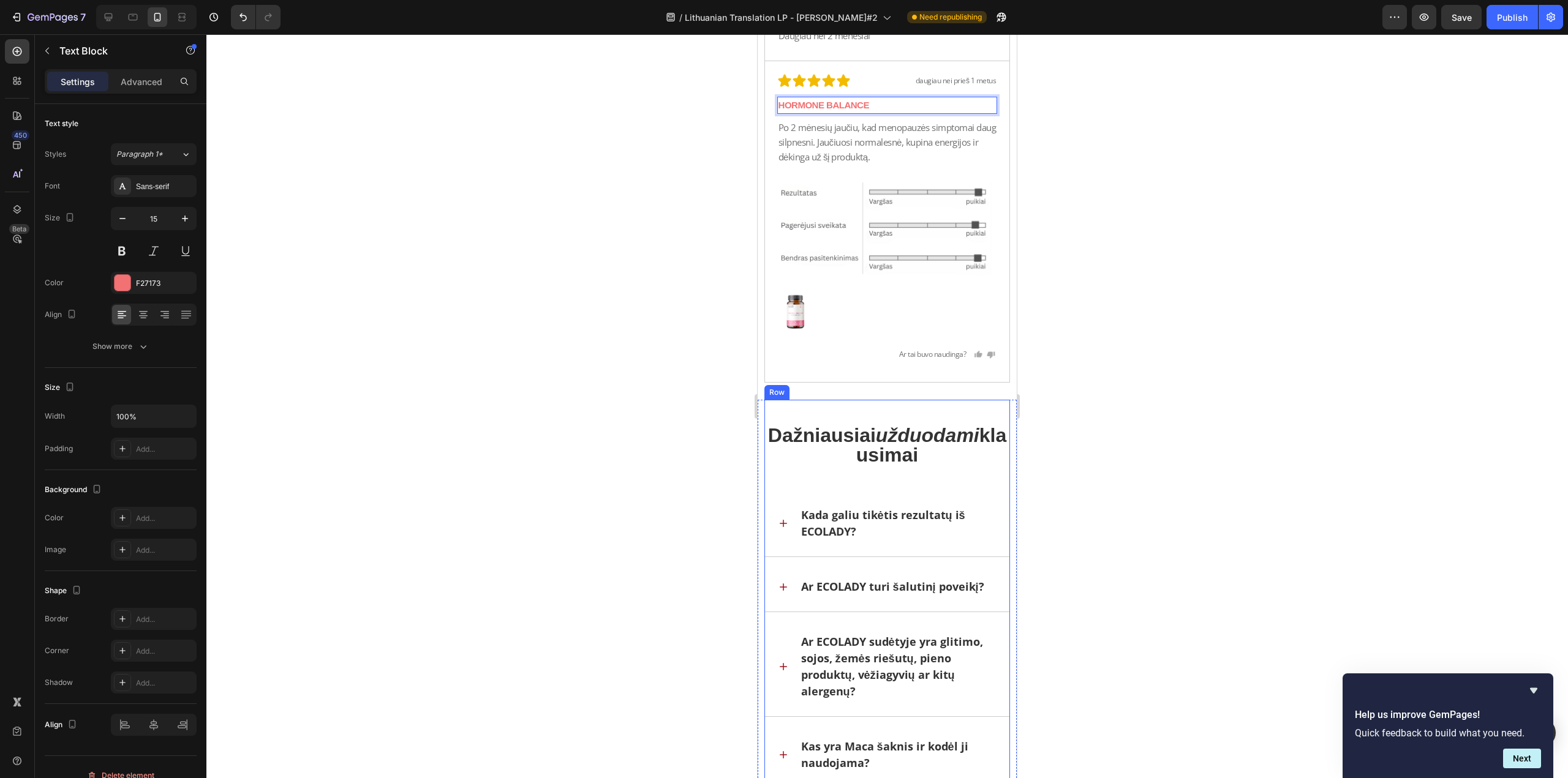
scroll to position [35818, 0]
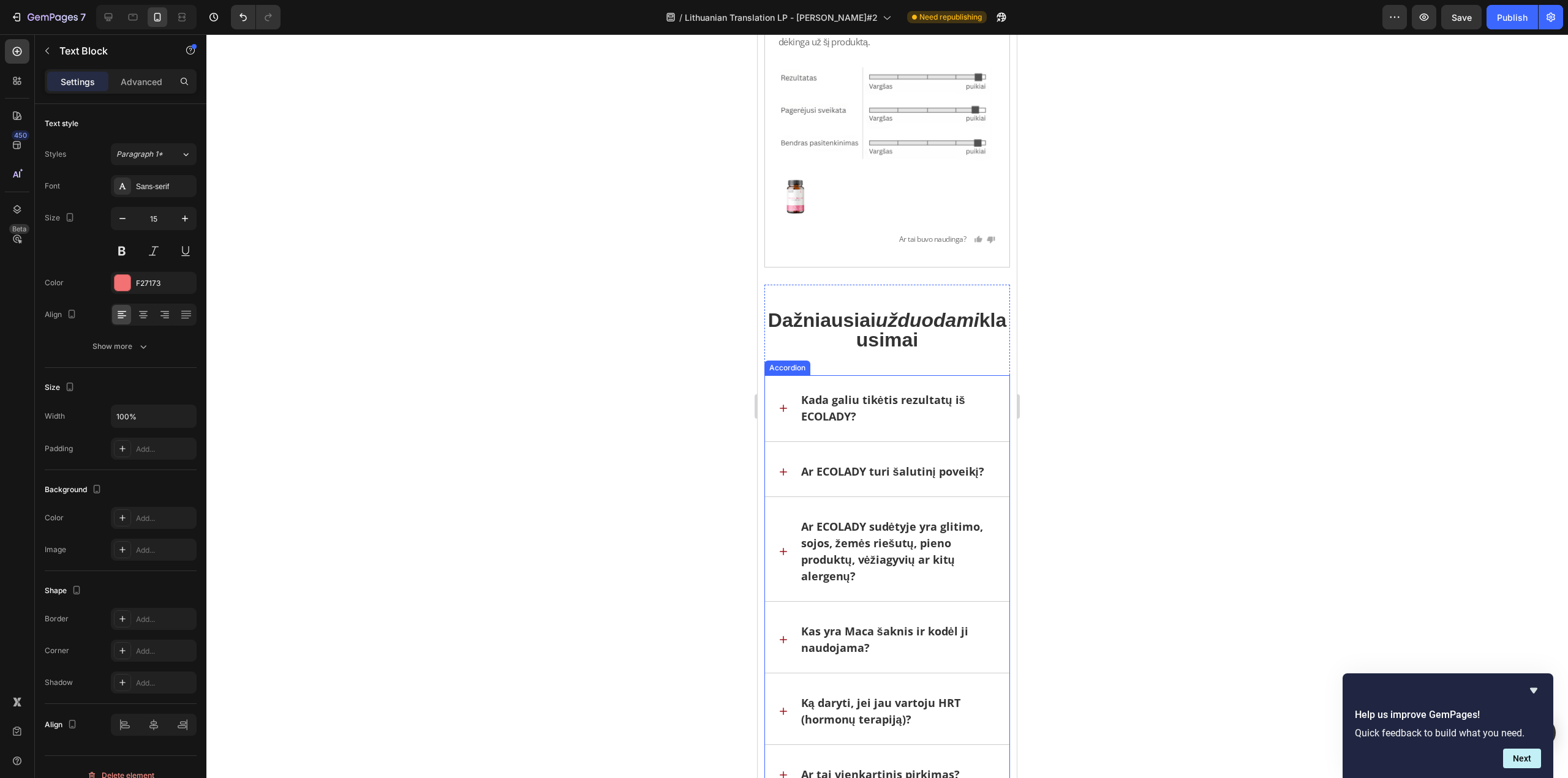
click at [852, 412] on p "Kada galiu tikėtis rezultatų iš ECOLADY?" at bounding box center [898, 409] width 195 height 33
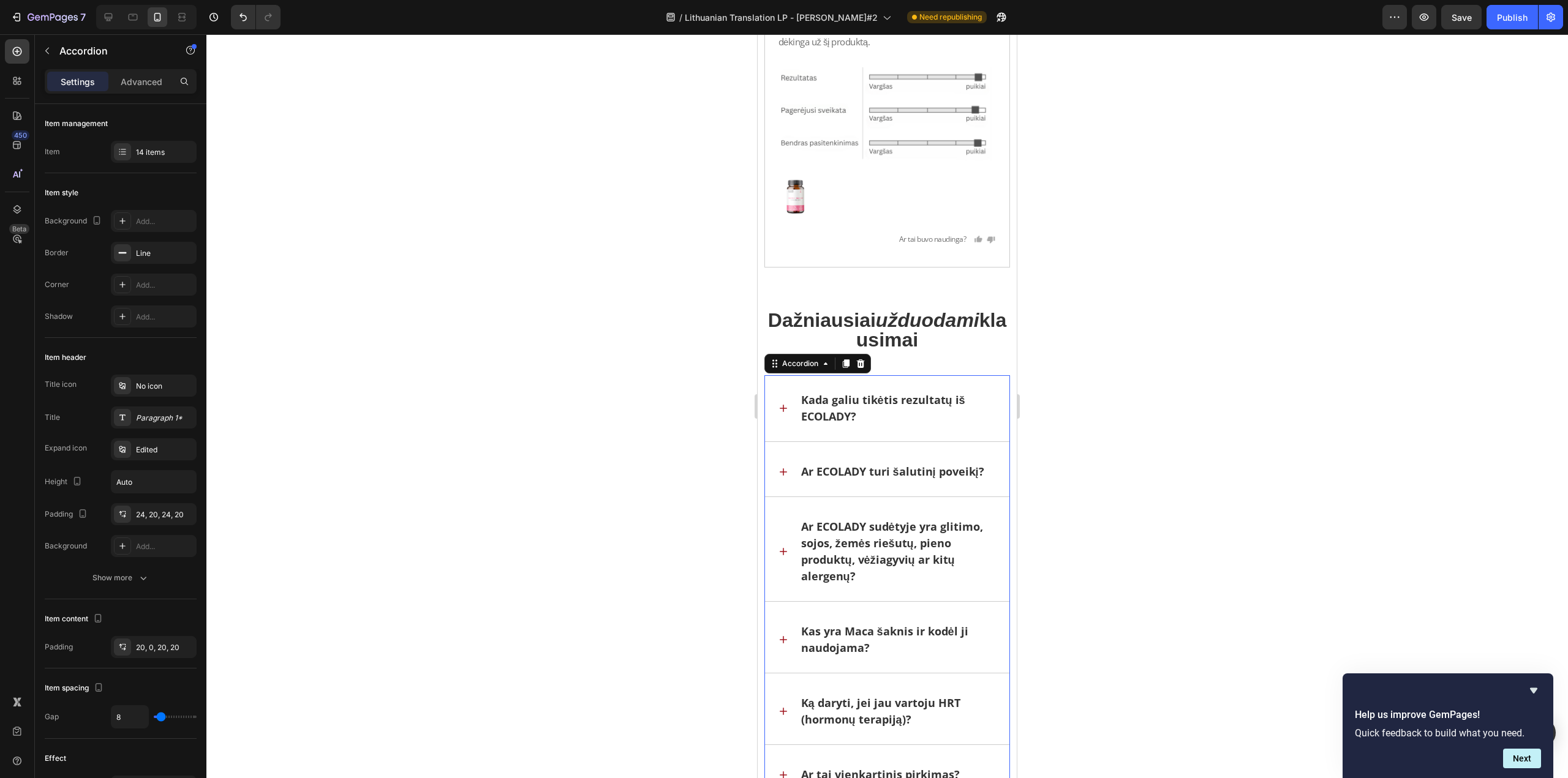
click at [856, 414] on p "Kada galiu tikėtis rezultatų iš ECOLADY?" at bounding box center [898, 409] width 195 height 33
click at [850, 414] on p "Kada galiu tikėtis rezultatų iš ECOLADY?" at bounding box center [898, 409] width 195 height 33
drag, startPoint x: 852, startPoint y: 414, endPoint x: 784, endPoint y: 418, distance: 68.1
click at [784, 418] on div "Kada galiu tikėtis rezultatų iš ECOLADY?" at bounding box center [888, 409] width 245 height 66
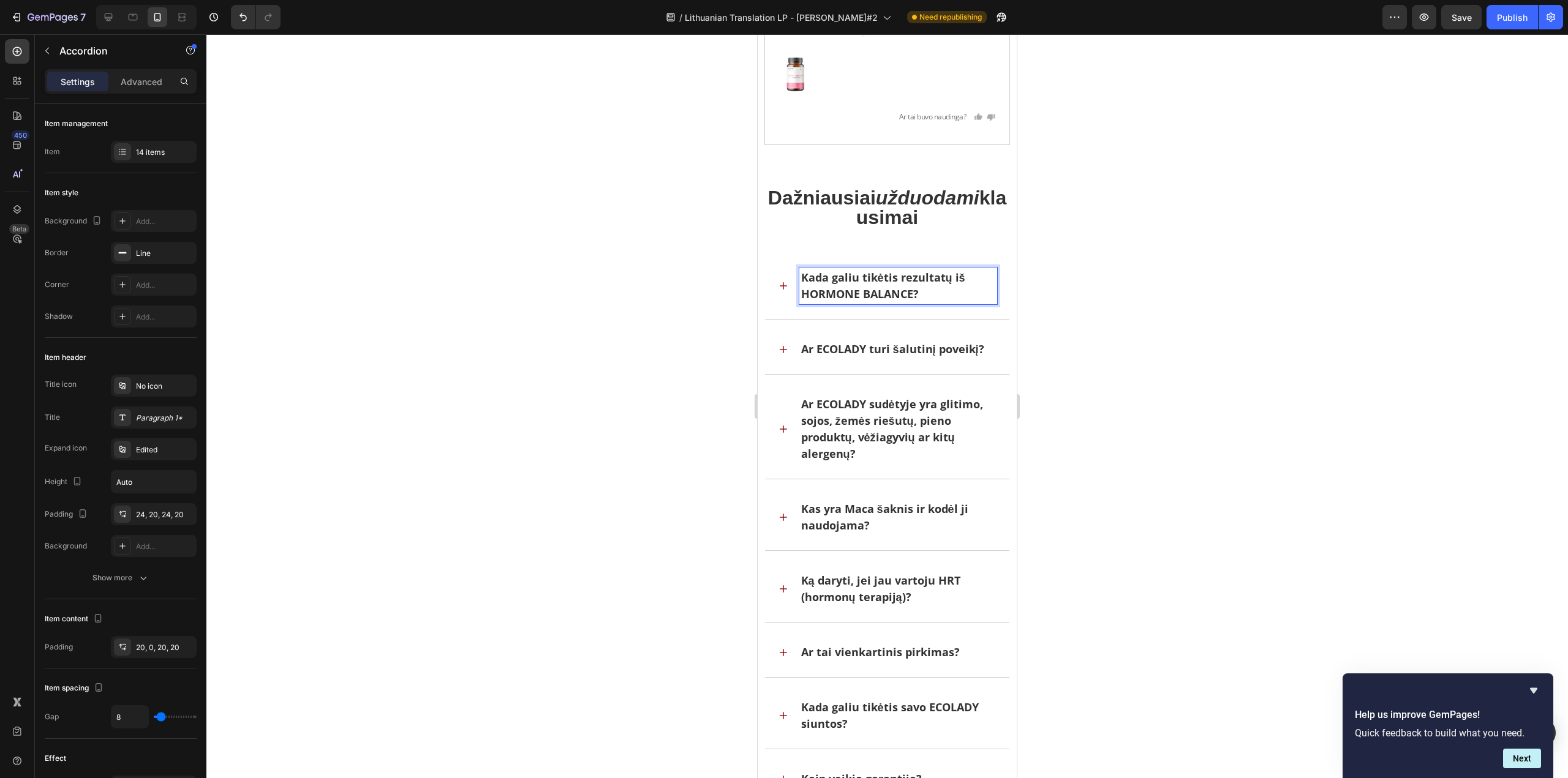
click at [848, 352] on p "Ar ECOLADY turi šalutinį poveikį?" at bounding box center [892, 349] width 183 height 16
click at [858, 352] on p "Ar ECOLADY turi šalutinį poveikį?" at bounding box center [892, 349] width 183 height 16
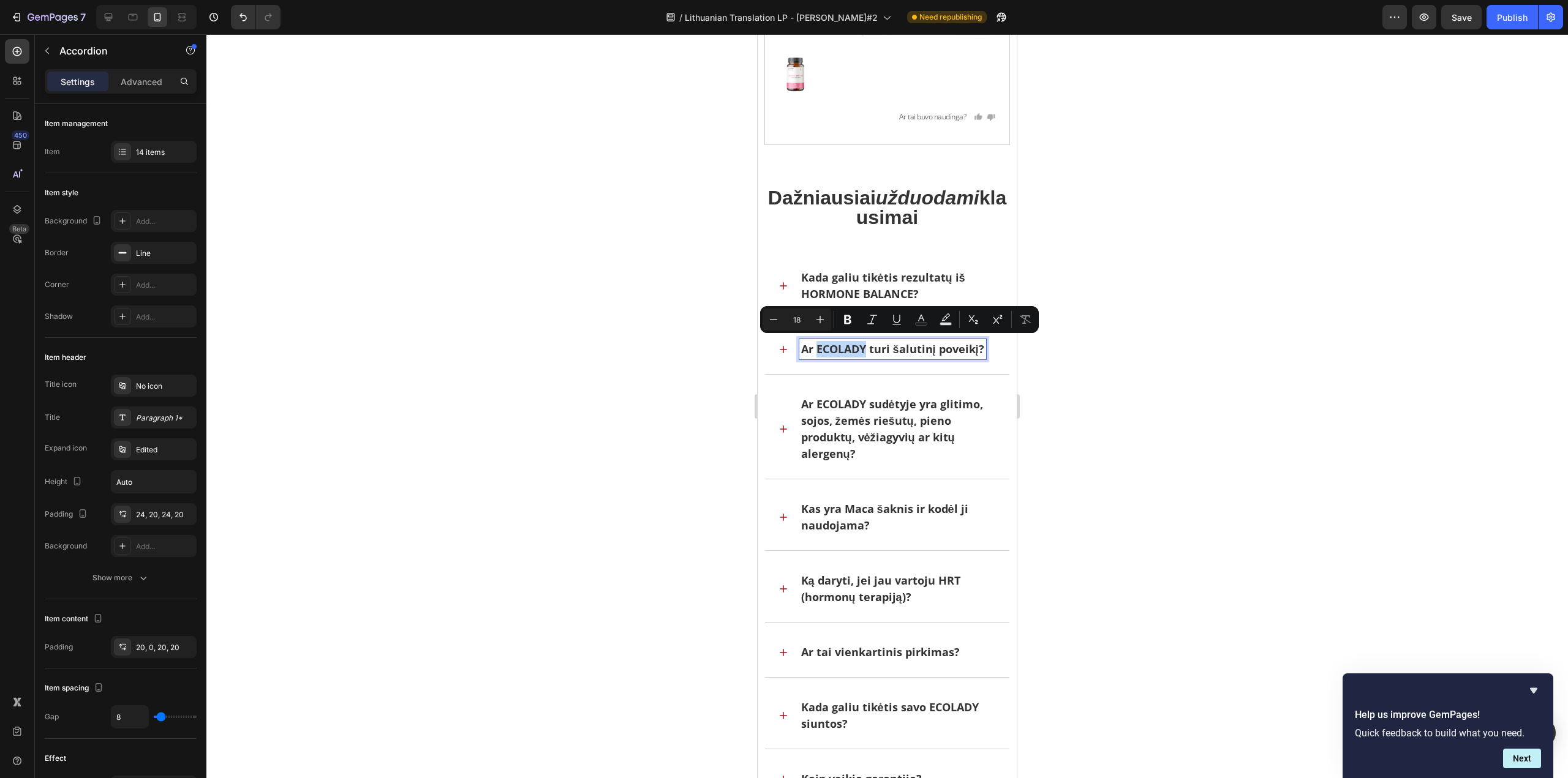
drag, startPoint x: 866, startPoint y: 347, endPoint x: 818, endPoint y: 350, distance: 48.1
click at [818, 349] on p "Ar ECOLADY turi šalutinį poveikį?" at bounding box center [892, 349] width 183 height 16
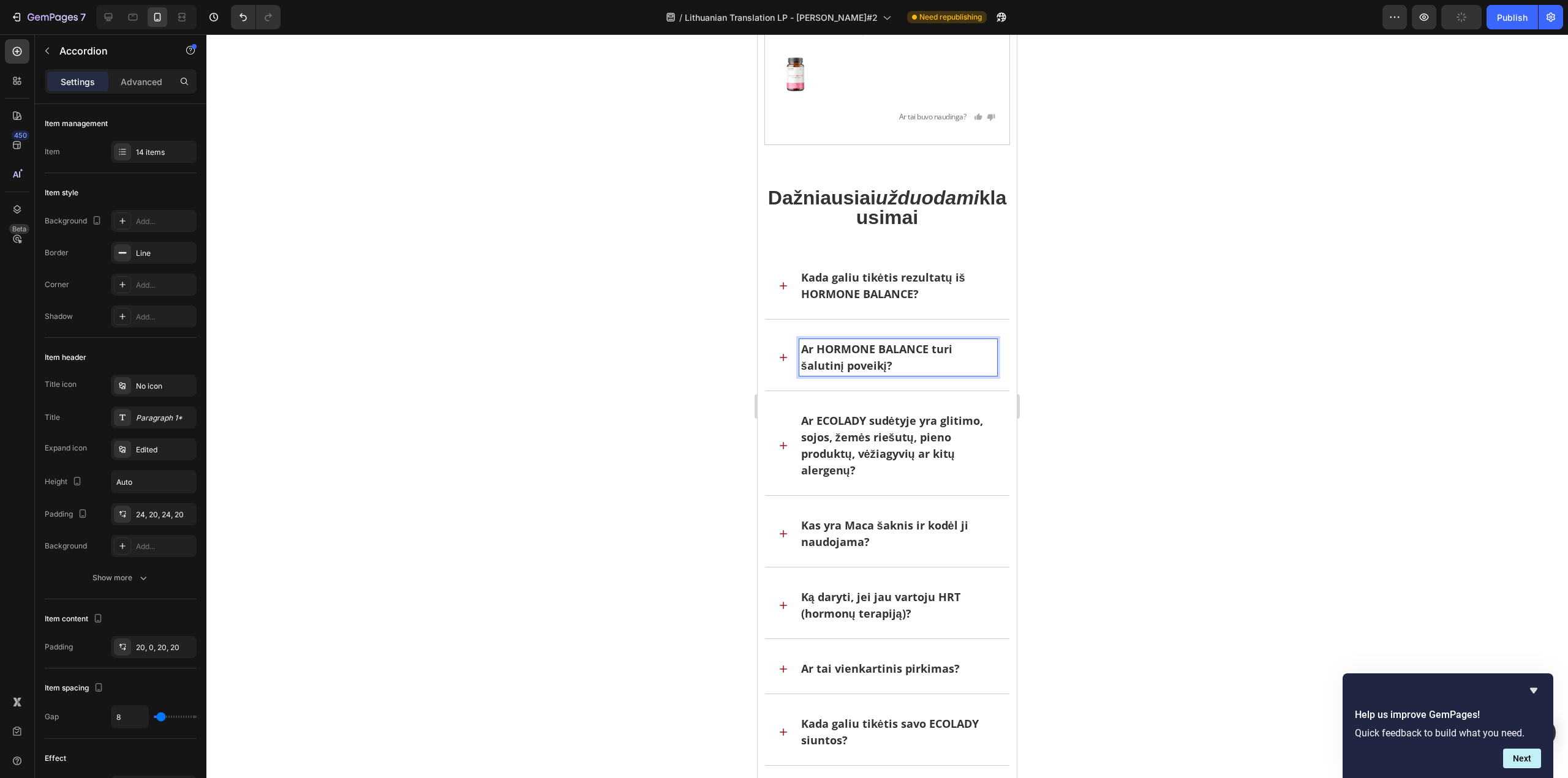
click at [790, 350] on div "Ar HORMONE BALANCE turi šalutinį poveikį?" at bounding box center [888, 357] width 245 height 66
click at [784, 362] on div "Ar HORMONE BALANCE turi šalutinį poveikį?" at bounding box center [888, 357] width 245 height 66
click at [784, 355] on icon at bounding box center [784, 358] width 13 height 12
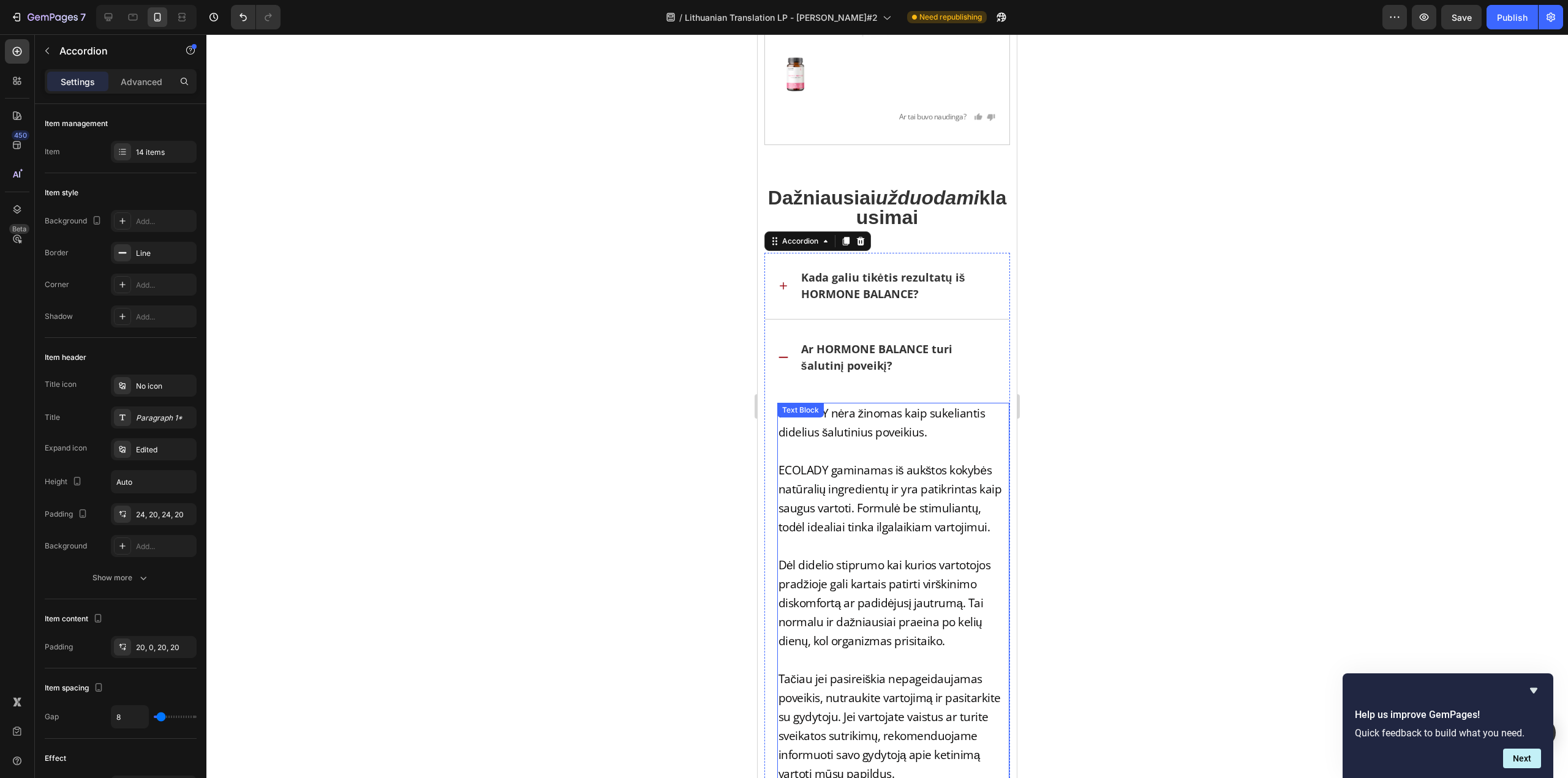
click at [820, 413] on div "Text Block" at bounding box center [801, 410] width 47 height 15
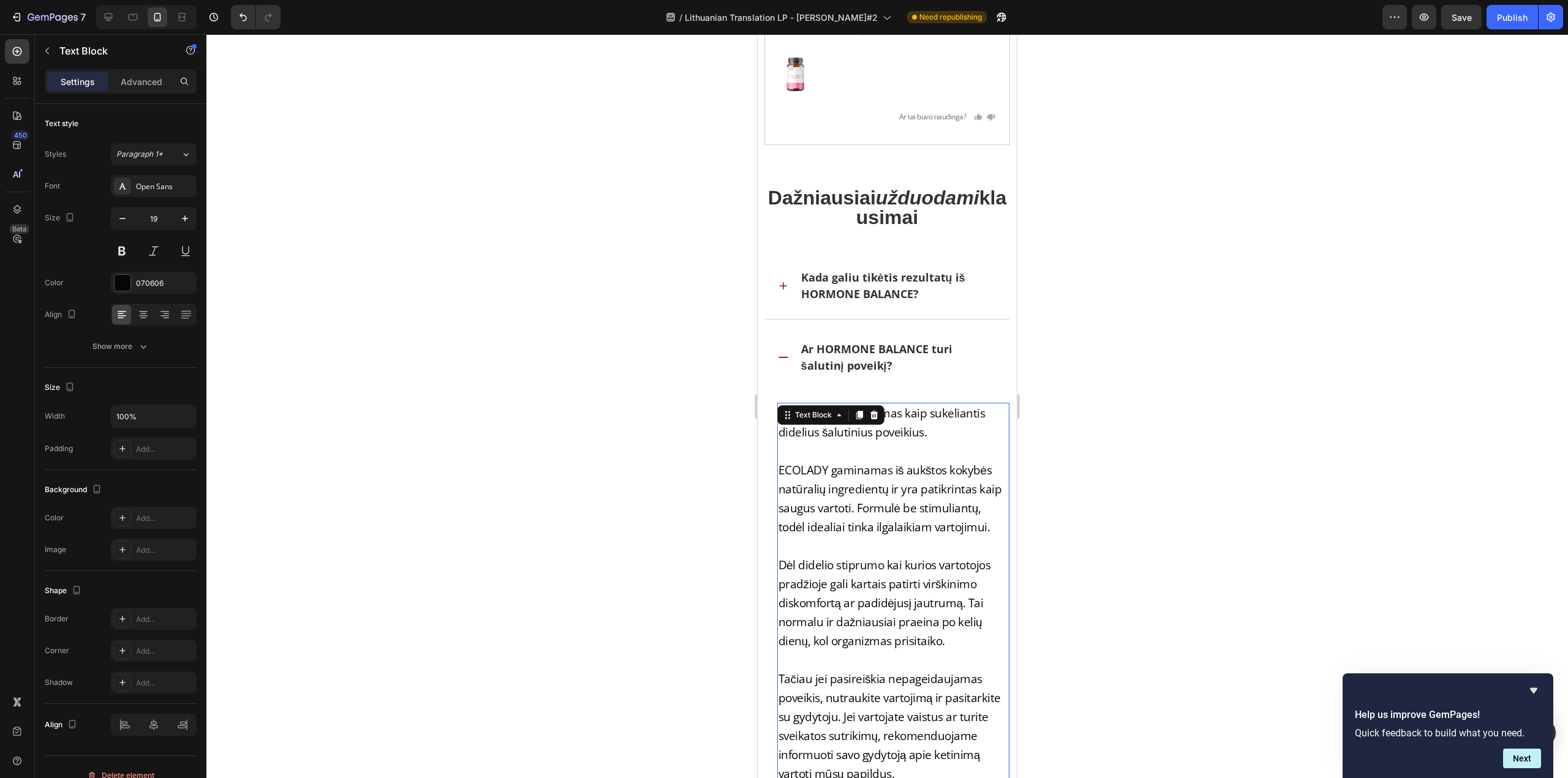
click at [829, 432] on p "ECOLADY nėra žinomas kaip sukeliantis didelius šalutinius poveikius." at bounding box center [893, 423] width 230 height 38
drag, startPoint x: 827, startPoint y: 411, endPoint x: 745, endPoint y: 409, distance: 82.0
drag, startPoint x: 826, startPoint y: 466, endPoint x: 750, endPoint y: 469, distance: 76.1
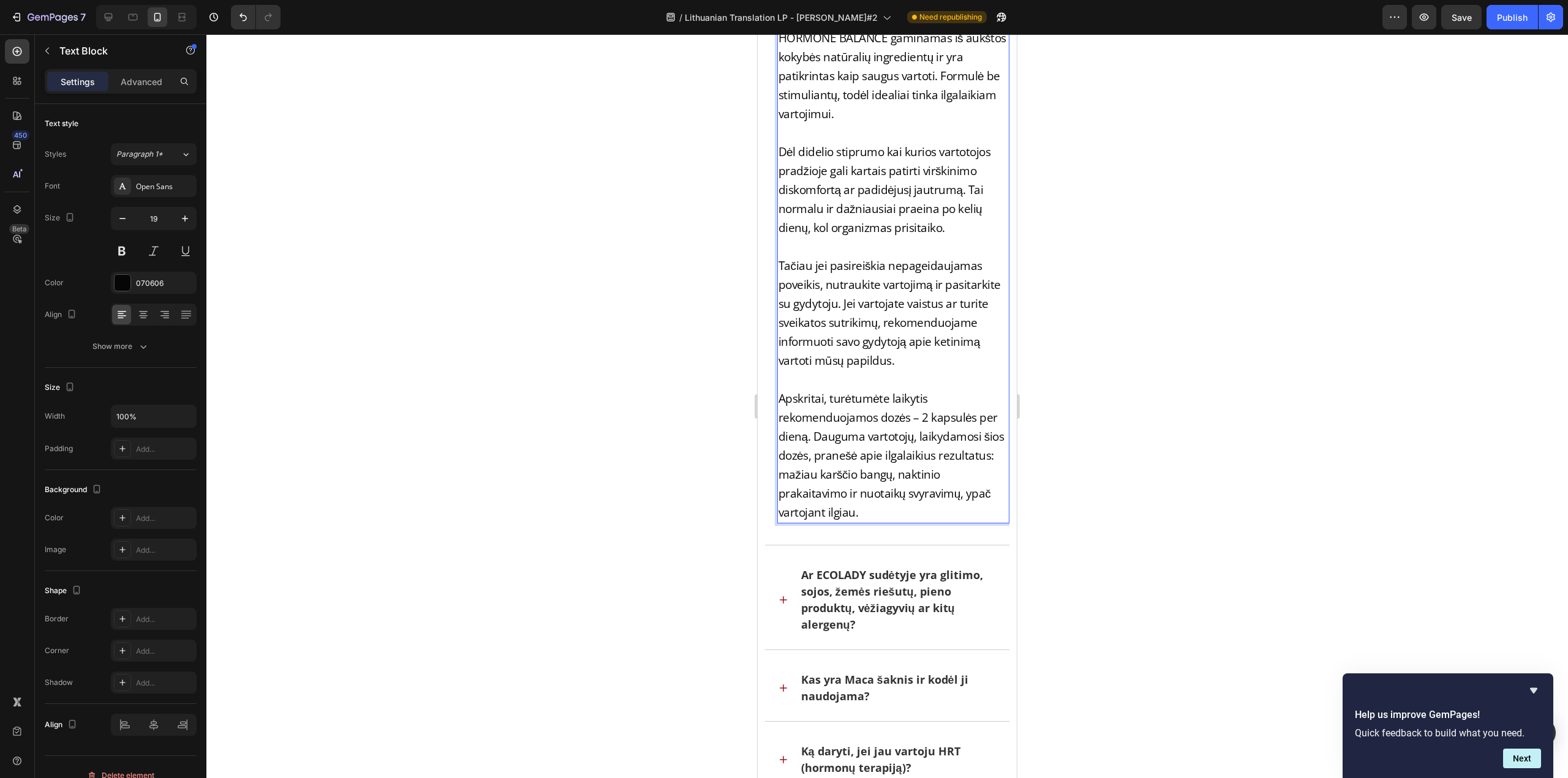
scroll to position [36493, 0]
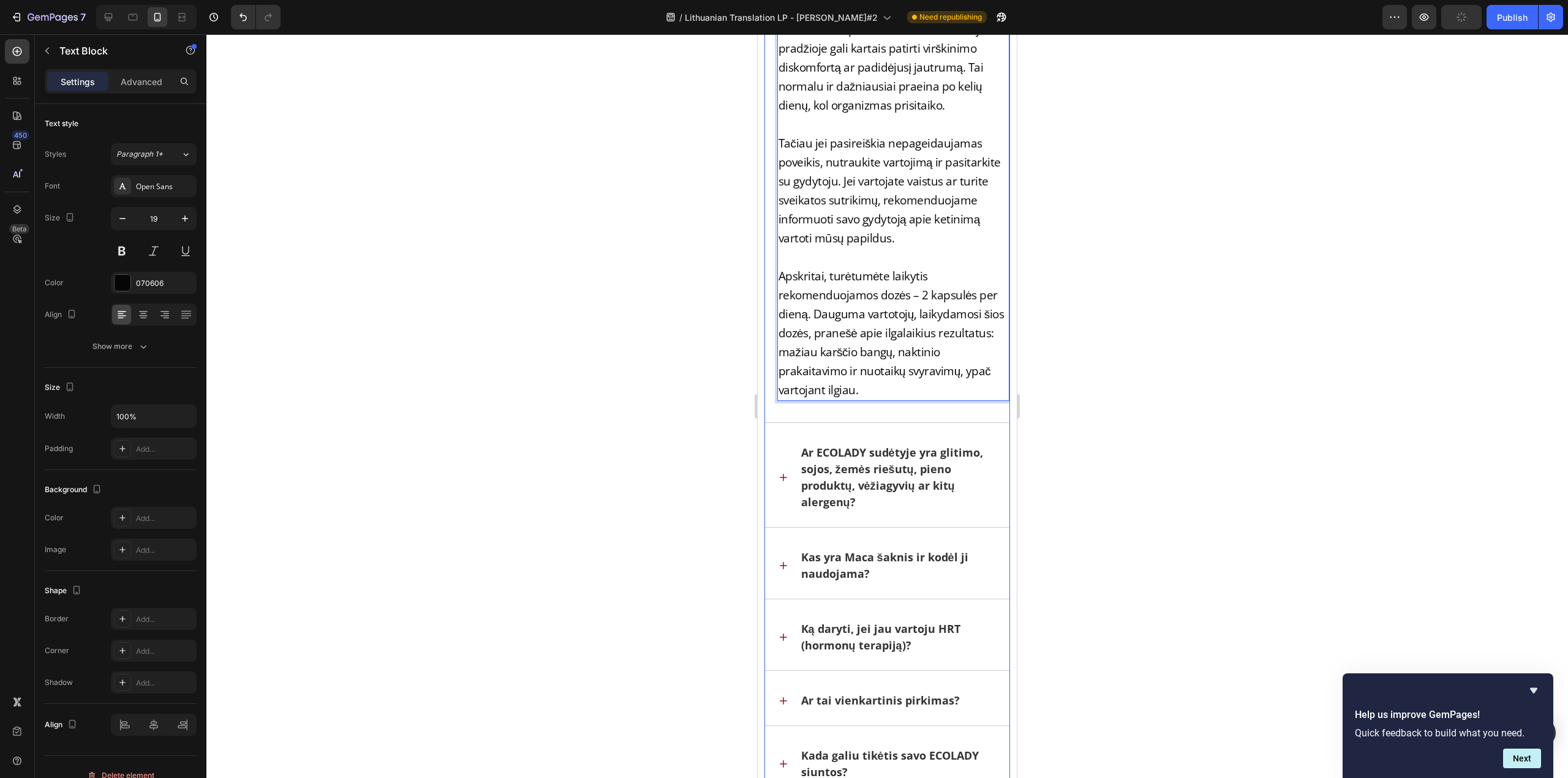
click at [854, 453] on p "Ar ECOLADY sudėtyje yra glitimo, sojos, žemės riešutų, pieno produktų, vėžiagyv…" at bounding box center [898, 477] width 195 height 66
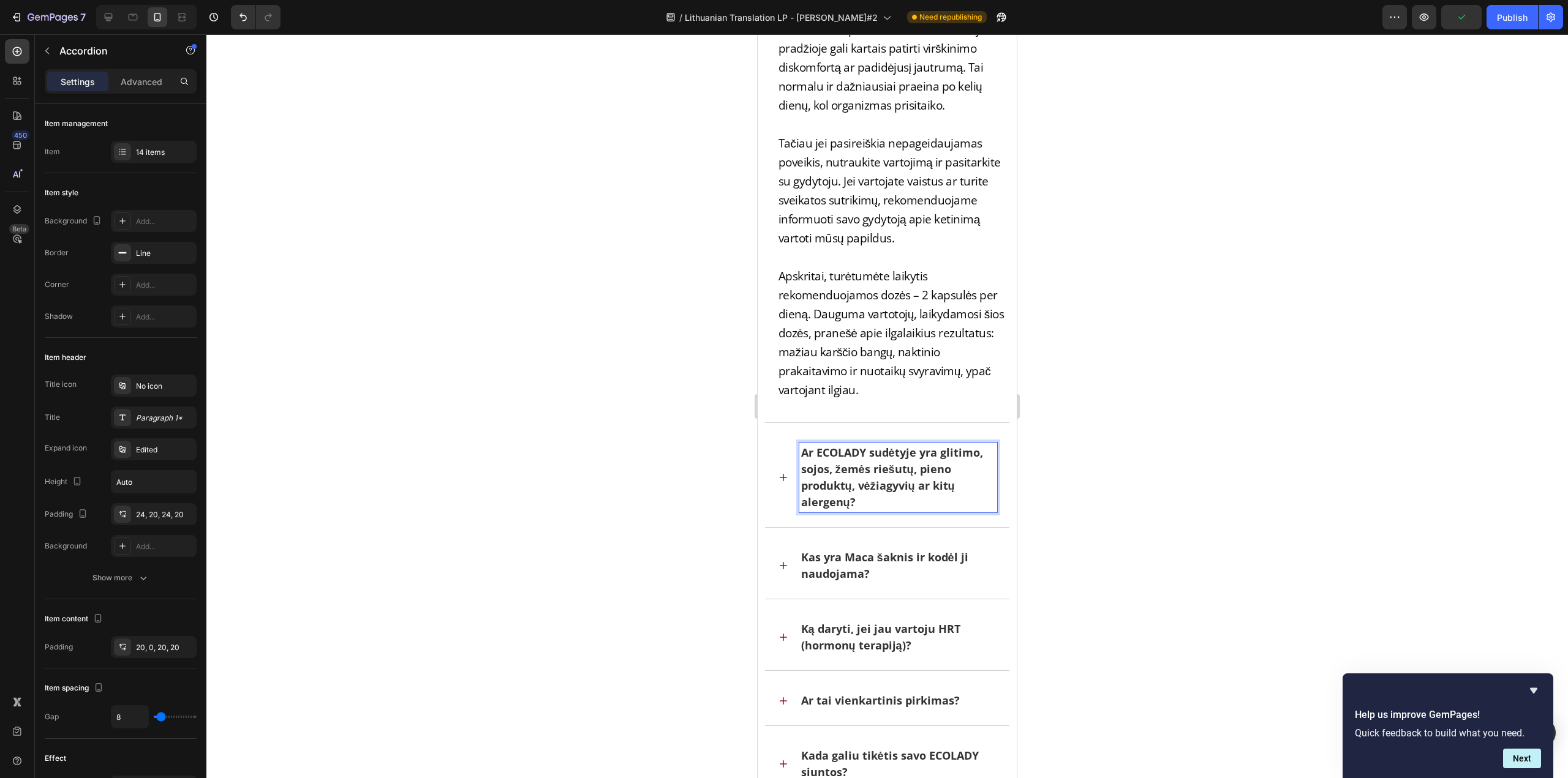
click at [865, 452] on p "Ar ECOLADY sudėtyje yra glitimo, sojos, žemės riešutų, pieno produktų, vėžiagyv…" at bounding box center [898, 477] width 195 height 66
drag, startPoint x: 866, startPoint y: 452, endPoint x: 817, endPoint y: 451, distance: 49.0
click at [817, 451] on p "Ar ECOLADY sudėtyje yra glitimo, sojos, žemės riešutų, pieno produktų, vėžiagyv…" at bounding box center [898, 477] width 195 height 66
click at [783, 474] on icon at bounding box center [783, 477] width 7 height 7
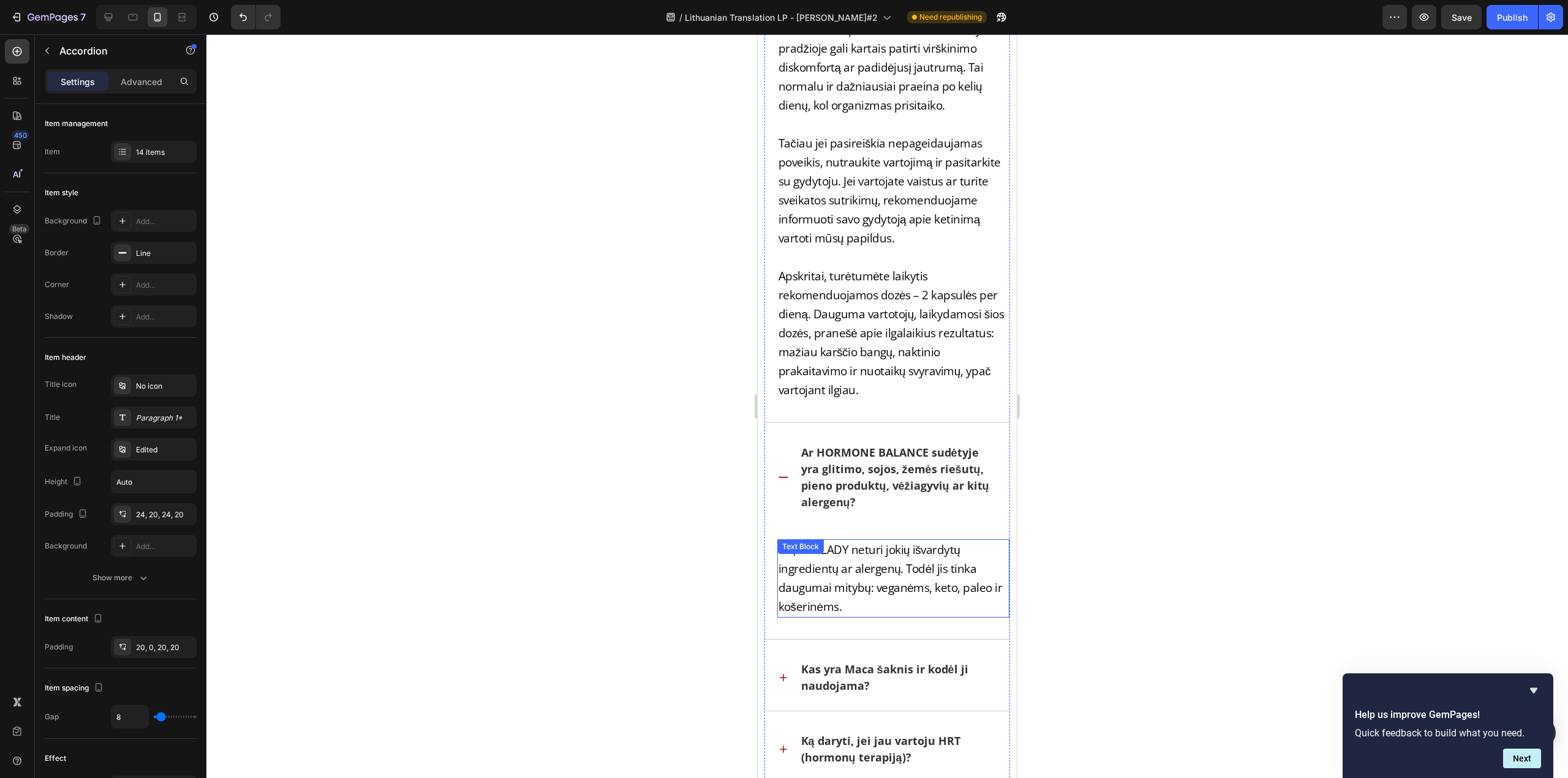
scroll to position [36554, 0]
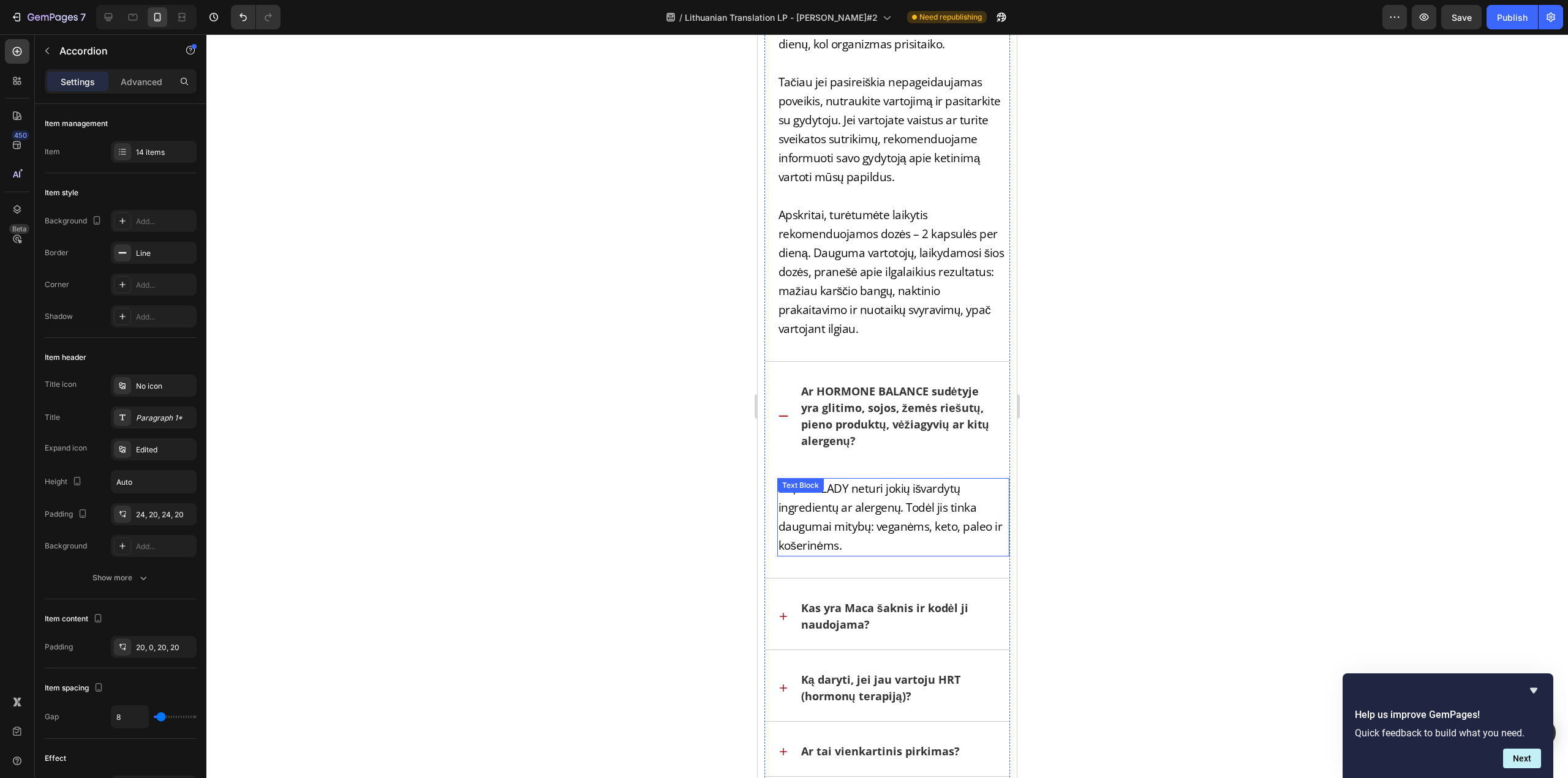
click at [841, 494] on p "Ne, ECOLADY neturi jokių išvardytų ingredientų ar alergenų. Todėl jis tinka dau…" at bounding box center [893, 517] width 230 height 76
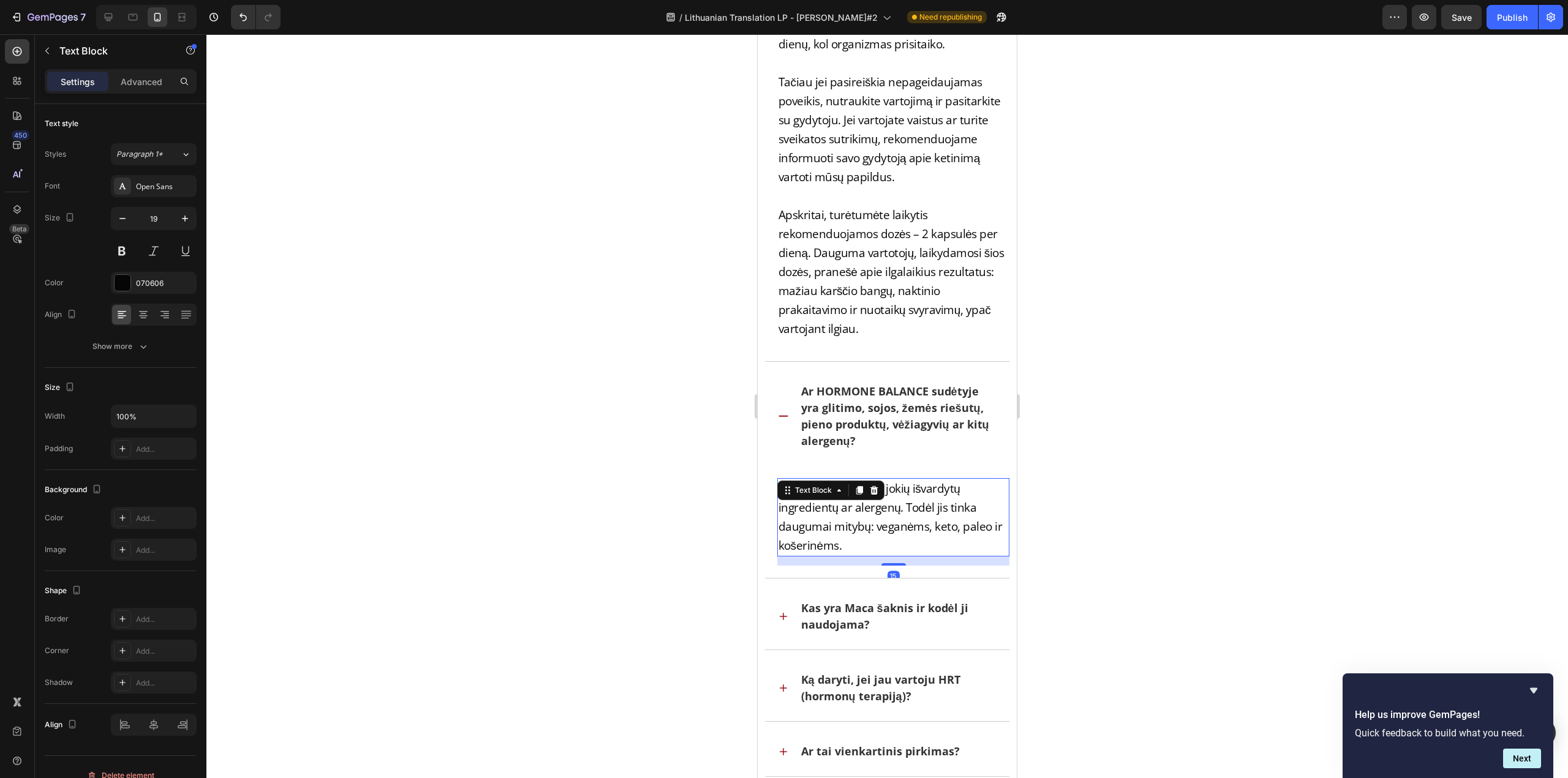
click at [868, 514] on p "Ne, ECOLADY neturi jokių išvardytų ingredientų ar alergenų. Todėl jis tinka dau…" at bounding box center [893, 517] width 230 height 76
drag, startPoint x: 845, startPoint y: 490, endPoint x: 797, endPoint y: 491, distance: 48.0
click at [797, 491] on p "Ne, ECOLADY neturi jokių išvardytų ingredientų ar alergenų. Todėl jis tinka dau…" at bounding box center [893, 517] width 230 height 76
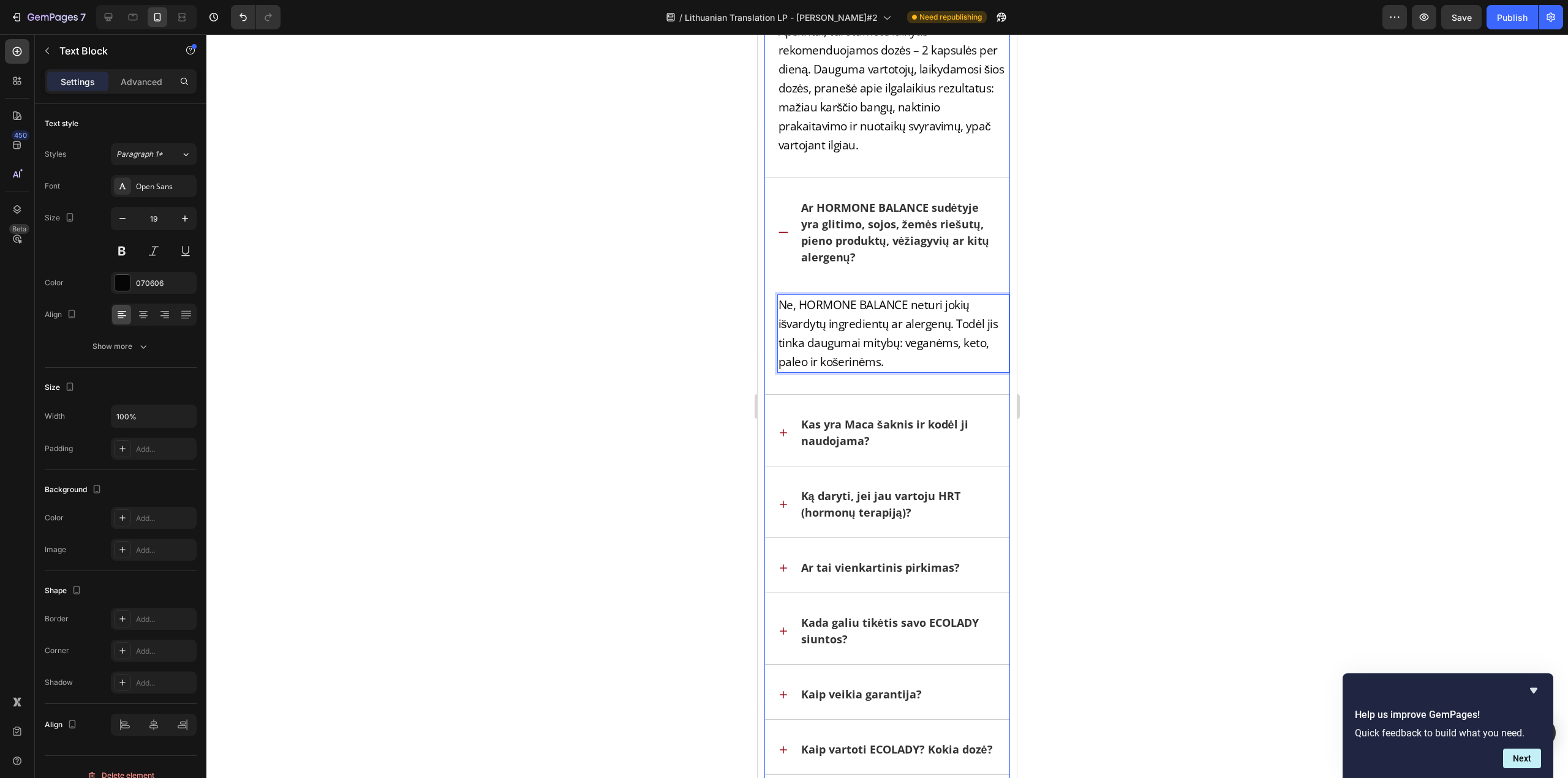
click at [775, 435] on div "Kas yra Maca šaknis ir kodėl ji naudojama?" at bounding box center [888, 433] width 245 height 66
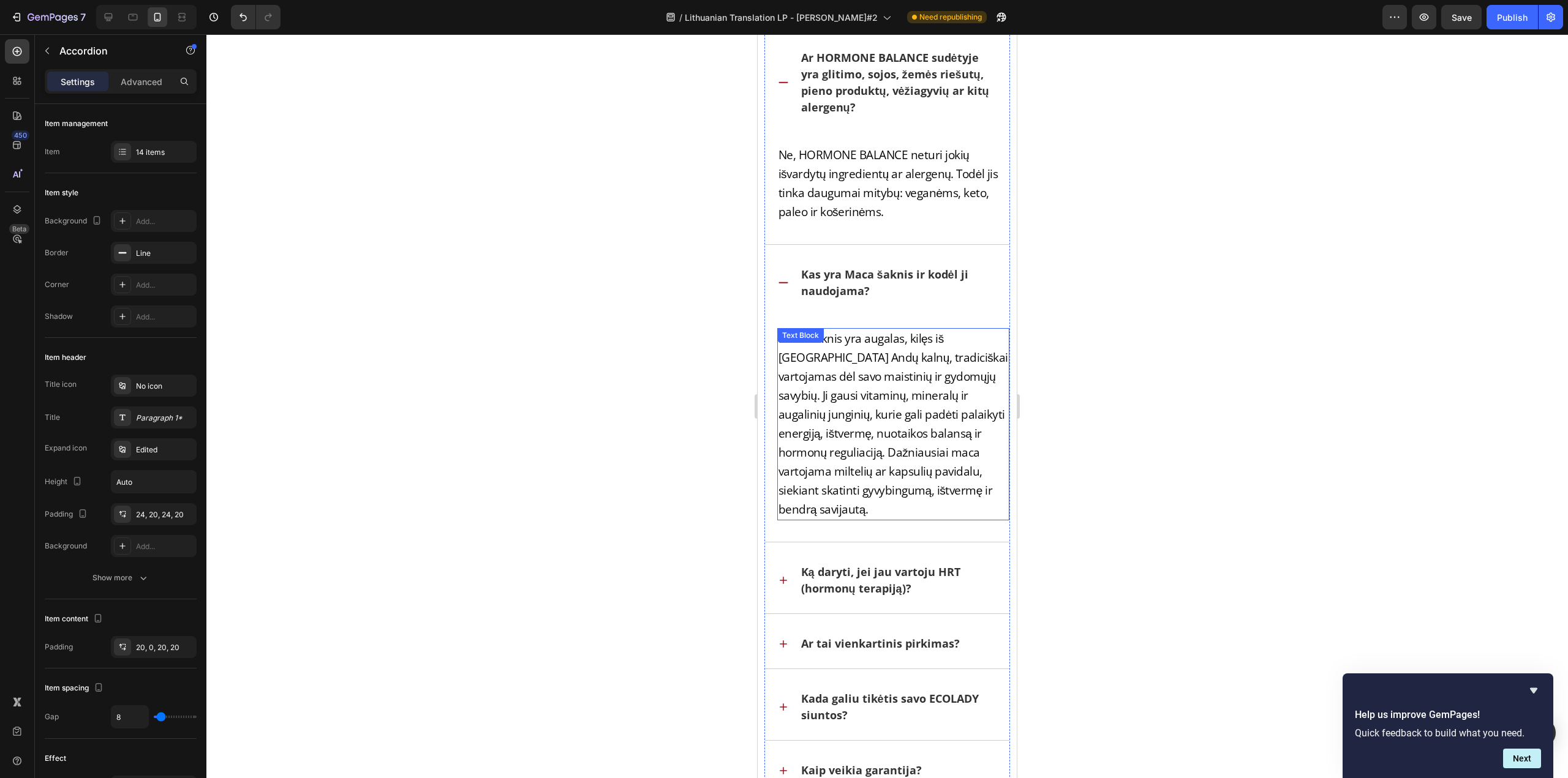
scroll to position [36921, 0]
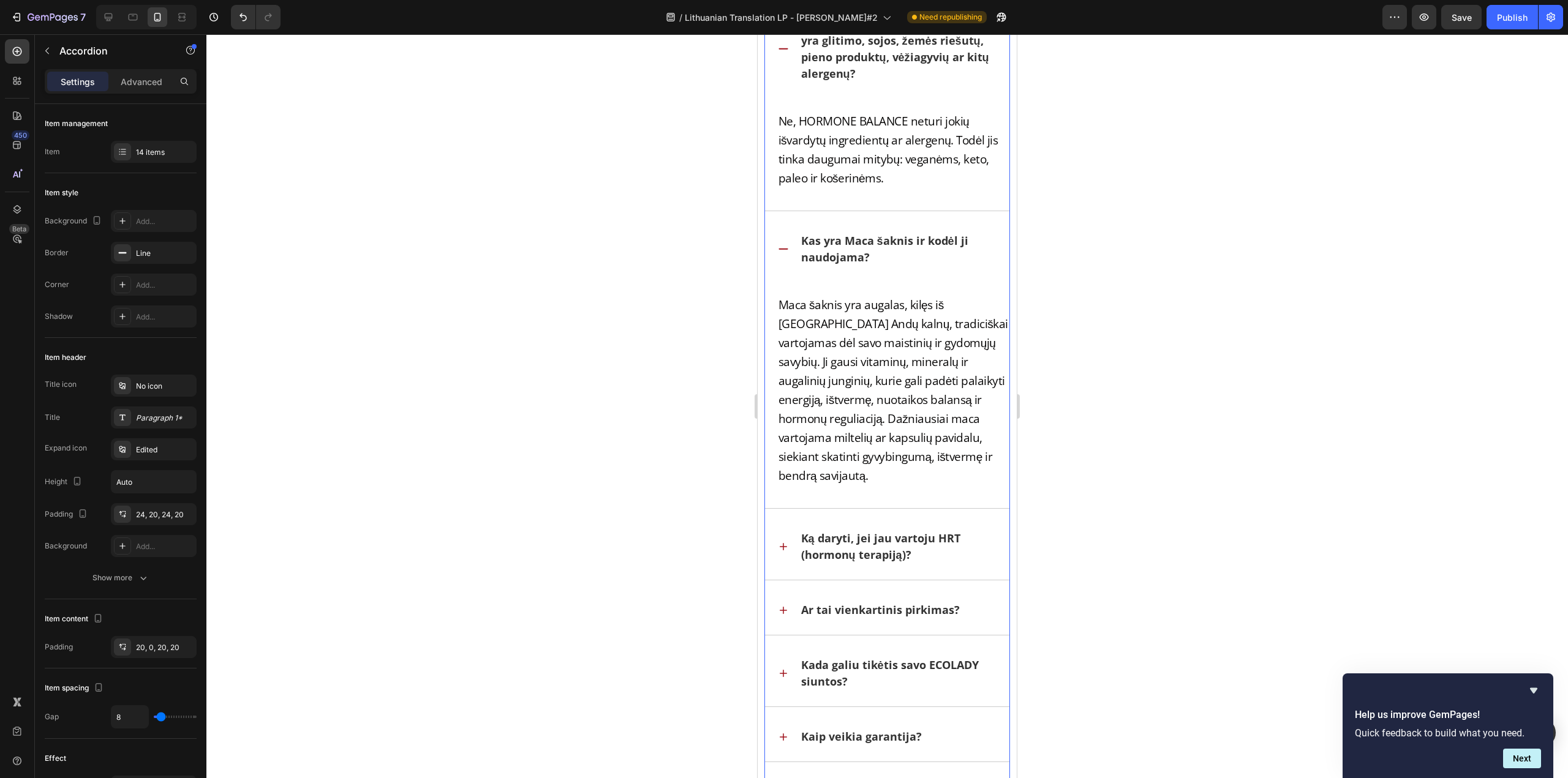
click at [788, 544] on icon at bounding box center [784, 547] width 13 height 12
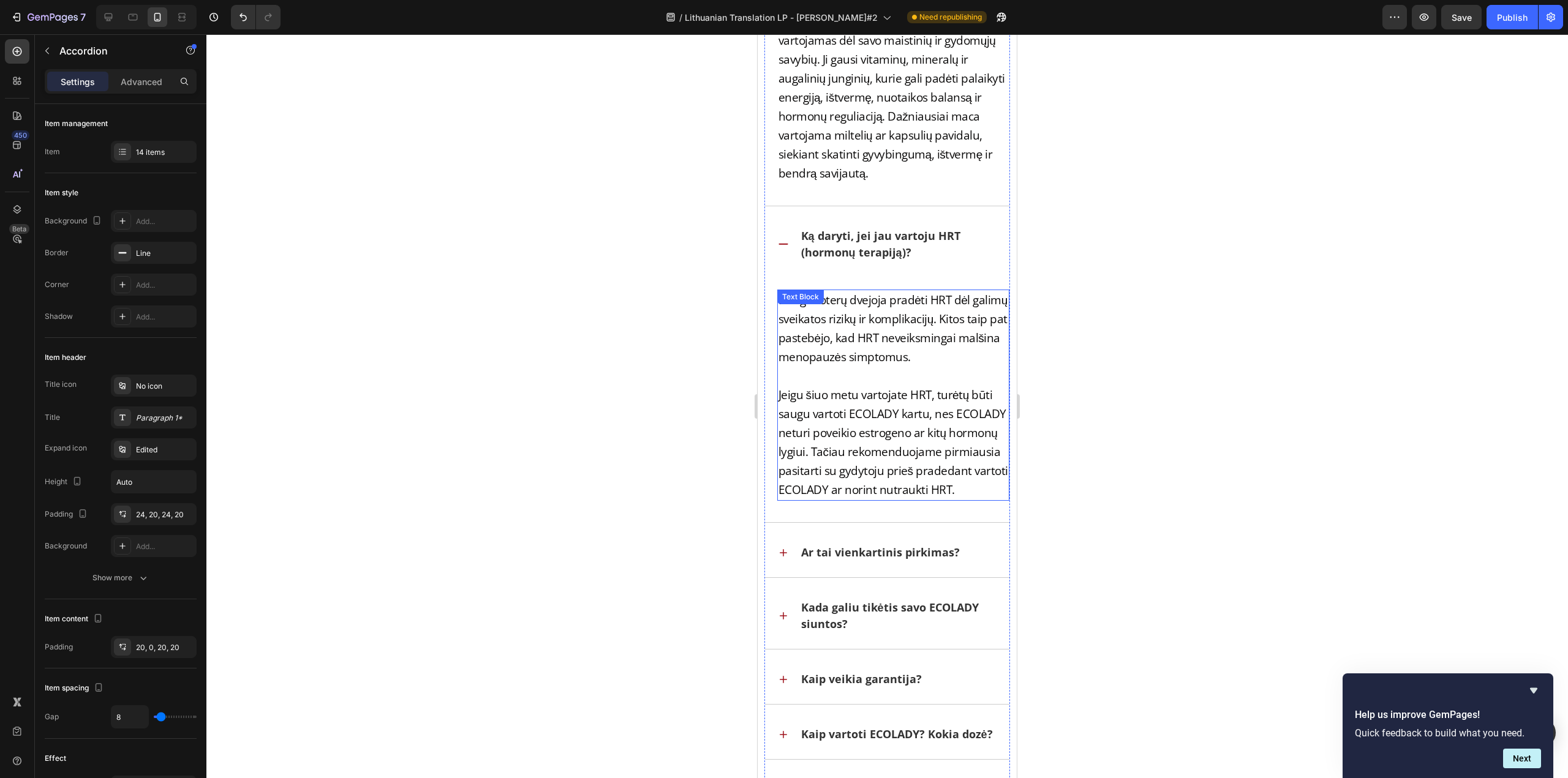
scroll to position [37227, 0]
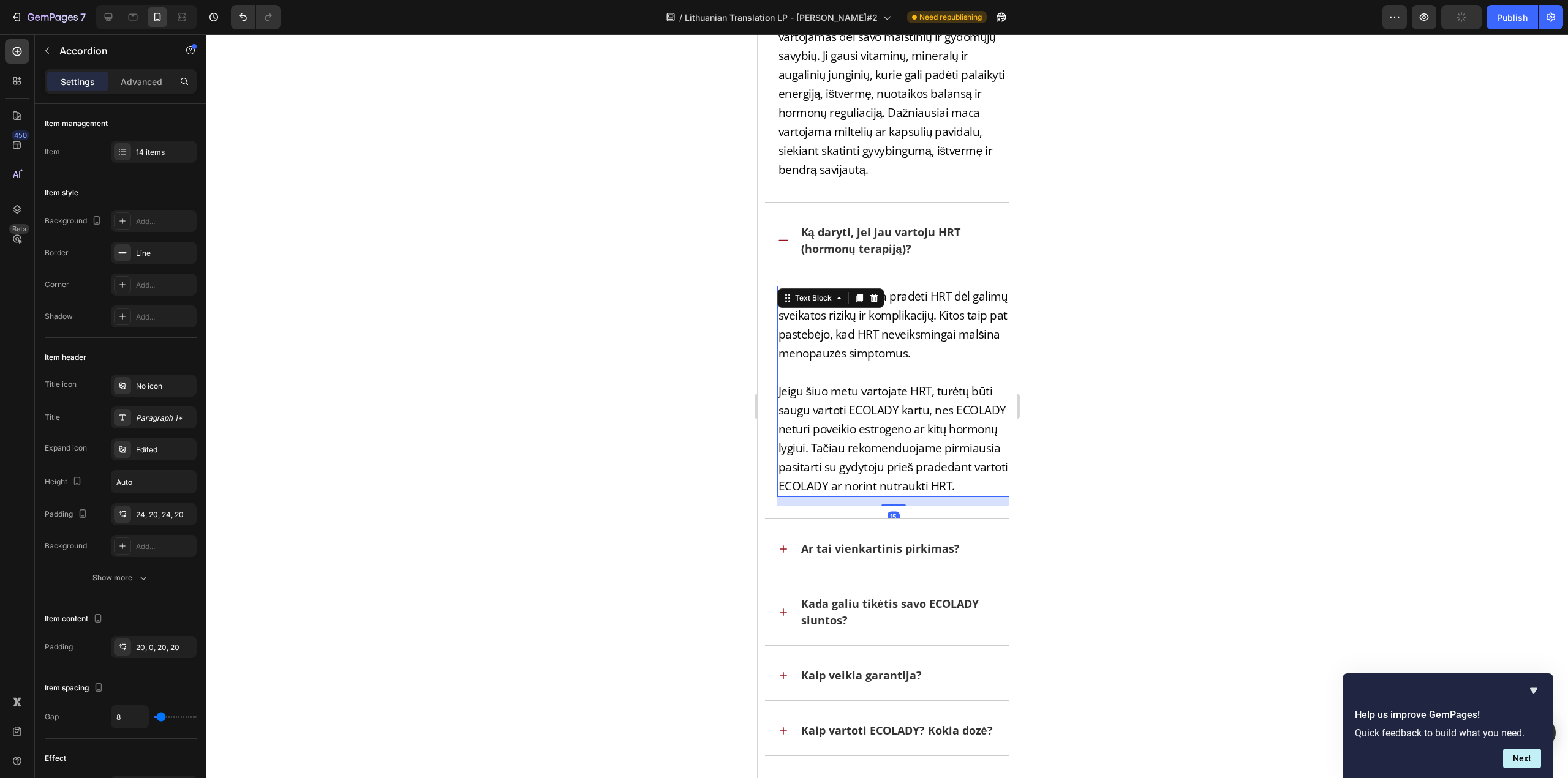
click at [892, 433] on p "Jeigu šiuo metu vartojate HRT, turėtų būti saugu vartoti ECOLADY kartu, nes ECO…" at bounding box center [893, 439] width 230 height 114
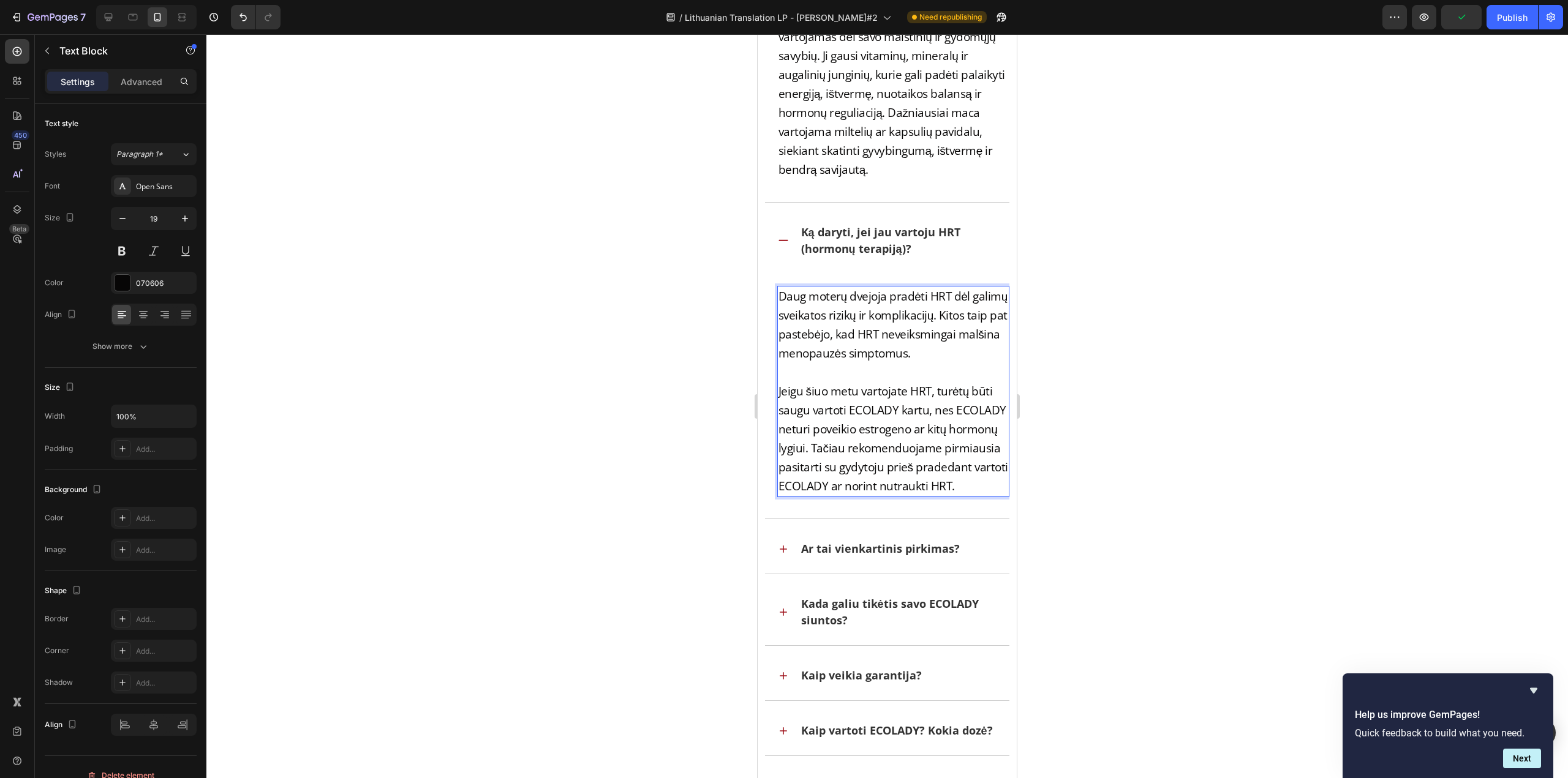
click at [899, 426] on p "Jeigu šiuo metu vartojate HRT, turėtų būti saugu vartoti ECOLADY kartu, nes ECO…" at bounding box center [893, 439] width 230 height 114
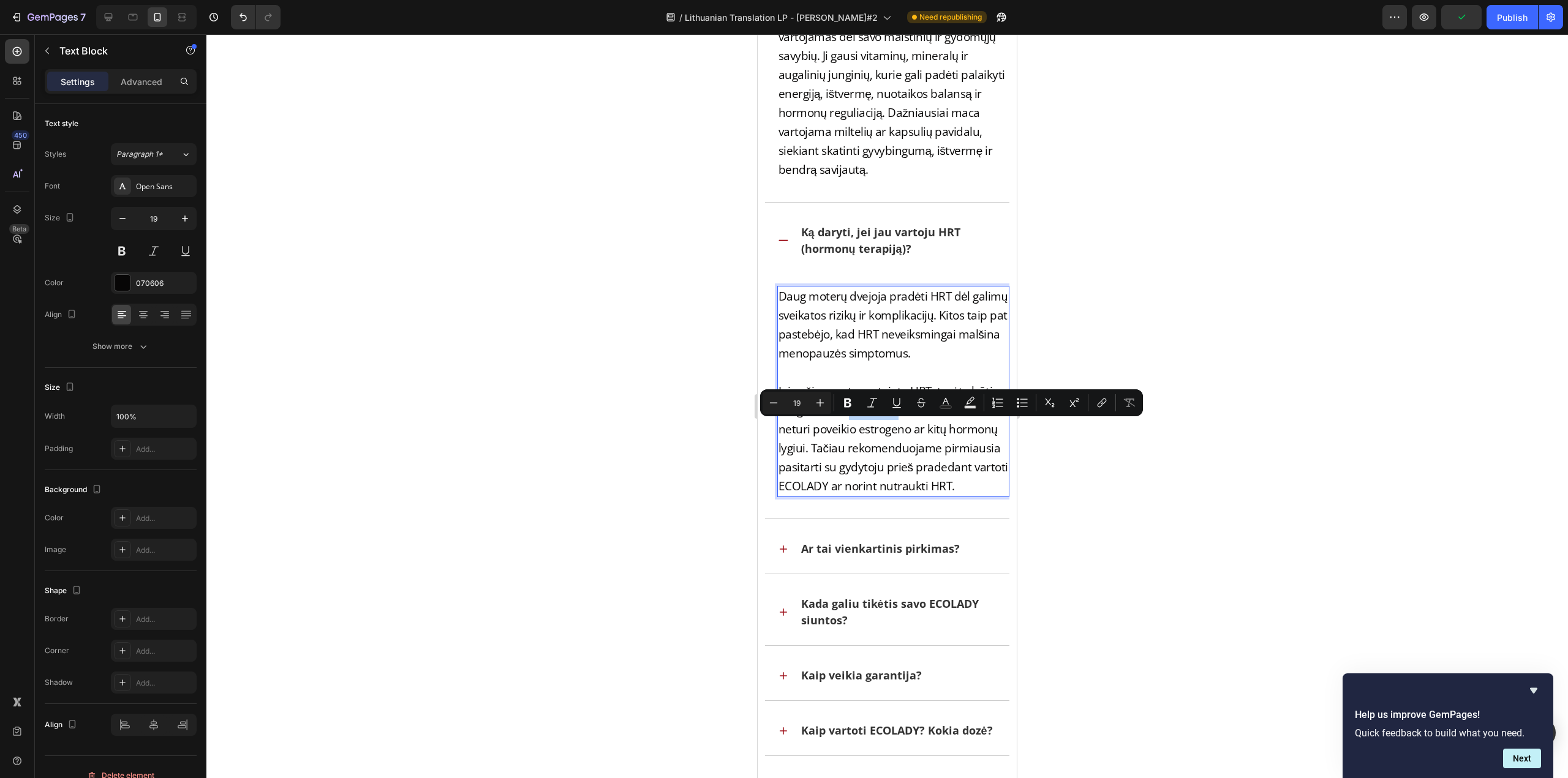
drag, startPoint x: 895, startPoint y: 426, endPoint x: 849, endPoint y: 424, distance: 46.0
click at [849, 424] on p "Jeigu šiuo metu vartojate HRT, turėtų būti saugu vartoti ECOLADY kartu, nes ECO…" at bounding box center [893, 439] width 230 height 114
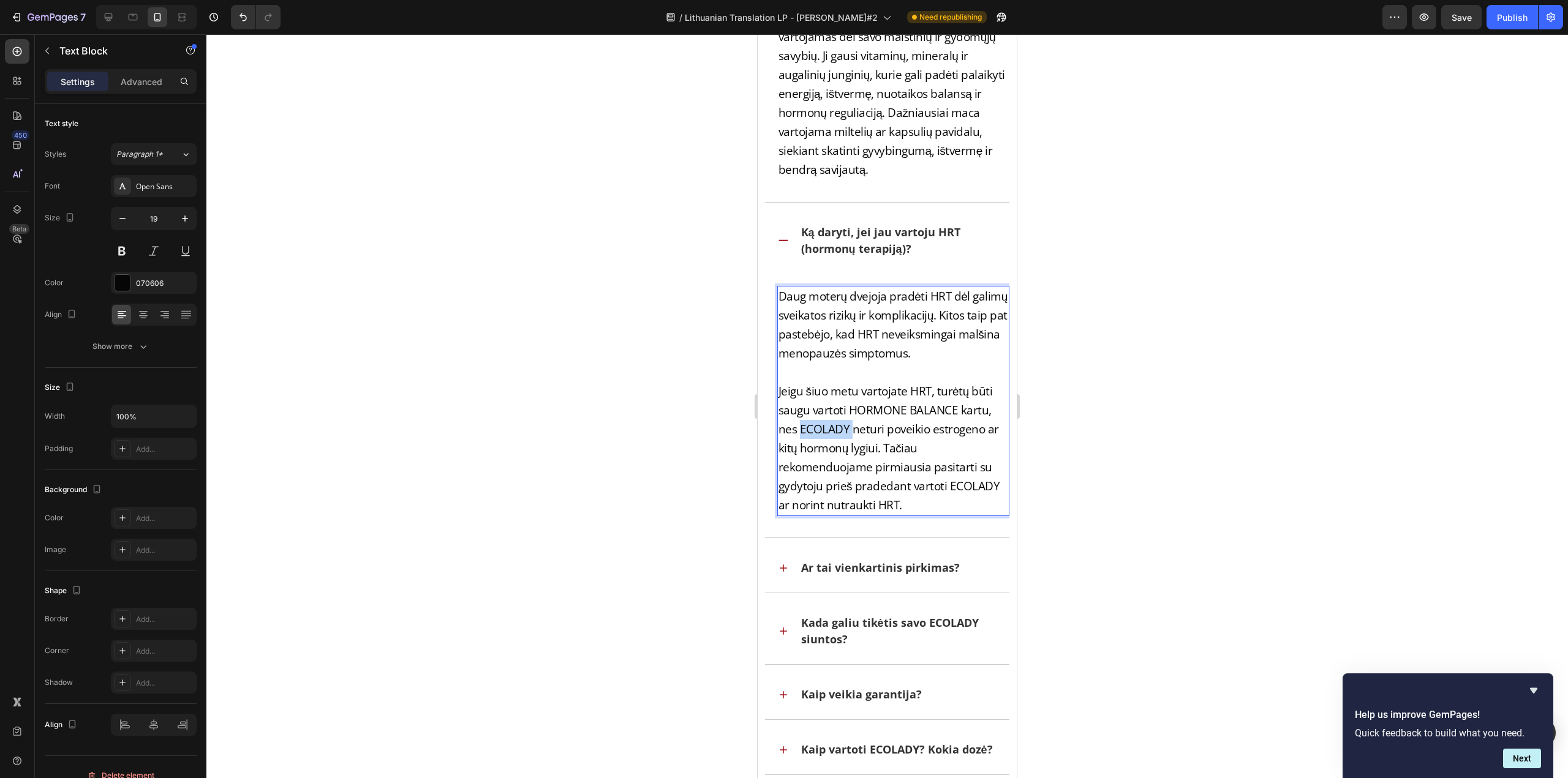
drag, startPoint x: 849, startPoint y: 449, endPoint x: 801, endPoint y: 446, distance: 48.1
click at [801, 446] on p "Jeigu šiuo metu vartojate HRT, turėtų būti saugu vartoti HORMONE BALANCE kartu,…" at bounding box center [893, 448] width 230 height 133
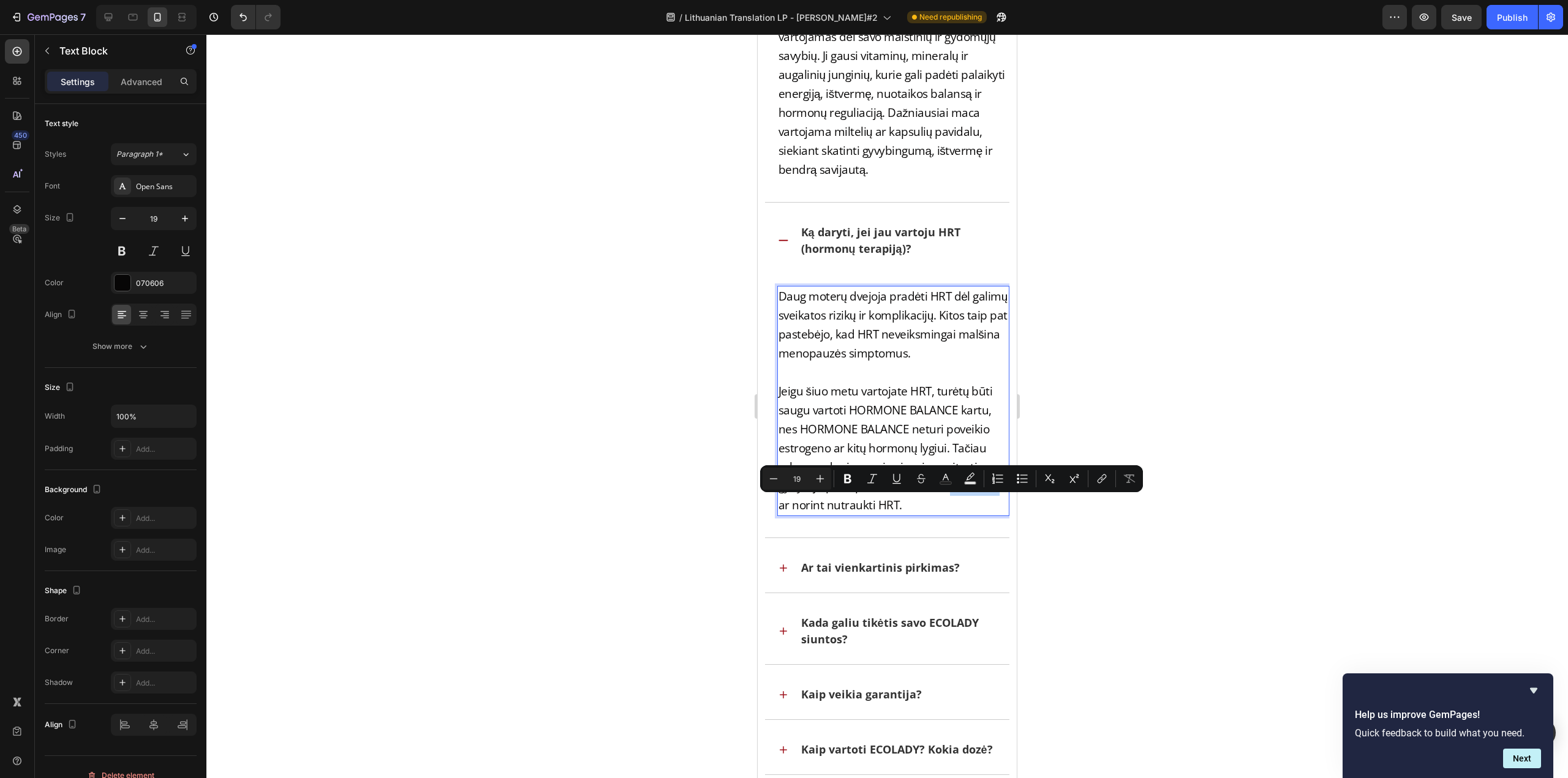
drag, startPoint x: 948, startPoint y: 505, endPoint x: 992, endPoint y: 505, distance: 44.0
click at [992, 505] on p "Jeigu šiuo metu vartojate HRT, turėtų būti saugu vartoti HORMONE BALANCE kartu,…" at bounding box center [893, 448] width 230 height 133
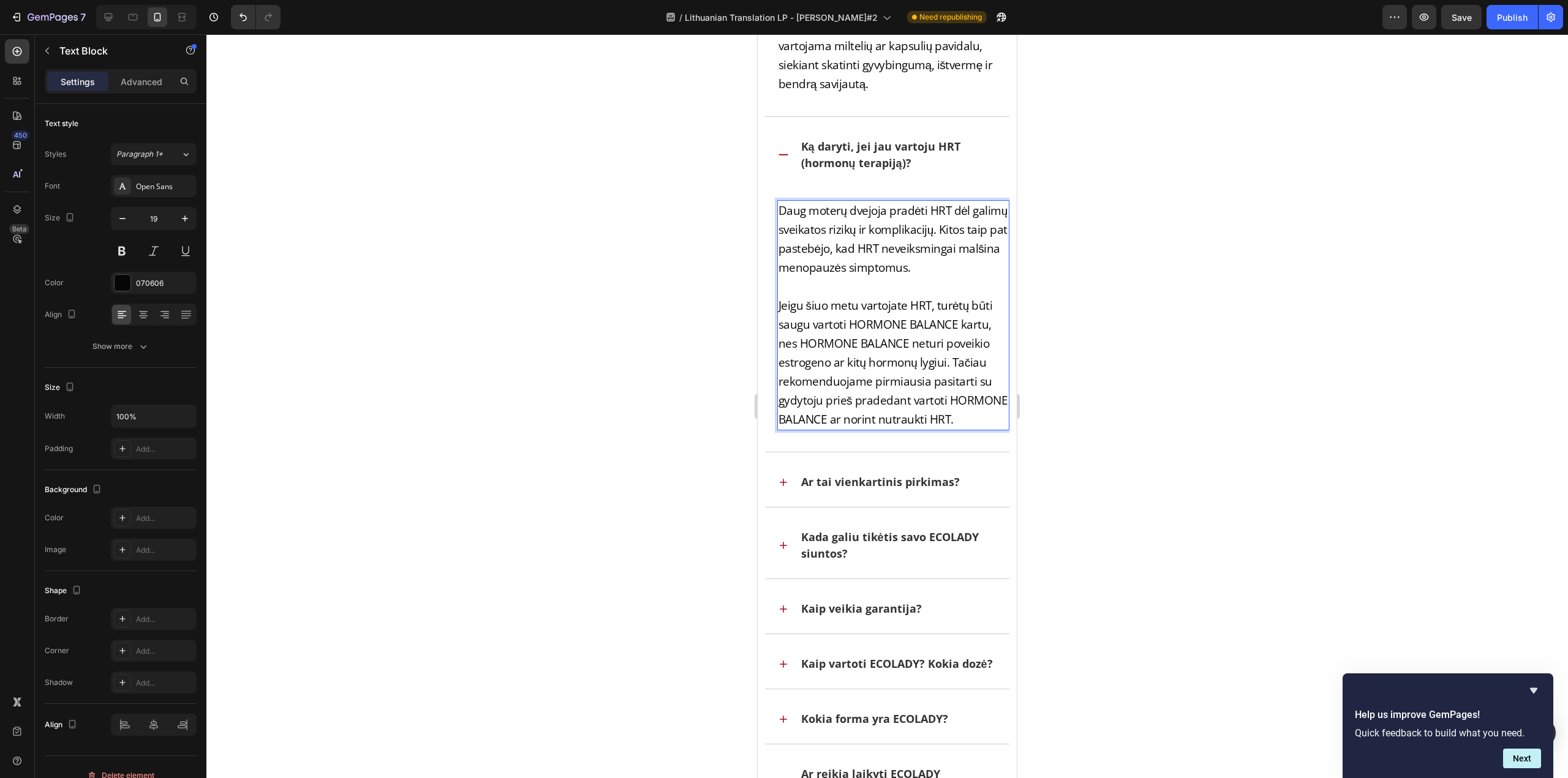
scroll to position [37410, 0]
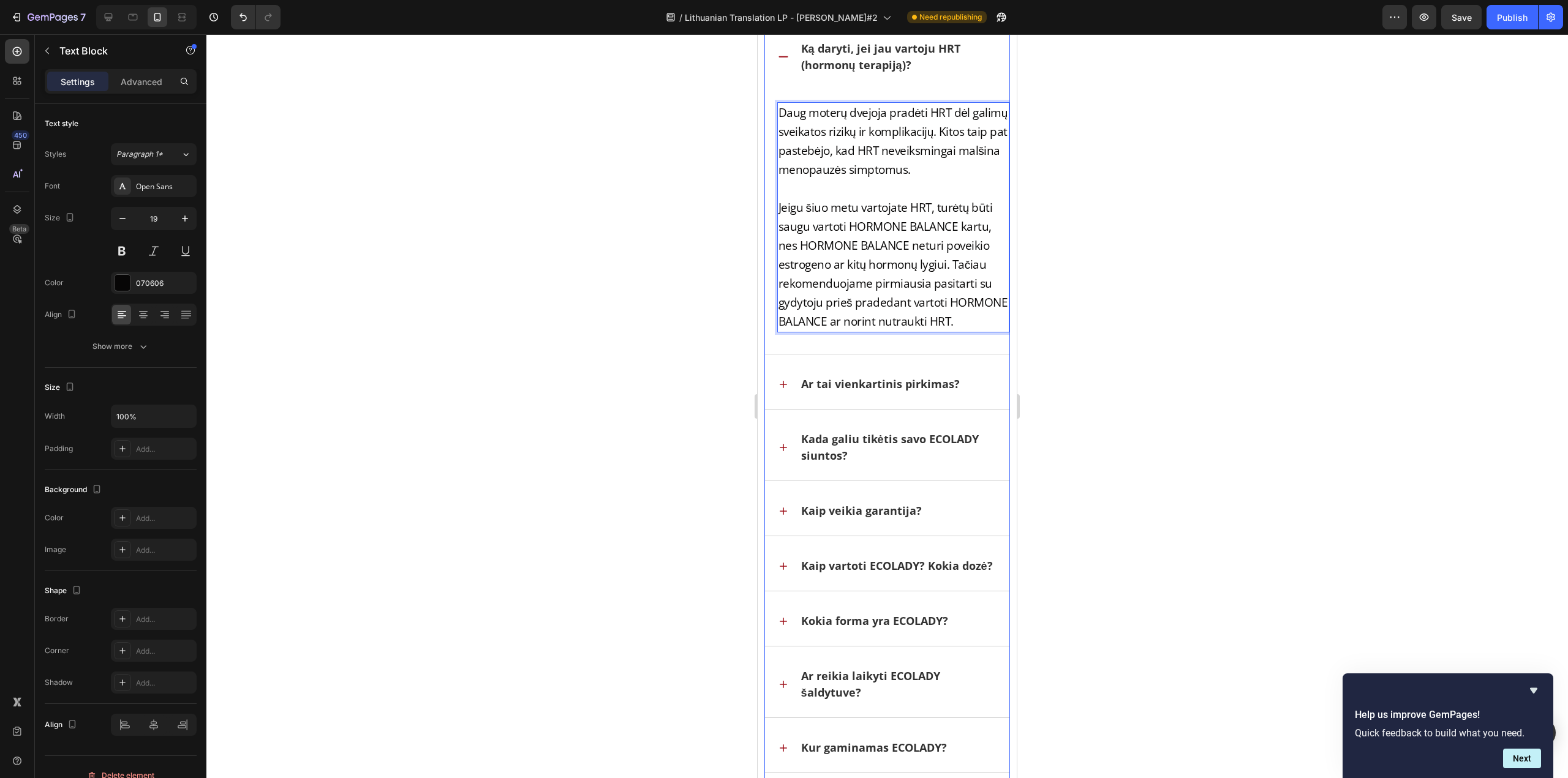
click at [789, 409] on div "Ar tai vienkartinis pirkimas?" at bounding box center [888, 384] width 245 height 49
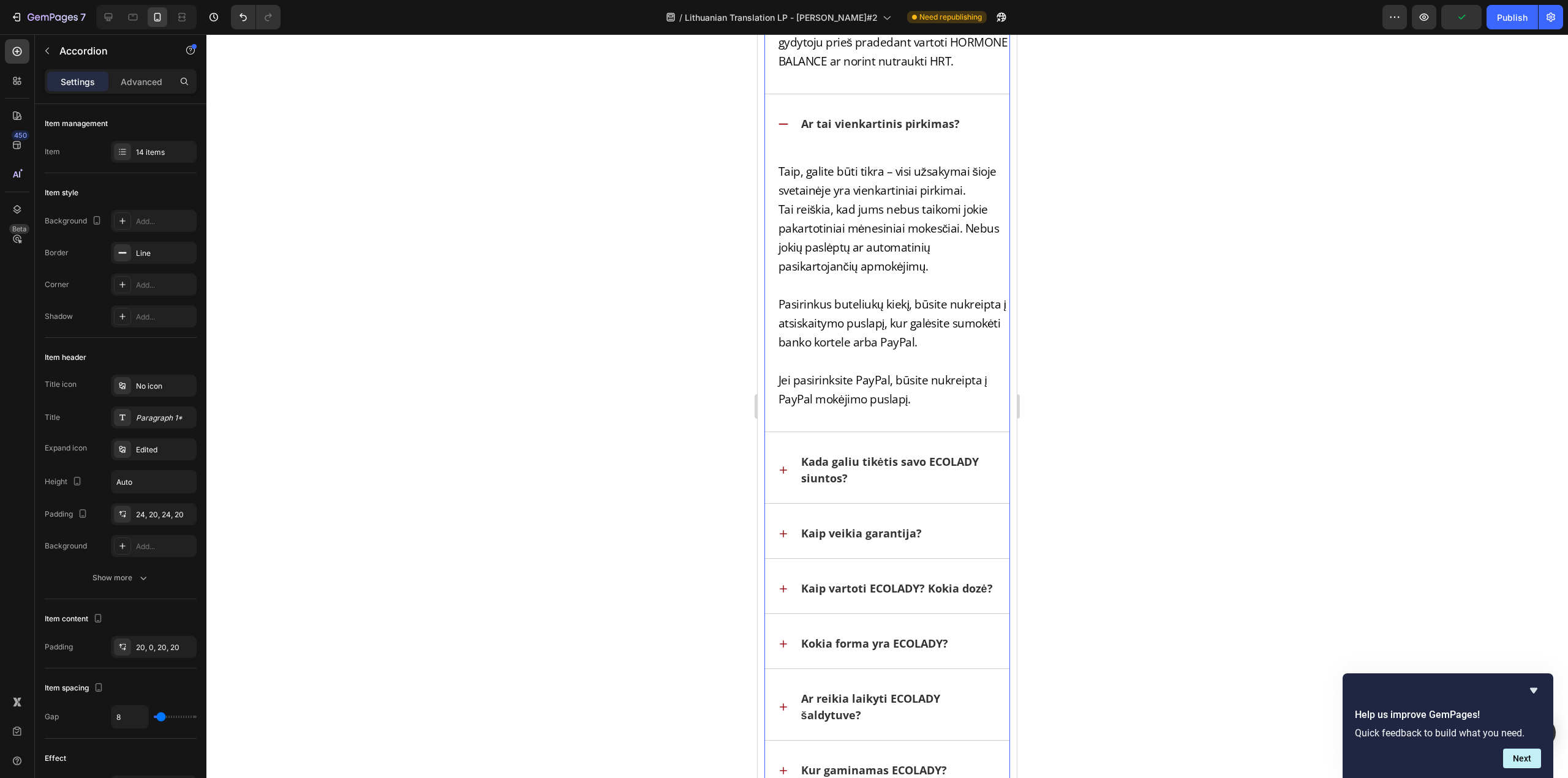
scroll to position [37717, 0]
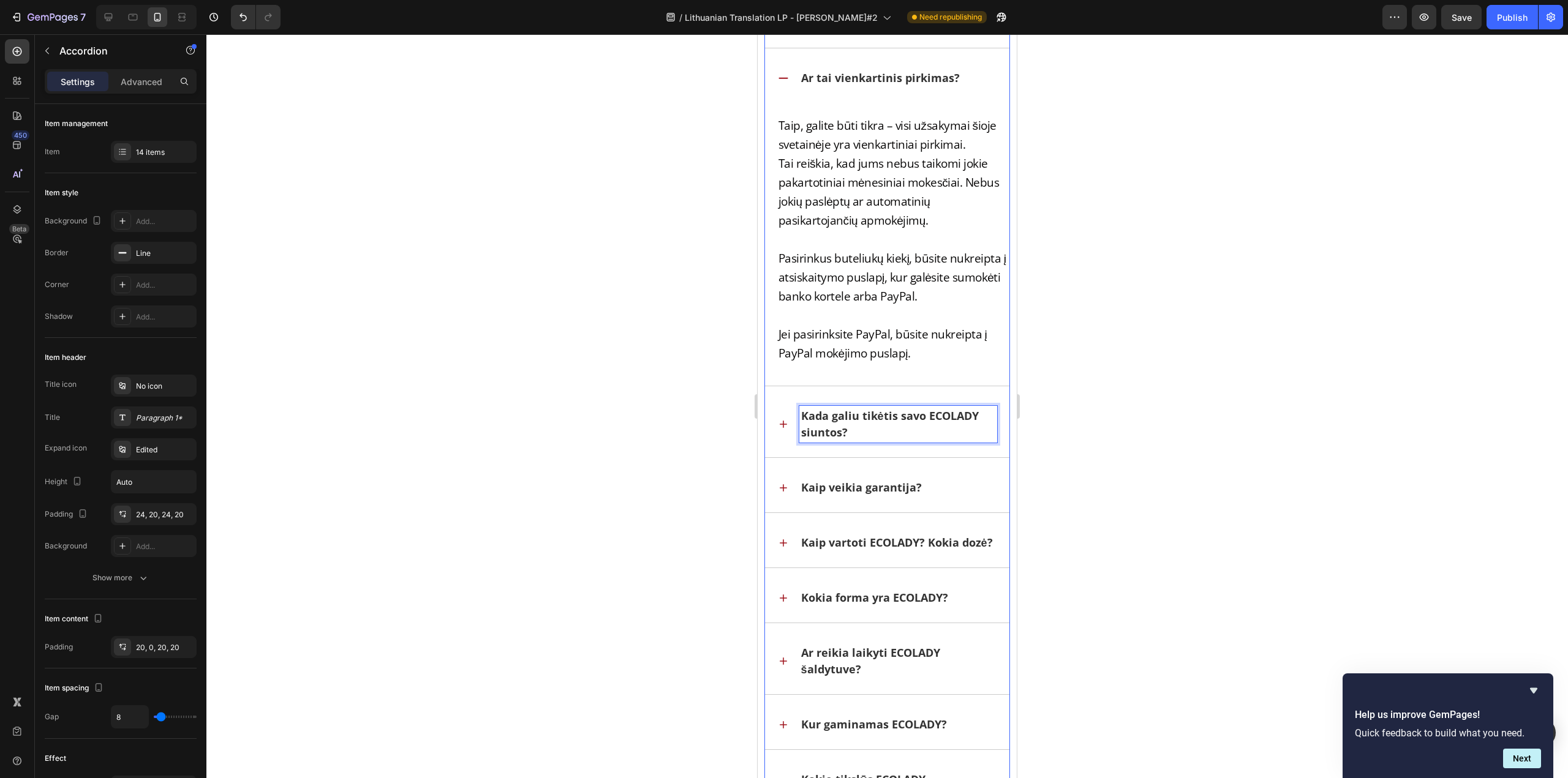
drag, startPoint x: 958, startPoint y: 458, endPoint x: 951, endPoint y: 458, distance: 7.0
click at [956, 441] on p "Kada galiu tikėtis savo ECOLADY siuntos?" at bounding box center [898, 424] width 195 height 33
drag, startPoint x: 927, startPoint y: 453, endPoint x: 977, endPoint y: 456, distance: 50.1
click at [977, 441] on p "Kada galiu tikėtis savo ECOLADY siuntos?" at bounding box center [898, 424] width 195 height 33
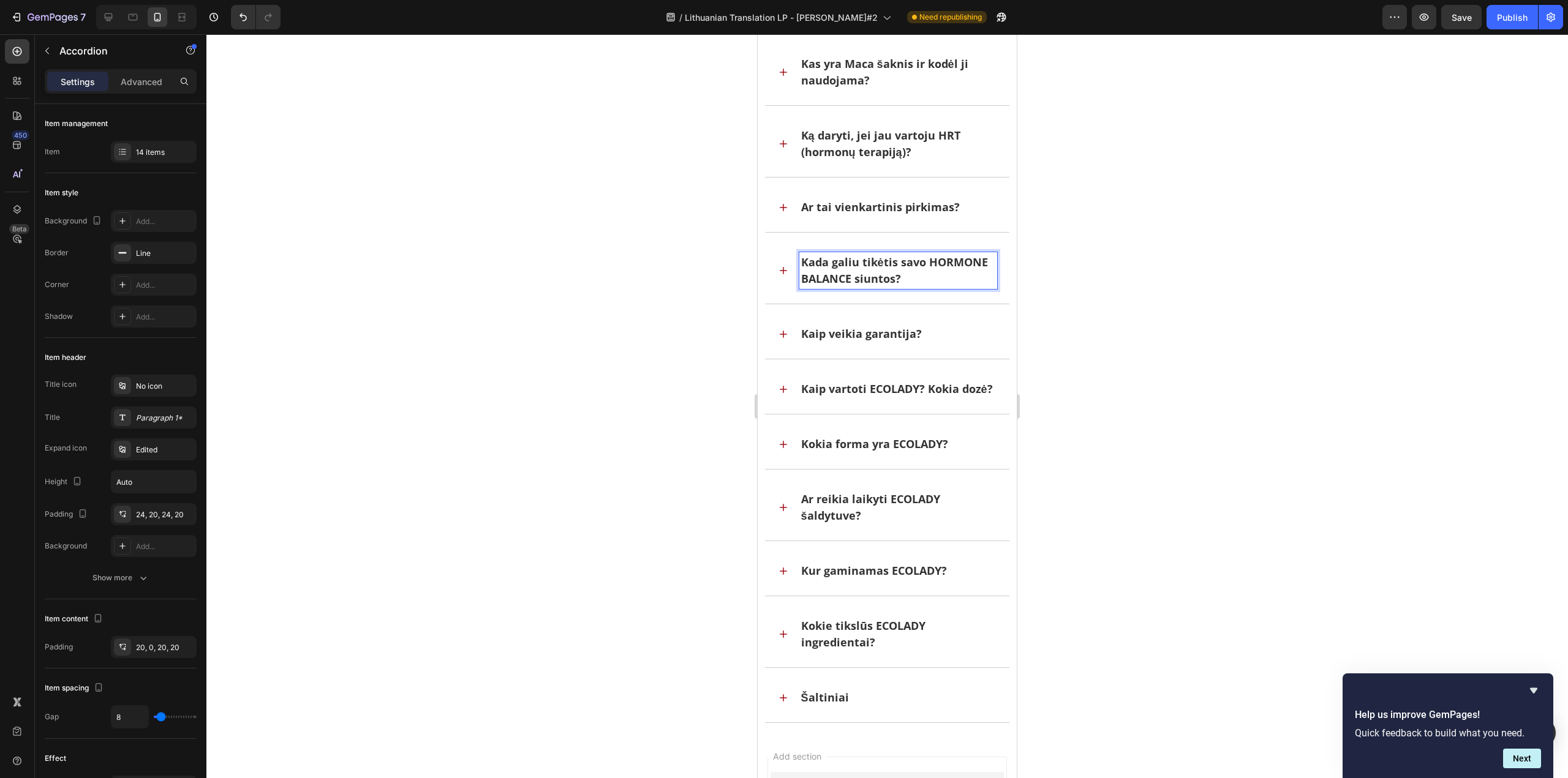
scroll to position [36391, 0]
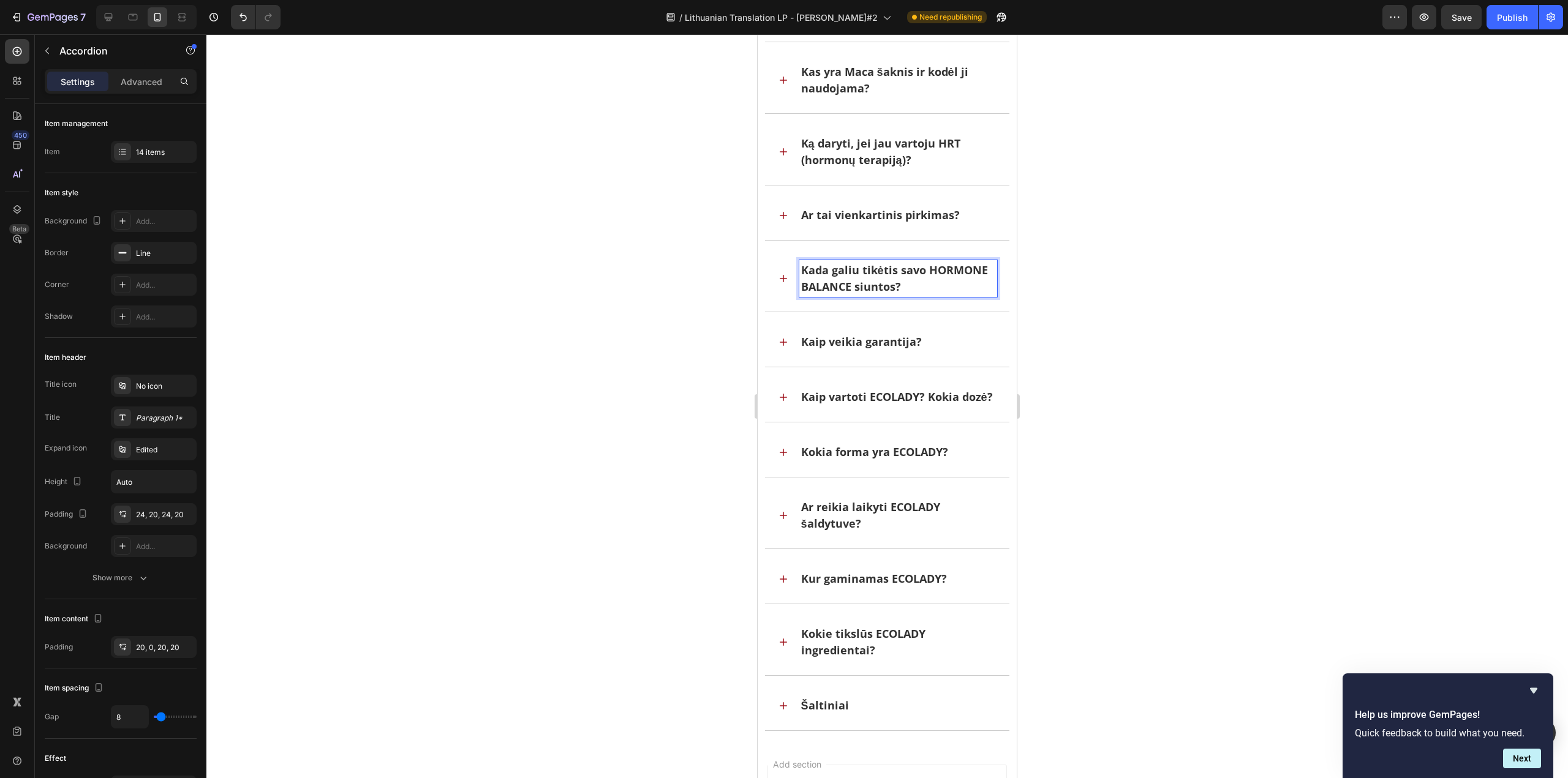
click at [772, 282] on div "Kada galiu tikėtis savo HORMONE BALANCE siuntos?" at bounding box center [888, 278] width 245 height 66
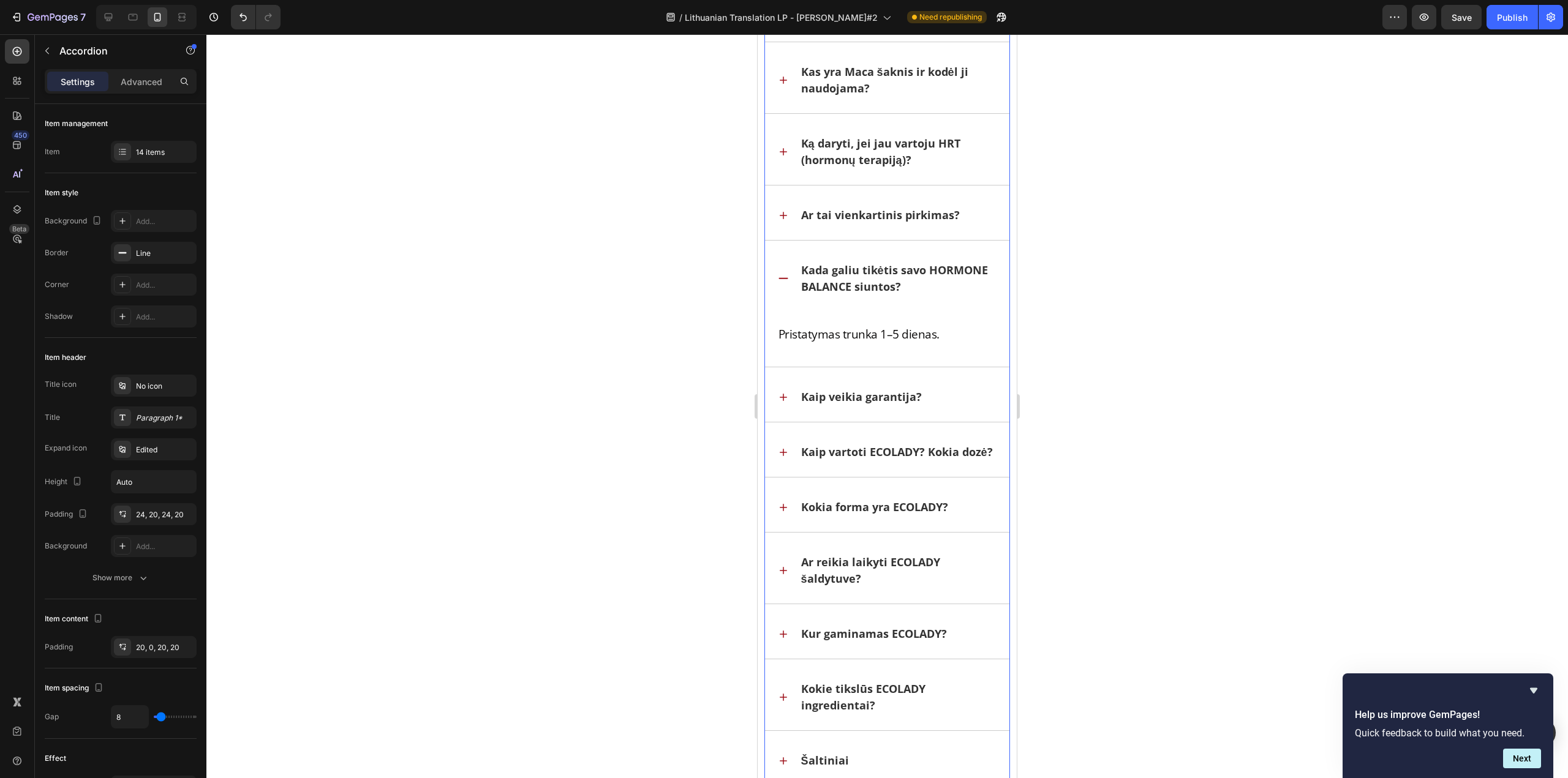
click at [784, 393] on icon at bounding box center [784, 398] width 13 height 12
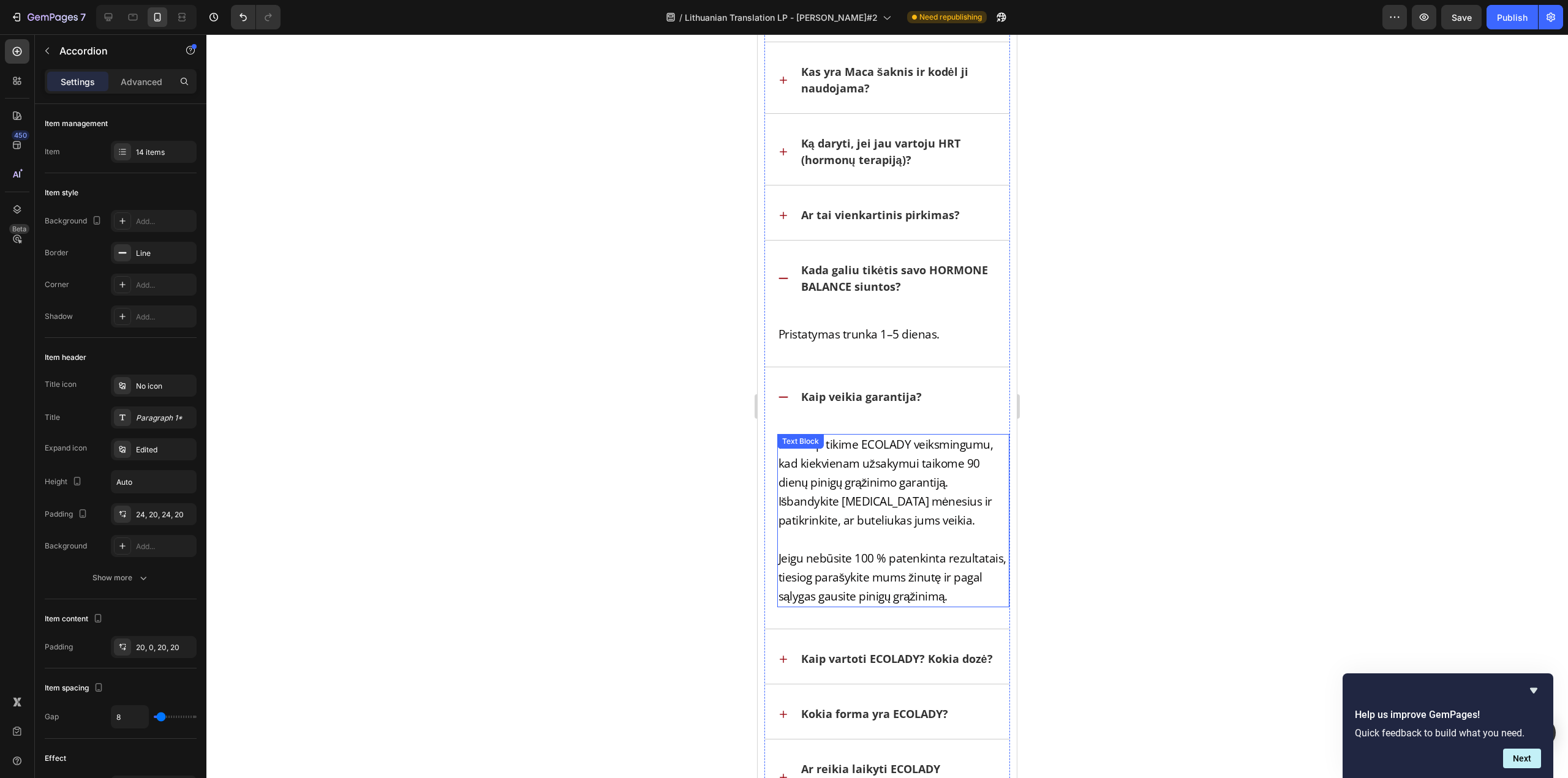
click at [869, 451] on p "Mes taip tikime ECOLADY veiksmingumu, kad kiekvienam užsakymui taikome 90 dienų…" at bounding box center [893, 482] width 230 height 95
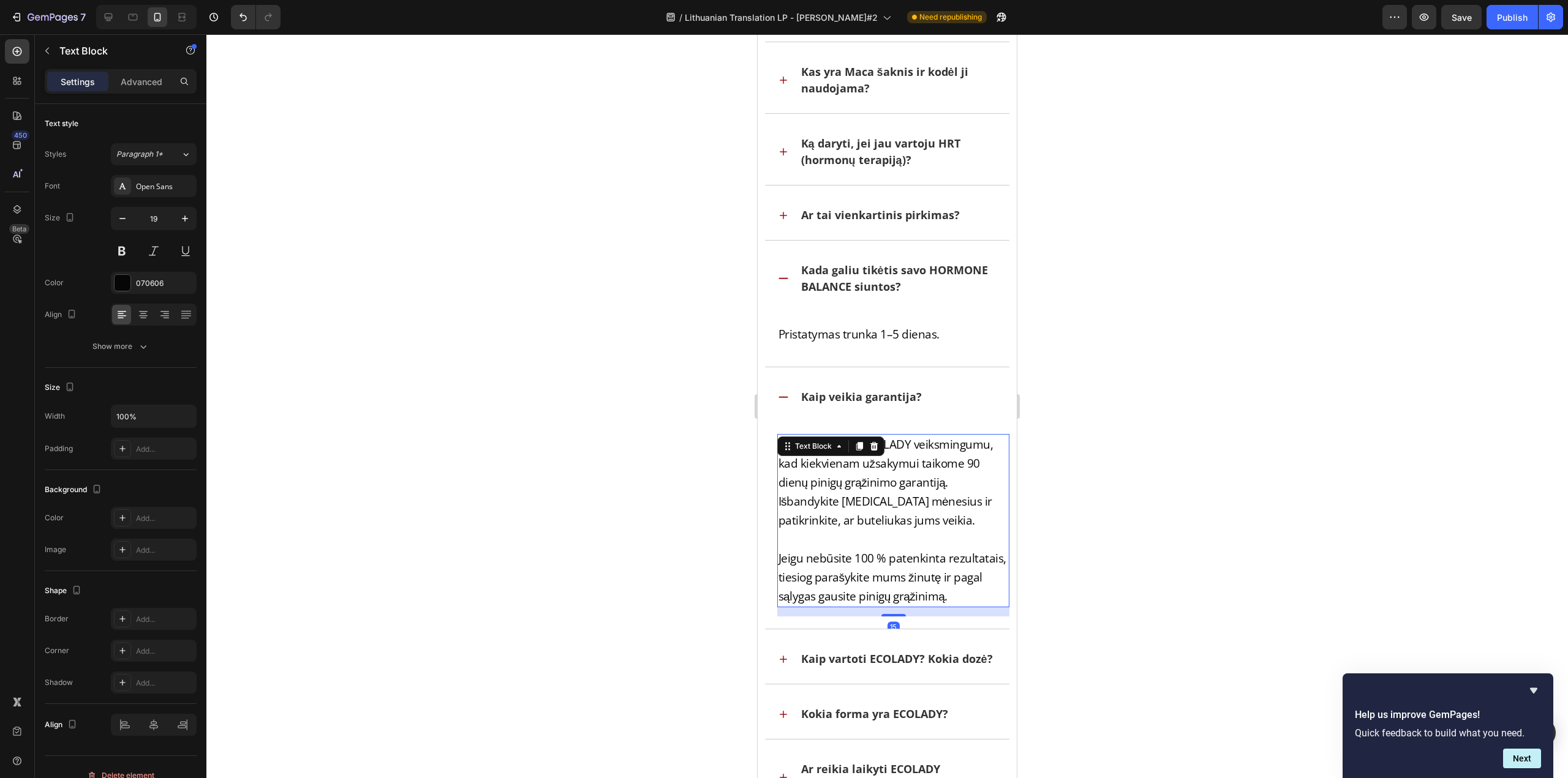
click at [869, 470] on p "Mes taip tikime ECOLADY veiksmingumu, kad kiekvienam užsakymui taikome 90 dienų…" at bounding box center [893, 482] width 230 height 95
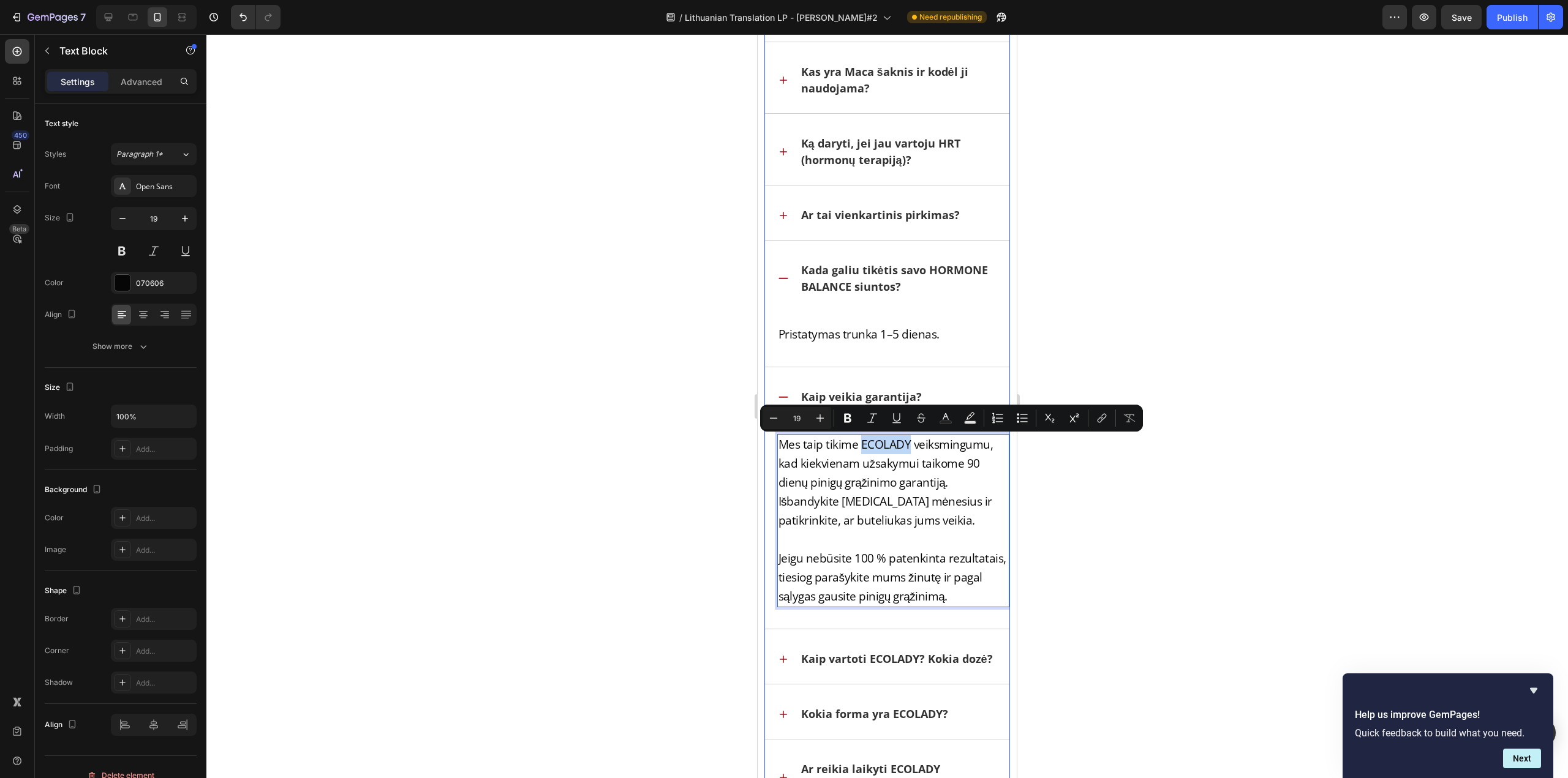
drag, startPoint x: 858, startPoint y: 444, endPoint x: 908, endPoint y: 434, distance: 51.0
click at [908, 434] on div "Mes taip tikime ECOLADY veiksmingumu, kad kiekvienam užsakymui taikome 90 dienų…" at bounding box center [888, 525] width 245 height 207
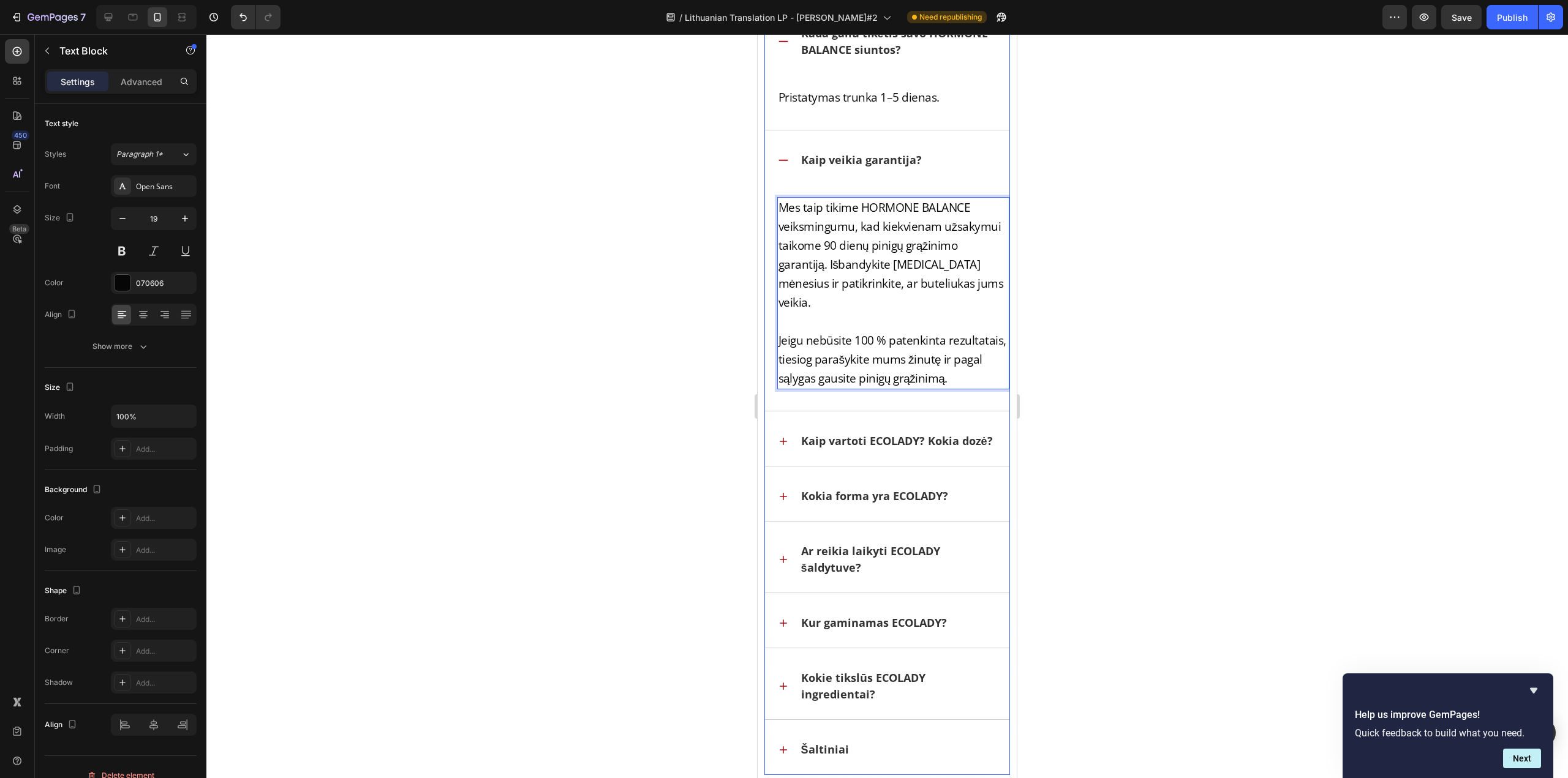
scroll to position [36636, 0]
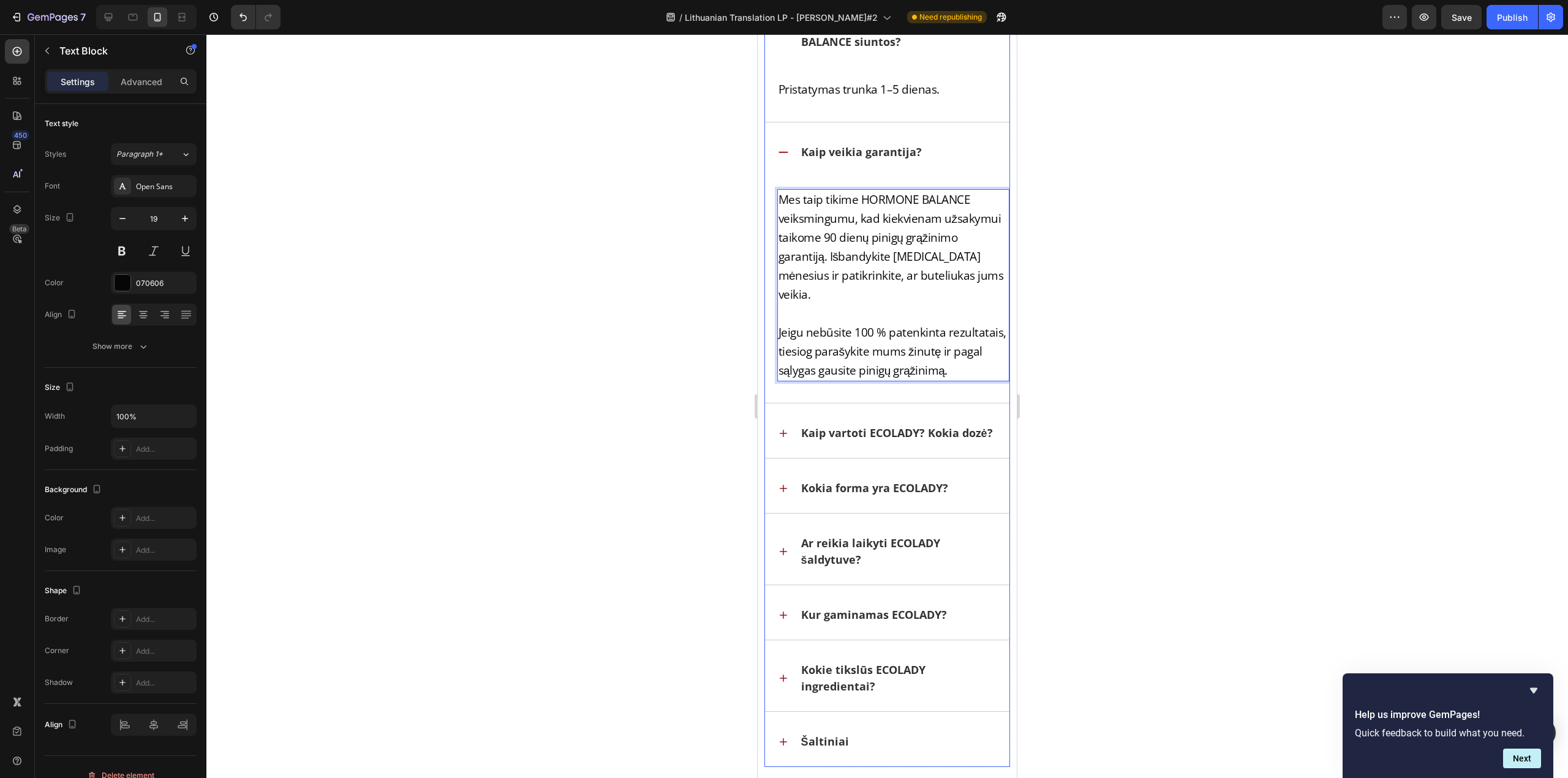
click at [855, 426] on p "Kaip vartoti ECOLADY? Kokia dozė?" at bounding box center [896, 433] width 191 height 16
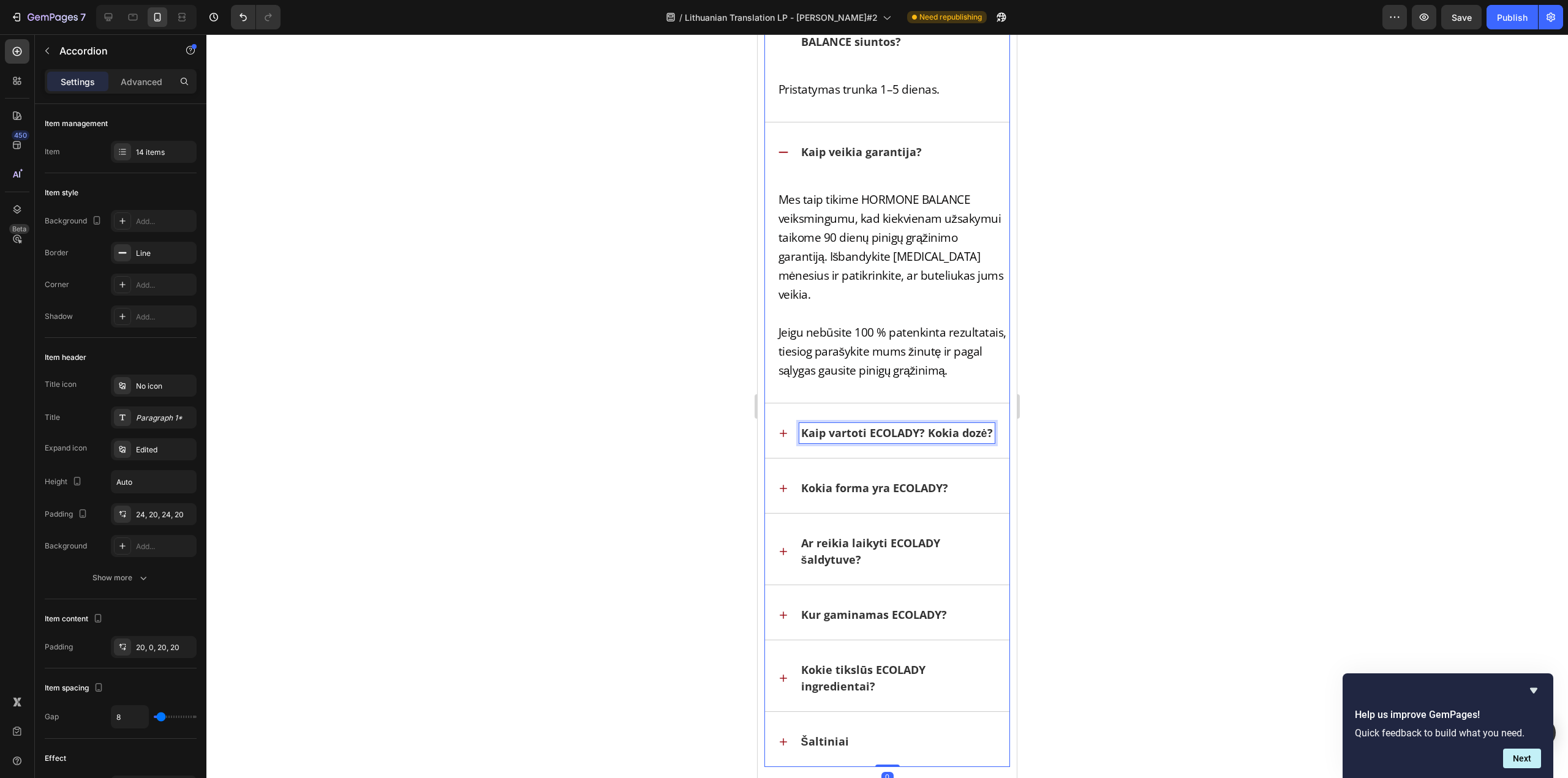
click at [870, 425] on p "Kaip vartoti ECOLADY? Kokia dozė?" at bounding box center [896, 433] width 191 height 16
drag, startPoint x: 869, startPoint y: 412, endPoint x: 920, endPoint y: 418, distance: 51.4
click at [920, 425] on p "Kaip vartoti ECOLADY? Kokia dozė?" at bounding box center [896, 433] width 191 height 16
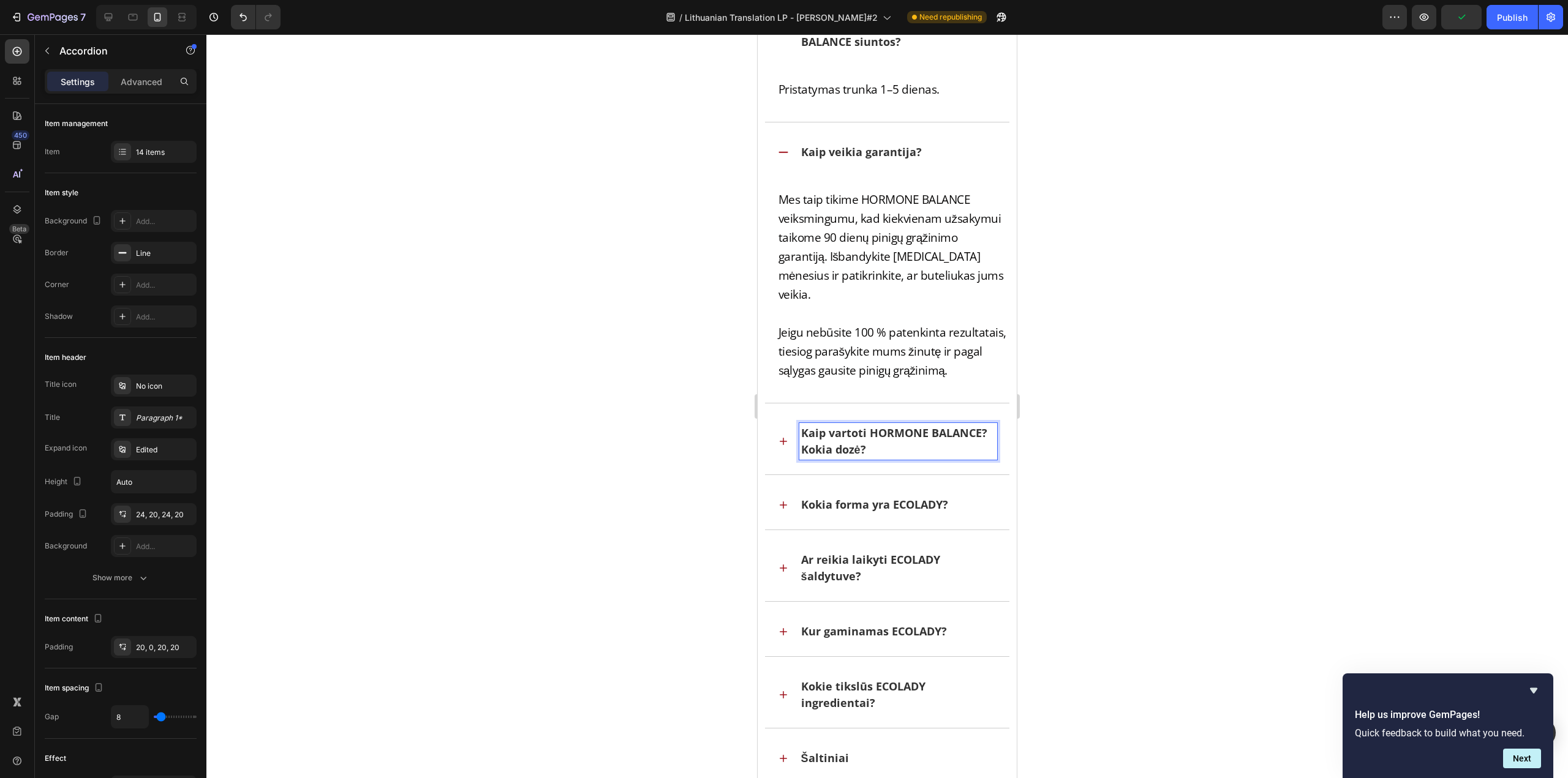
click at [776, 426] on div "Kaip vartoti HORMONE BALANCE? Kokia dozė?" at bounding box center [888, 441] width 245 height 66
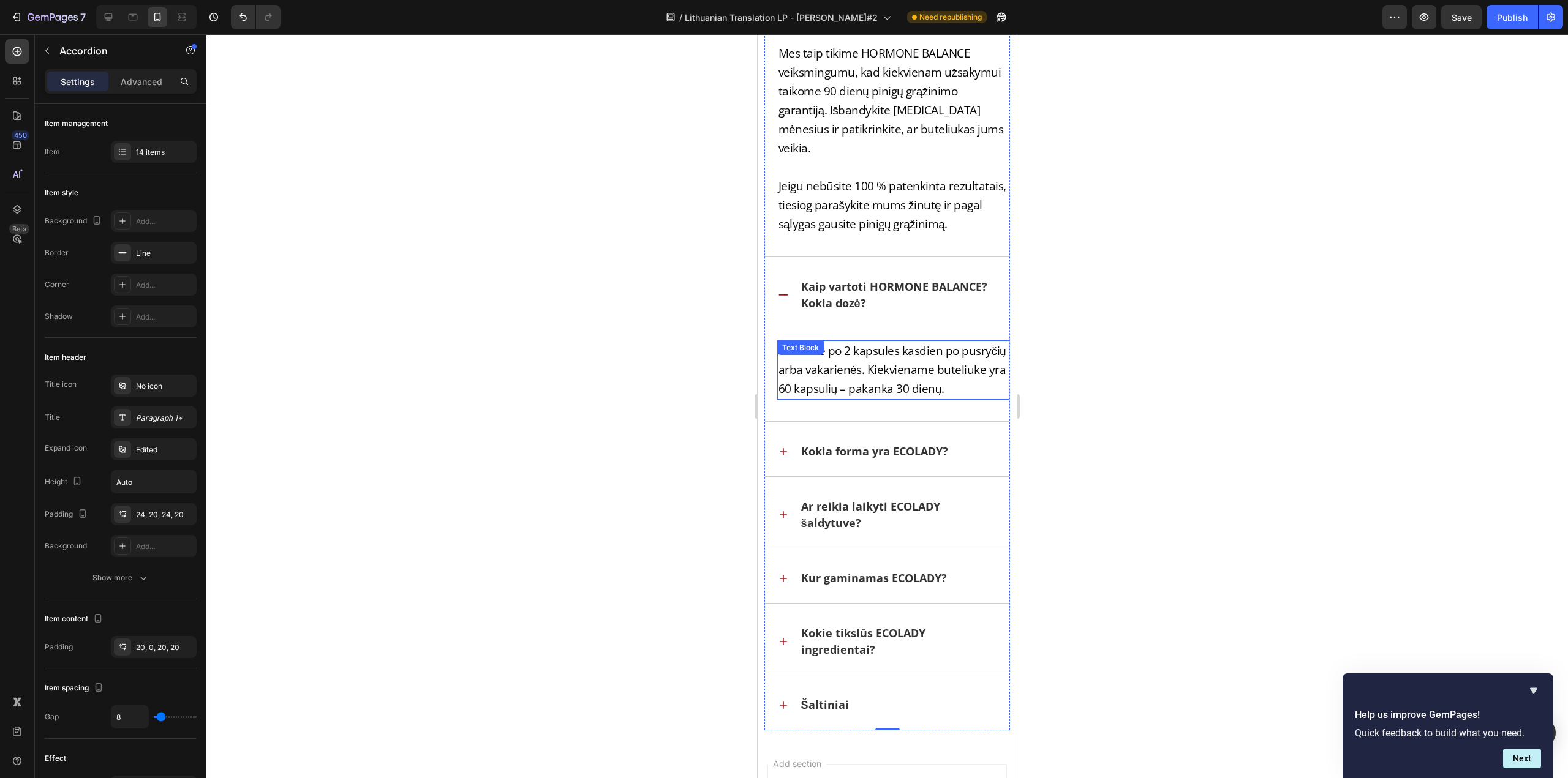
scroll to position [36881, 0]
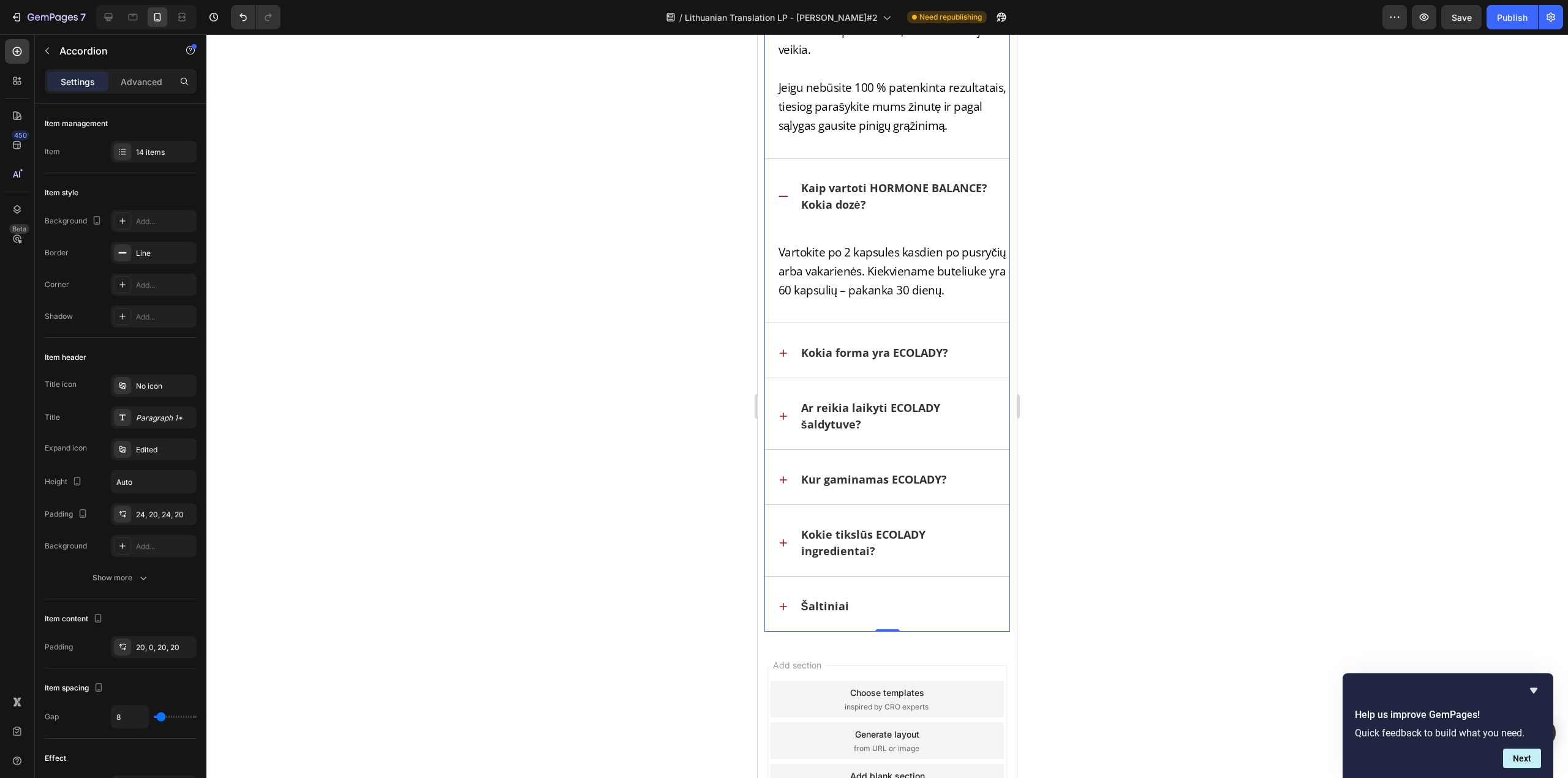
click at [902, 350] on p "Kokia forma yra ECOLADY?" at bounding box center [874, 352] width 147 height 16
drag, startPoint x: 892, startPoint y: 352, endPoint x: 939, endPoint y: 357, distance: 47.3
click at [939, 357] on p "Kokia forma yra ECOLADY?" at bounding box center [874, 352] width 147 height 16
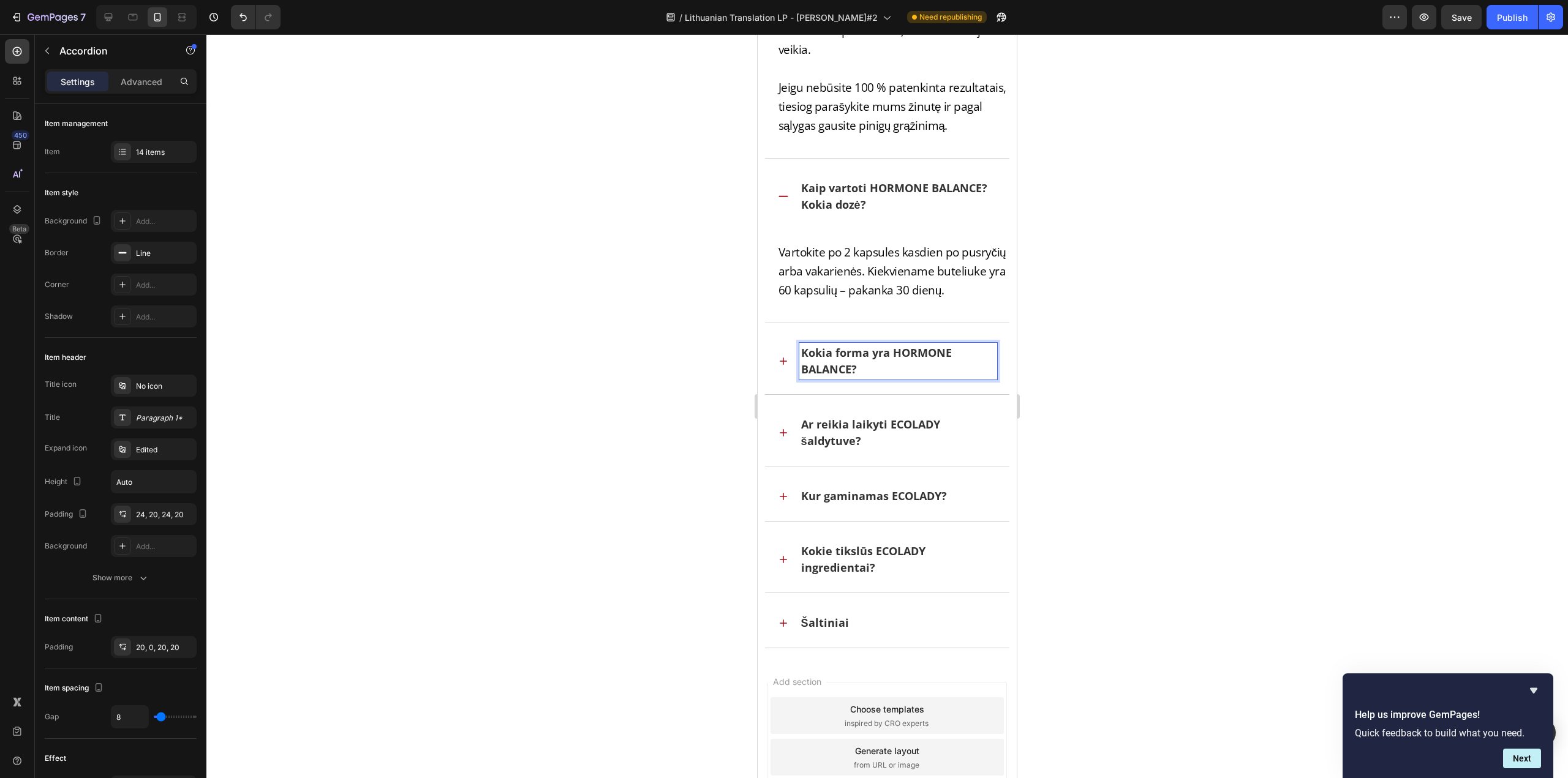
click at [779, 364] on icon at bounding box center [784, 362] width 13 height 12
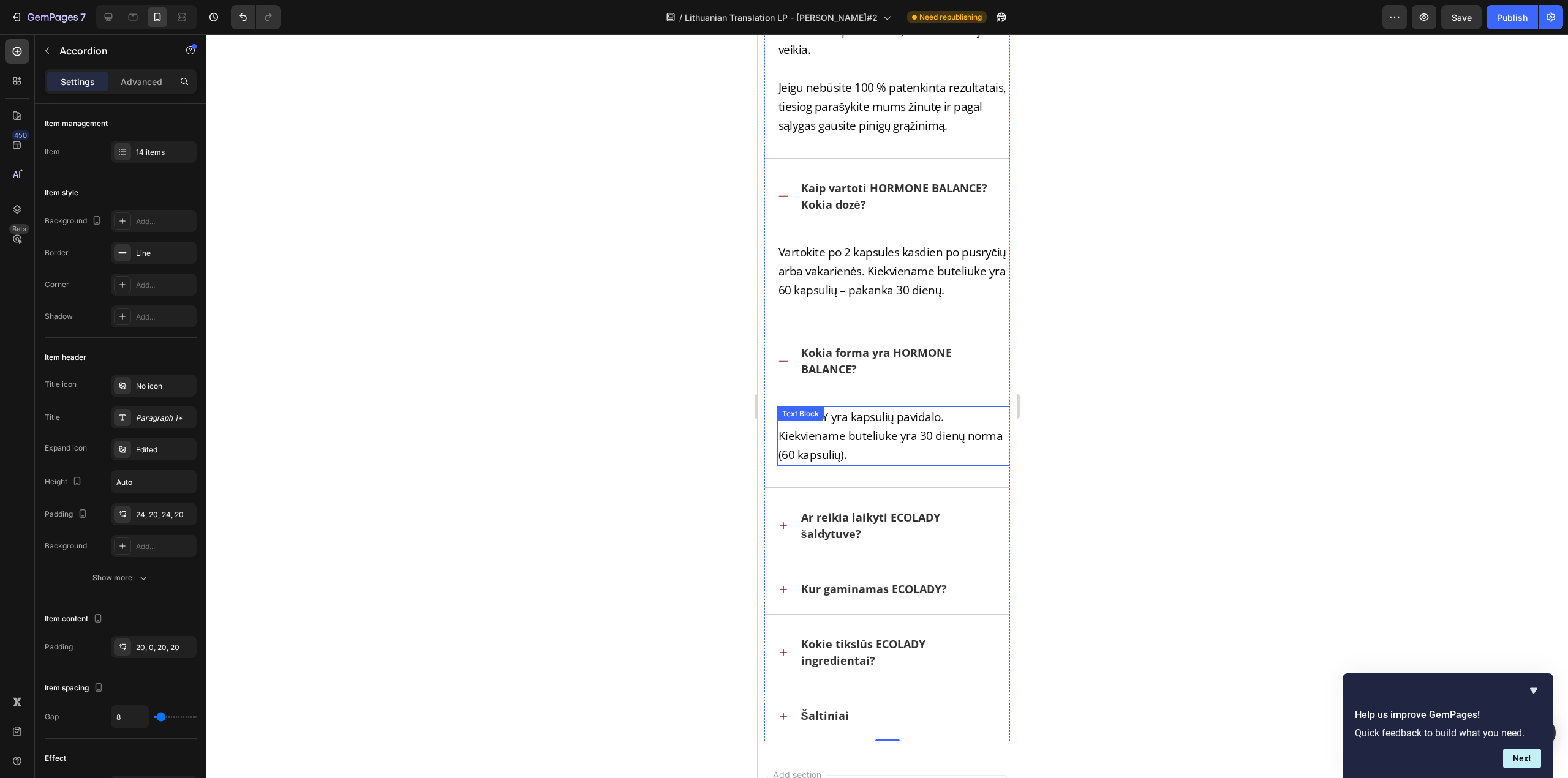
click at [822, 421] on div "ECOLADY yra kapsulių pavidalo. Kiekviename buteliuke yra 30 dienų norma (60 kap…" at bounding box center [894, 436] width 233 height 59
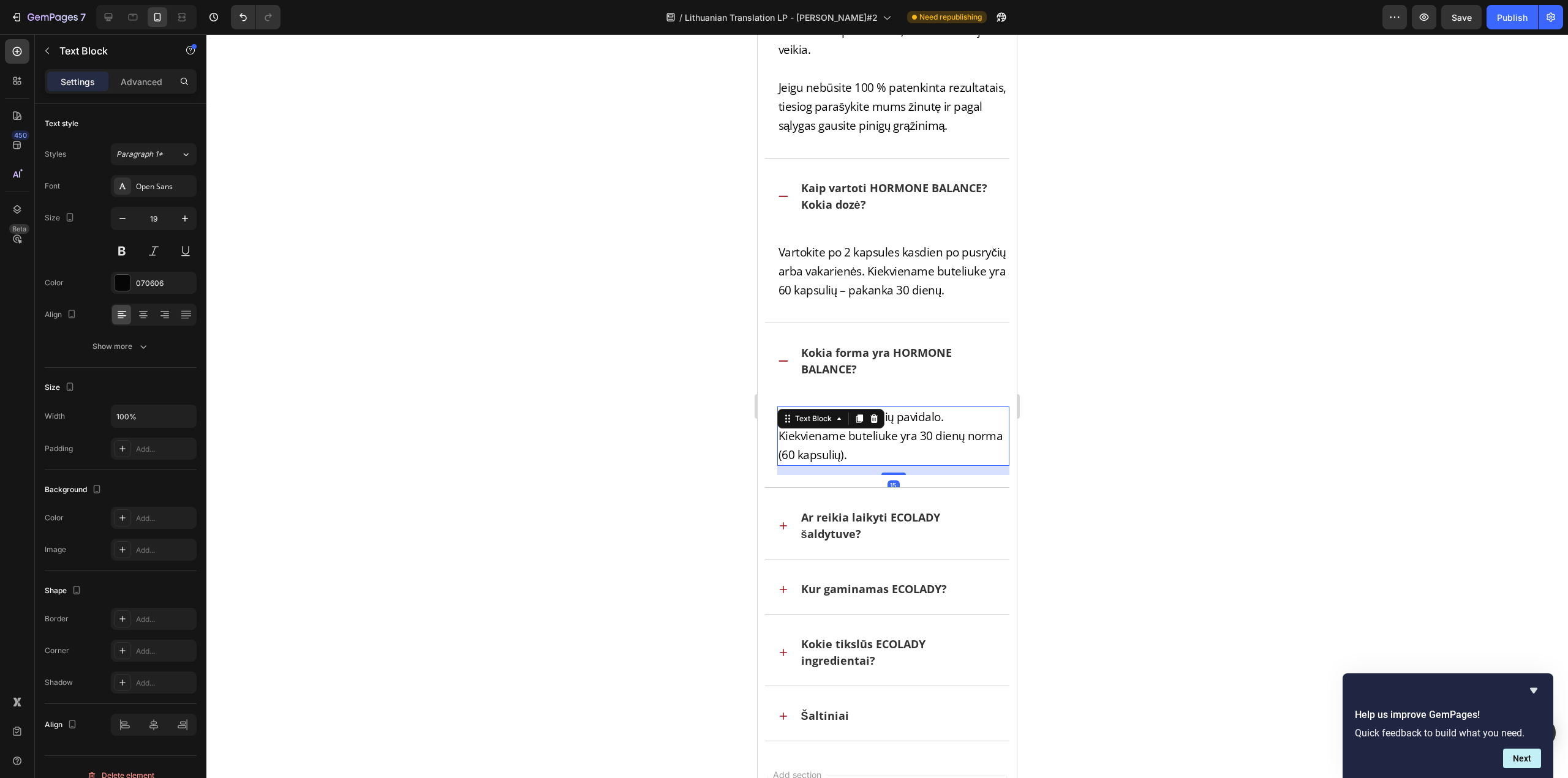
click at [866, 437] on p "ECOLADY yra kapsulių pavidalo. Kiekviename buteliuke yra 30 dienų norma (60 kap…" at bounding box center [893, 436] width 230 height 57
drag, startPoint x: 832, startPoint y: 417, endPoint x: 779, endPoint y: 413, distance: 53.2
click at [779, 413] on p "ECOLADY yra kapsulių pavidalo. Kiekviename buteliuke yra 30 dienų norma (60 kap…" at bounding box center [893, 436] width 230 height 57
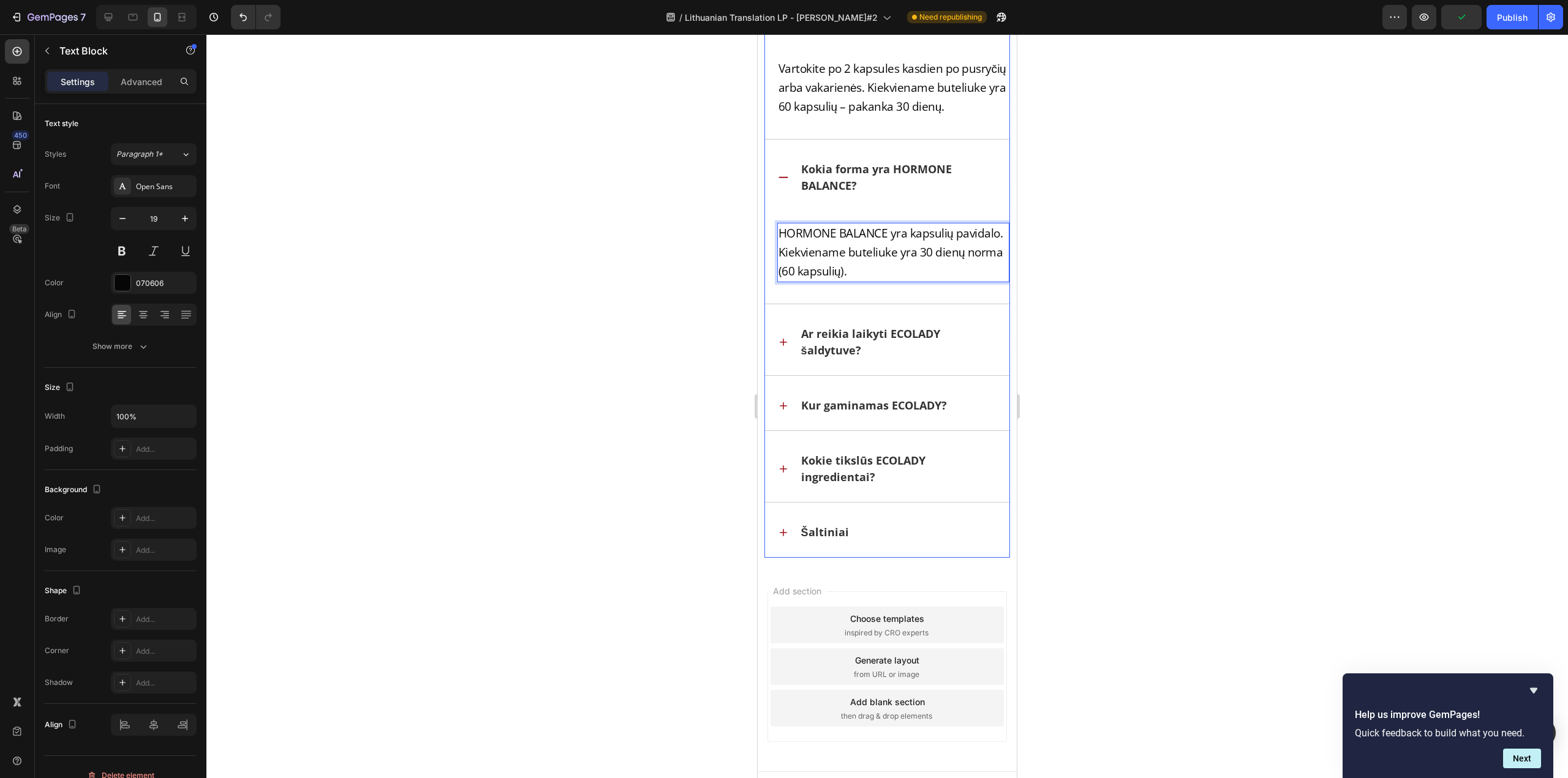
click at [899, 342] on p "Ar reikia laikyti ECOLADY šaldytuve?" at bounding box center [898, 342] width 195 height 33
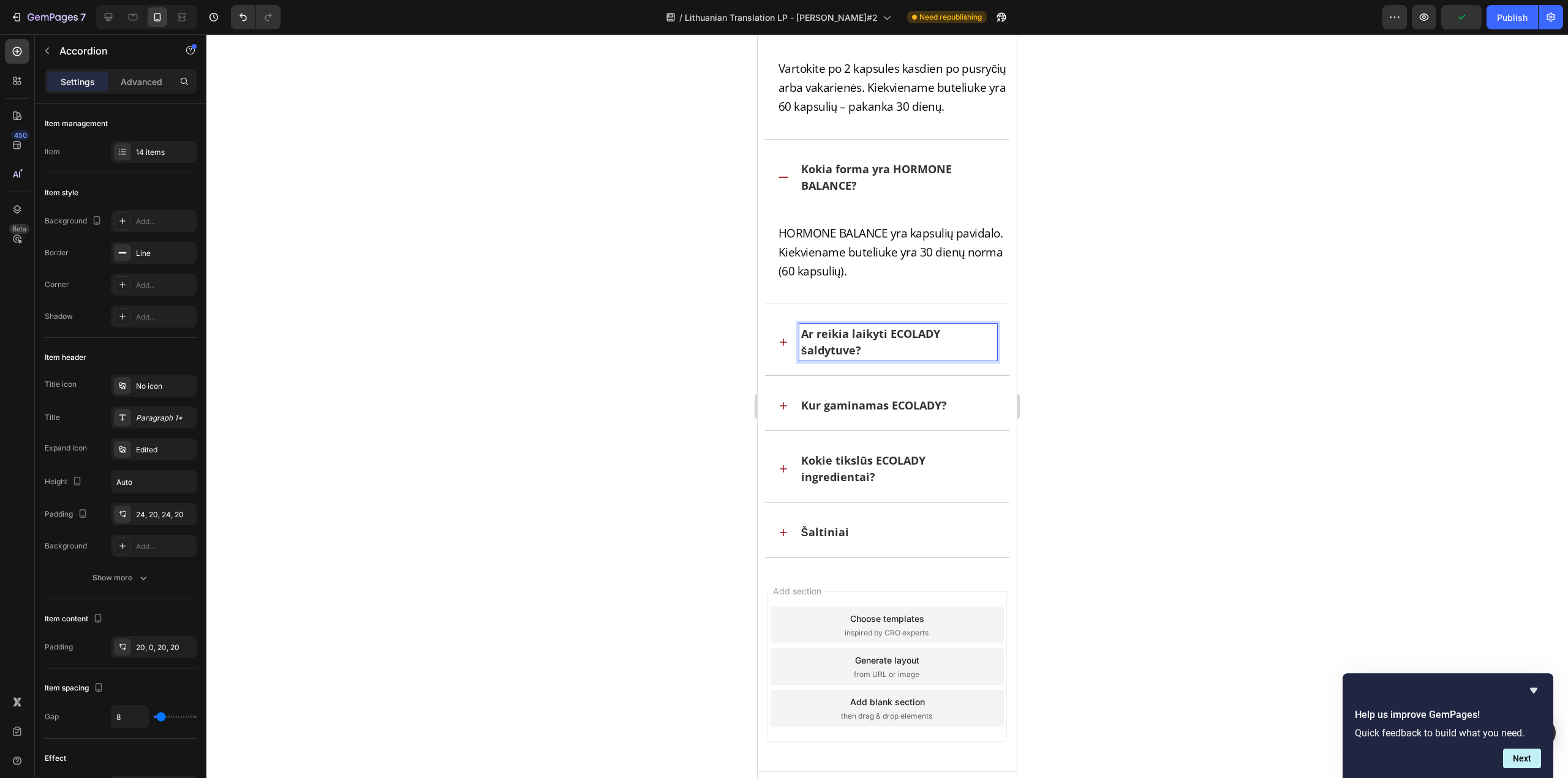
click at [938, 337] on p "Ar reikia laikyti ECOLADY šaldytuve?" at bounding box center [898, 342] width 195 height 33
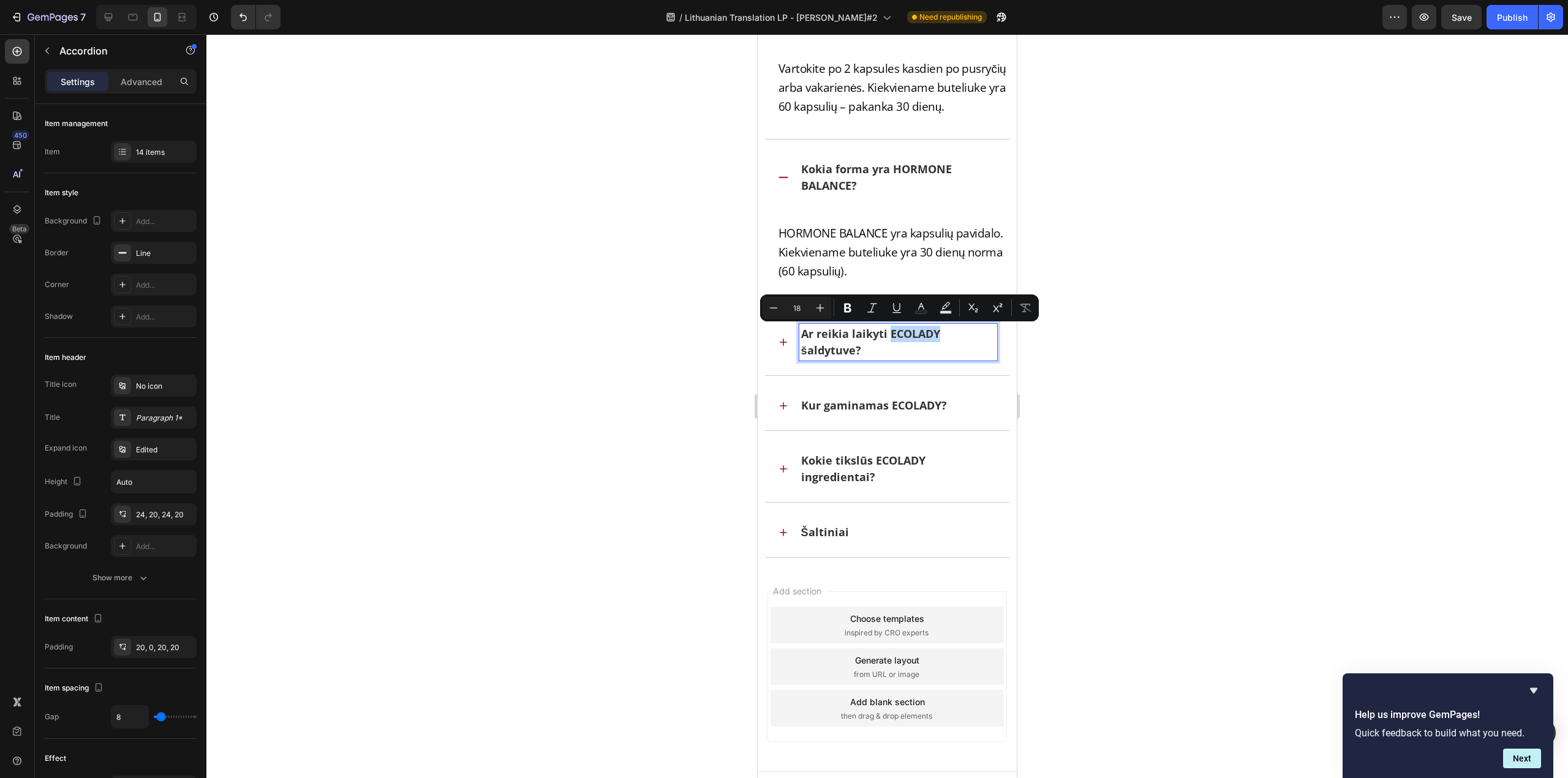
drag, startPoint x: 929, startPoint y: 332, endPoint x: 890, endPoint y: 339, distance: 39.6
click at [890, 339] on p "Ar reikia laikyti ECOLADY šaldytuve?" at bounding box center [898, 342] width 195 height 33
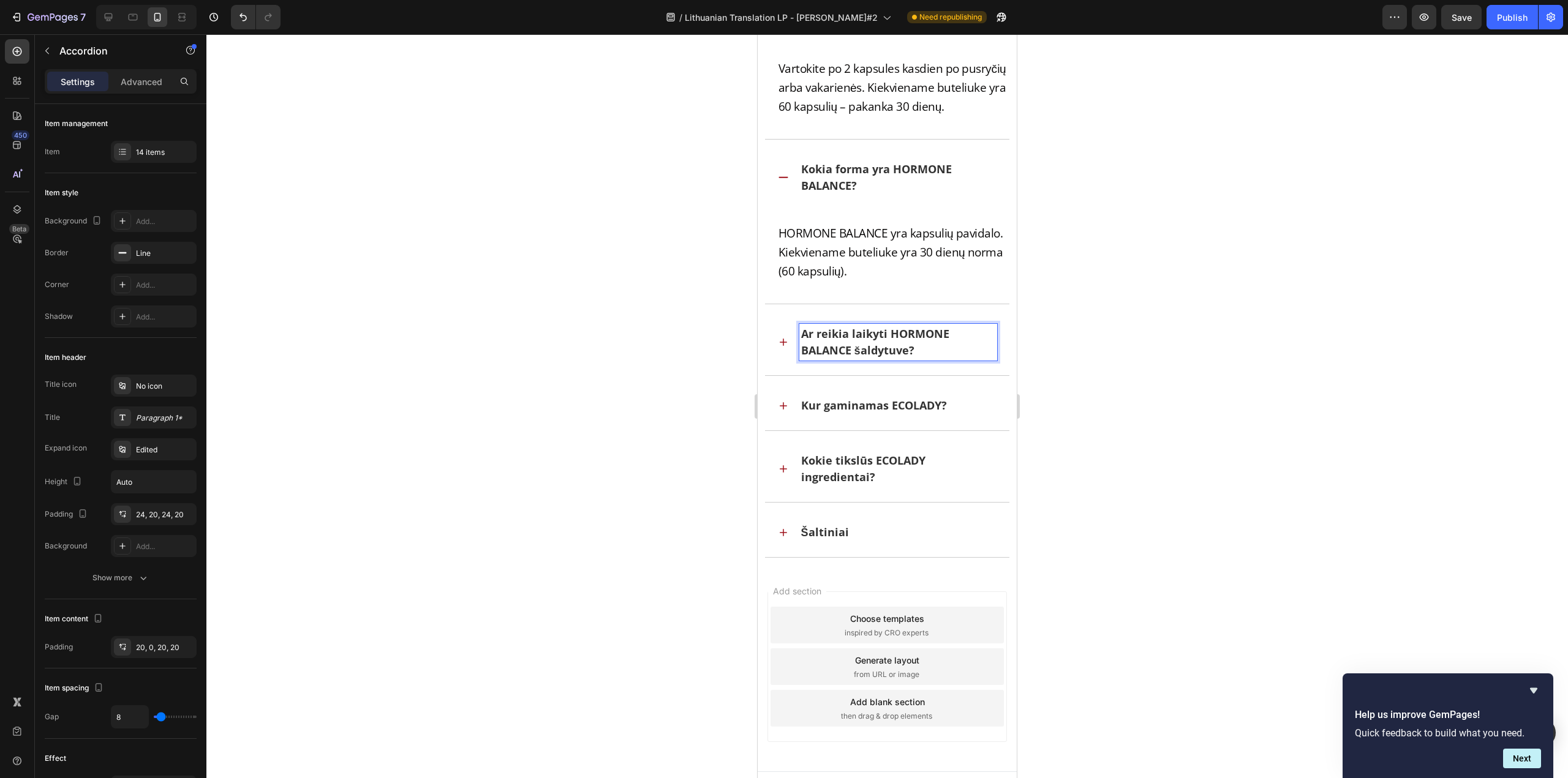
click at [777, 339] on icon at bounding box center [784, 342] width 13 height 12
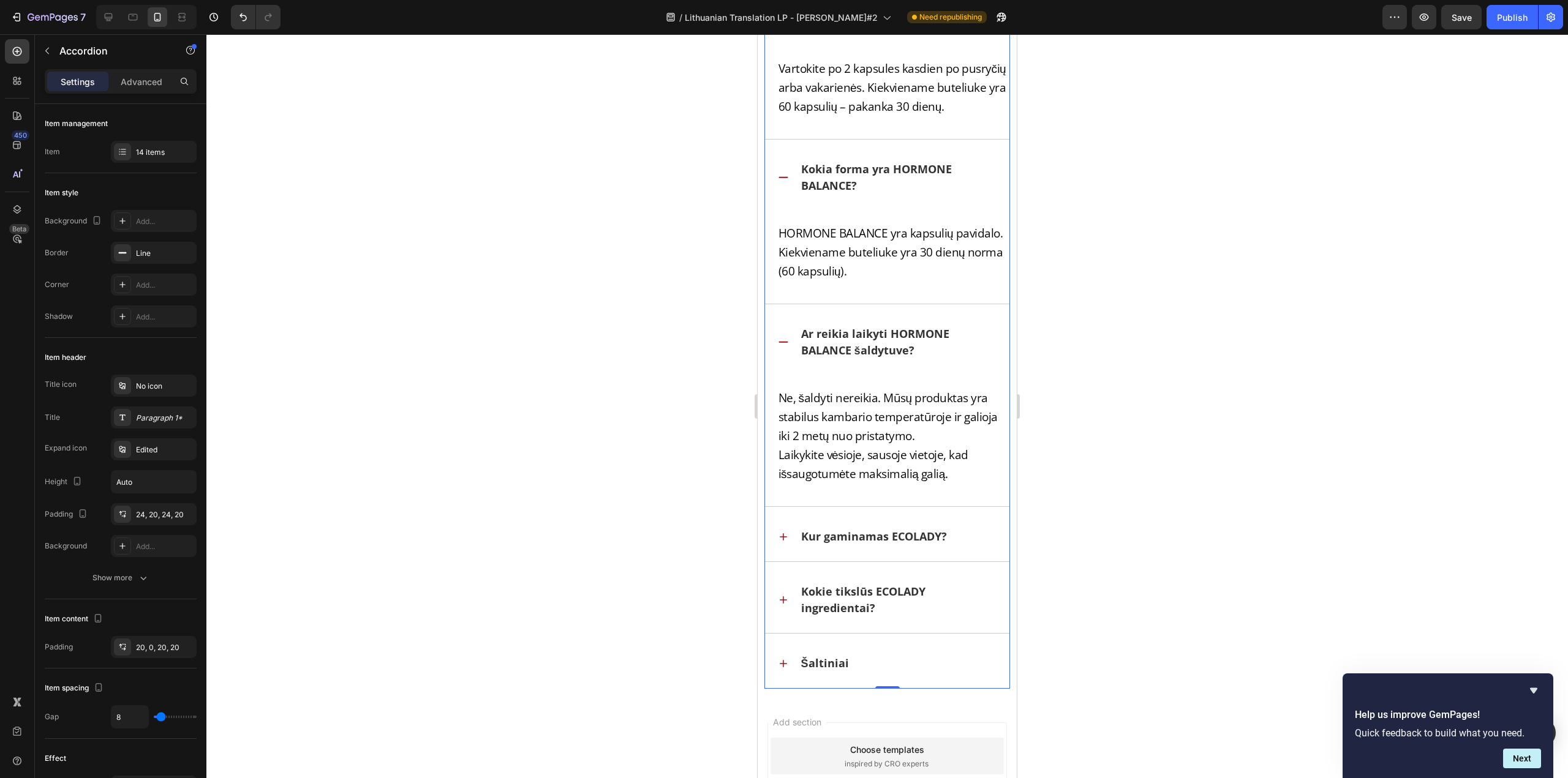
click at [782, 540] on icon at bounding box center [784, 537] width 13 height 12
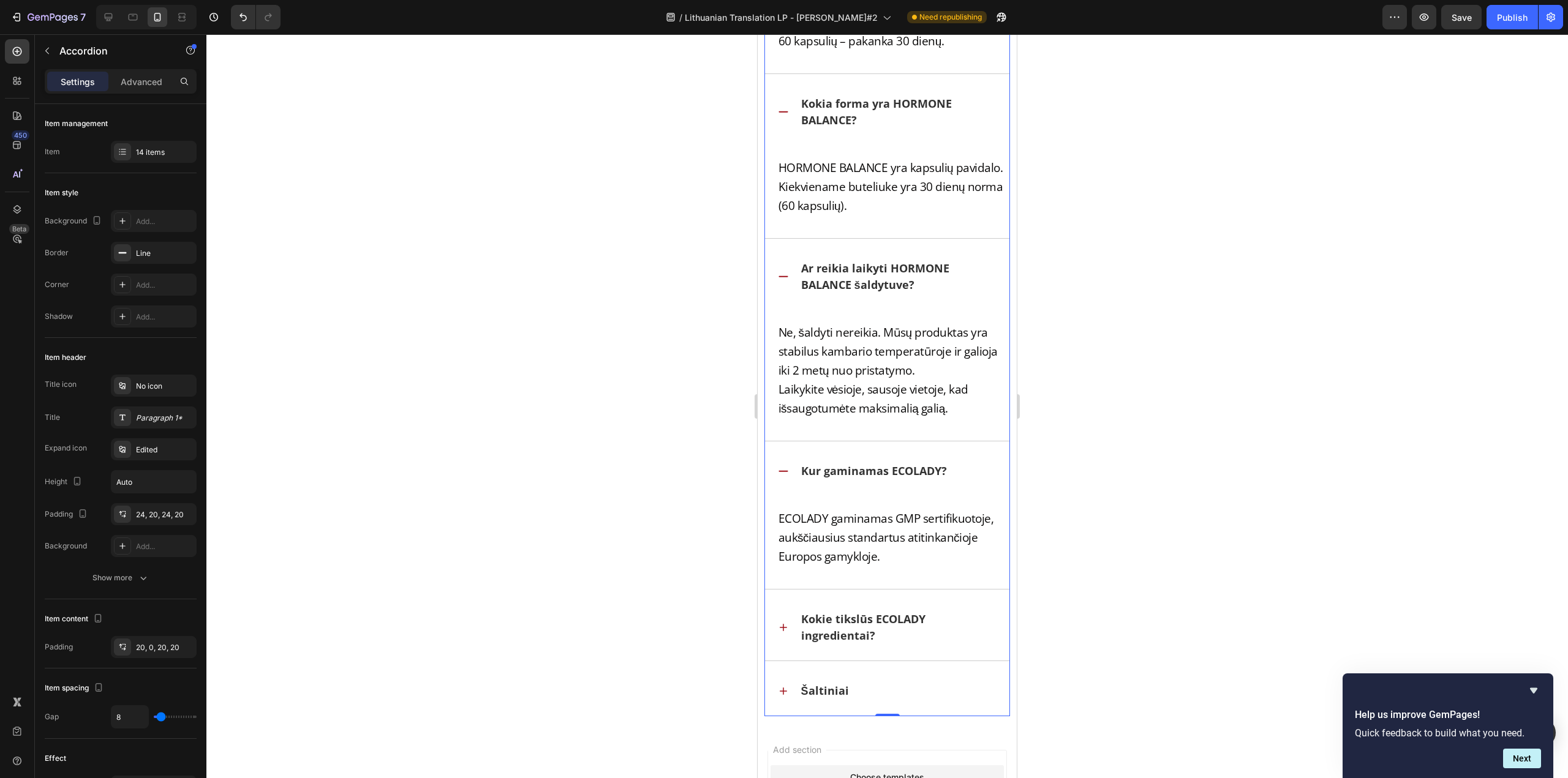
scroll to position [37187, 0]
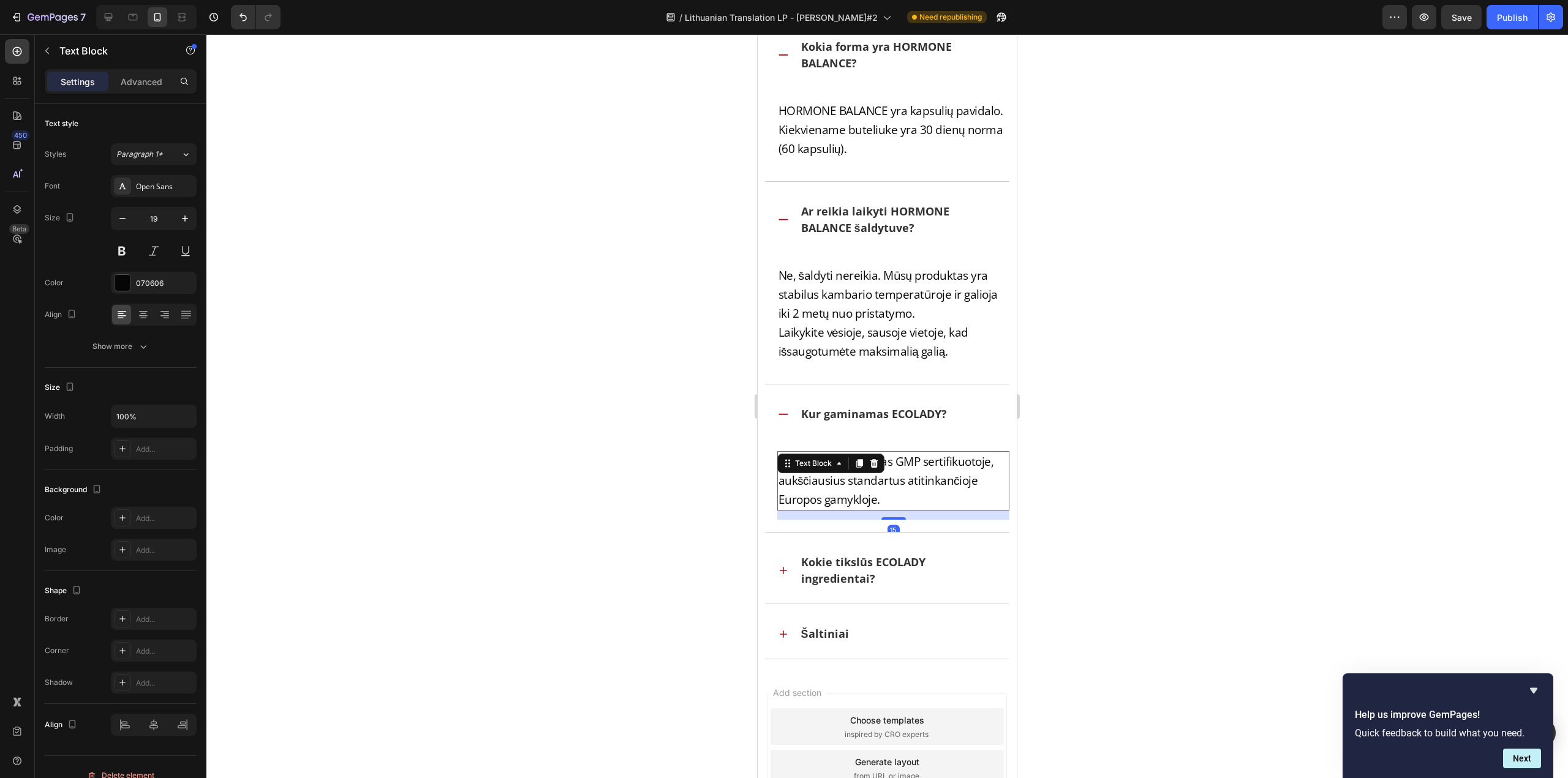
click at [847, 471] on div "ECOLADY gaminamas GMP sertifikuotoje, aukščiausius standartus atitinkančioje Eu…" at bounding box center [894, 481] width 233 height 59
click at [847, 480] on p "ECOLADY gaminamas GMP sertifikuotoje, aukščiausius standartus atitinkančioje Eu…" at bounding box center [893, 480] width 230 height 57
drag, startPoint x: 826, startPoint y: 460, endPoint x: 755, endPoint y: 455, distance: 71.2
click at [903, 417] on p "Kur gaminamas ECOLADY?" at bounding box center [873, 414] width 146 height 16
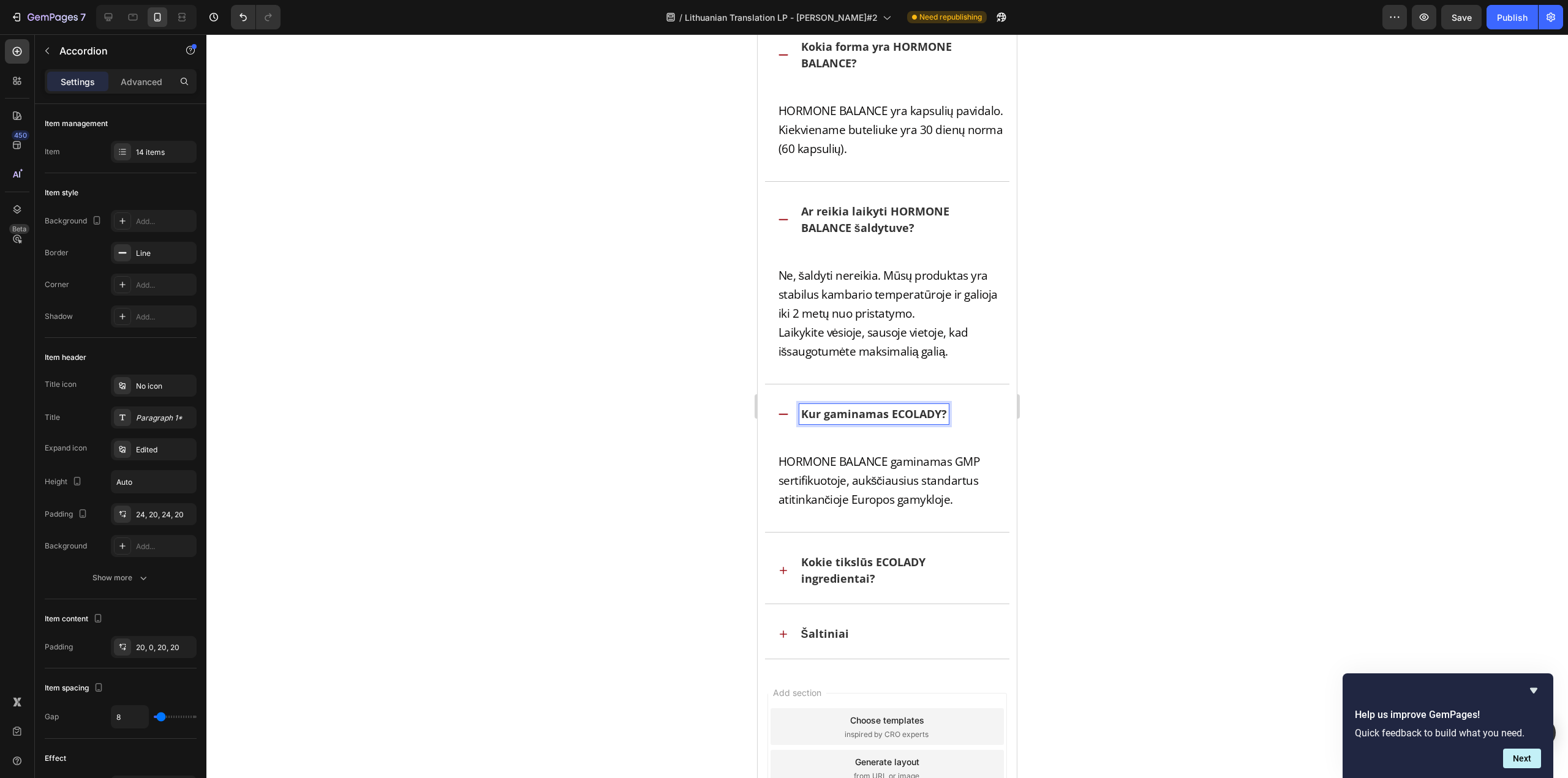
click at [891, 413] on p "Kur gaminamas ECOLADY?" at bounding box center [873, 414] width 146 height 16
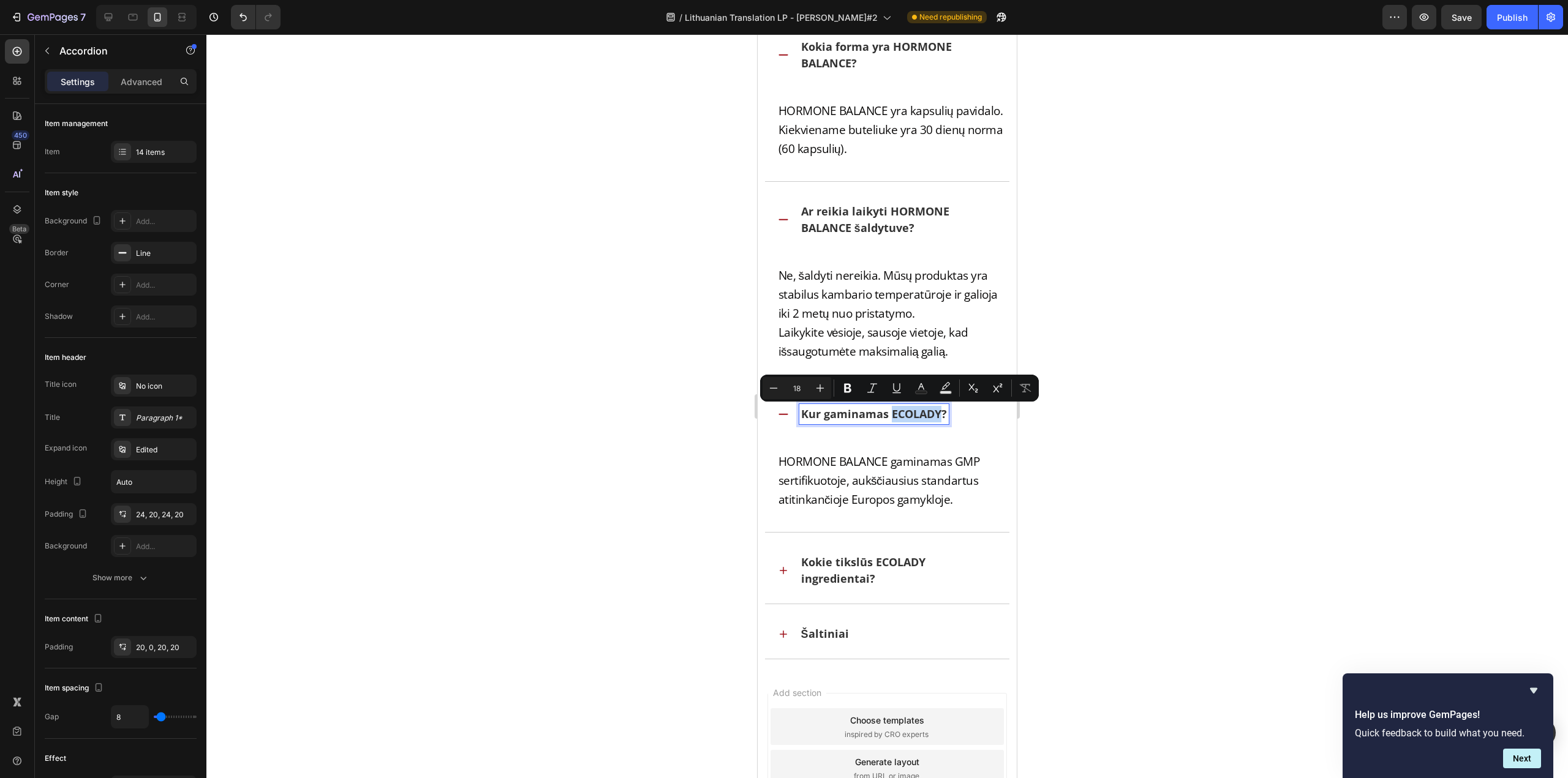
drag, startPoint x: 891, startPoint y: 413, endPoint x: 940, endPoint y: 419, distance: 49.4
click at [940, 419] on p "Kur gaminamas ECOLADY?" at bounding box center [873, 414] width 146 height 16
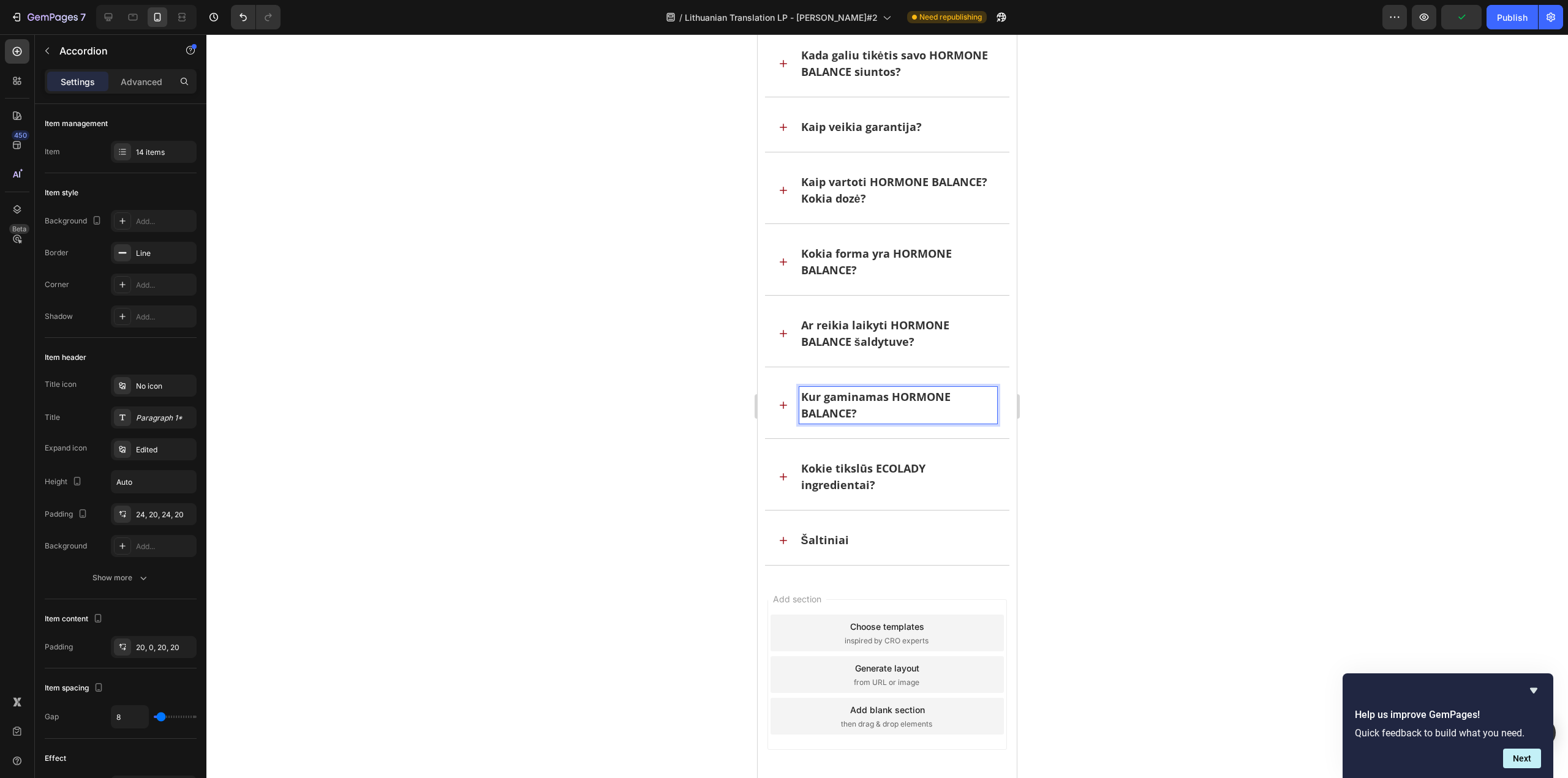
scroll to position [36633, 0]
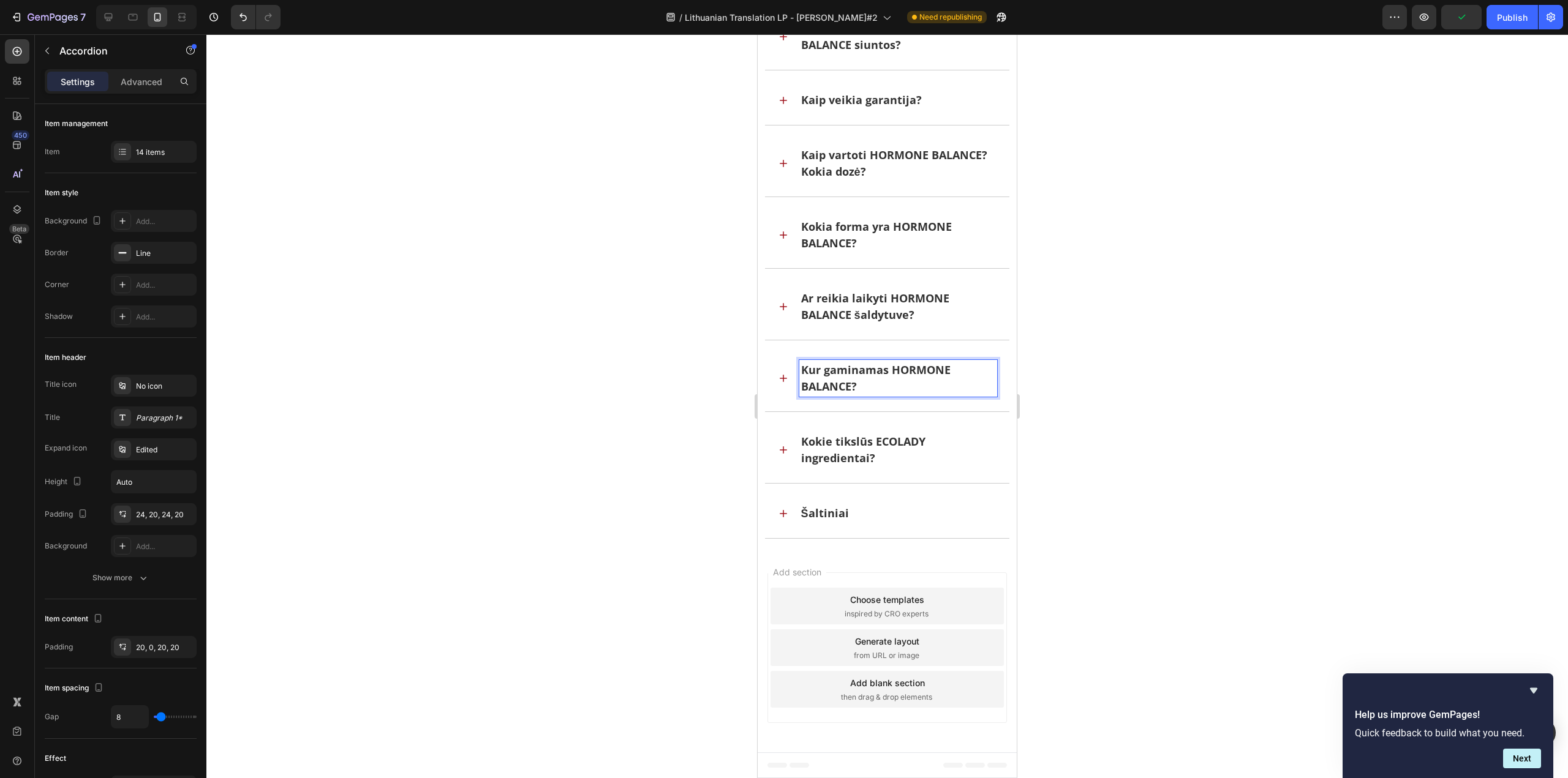
click at [884, 426] on div "Kokie tikslūs ECOLADY ingredientai?" at bounding box center [888, 450] width 245 height 66
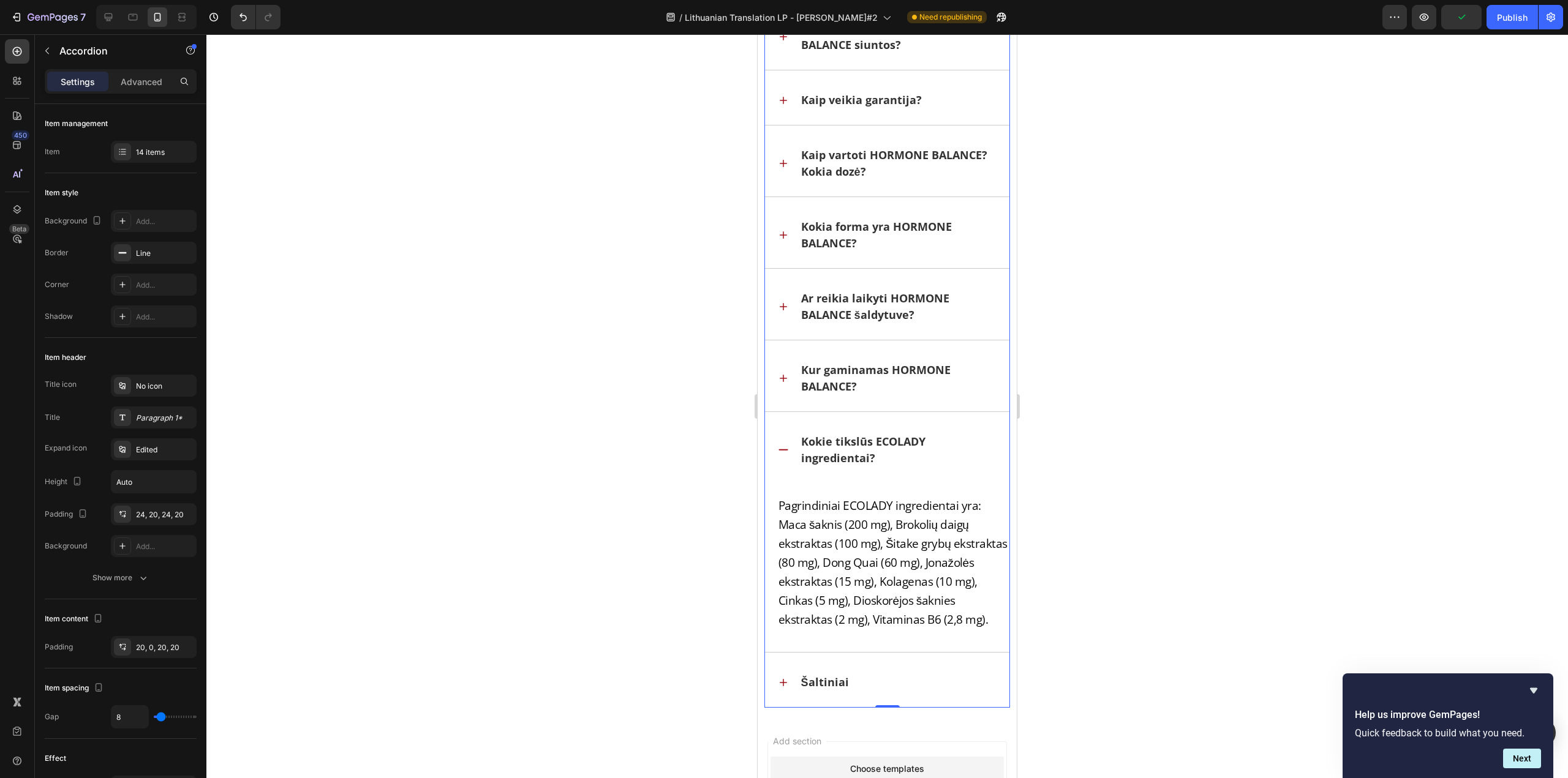
click at [886, 441] on p "Kokie tikslūs ECOLADY ingredientai?" at bounding box center [898, 450] width 195 height 33
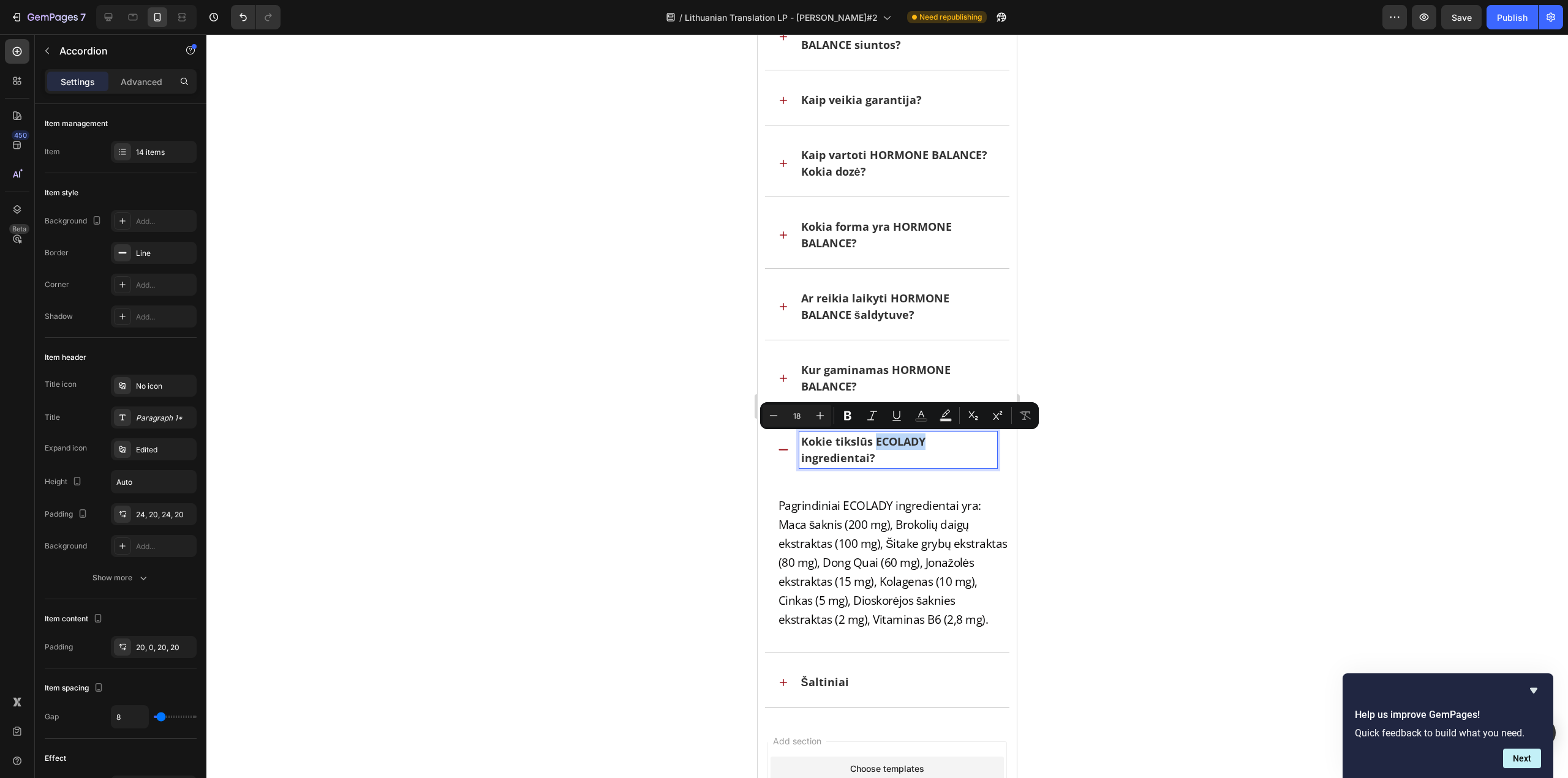
drag, startPoint x: 876, startPoint y: 437, endPoint x: 922, endPoint y: 440, distance: 46.1
click at [922, 440] on p "Kokie tikslūs ECOLADY ingredientai?" at bounding box center [898, 450] width 195 height 33
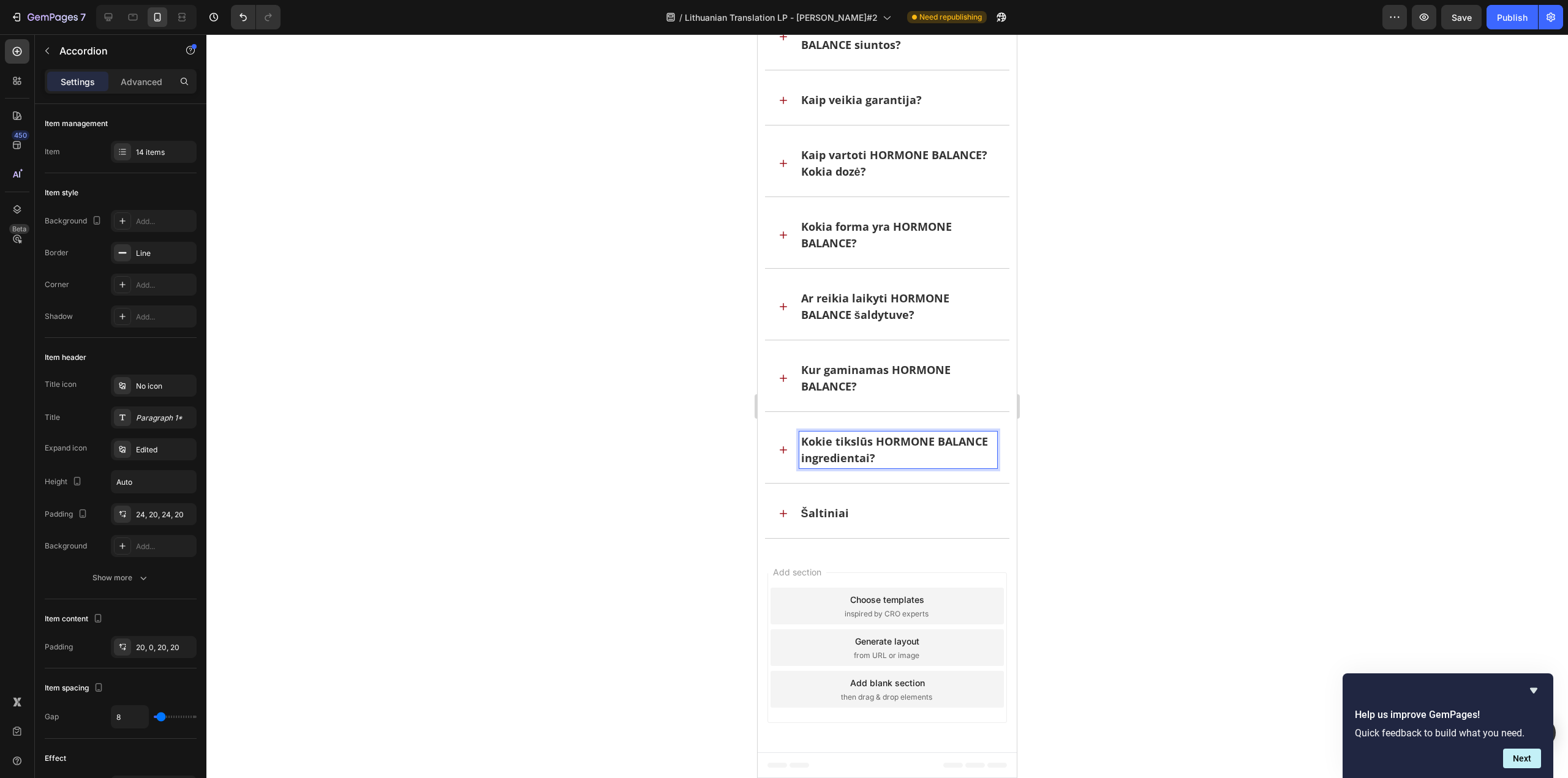
click at [783, 521] on div "Šaltiniai" at bounding box center [888, 513] width 245 height 49
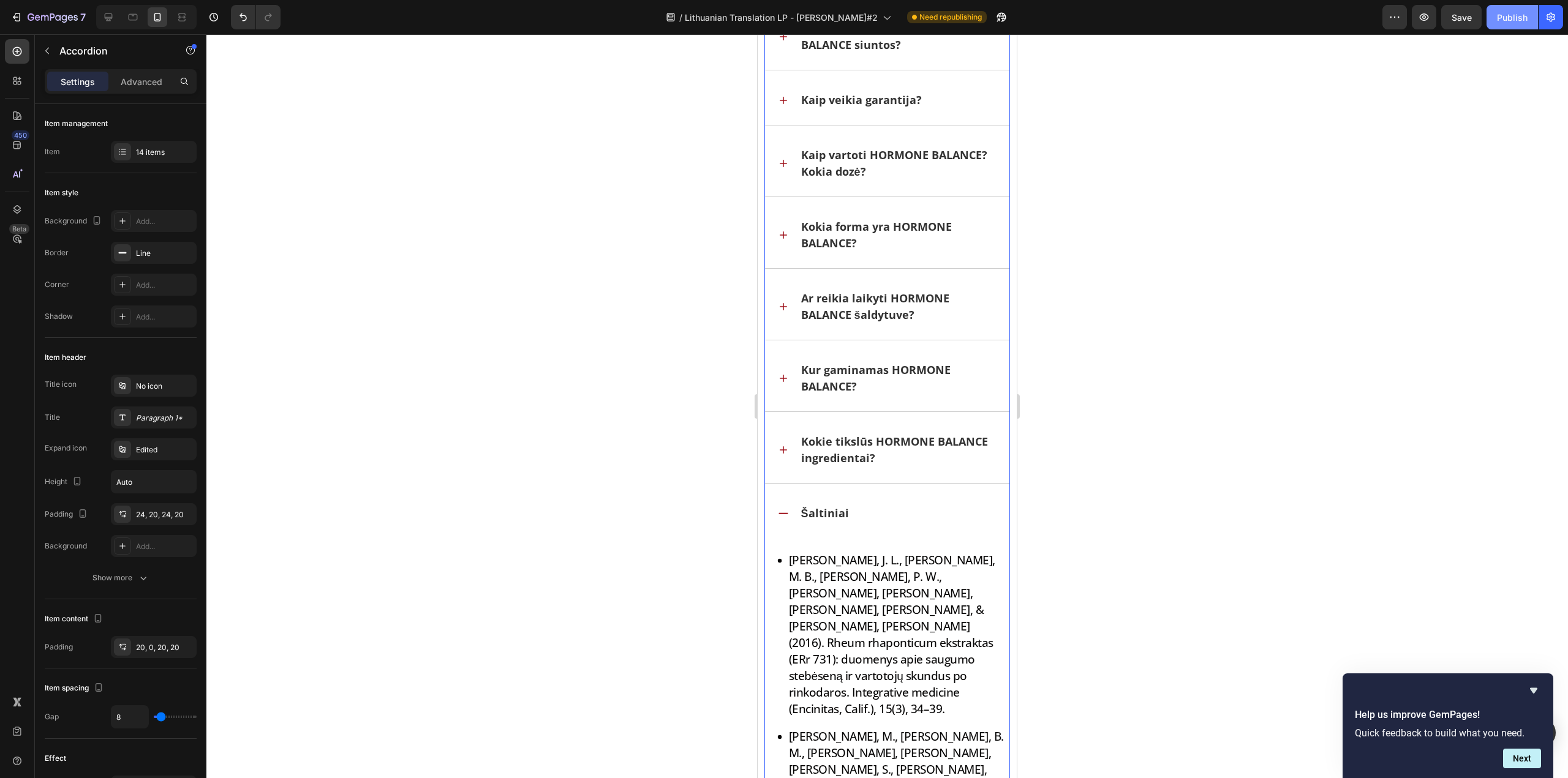
click at [1502, 20] on div "Publish" at bounding box center [1512, 17] width 30 height 12
click at [58, 15] on icon "button" at bounding box center [52, 17] width 50 height 10
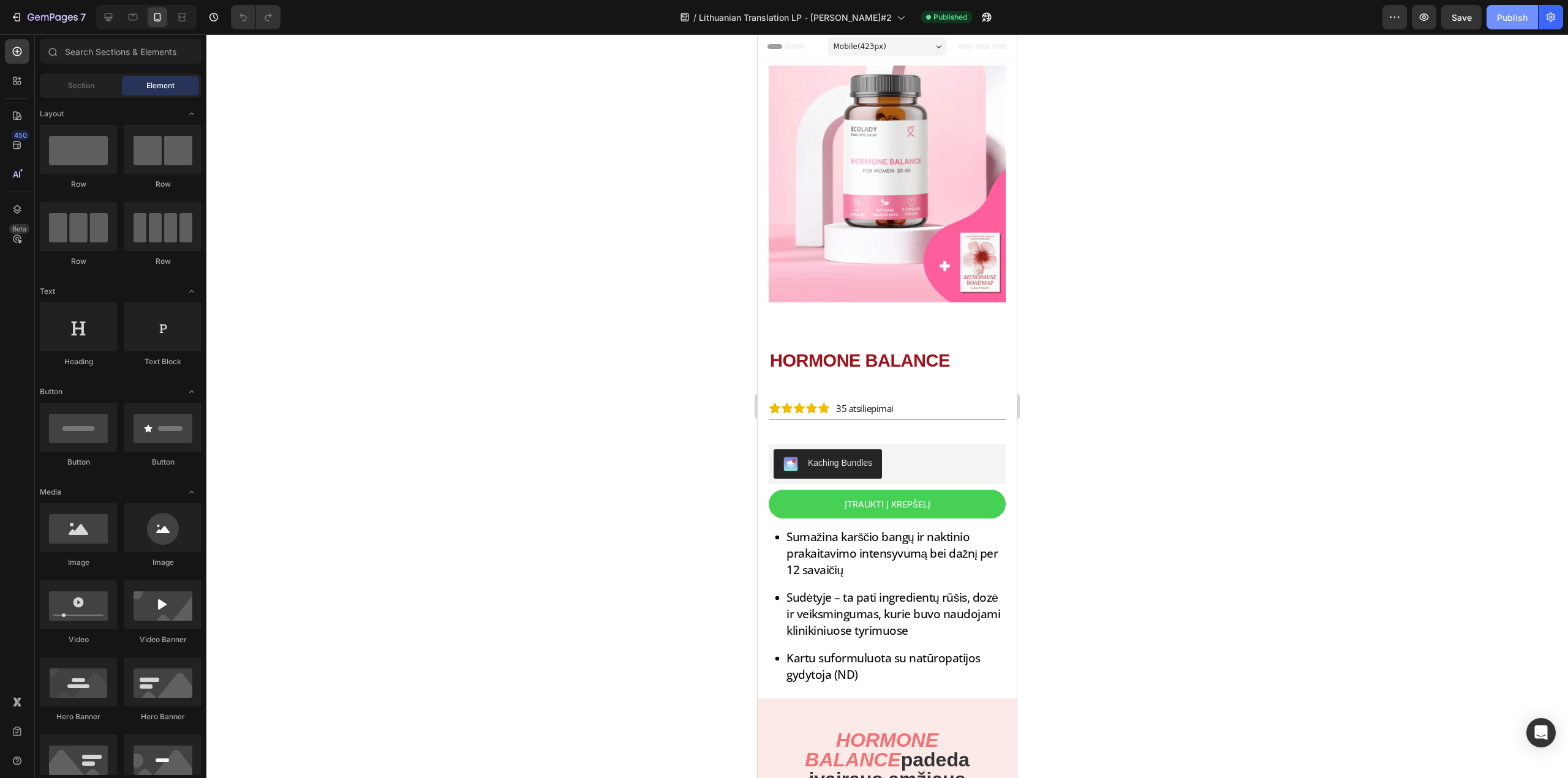
click at [1521, 21] on div "Publish" at bounding box center [1512, 17] width 30 height 12
click at [980, 20] on icon "button" at bounding box center [987, 17] width 13 height 12
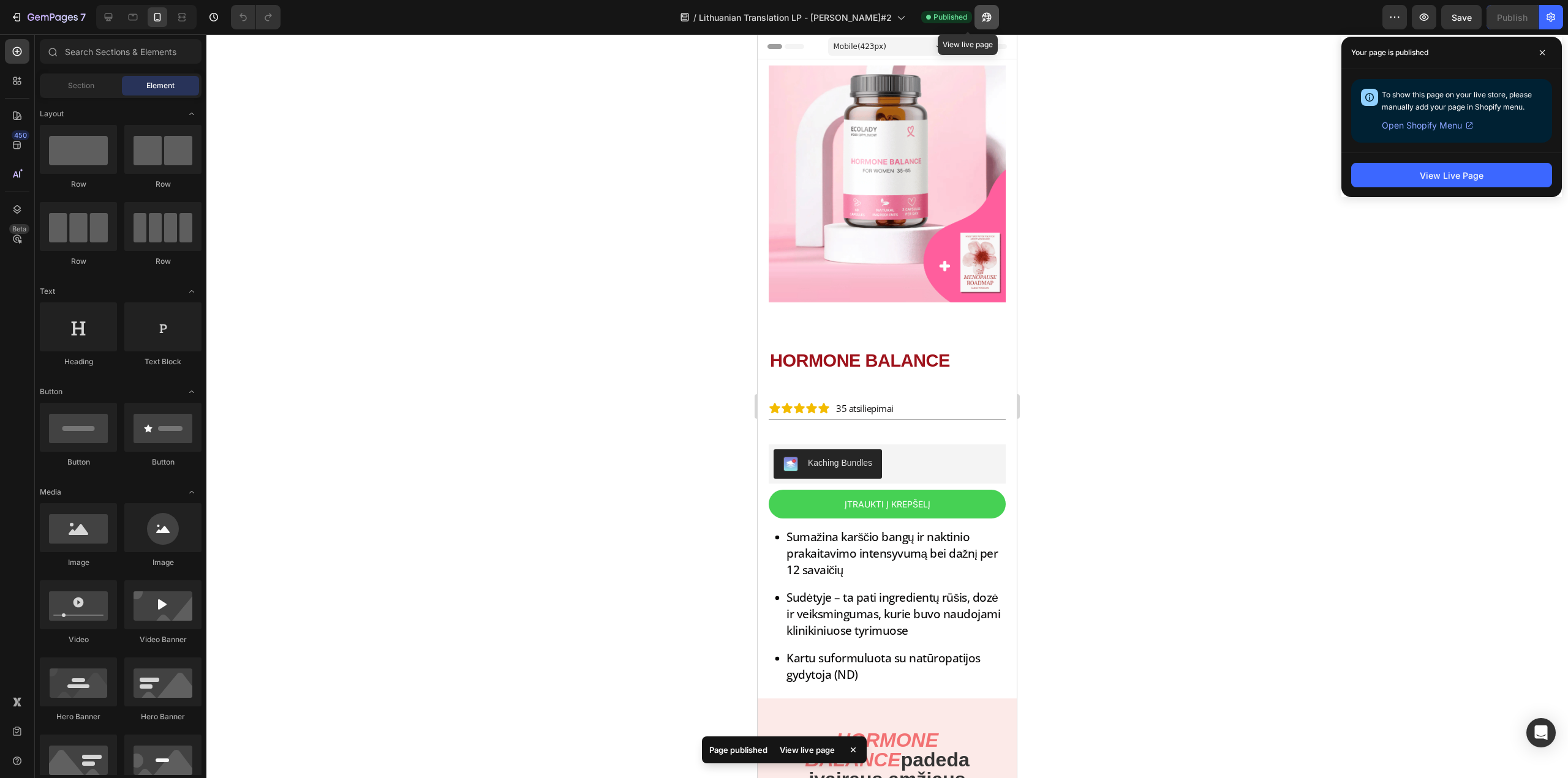
click at [982, 21] on icon "button" at bounding box center [984, 20] width 3 height 3
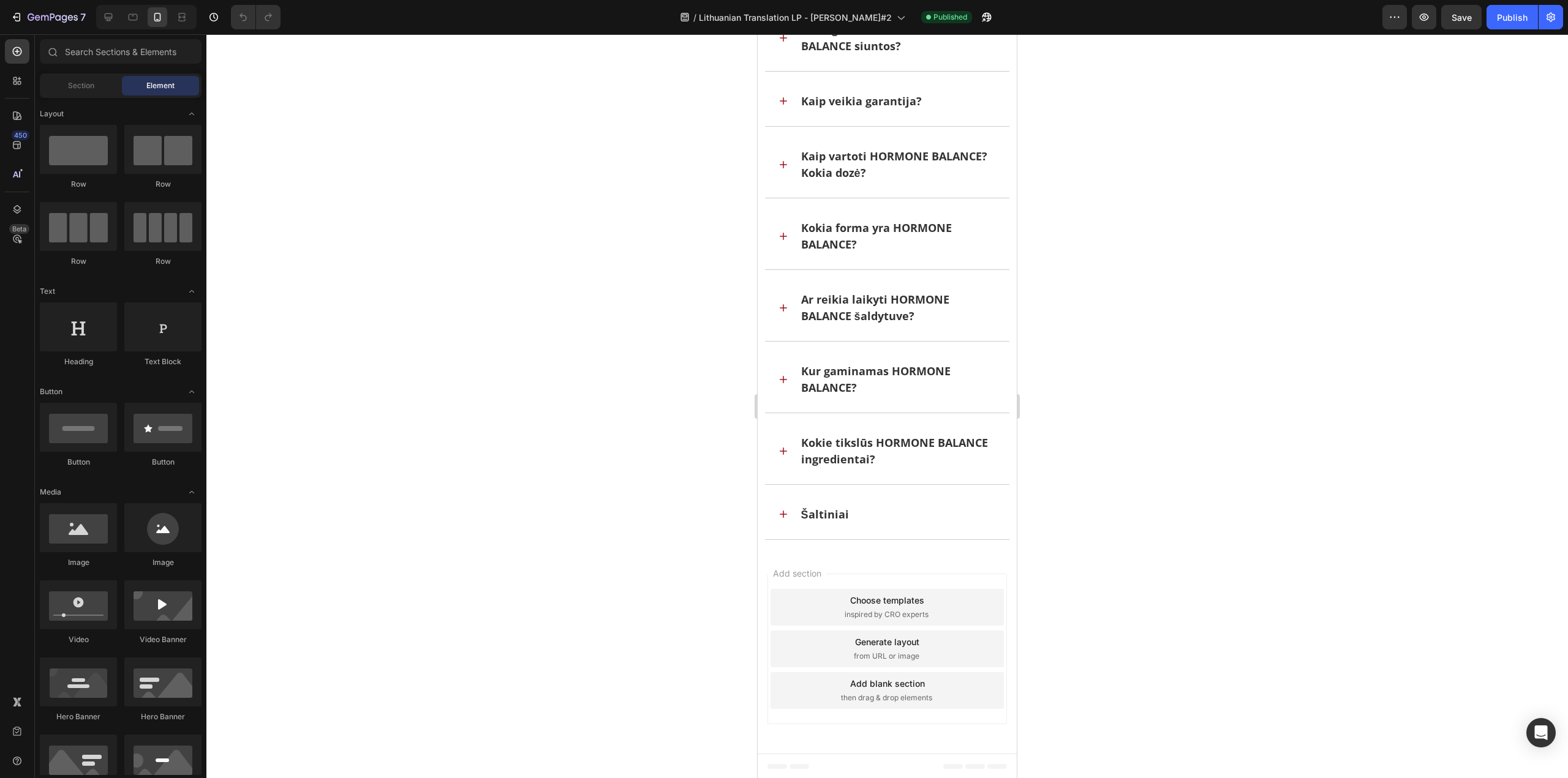
scroll to position [34923, 0]
click at [786, 520] on div "Šaltiniai" at bounding box center [888, 513] width 245 height 49
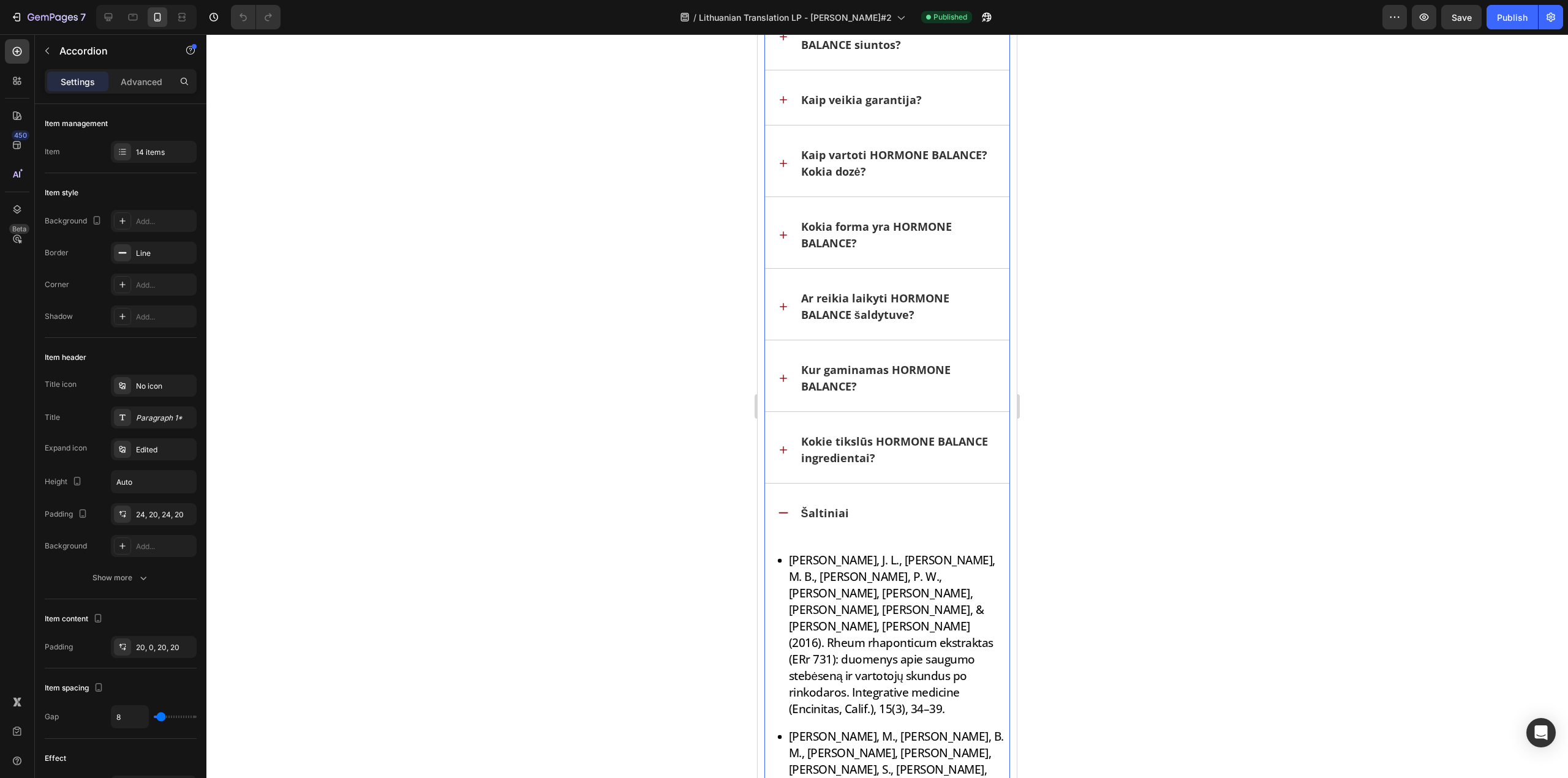
click at [786, 451] on icon at bounding box center [784, 450] width 13 height 12
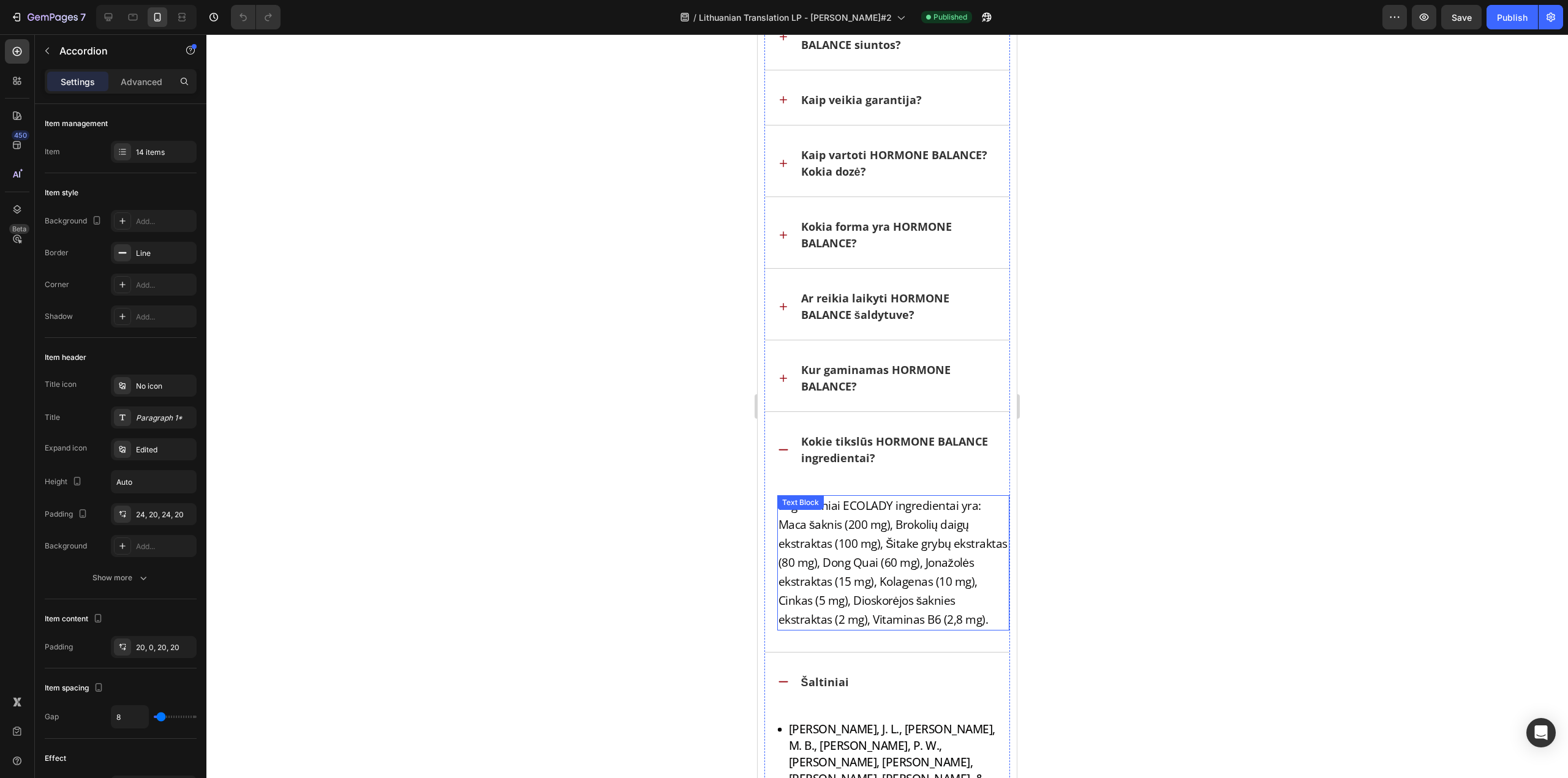
click at [879, 510] on p "Pagrindiniai ECOLADY ingredientai yra: Maca šaknis (200 mg), Brokolių daigų eks…" at bounding box center [893, 563] width 230 height 133
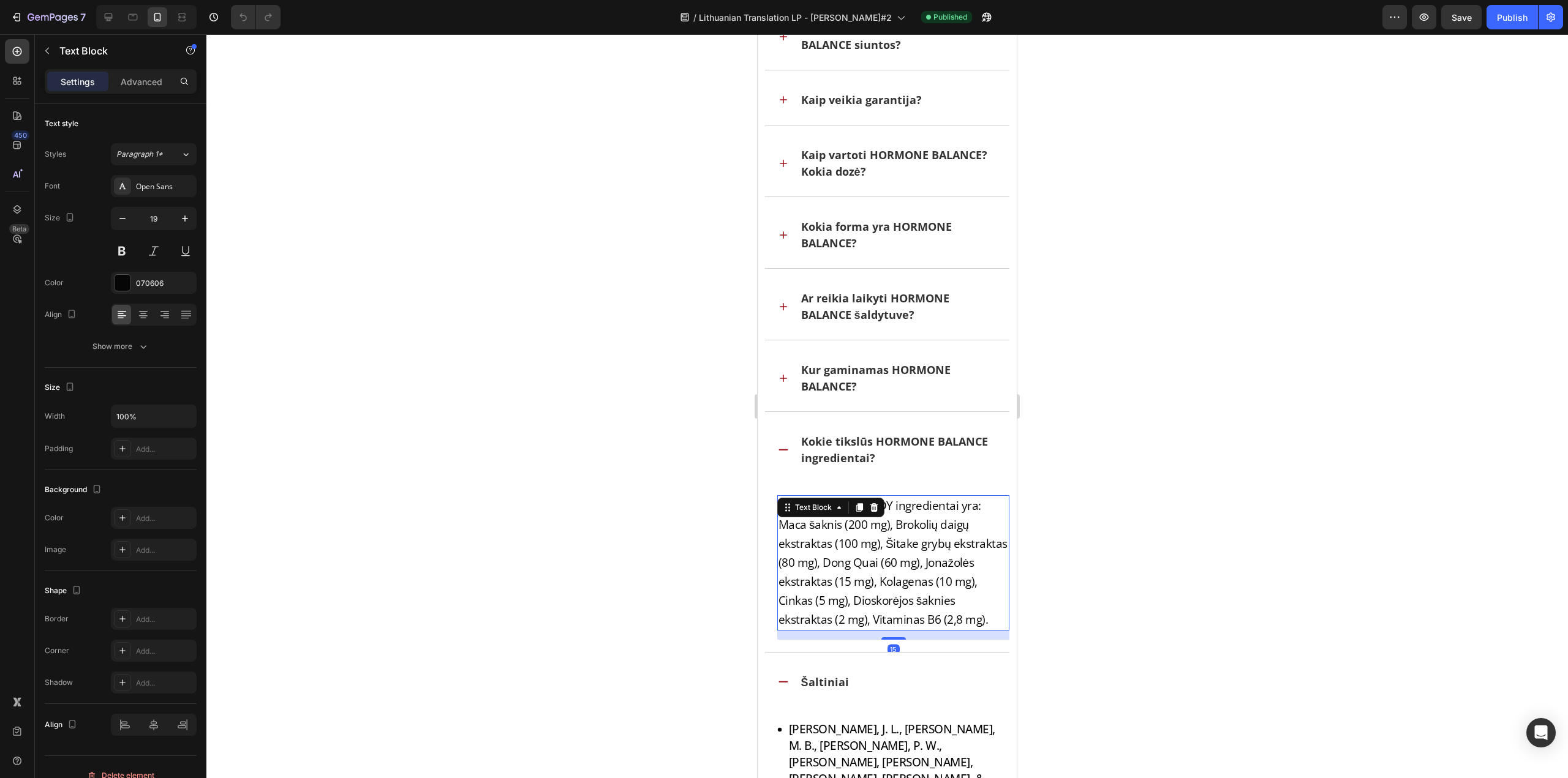
click at [902, 511] on p "Pagrindiniai ECOLADY ingredientai yra: Maca šaknis (200 mg), Brokolių daigų eks…" at bounding box center [893, 563] width 230 height 133
drag, startPoint x: 891, startPoint y: 504, endPoint x: 844, endPoint y: 499, distance: 47.3
click at [844, 499] on p "Pagrindiniai ECOLADY ingredientai yra: Maca šaknis (200 mg), Brokolių daigų eks…" at bounding box center [893, 563] width 230 height 133
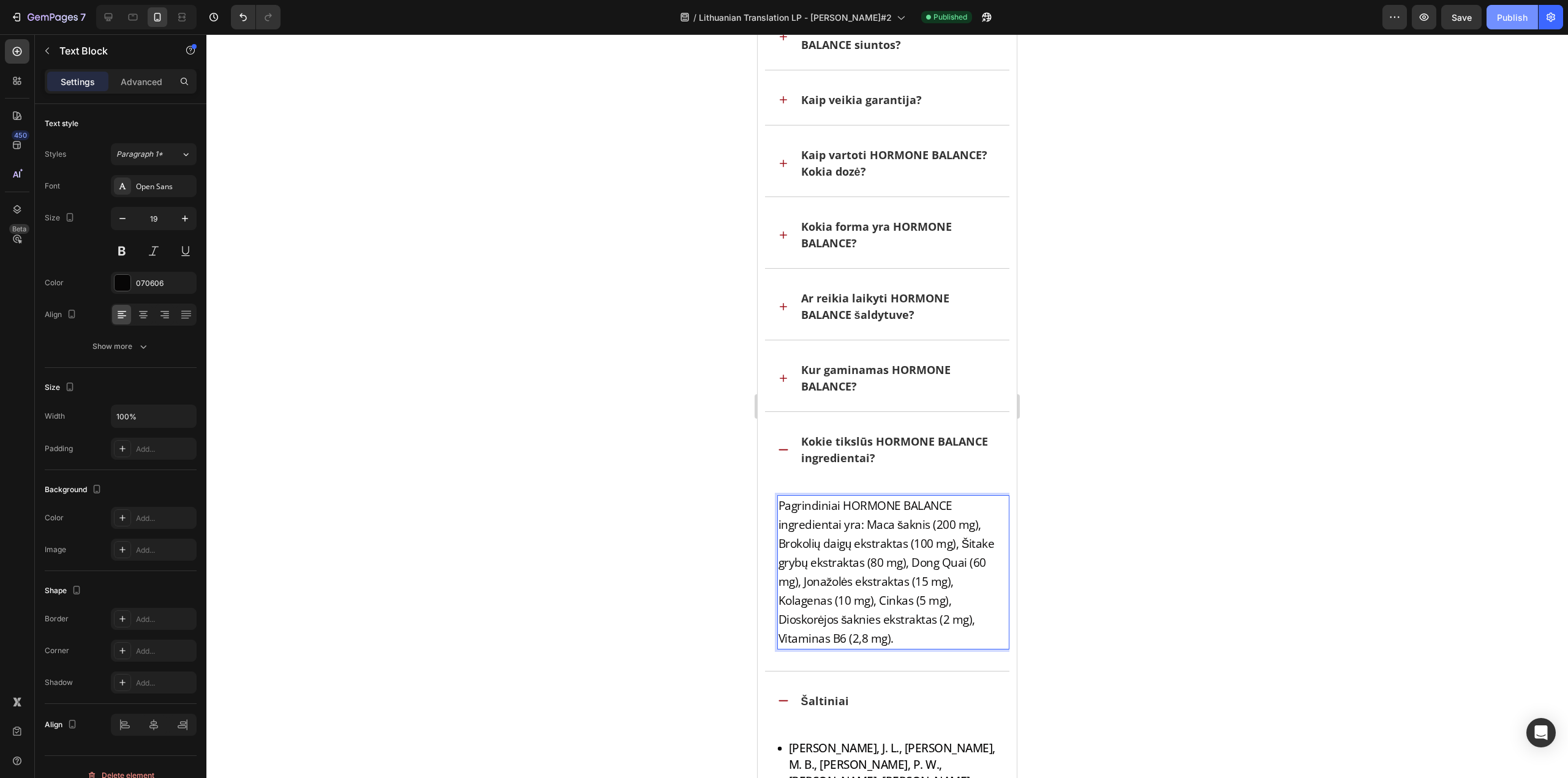
click at [1522, 22] on div "Publish" at bounding box center [1512, 17] width 30 height 12
